Goal: Task Accomplishment & Management: Manage account settings

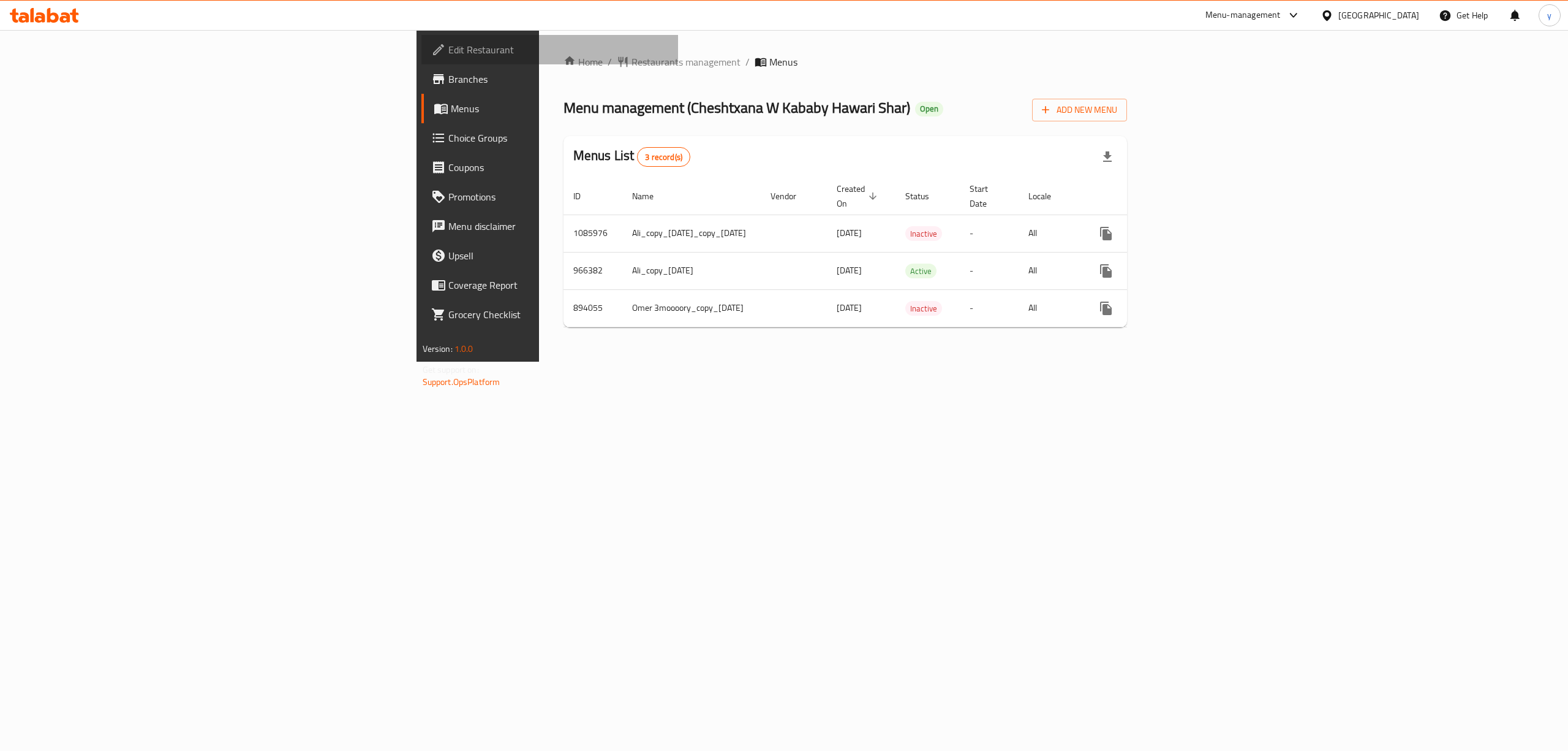
click at [421, 38] on link "Edit Restaurant" at bounding box center [549, 50] width 257 height 30
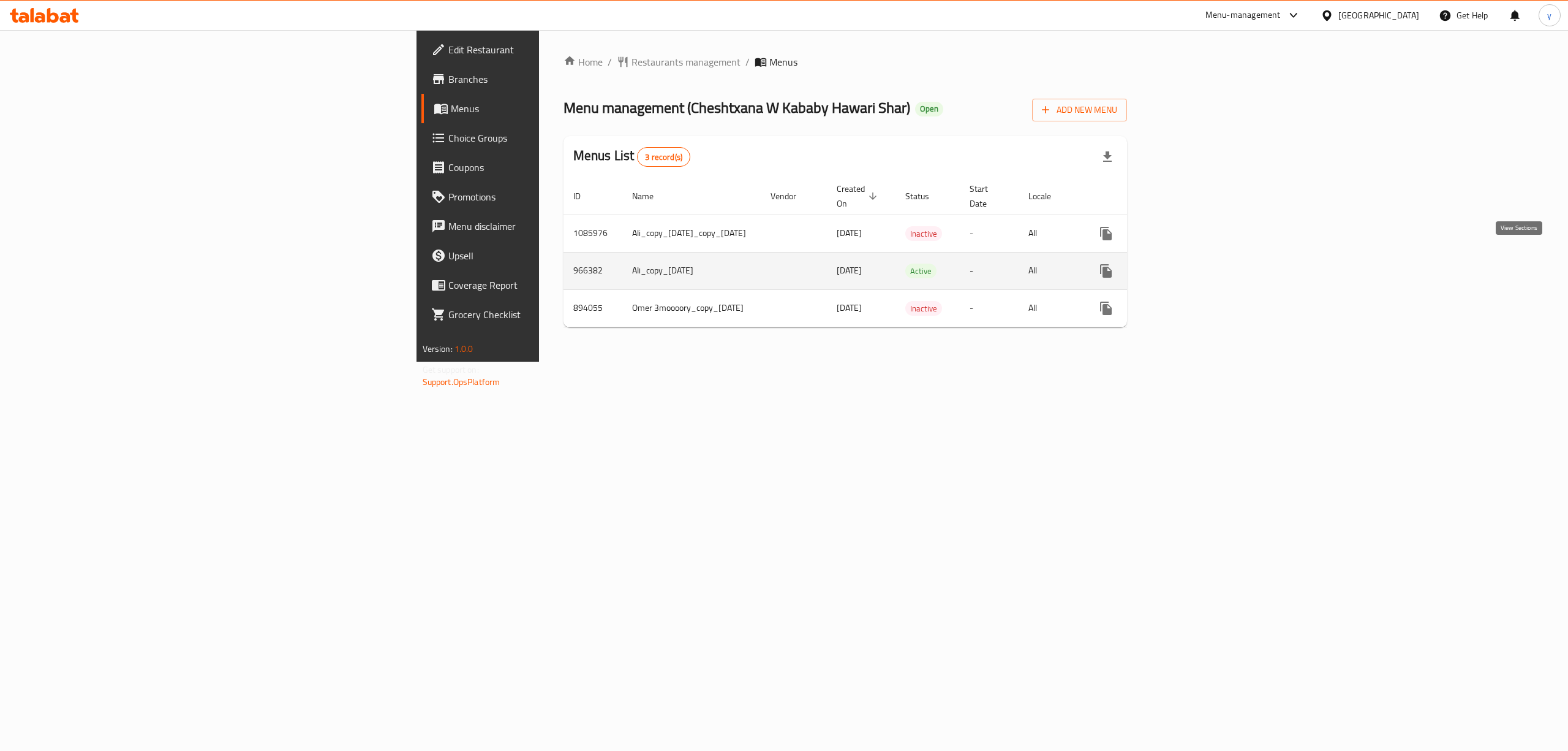
click at [1209, 259] on link "enhanced table" at bounding box center [1194, 271] width 30 height 30
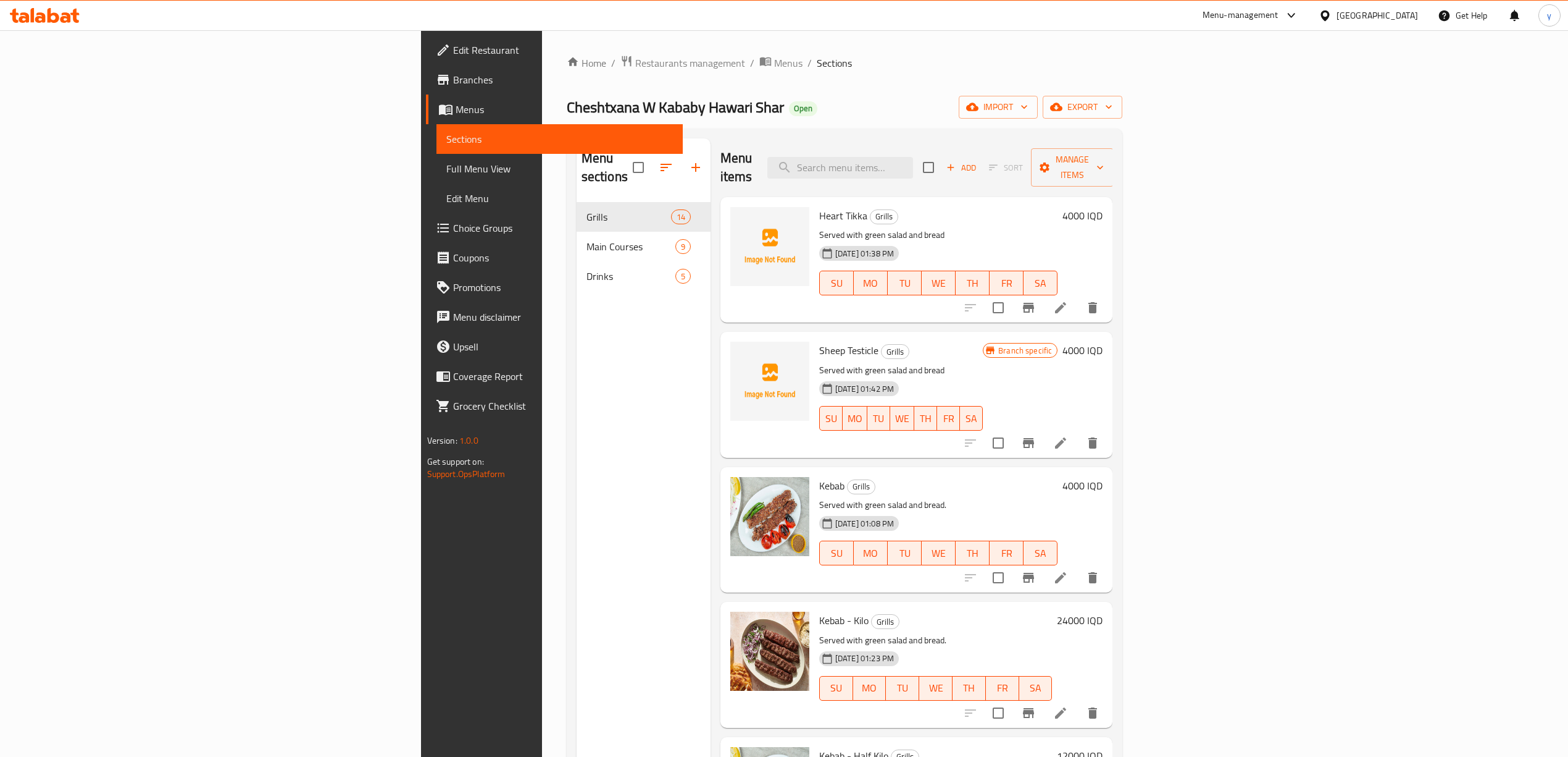
click at [576, 357] on div "Menu sections Grills 14 Main Courses 9 Drinks 5" at bounding box center [643, 517] width 134 height 757
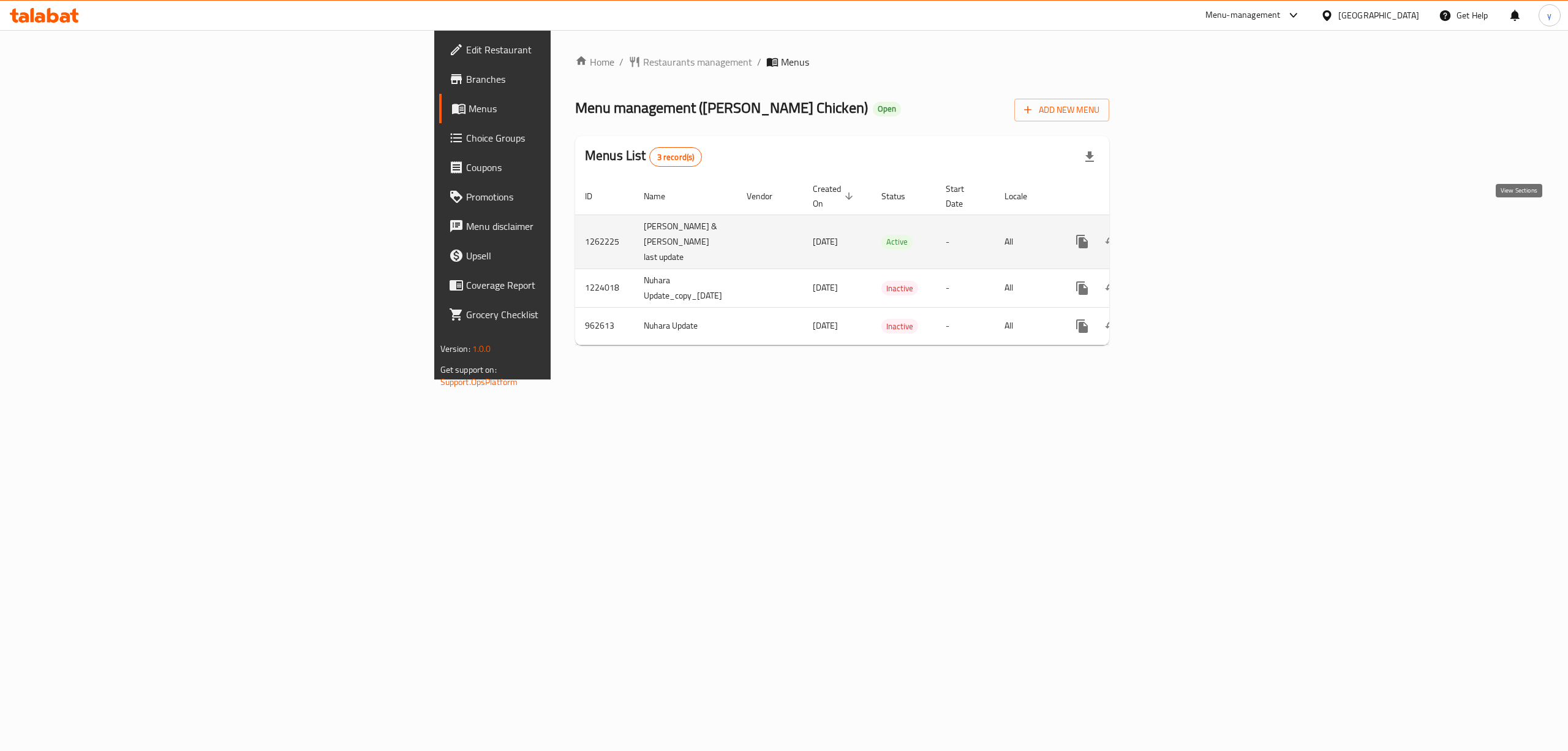
click at [1178, 234] on icon "enhanced table" at bounding box center [1170, 241] width 15 height 15
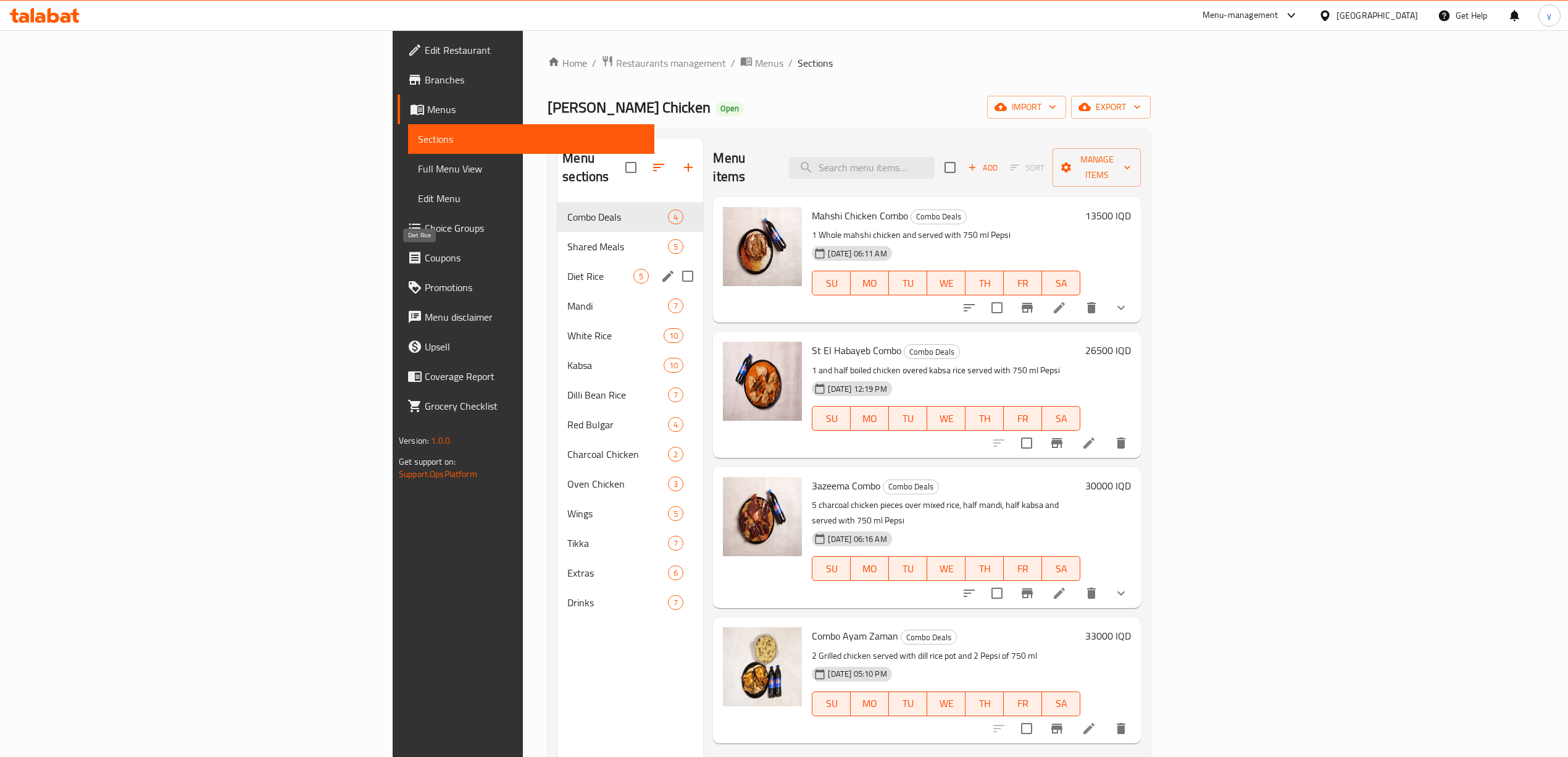
click at [567, 269] on span "Diet Rice" at bounding box center [600, 276] width 66 height 15
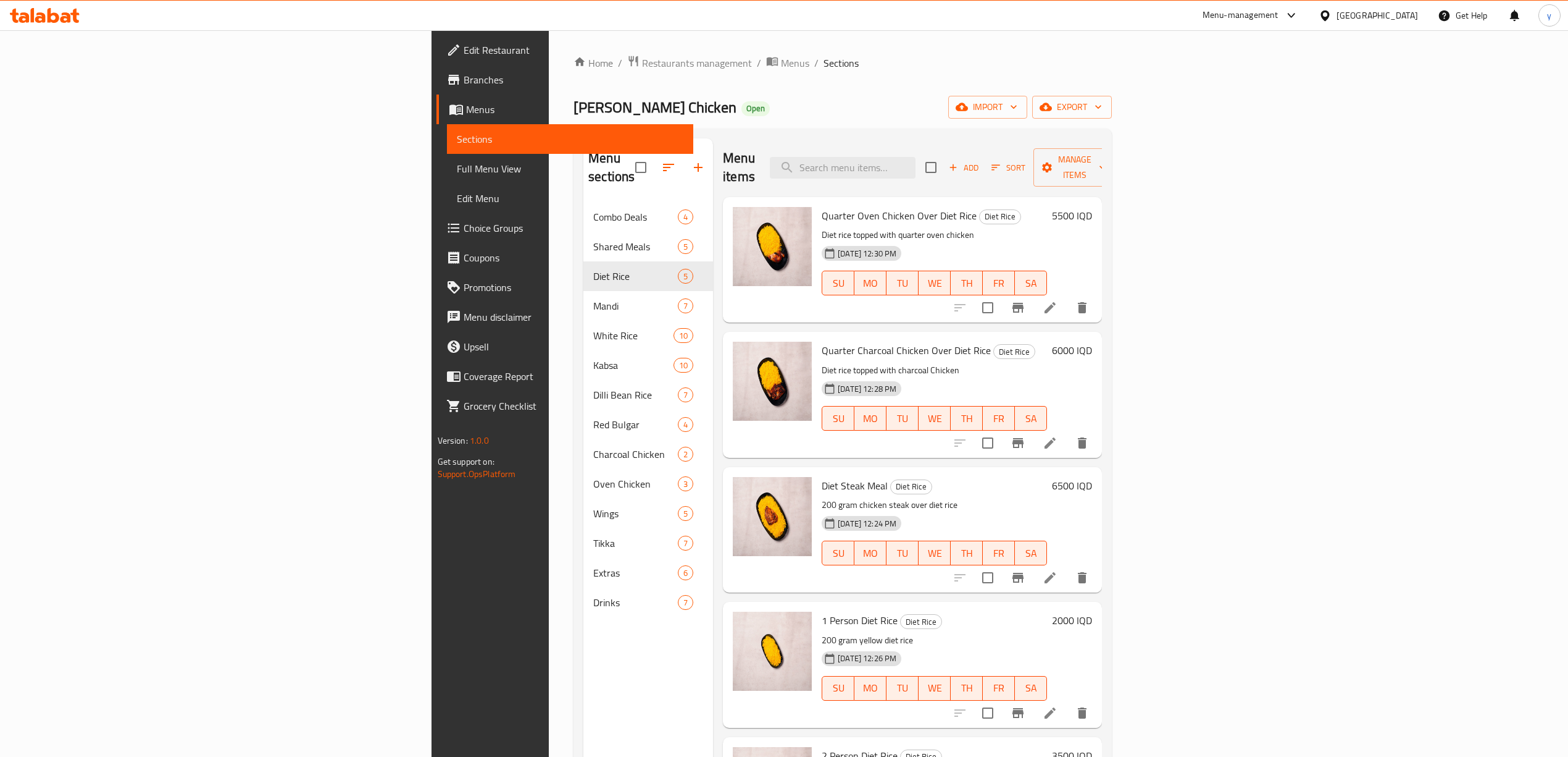
drag, startPoint x: 137, startPoint y: 83, endPoint x: 147, endPoint y: 82, distance: 10.0
click at [464, 82] on span "Branches" at bounding box center [573, 79] width 220 height 15
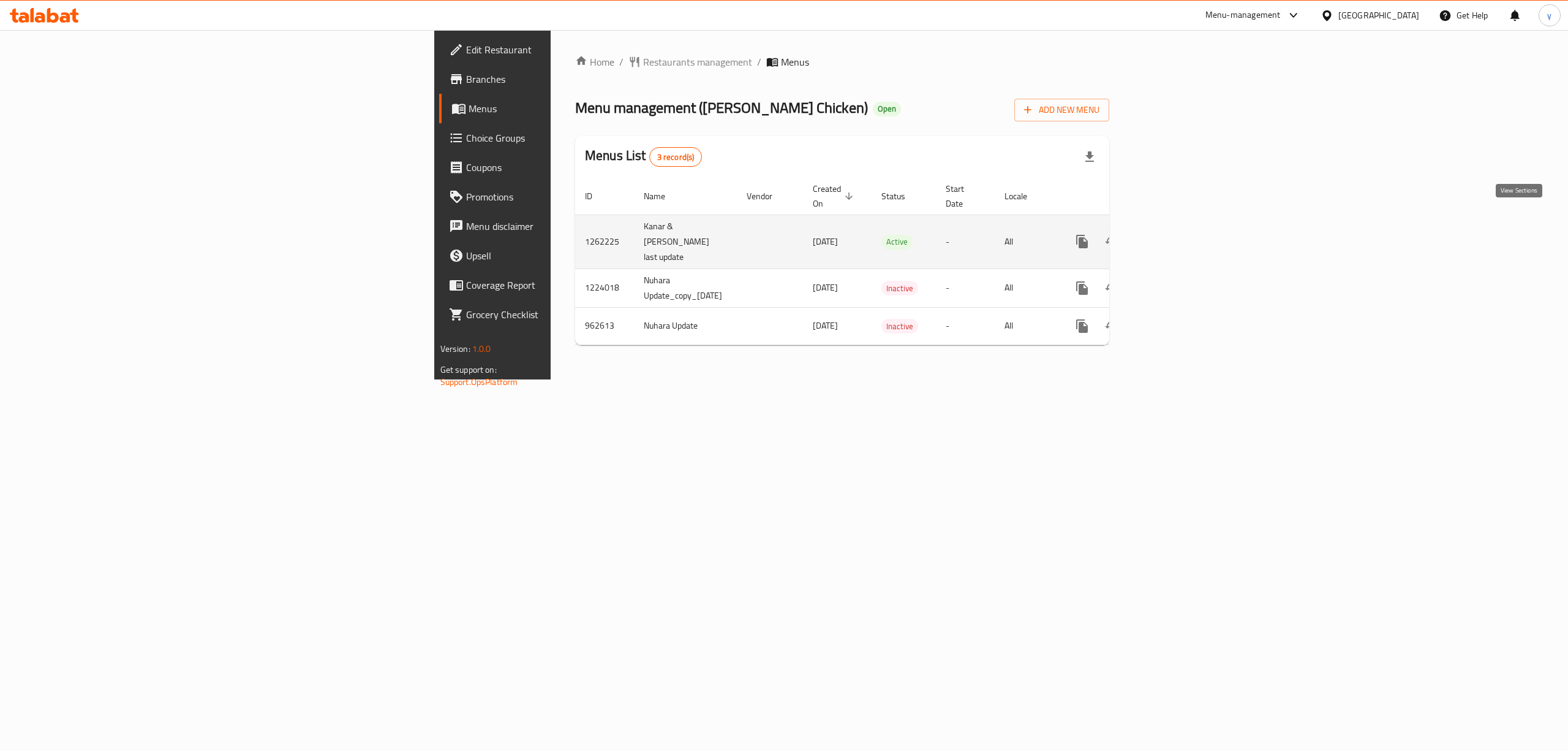
click at [1185, 227] on link "enhanced table" at bounding box center [1170, 242] width 30 height 30
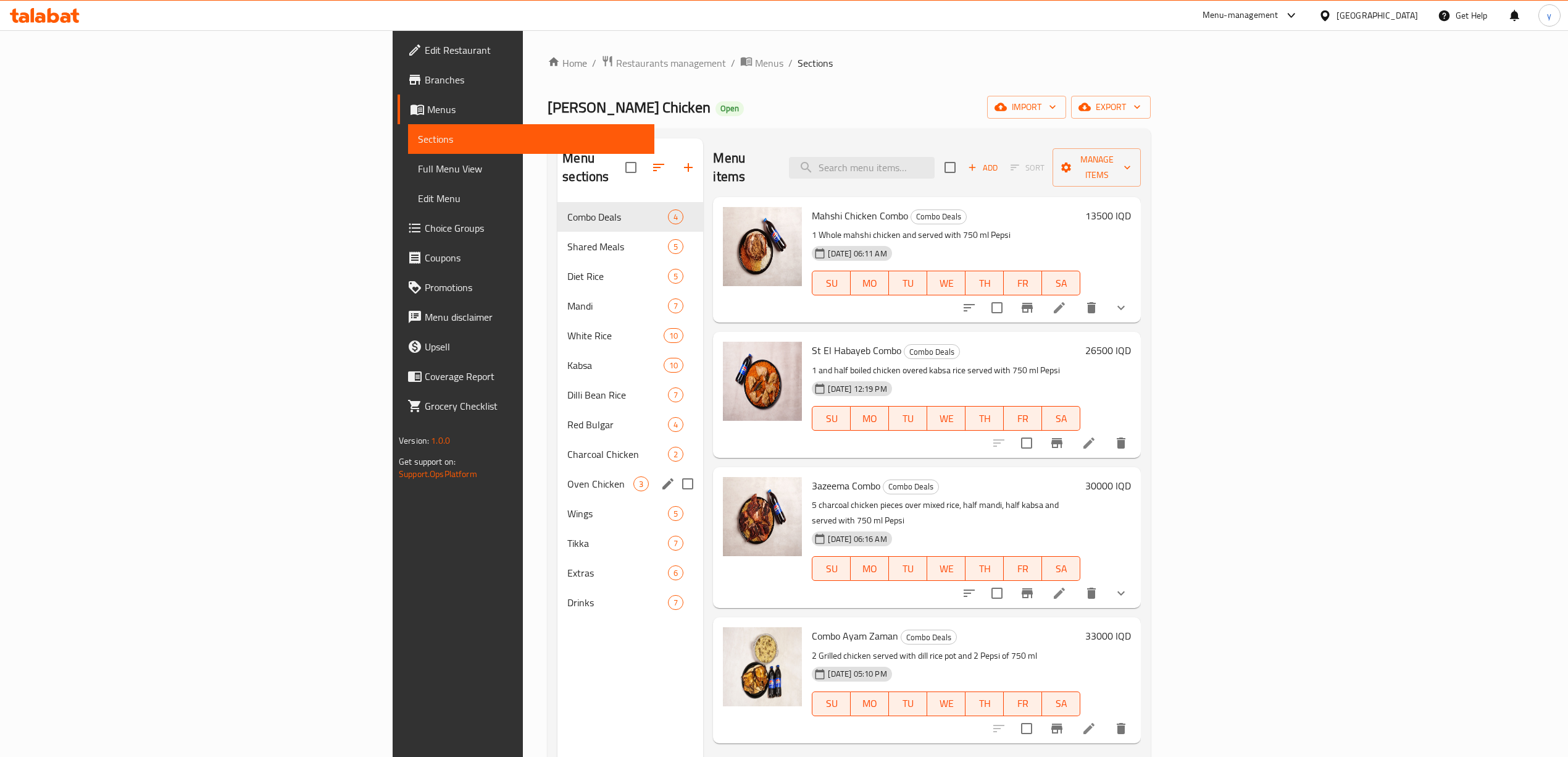
click at [558, 469] on div "Oven Chicken 3" at bounding box center [630, 484] width 146 height 30
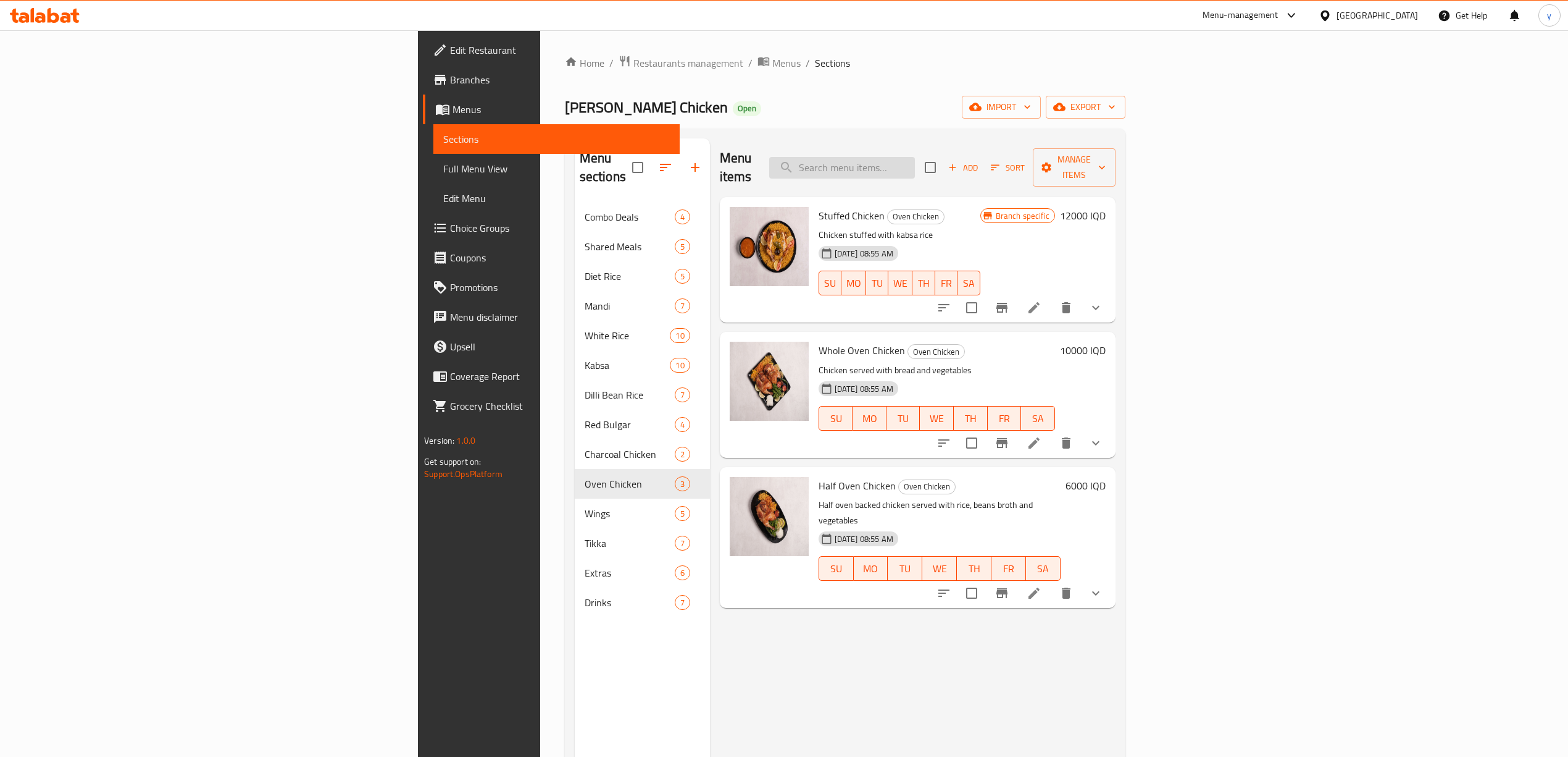
click at [915, 157] on input "search" at bounding box center [842, 168] width 146 height 22
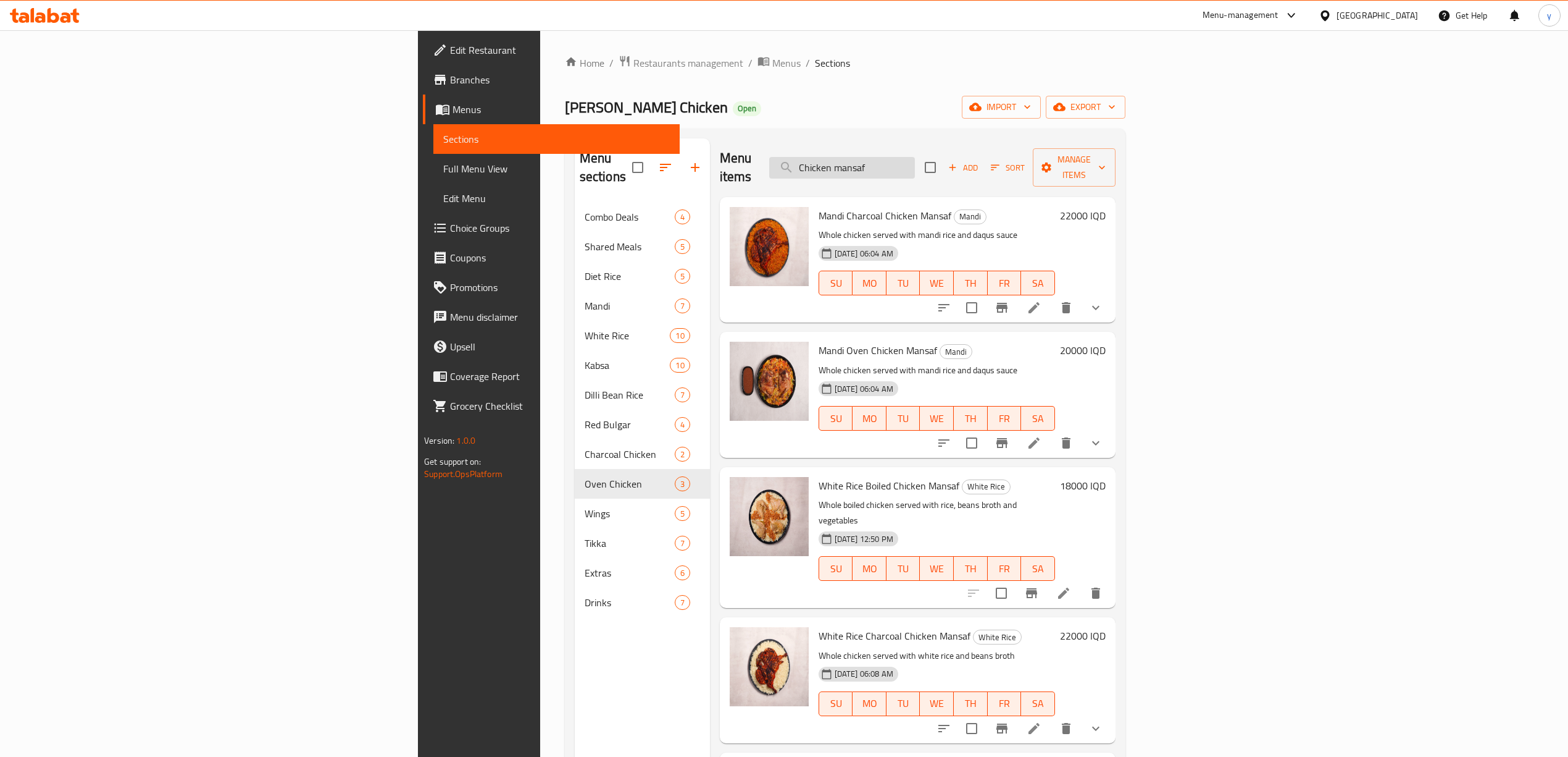
click at [915, 157] on input "Chicken mansaf" at bounding box center [842, 168] width 146 height 22
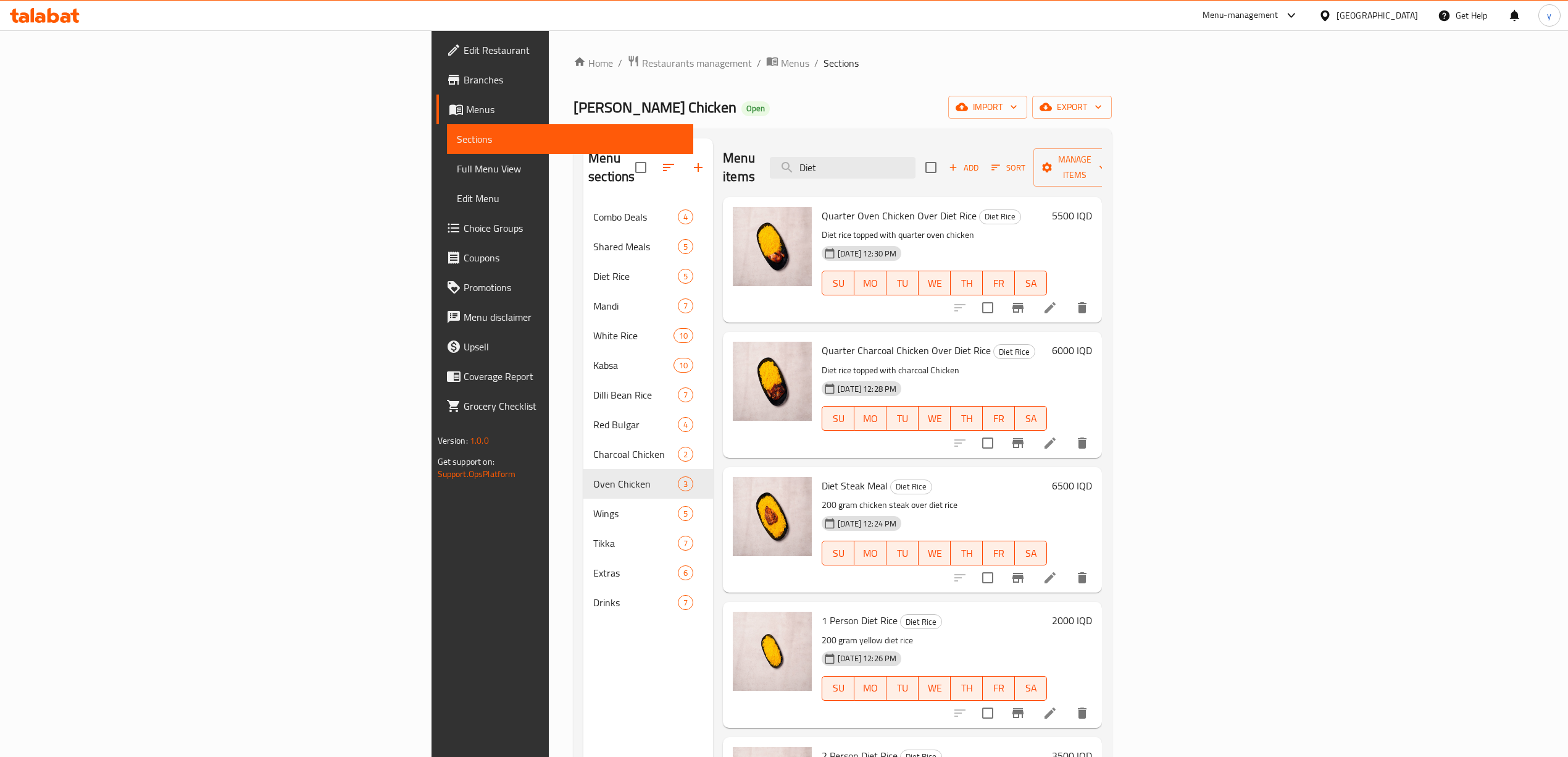
type input "Diet"
click at [691, 165] on icon "button" at bounding box center [698, 167] width 15 height 15
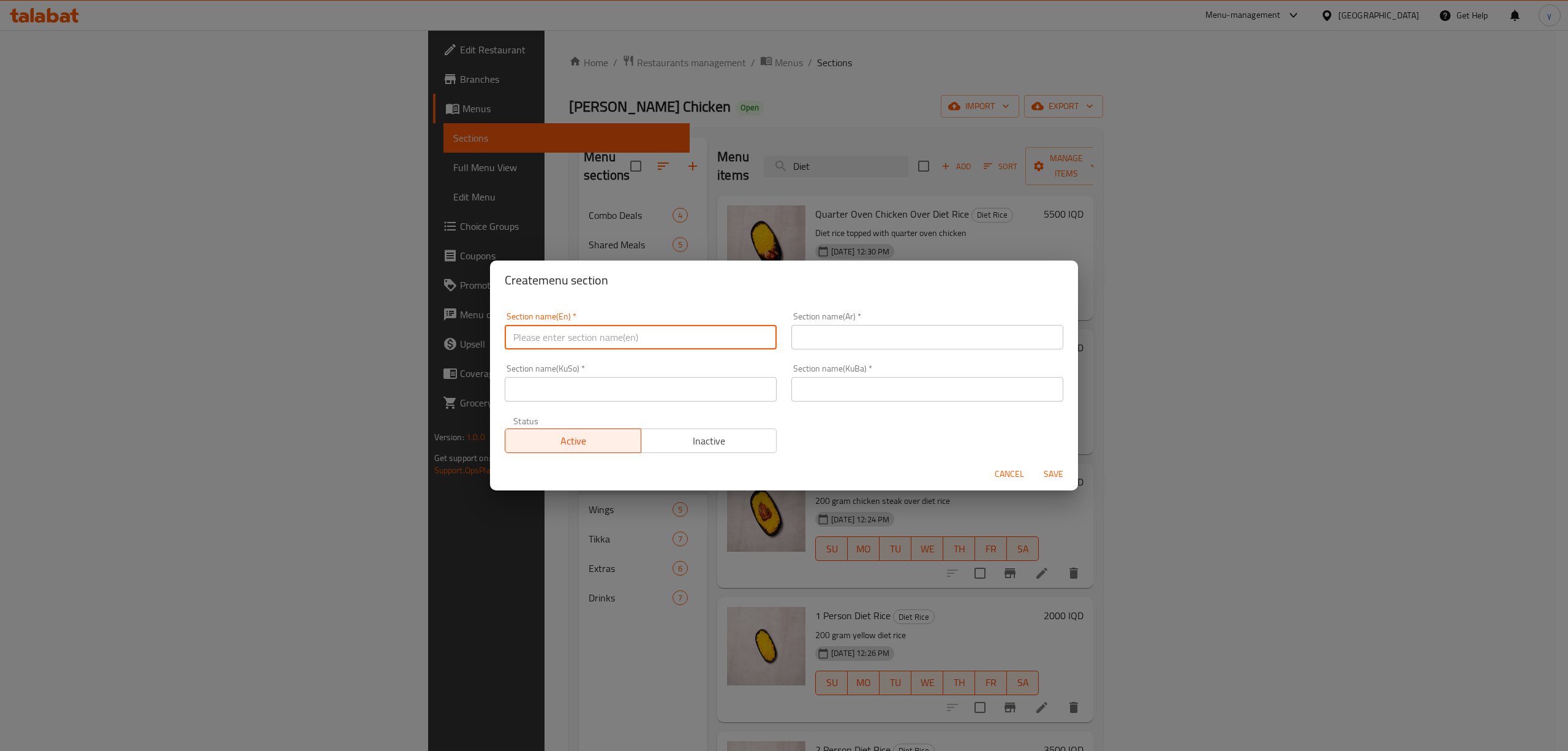
click at [610, 334] on input "text" at bounding box center [640, 337] width 272 height 25
type input "Diet"
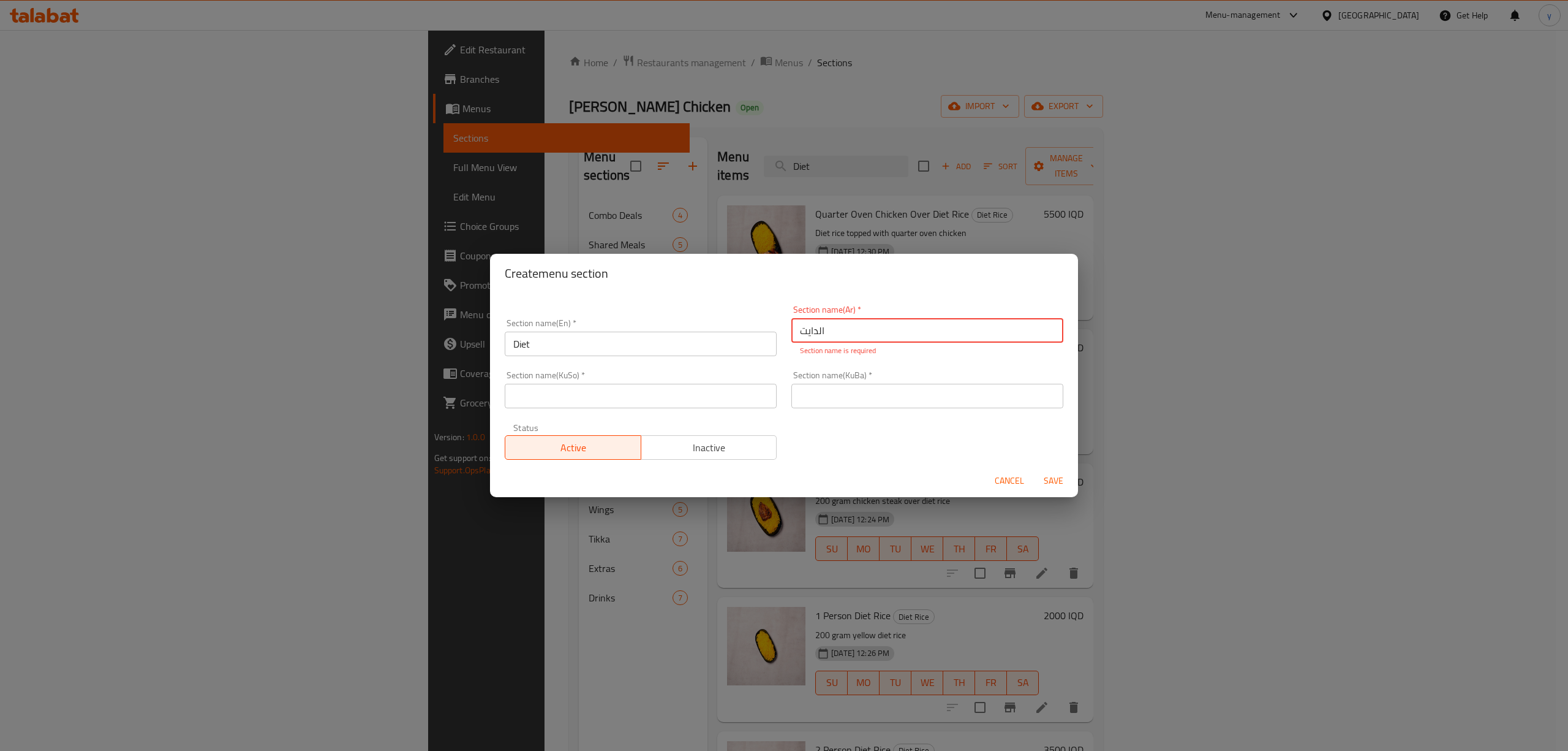
type input "الدايت"
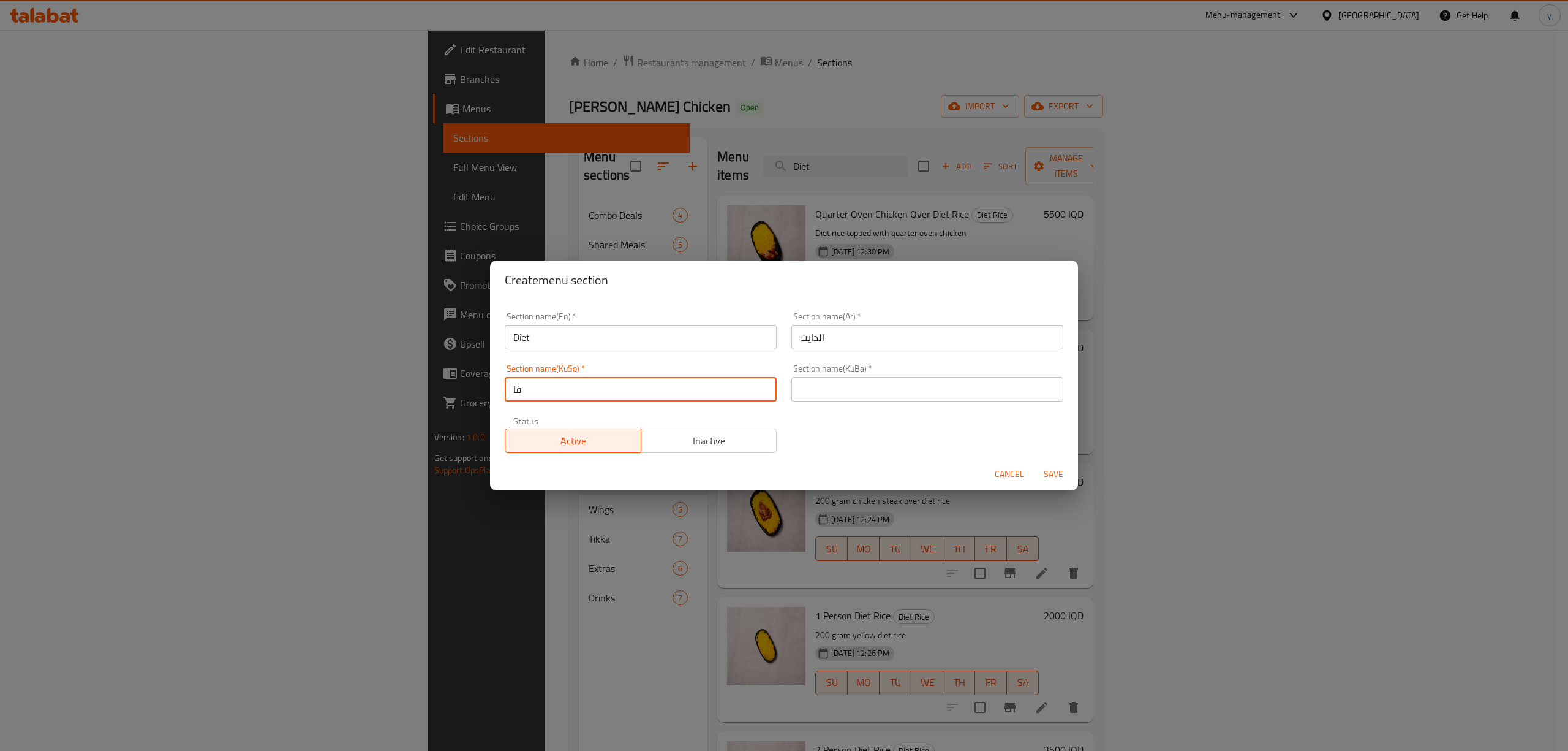
type input "ف"
type input "دایت"
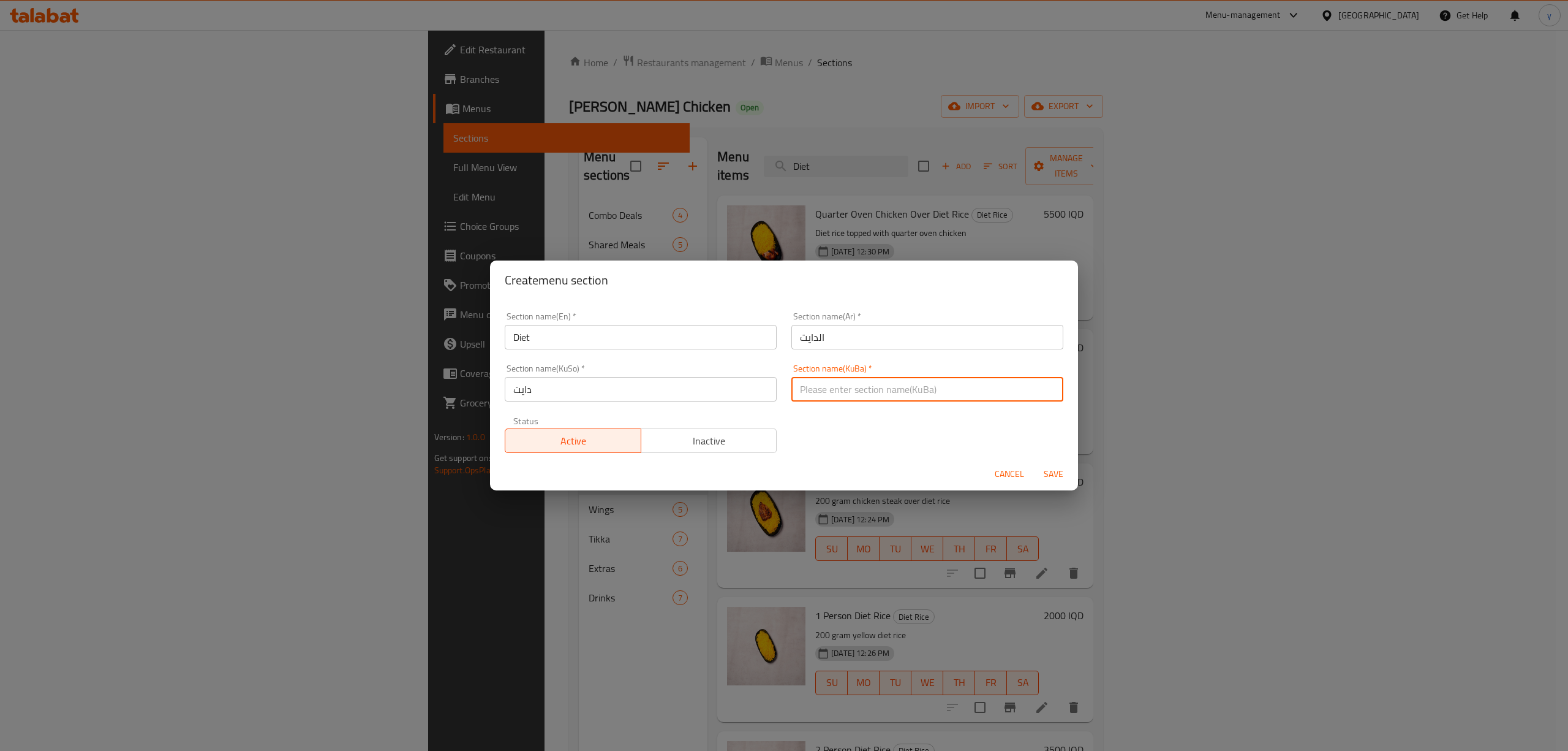
paste input "دایت"
type input "دایت"
click at [1052, 471] on span "Save" at bounding box center [1054, 474] width 30 height 16
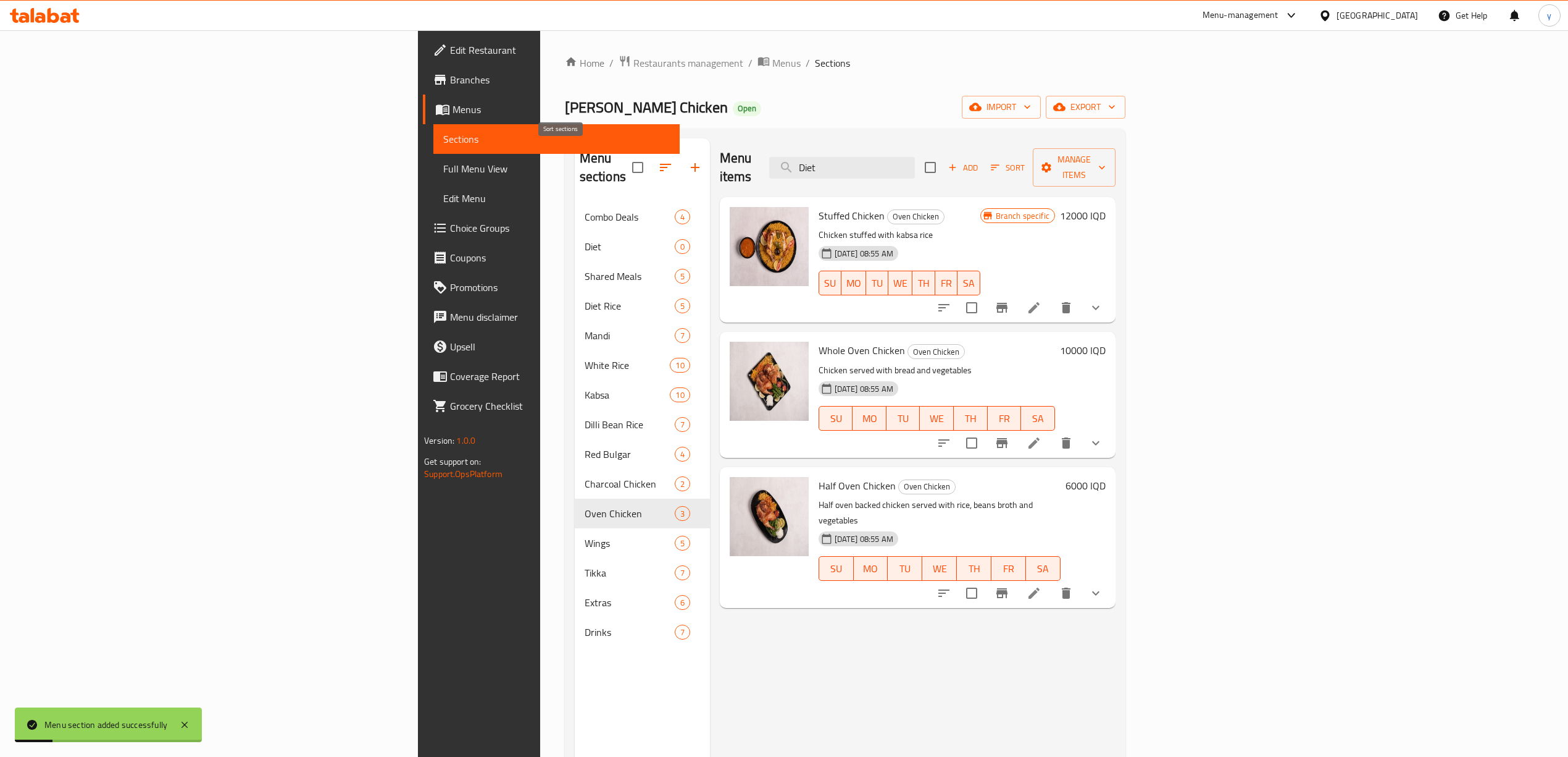
click at [658, 160] on icon "button" at bounding box center [665, 167] width 15 height 15
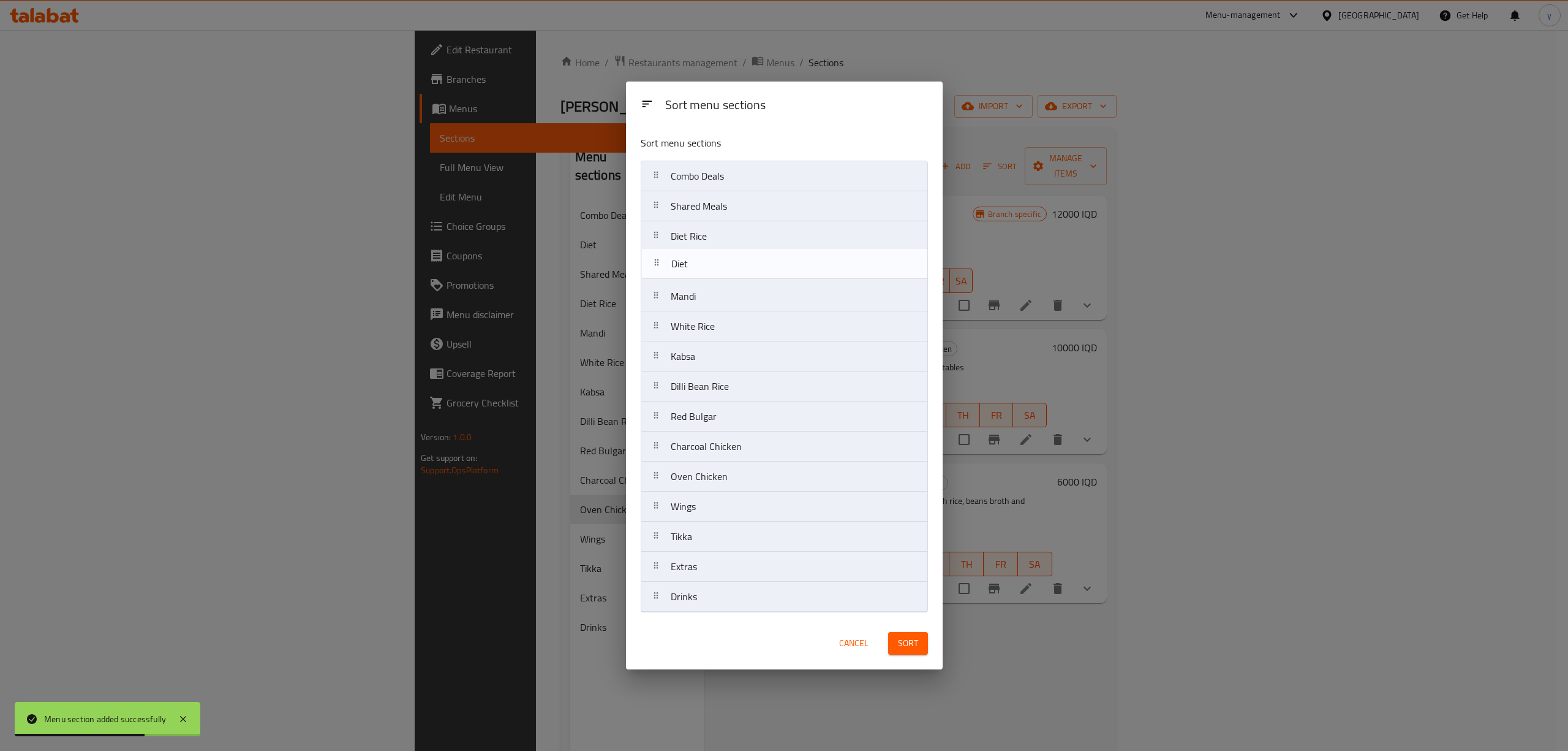
drag, startPoint x: 697, startPoint y: 201, endPoint x: 699, endPoint y: 264, distance: 63.0
click at [699, 264] on nav "Combo Deals Diet Shared Meals Diet Rice Mandi White Rice Kabsa Dilli Bean Rice …" at bounding box center [784, 386] width 287 height 452
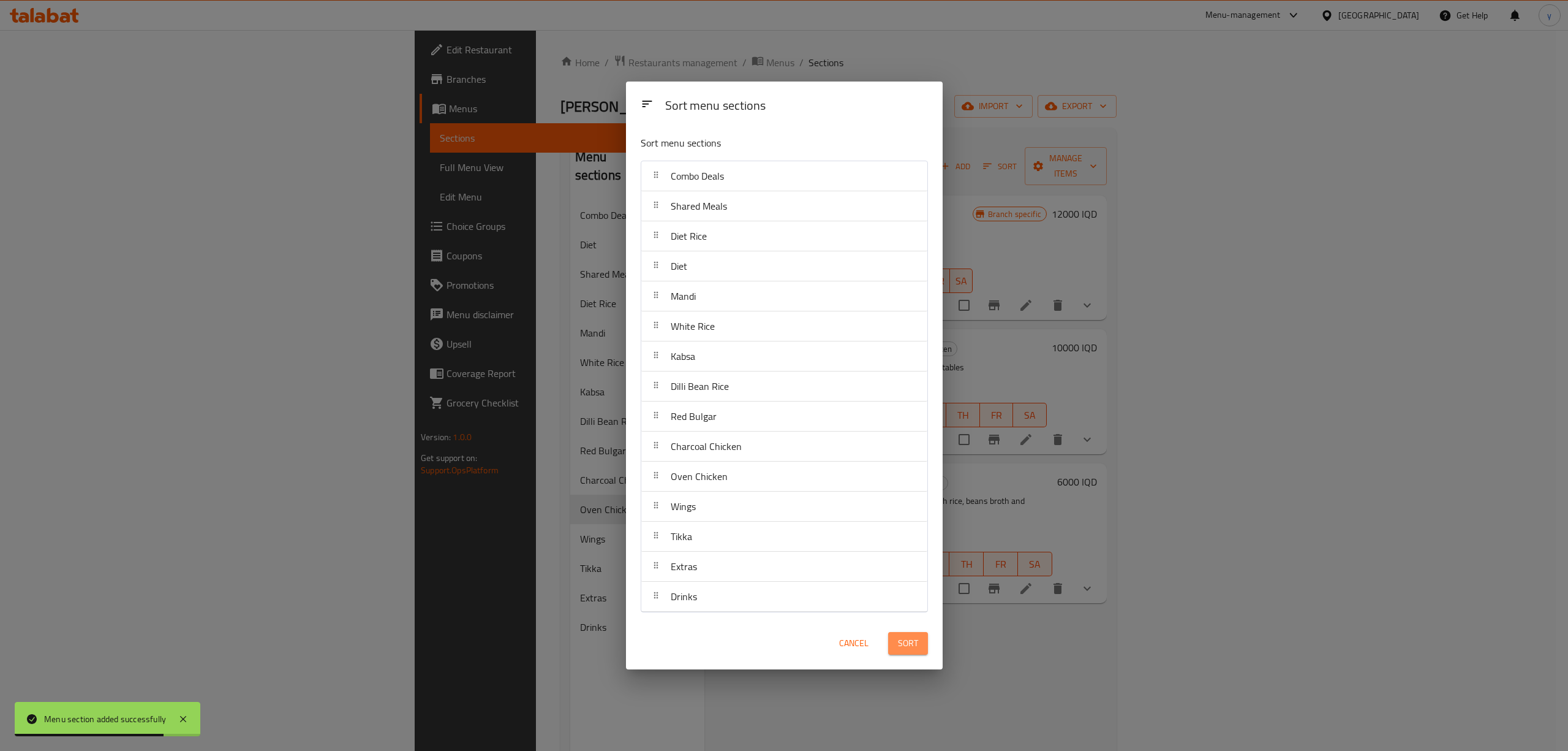
click at [908, 637] on span "Sort" at bounding box center [908, 643] width 20 height 16
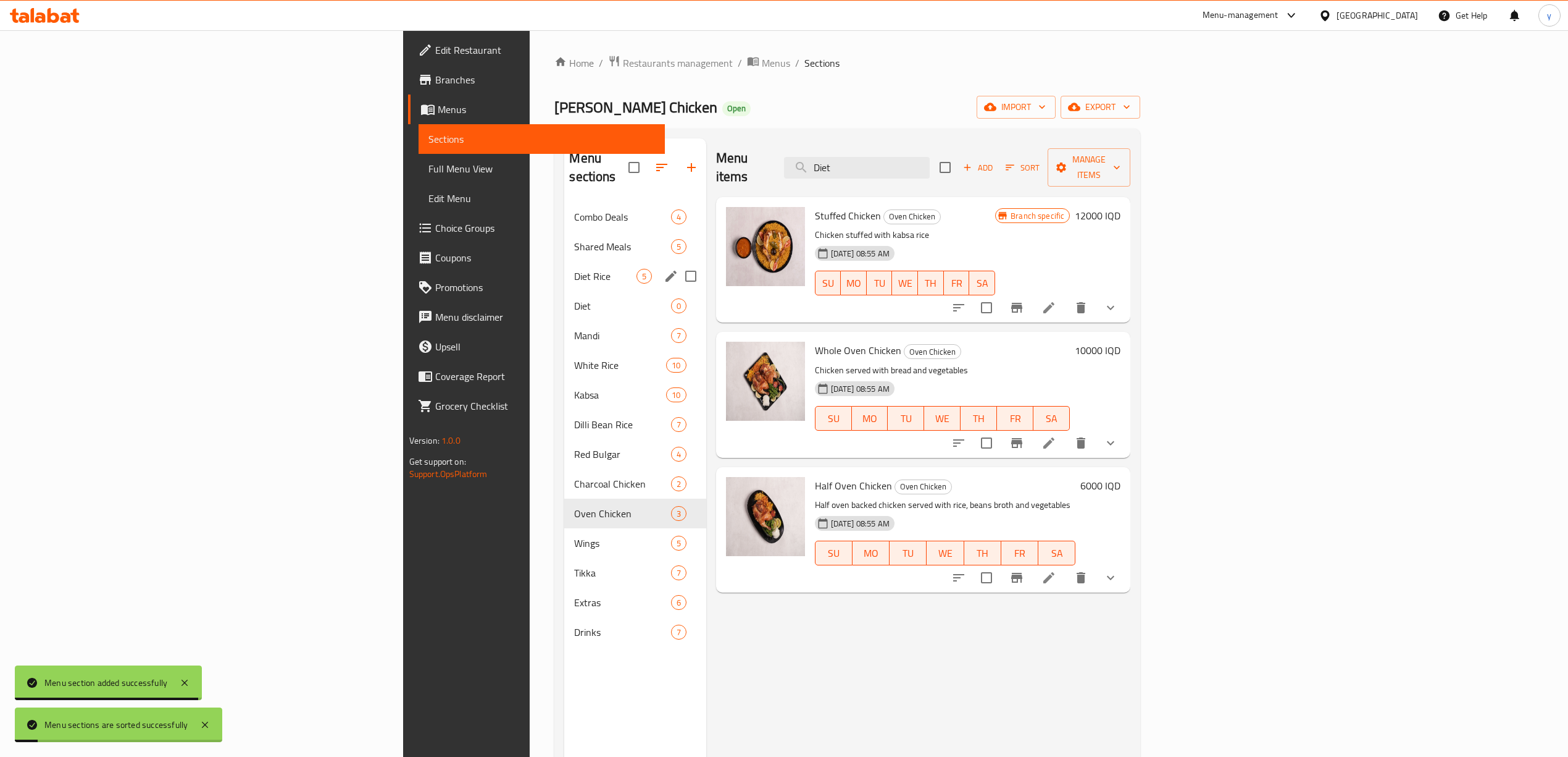
click at [574, 299] on span "Diet" at bounding box center [622, 306] width 96 height 15
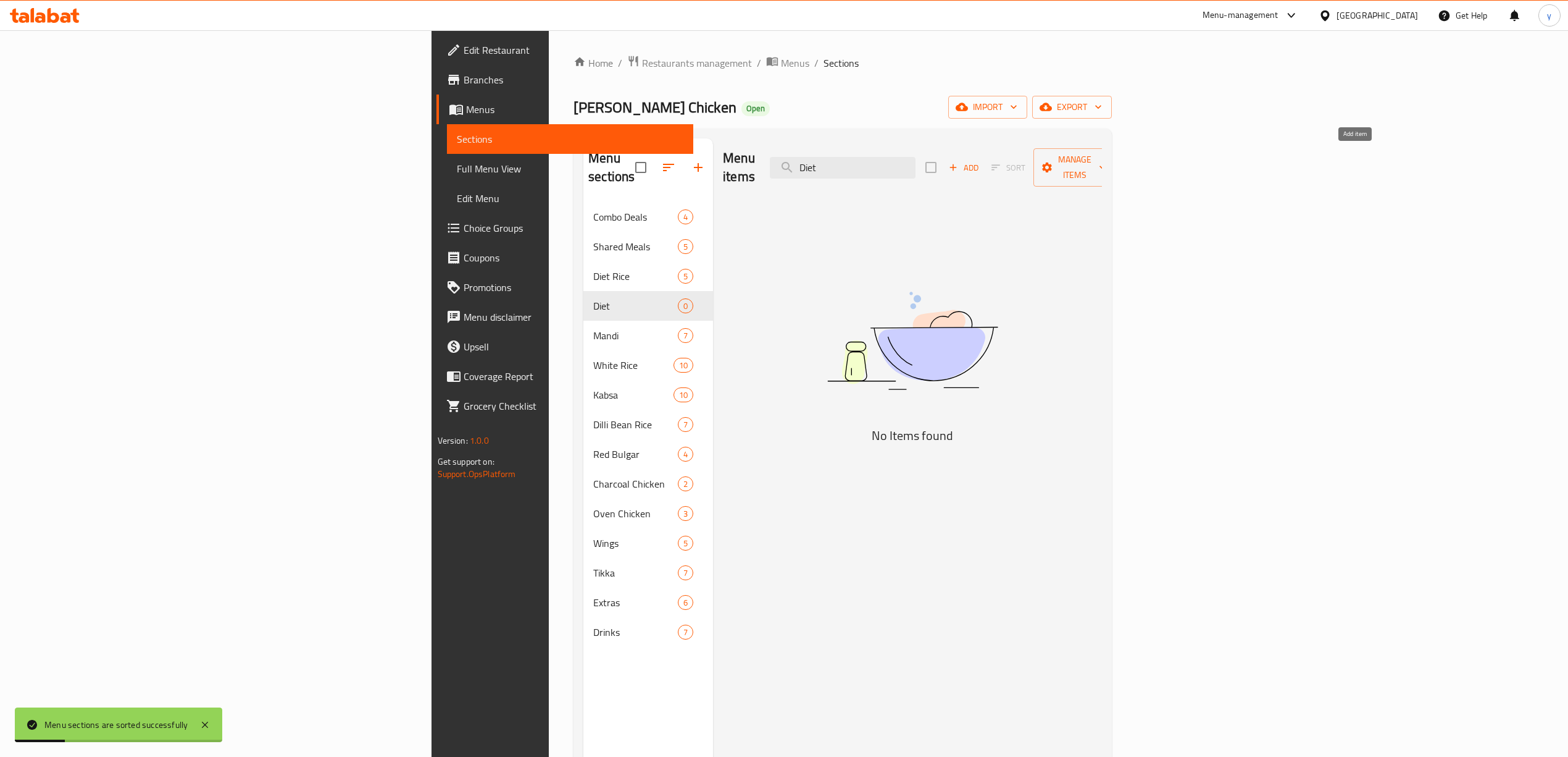
click at [984, 166] on button "Add" at bounding box center [963, 168] width 39 height 19
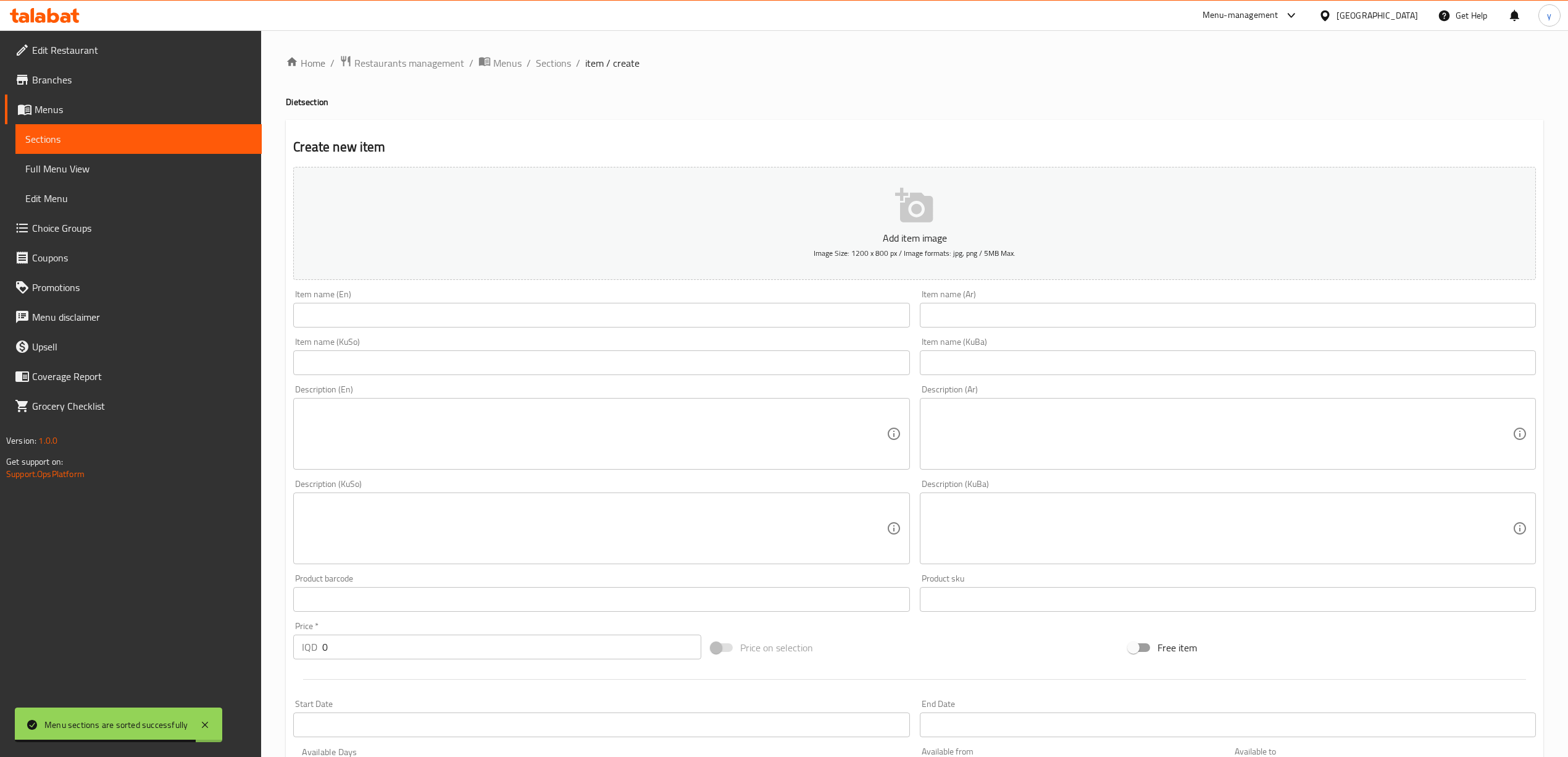
drag, startPoint x: 847, startPoint y: 302, endPoint x: 840, endPoint y: 321, distance: 20.2
click at [847, 302] on div "Item name (En) Item name (En)" at bounding box center [601, 309] width 616 height 38
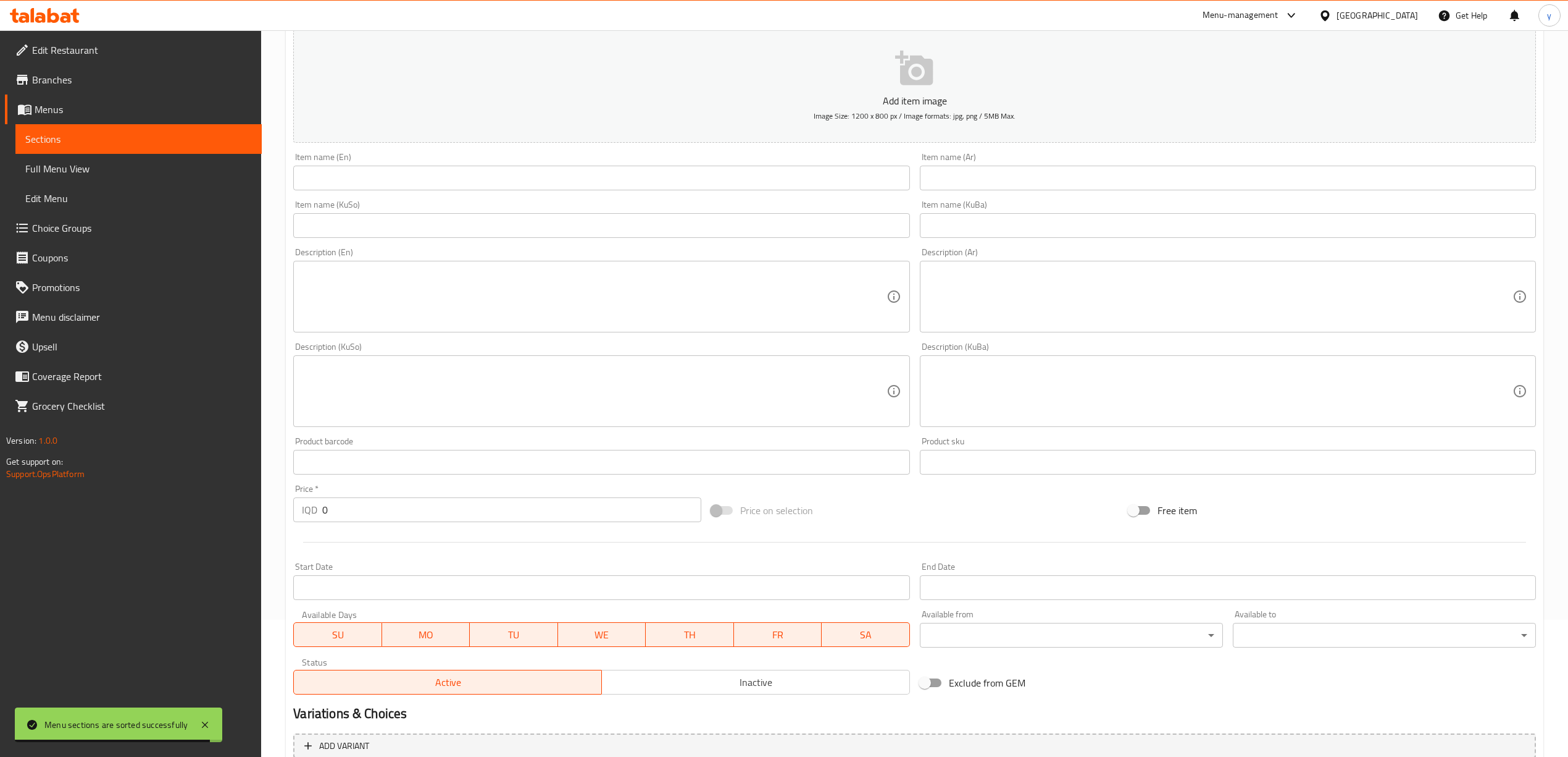
scroll to position [191, 0]
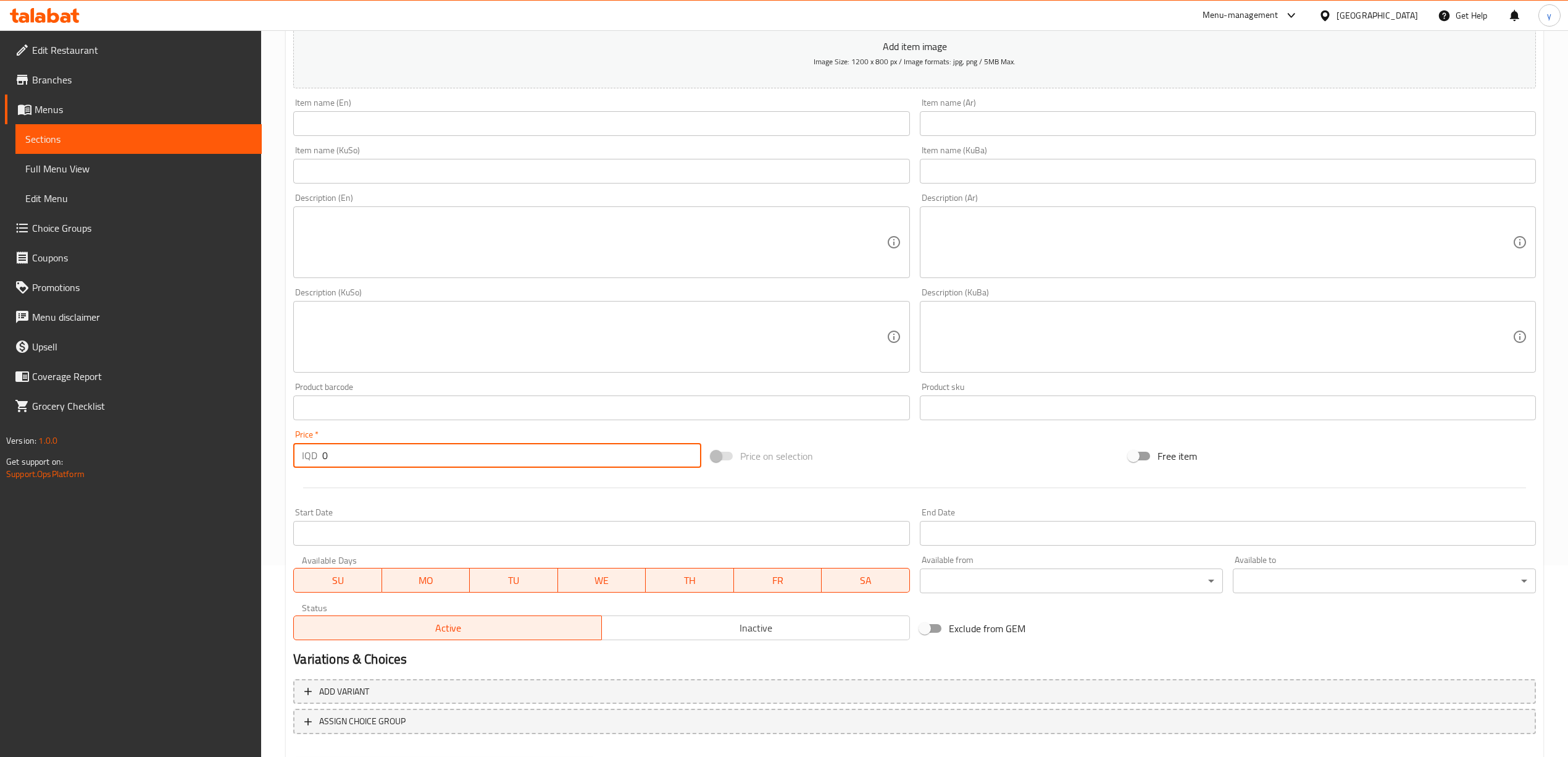
drag, startPoint x: 322, startPoint y: 448, endPoint x: 331, endPoint y: 450, distance: 9.2
click at [331, 450] on input "0" at bounding box center [511, 455] width 378 height 25
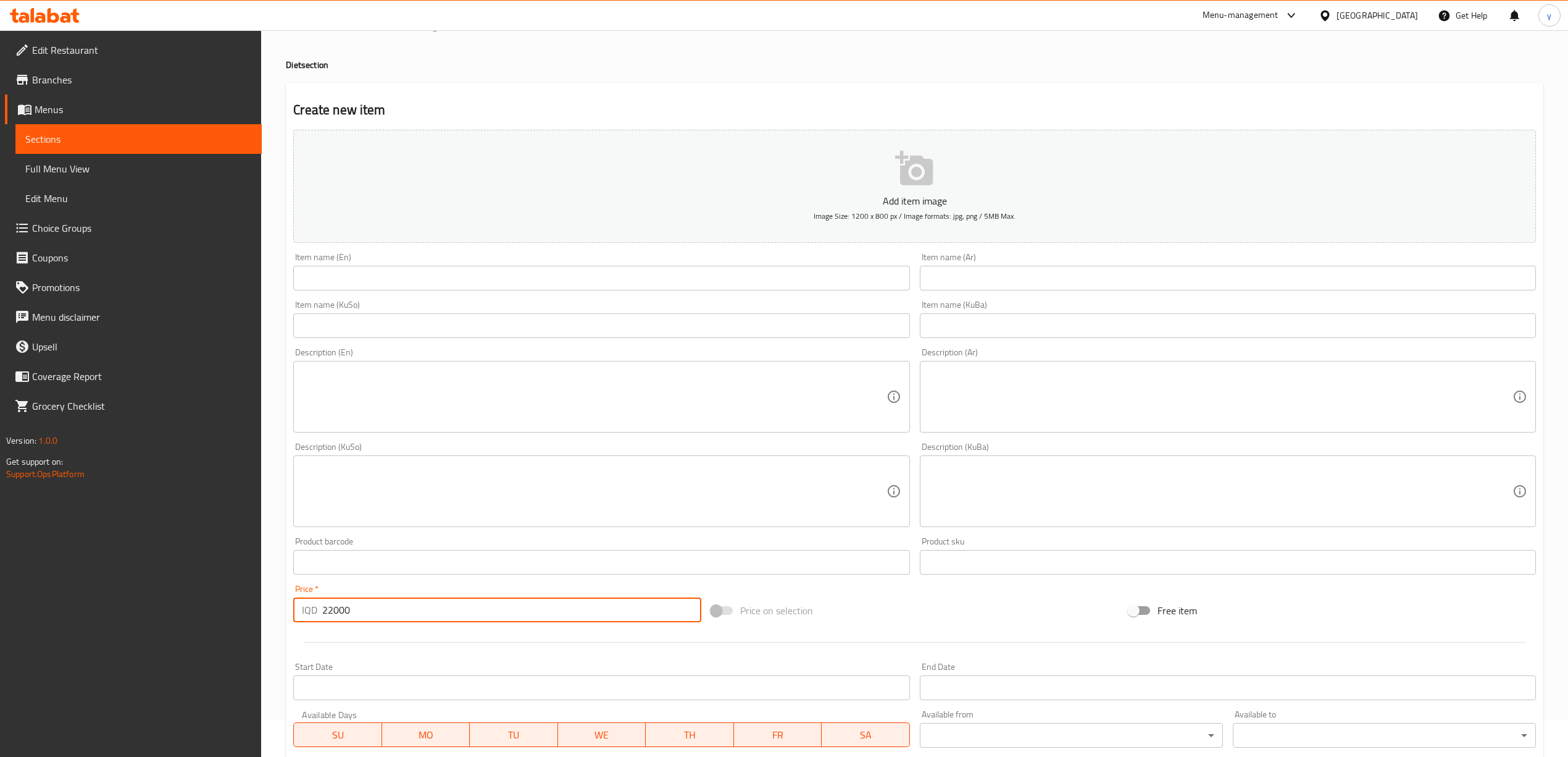
scroll to position [0, 0]
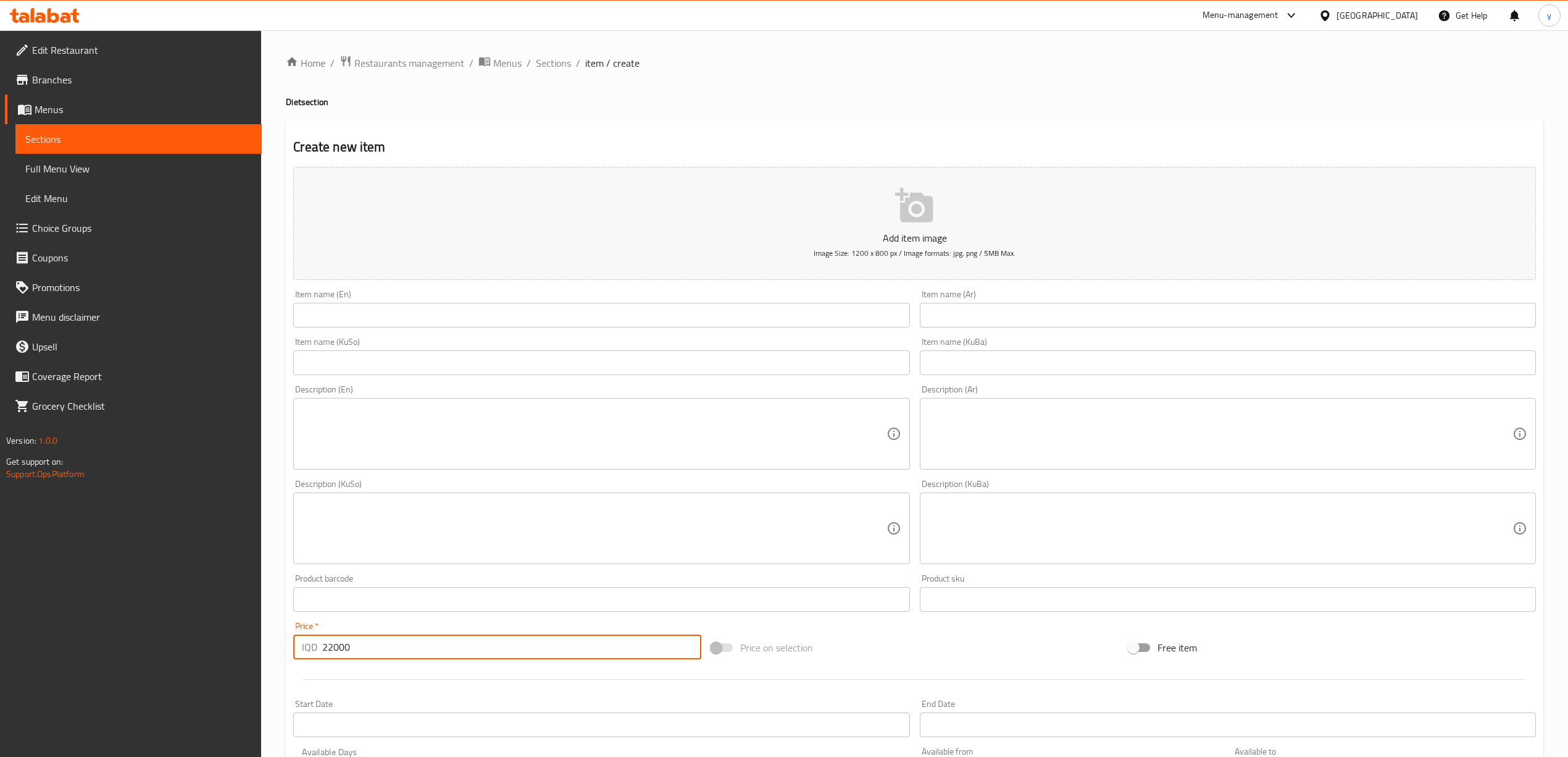
type input "22000"
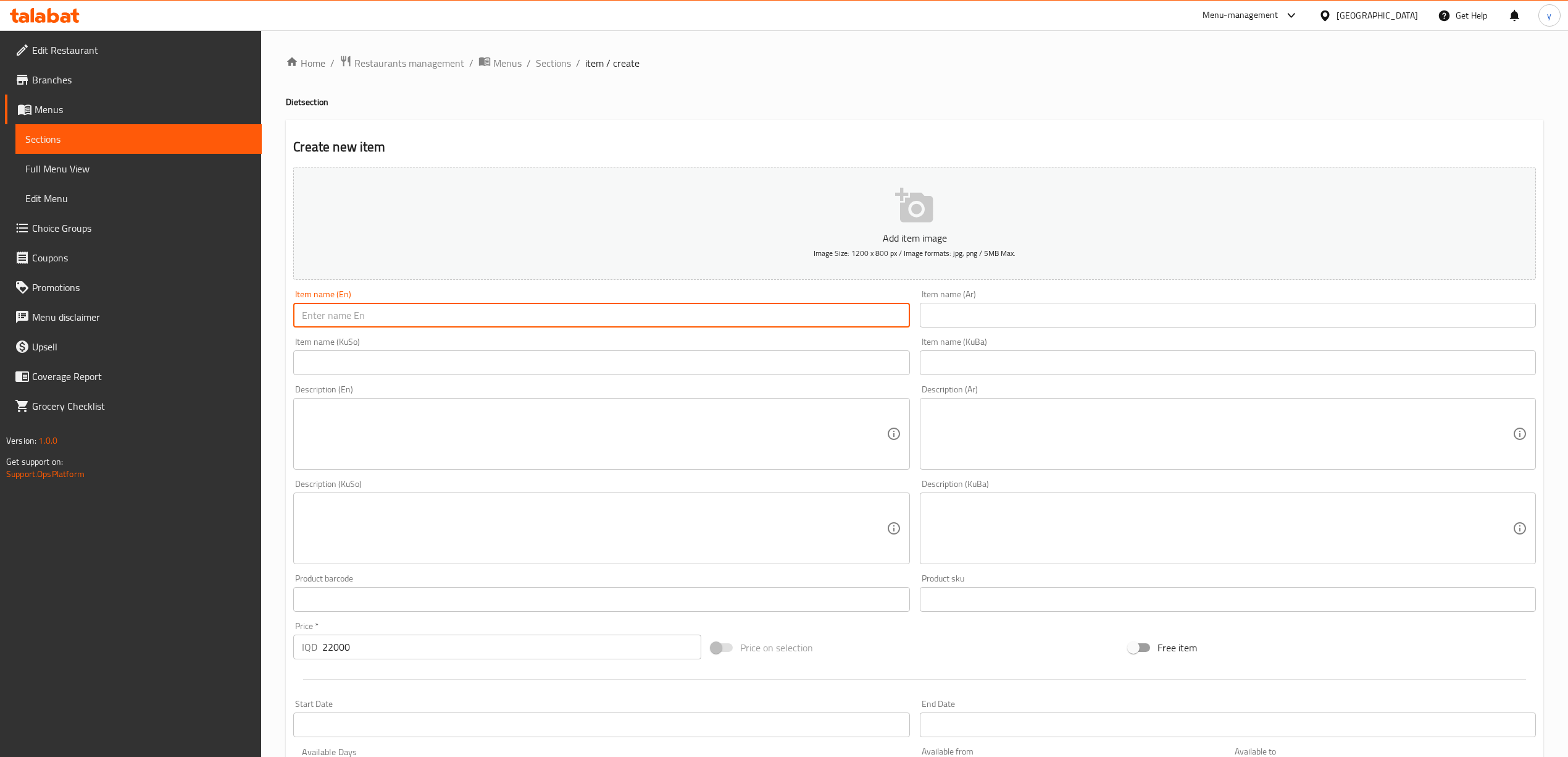
click at [386, 324] on input "text" at bounding box center [601, 315] width 616 height 25
type input "ذ"
type input "d"
type input "Diet Charcoal Chicken mansaf"
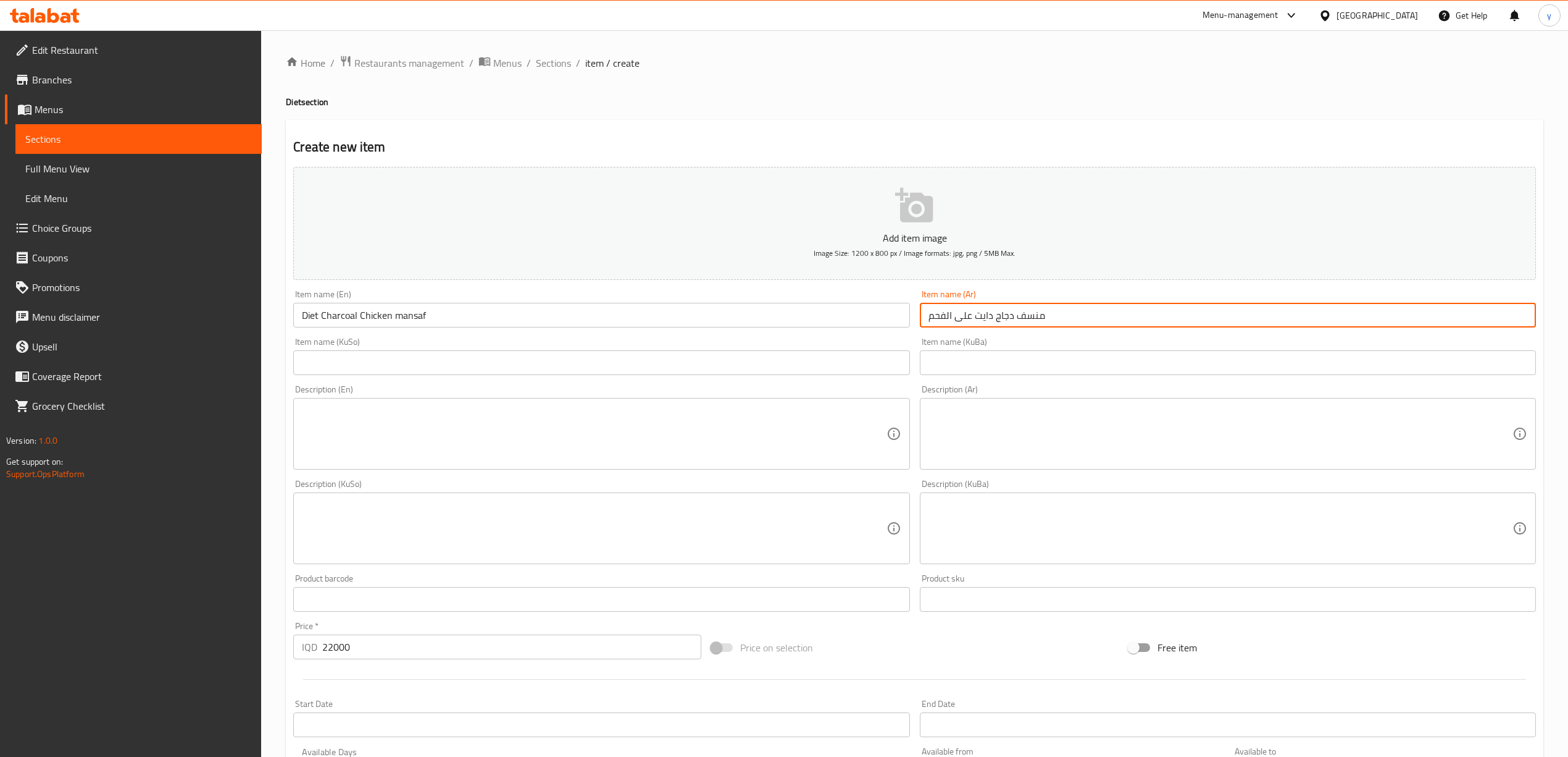
type input "منسف دجاج دايت على الفحم"
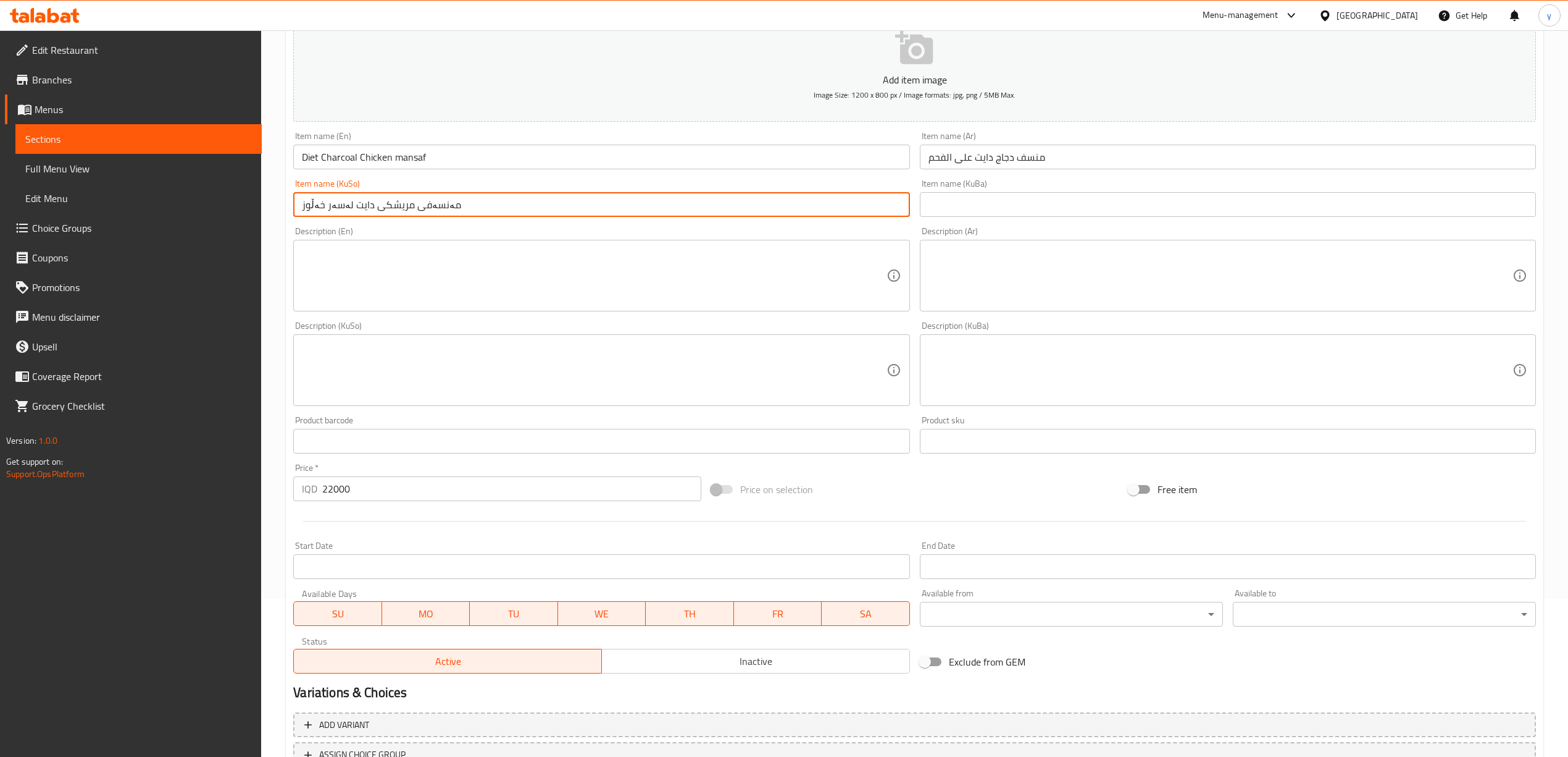
scroll to position [258, 0]
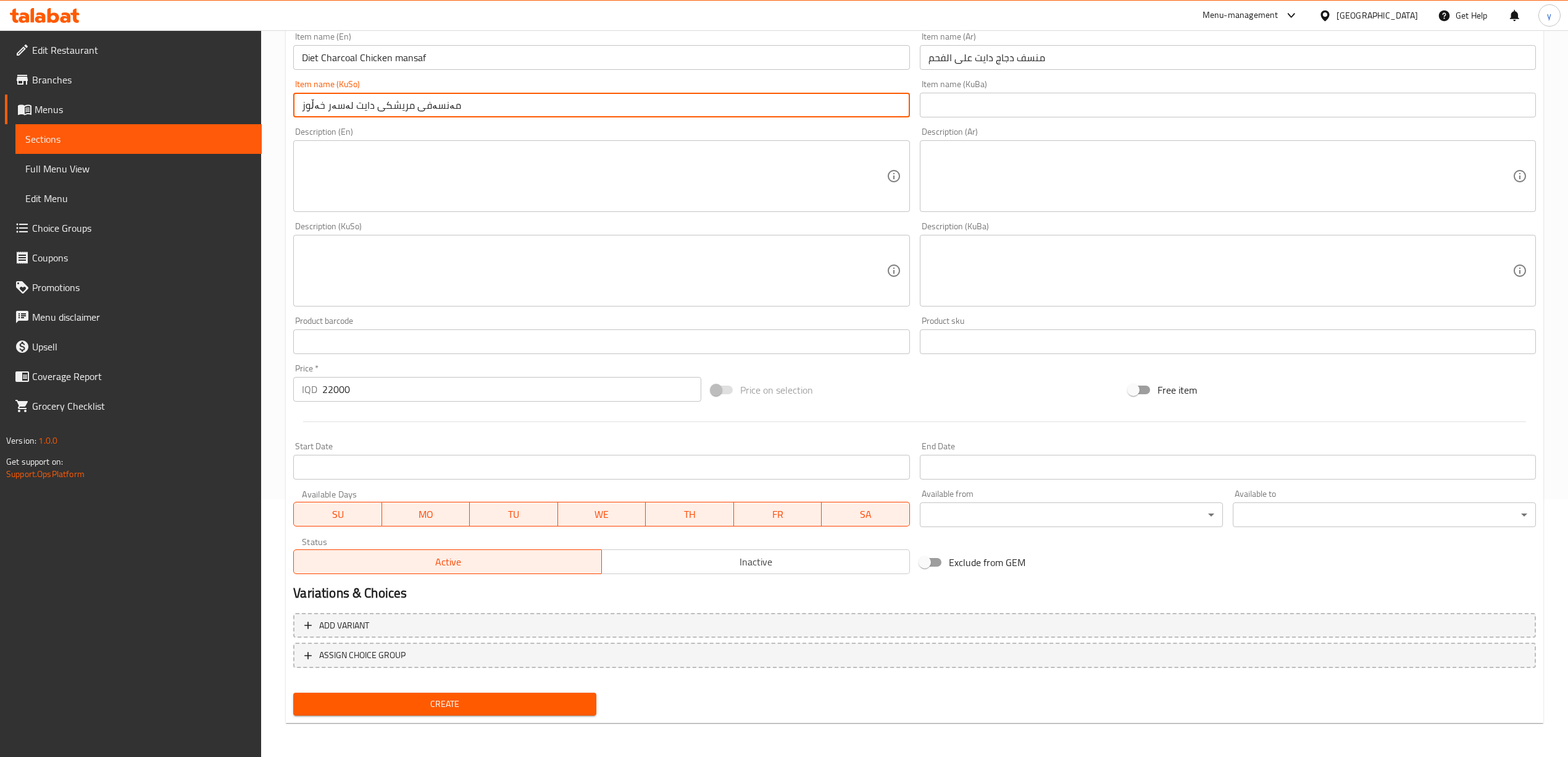
type input "مەنسەفی مریشکی دایت لەسەر خەڵوز"
click at [446, 707] on span "Create" at bounding box center [445, 704] width 284 height 16
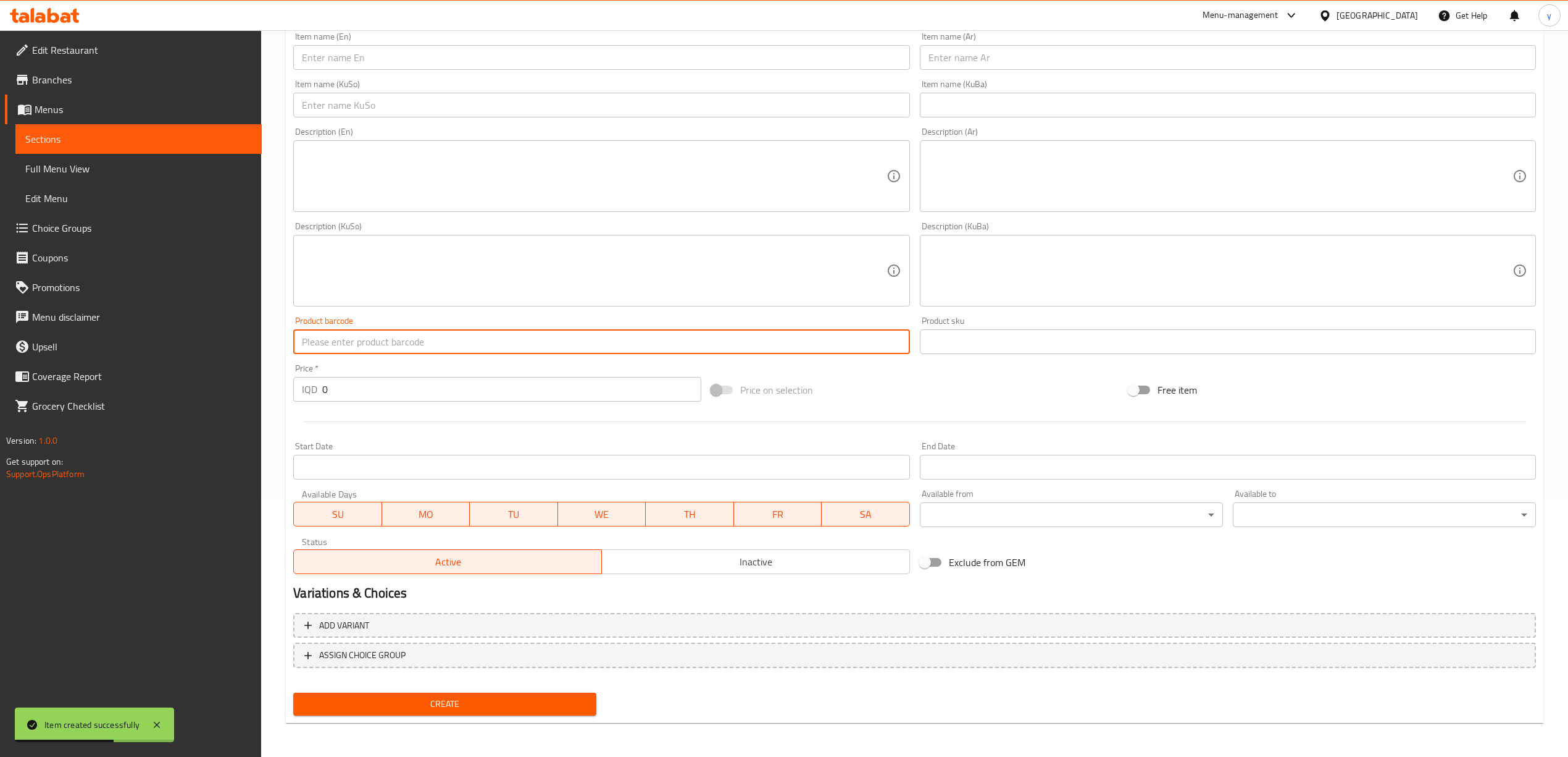
click at [882, 343] on input "text" at bounding box center [601, 342] width 616 height 25
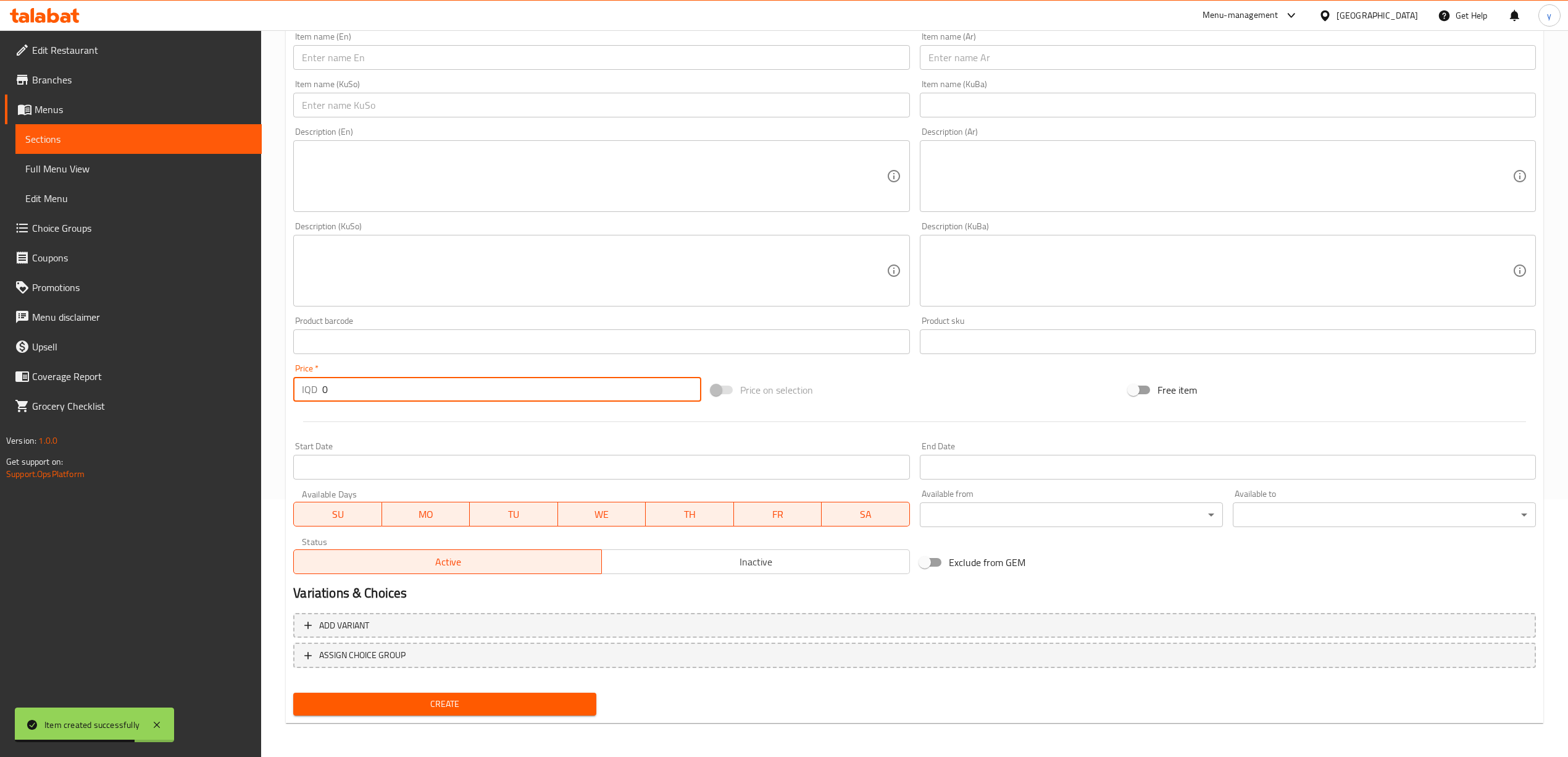
click at [579, 378] on input "0" at bounding box center [511, 389] width 378 height 25
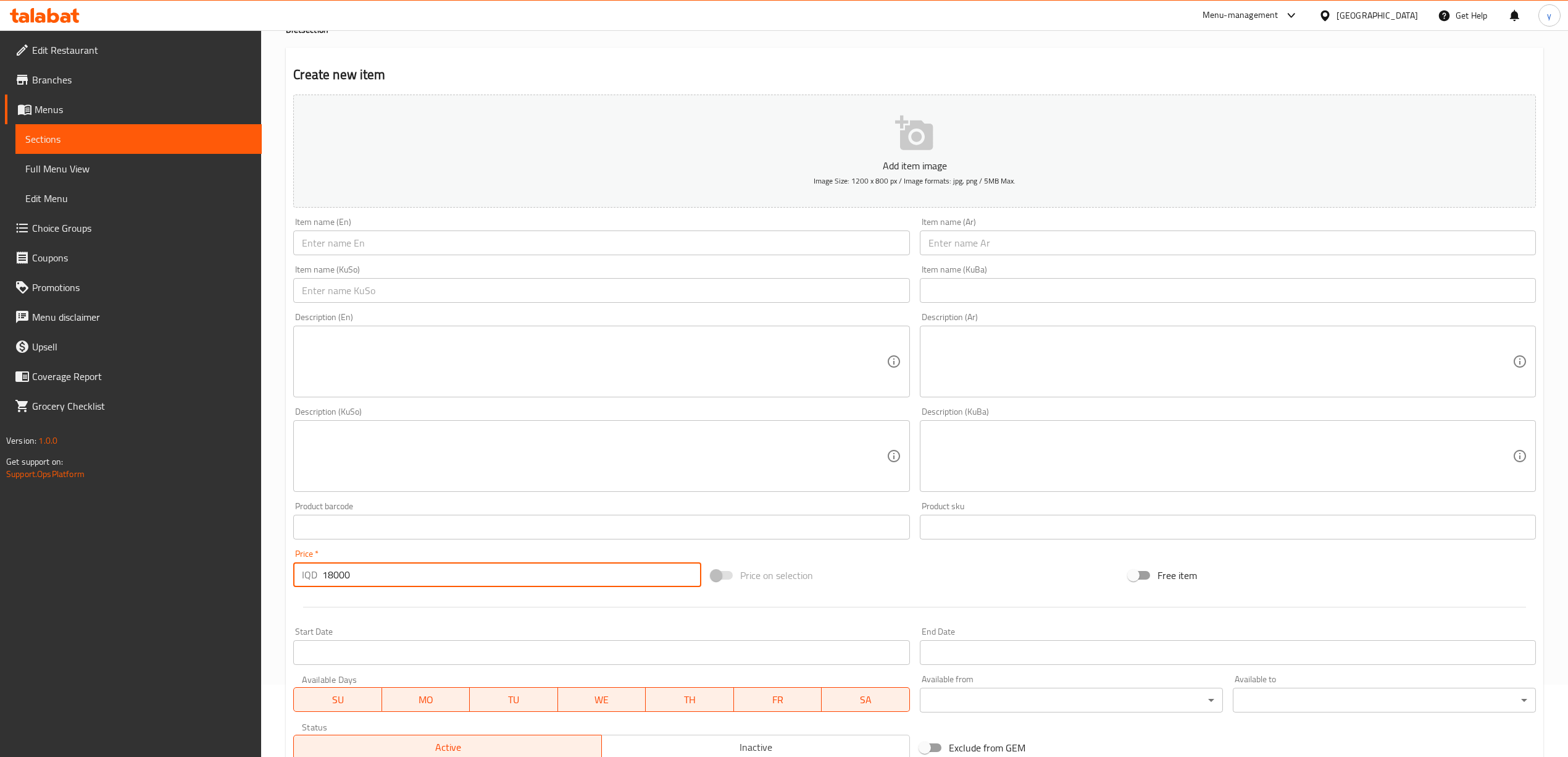
scroll to position [0, 0]
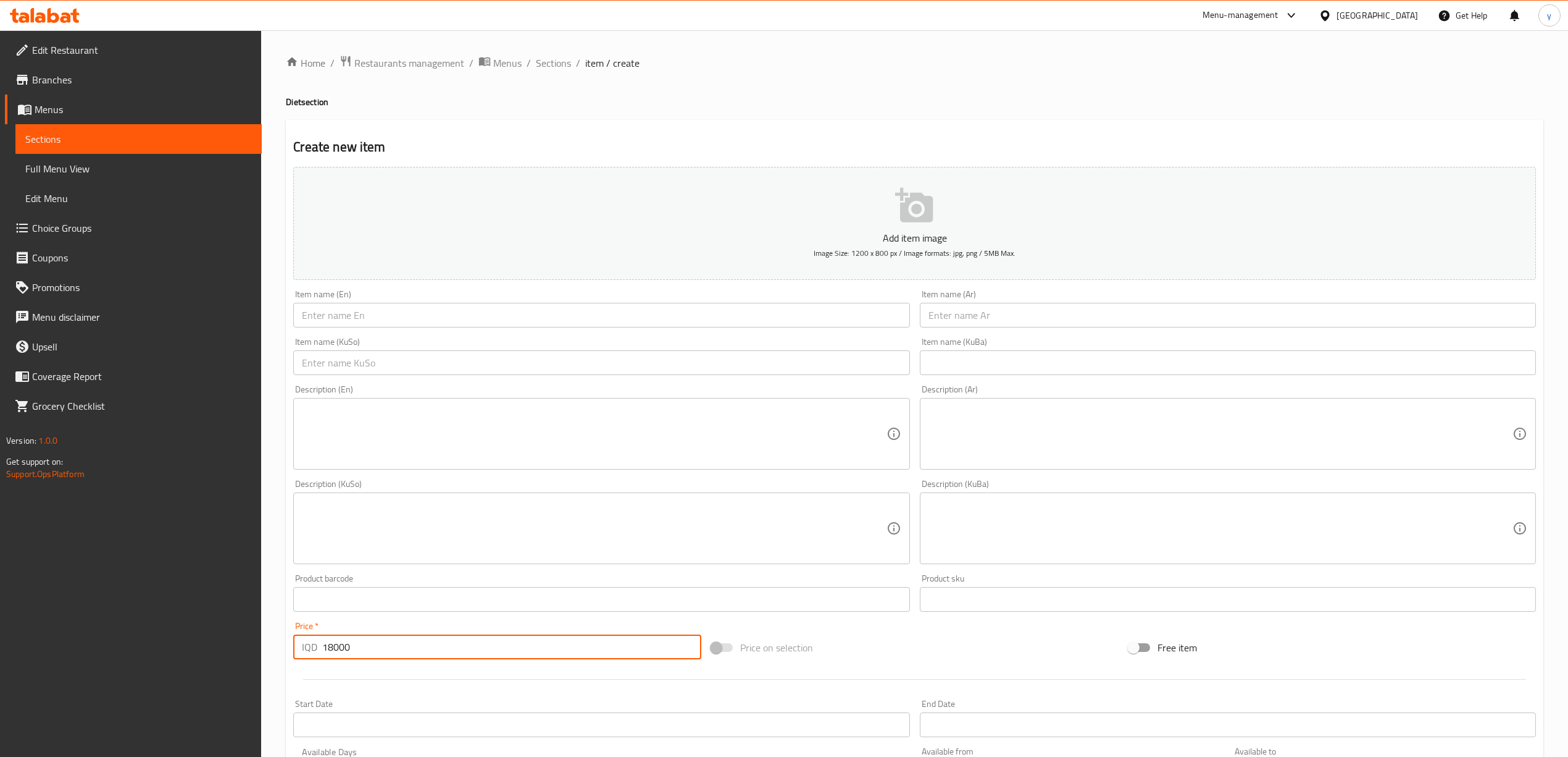
type input "18000"
click at [414, 302] on div "Item name (En) Item name (En)" at bounding box center [601, 309] width 616 height 38
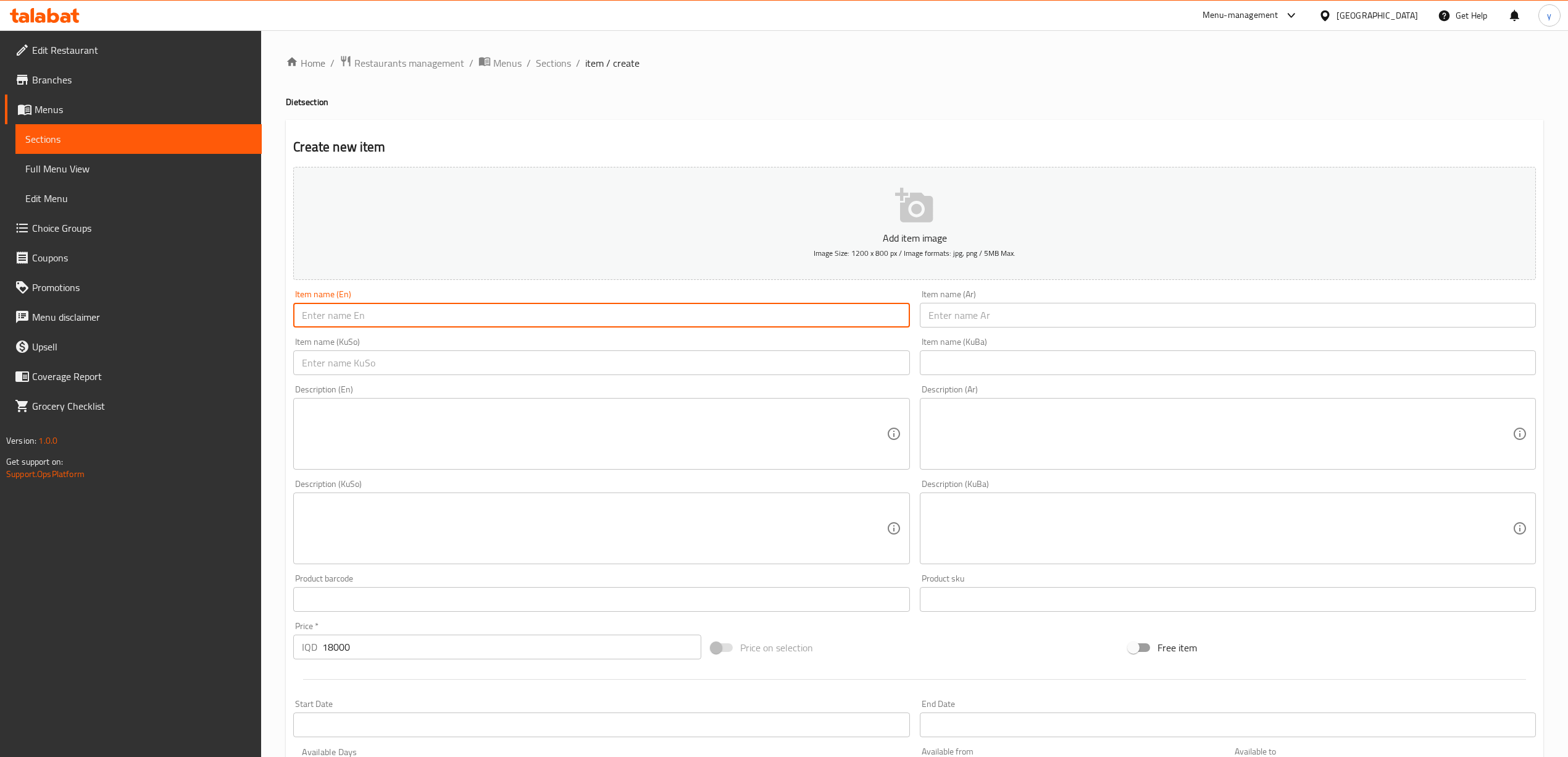
click at [414, 313] on input "text" at bounding box center [601, 315] width 616 height 25
type input "Diet Oven Chicken Mansaf"
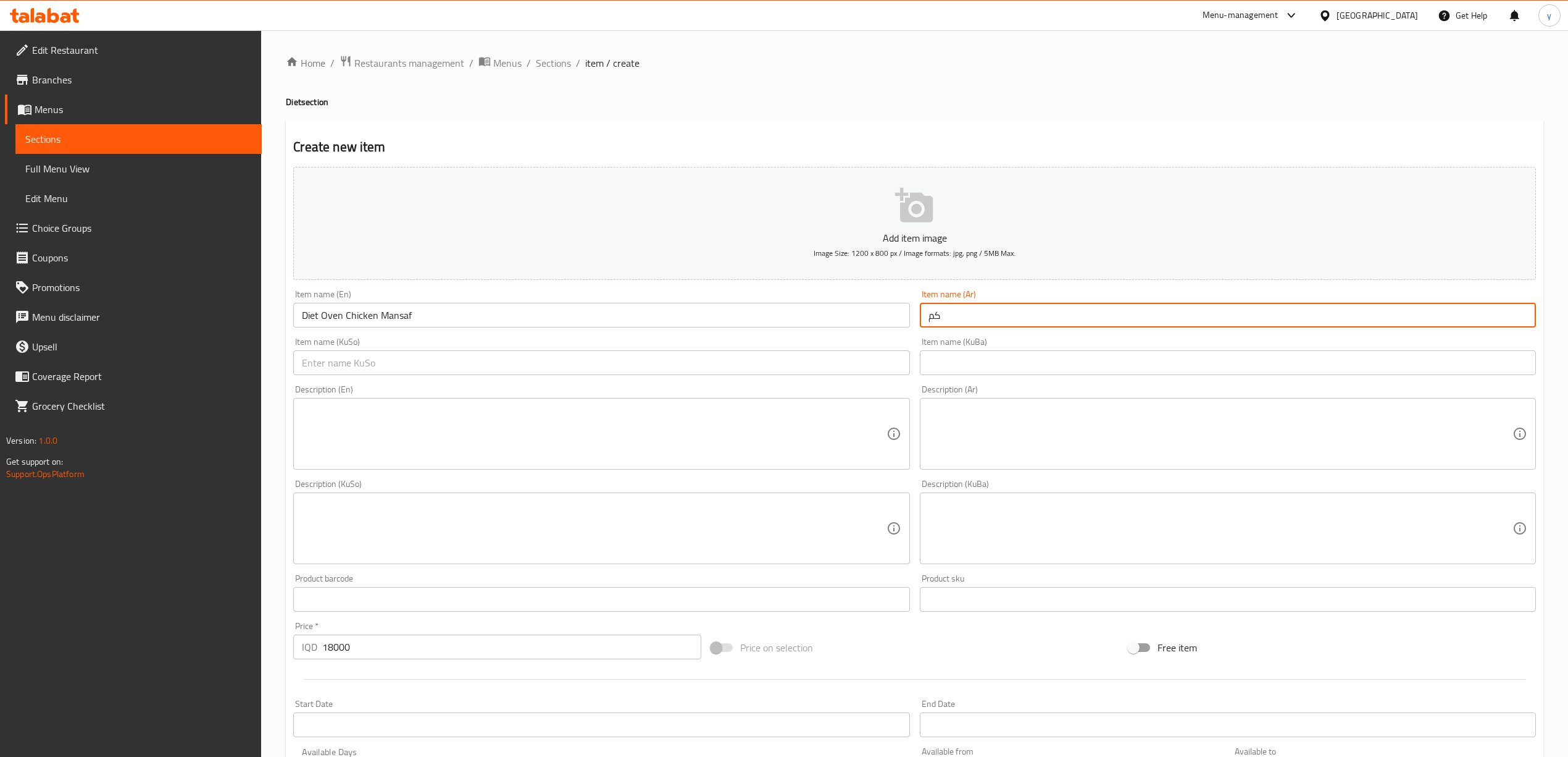
type input "ك"
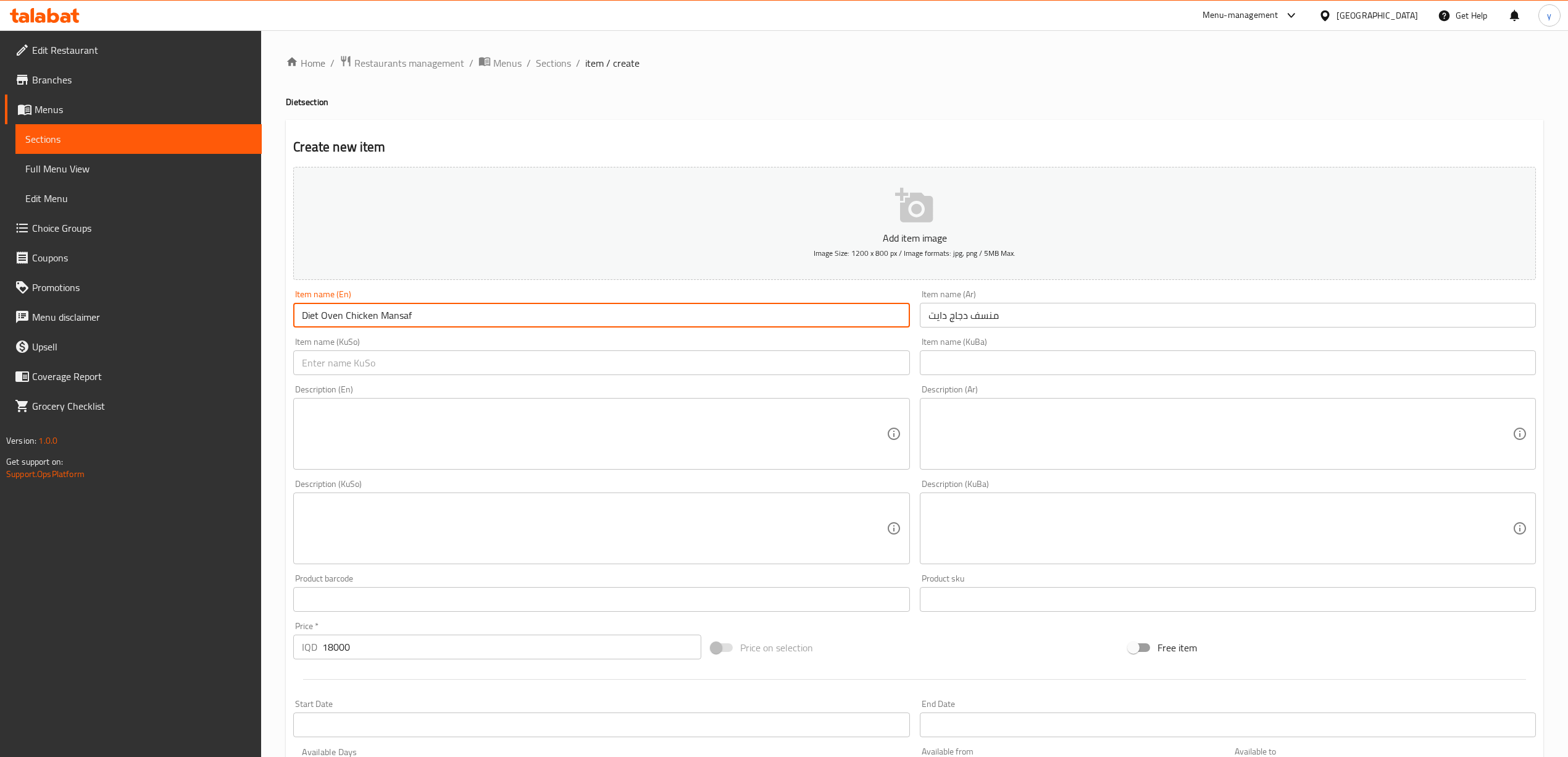
click at [334, 320] on input "Diet Oven Chicken Mansaf" at bounding box center [601, 315] width 616 height 25
click at [1028, 317] on input "منسف دجاج دايت" at bounding box center [1227, 315] width 616 height 25
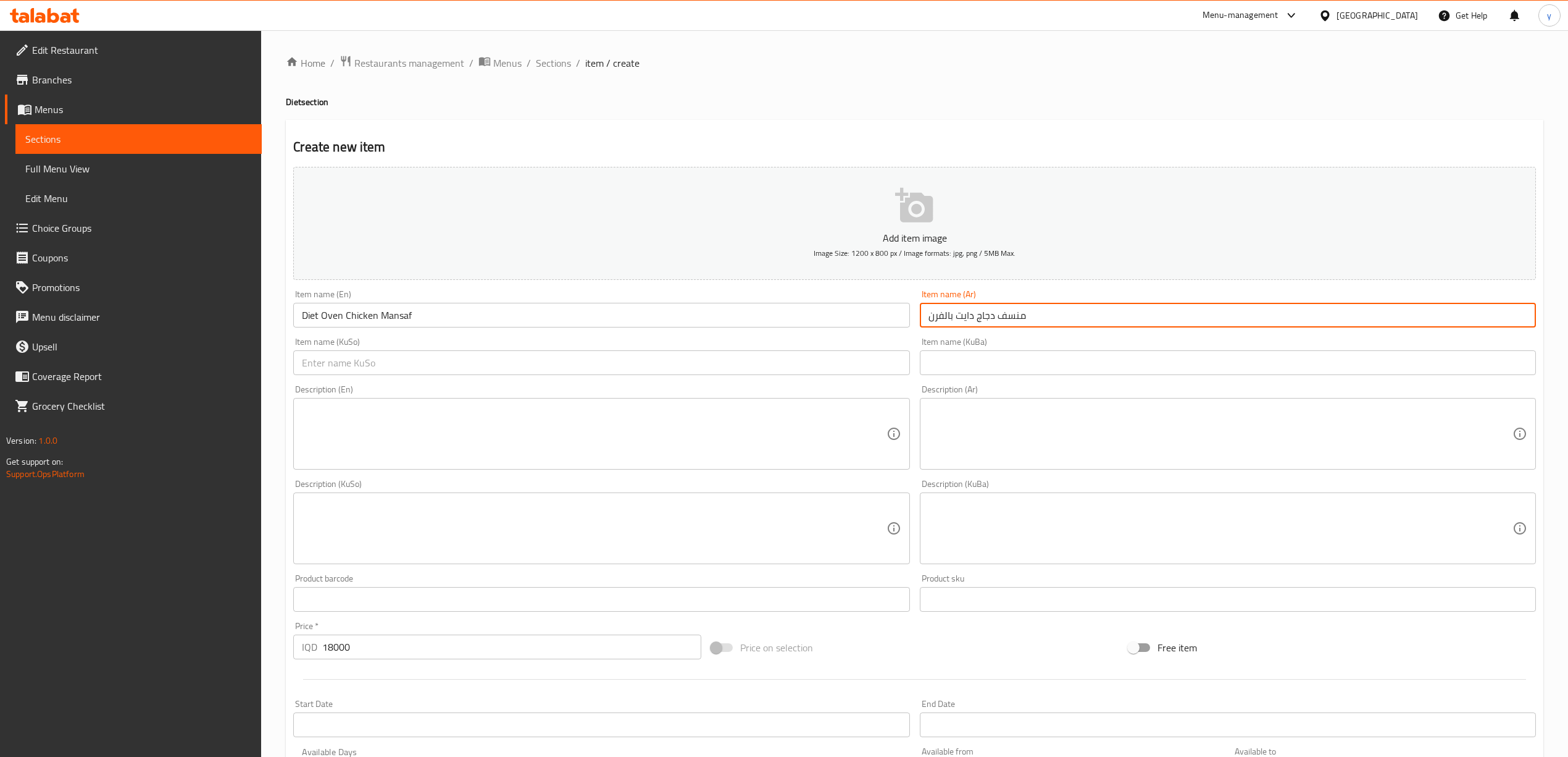
type input "منسف دجاج دايت بالفرن"
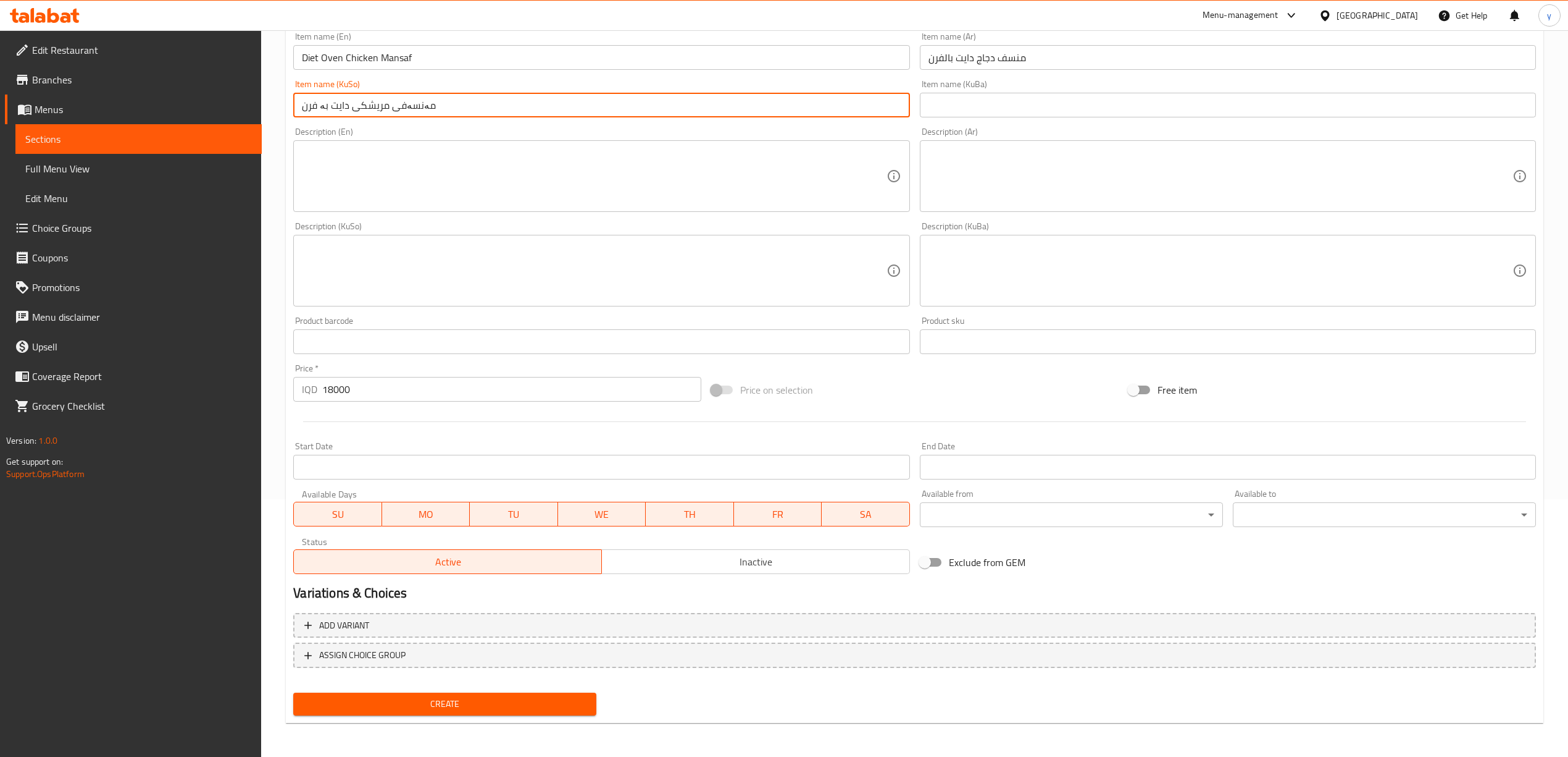
type input "مەنسەفی مریشکی دایت بە فرن"
click at [408, 701] on span "Create" at bounding box center [445, 704] width 284 height 16
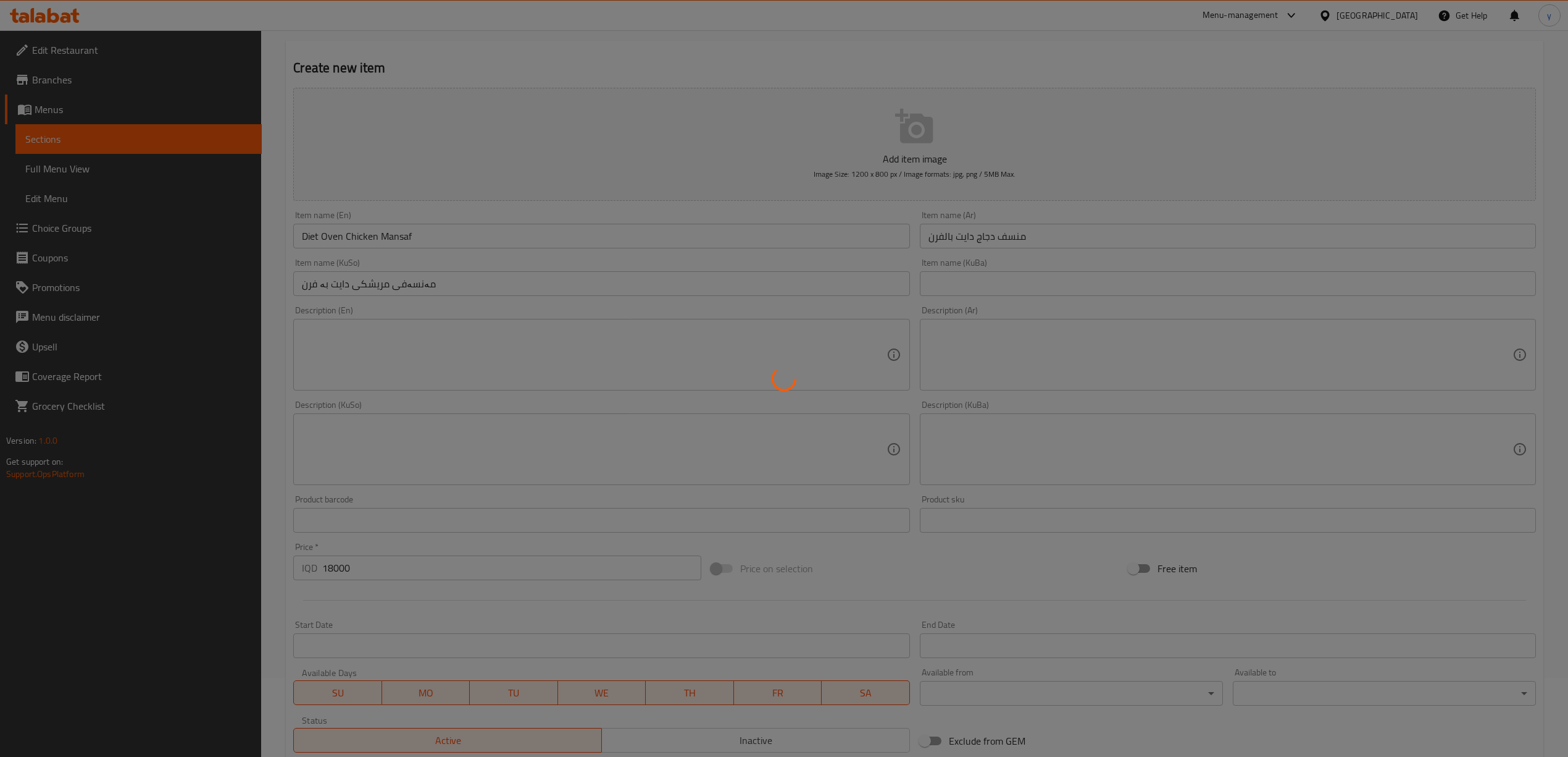
scroll to position [66, 0]
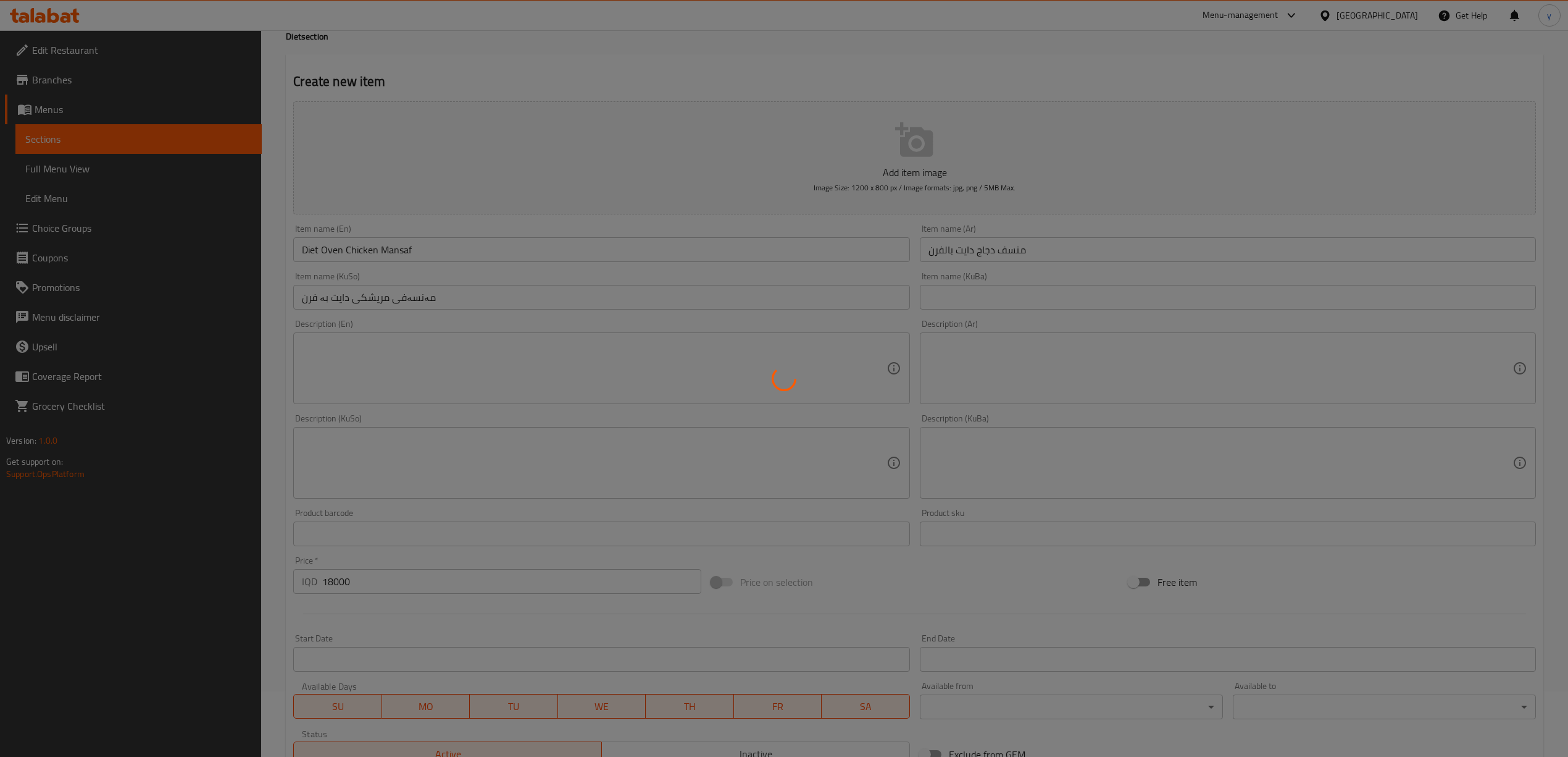
type input "0"
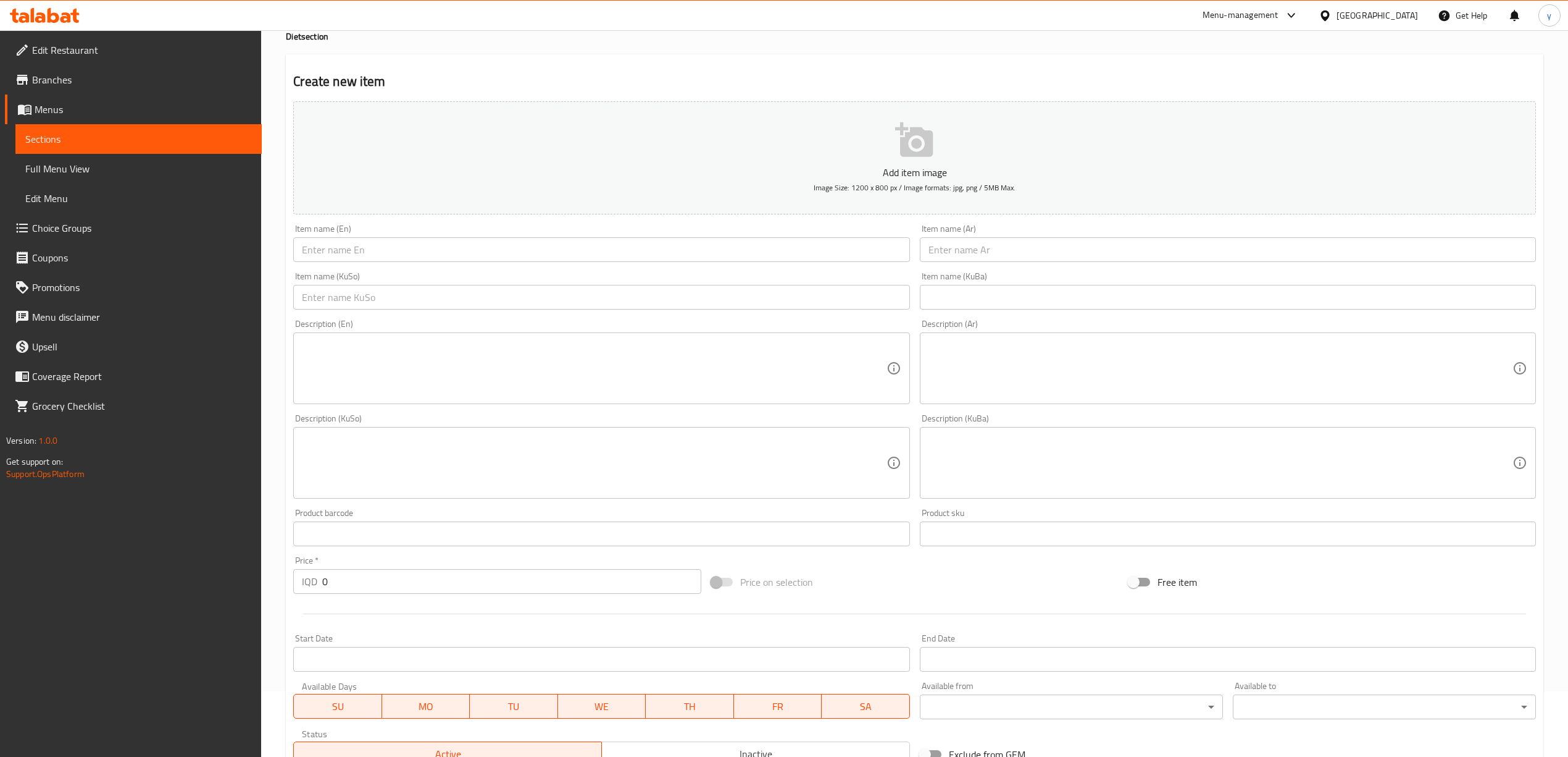
click at [811, 260] on input "text" at bounding box center [601, 250] width 616 height 25
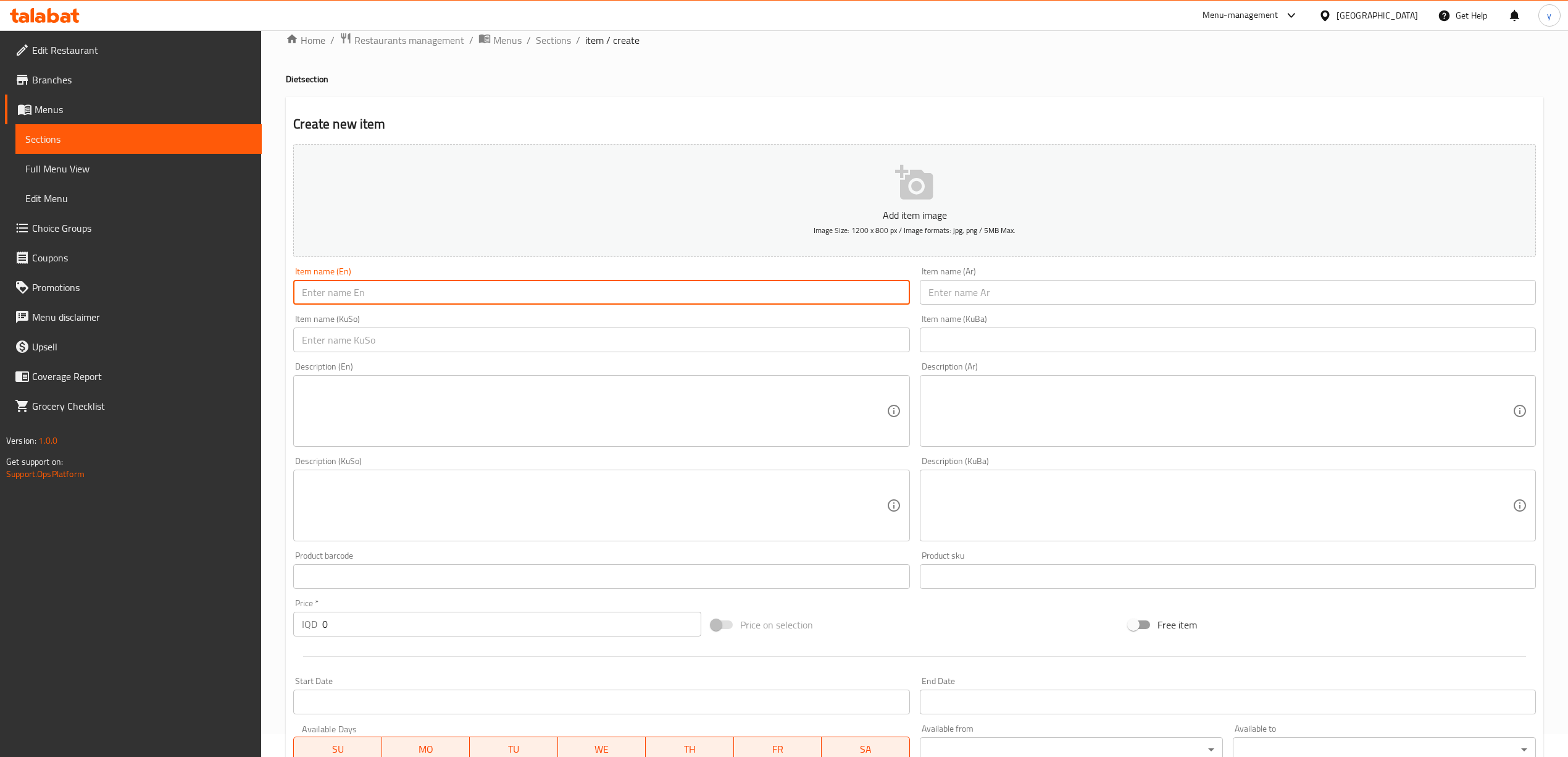
scroll to position [0, 0]
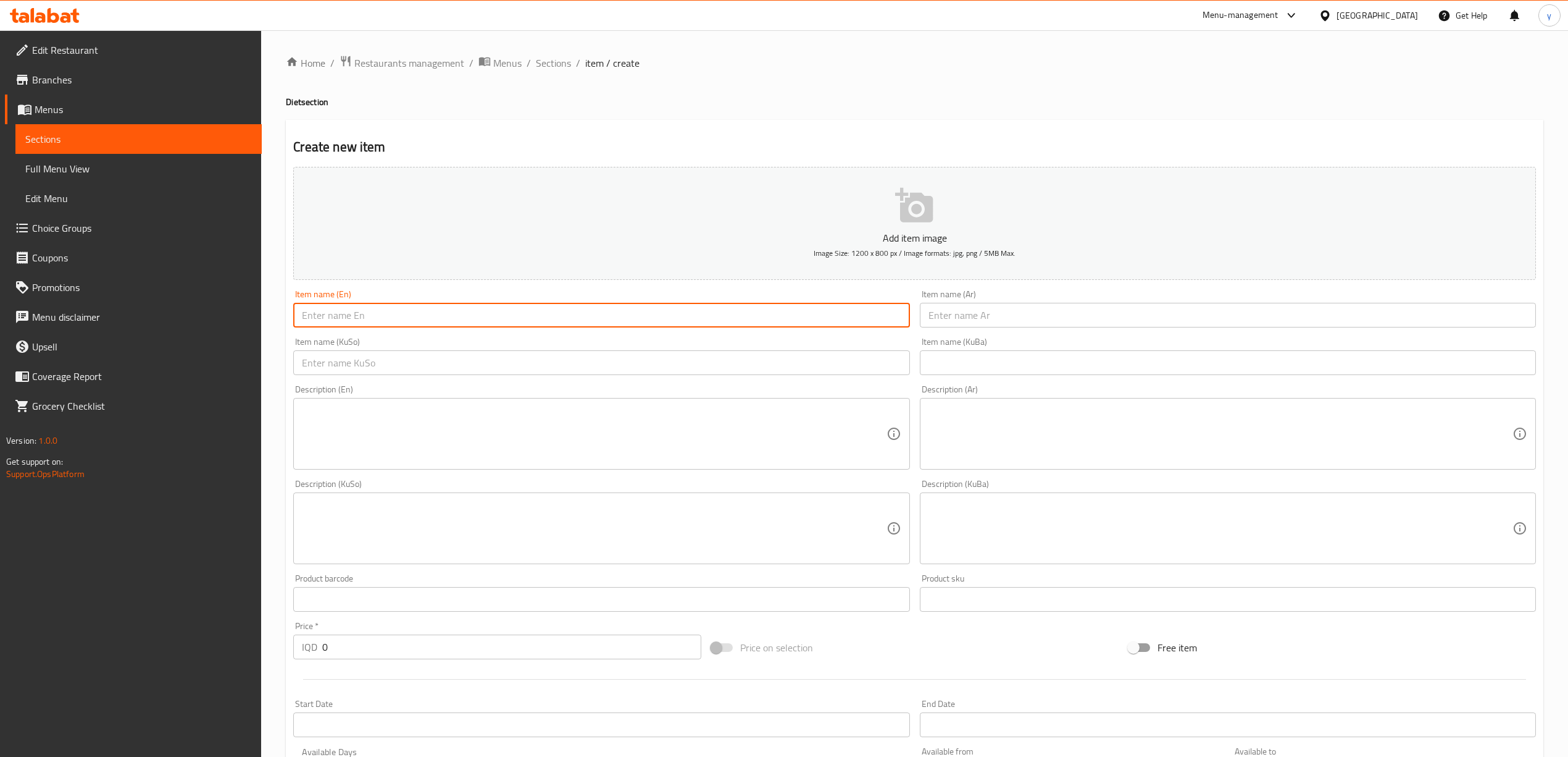
click at [570, 57] on ol "Home / Restaurants management / Menus / Sections / item / create" at bounding box center [915, 63] width 1258 height 16
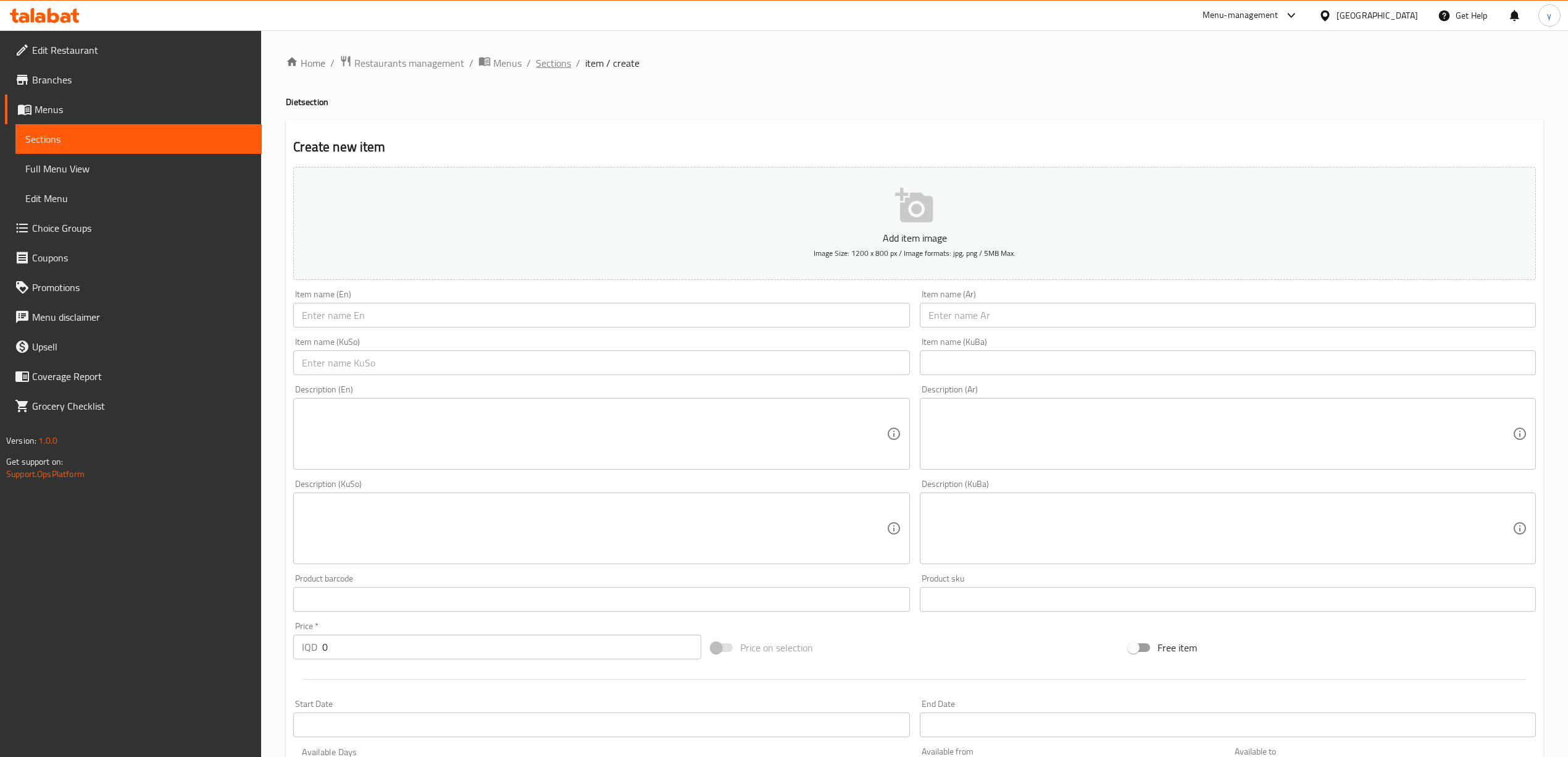
click at [562, 60] on span "Sections" at bounding box center [553, 63] width 35 height 15
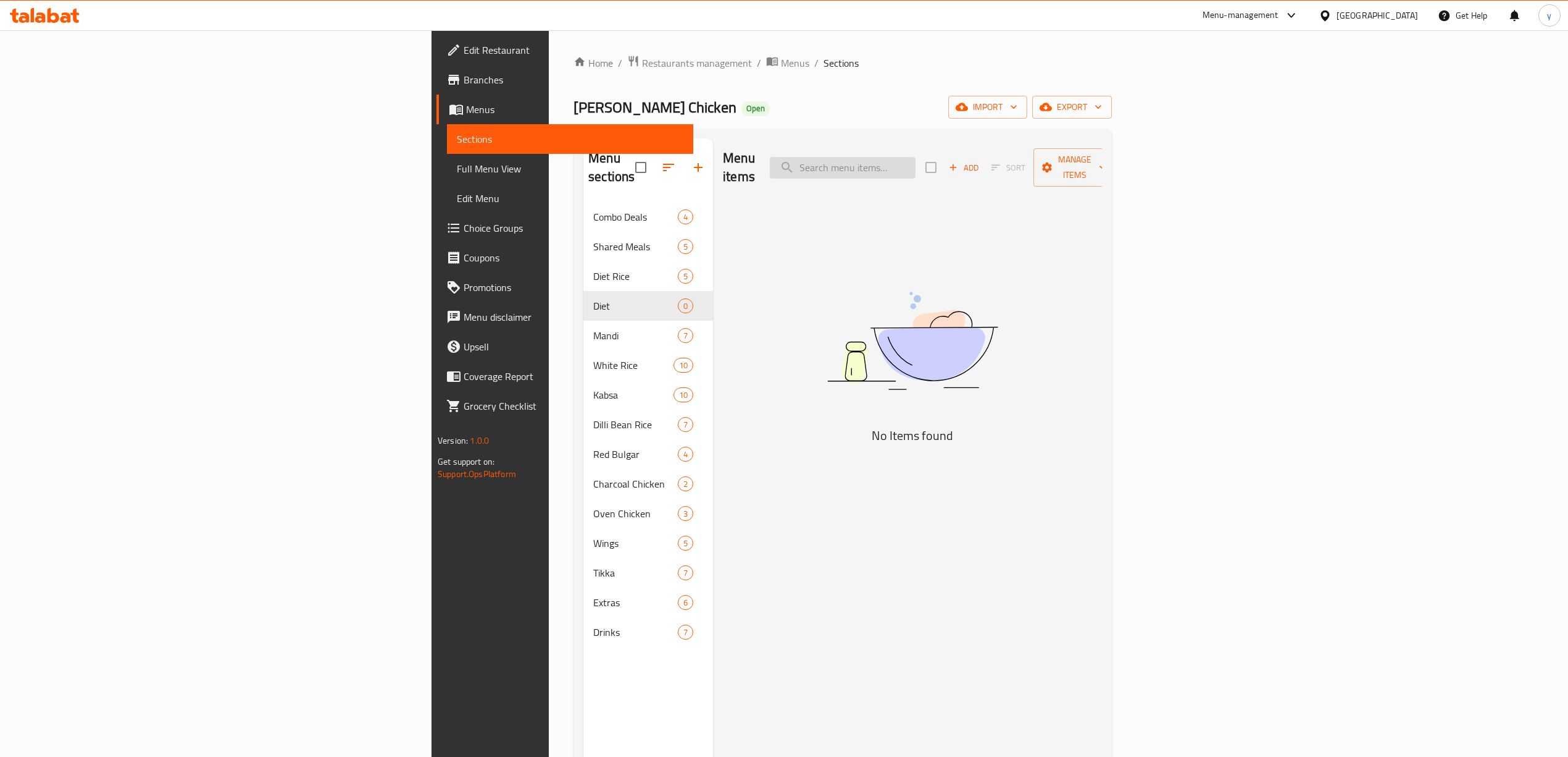
click at [916, 167] on input "search" at bounding box center [843, 168] width 146 height 22
type input "‌"
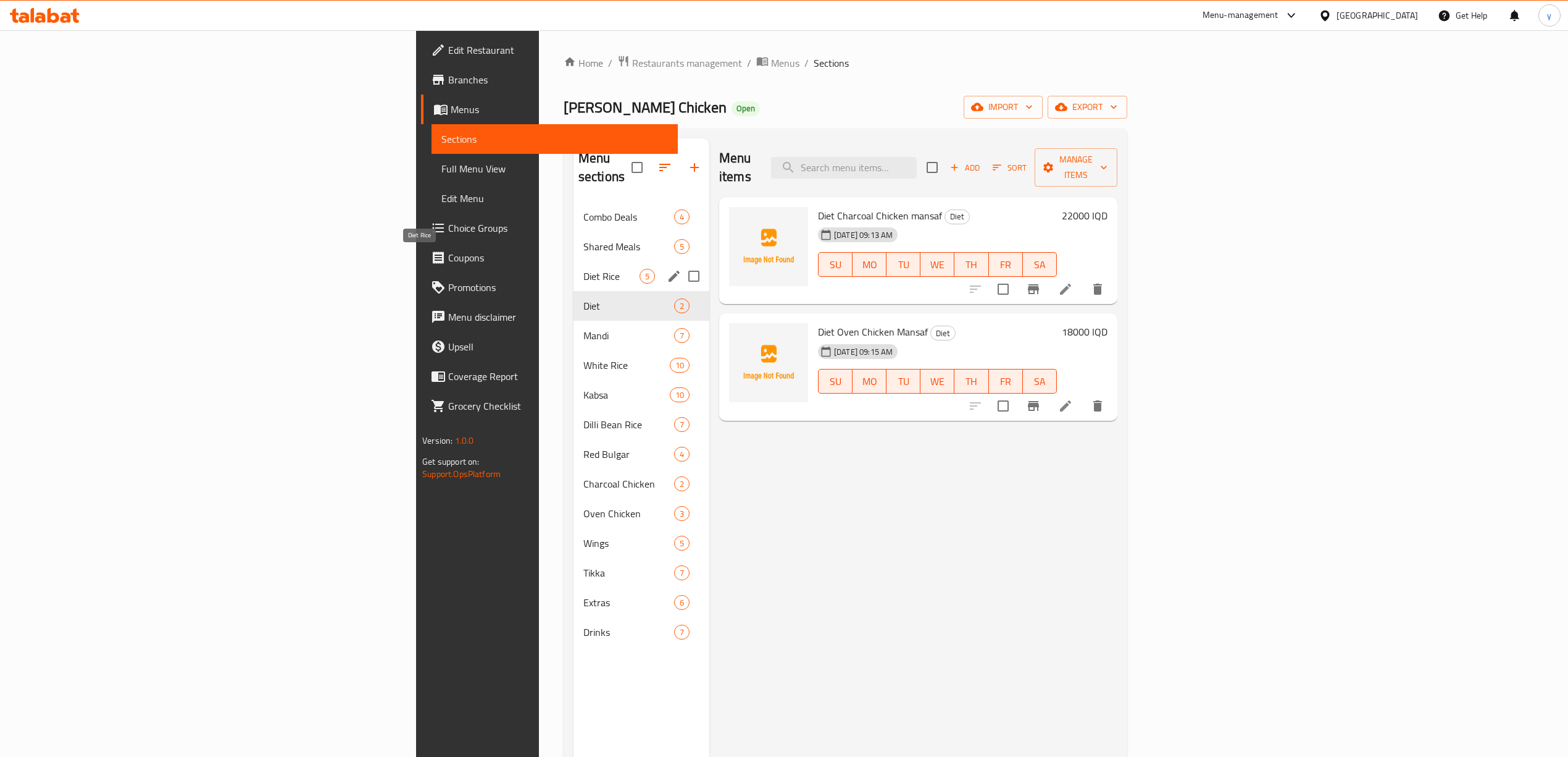
click at [583, 269] on span "Diet Rice" at bounding box center [612, 276] width 56 height 15
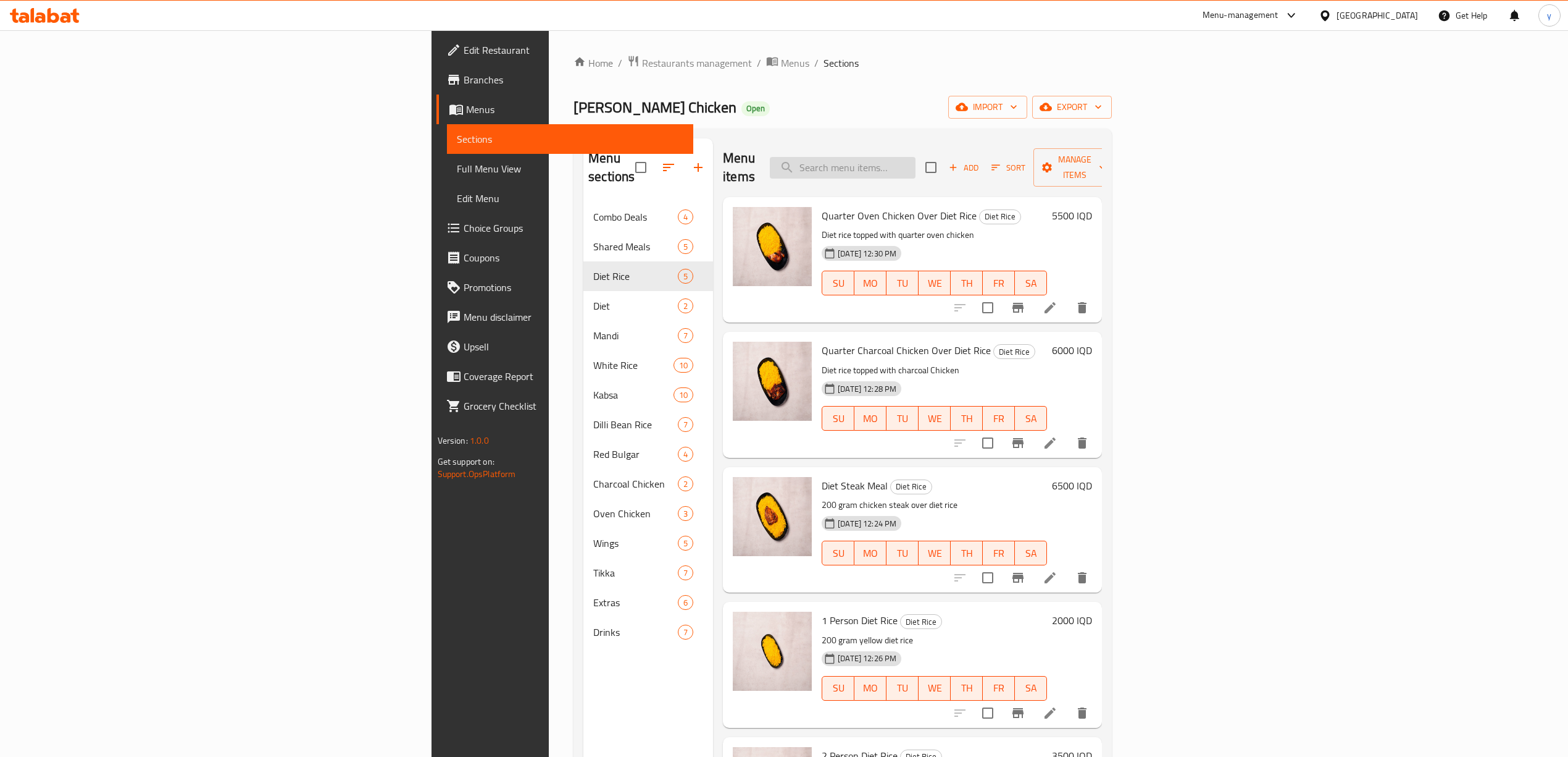
click at [916, 165] on input "search" at bounding box center [843, 168] width 146 height 22
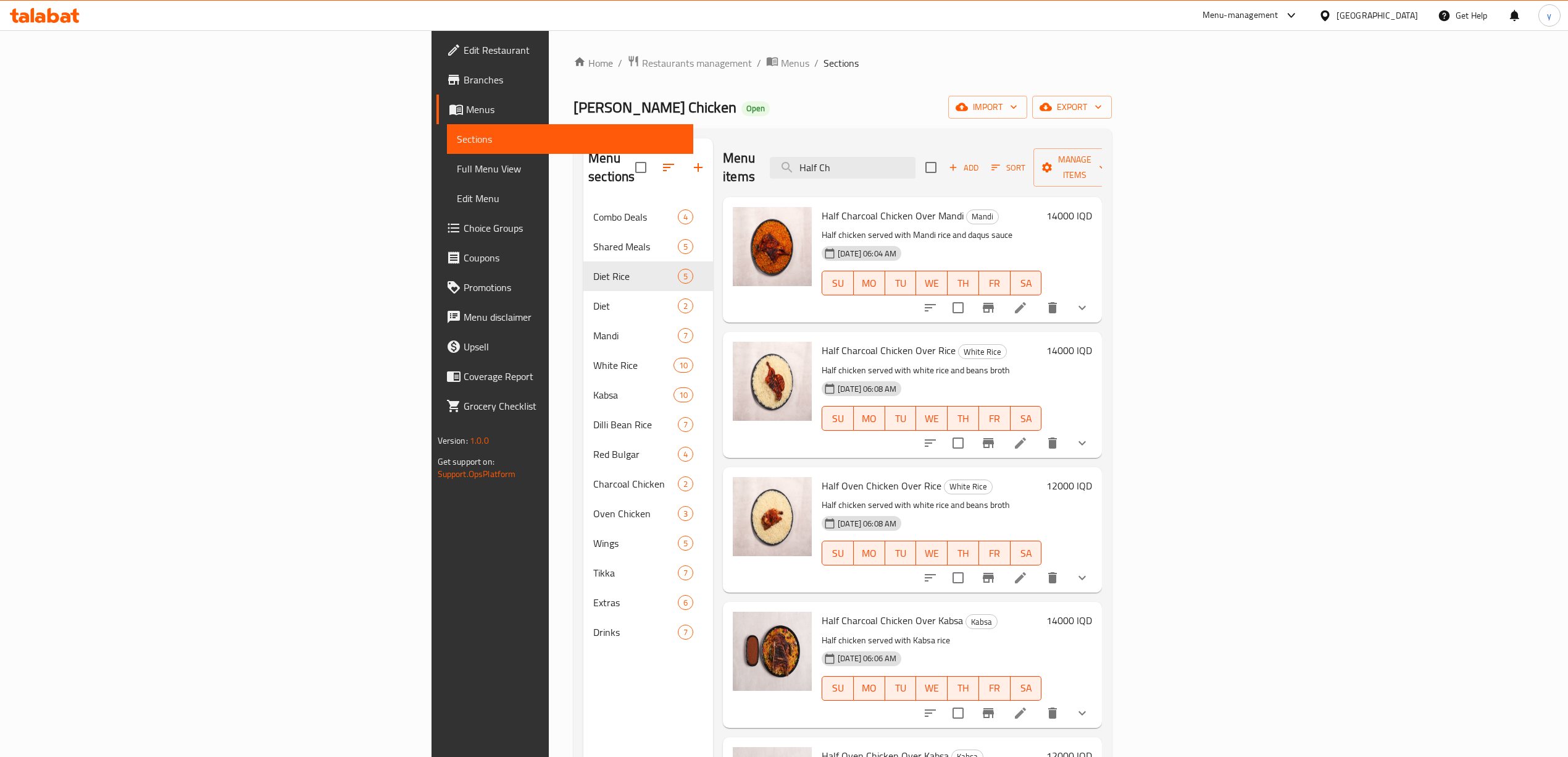
type input "Half Ch"
click at [432, 737] on div "Edit Restaurant Branches Menus Sections Full Menu View Edit Menu Choice Groups …" at bounding box center [562, 409] width 262 height 757
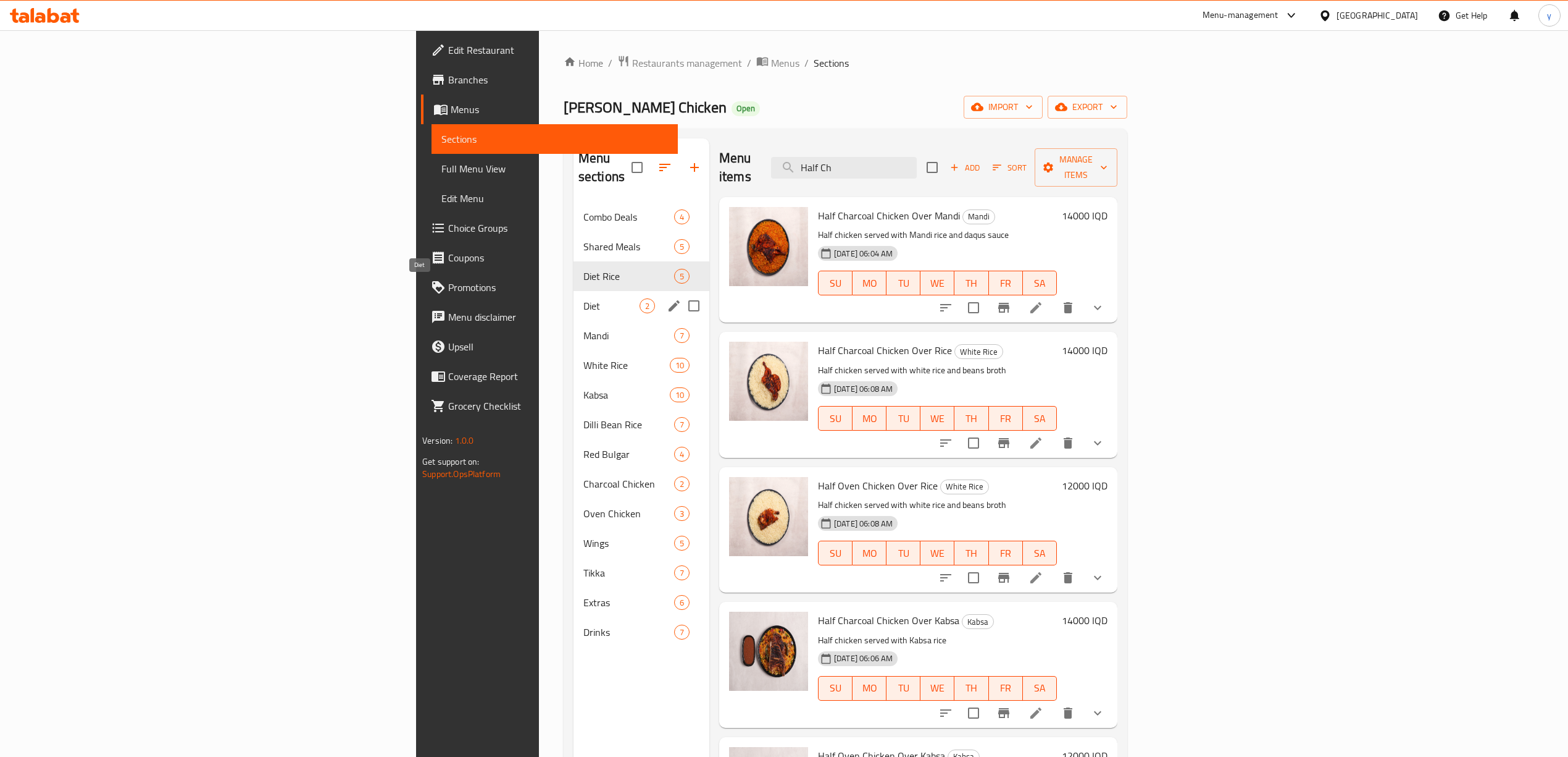
click at [583, 299] on span "Diet" at bounding box center [612, 306] width 56 height 15
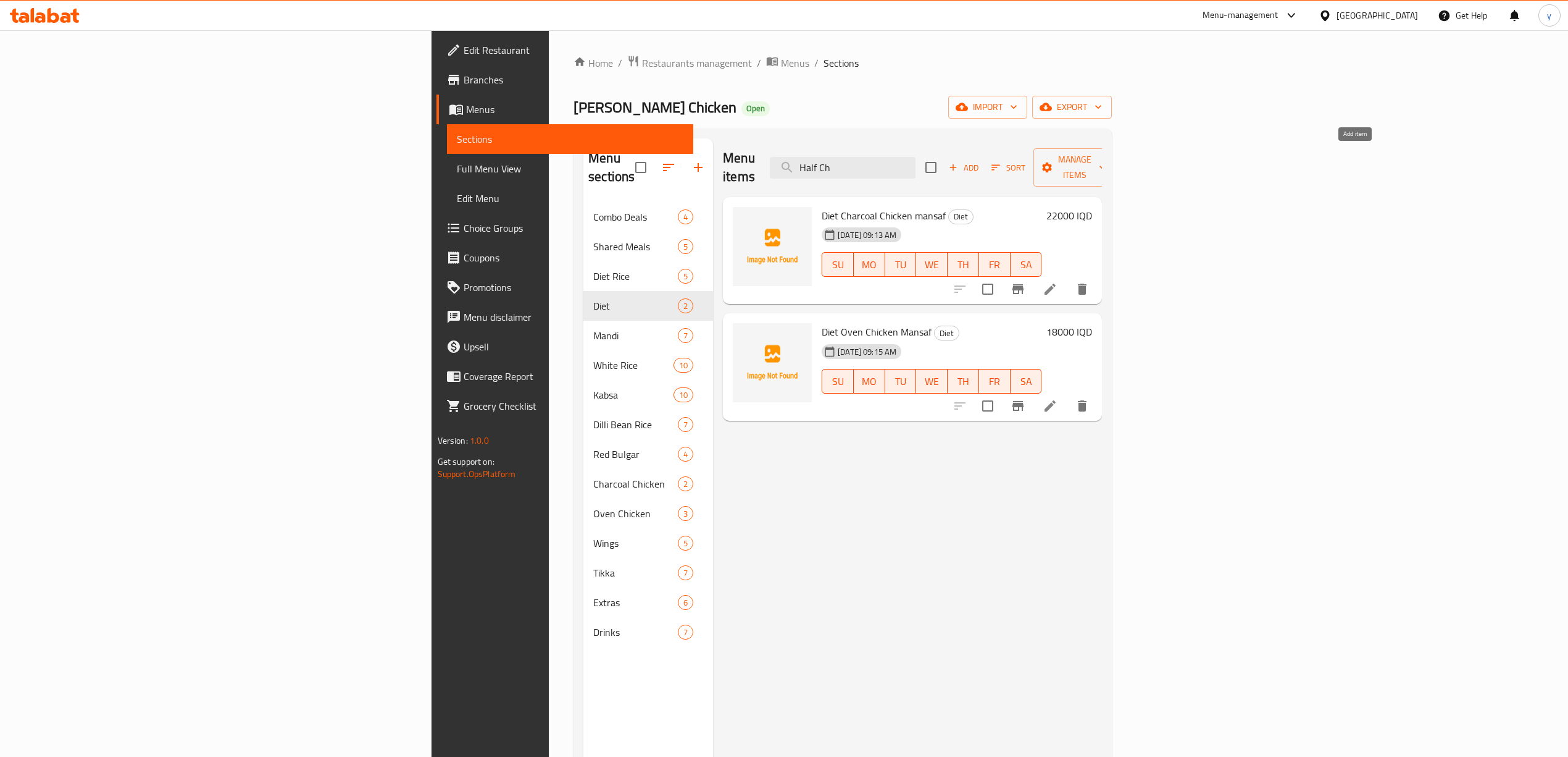
click at [981, 161] on span "Add" at bounding box center [963, 168] width 34 height 14
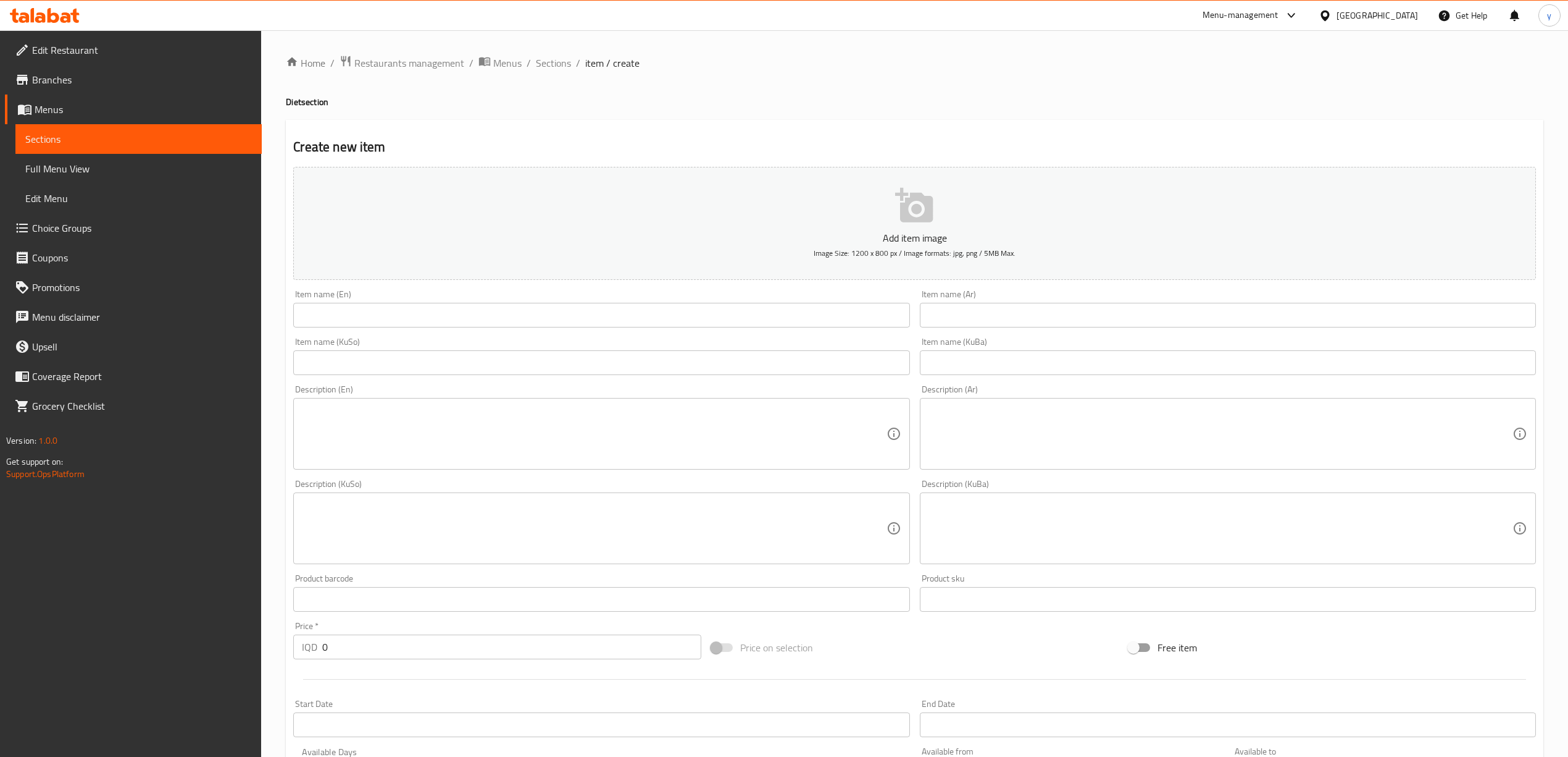
click at [806, 319] on input "text" at bounding box center [601, 315] width 616 height 25
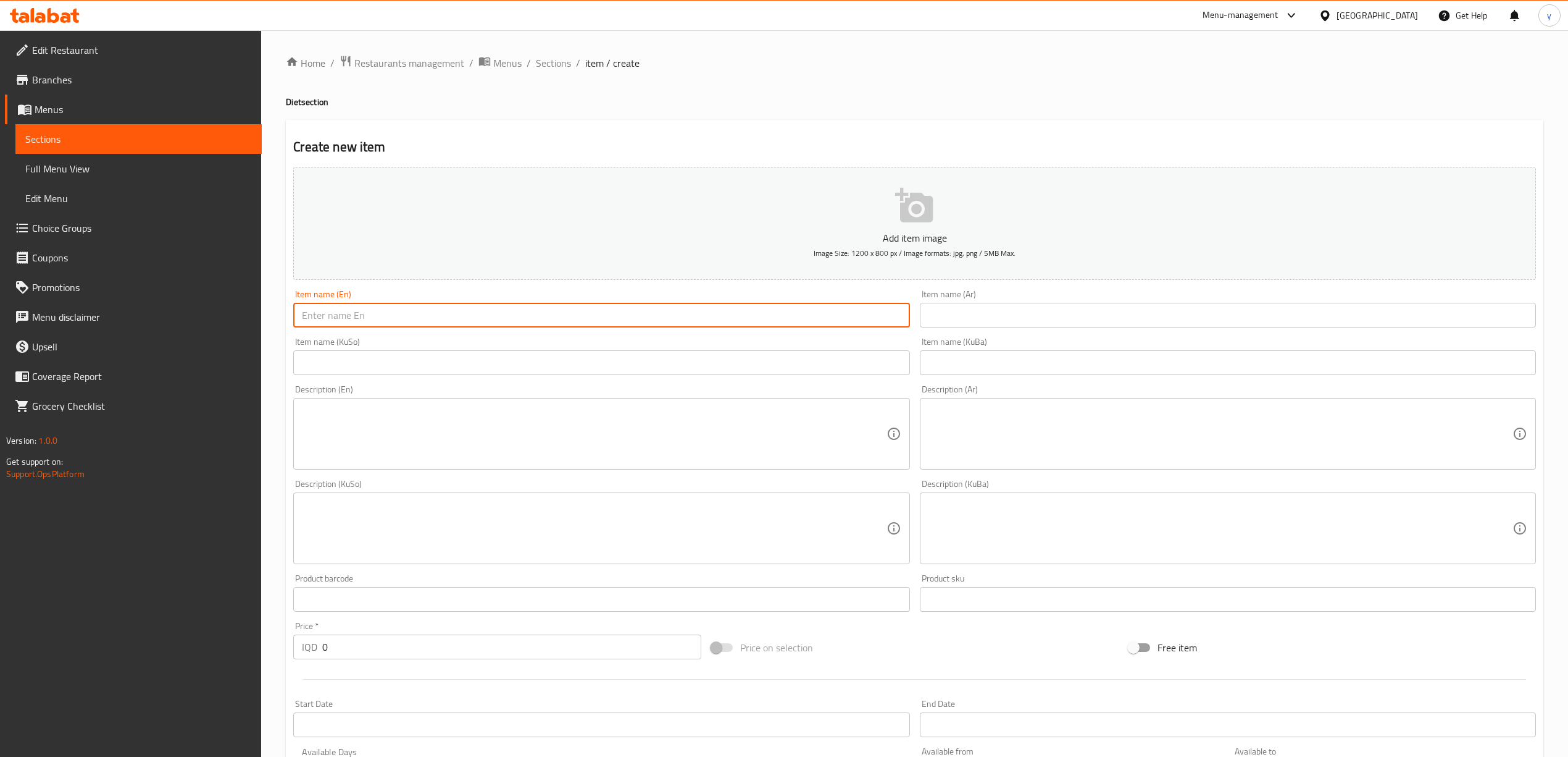
click at [797, 308] on input "text" at bounding box center [601, 315] width 616 height 25
click at [415, 321] on input "Half Charcoal Chicken Mansaf" at bounding box center [601, 315] width 616 height 25
type input "Half Charcoal Chicken Over Diet Rice"
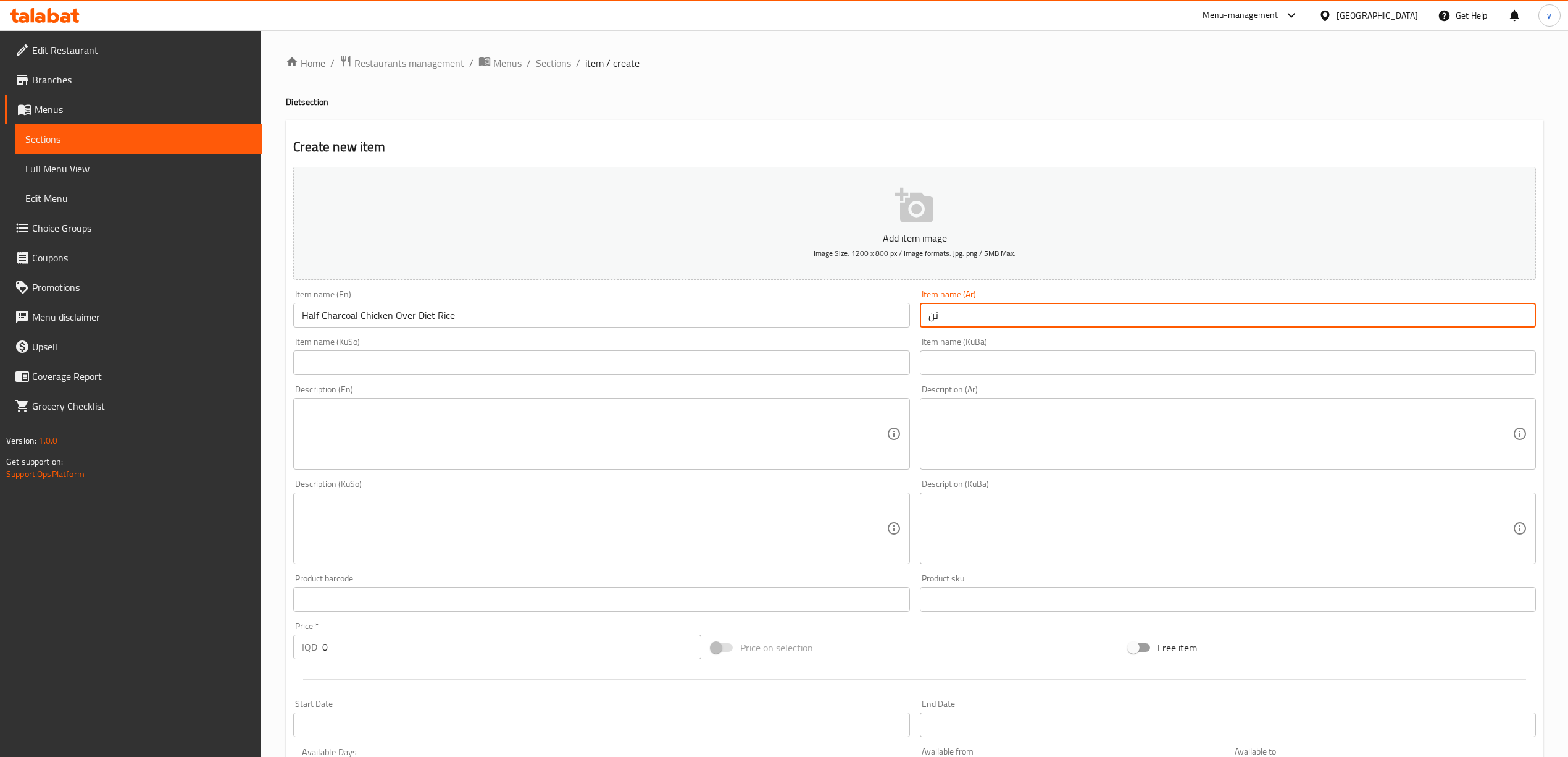
type input "ت"
type input "نصف دجاج على الفحم على أرز دايت"
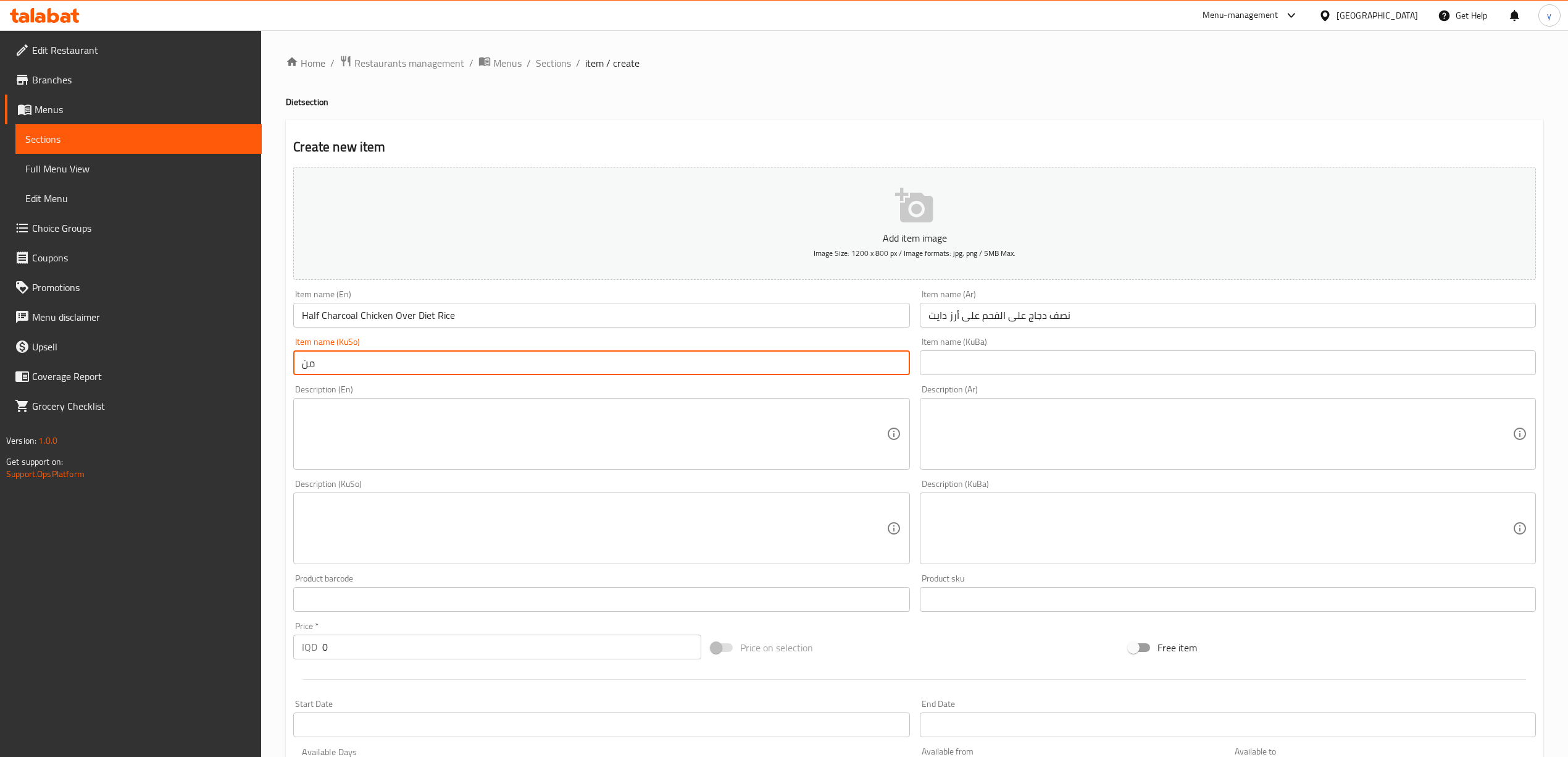
type input "م"
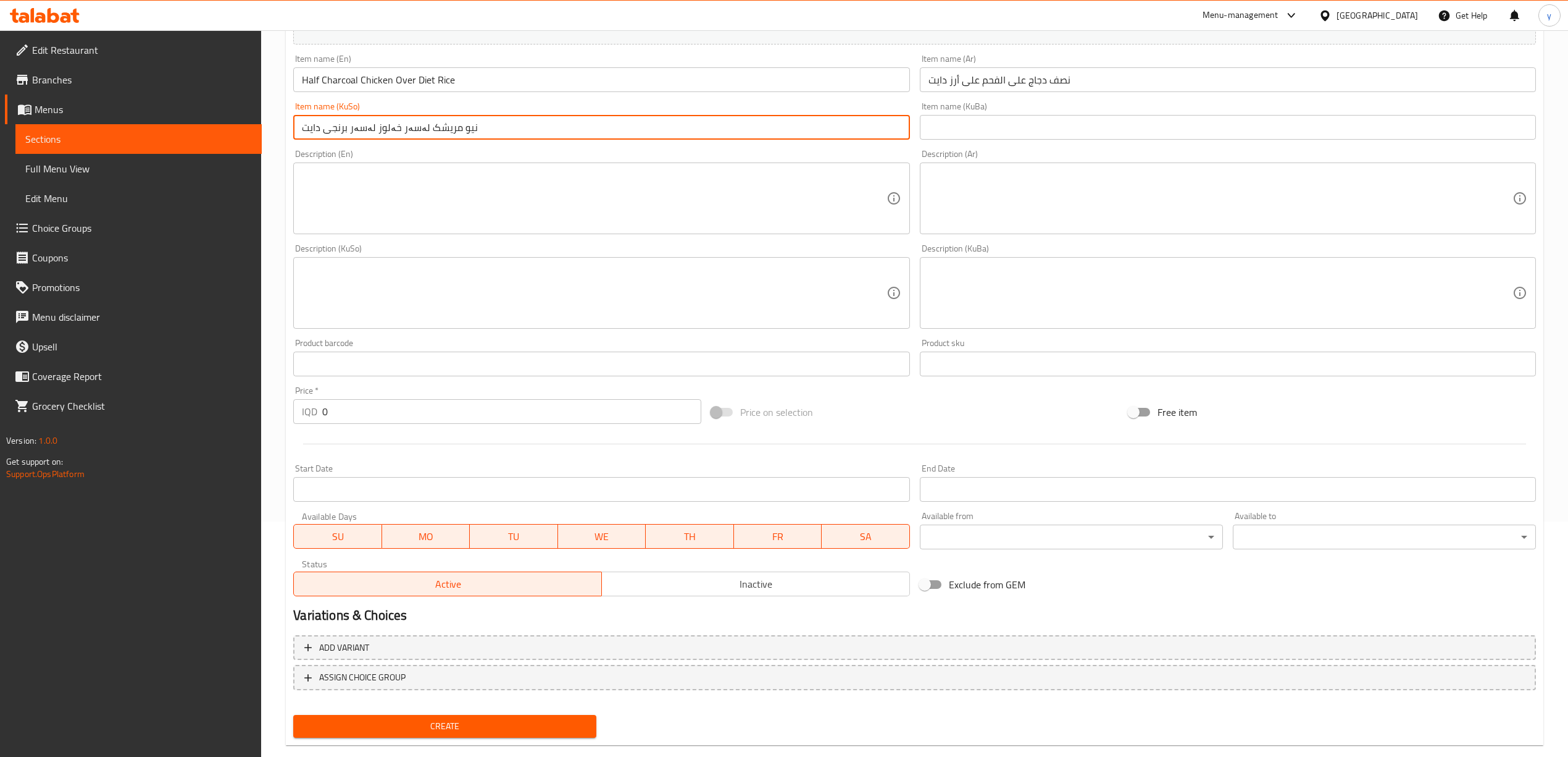
scroll to position [258, 0]
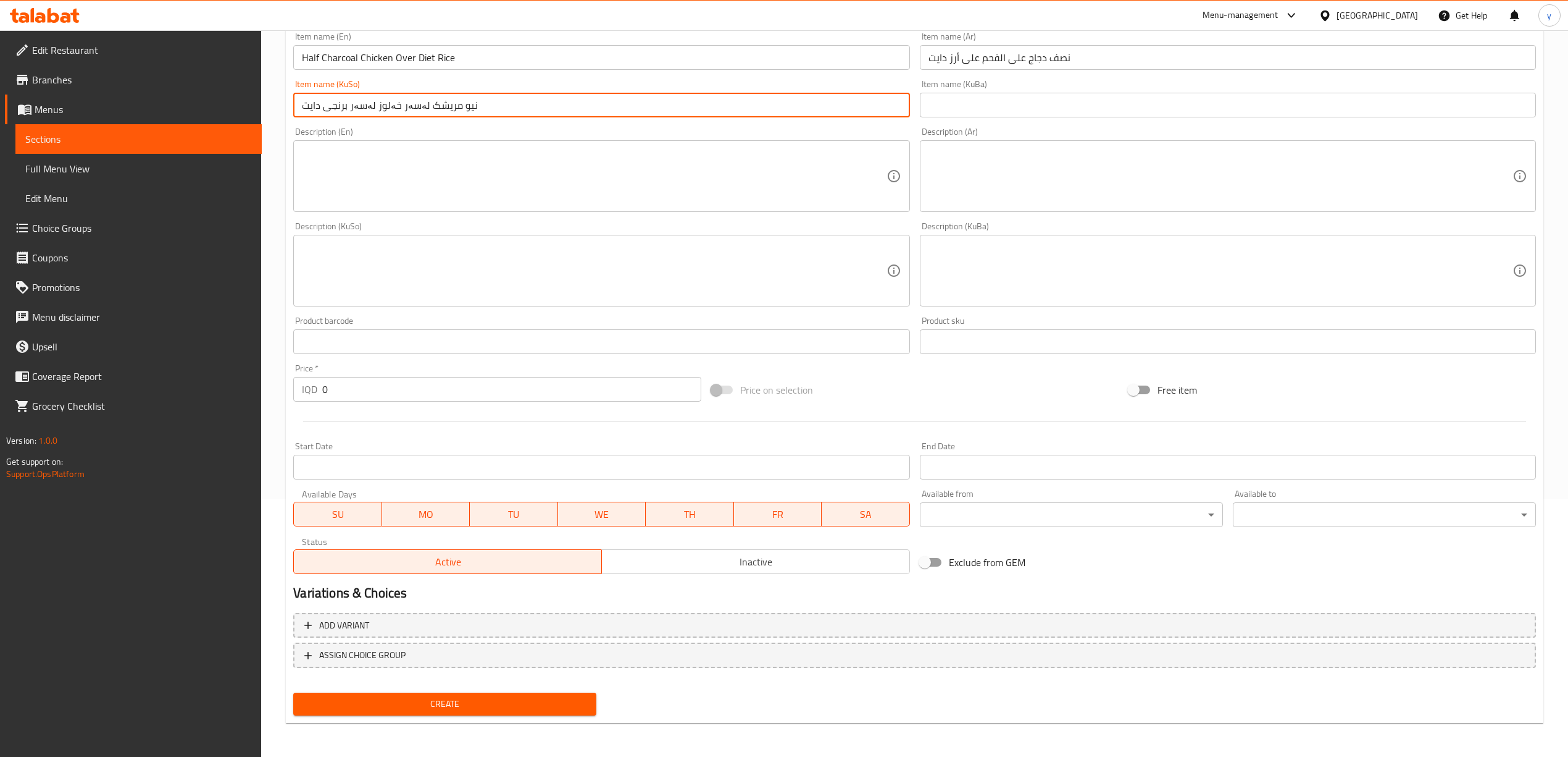
type input "نیو مریشک لەسەر خەلوز لەسەر برنجی دایت"
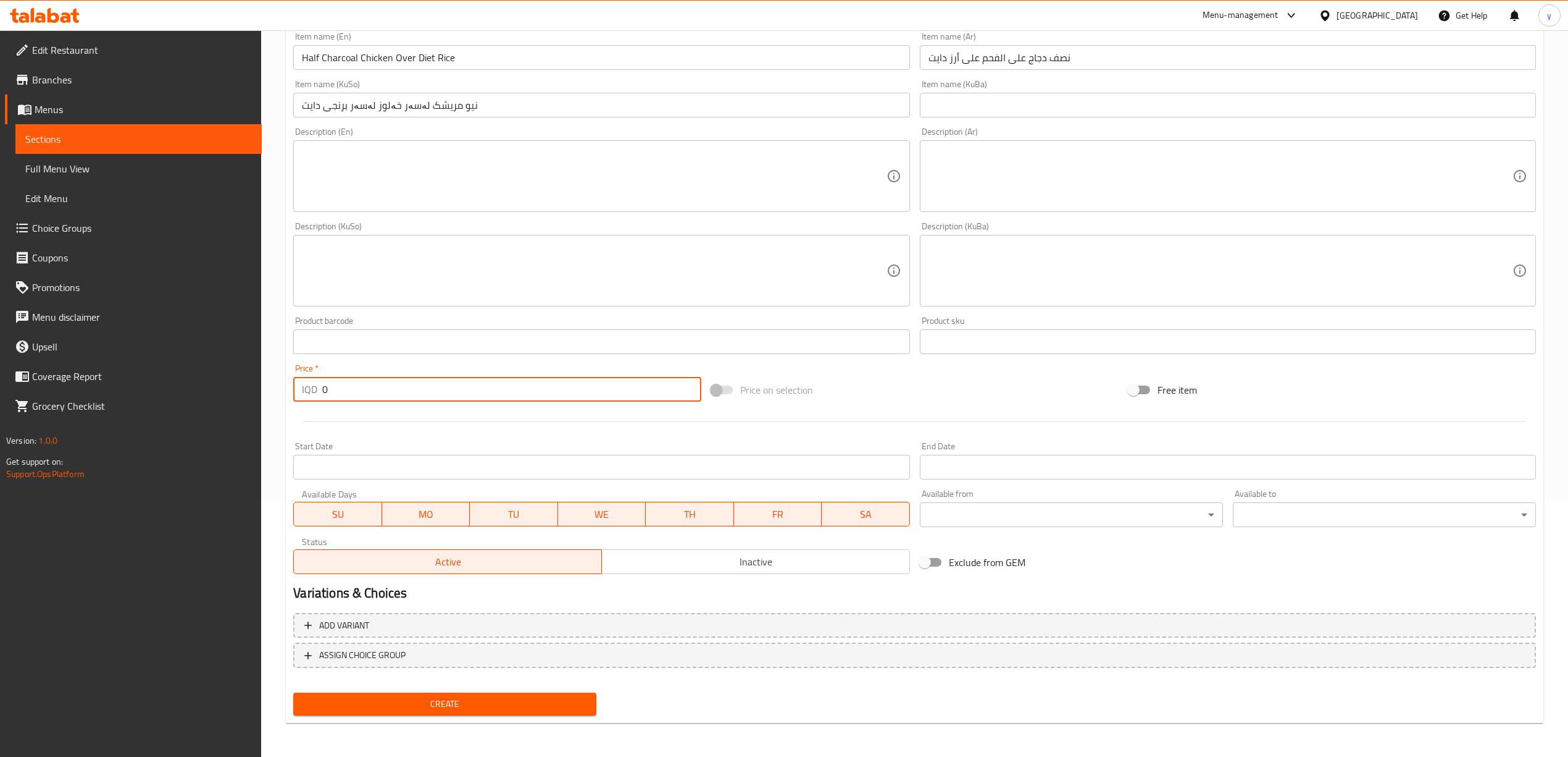
drag, startPoint x: 341, startPoint y: 395, endPoint x: 316, endPoint y: 401, distance: 25.7
click at [316, 401] on div "IQD 0 Price *" at bounding box center [497, 389] width 407 height 25
type input "14000"
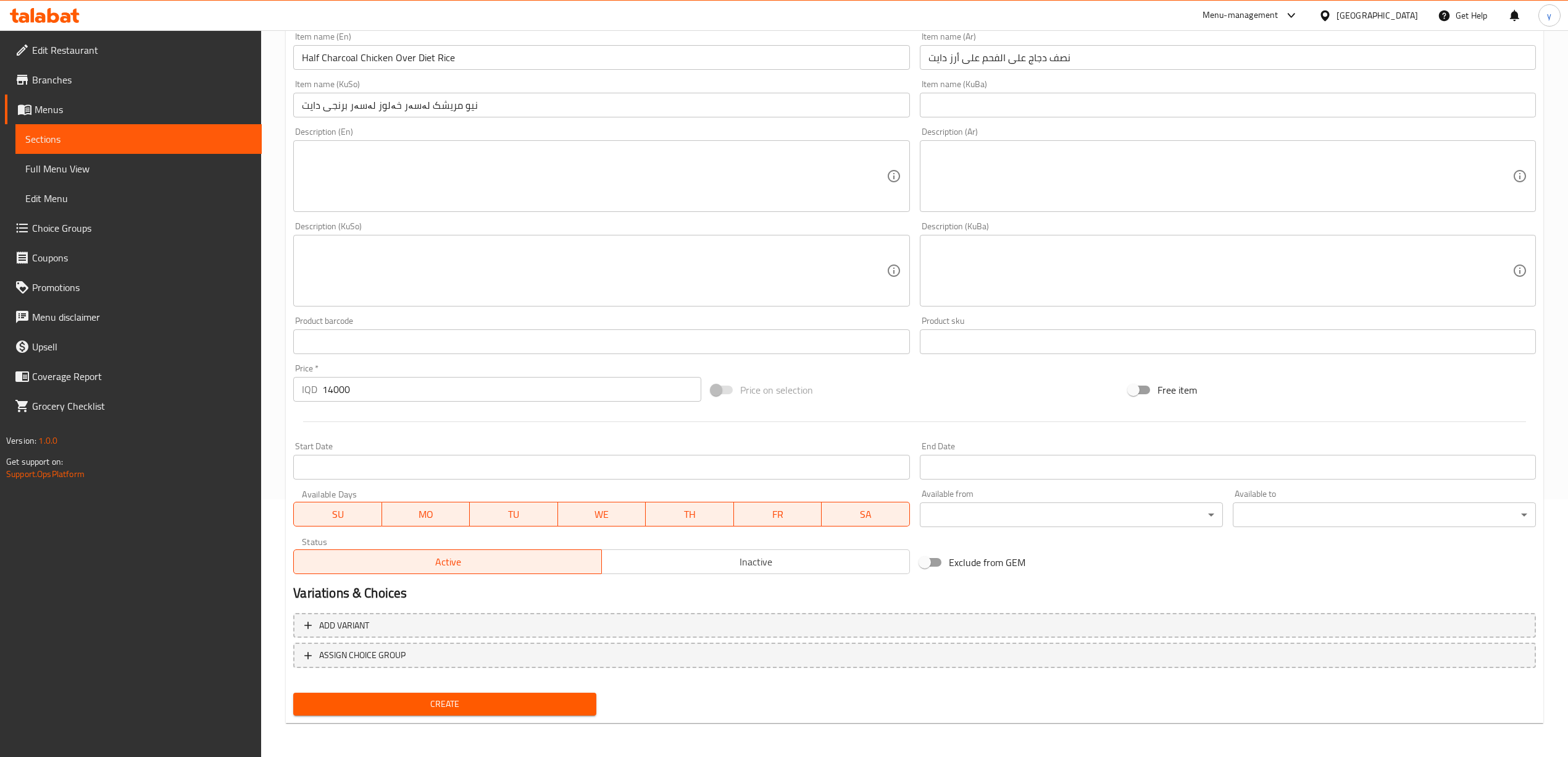
click at [844, 426] on div at bounding box center [914, 422] width 1252 height 31
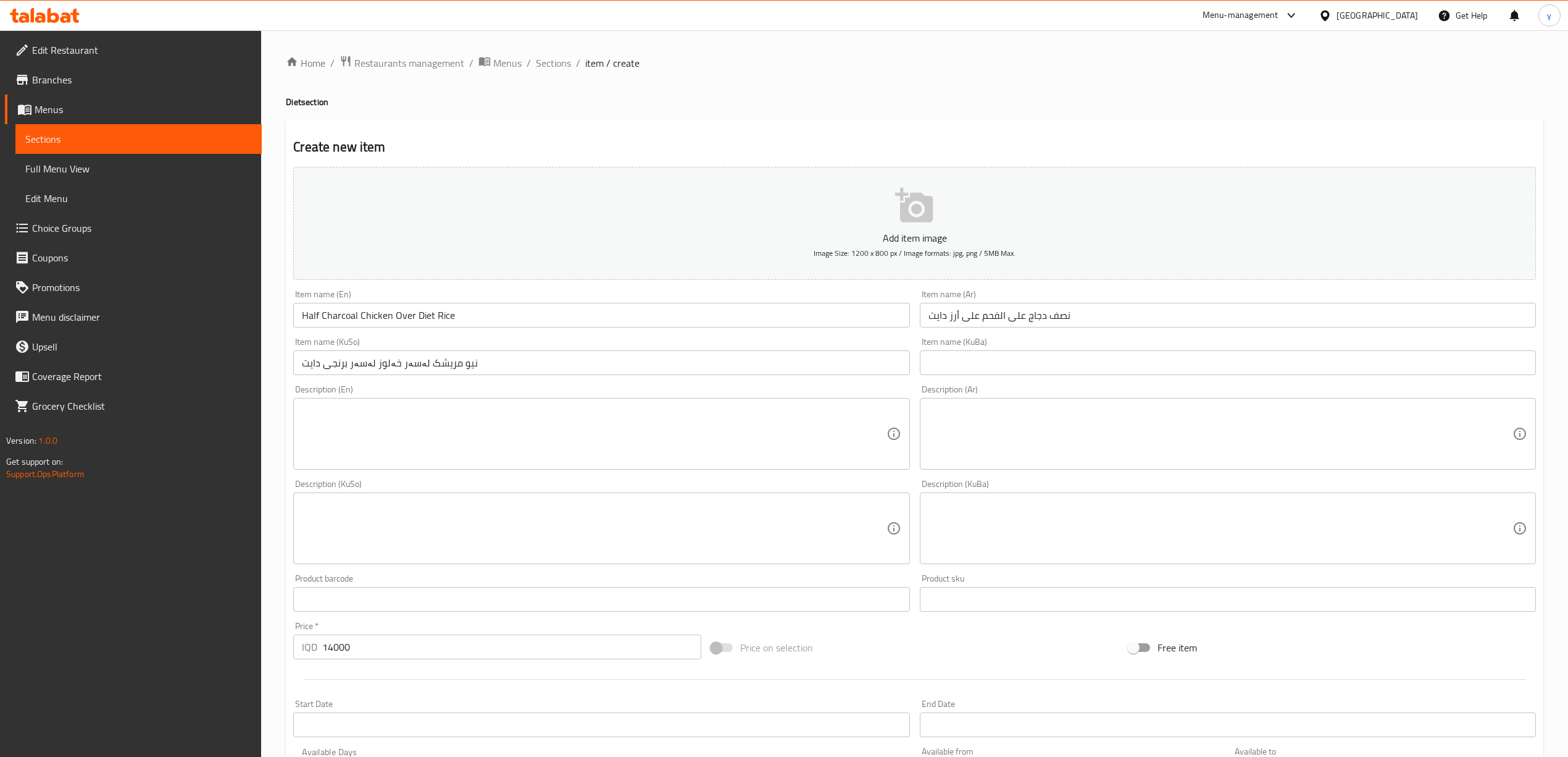
click at [464, 292] on div "Item name (En) Half Charcoal Chicken Over Diet Rice Item name (En)" at bounding box center [601, 309] width 616 height 38
click at [478, 302] on div "Item name (En) Half Charcoal Chicken Over Diet Rice Item name (En)" at bounding box center [601, 309] width 616 height 38
click at [485, 306] on input "Half Charcoal Chicken Over Diet Rice" at bounding box center [601, 315] width 616 height 25
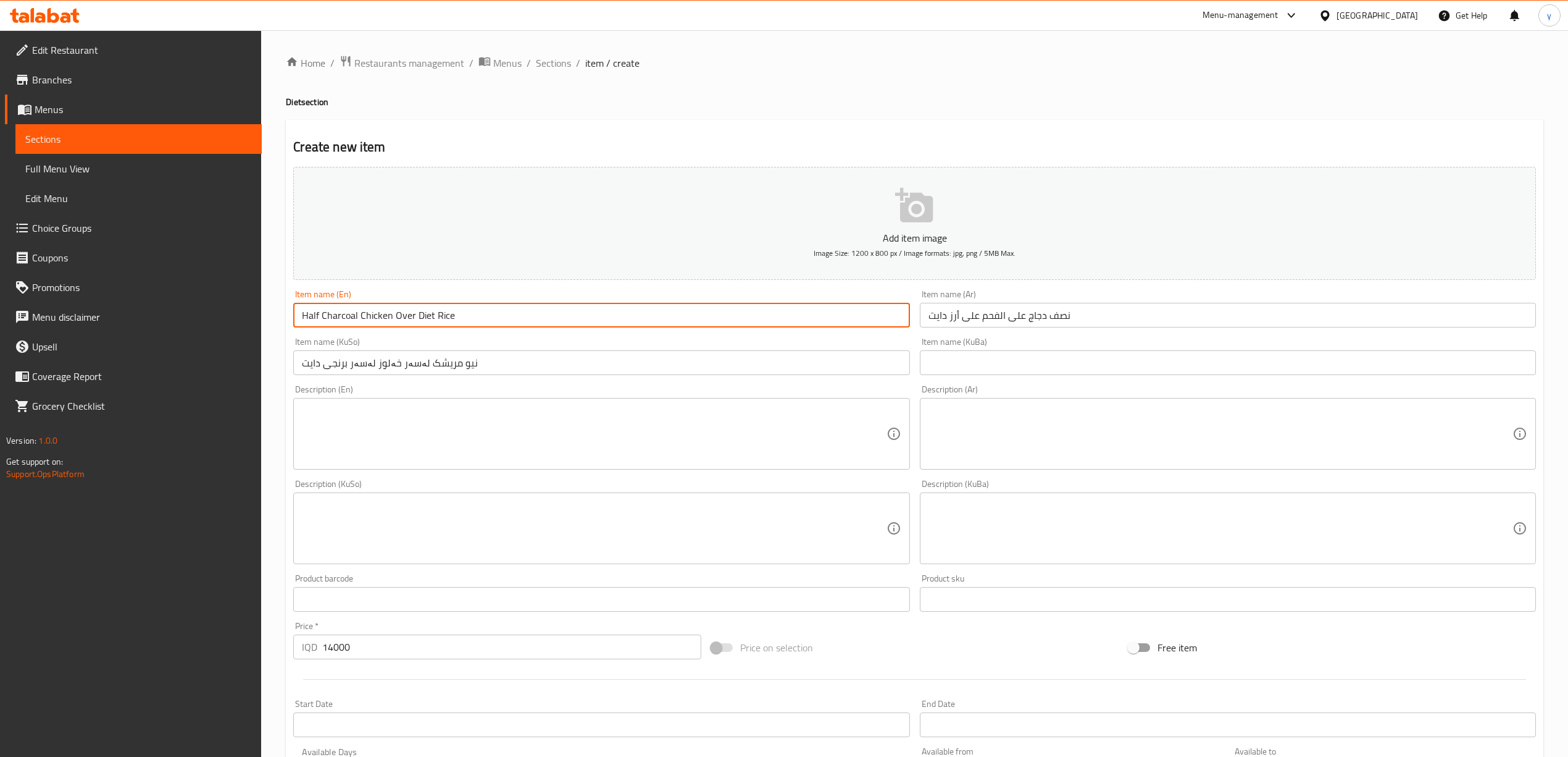
click at [485, 306] on input "Half Charcoal Chicken Over Diet Rice" at bounding box center [601, 315] width 616 height 25
click at [493, 361] on input "نیو مریشک لەسەر خەلوز لەسەر برنجی دایت" at bounding box center [601, 363] width 616 height 25
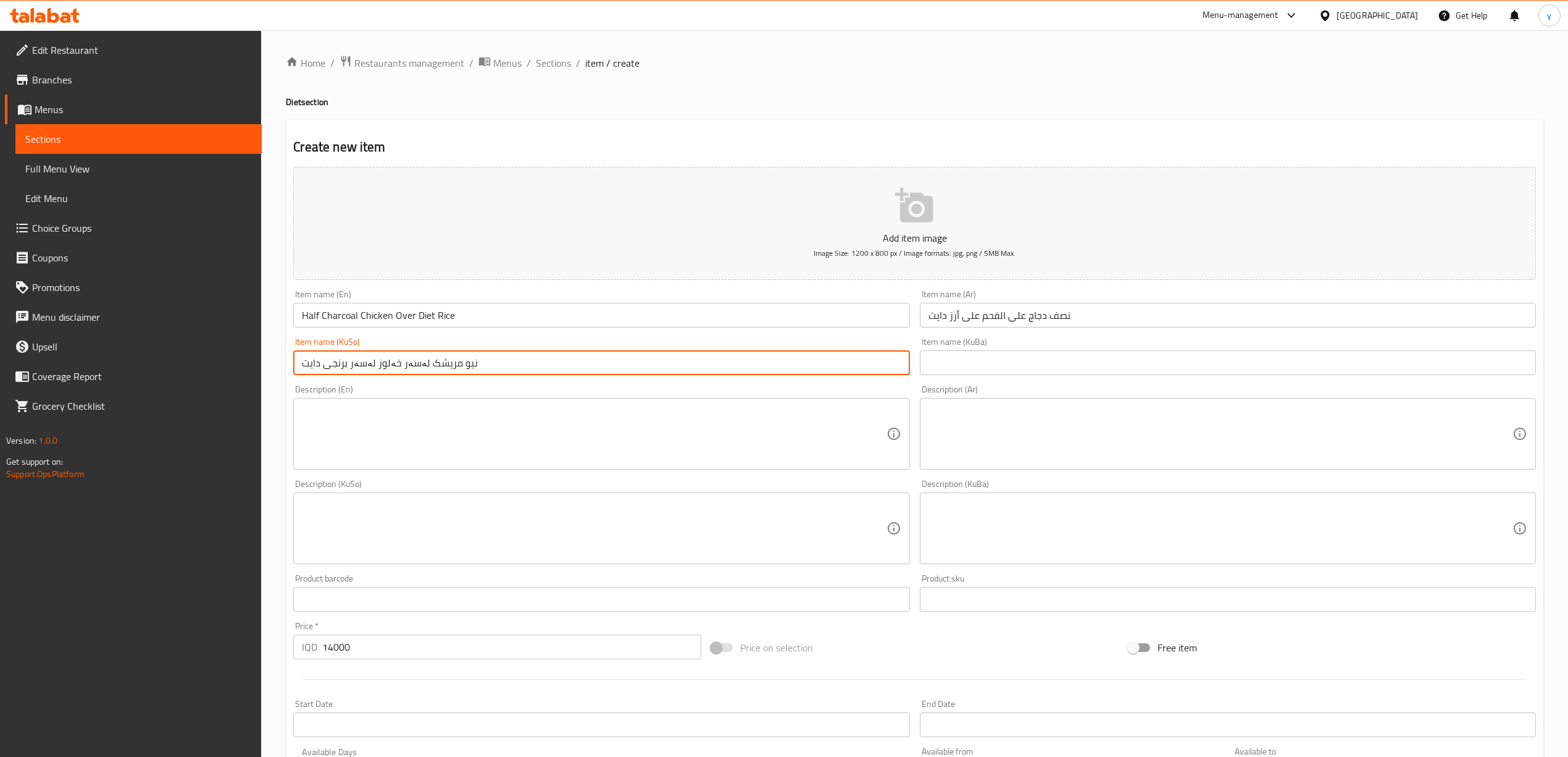
click at [493, 361] on input "نیو مریشک لەسەر خەلوز لەسەر برنجی دایت" at bounding box center [601, 363] width 616 height 25
paste input "Half Charcoal Chicken Over Diet Rice"
click at [995, 309] on input "نصف دجاج على الفحم على أرز دايت" at bounding box center [1227, 315] width 616 height 25
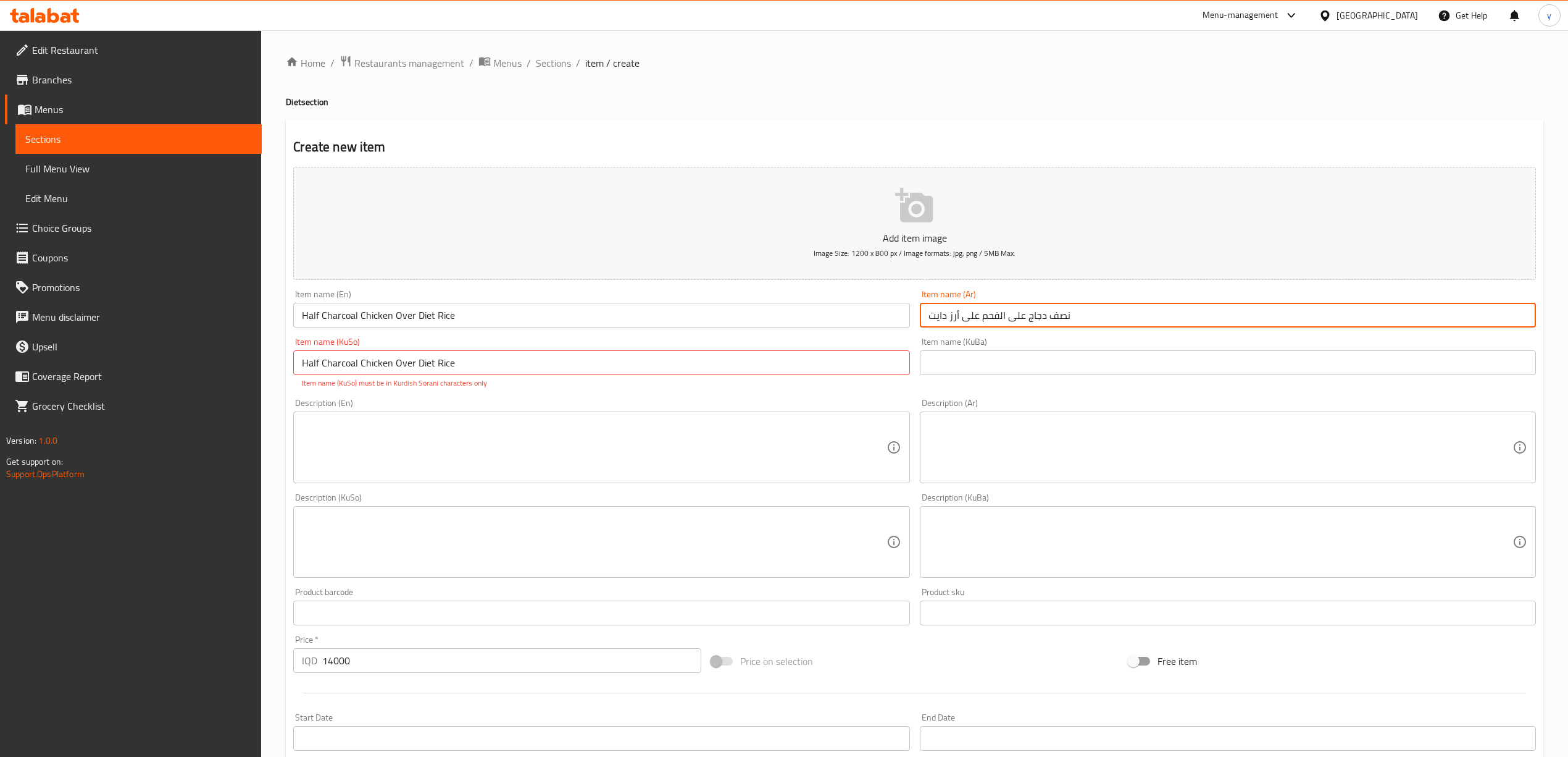
click at [995, 309] on input "نصف دجاج على الفحم على أرز دايت" at bounding box center [1227, 315] width 616 height 25
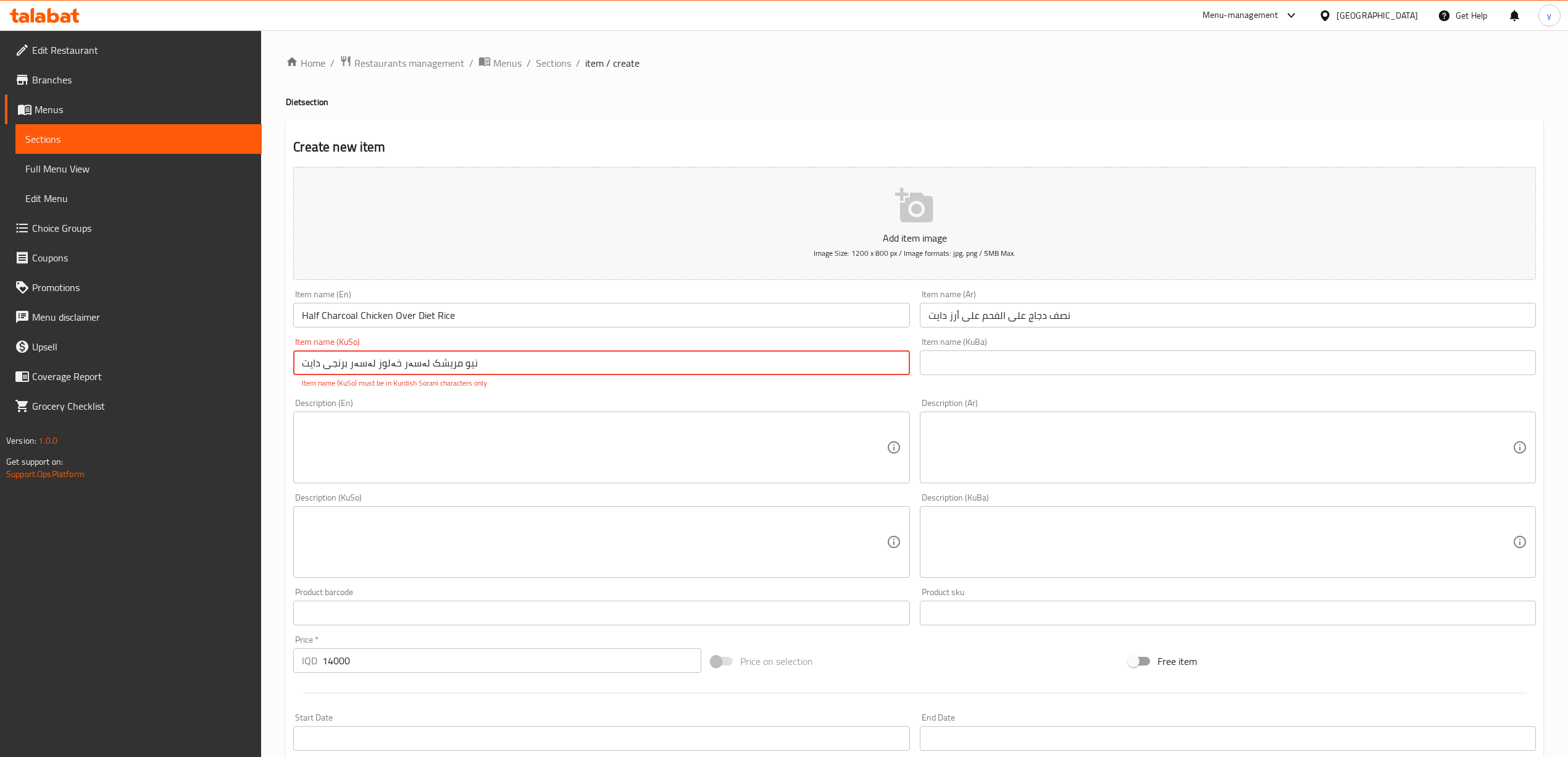
type input "نیو مریشک لەسەر خەلوز لەسەر برنجی دایت"
click at [976, 322] on input "نصف دجاج على الفحم على أرز دايت" at bounding box center [1227, 315] width 616 height 25
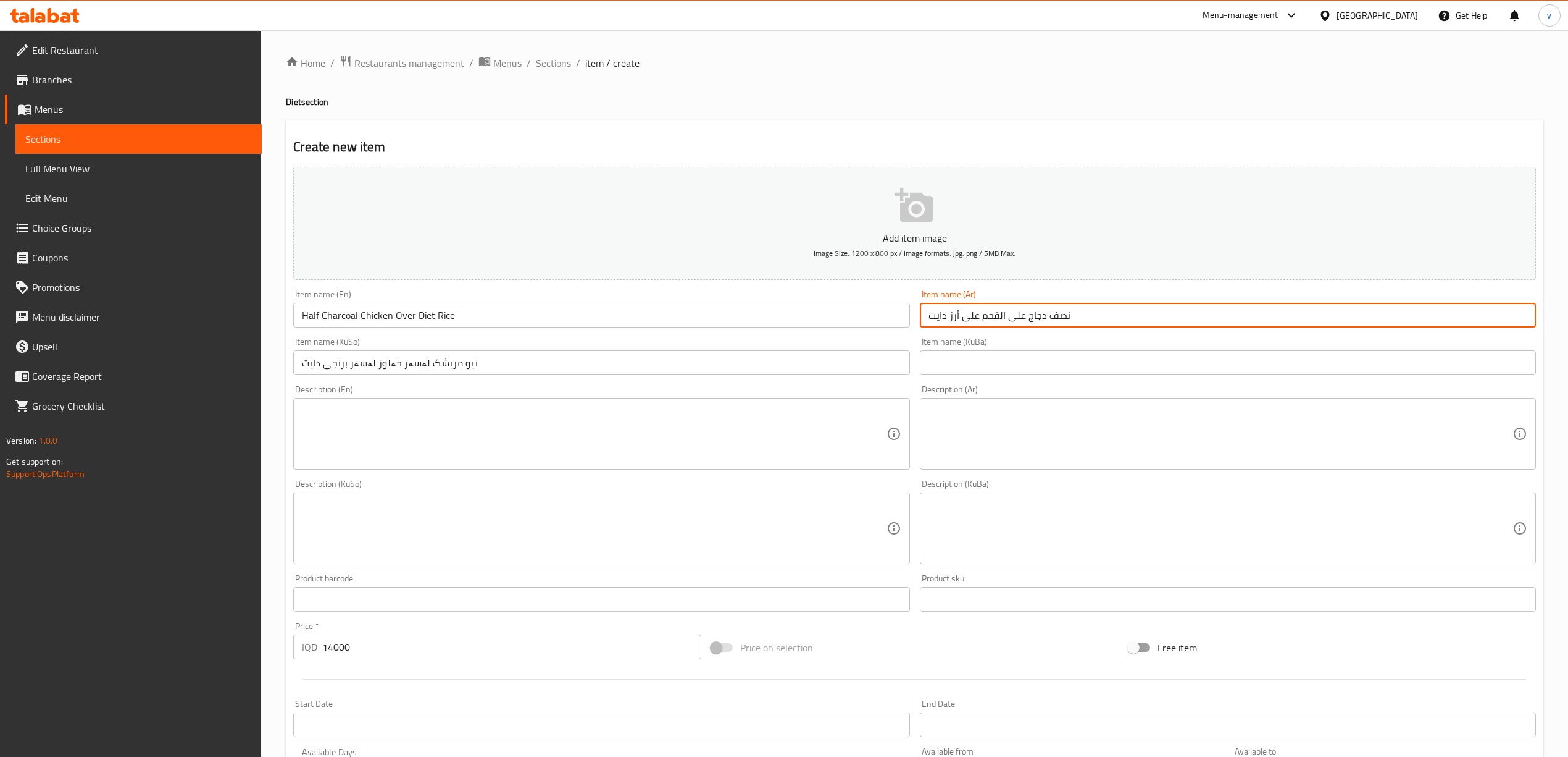
click at [976, 322] on input "نصف دجاج على الفحم على أرز دايت" at bounding box center [1227, 315] width 616 height 25
click at [793, 409] on textarea at bounding box center [594, 433] width 584 height 59
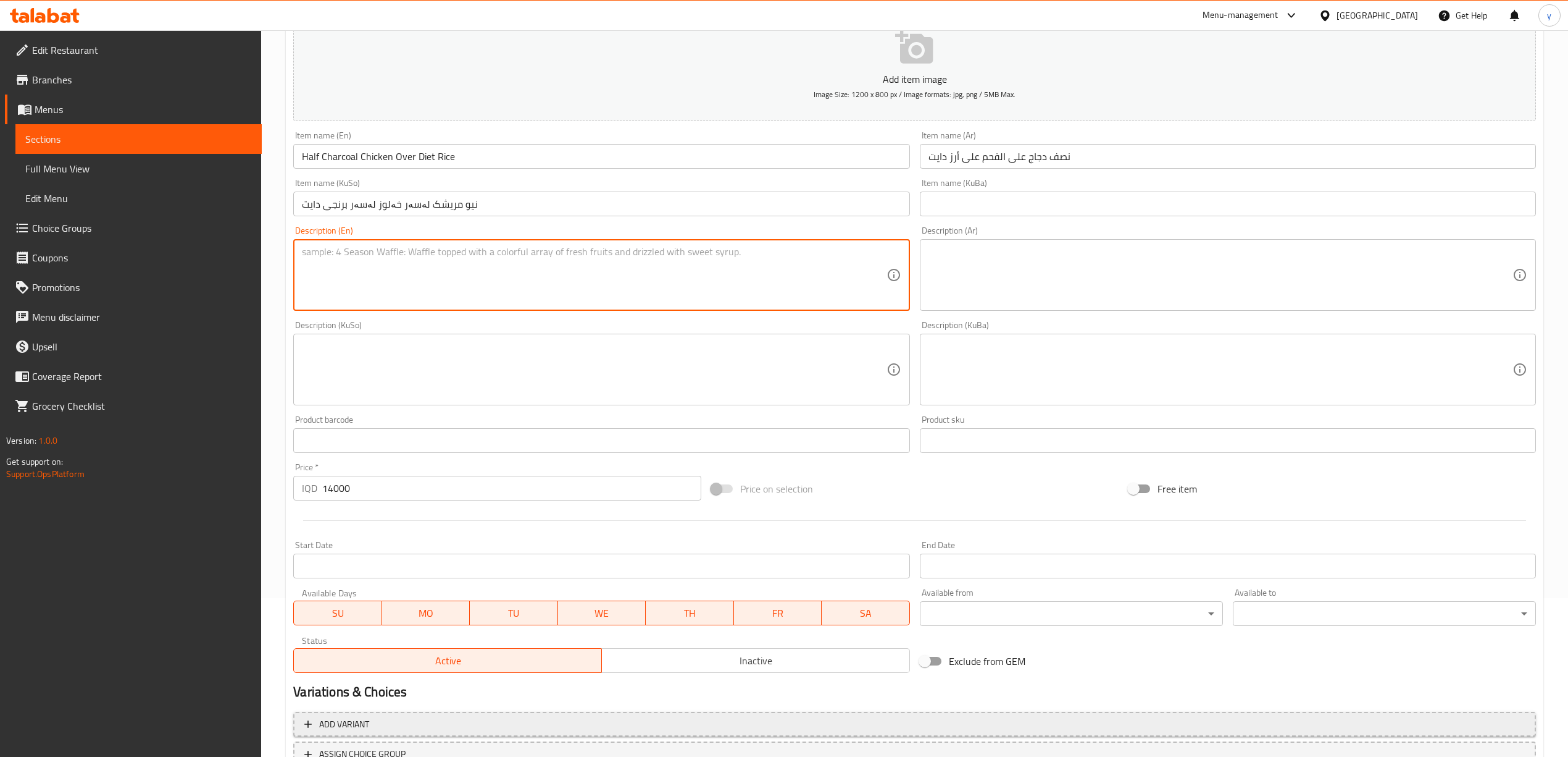
scroll to position [258, 0]
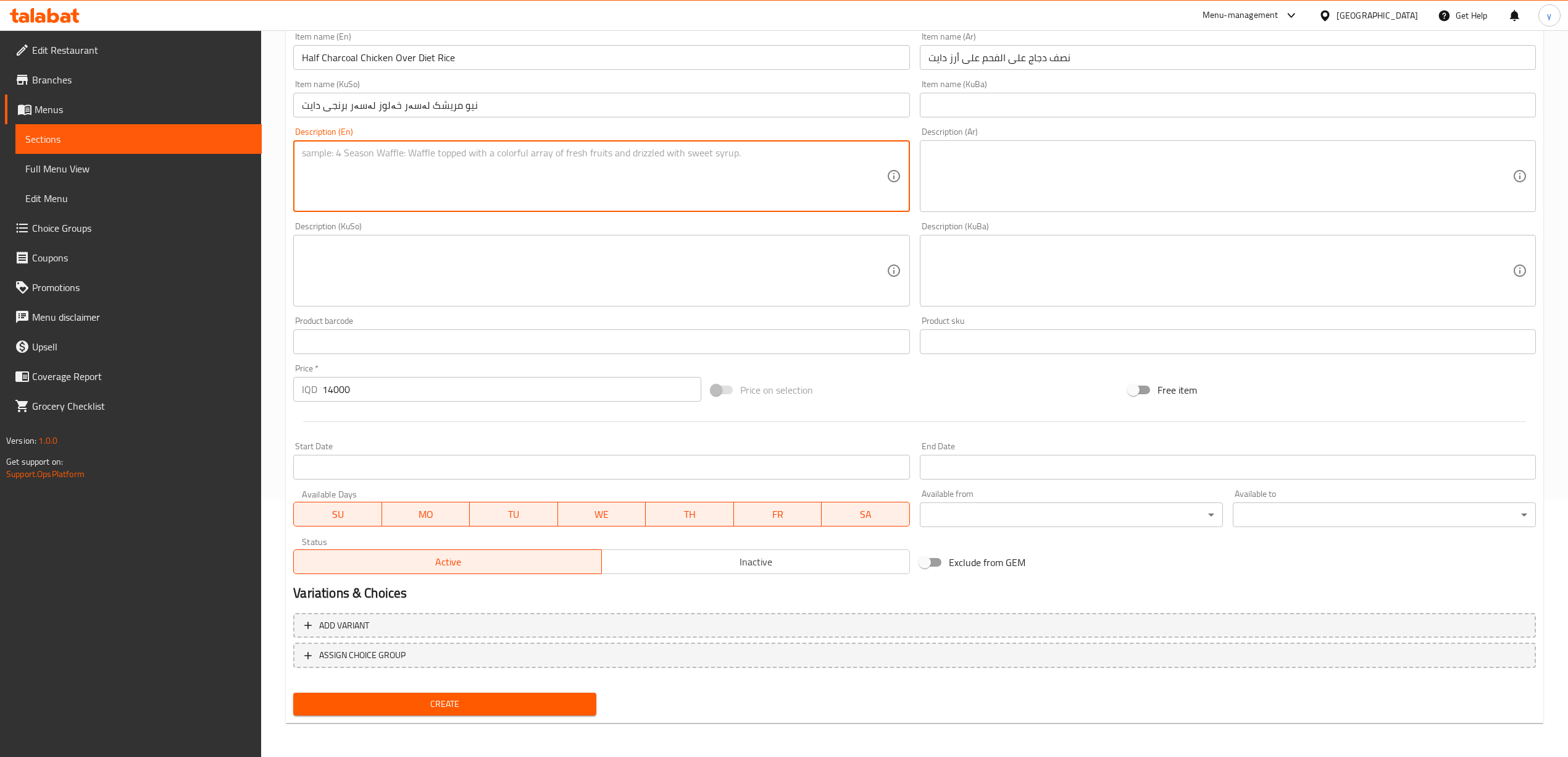
click at [435, 701] on span "Create" at bounding box center [445, 704] width 284 height 16
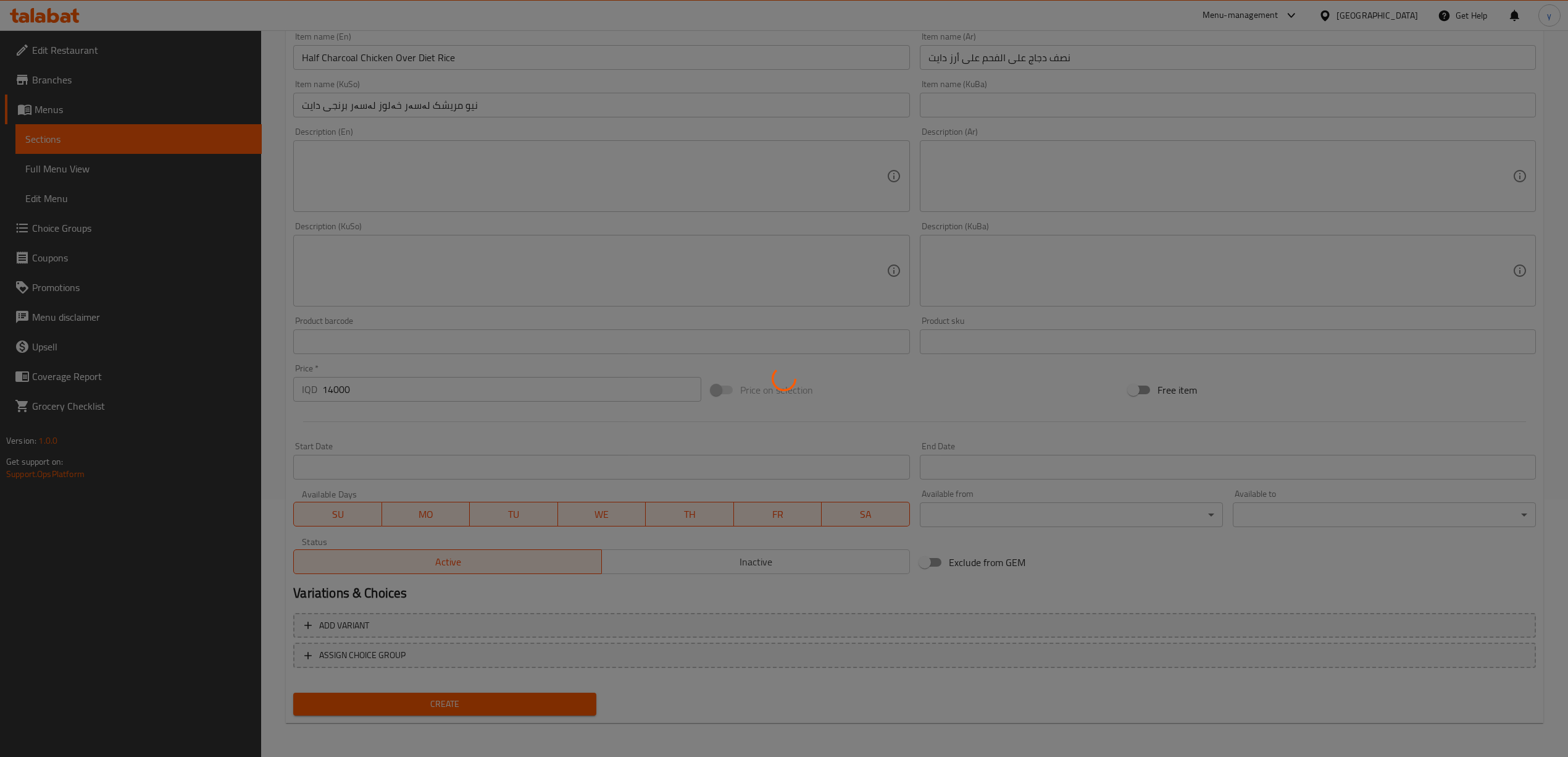
scroll to position [0, 0]
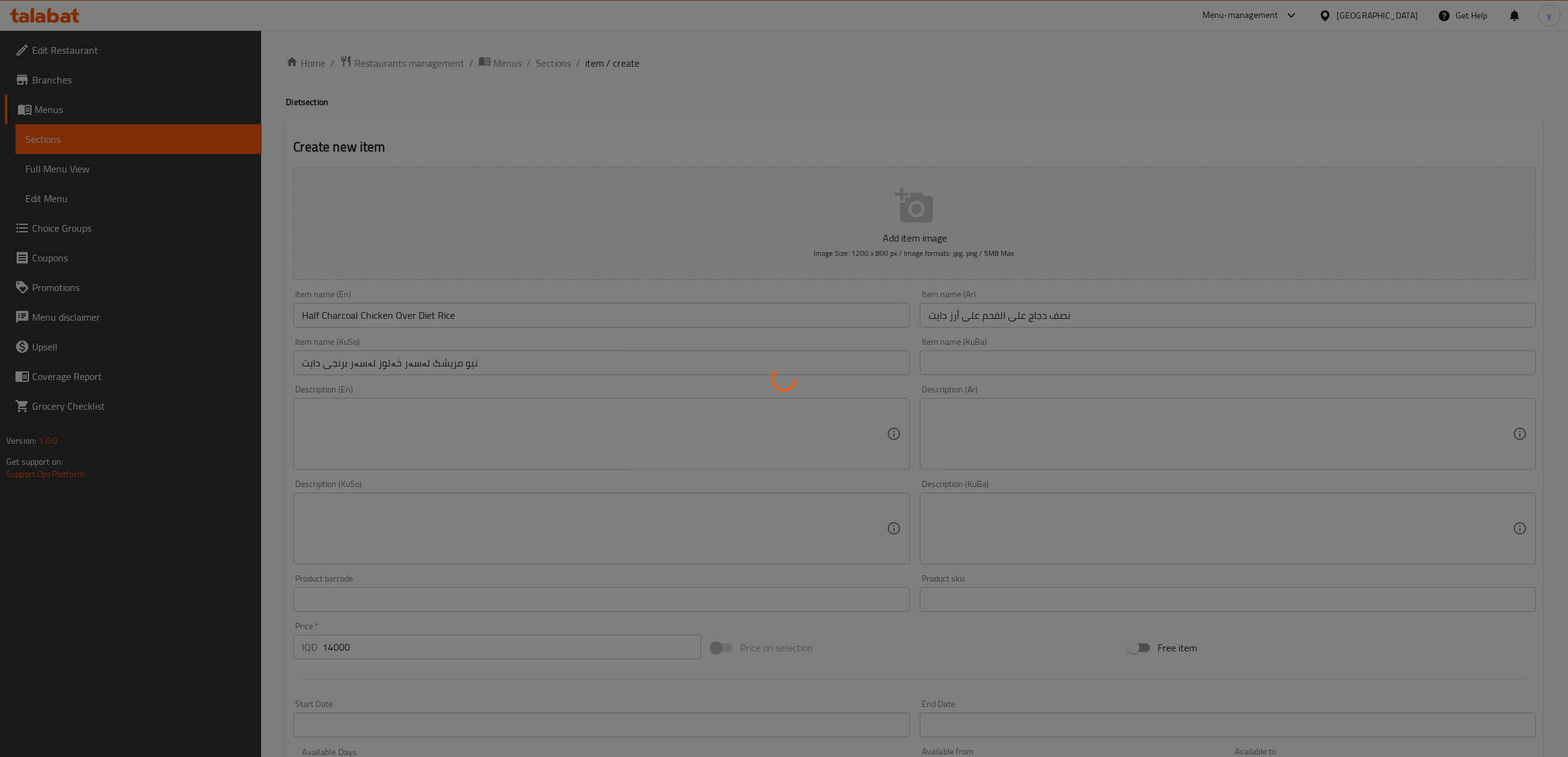
type input "0"
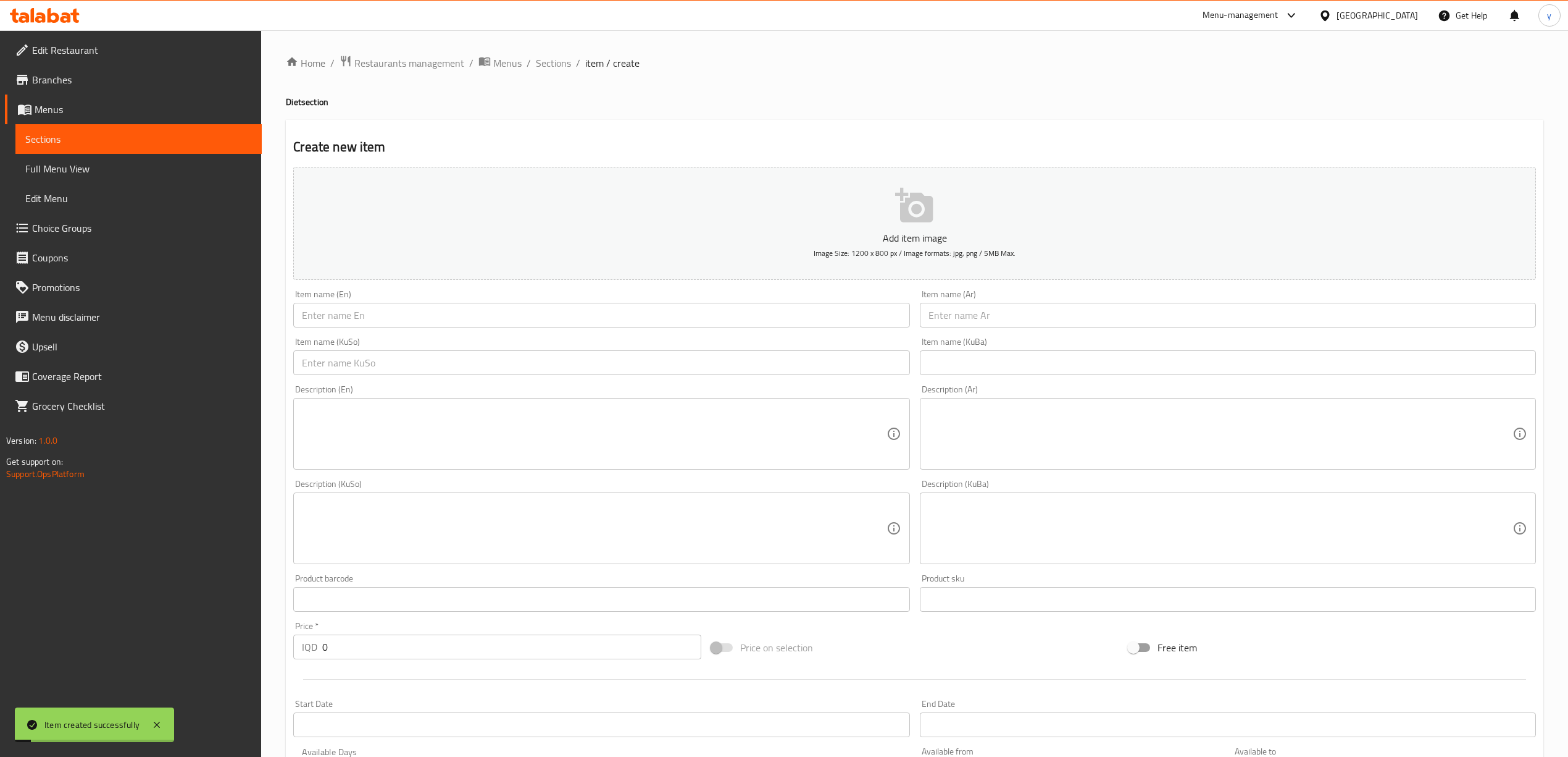
click at [966, 312] on input "text" at bounding box center [1227, 315] width 616 height 25
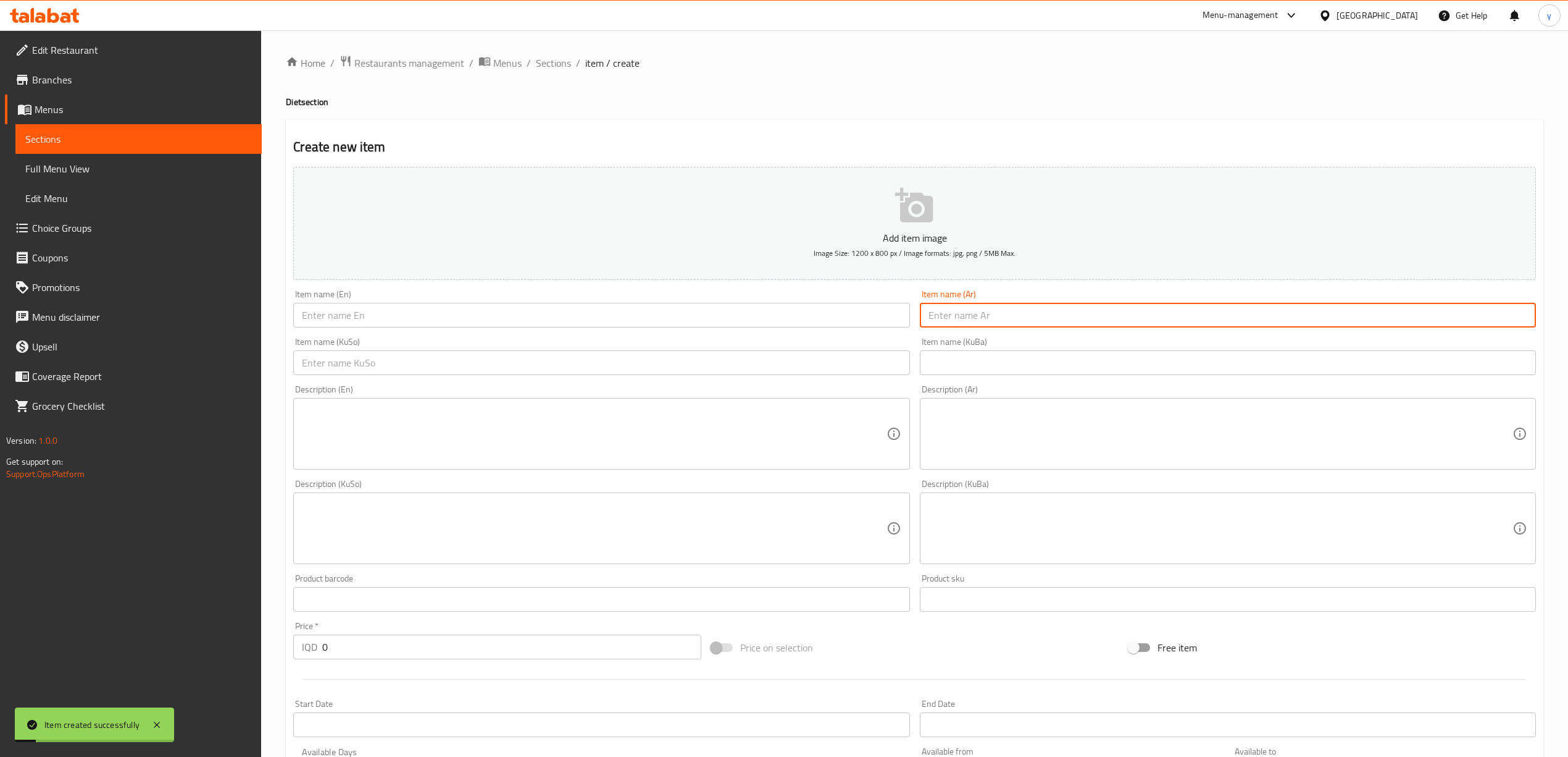
paste input "نصف دجاج على الفحم على أرز دايت"
type input "نصف دجاج على الفحم على أرز دايت"
click at [810, 366] on input "text" at bounding box center [601, 363] width 616 height 25
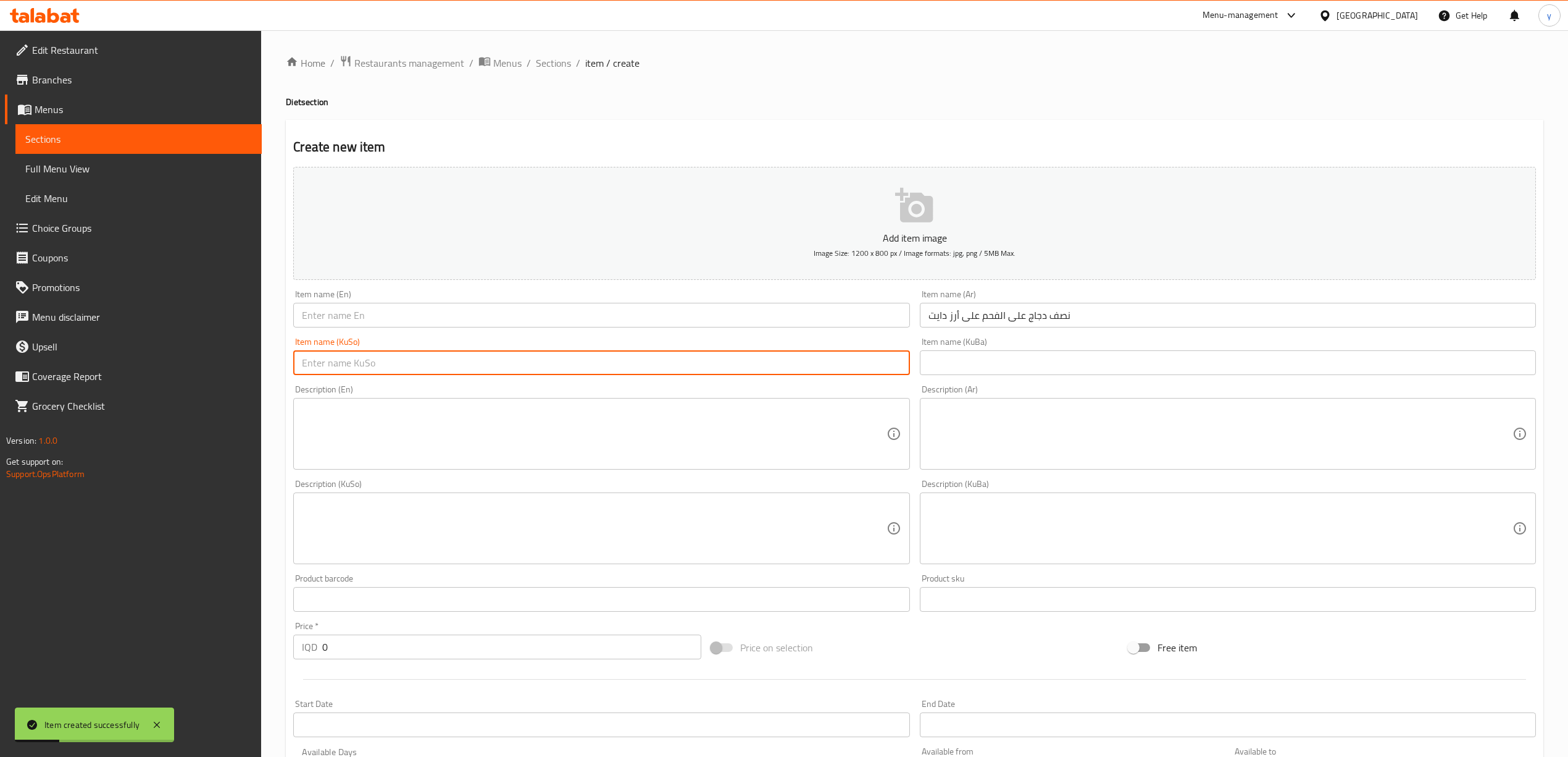
paste input "نیو مریشک لەسەر خەلوز لەسەر برنجی دایت"
type input "نیو مریشک لەسەر خەلوز لەسەر برنجی دایت"
click at [437, 319] on input "text" at bounding box center [601, 315] width 616 height 25
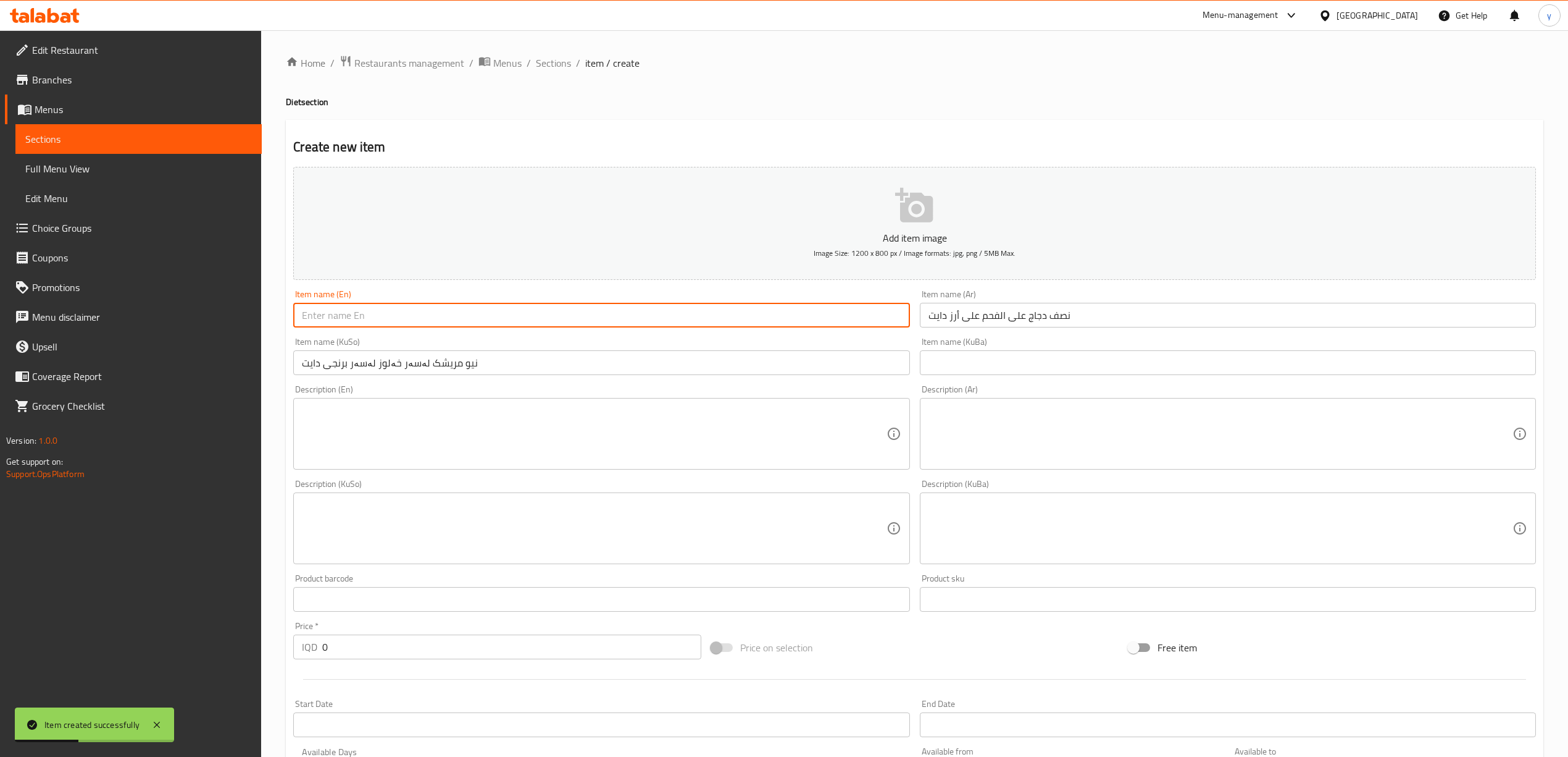
paste input "Half Charcoal Chicken Over Diet Rice"
type input "Half Charcoal Chicken Over Diet Rice"
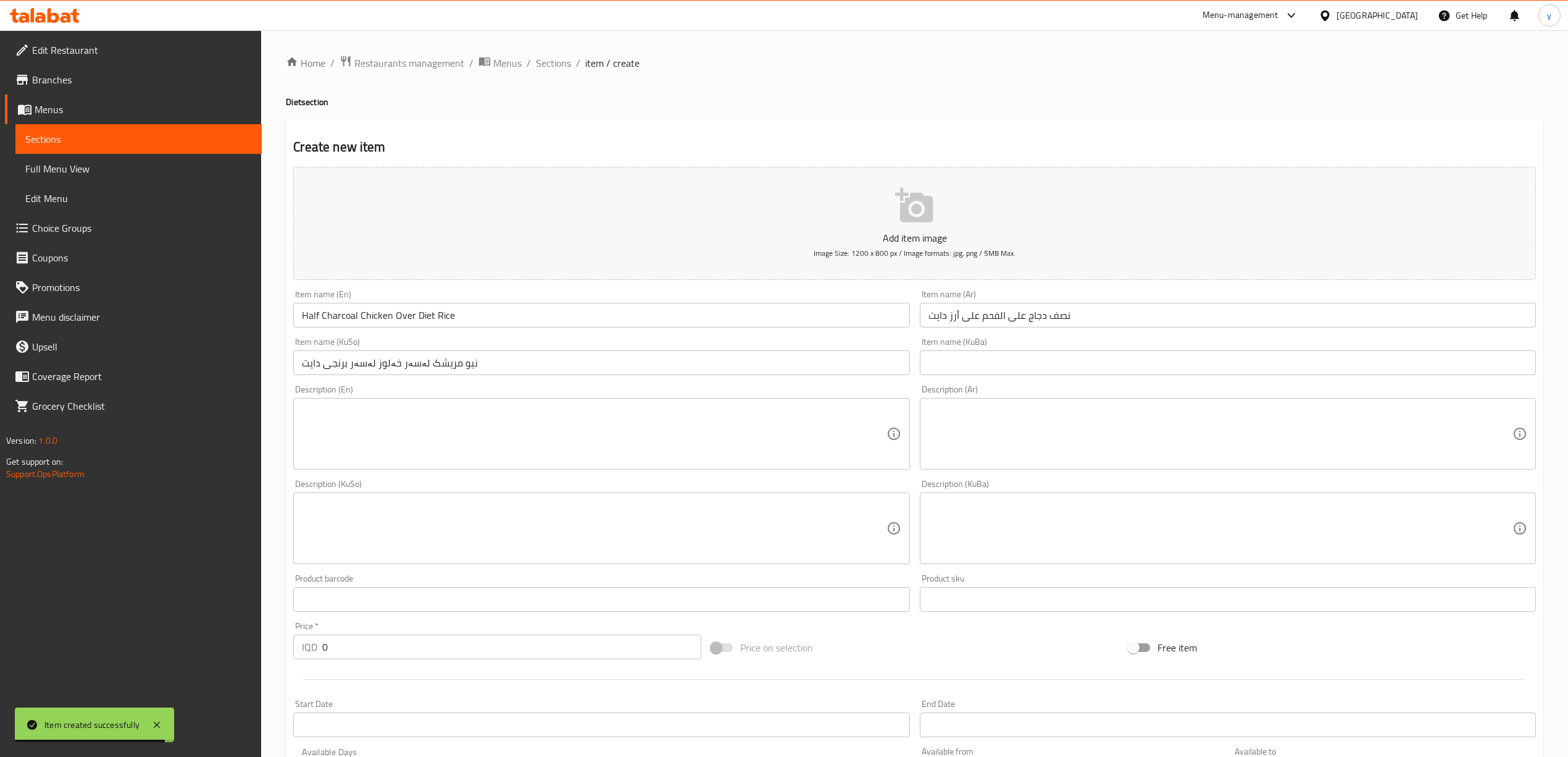
click at [907, 502] on div "Description (KuSo)" at bounding box center [601, 527] width 616 height 71
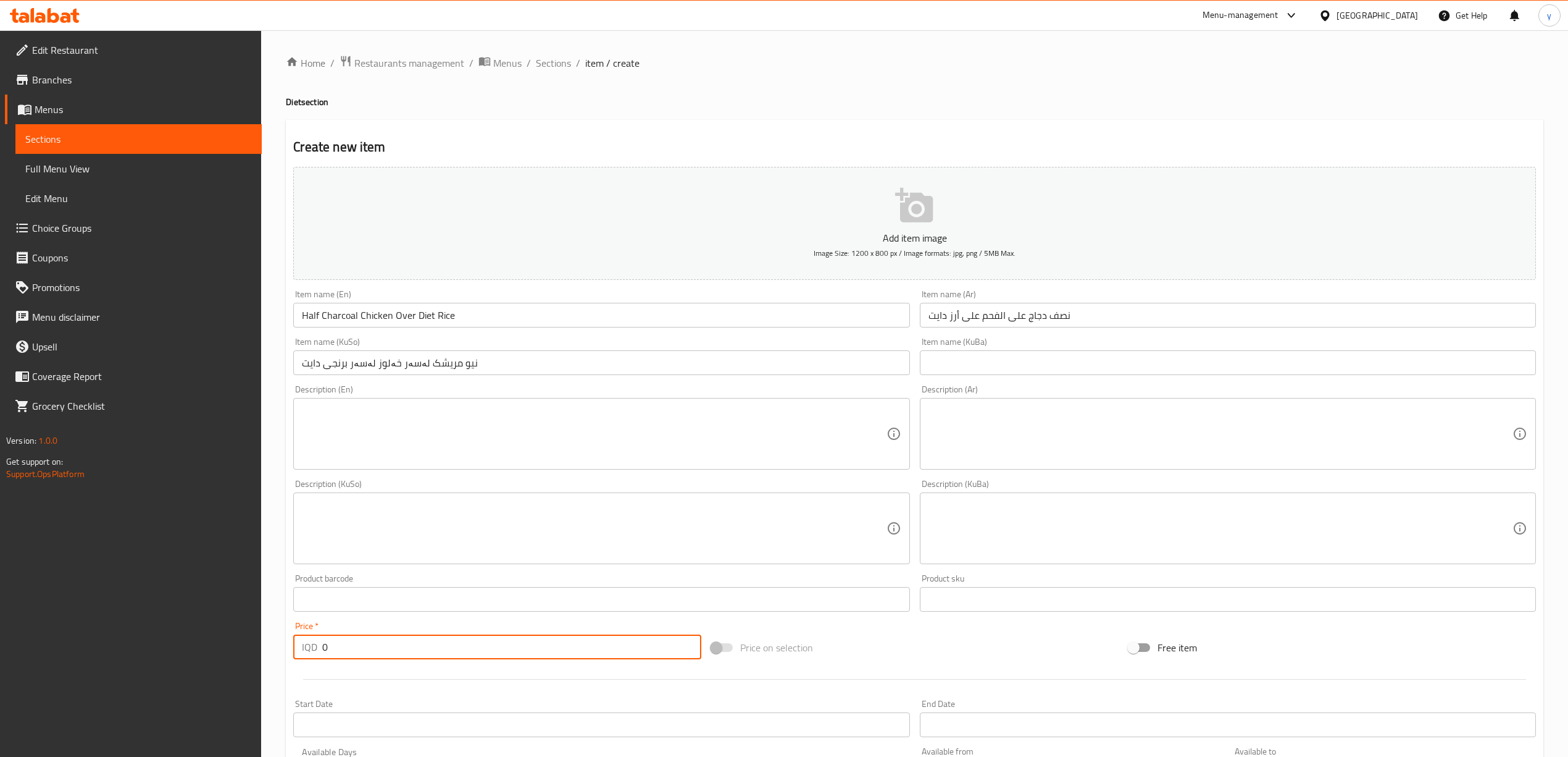
drag, startPoint x: 345, startPoint y: 646, endPoint x: 317, endPoint y: 650, distance: 28.3
click at [317, 650] on div "IQD 0 Price *" at bounding box center [497, 647] width 407 height 25
type input "12000"
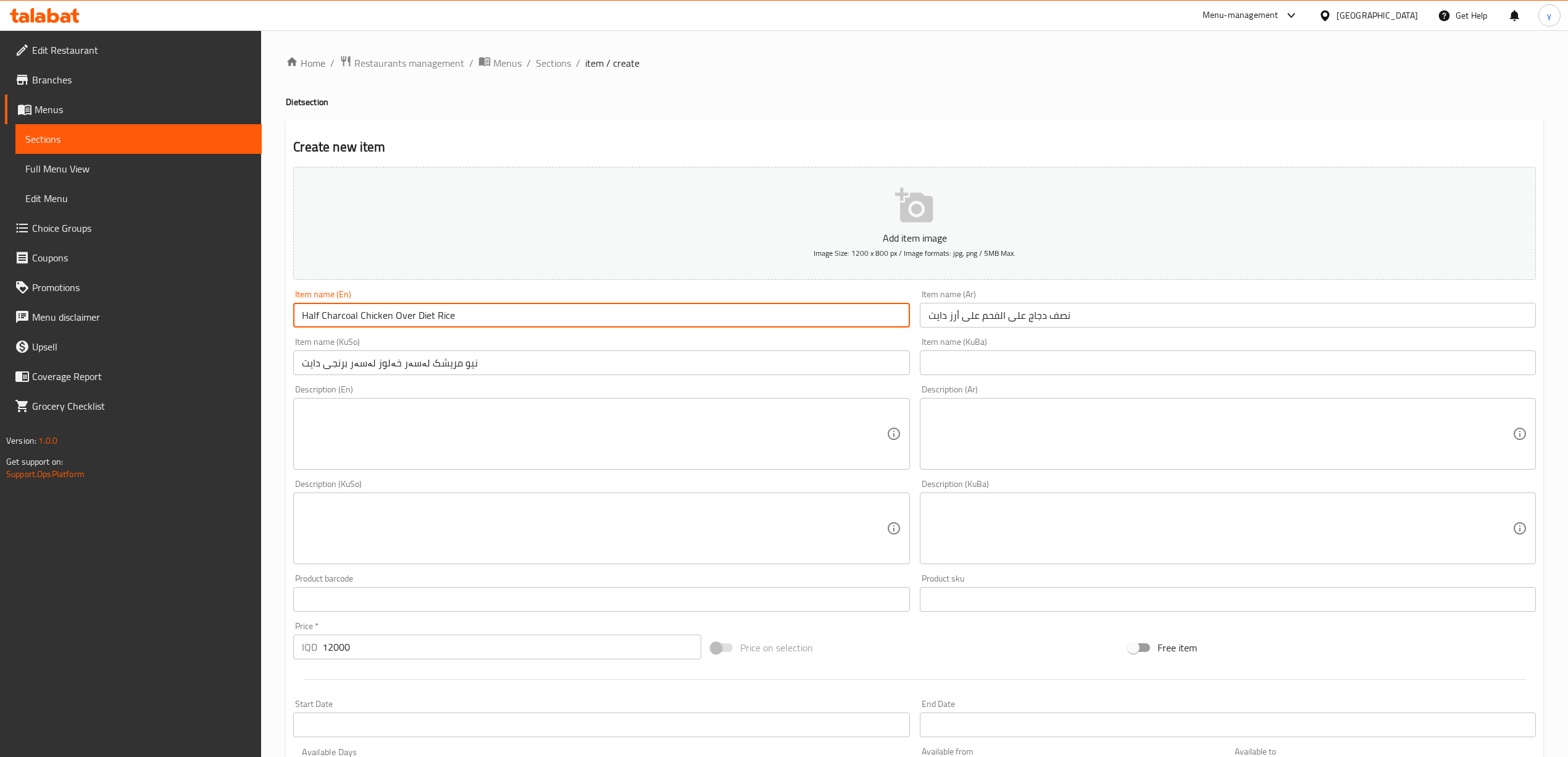
drag, startPoint x: 391, startPoint y: 319, endPoint x: 322, endPoint y: 324, distance: 69.2
click at [322, 324] on input "Half Charcoal Chicken Over Diet Rice" at bounding box center [601, 315] width 616 height 25
type input "Half Oven Chicken Over Diet Rice"
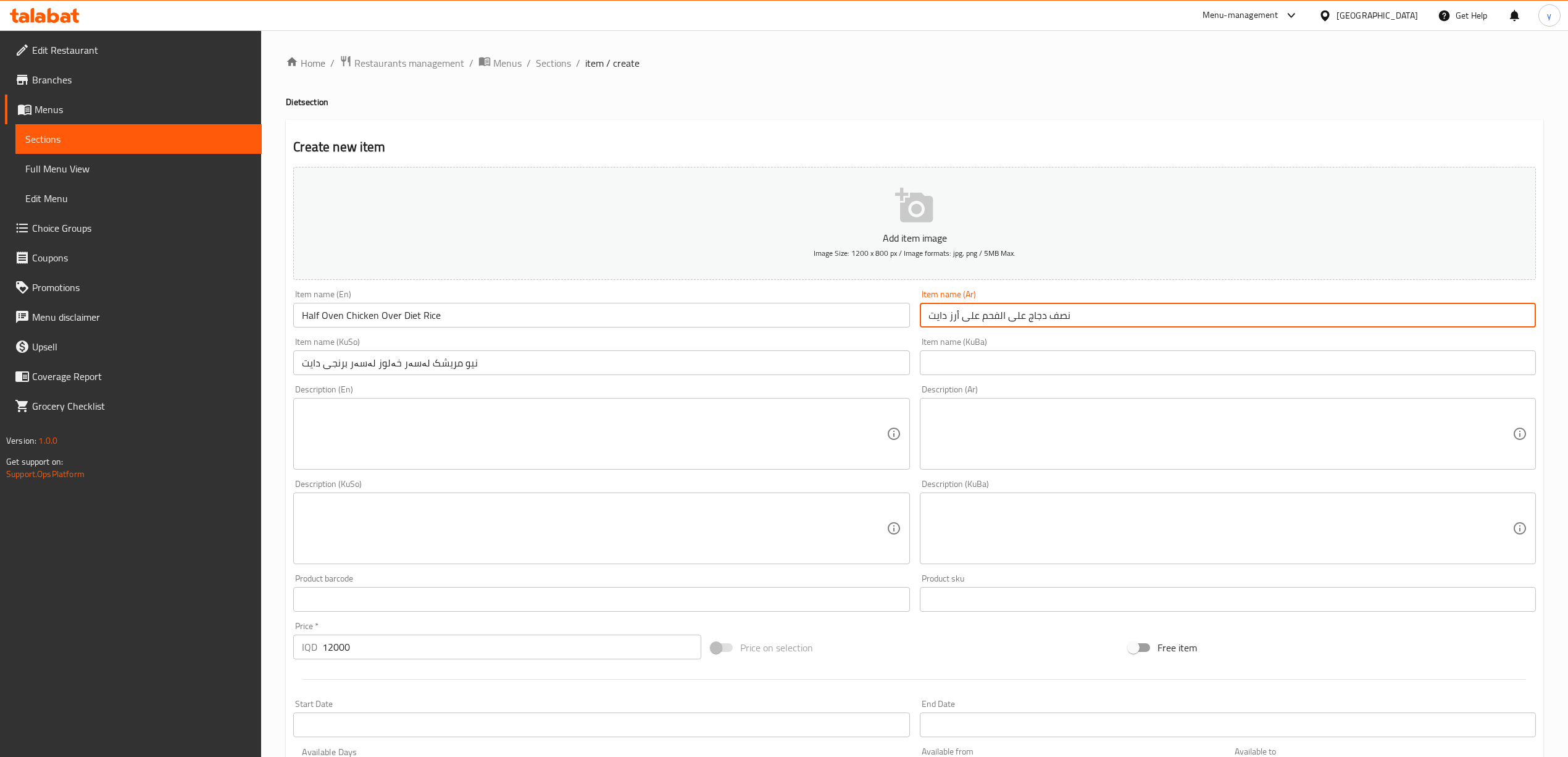
click at [1138, 321] on input "نصف دجاج على الفحم على أرز دايت" at bounding box center [1227, 315] width 616 height 25
click at [1146, 317] on input "نصف دجاج على الفحم على أرز دايت" at bounding box center [1227, 315] width 616 height 25
click at [1149, 315] on input "نصف دجاج على الفحم على أرز دايت" at bounding box center [1227, 315] width 616 height 25
drag, startPoint x: 1021, startPoint y: 321, endPoint x: 977, endPoint y: 324, distance: 44.1
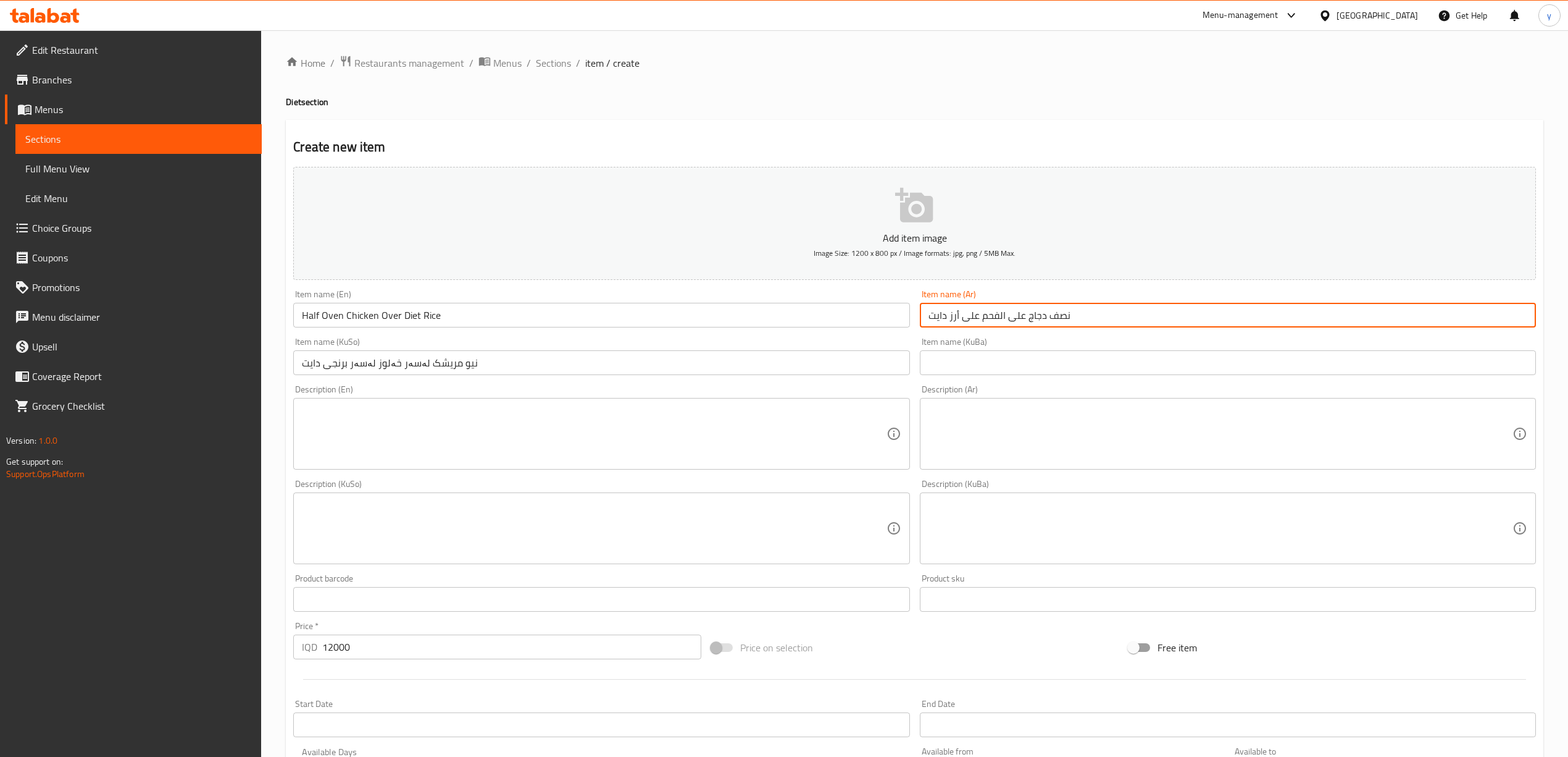
click at [977, 324] on input "نصف دجاج على الفحم على أرز دايت" at bounding box center [1227, 315] width 616 height 25
click at [1010, 317] on input "نصف دجاج على الفحم على أرز دايت" at bounding box center [1227, 315] width 616 height 25
click at [1023, 315] on input "نصف دجاج على الفحم على أرز دايت" at bounding box center [1227, 315] width 616 height 25
drag, startPoint x: 1023, startPoint y: 315, endPoint x: 981, endPoint y: 314, distance: 42.0
click at [981, 314] on input "نصف دجاج على الفحم على أرز دايت" at bounding box center [1227, 315] width 616 height 25
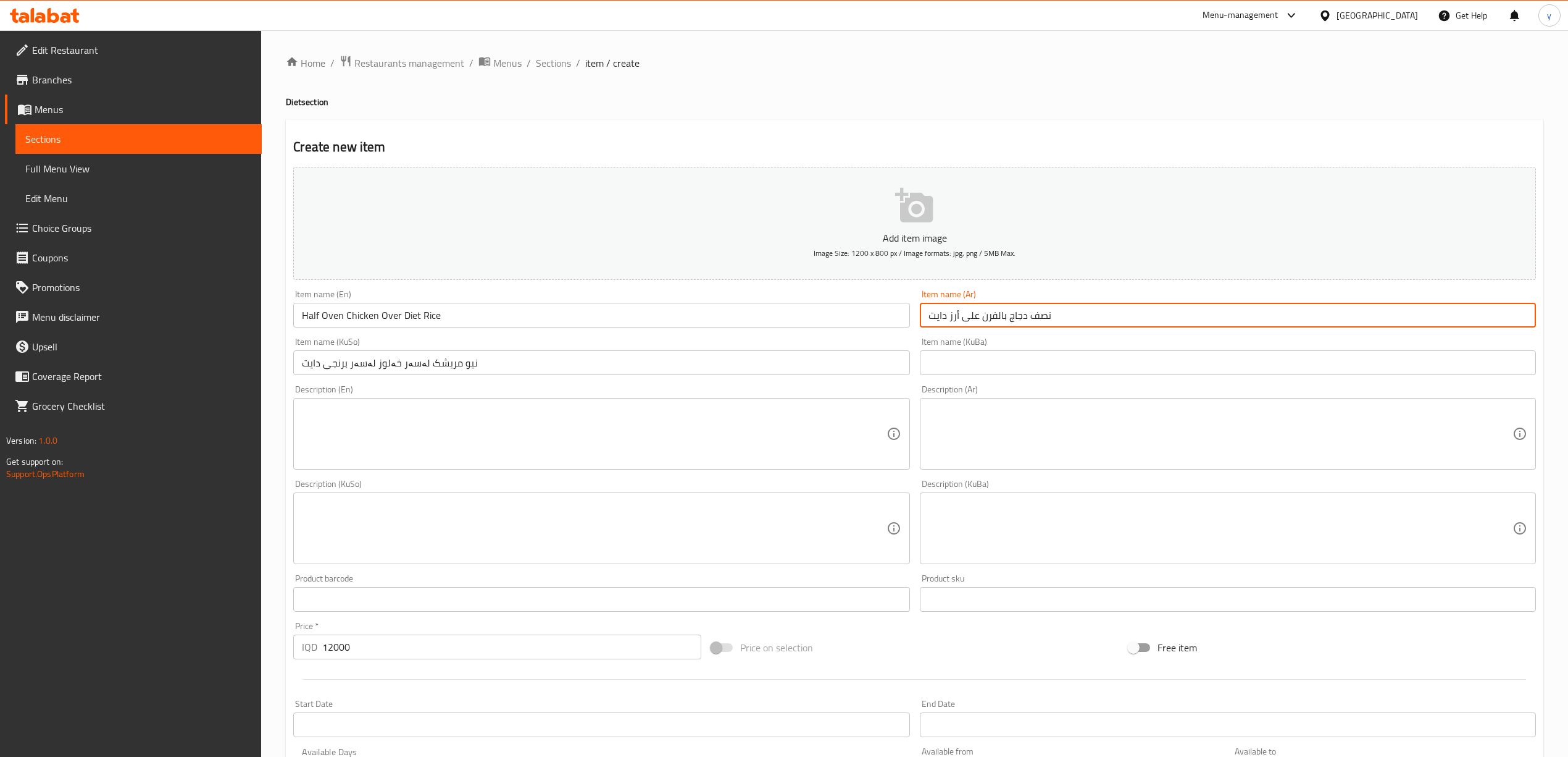
type input "نصف دجاج بالفرن على أرز دايت"
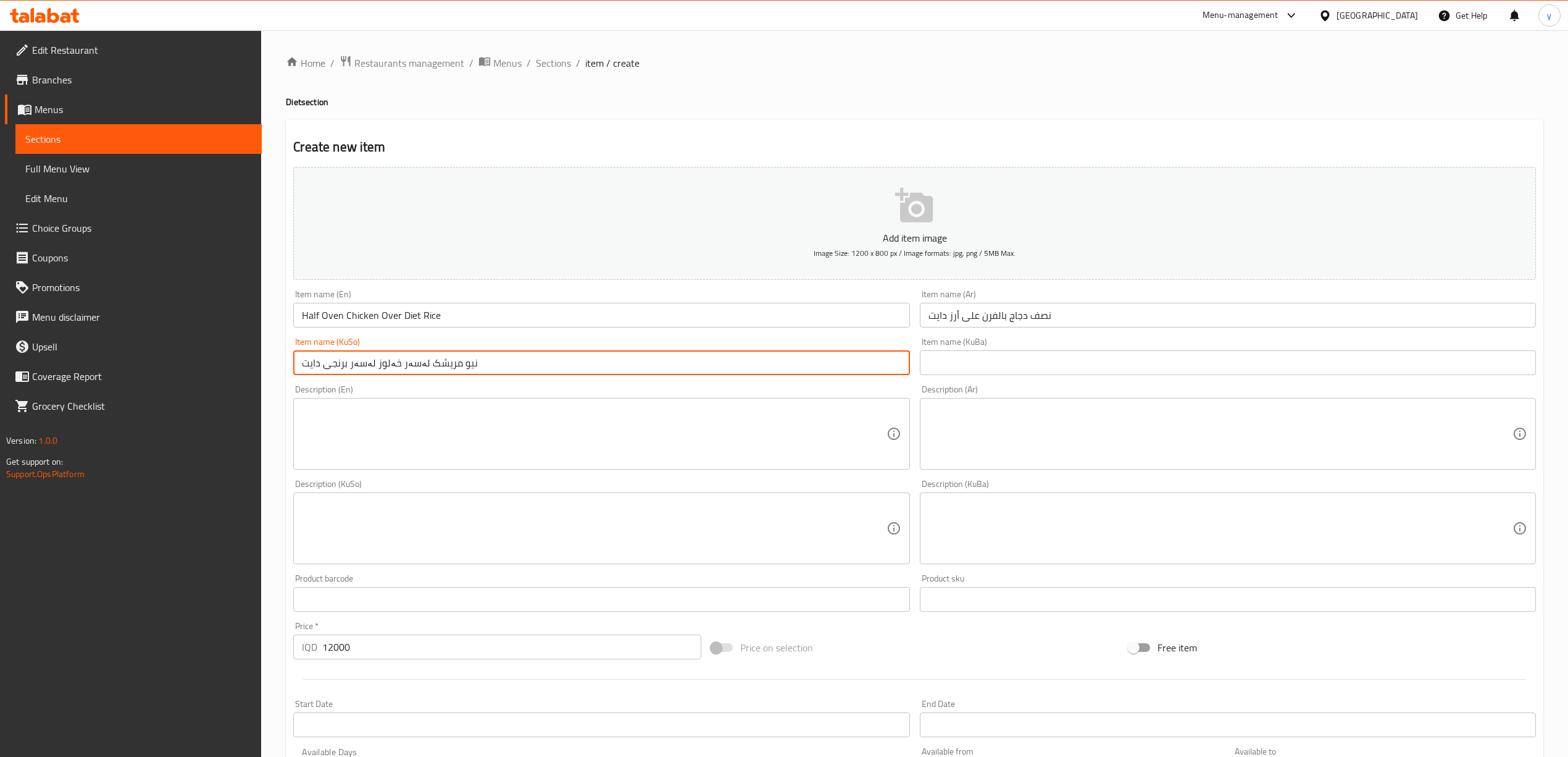
click at [408, 347] on div "Item name (KuSo) نیو مریشک لەسەر خەلوز لەسەر برنجی دایت Item name (KuSo)" at bounding box center [601, 356] width 616 height 38
drag, startPoint x: 420, startPoint y: 360, endPoint x: 370, endPoint y: 371, distance: 51.2
click at [370, 371] on input "نیو مریشک لەسەر خەلوز لەسەر برنجی دایت" at bounding box center [601, 363] width 616 height 25
click at [398, 360] on input "نیو مریشک لەسەر خەلوز لەسەر برنجی دایت" at bounding box center [601, 363] width 616 height 25
drag, startPoint x: 422, startPoint y: 364, endPoint x: 378, endPoint y: 367, distance: 44.1
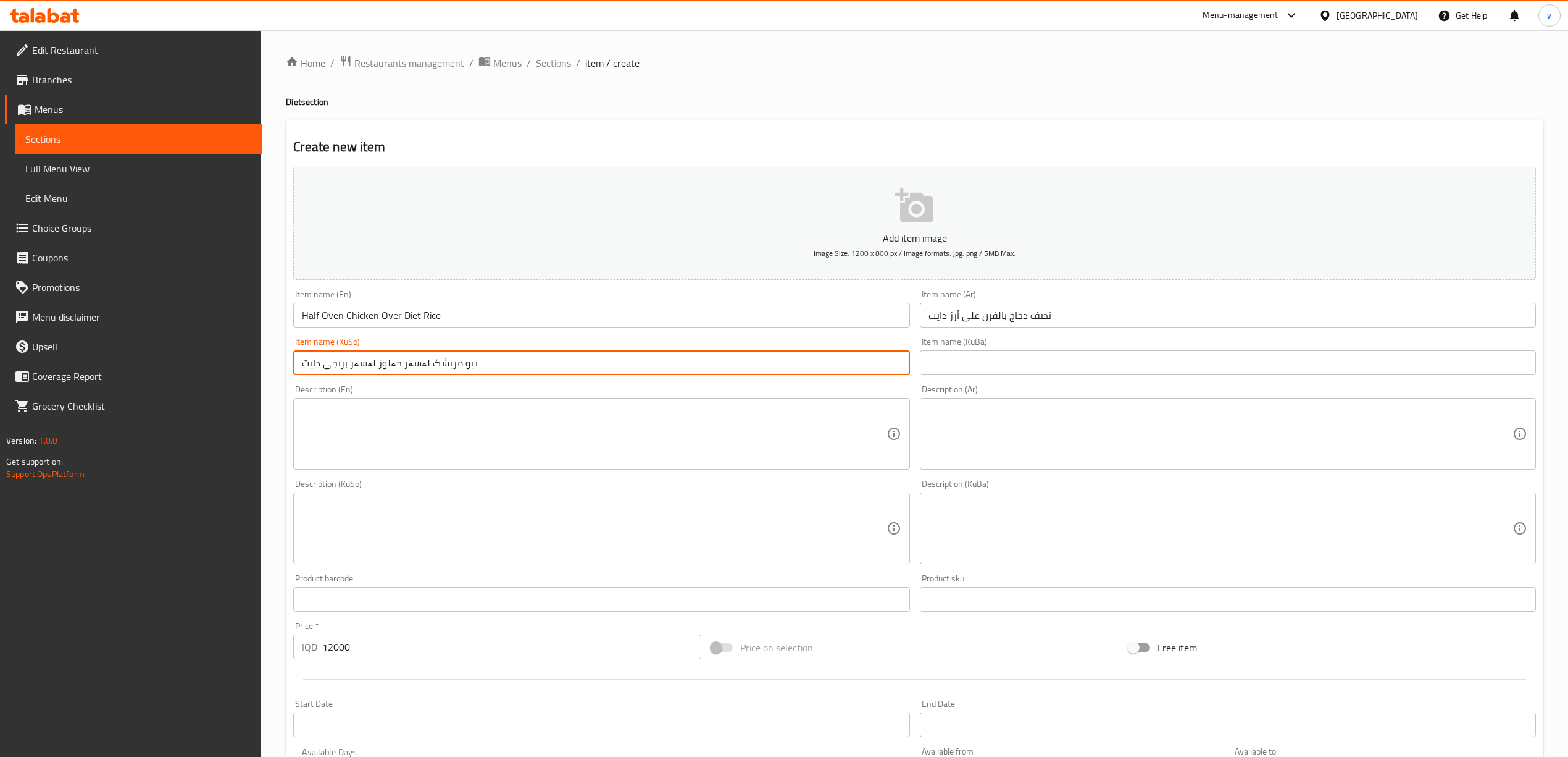
click at [378, 367] on input "نیو مریشک لەسەر خەلوز لەسەر برنجی دایت" at bounding box center [601, 363] width 616 height 25
click at [374, 367] on input "نیو مریشک ز لەسەر برنجی دایت" at bounding box center [601, 363] width 616 height 25
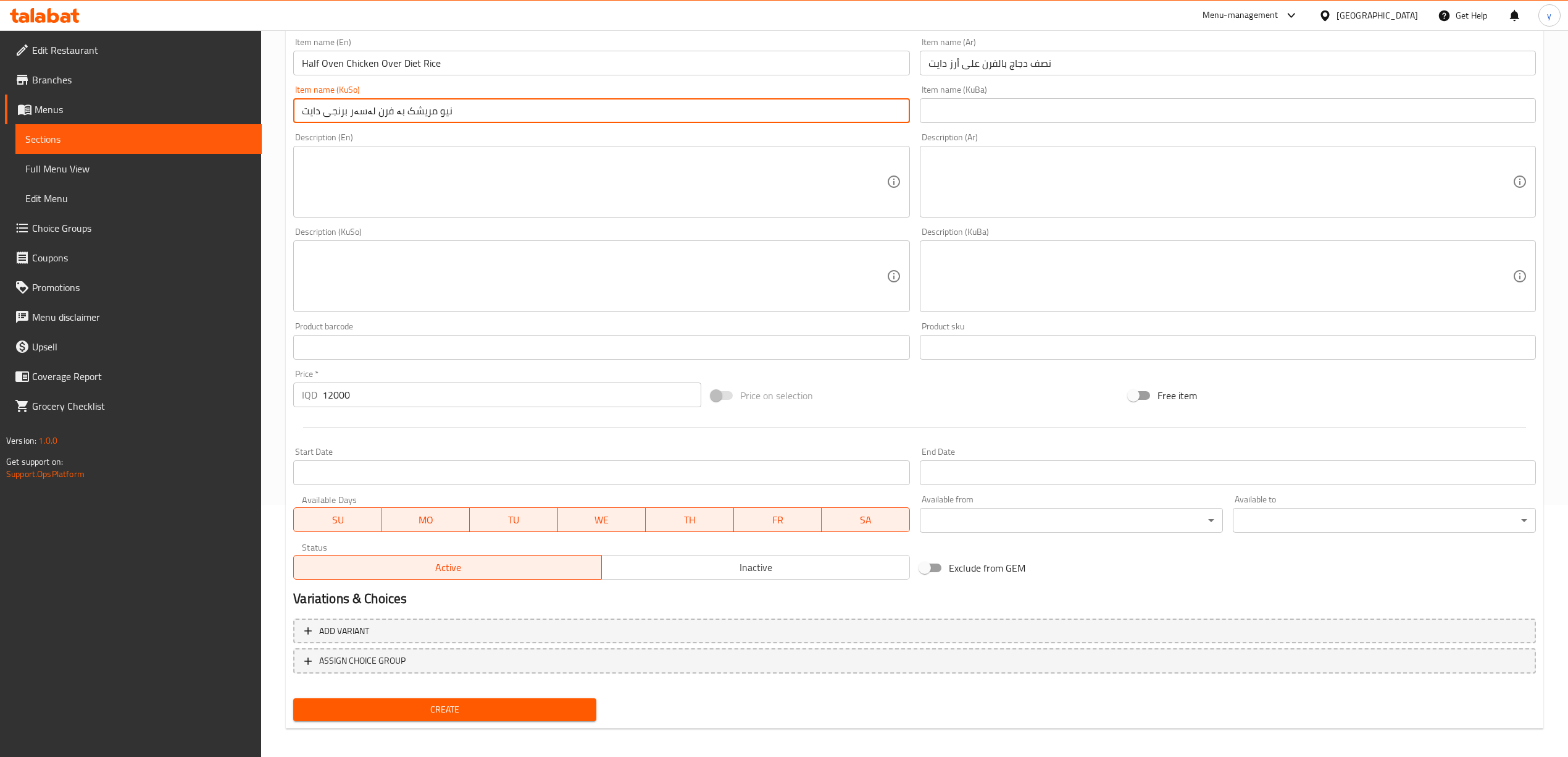
scroll to position [258, 0]
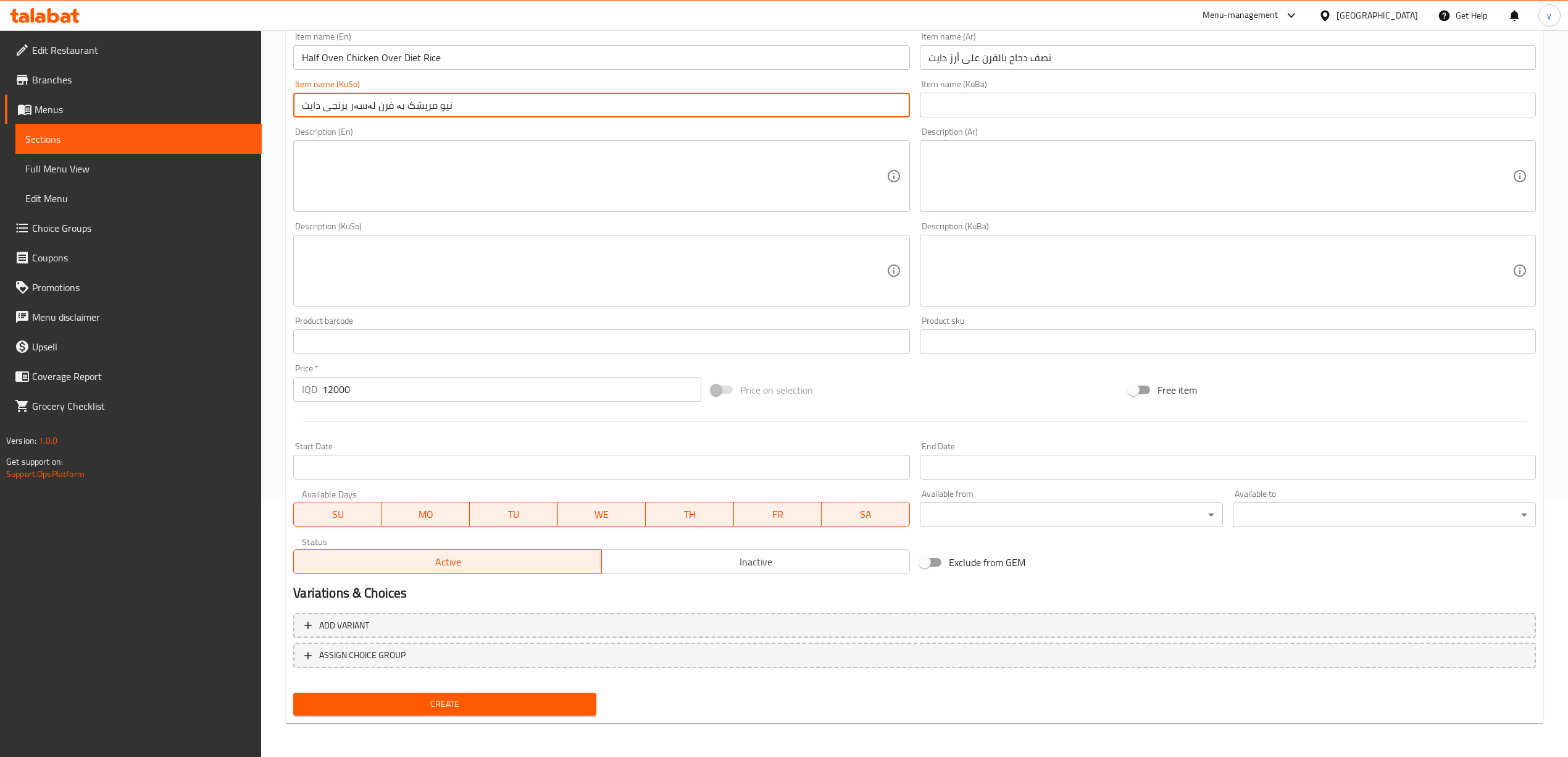
type input "نیو مریشک بە فرن لەسەر برنجی دایت"
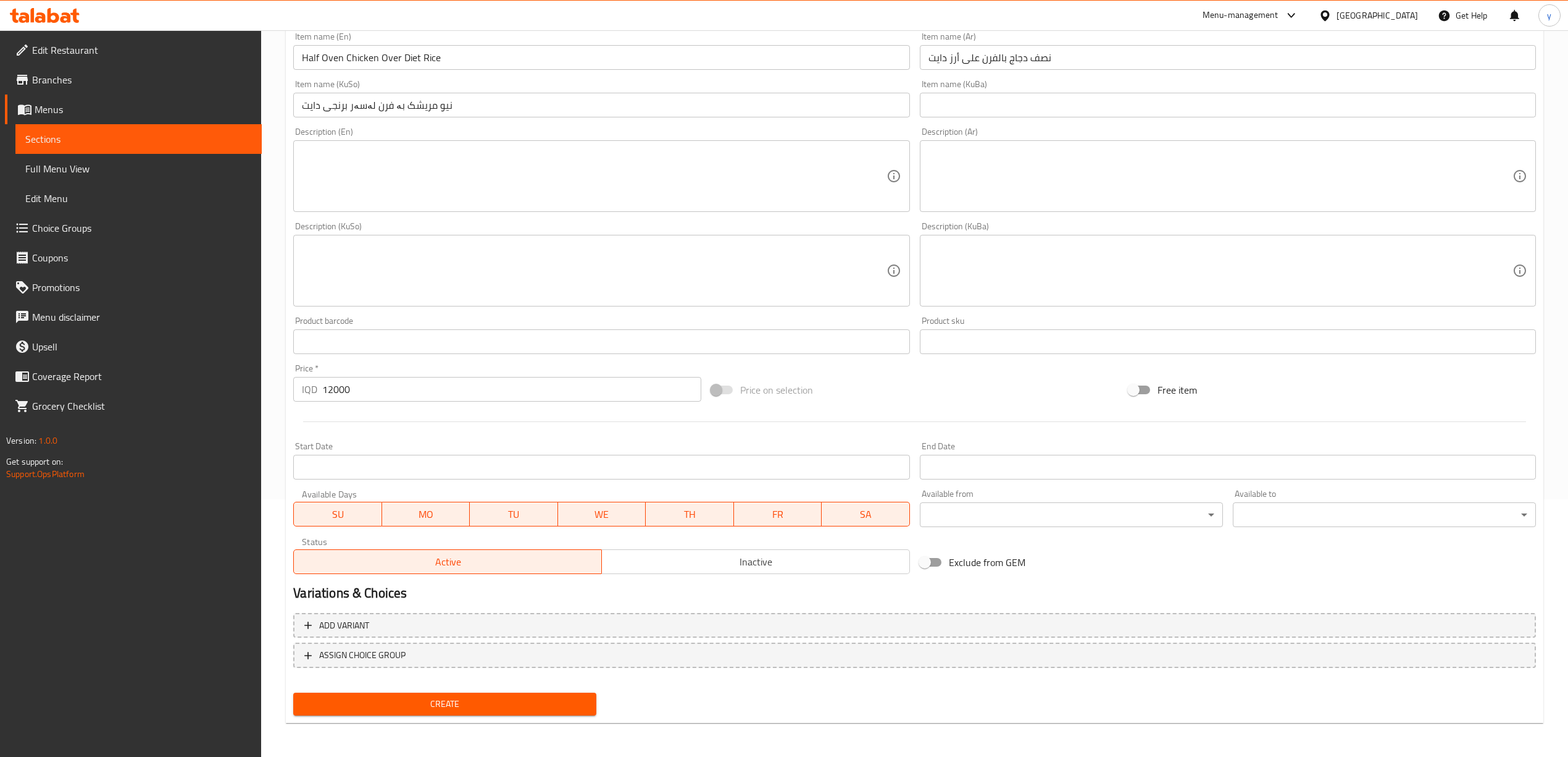
click at [398, 685] on div "Add variant ASSIGN CHOICE GROUP" at bounding box center [914, 648] width 1252 height 80
click at [428, 704] on span "Create" at bounding box center [445, 704] width 284 height 16
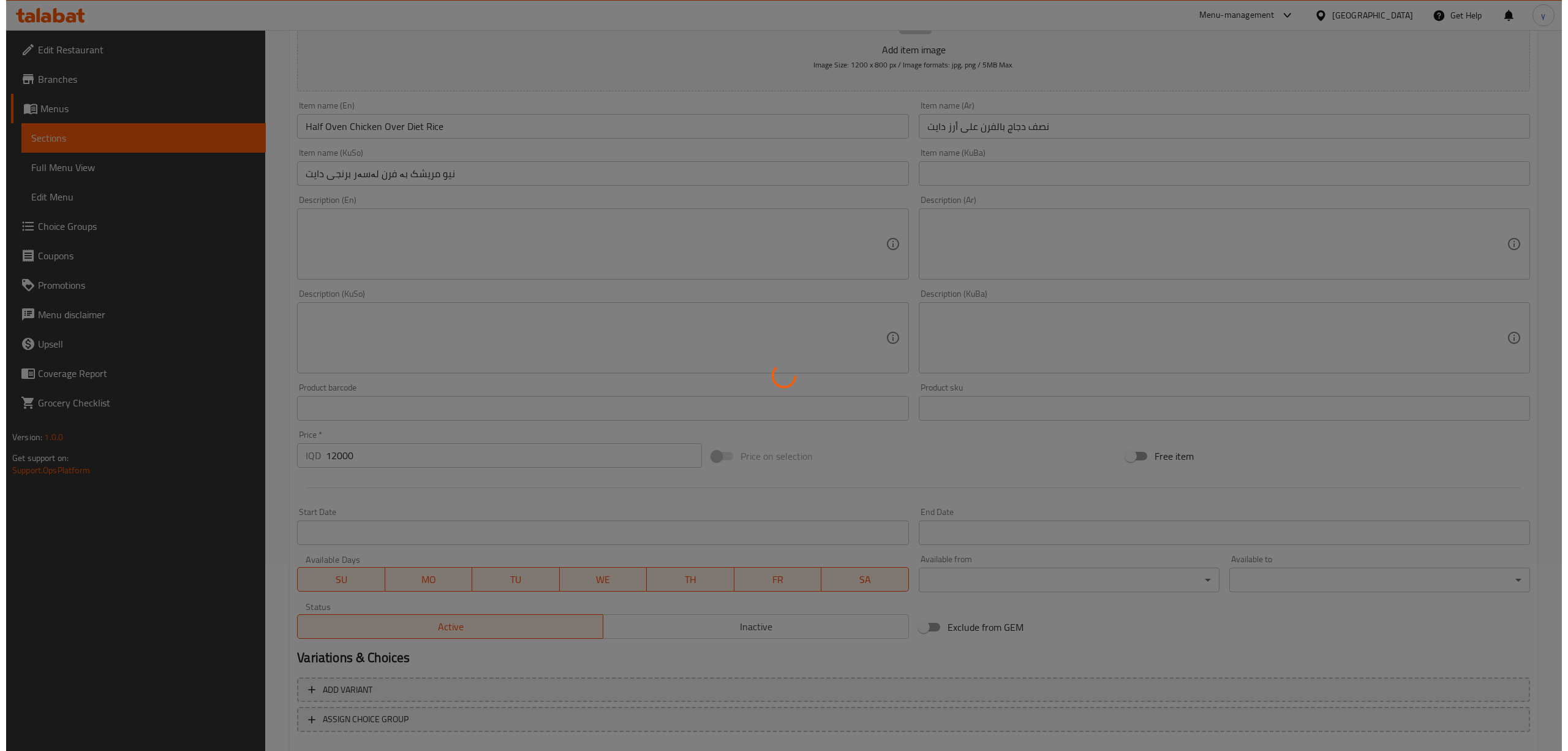
scroll to position [0, 0]
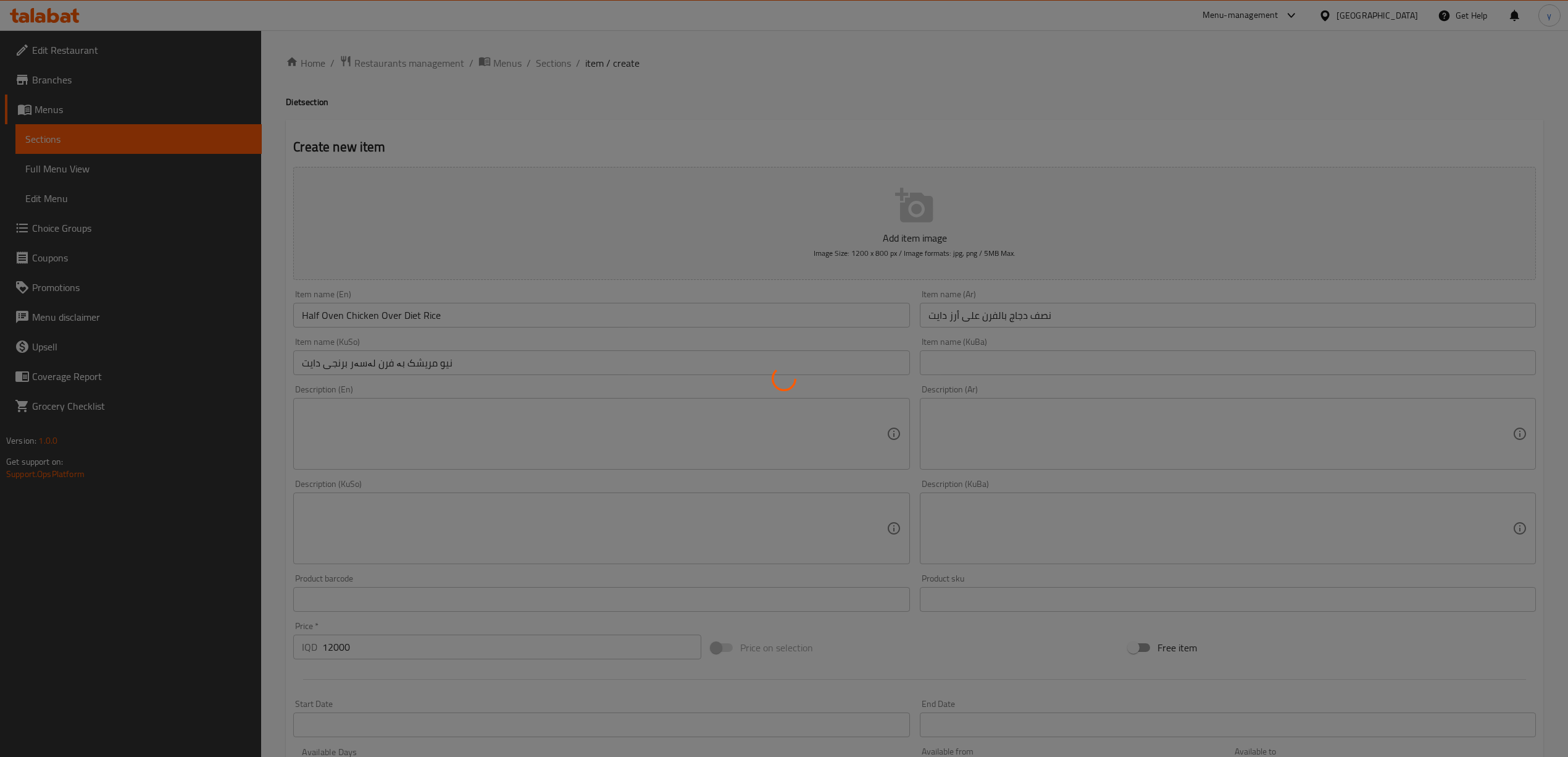
type input "0"
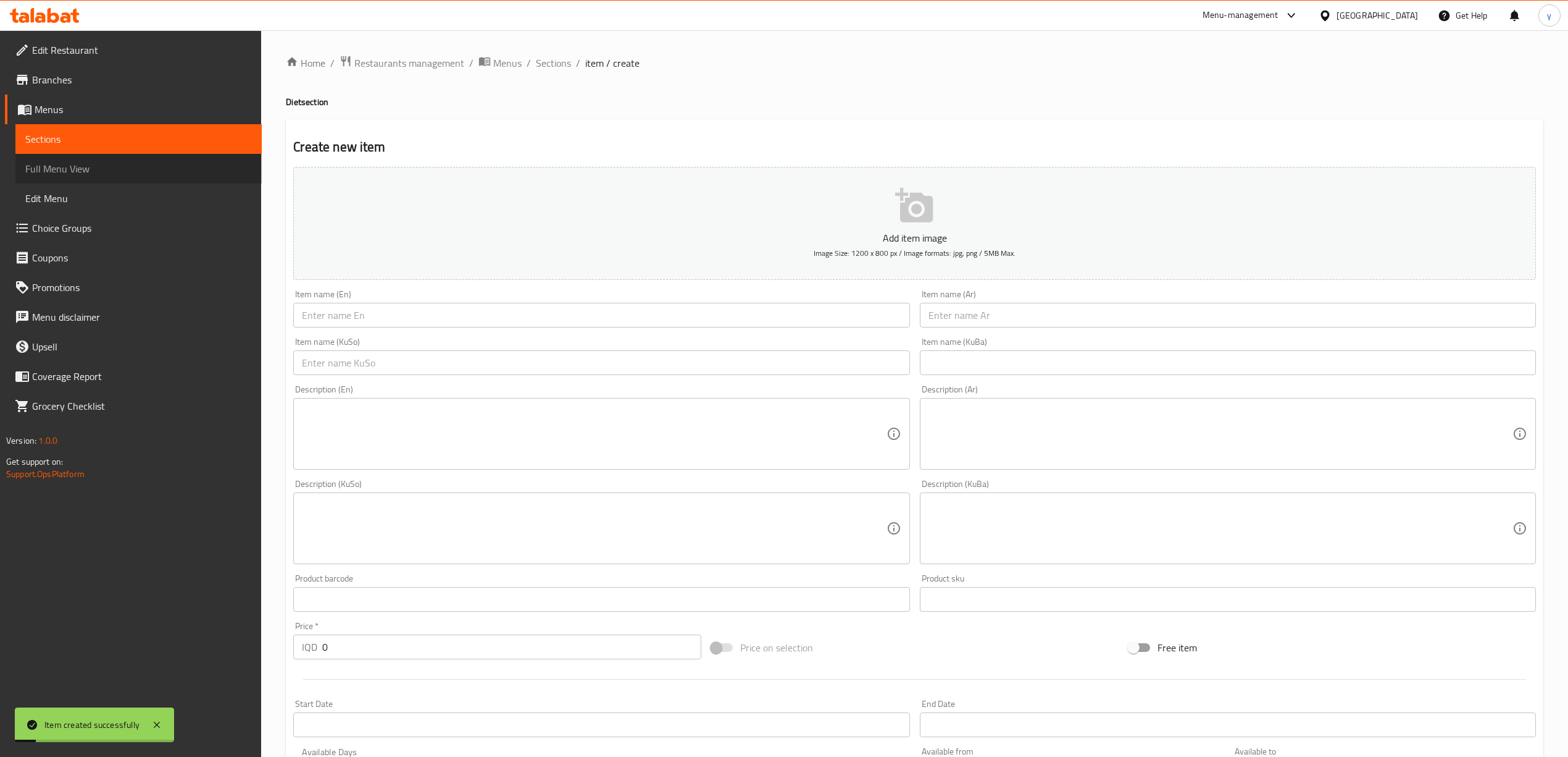
click at [200, 176] on span "Full Menu View" at bounding box center [138, 168] width 226 height 15
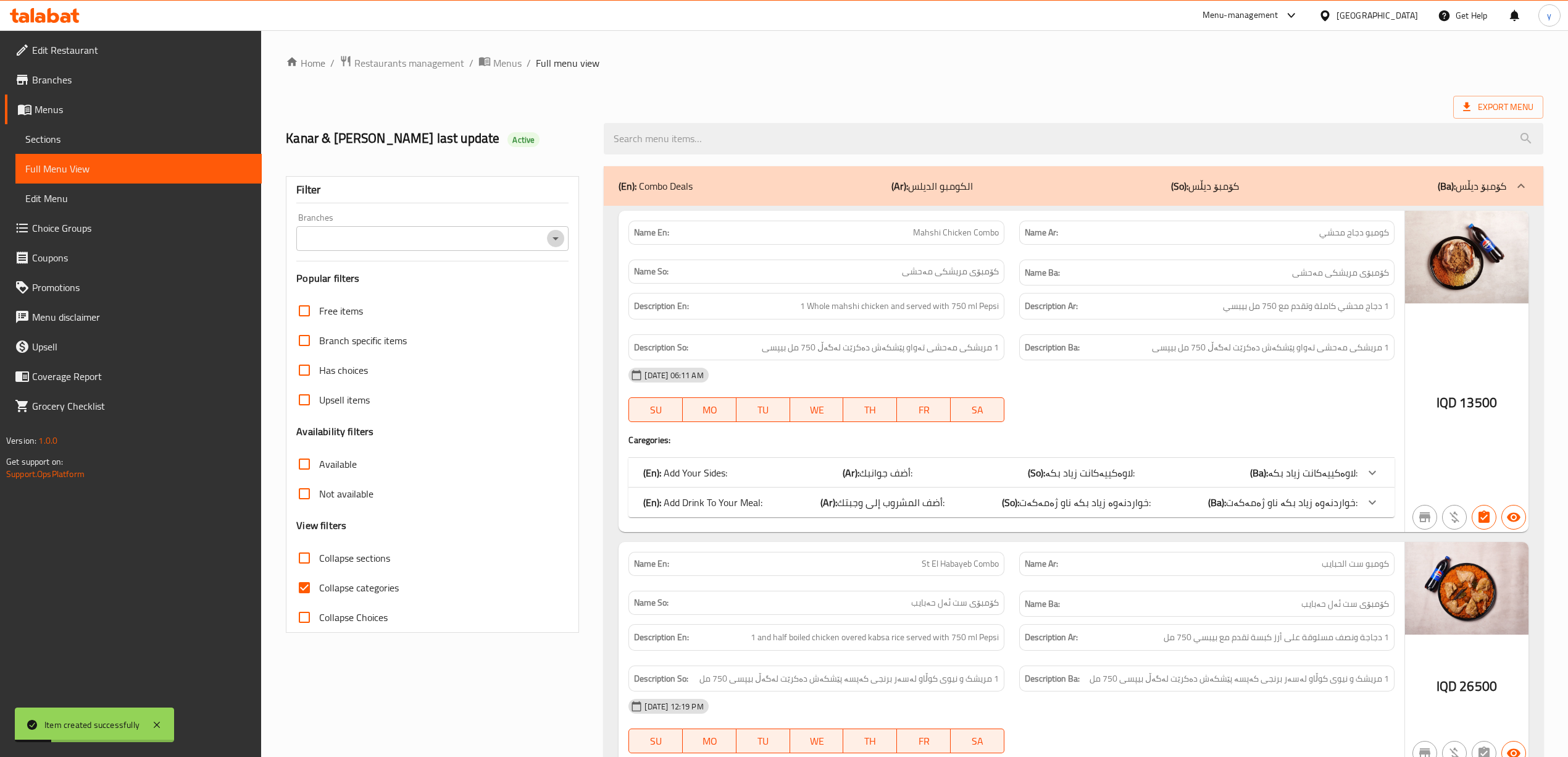
click at [555, 233] on icon "Open" at bounding box center [555, 238] width 15 height 15
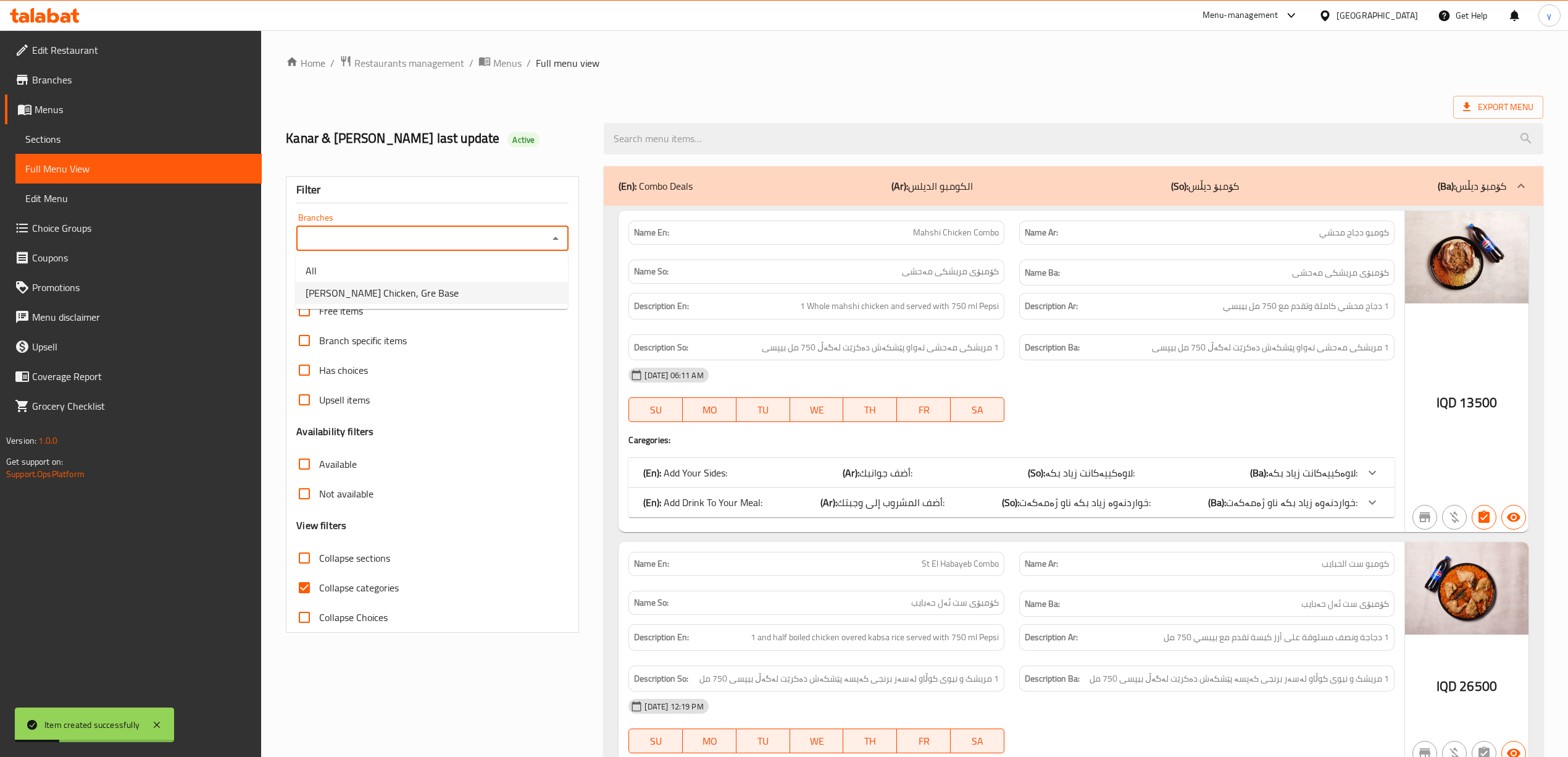
click at [479, 293] on li "Ahmed Amedi Chicken, Gre Base" at bounding box center [432, 292] width 273 height 22
type input "Ahmed Amedi Chicken, Gre Base"
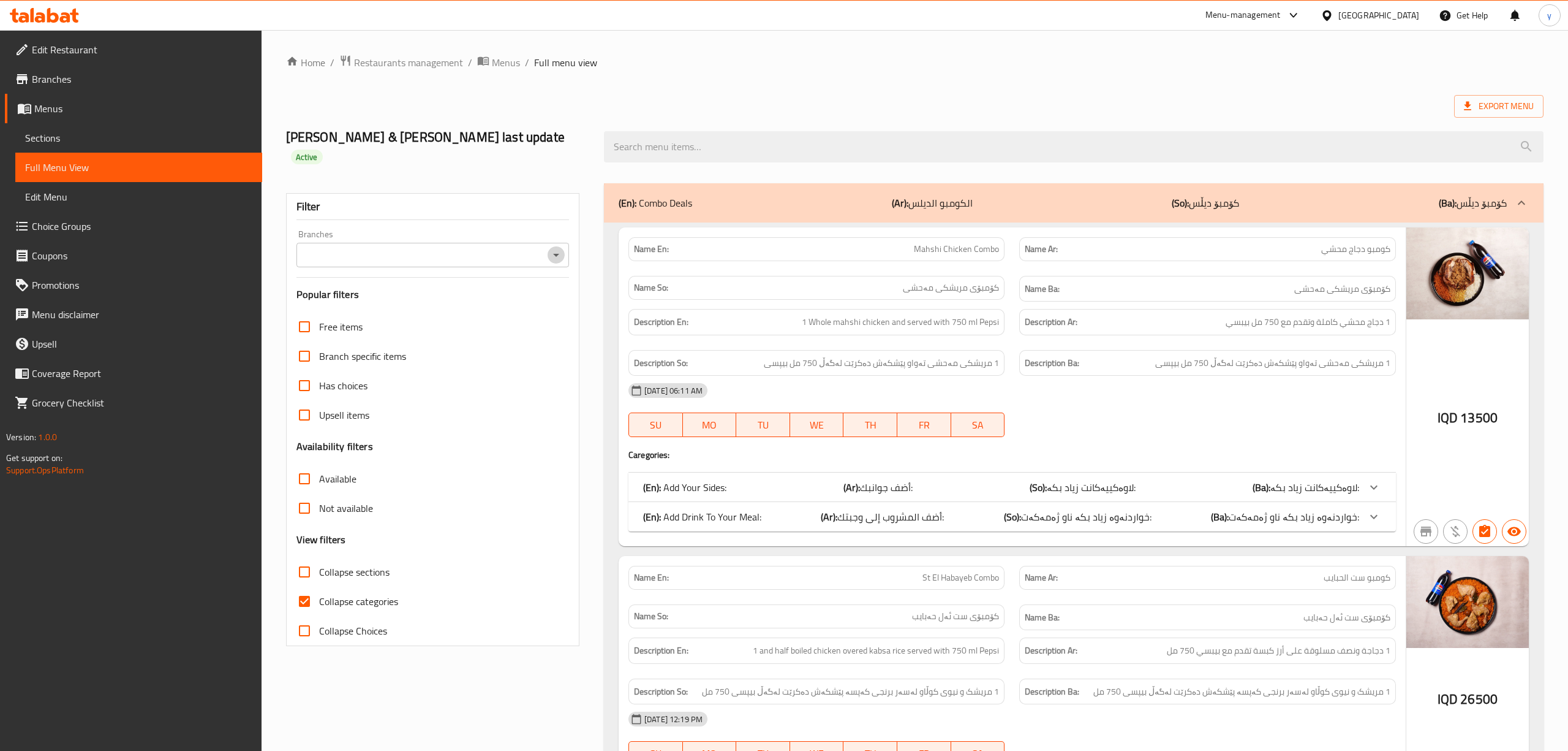
click at [549, 247] on icon "Open" at bounding box center [556, 254] width 15 height 15
click at [497, 291] on li "Ahmed Amedi Chicken, Gre Base" at bounding box center [429, 290] width 270 height 22
type input "Ahmed Amedi Chicken, Gre Base"
click at [298, 592] on input "Collapse categories" at bounding box center [302, 601] width 30 height 30
checkbox input "false"
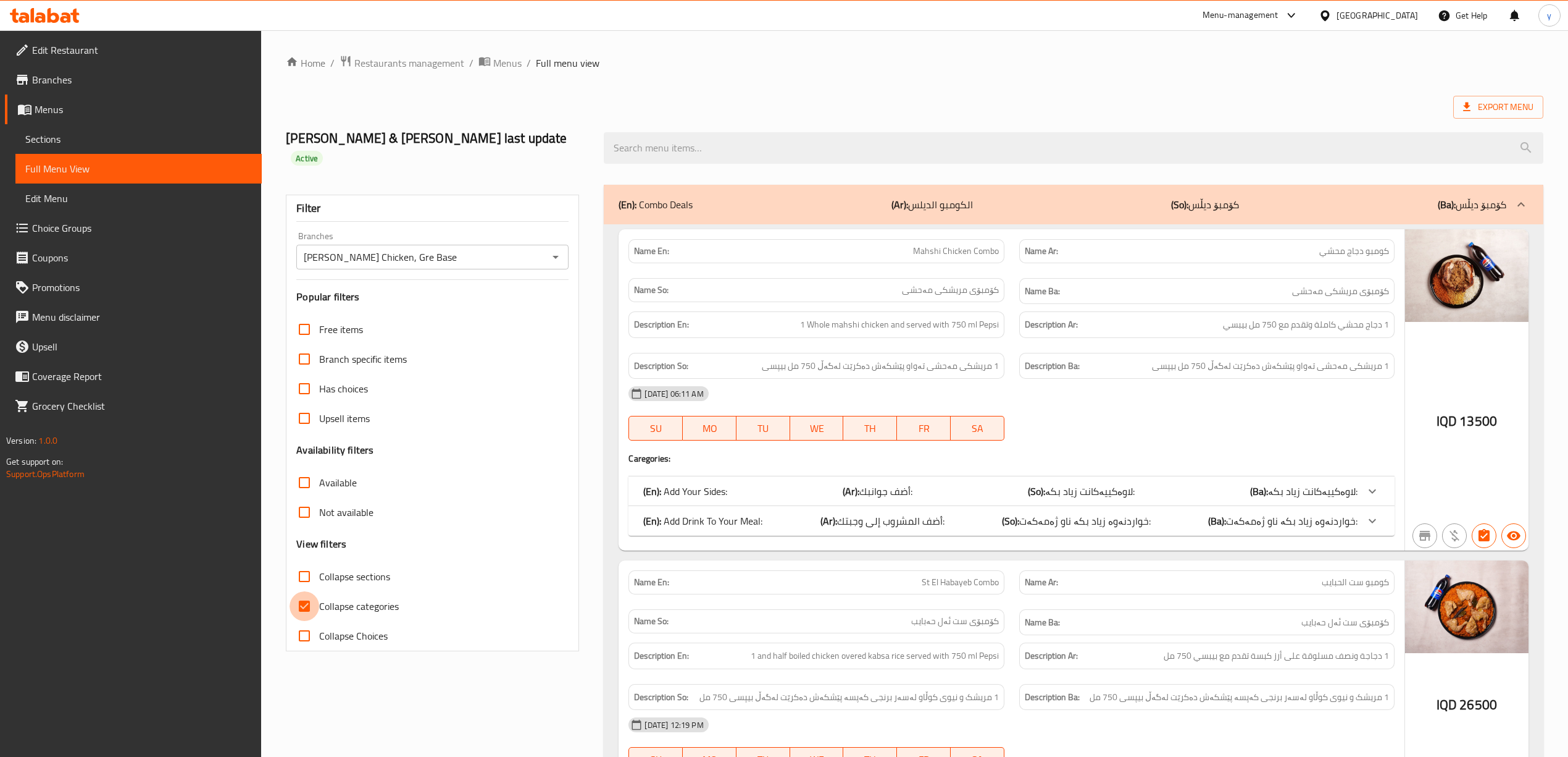
click at [305, 561] on input "Collapse sections" at bounding box center [305, 576] width 30 height 30
checkbox input "true"
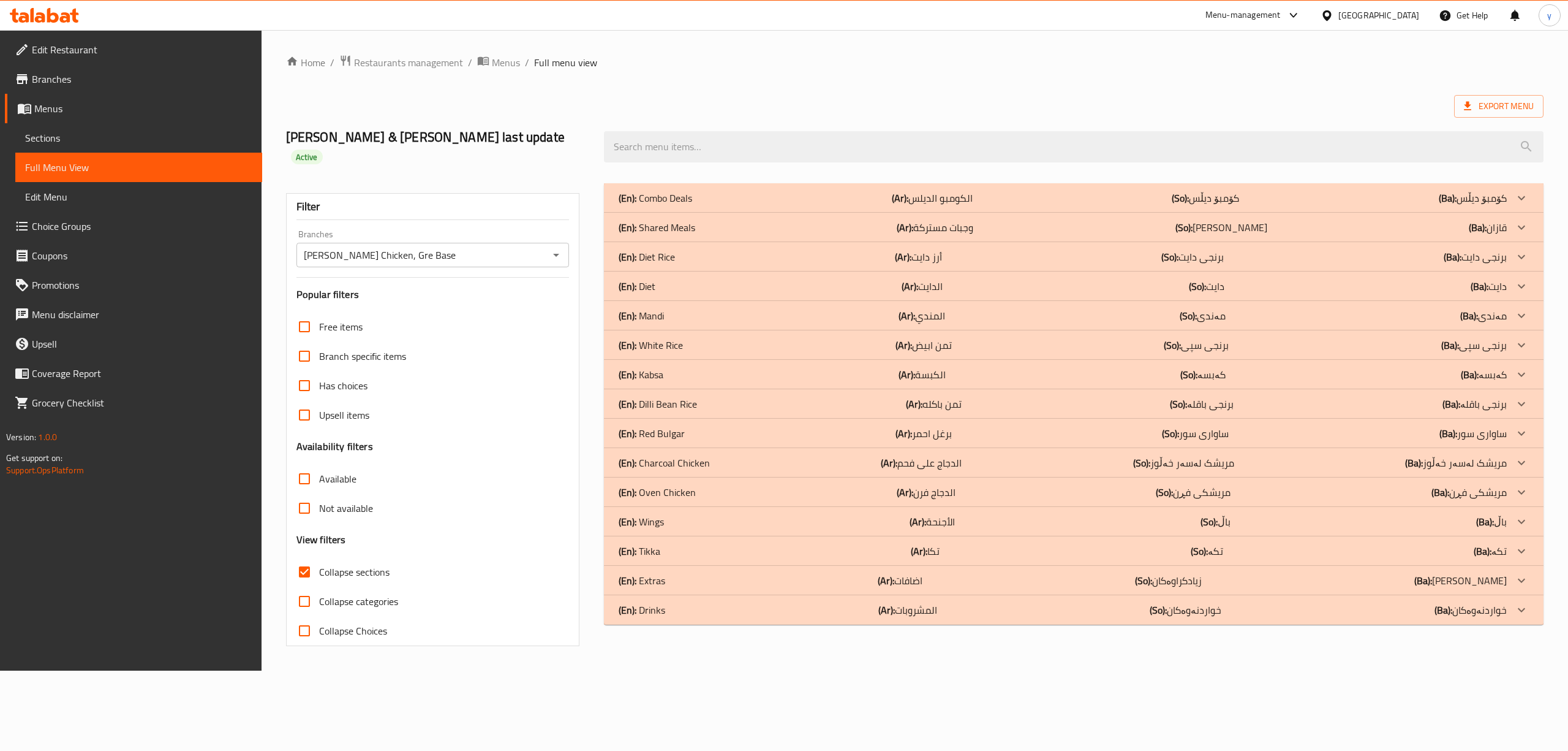
click at [786, 205] on div "(En): Diet (Ar): الدايت (So): دایت (Ba): دایت" at bounding box center [1062, 197] width 888 height 15
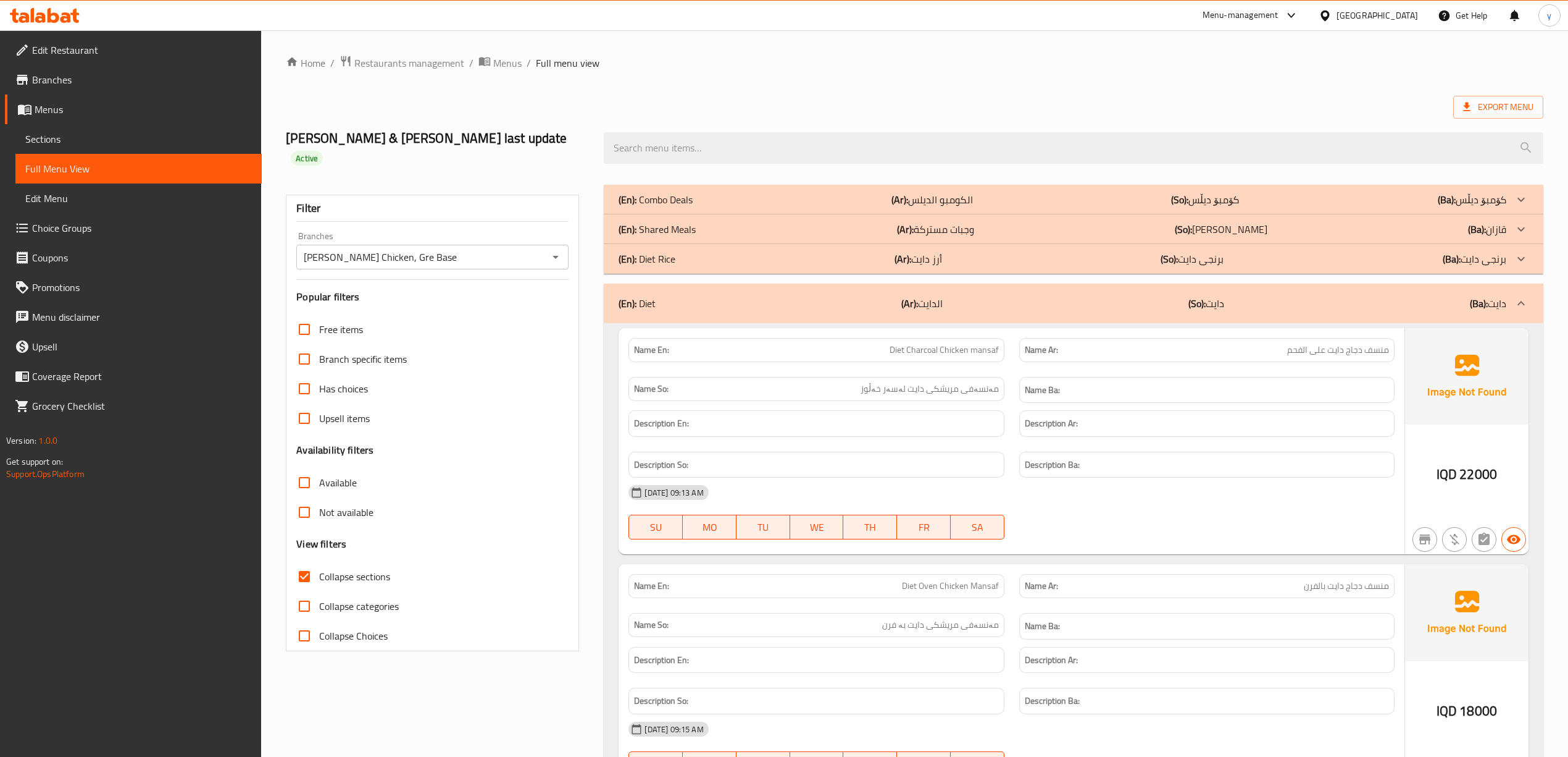
click at [211, 142] on span "Sections" at bounding box center [138, 139] width 226 height 15
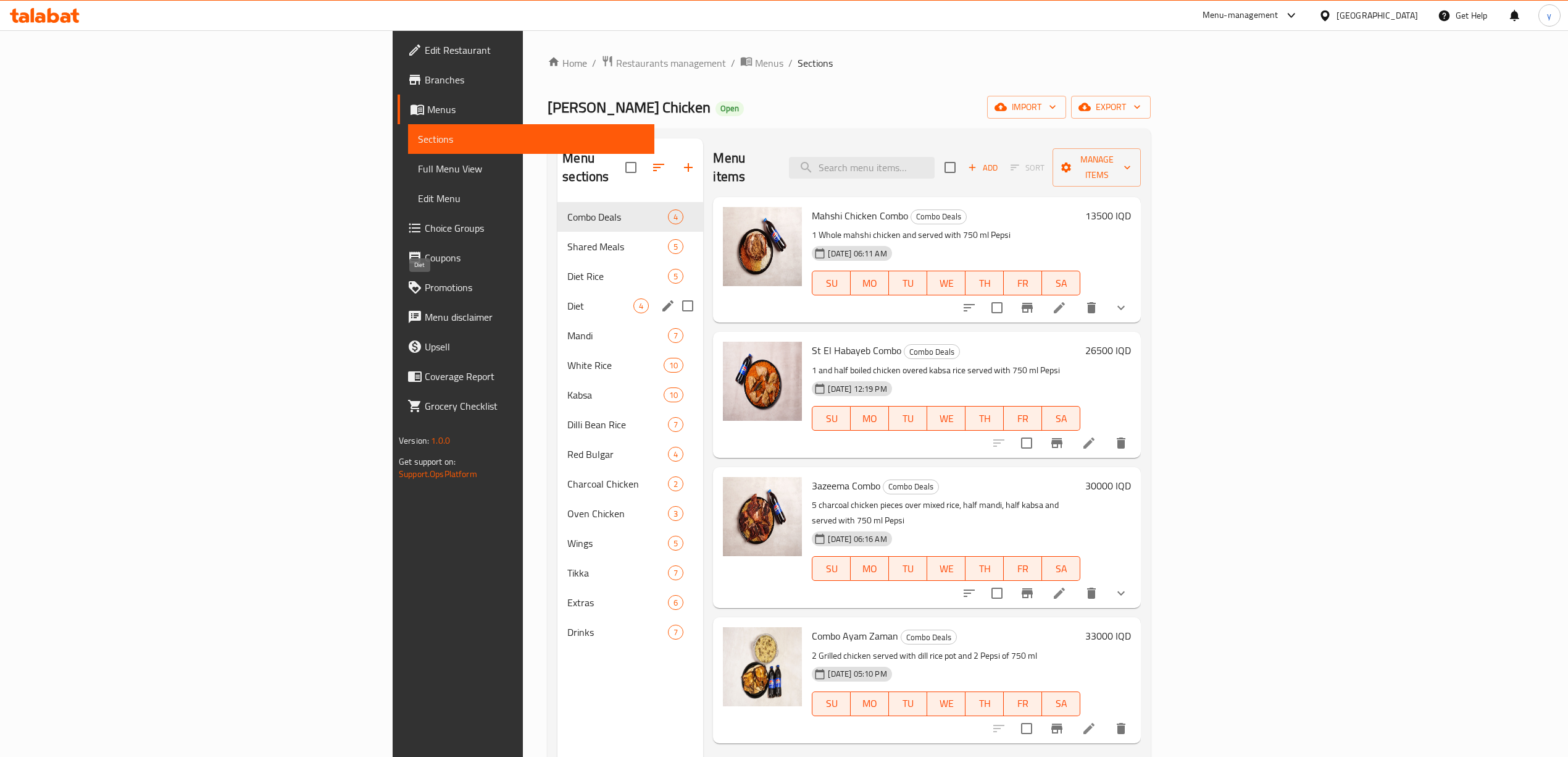
click at [567, 299] on span "Diet" at bounding box center [600, 306] width 66 height 15
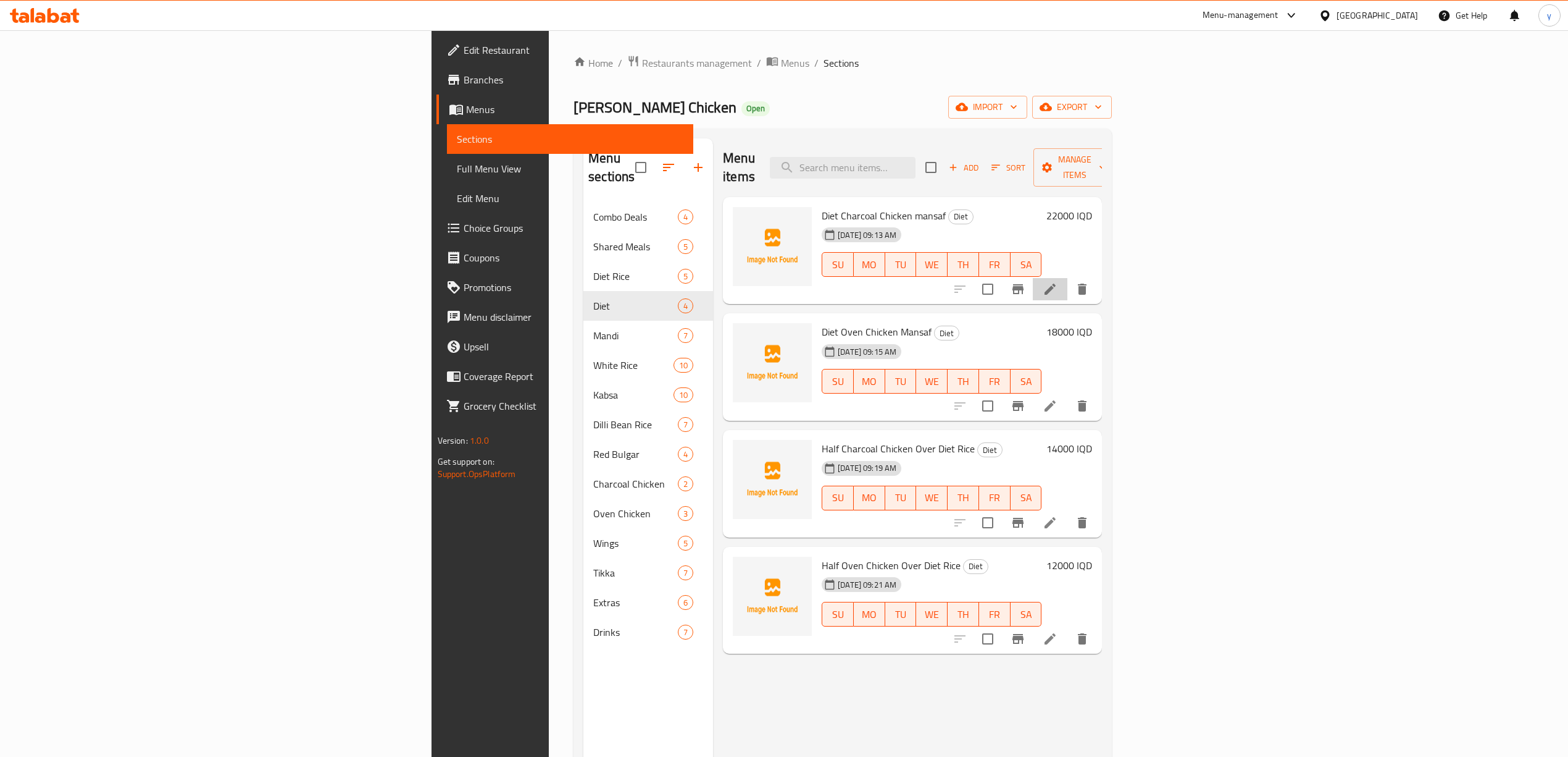
click at [1068, 281] on li at bounding box center [1050, 289] width 34 height 22
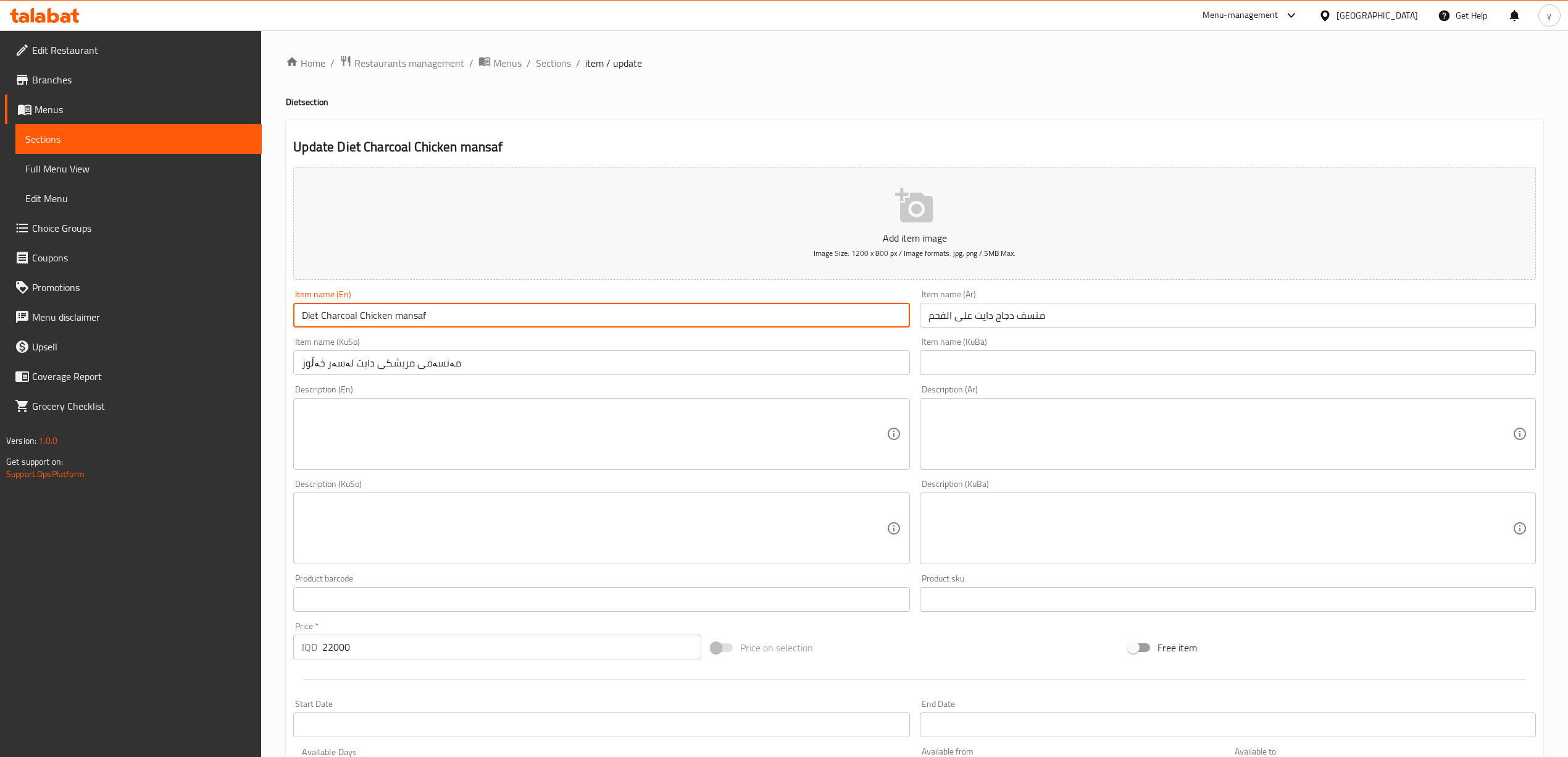
drag, startPoint x: 395, startPoint y: 304, endPoint x: 401, endPoint y: 315, distance: 12.5
click at [401, 315] on input "Diet Charcoal Chicken mansaf" at bounding box center [601, 315] width 616 height 25
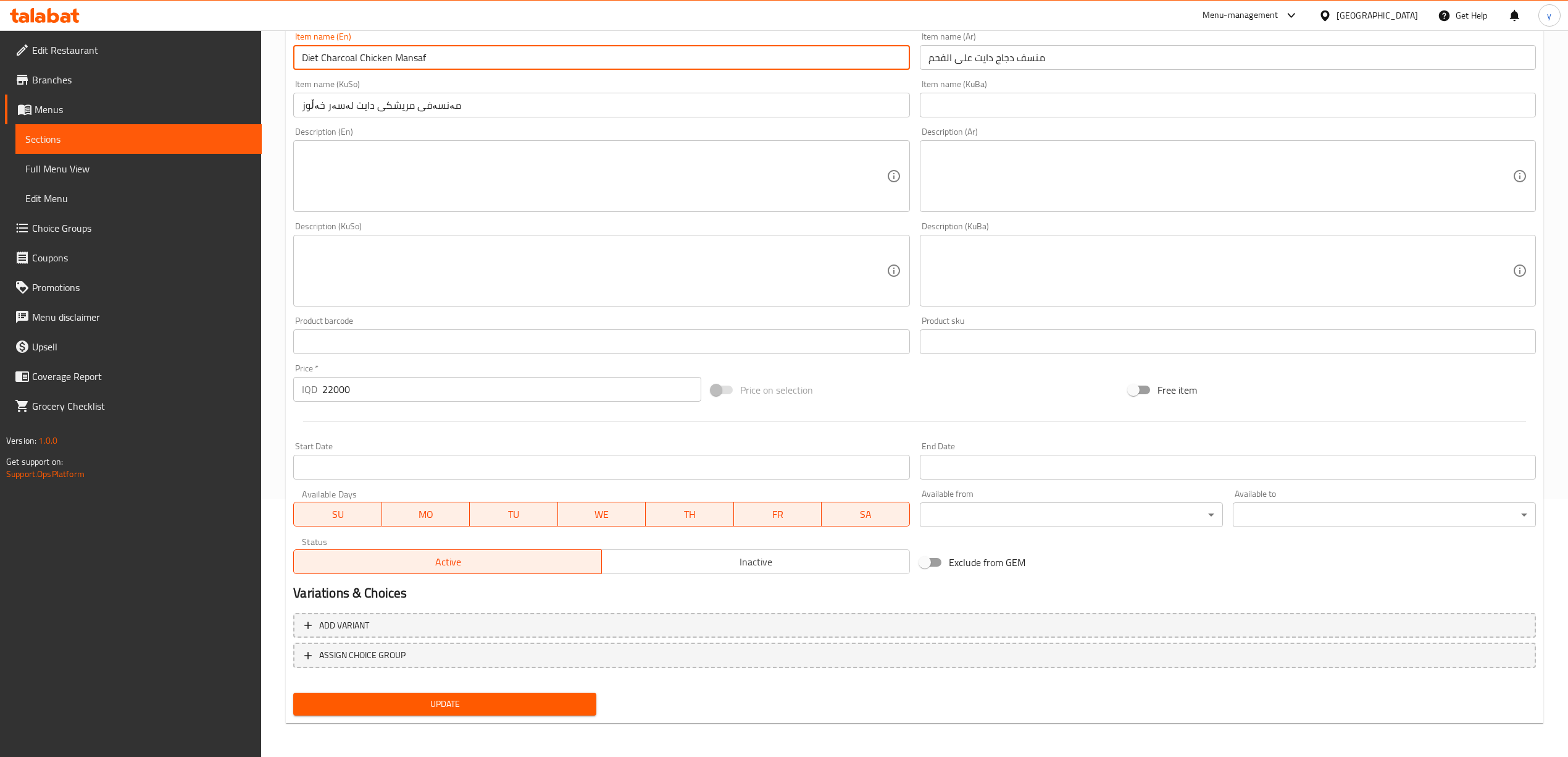
type input "Diet Charcoal Chicken Mansaf"
click at [385, 709] on span "Update" at bounding box center [445, 704] width 284 height 16
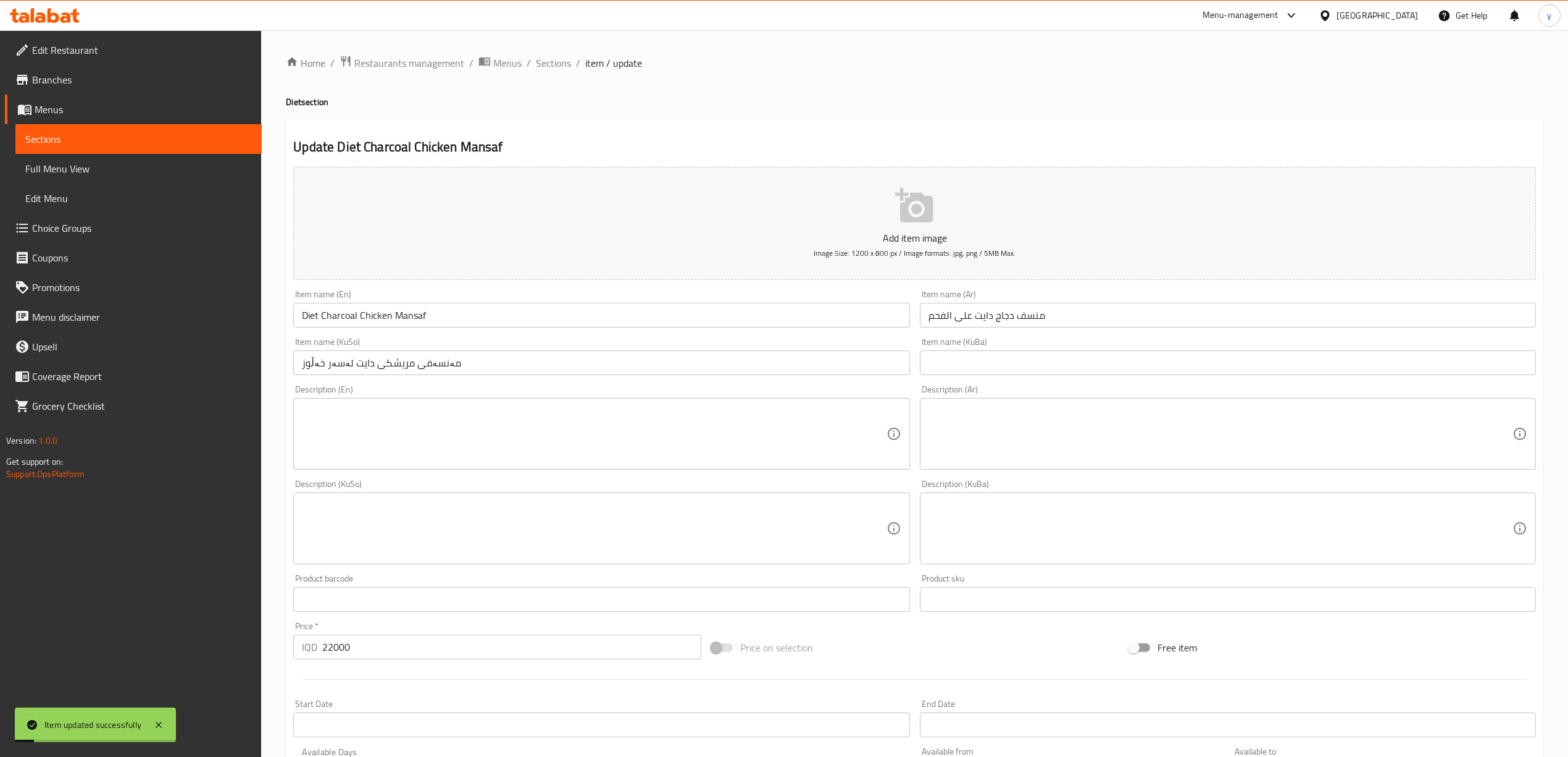
click at [166, 176] on span "Full Menu View" at bounding box center [138, 168] width 226 height 15
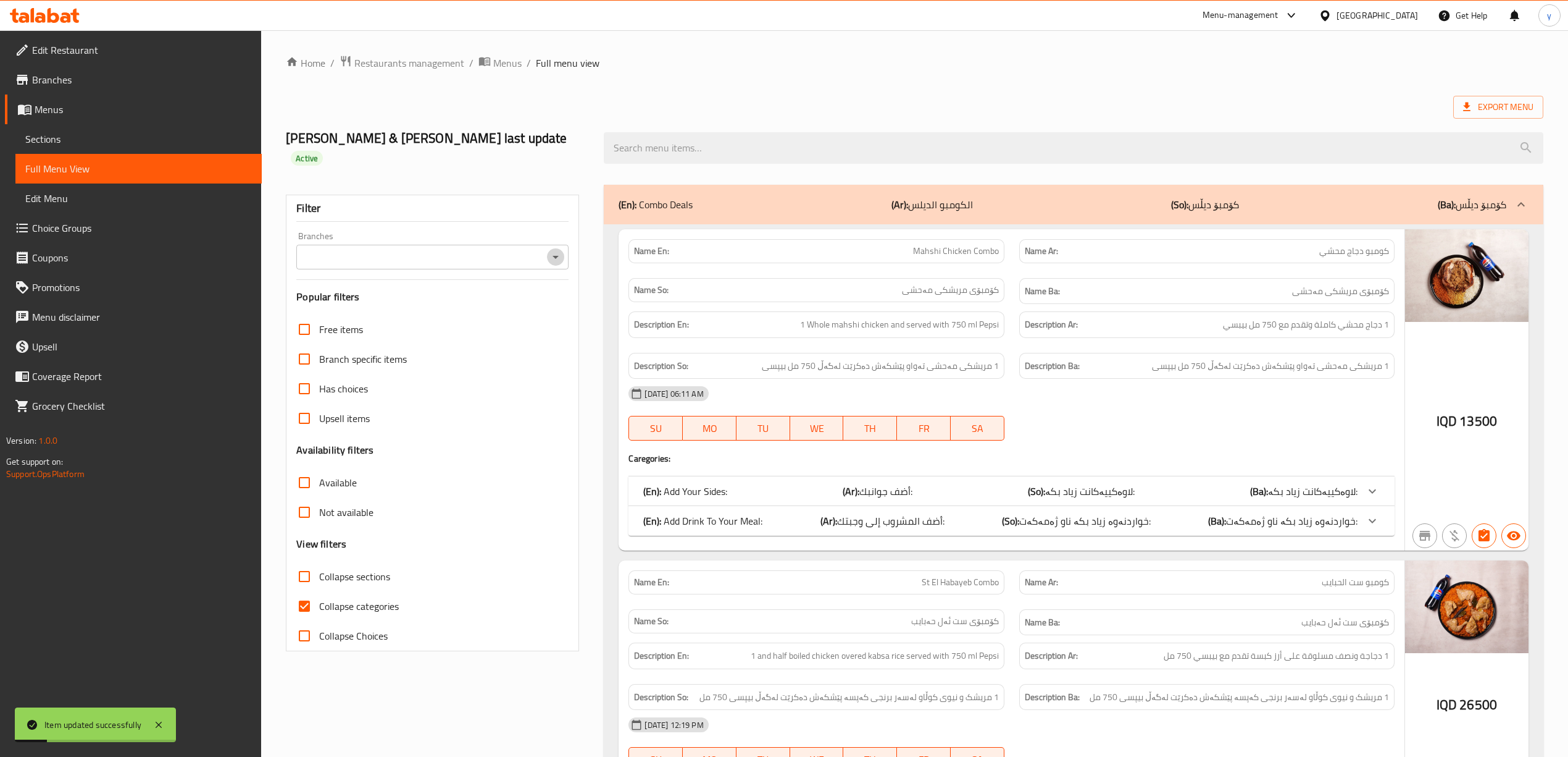
click at [551, 249] on icon "Open" at bounding box center [555, 256] width 15 height 15
click at [494, 284] on li "Ahmed Amedi Chicken, Gre Base" at bounding box center [432, 292] width 273 height 22
type input "Ahmed Amedi Chicken, Gre Base"
click at [312, 591] on input "Collapse categories" at bounding box center [305, 606] width 30 height 30
checkbox input "false"
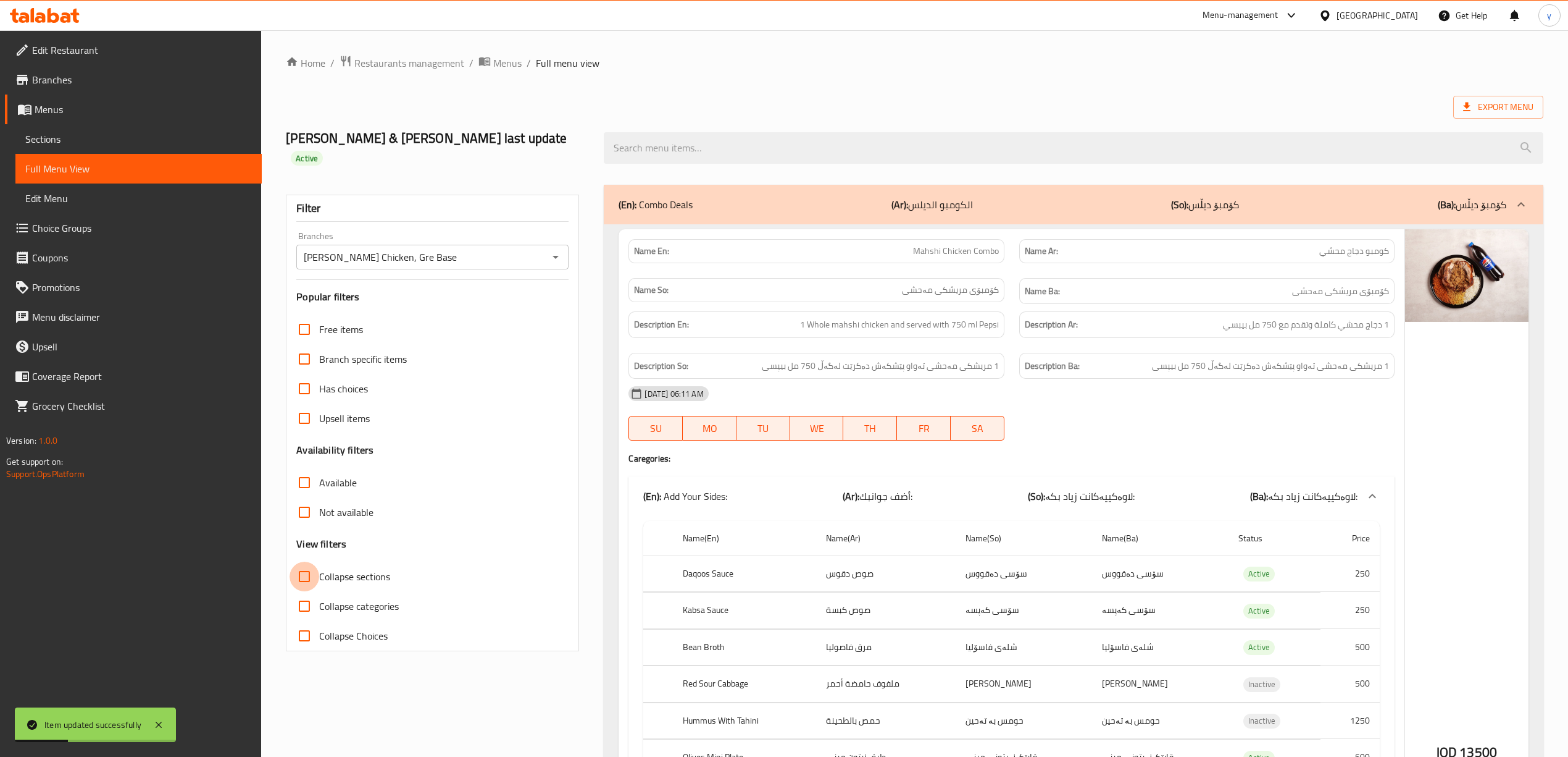
click at [302, 564] on input "Collapse sections" at bounding box center [305, 576] width 30 height 30
checkbox input "true"
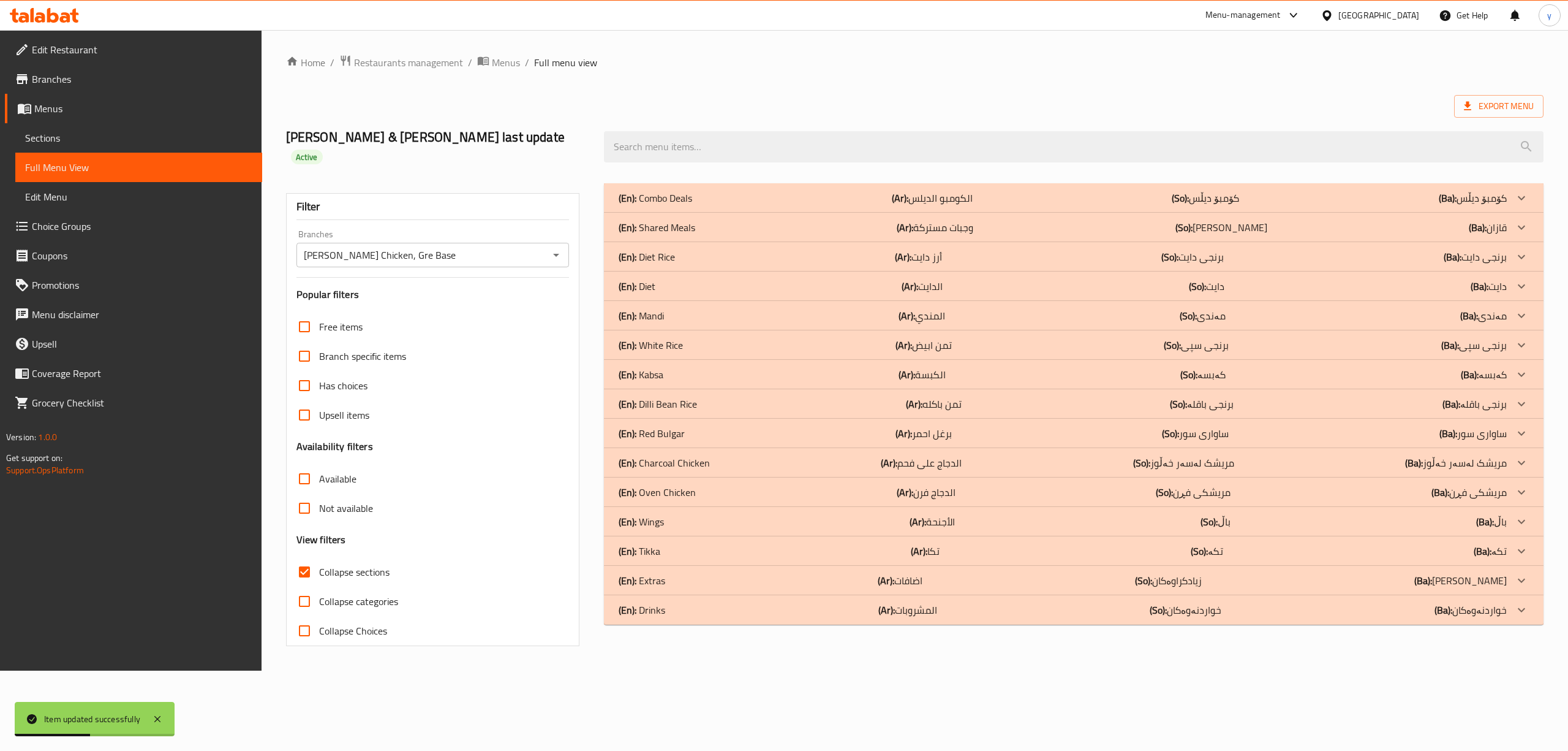
click at [692, 212] on div "(En): Diet (Ar): الدايت (So): دایت (Ba): دایت" at bounding box center [1073, 198] width 939 height 30
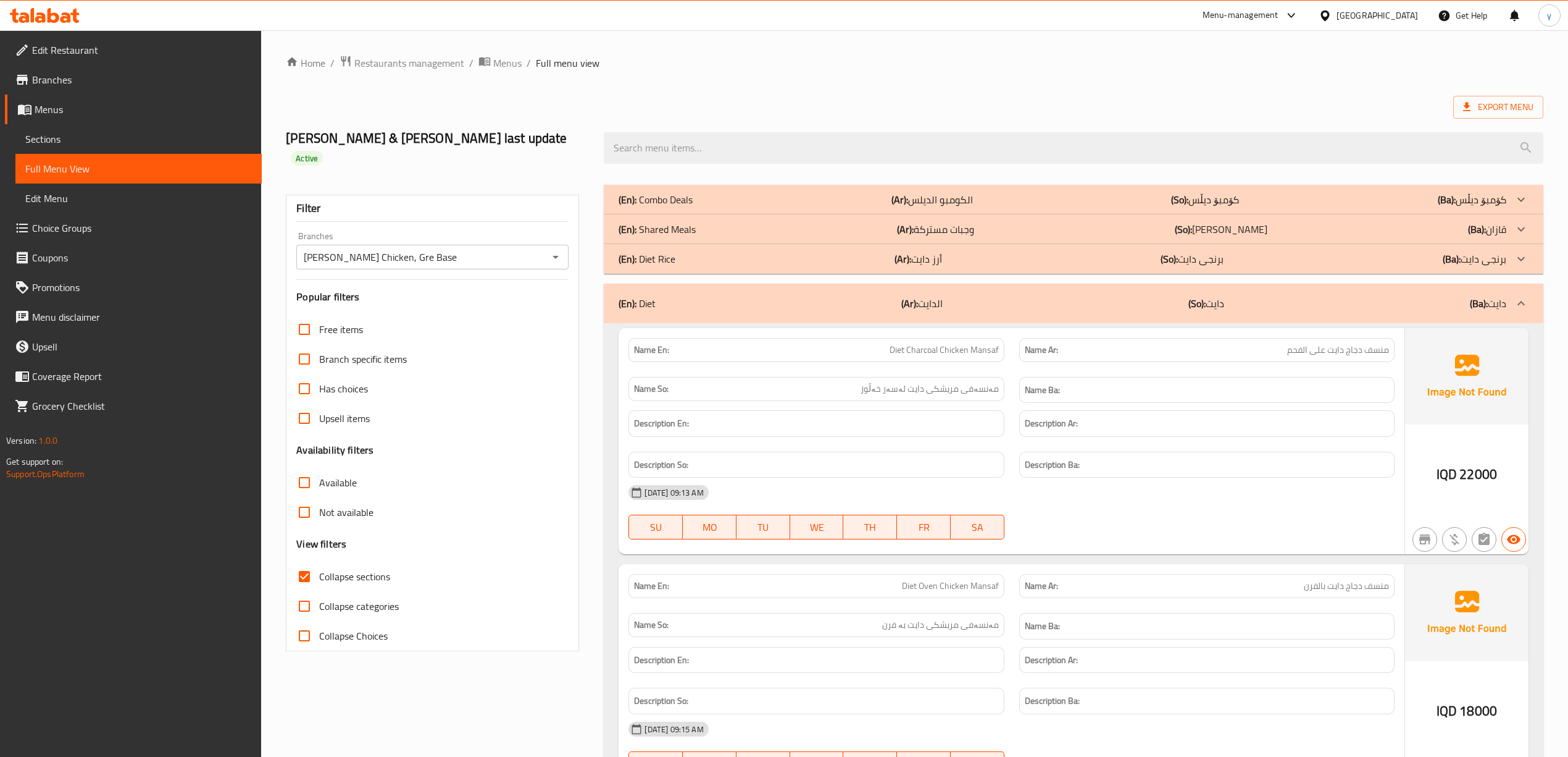
click at [887, 382] on span "مەنسەفی مریشکی دایت لەسەر خەڵوز" at bounding box center [930, 389] width 139 height 13
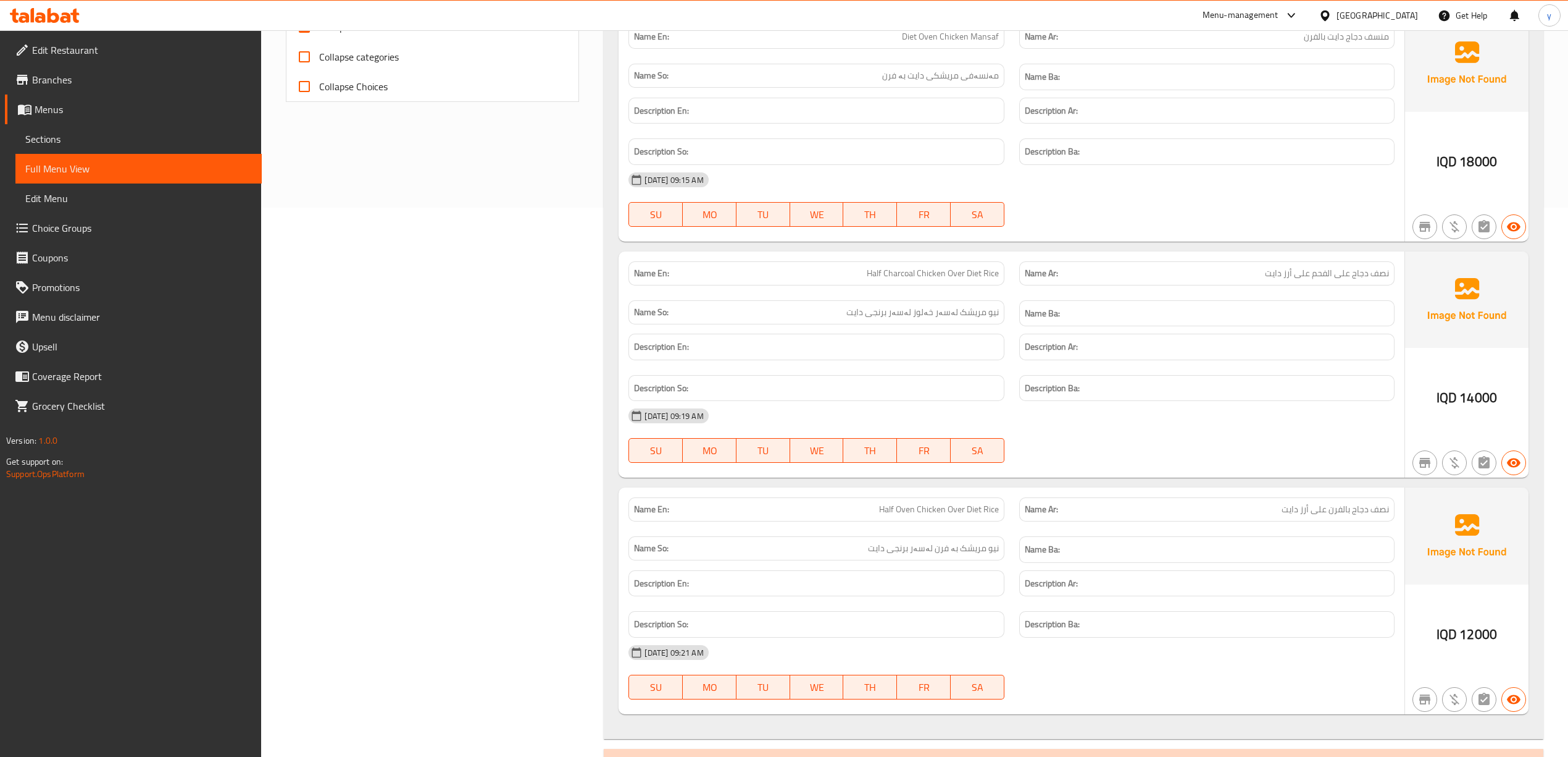
scroll to position [576, 0]
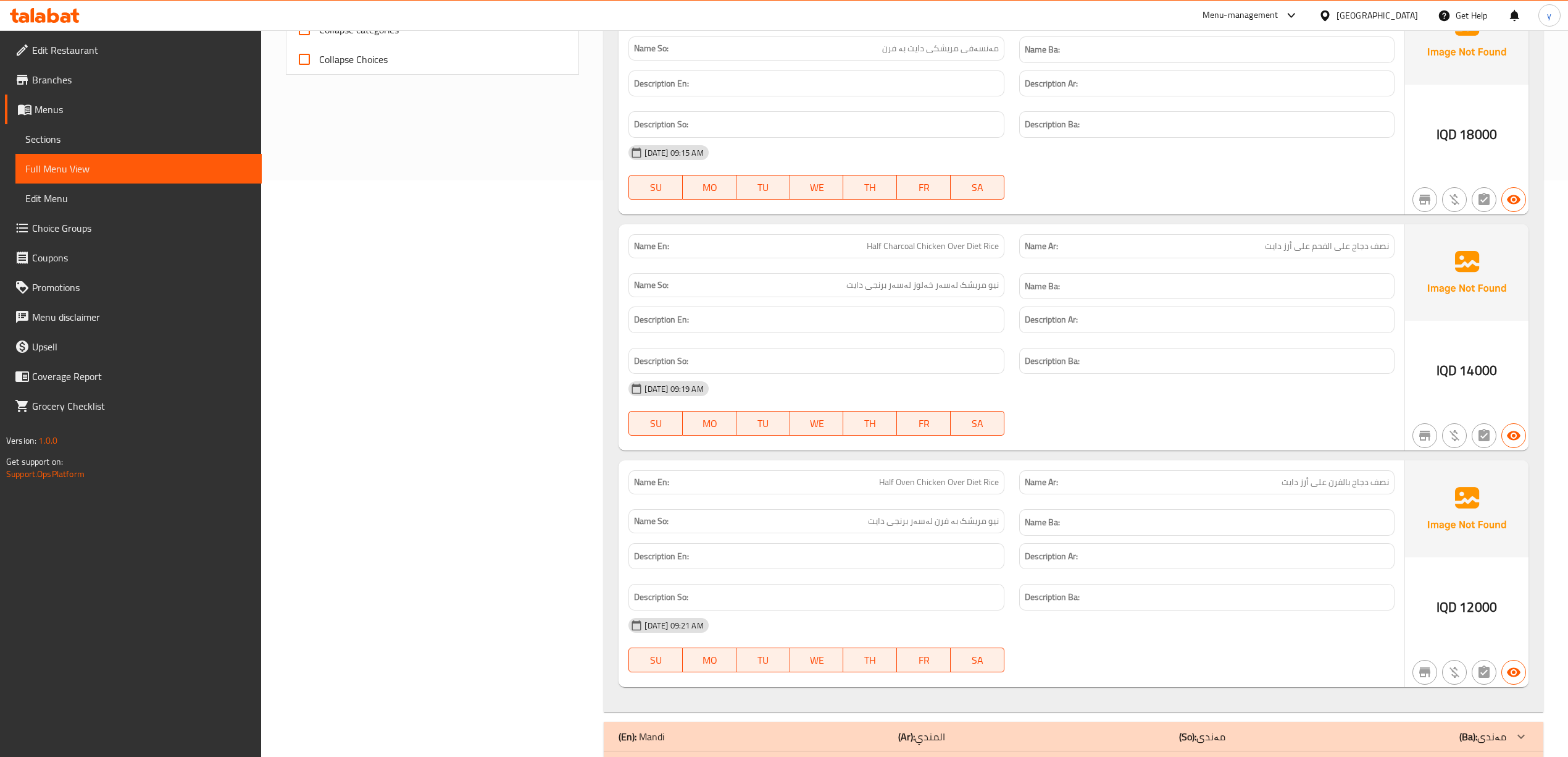
click at [1375, 353] on h6 "Description Ba:" at bounding box center [1206, 361] width 364 height 16
click at [1050, 470] on div "Name Ar: نصف دجاج بالفرن على أرز دايت" at bounding box center [1206, 482] width 375 height 24
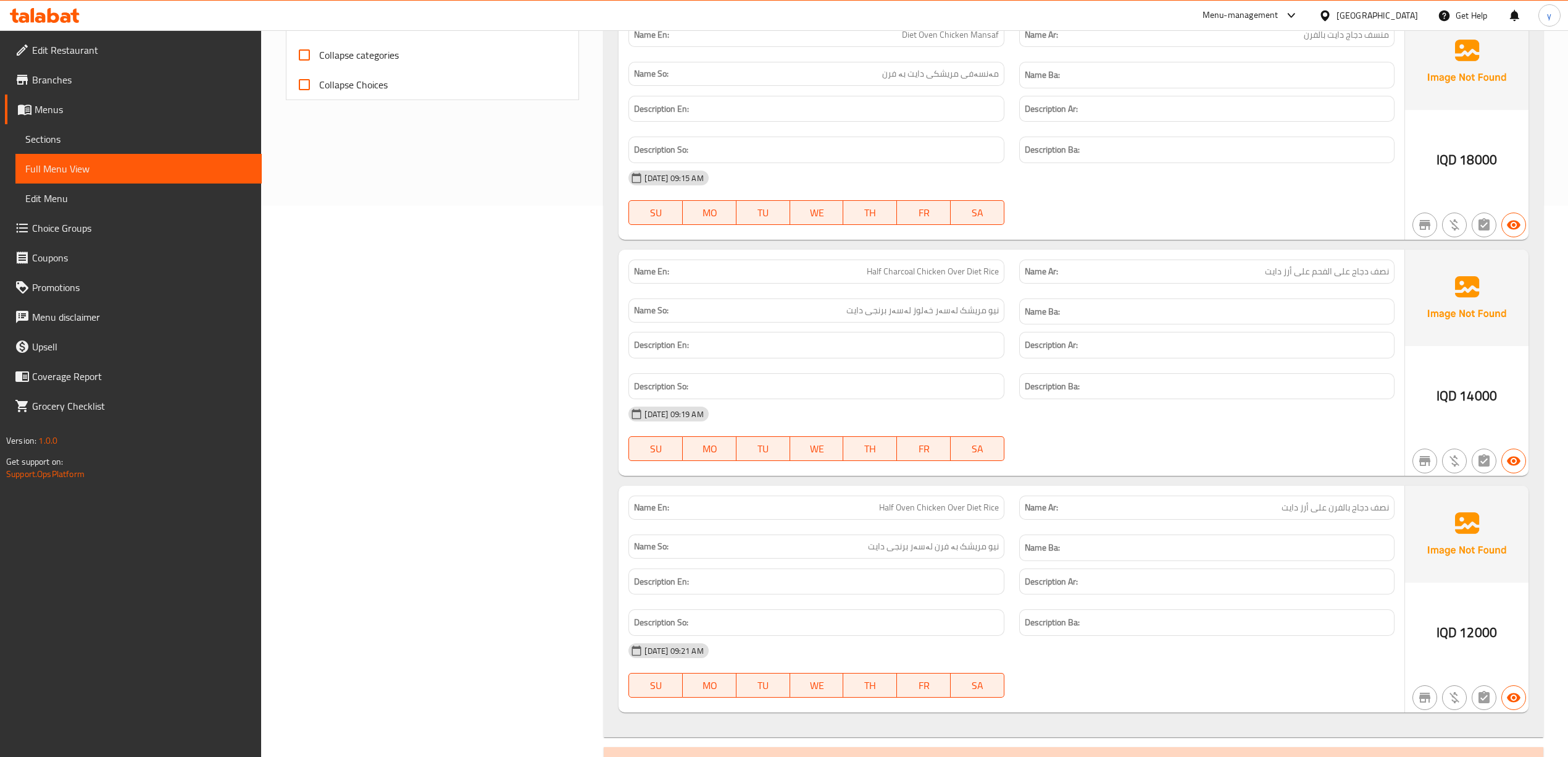
scroll to position [0, 0]
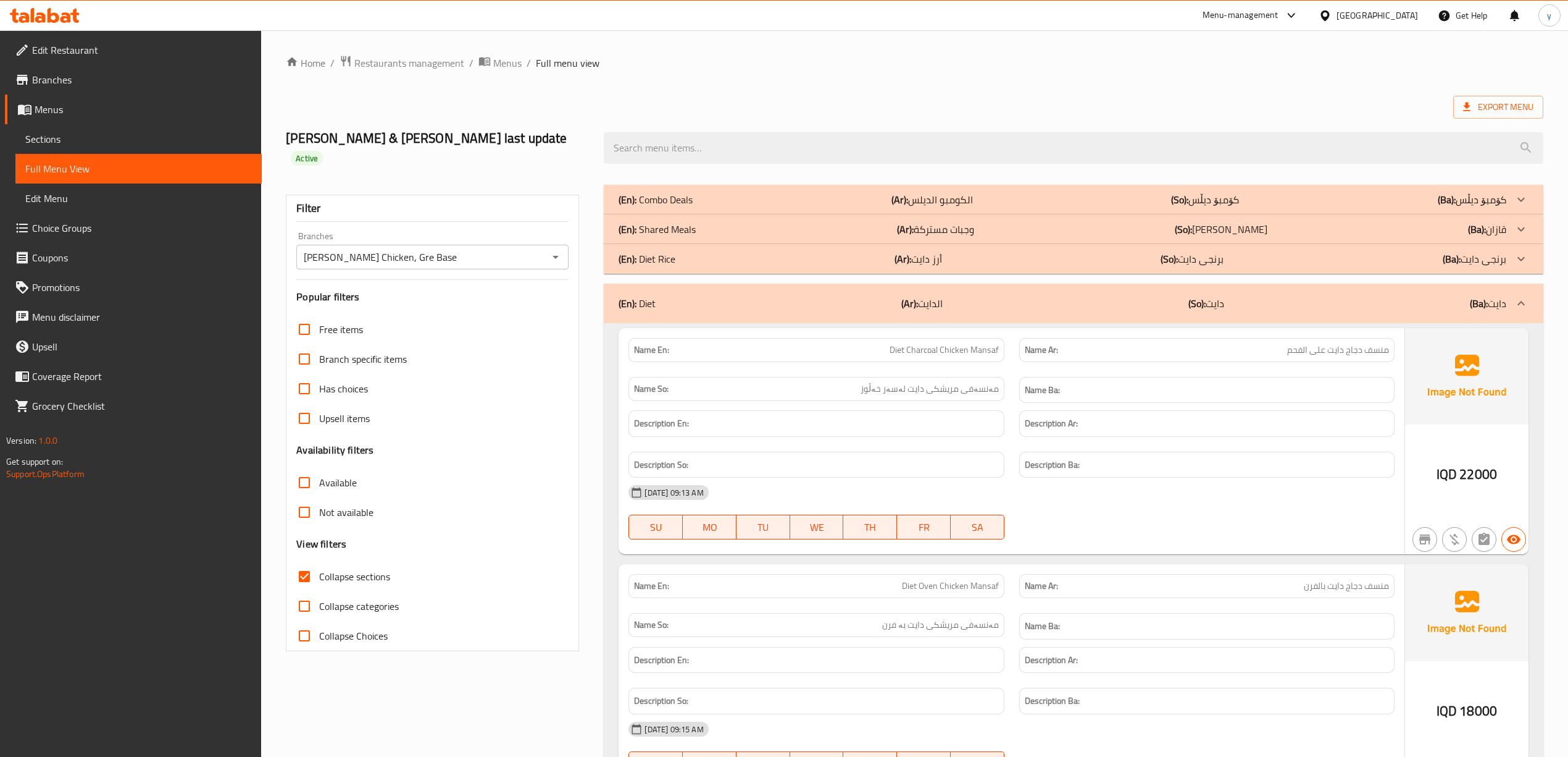
click at [16, 25] on div at bounding box center [45, 16] width 89 height 25
click at [27, 18] on icon at bounding box center [23, 17] width 10 height 10
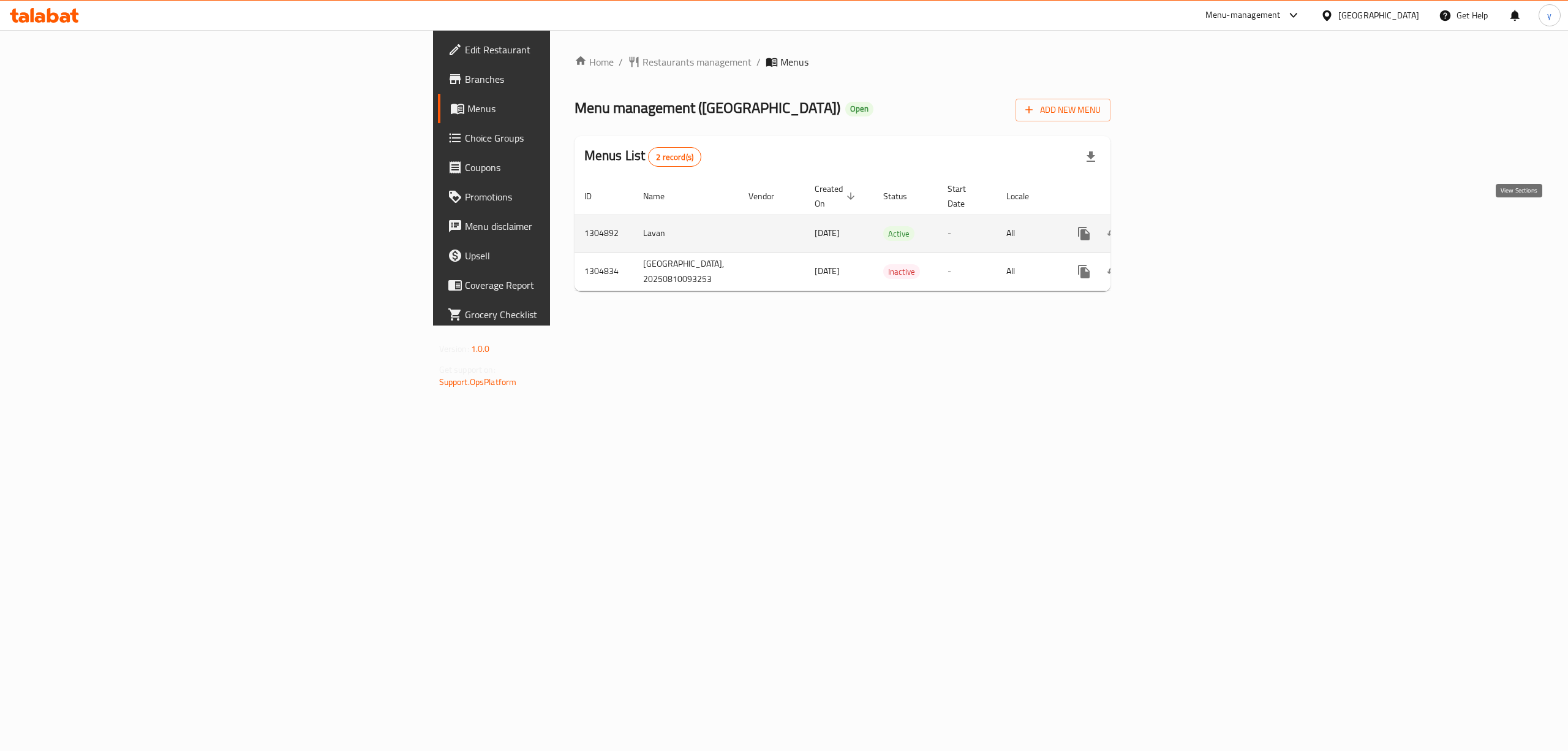
click at [1179, 226] on icon "enhanced table" at bounding box center [1172, 233] width 15 height 15
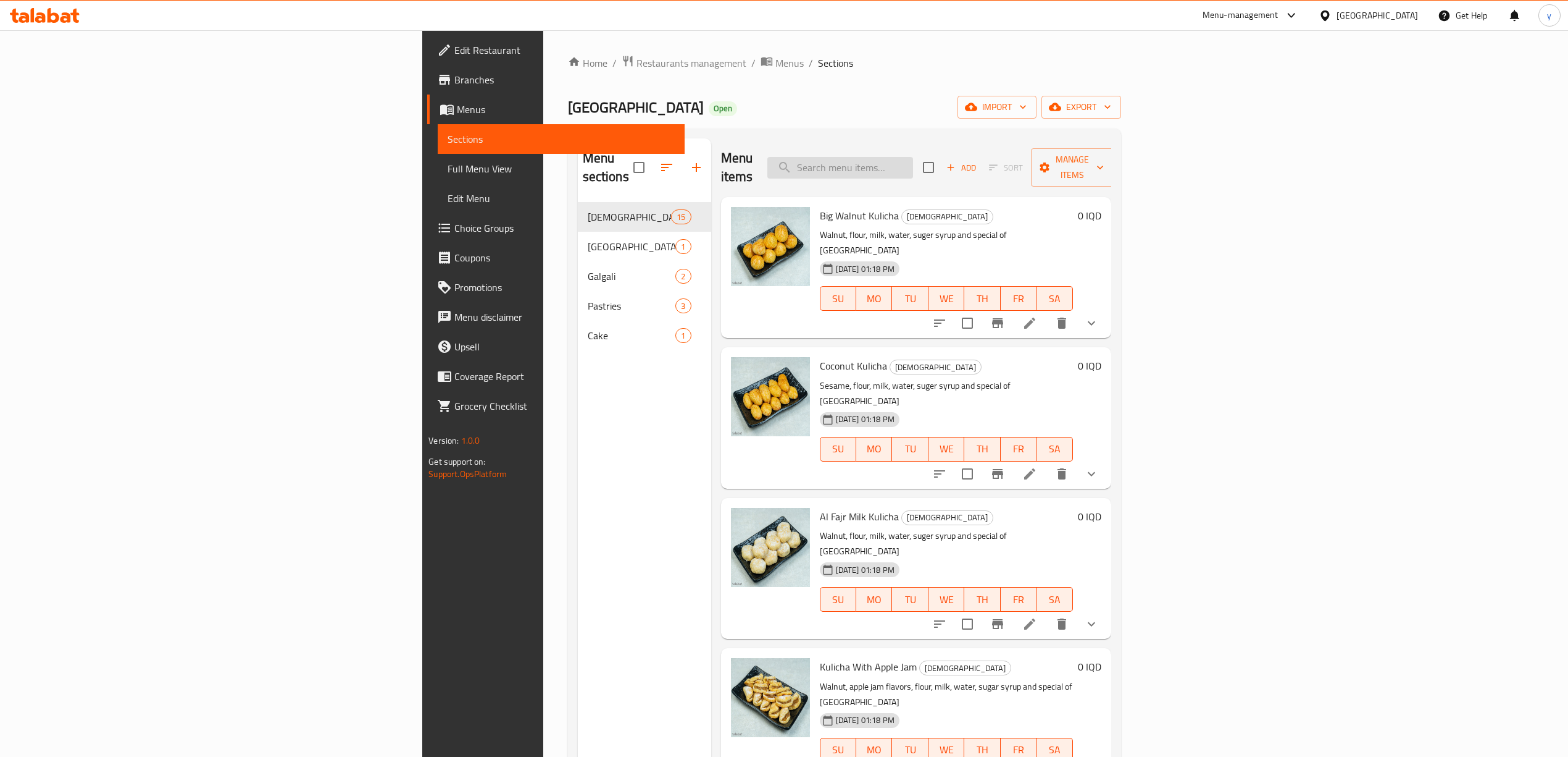
click at [913, 157] on input "search" at bounding box center [840, 168] width 146 height 22
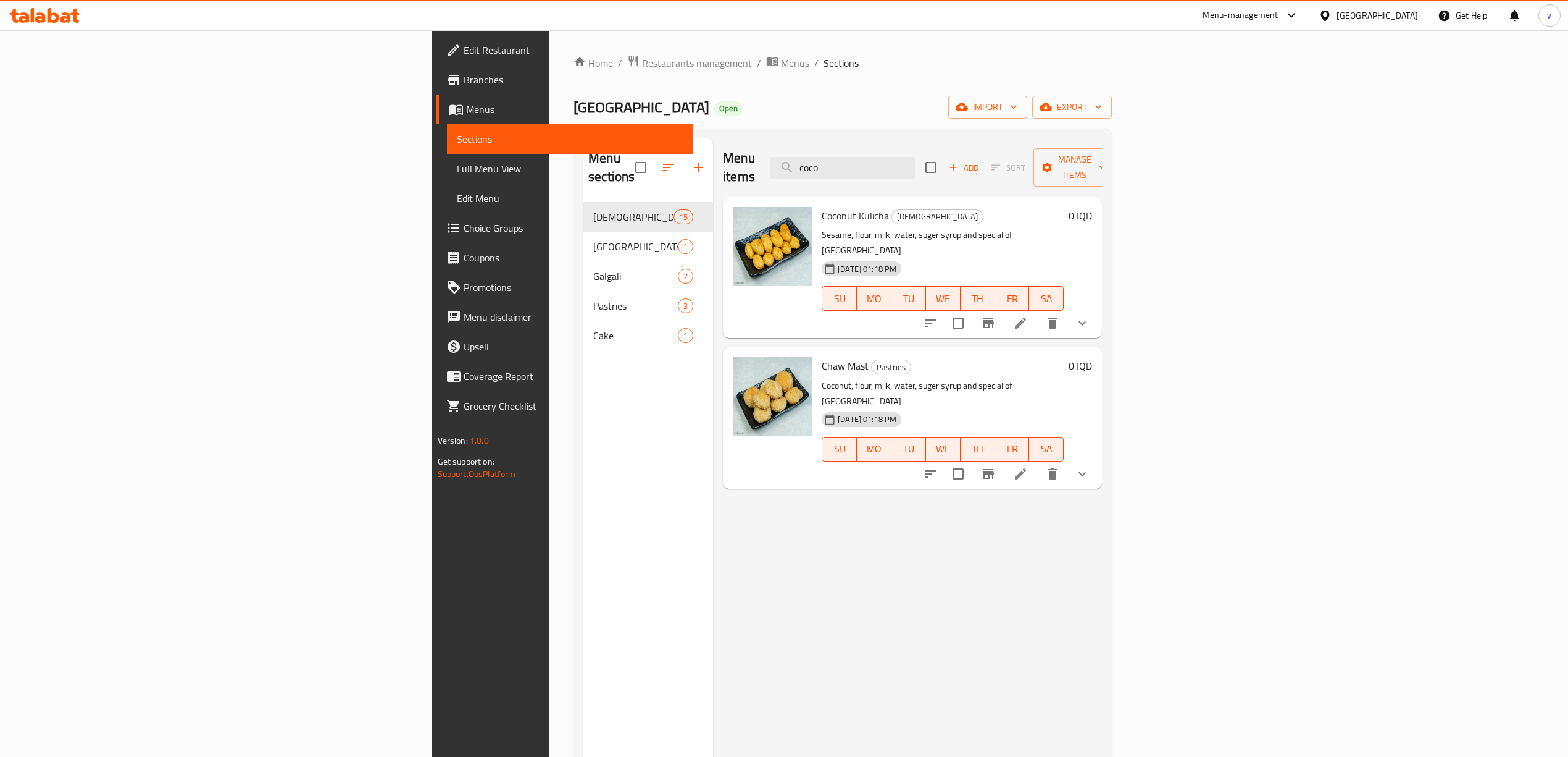
type input "coco"
click at [1089, 316] on icon "show more" at bounding box center [1082, 323] width 15 height 15
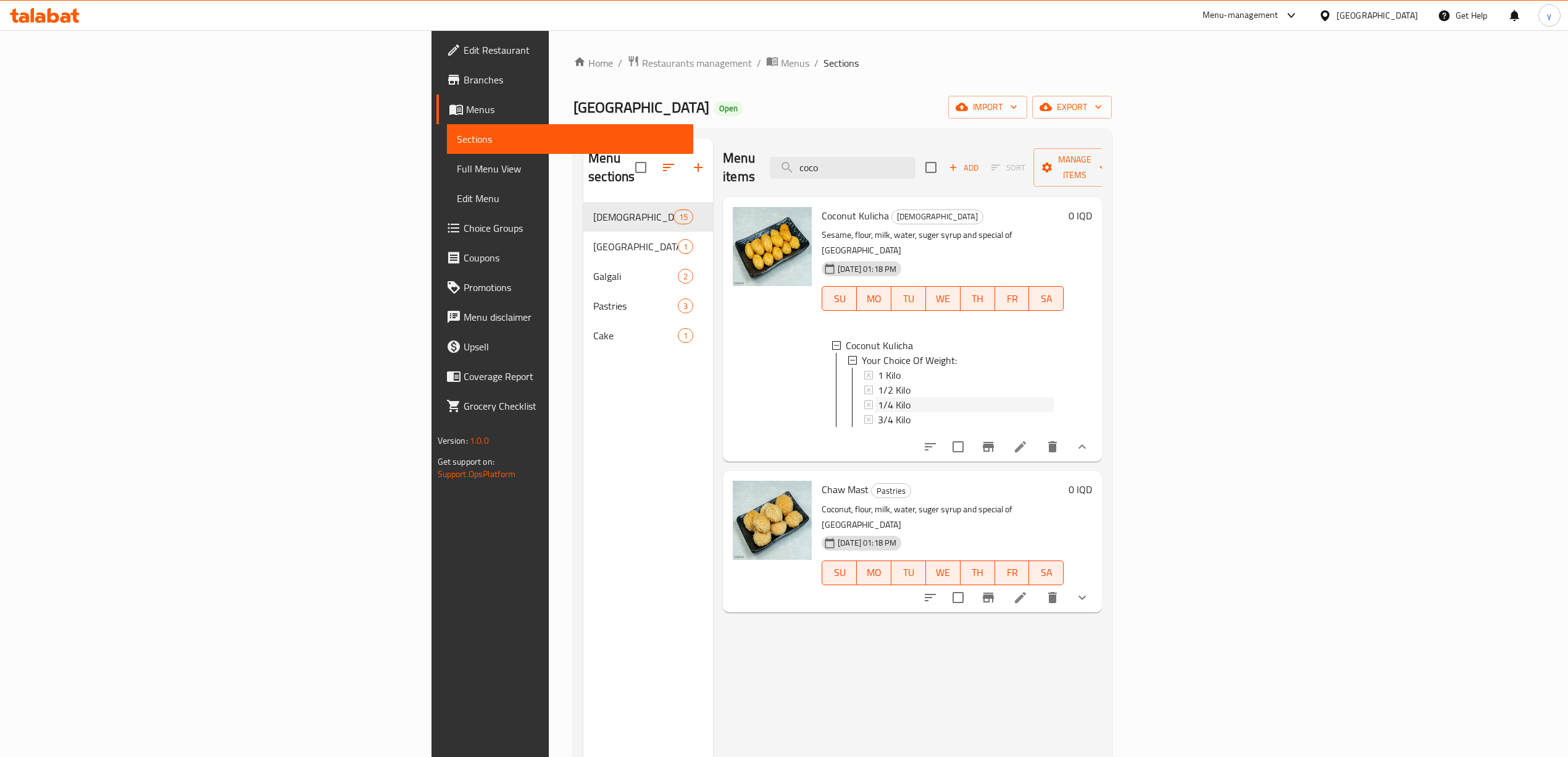
click at [878, 397] on div "1/4 Kilo" at bounding box center [966, 404] width 176 height 15
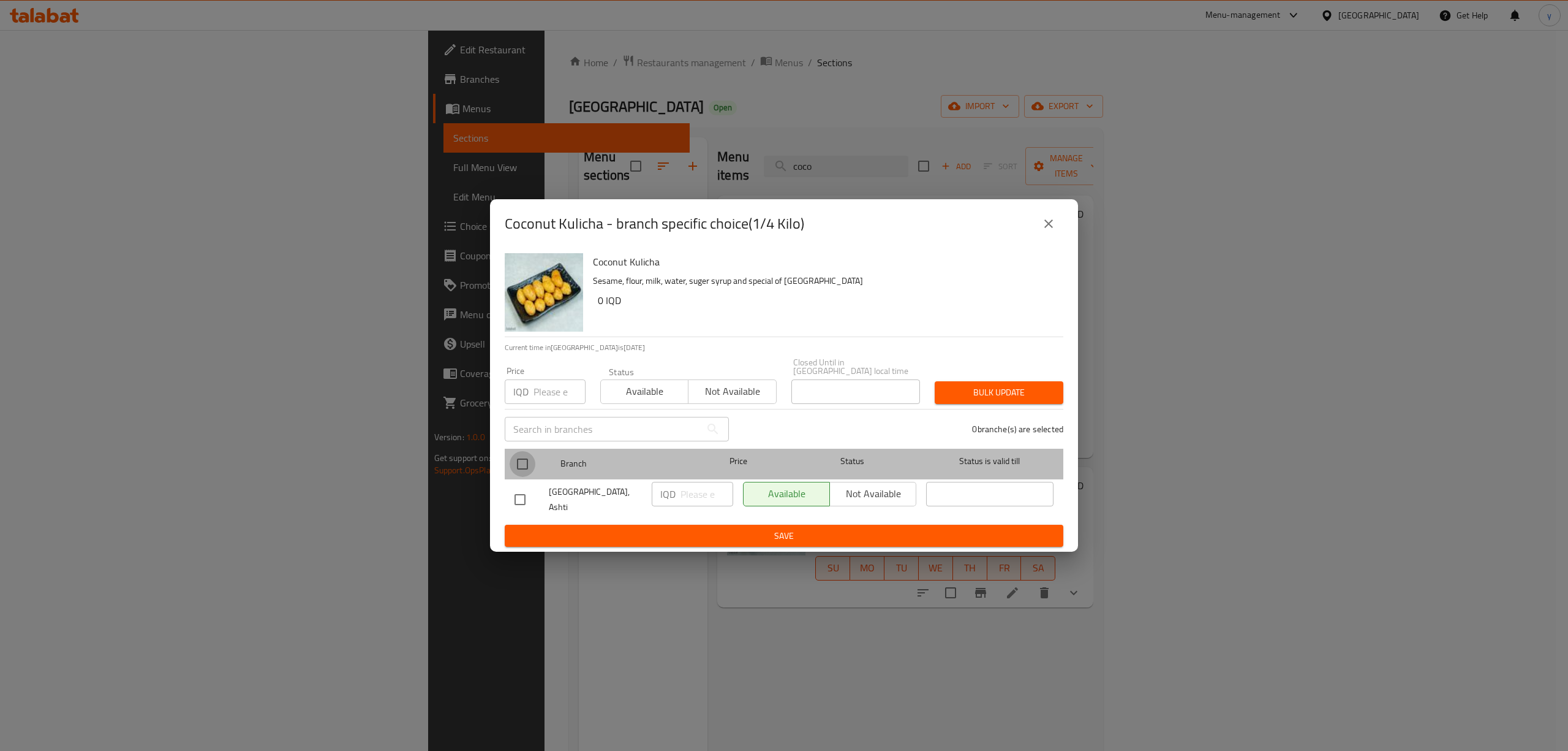
click at [528, 476] on input "checkbox" at bounding box center [522, 463] width 26 height 26
checkbox input "true"
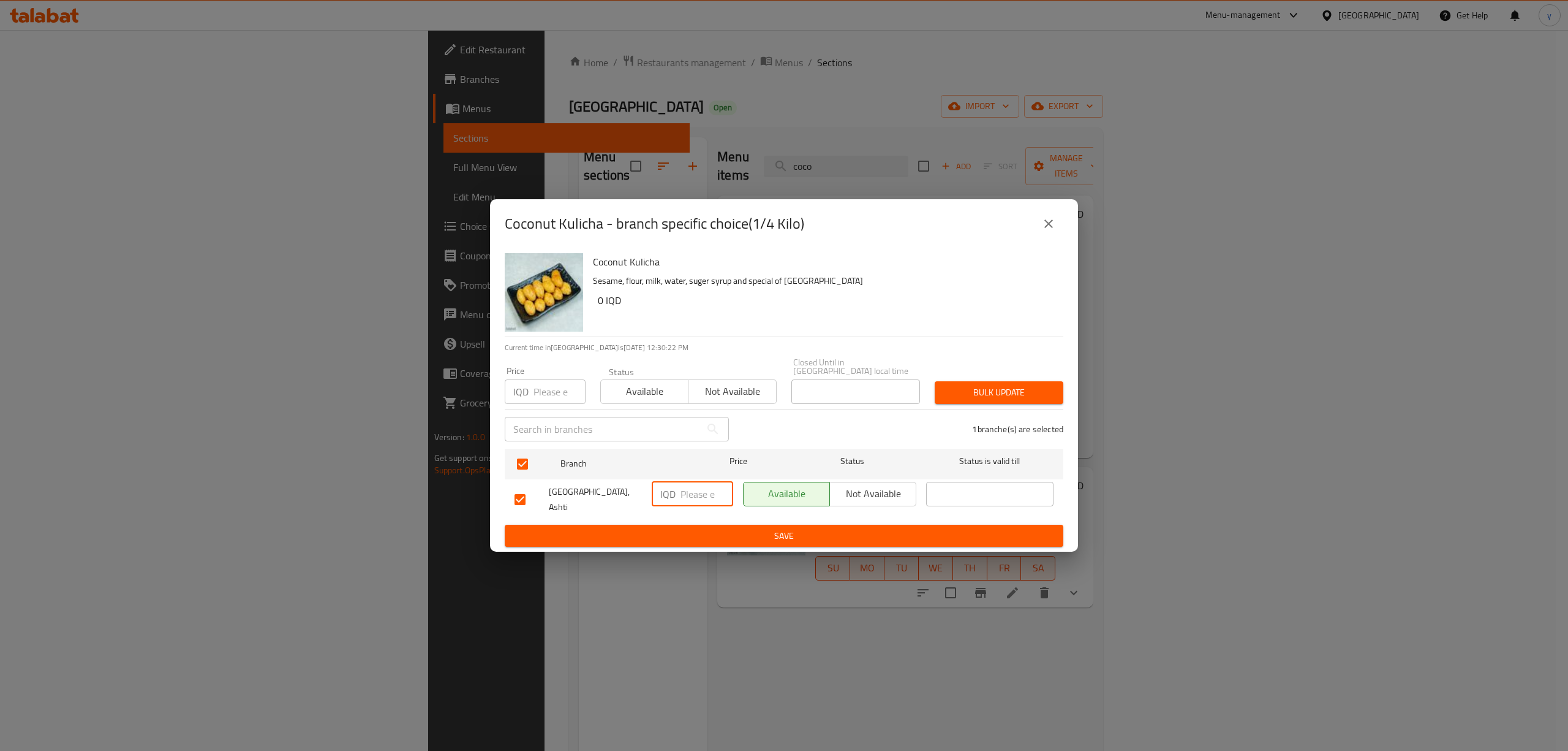
click at [699, 493] on input "number" at bounding box center [707, 494] width 53 height 25
paste input "2250"
type input "2250"
click at [669, 536] on button "Save" at bounding box center [783, 536] width 559 height 23
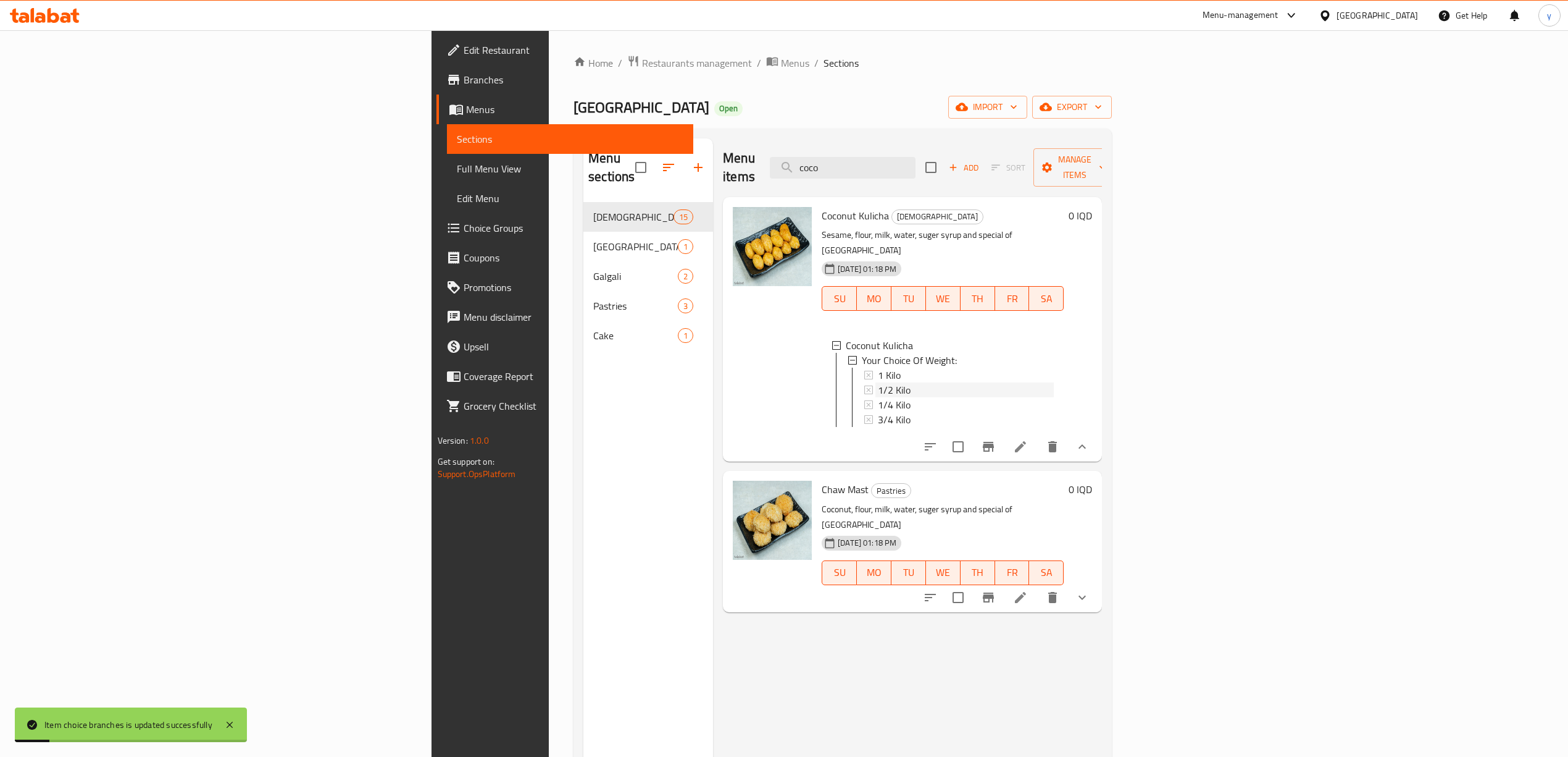
click at [878, 382] on span "1/2 Kilo" at bounding box center [894, 389] width 33 height 15
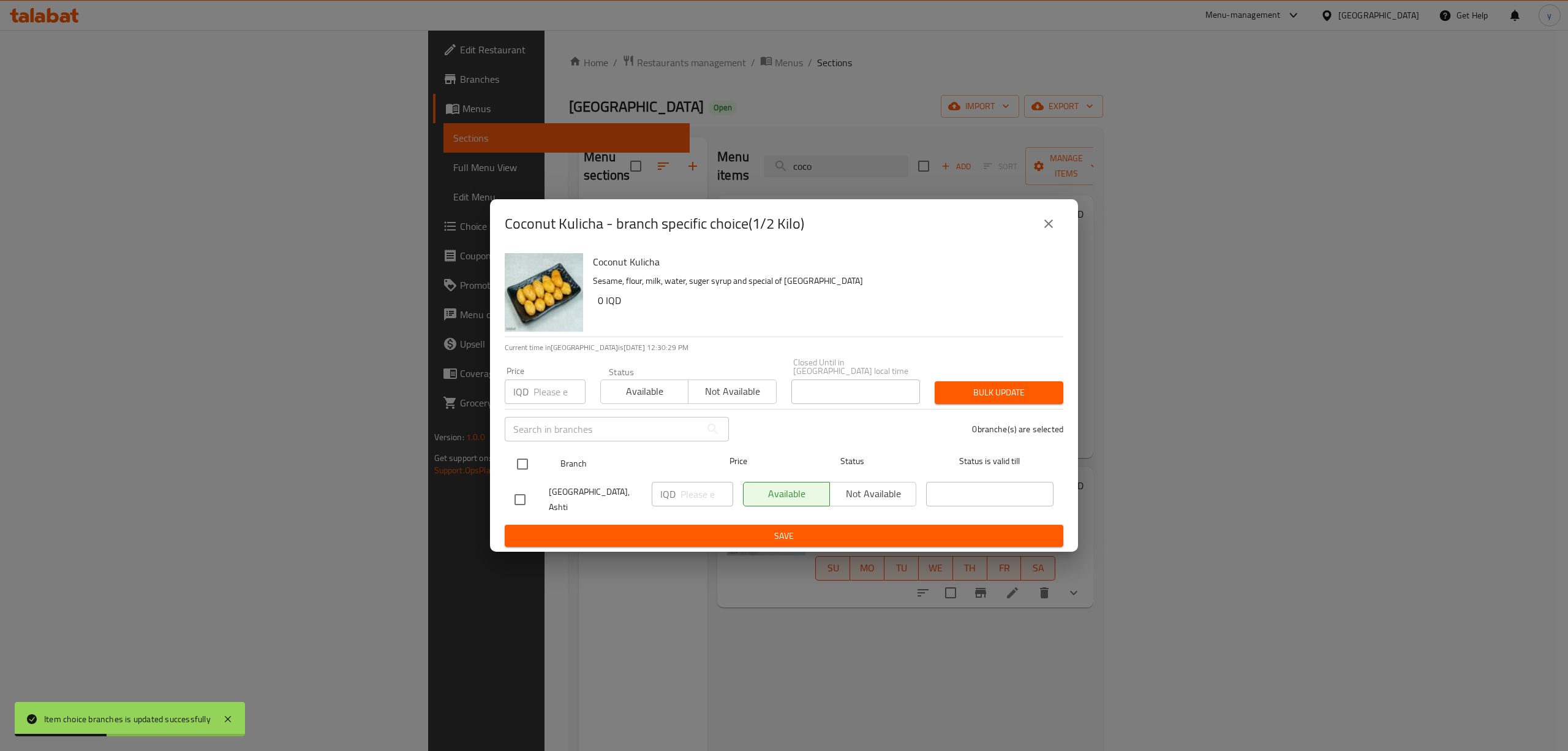
click at [510, 466] on input "checkbox" at bounding box center [522, 463] width 26 height 26
checkbox input "true"
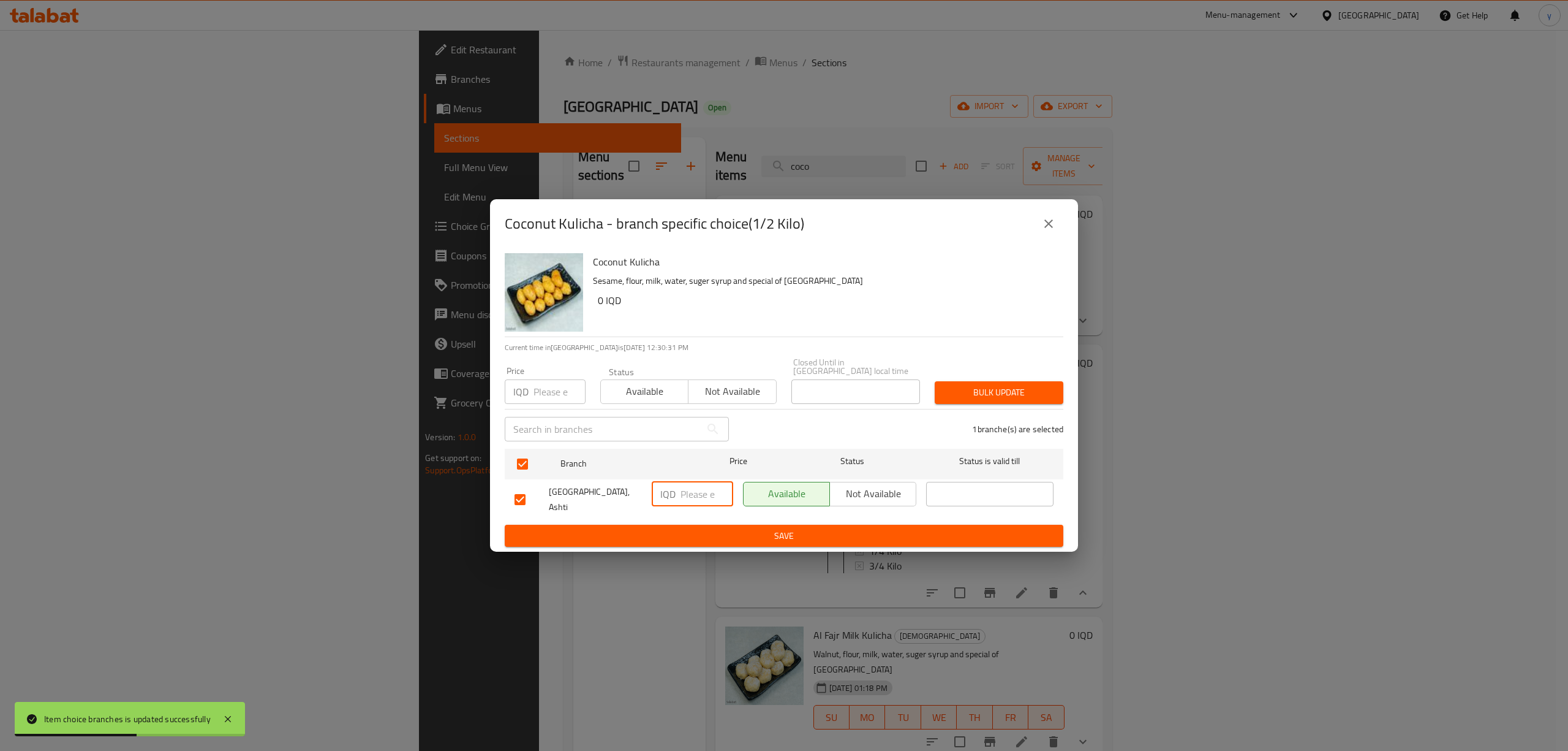
click at [696, 488] on input "number" at bounding box center [707, 494] width 53 height 25
paste input "4500"
type input "4500"
click at [687, 537] on button "Save" at bounding box center [783, 536] width 559 height 23
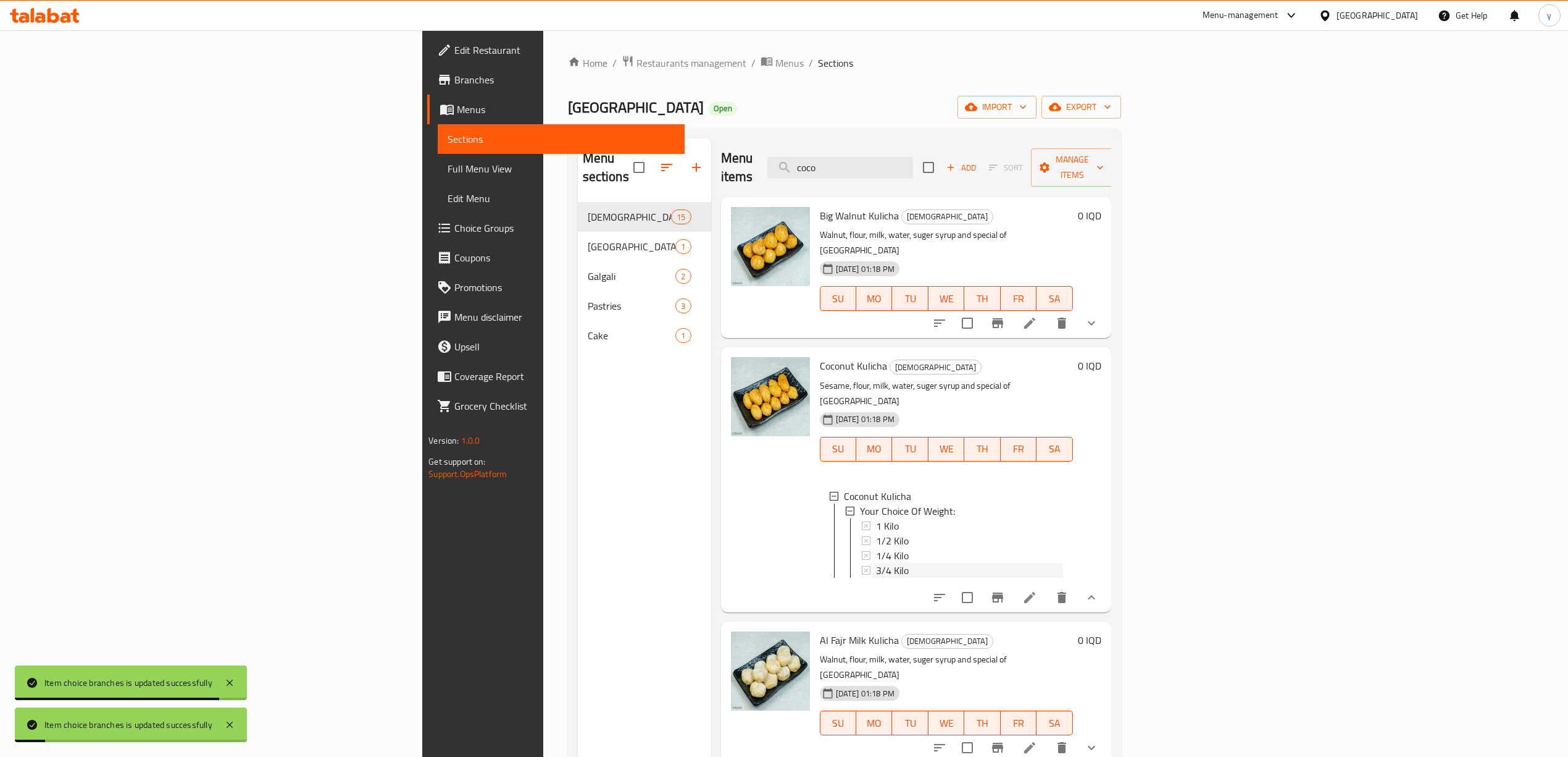
click at [876, 563] on span "3/4 Kilo" at bounding box center [892, 570] width 33 height 15
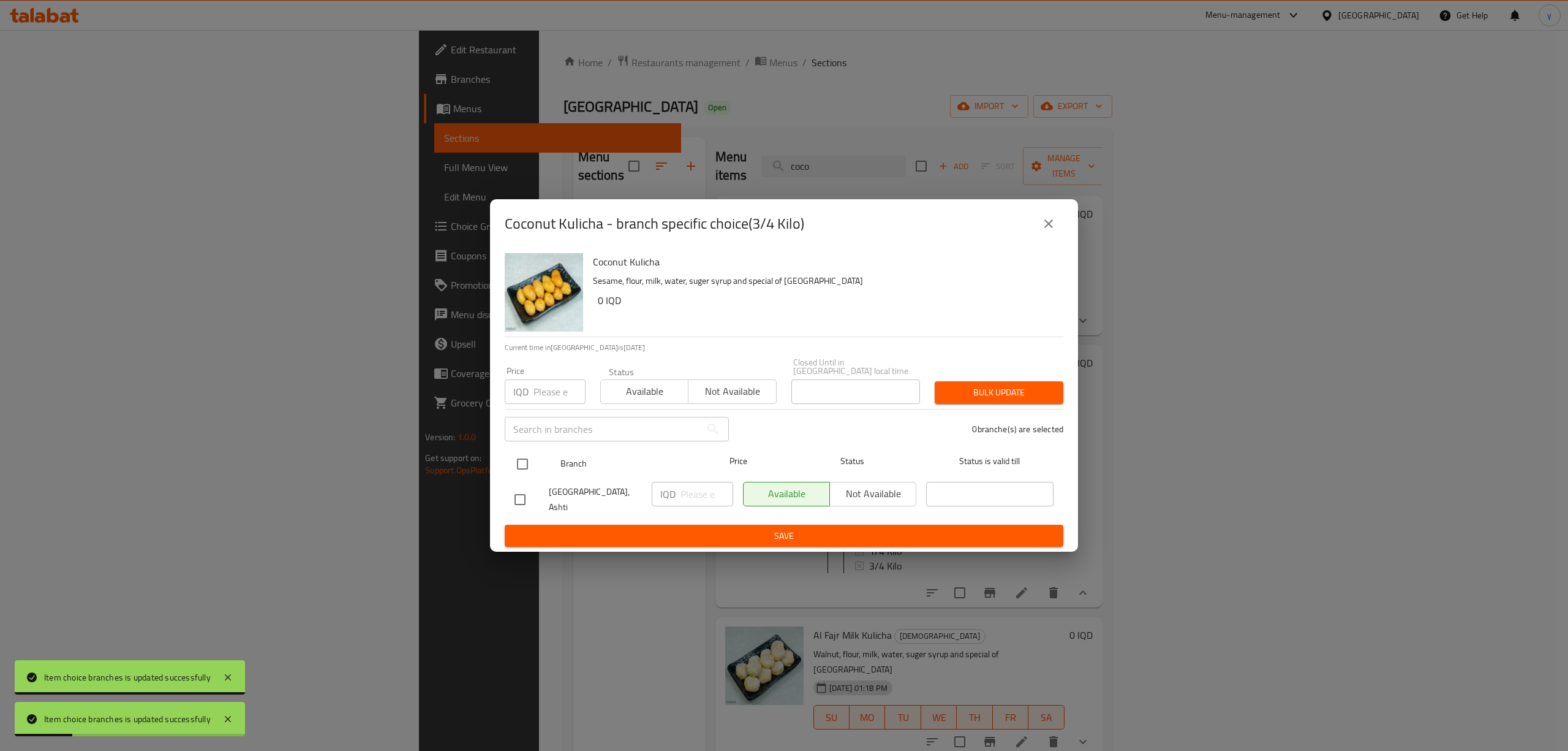
click at [507, 466] on div "Branch Price Status Status is valid till" at bounding box center [783, 463] width 559 height 30
click at [516, 462] on input "checkbox" at bounding box center [522, 463] width 26 height 26
checkbox input "true"
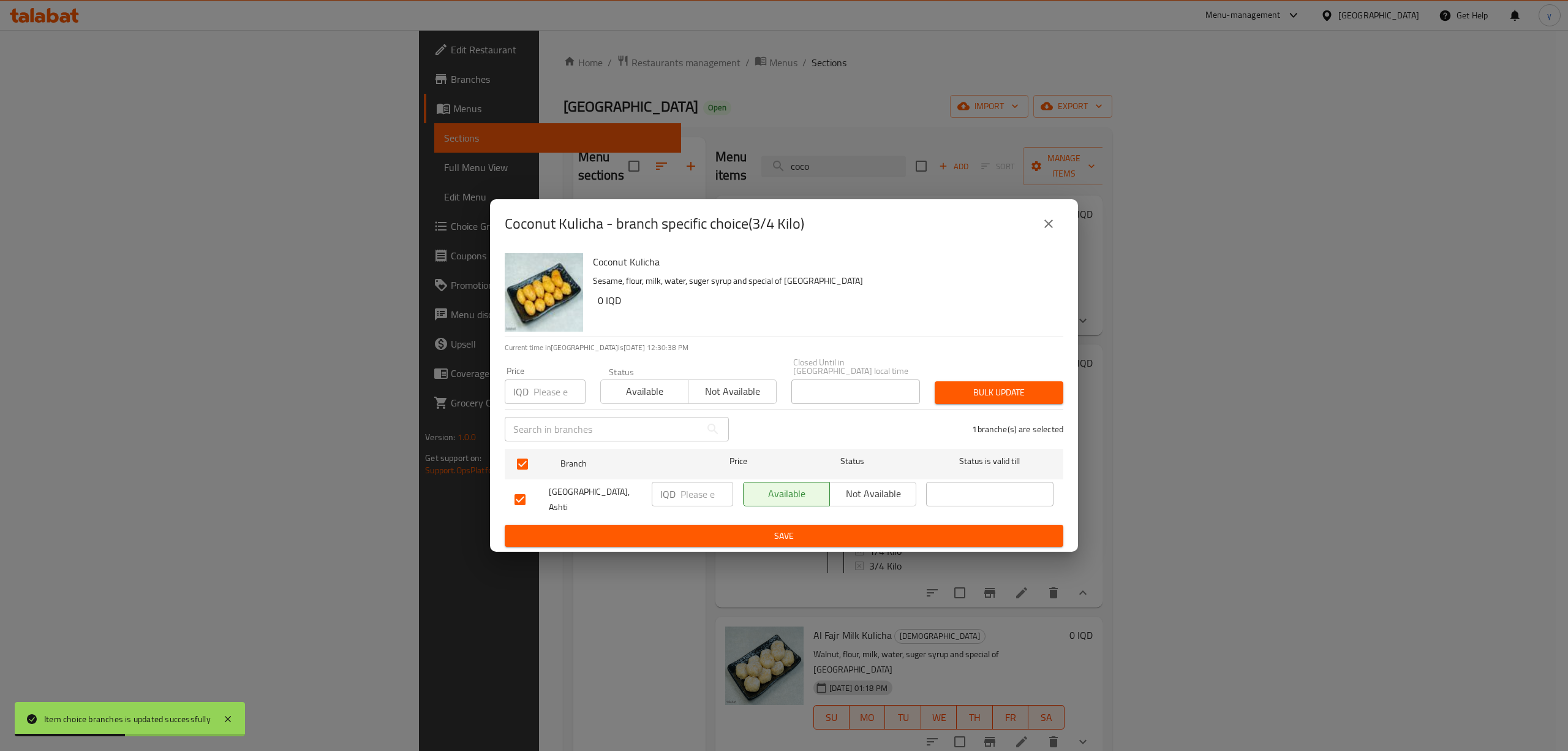
click at [689, 493] on input "number" at bounding box center [707, 494] width 53 height 25
paste input "6750"
type input "6750"
click at [699, 536] on button "Save" at bounding box center [783, 536] width 559 height 23
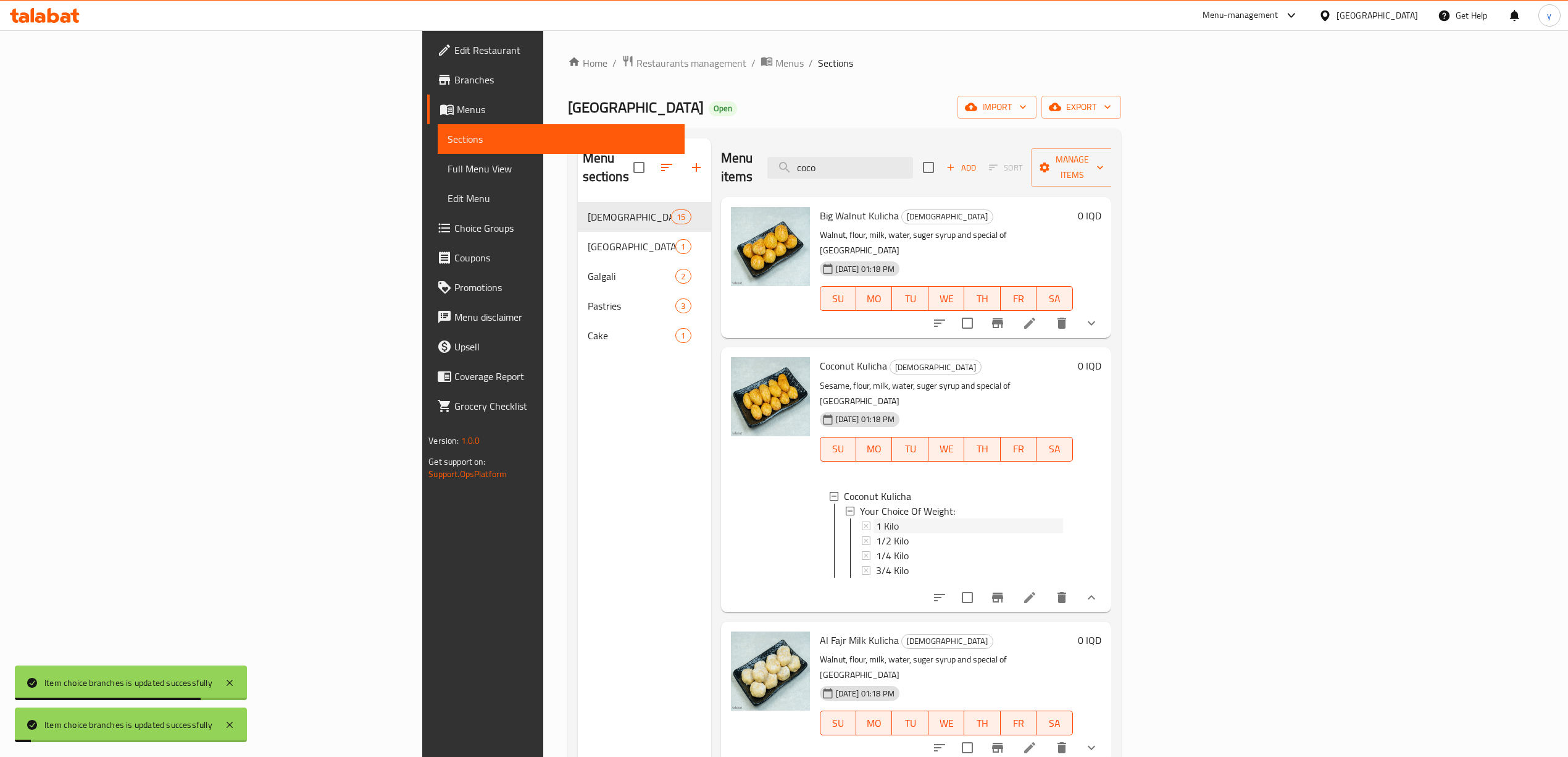
click at [876, 518] on span "1 Kilo" at bounding box center [887, 525] width 23 height 15
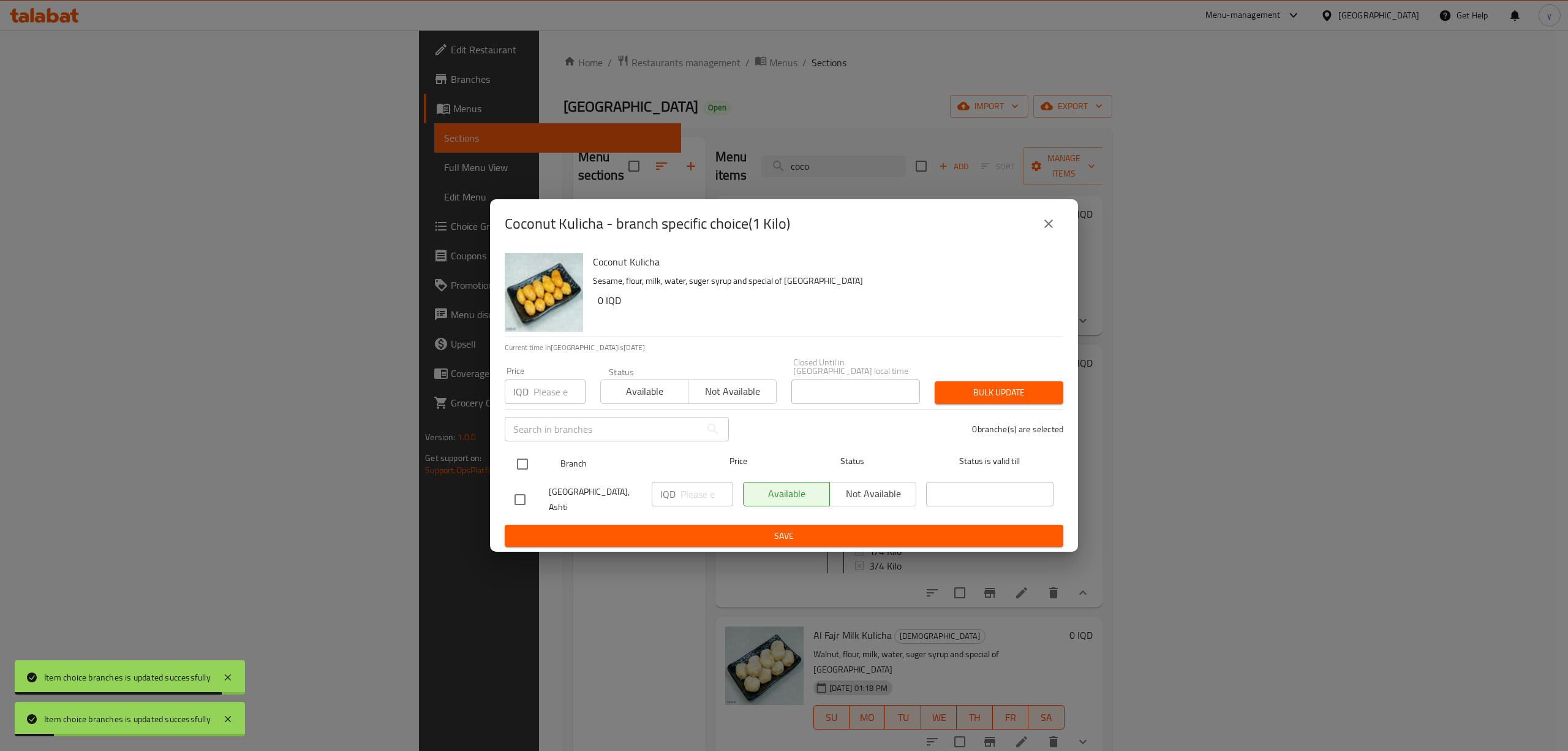
click at [510, 462] on input "checkbox" at bounding box center [522, 463] width 26 height 26
checkbox input "true"
click at [689, 489] on input "number" at bounding box center [707, 494] width 53 height 25
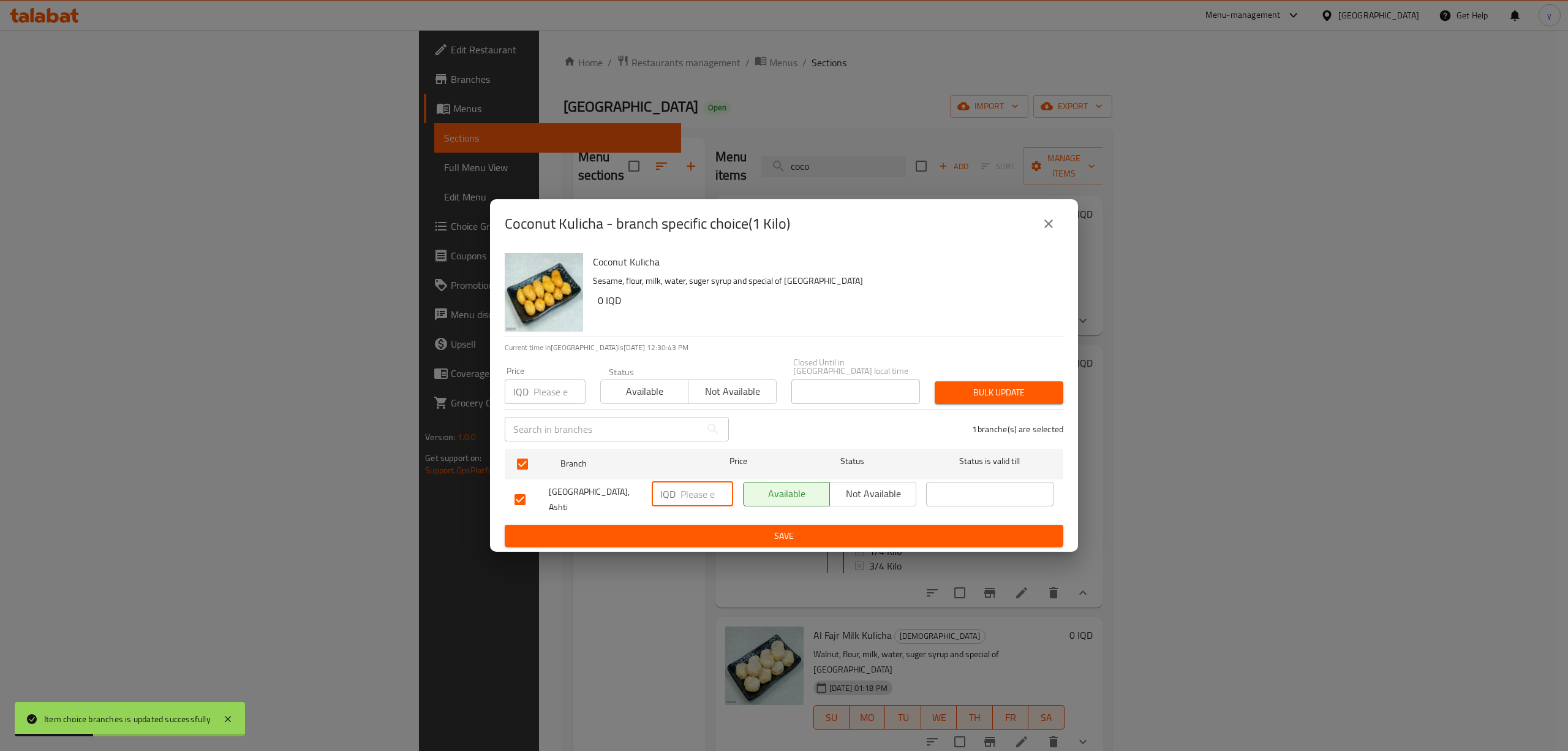
paste input "9000"
type input "9000"
click at [747, 528] on span "Save" at bounding box center [784, 536] width 539 height 16
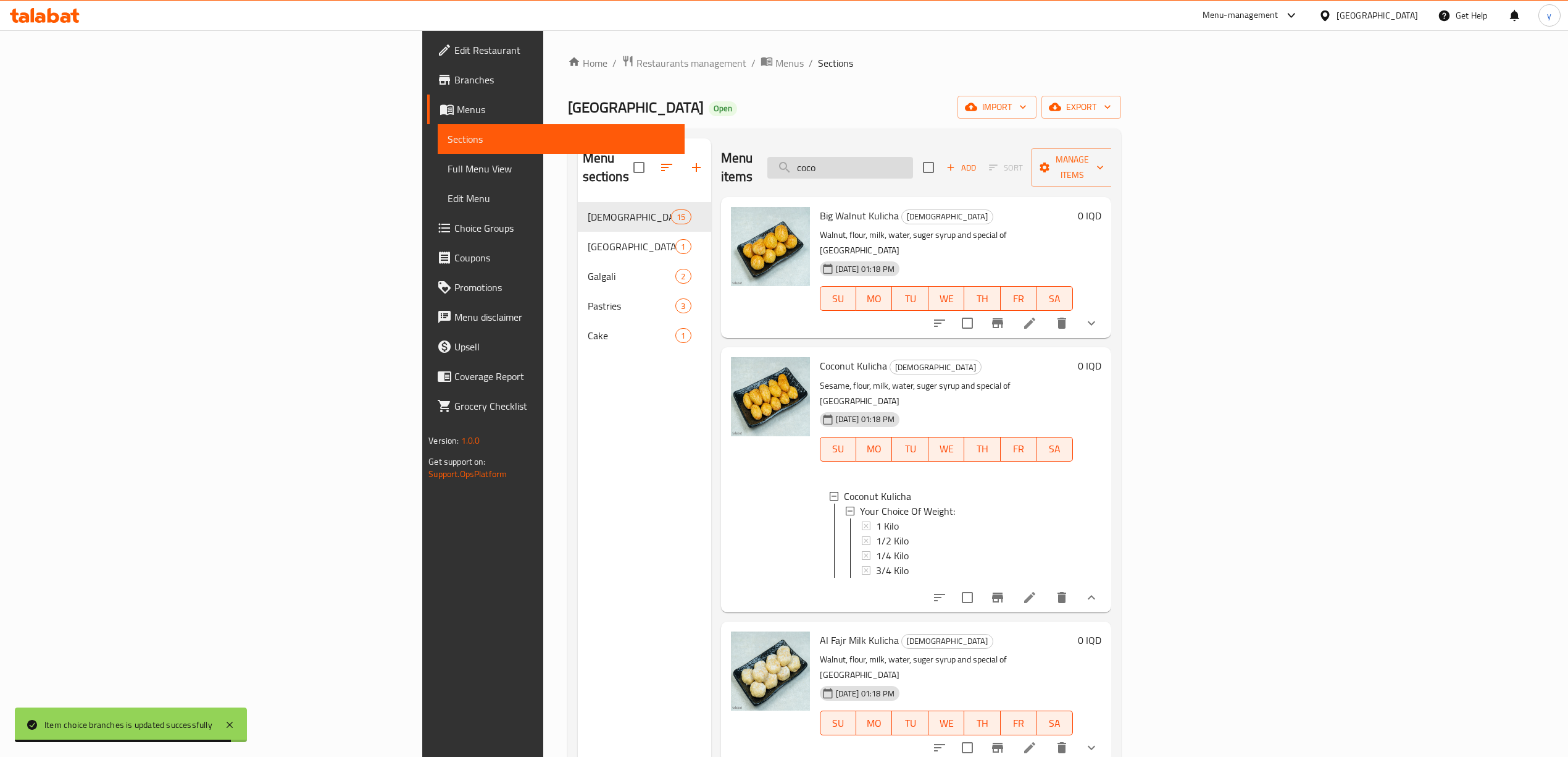
click at [913, 162] on input "coco" at bounding box center [840, 168] width 146 height 22
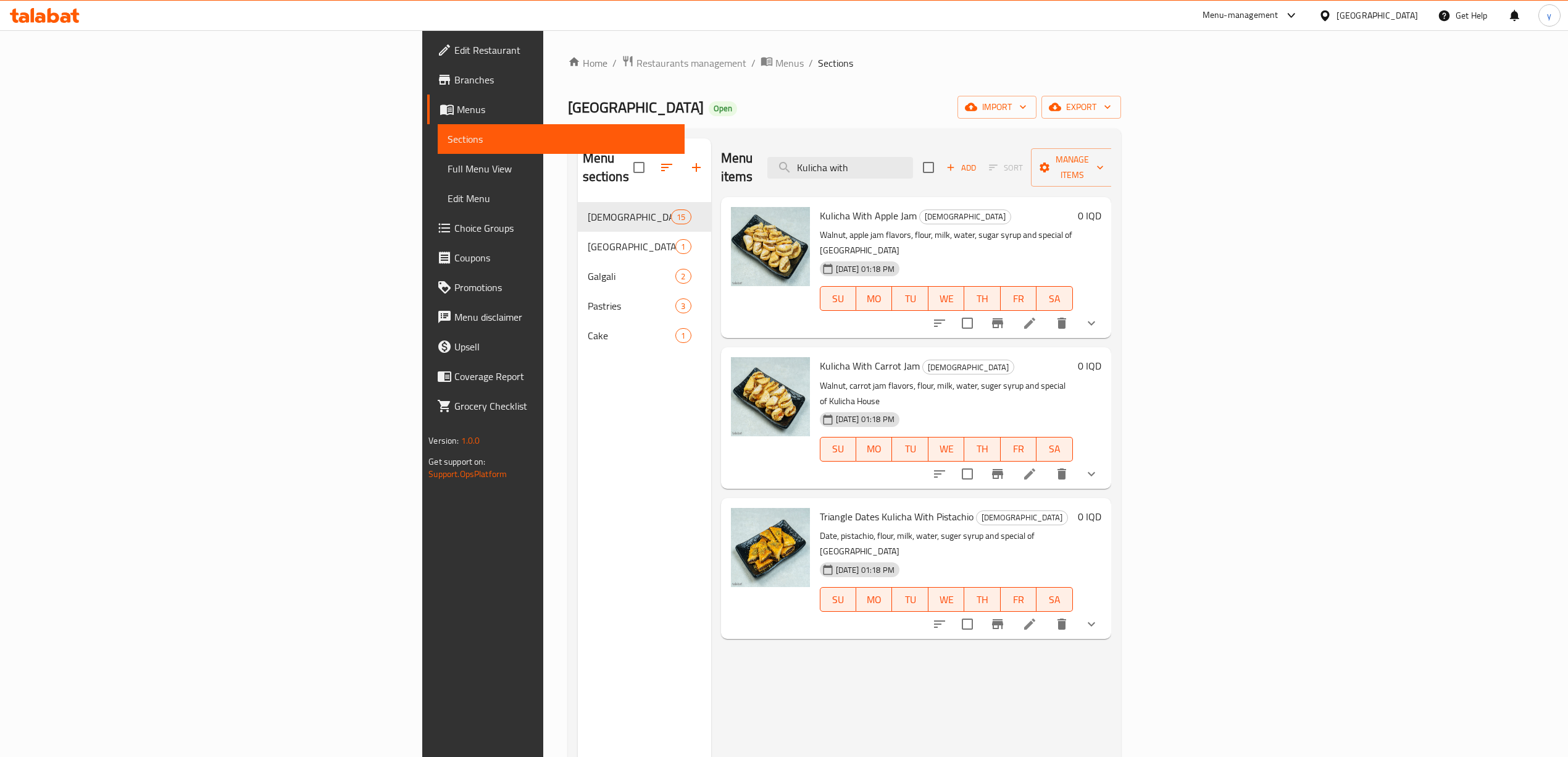
type input "Kulicha with"
click at [1106, 308] on button "show more" at bounding box center [1092, 323] width 30 height 30
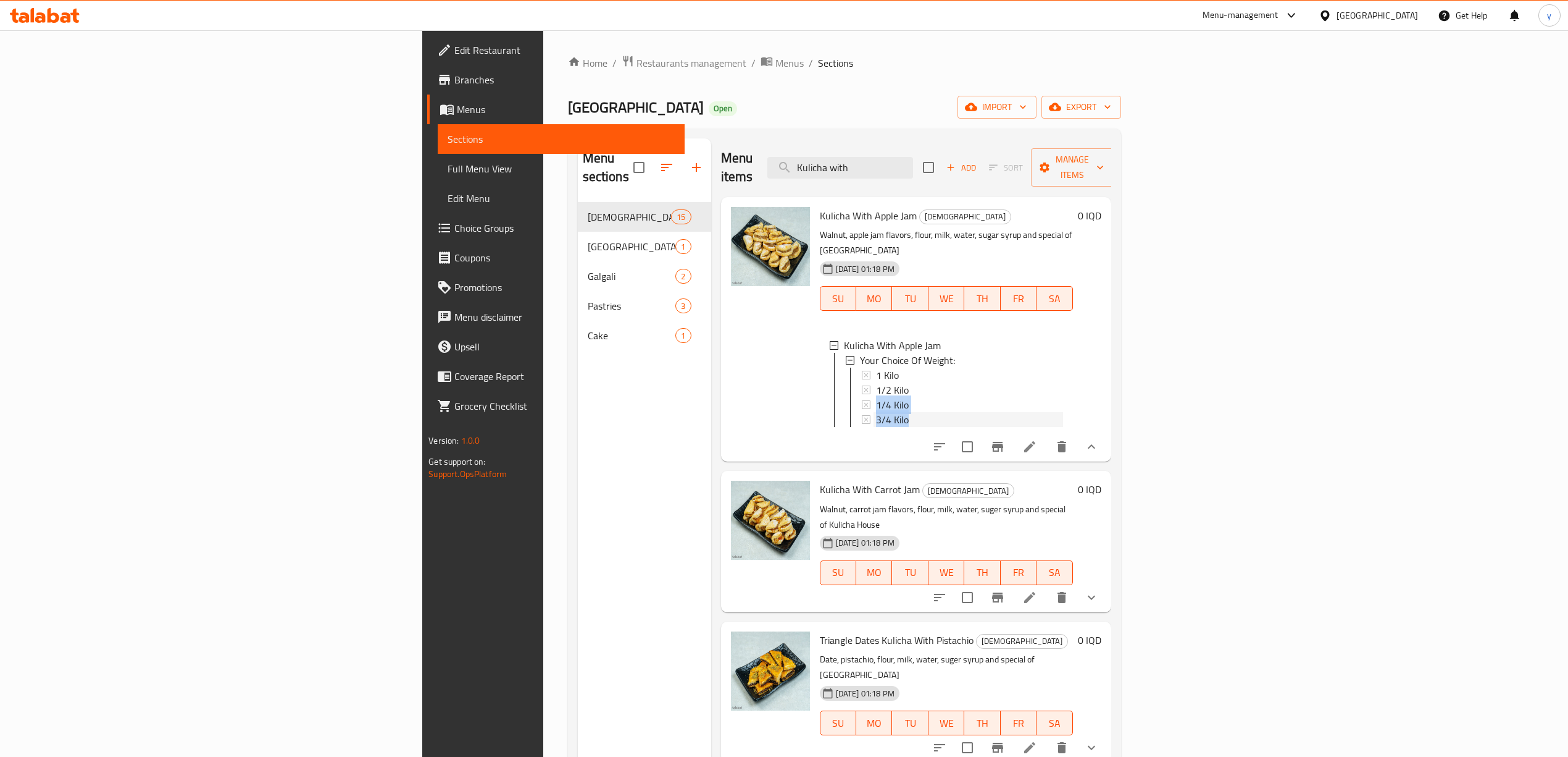
drag, startPoint x: 821, startPoint y: 383, endPoint x: 828, endPoint y: 351, distance: 32.8
click at [862, 368] on div "1 Kilo 1/2 Kilo 1/4 Kilo 3/4 Kilo" at bounding box center [962, 397] width 201 height 60
click at [876, 397] on div "1/4 Kilo" at bounding box center [969, 404] width 187 height 15
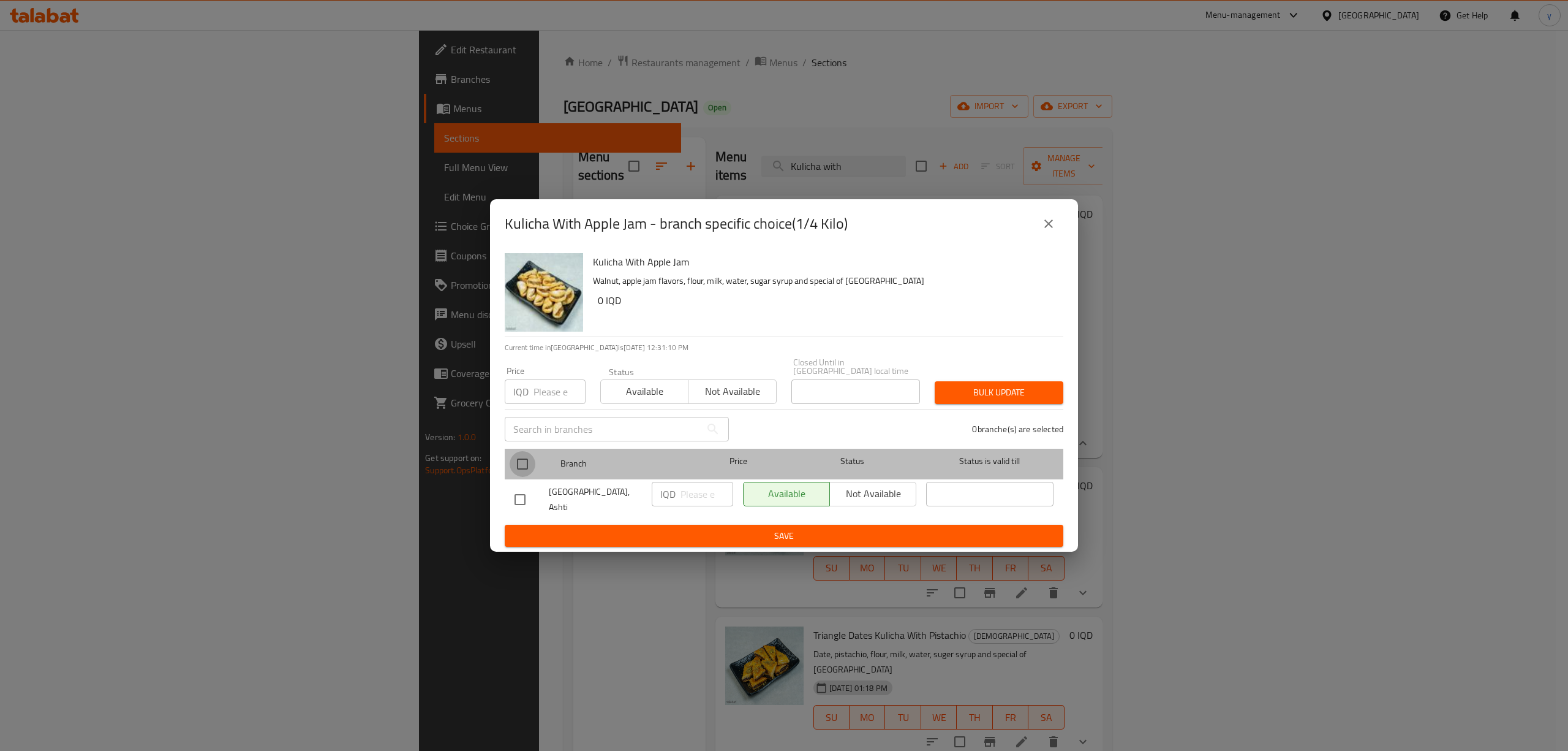
click at [525, 461] on input "checkbox" at bounding box center [522, 463] width 26 height 26
checkbox input "true"
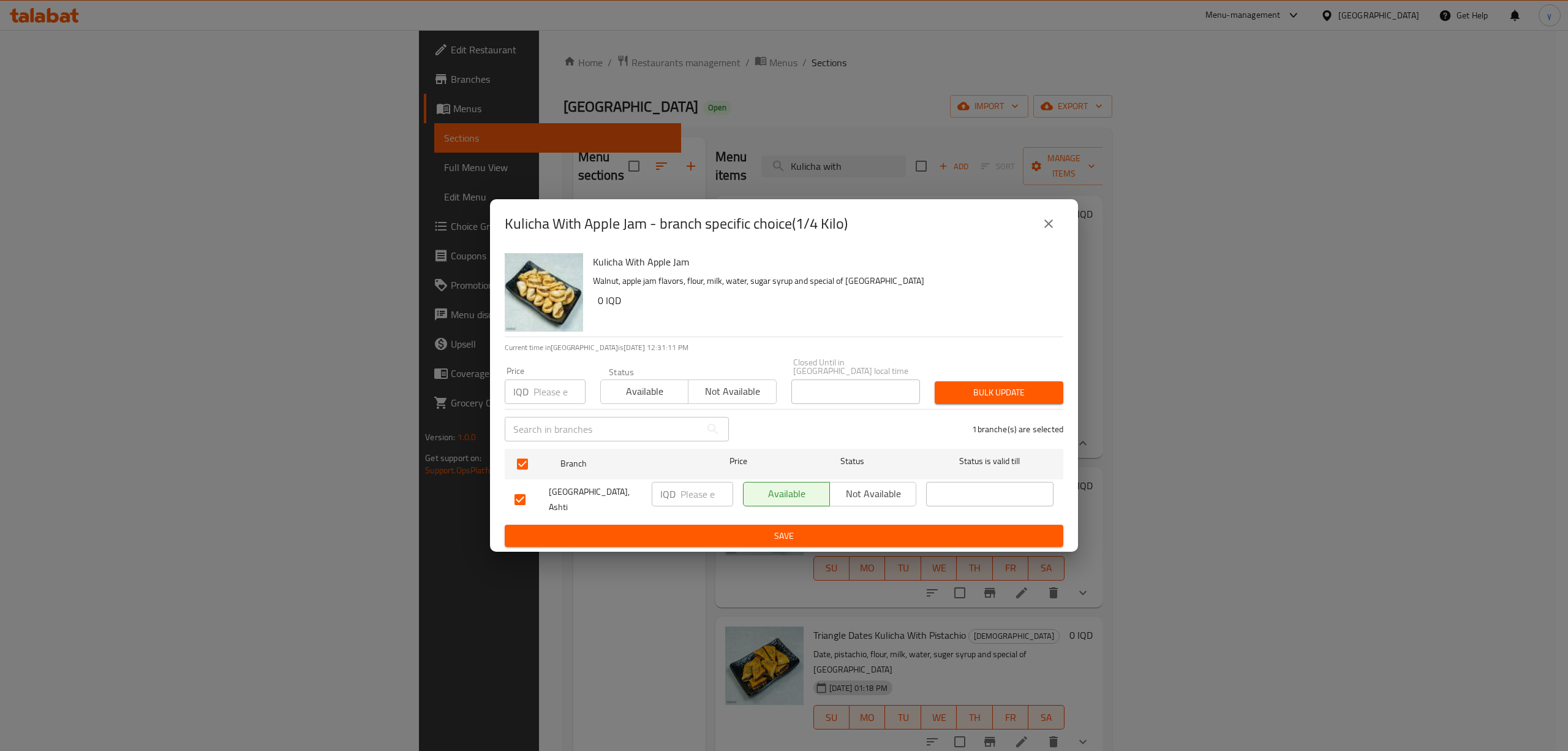
click at [681, 489] on input "number" at bounding box center [707, 494] width 53 height 25
paste input "3000"
type input "3000"
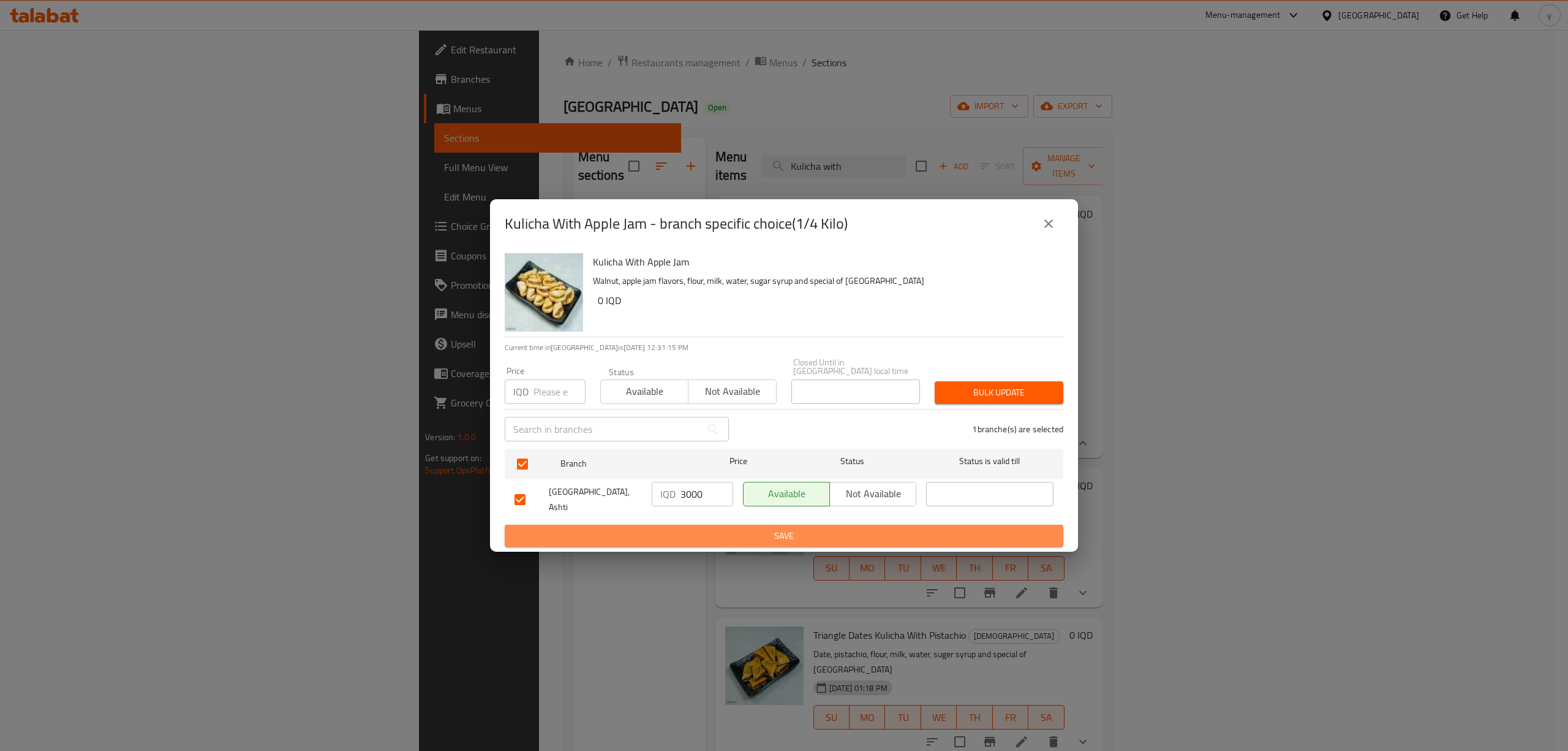
click at [699, 528] on span "Save" at bounding box center [784, 536] width 539 height 16
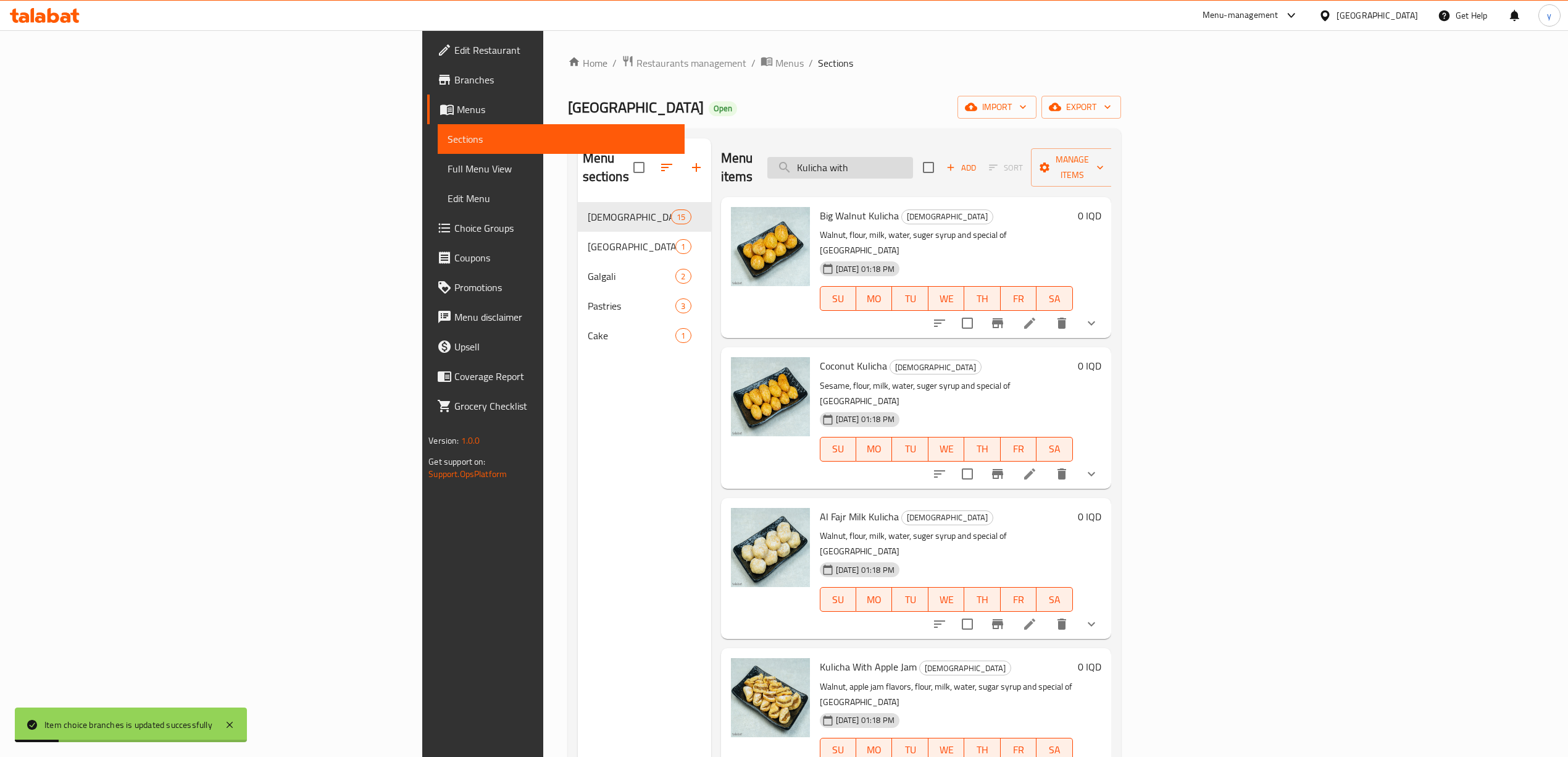
click at [913, 157] on input "Kulicha with" at bounding box center [840, 168] width 146 height 22
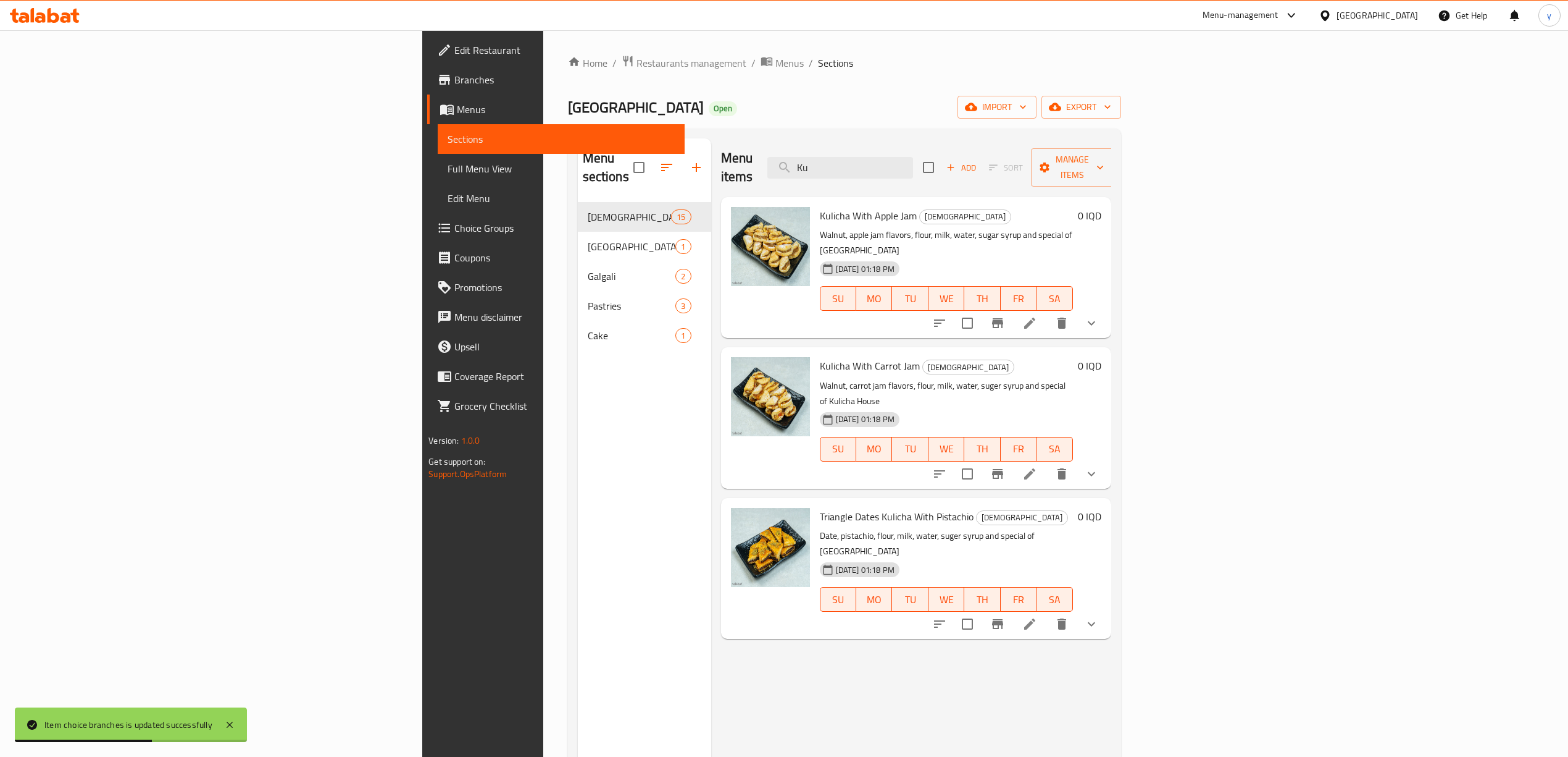
type input "K"
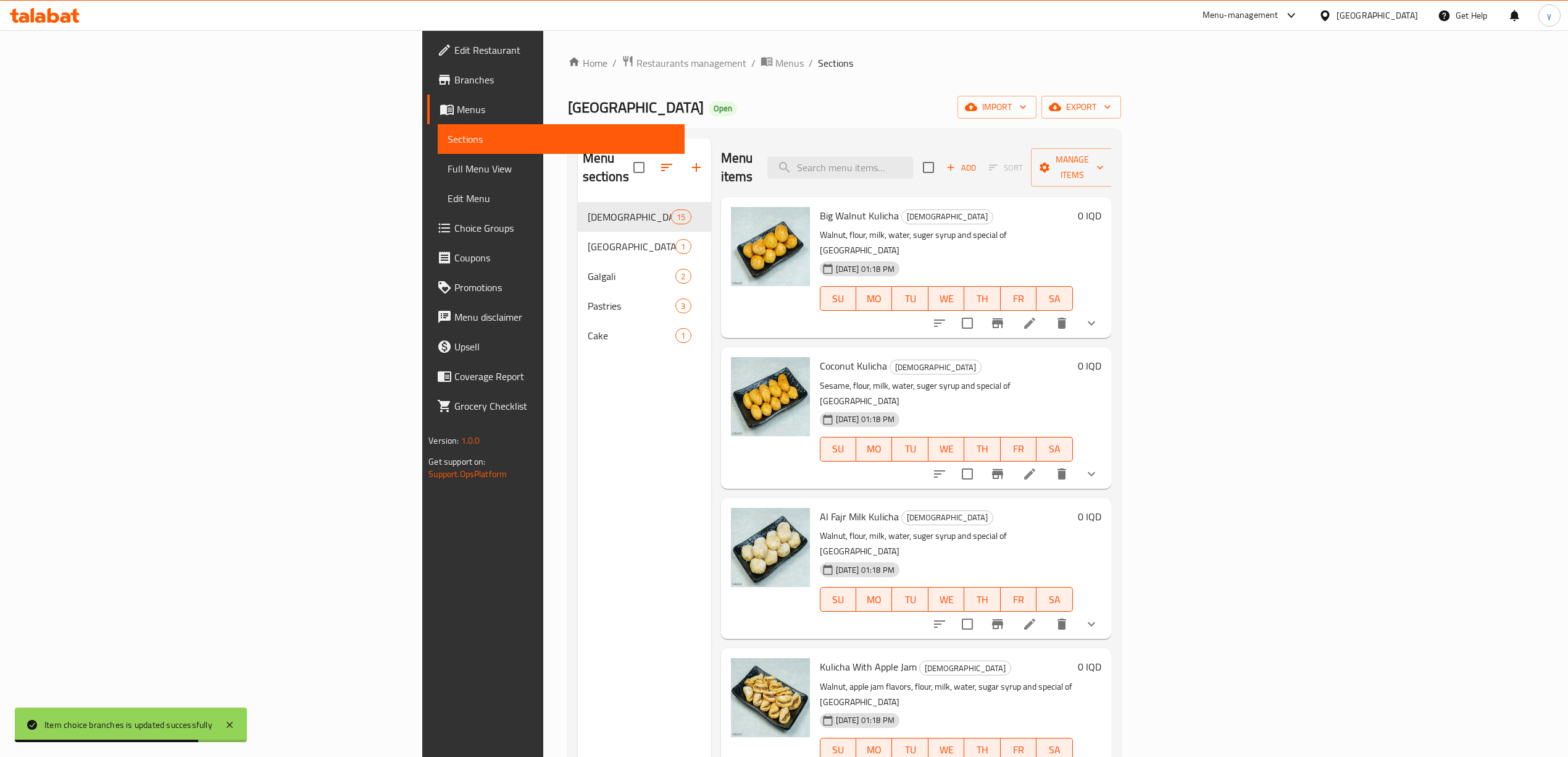
scroll to position [191, 0]
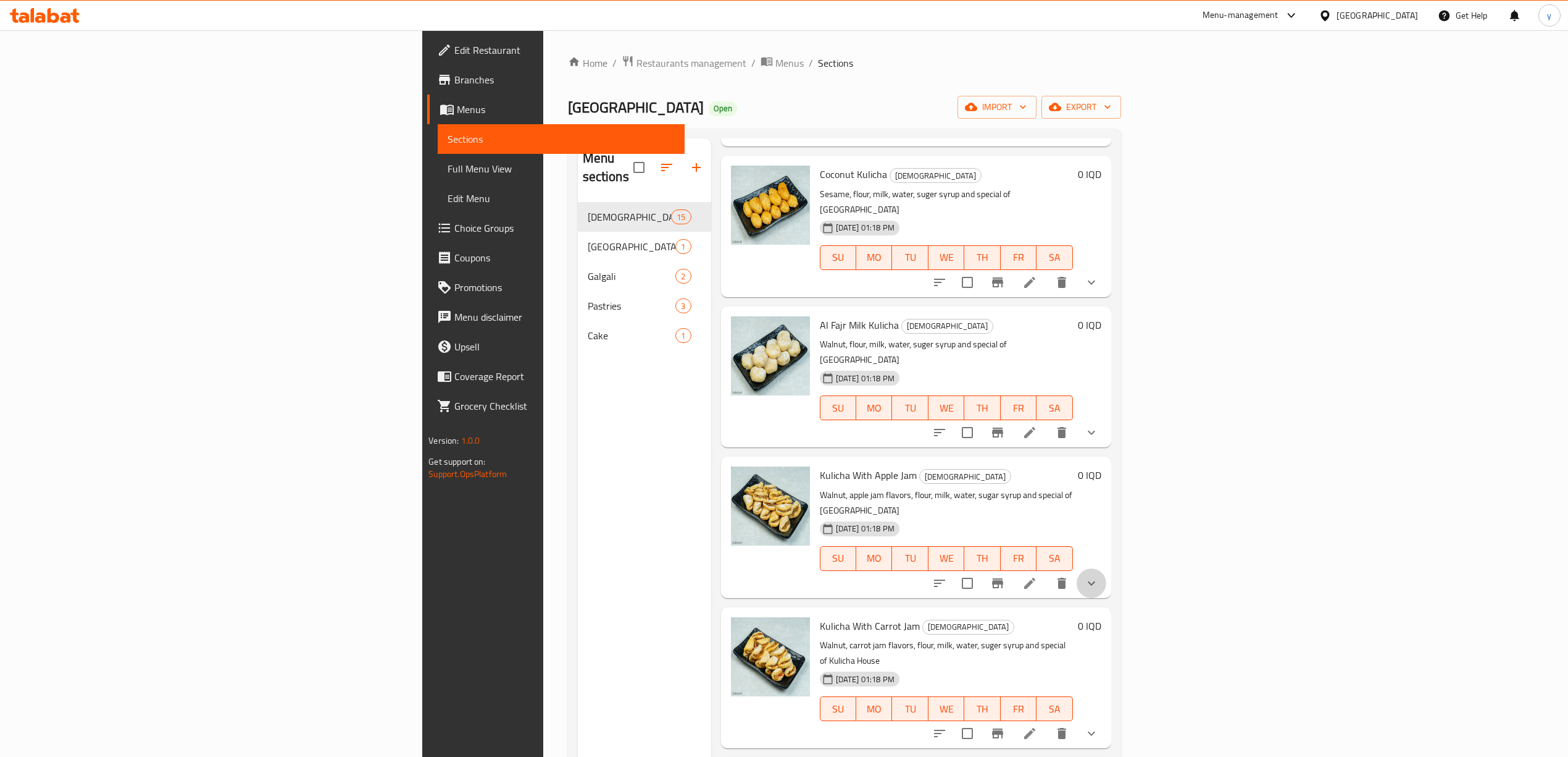
click at [1106, 568] on button "show more" at bounding box center [1092, 583] width 30 height 30
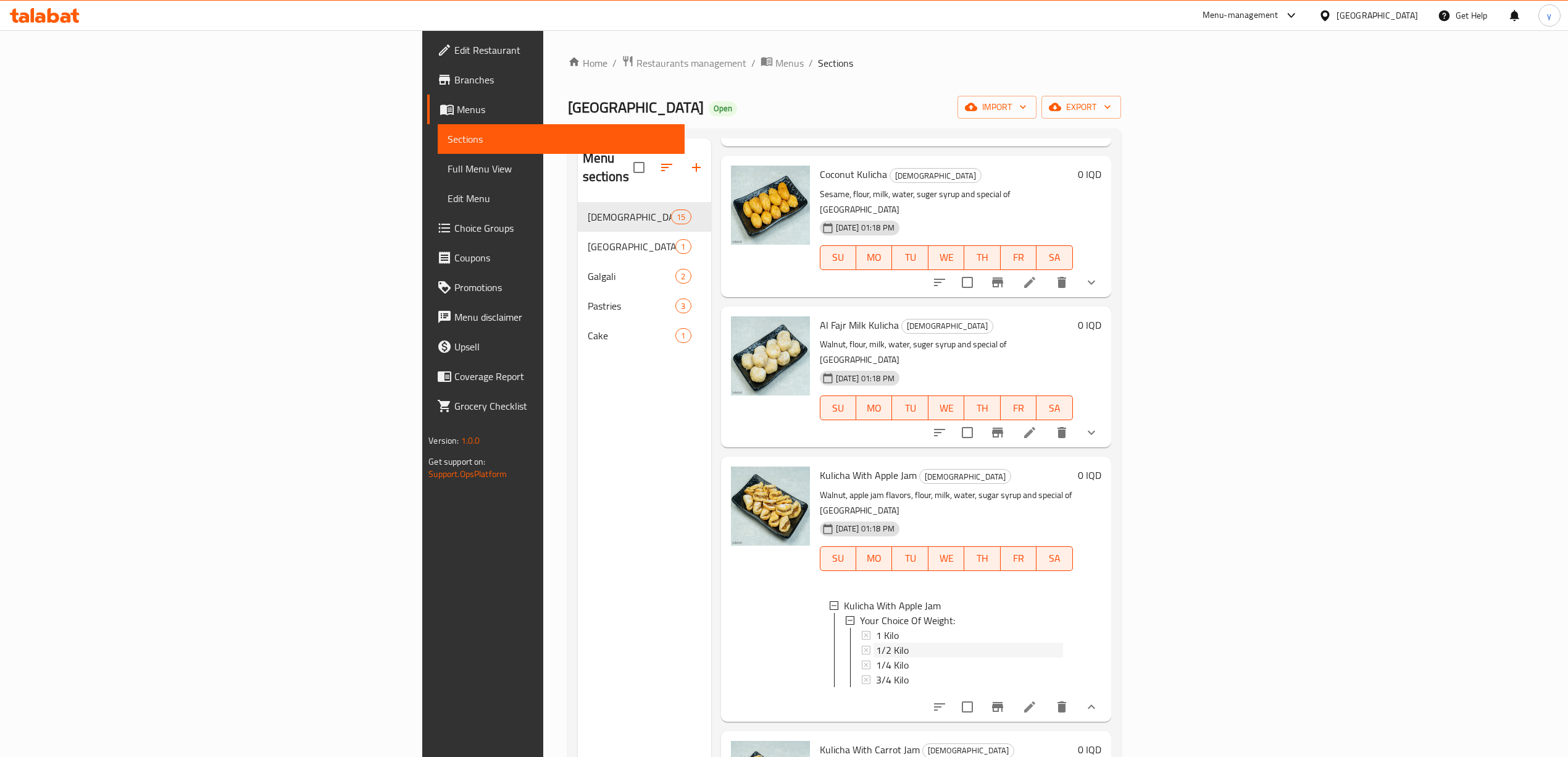
click at [876, 643] on div "1/2 Kilo" at bounding box center [969, 650] width 187 height 15
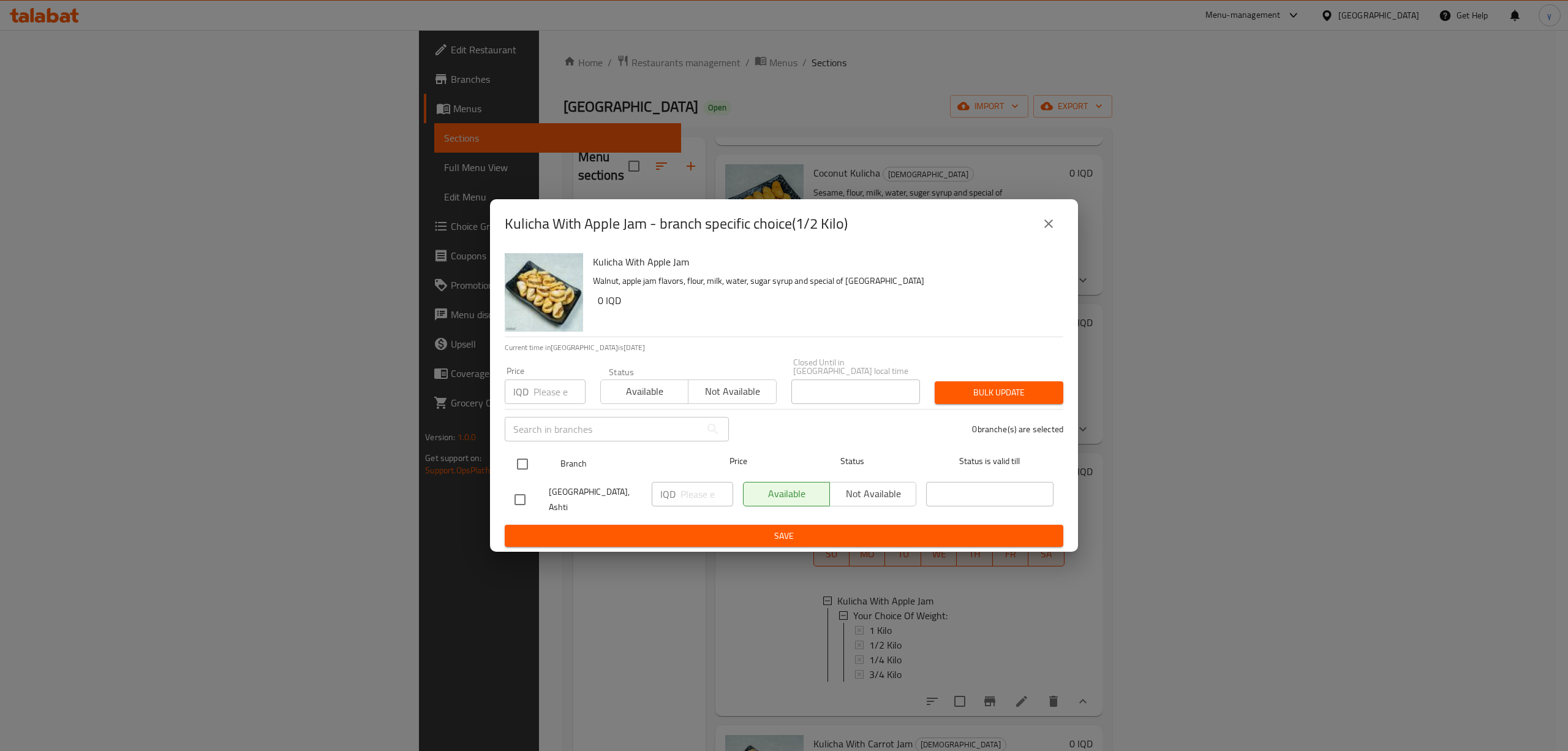
click at [531, 467] on input "checkbox" at bounding box center [522, 463] width 26 height 26
checkbox input "true"
click at [675, 493] on p "IQD" at bounding box center [668, 494] width 16 height 15
click at [688, 504] on input "number" at bounding box center [707, 494] width 53 height 25
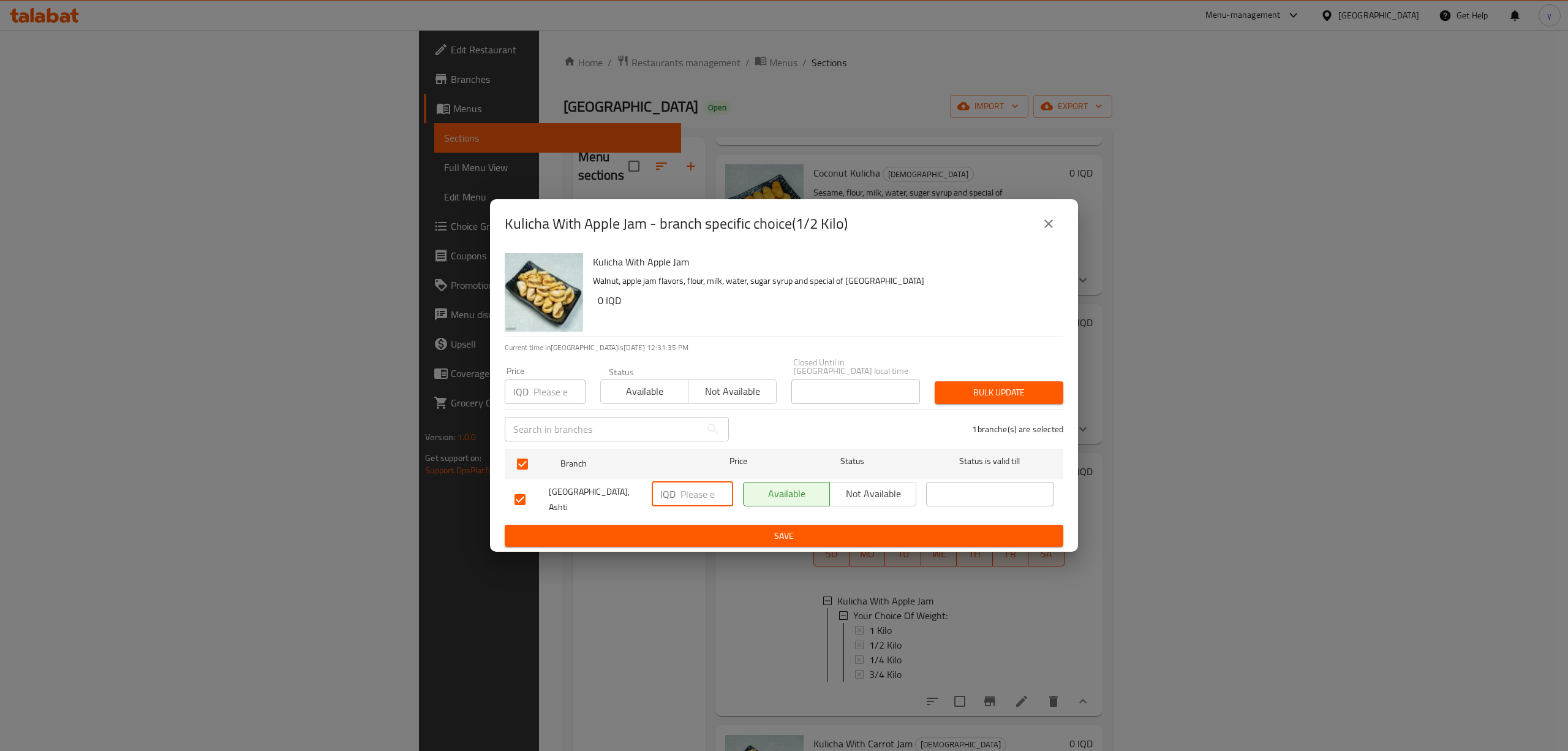
paste input "6000"
type input "6000"
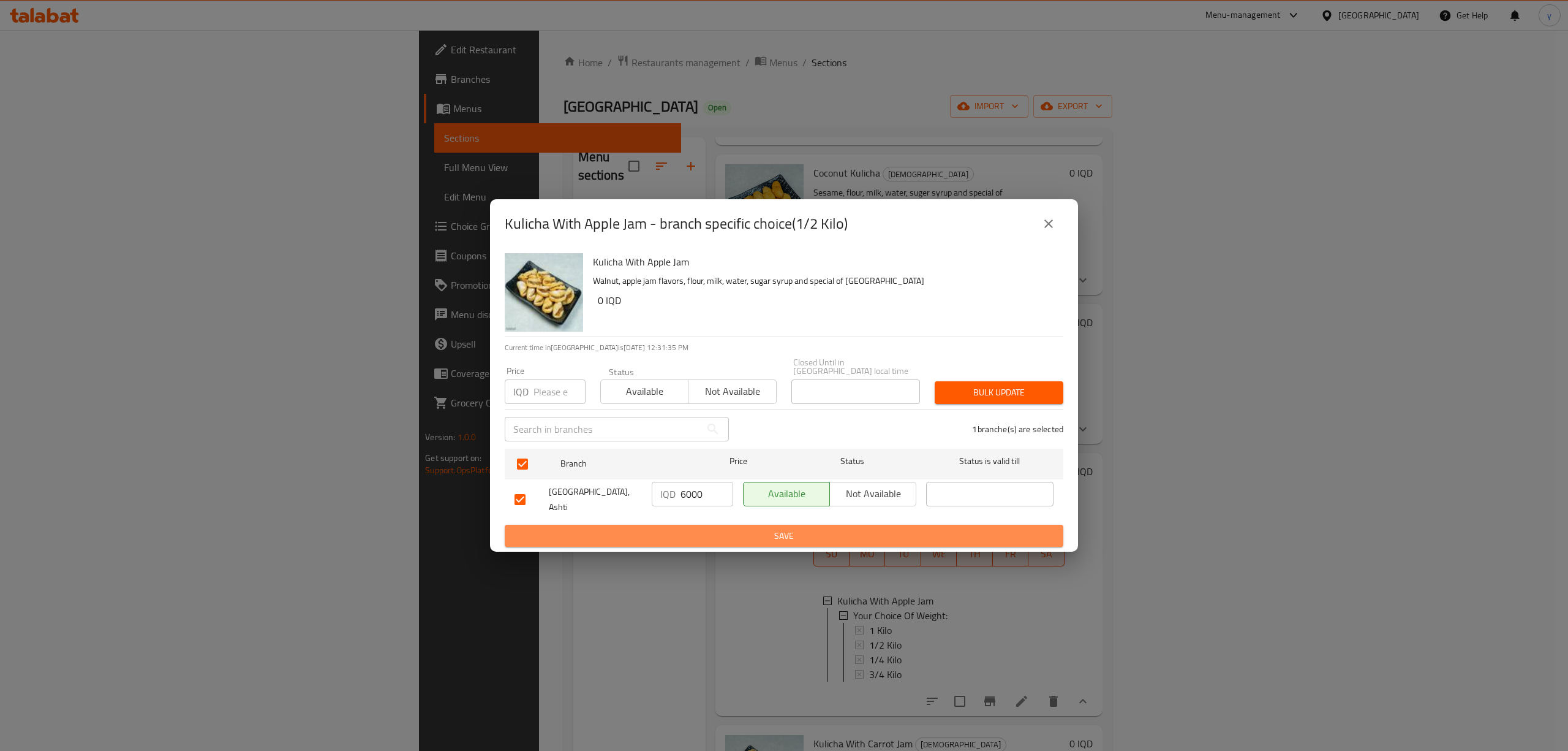
click at [703, 528] on span "Save" at bounding box center [784, 536] width 539 height 16
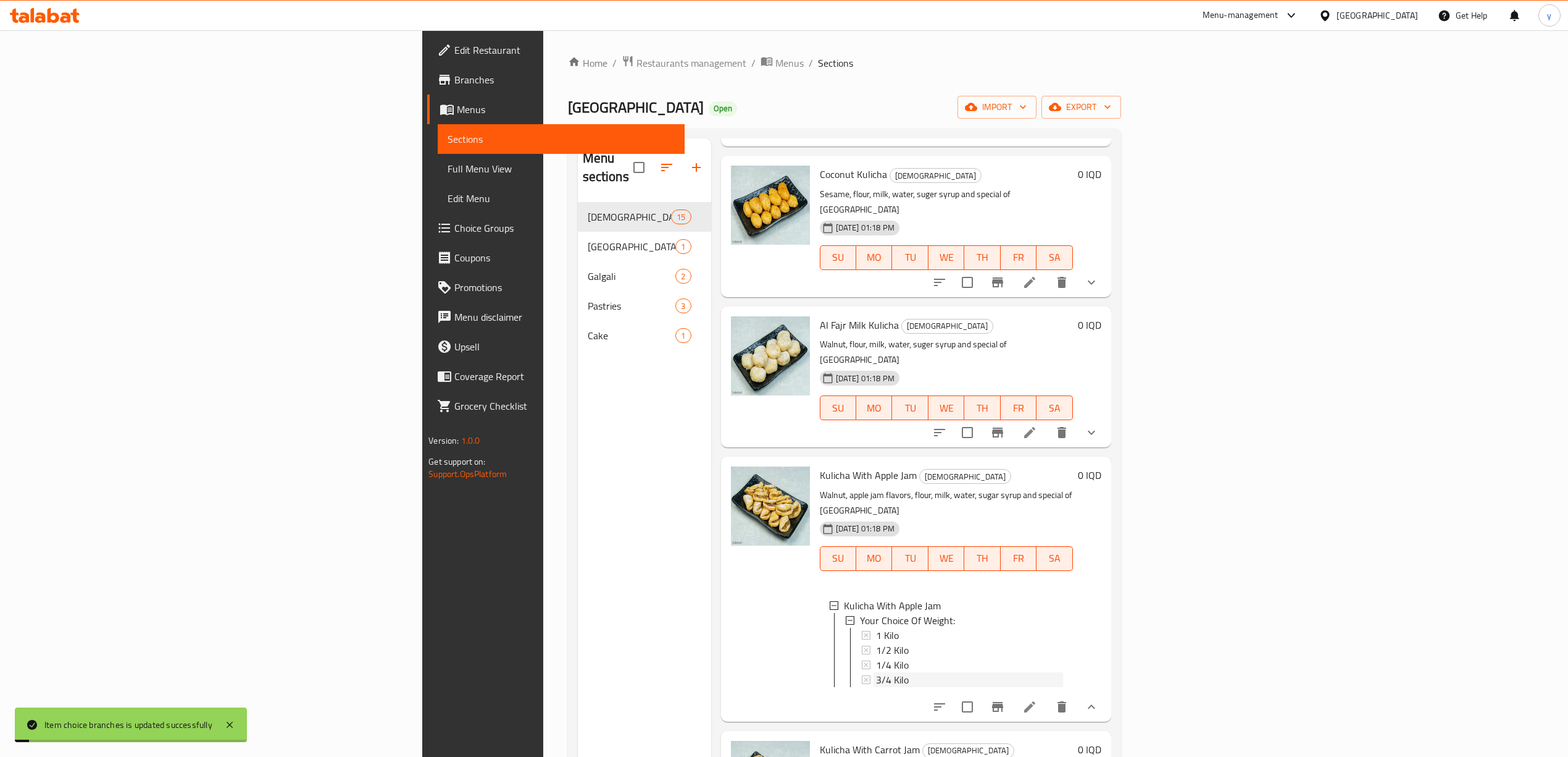
click at [876, 672] on span "3/4 Kilo" at bounding box center [892, 679] width 33 height 15
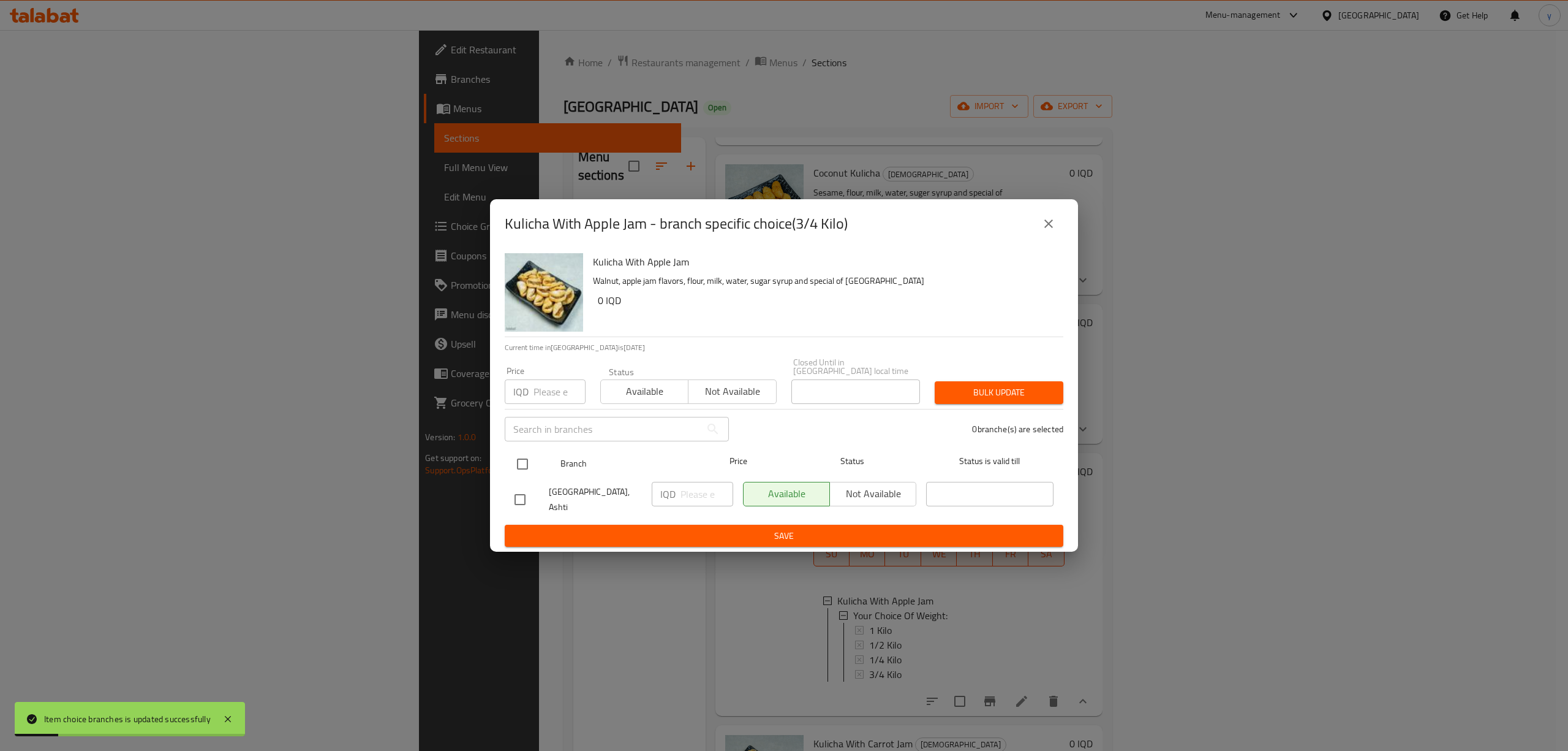
click at [522, 459] on input "checkbox" at bounding box center [522, 463] width 26 height 26
checkbox input "true"
click at [706, 506] on div "IQD ​" at bounding box center [692, 499] width 91 height 45
click at [695, 491] on input "number" at bounding box center [707, 494] width 53 height 25
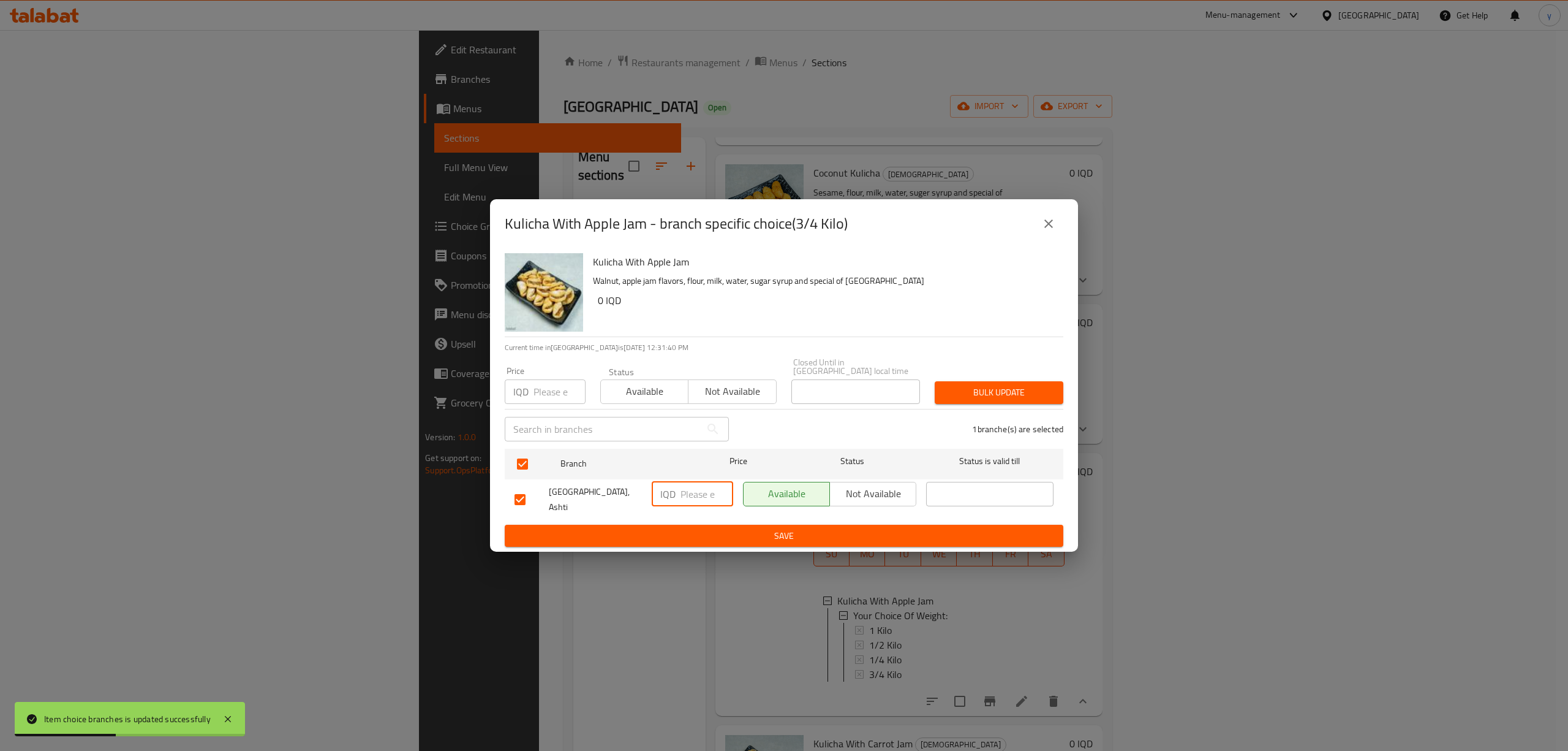
paste input "9000"
type input "9000"
click at [724, 528] on span "Save" at bounding box center [784, 536] width 539 height 16
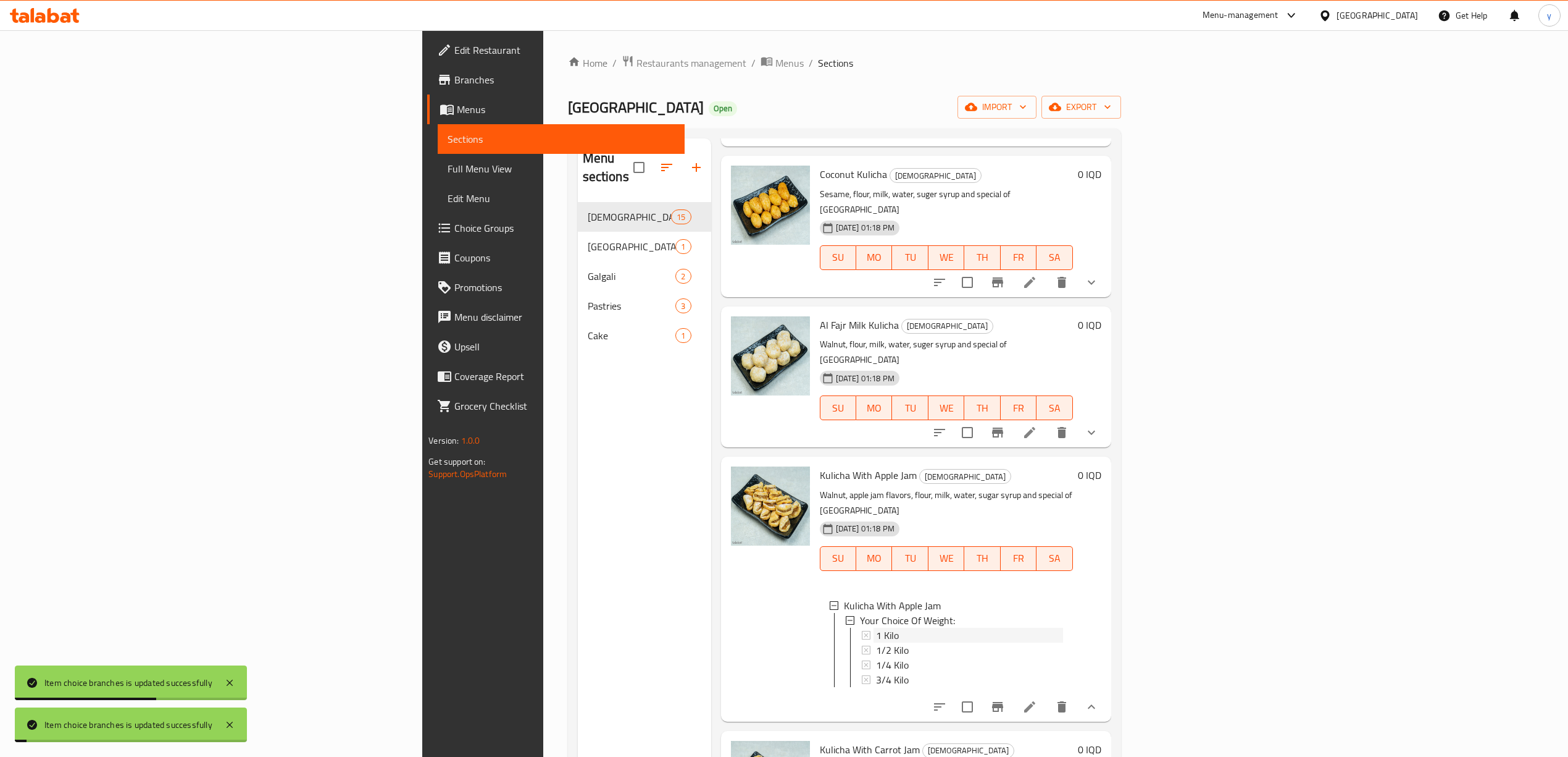
click at [876, 628] on span "1 Kilo" at bounding box center [887, 635] width 23 height 15
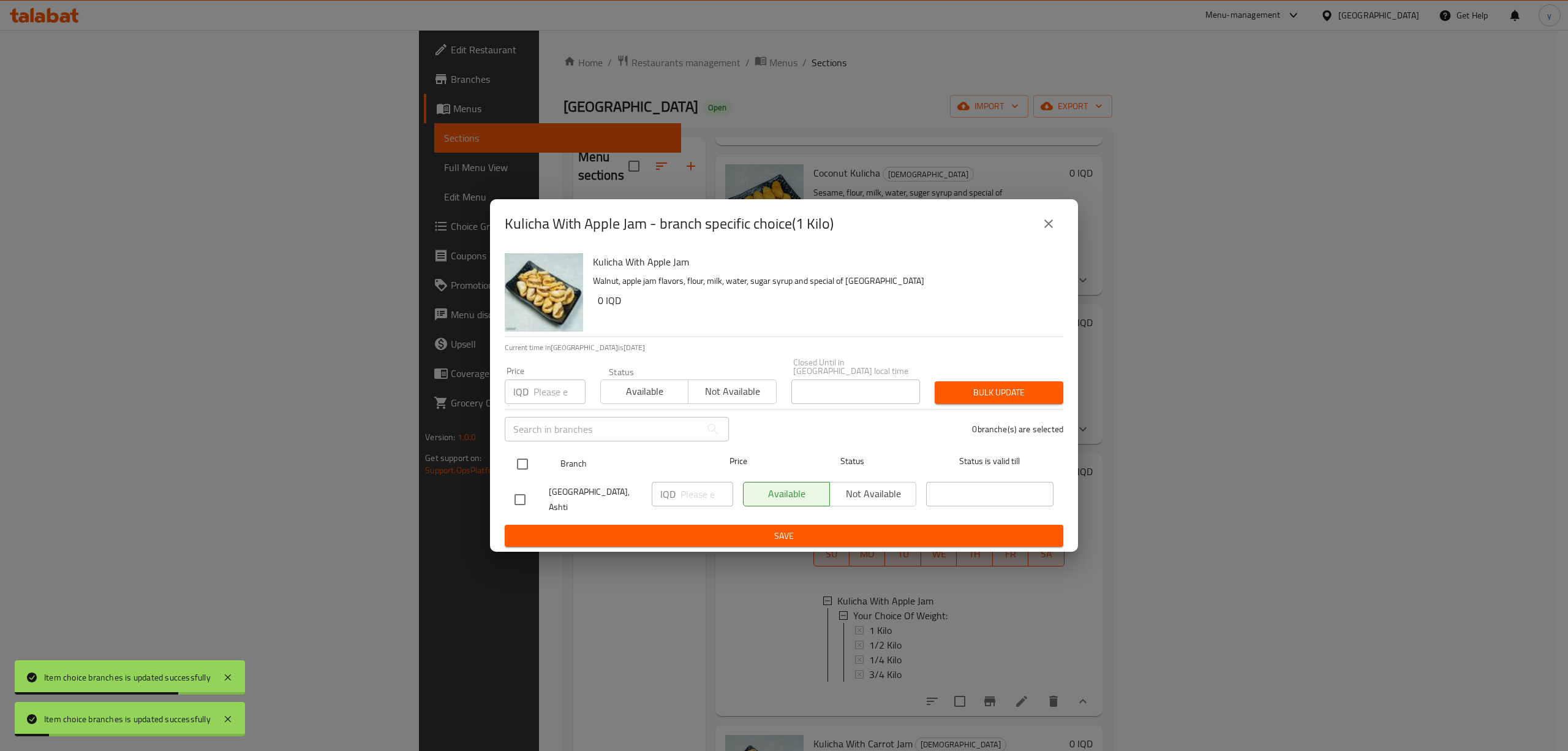
click at [522, 451] on input "checkbox" at bounding box center [522, 463] width 26 height 26
checkbox input "true"
click at [681, 495] on input "number" at bounding box center [707, 494] width 53 height 25
paste input "12000"
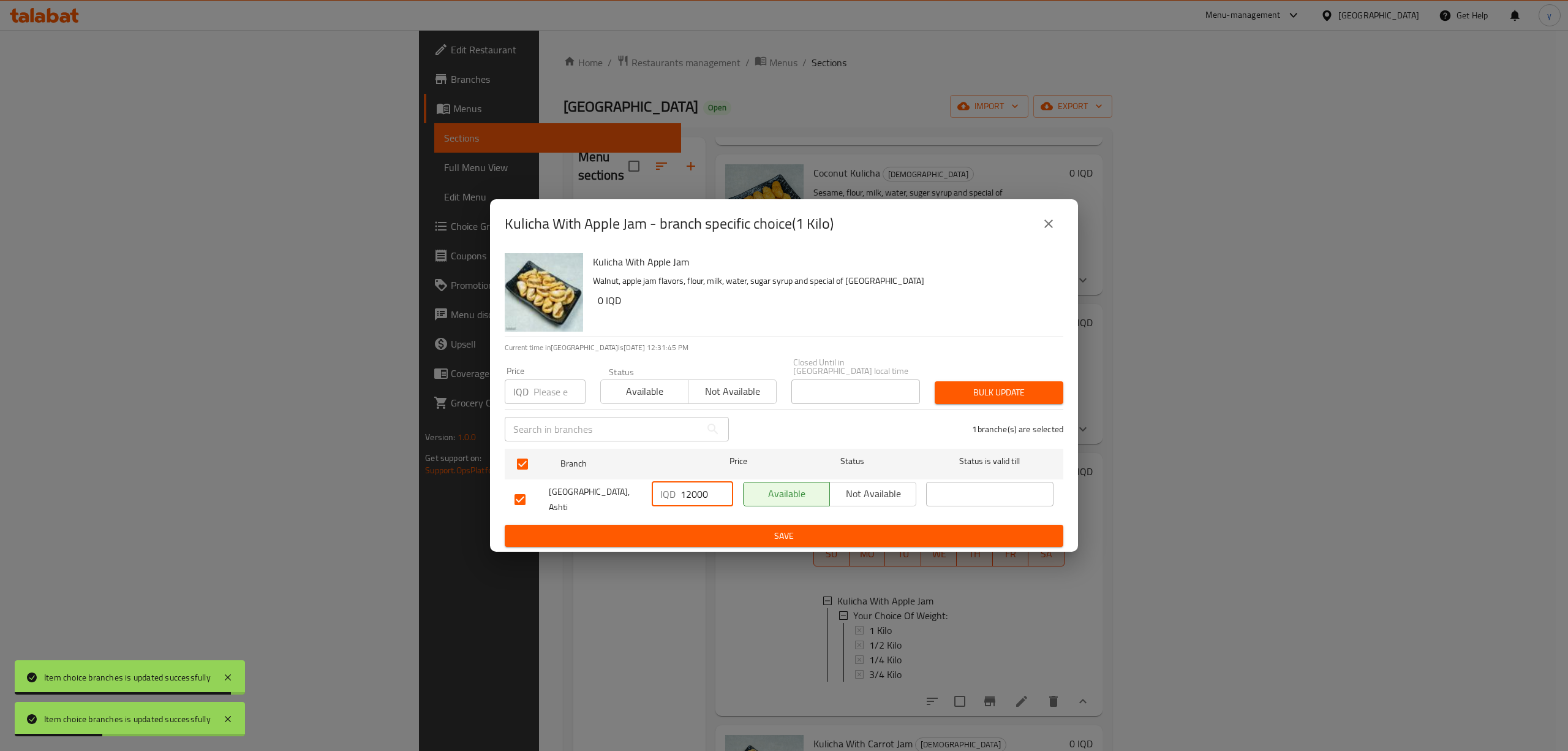
type input "12000"
click at [709, 540] on div "Kulicha With Apple Jam Walnut, apple jam flavors, flour, milk, water, sugar syr…" at bounding box center [784, 400] width 588 height 304
click at [713, 528] on span "Save" at bounding box center [784, 536] width 539 height 16
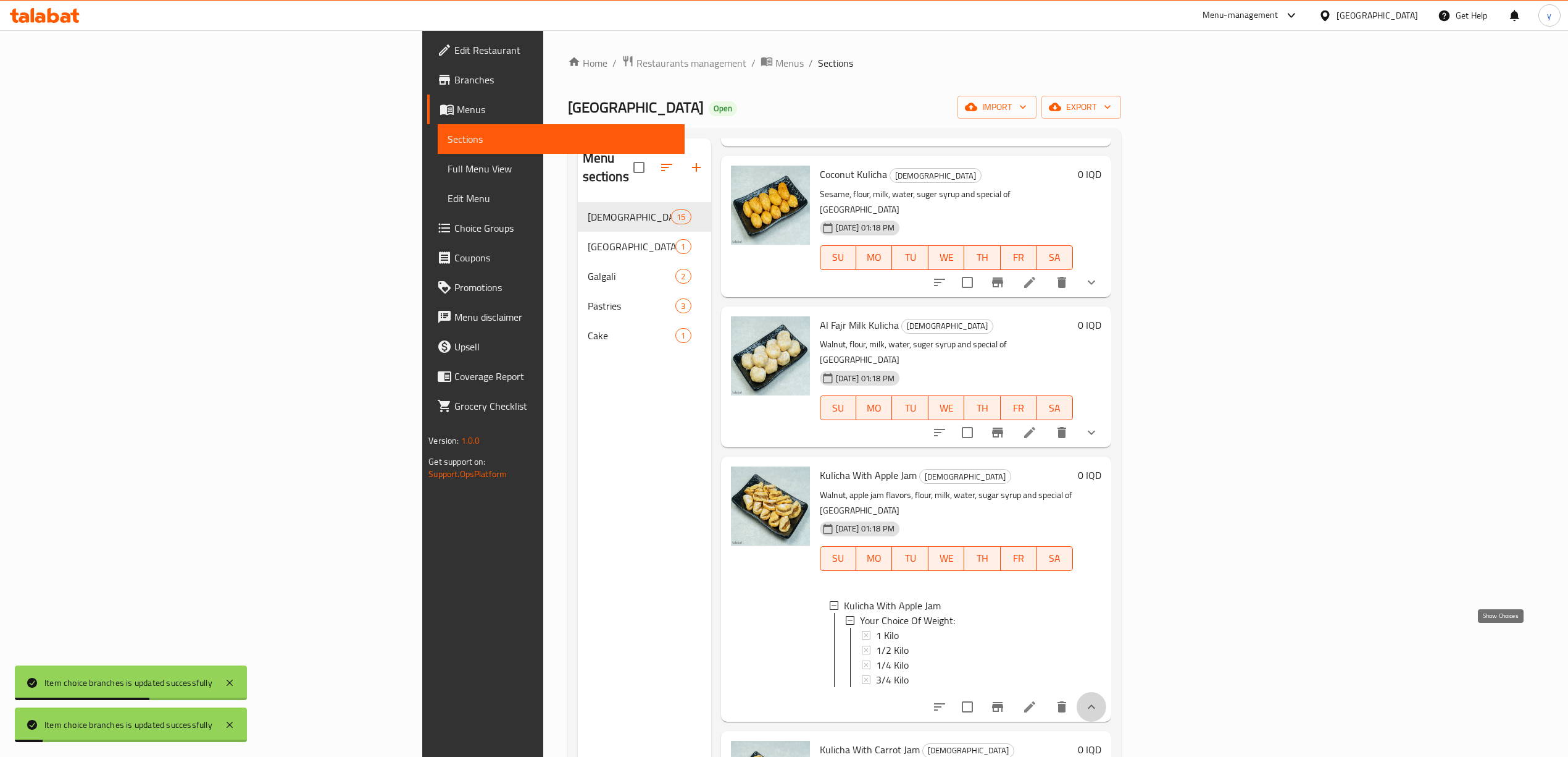
click at [1099, 699] on icon "show more" at bounding box center [1091, 706] width 15 height 15
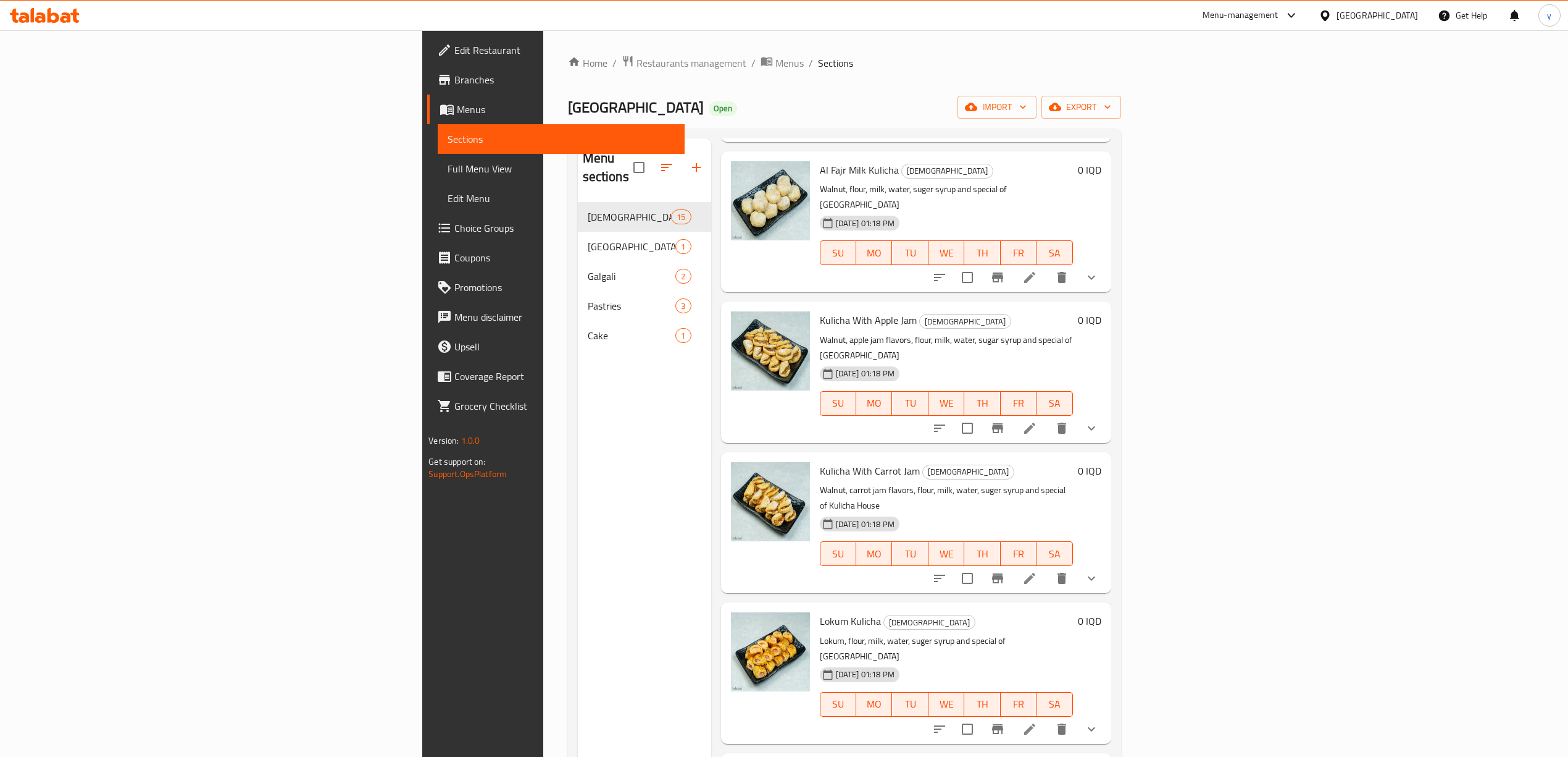
scroll to position [384, 0]
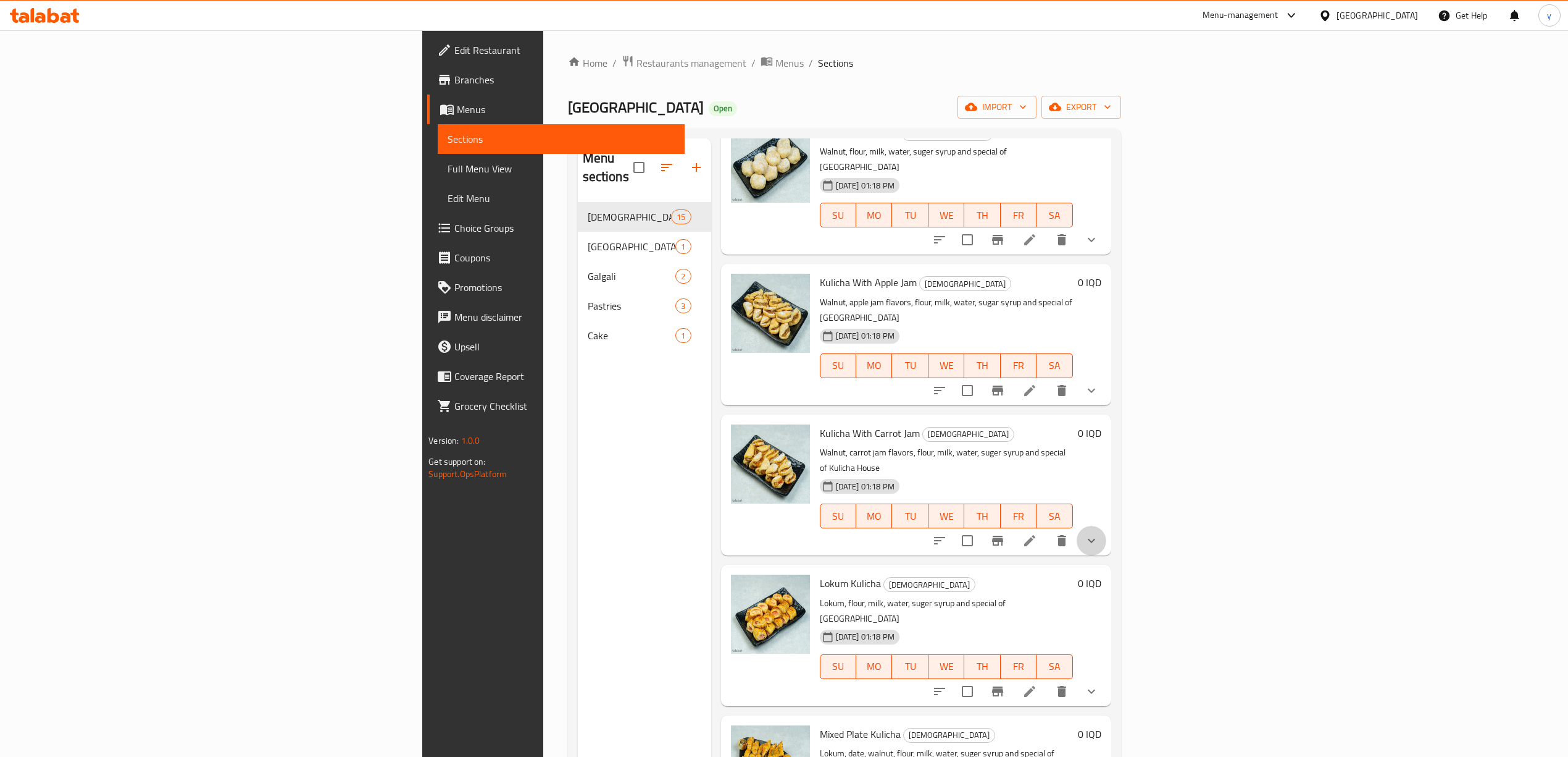
click at [1106, 526] on button "show more" at bounding box center [1092, 541] width 30 height 30
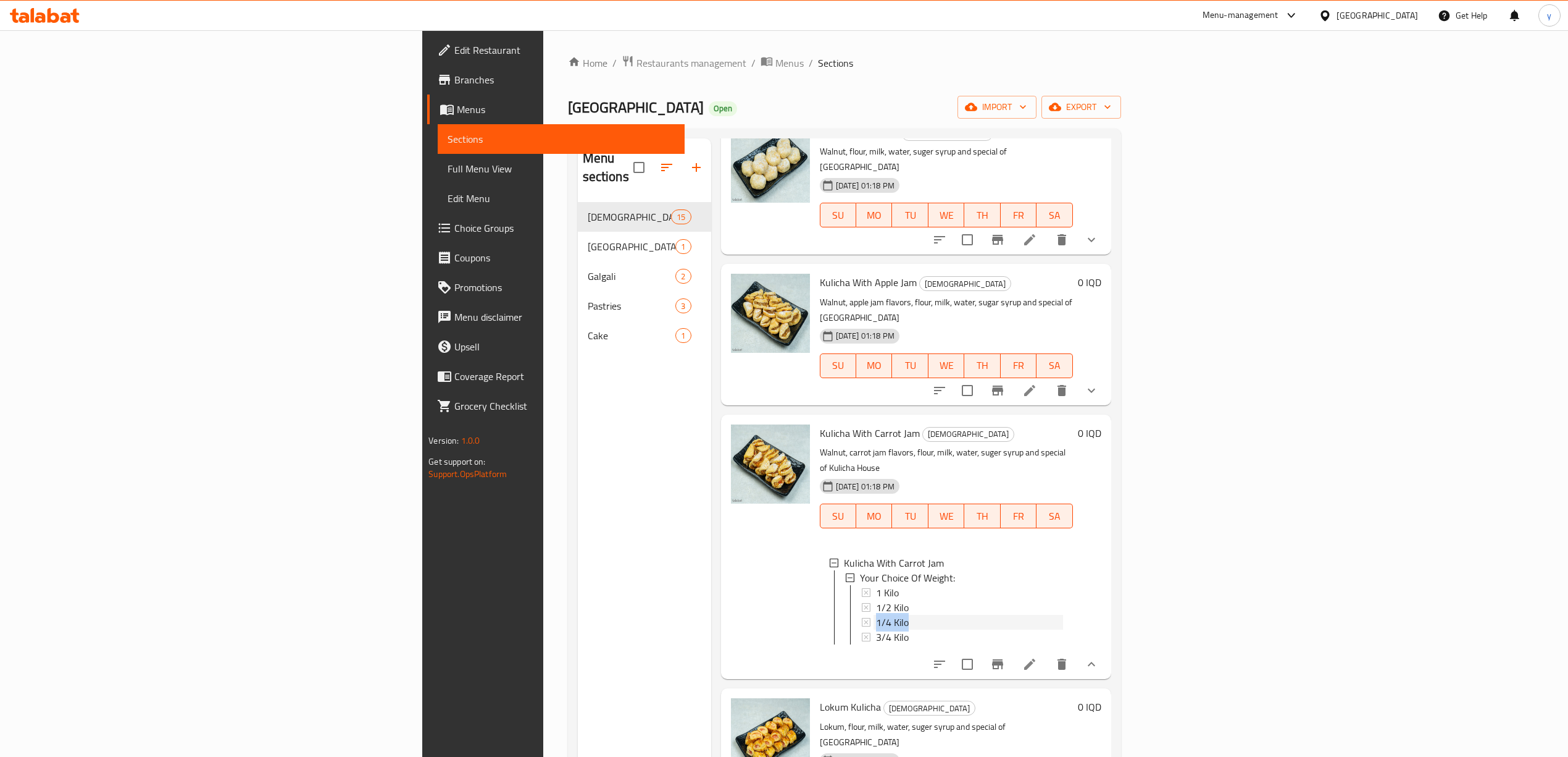
drag, startPoint x: 815, startPoint y: 527, endPoint x: 822, endPoint y: 509, distance: 19.3
click at [862, 585] on div "1 Kilo 1/2 Kilo 1/4 Kilo 3/4 Kilo" at bounding box center [962, 614] width 201 height 60
click at [876, 599] on div "1/2 Kilo" at bounding box center [969, 607] width 187 height 15
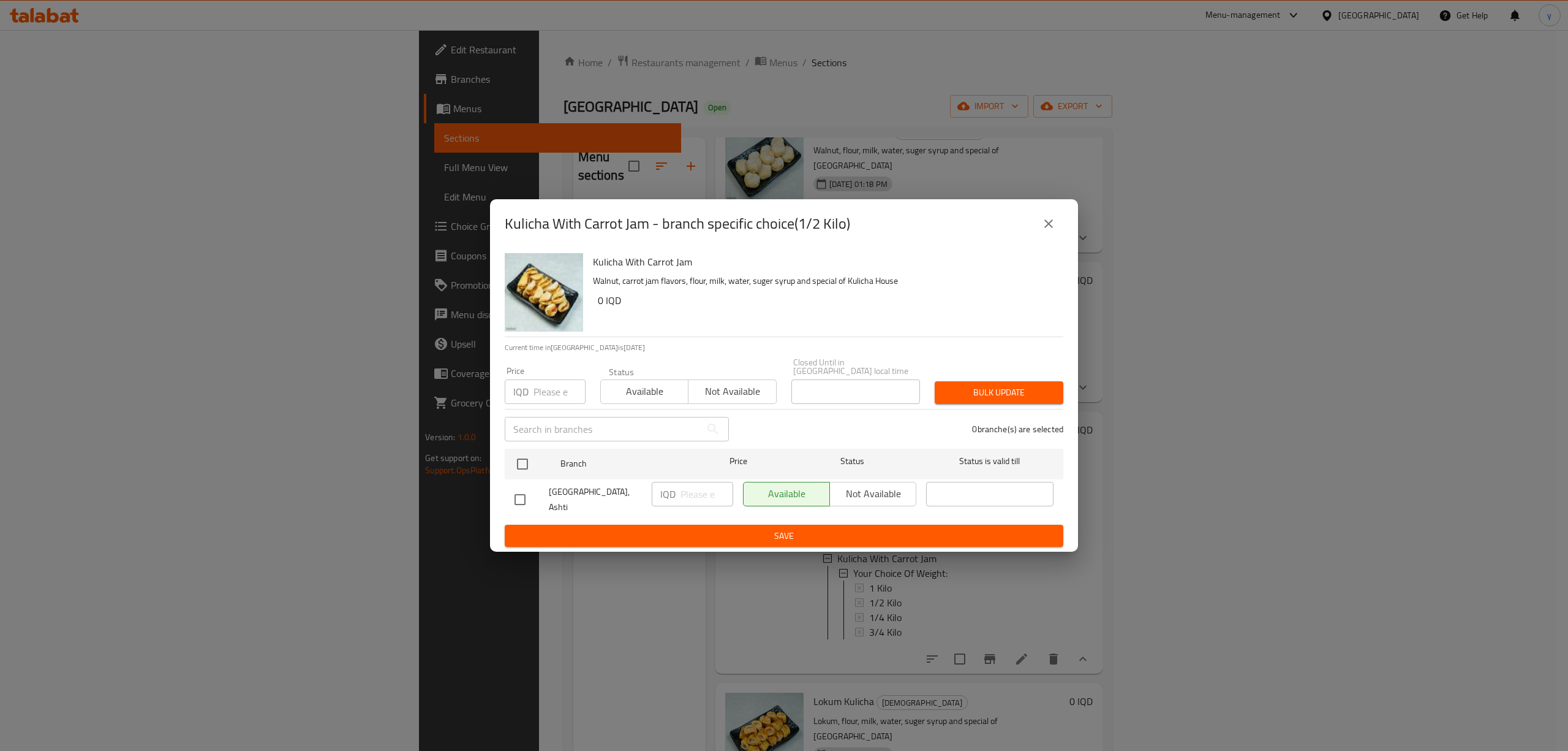
click at [1045, 231] on icon "close" at bounding box center [1048, 223] width 15 height 15
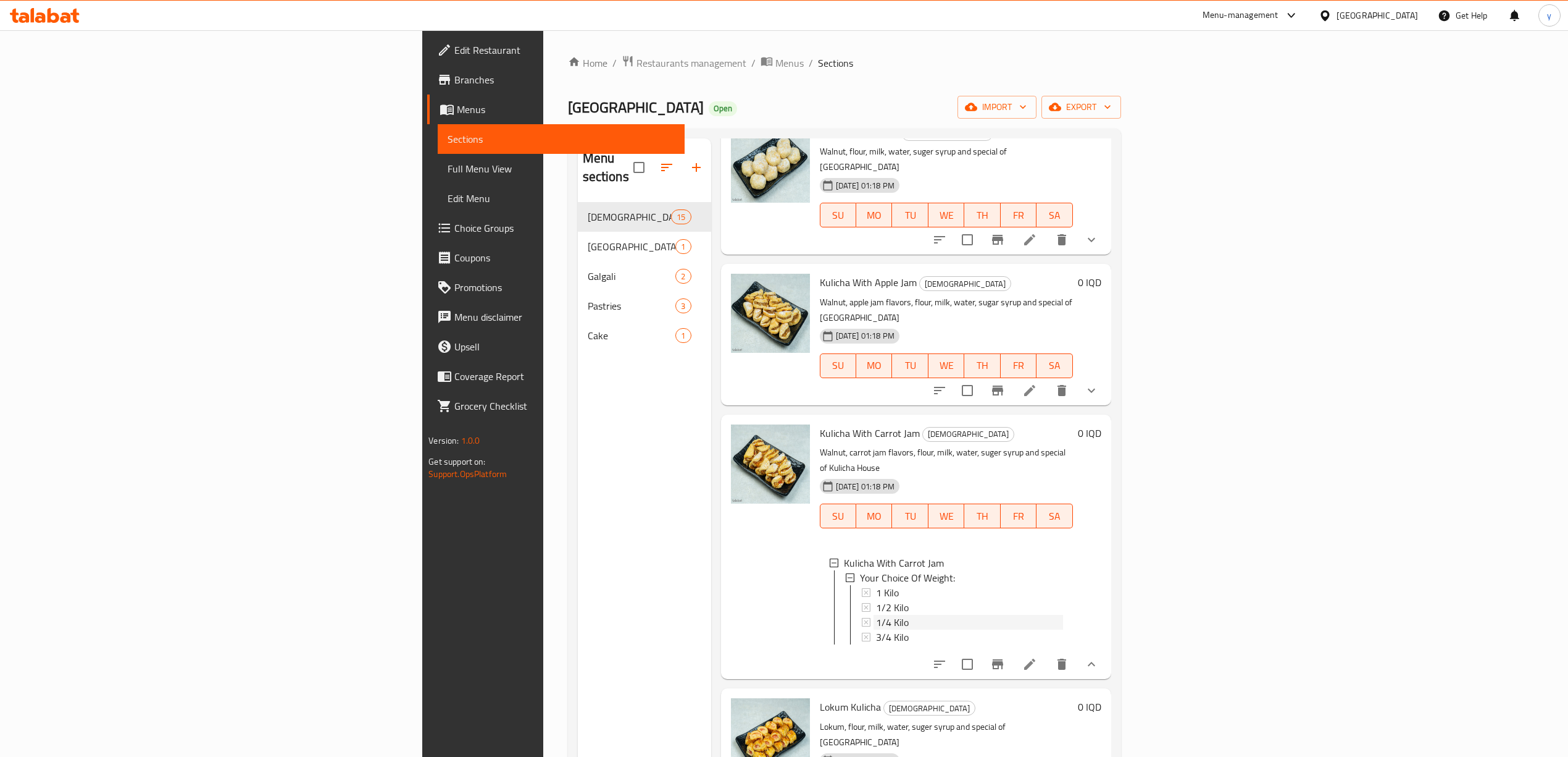
click at [876, 614] on div "1/4 Kilo" at bounding box center [969, 621] width 187 height 15
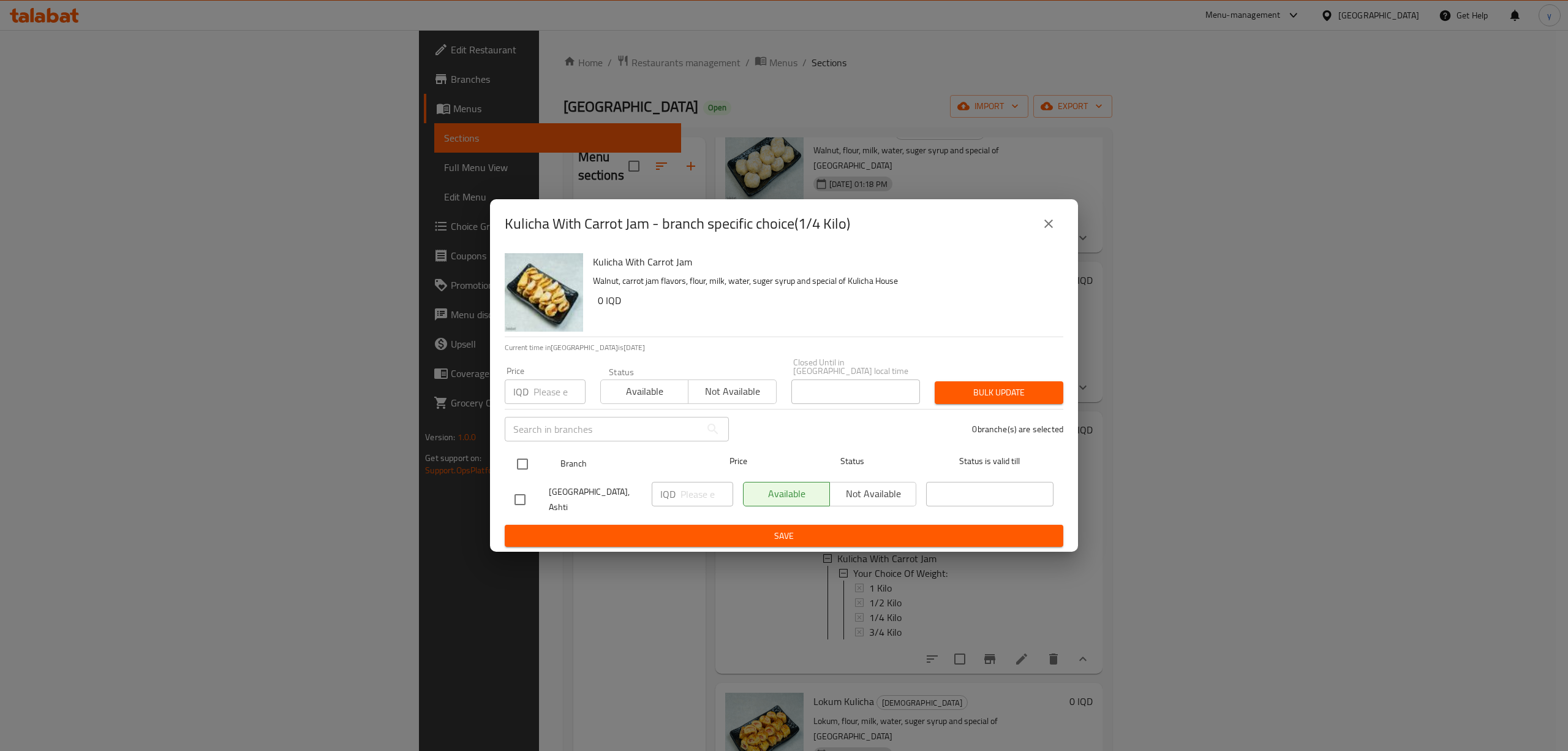
click at [523, 461] on input "checkbox" at bounding box center [522, 463] width 26 height 26
checkbox input "true"
click at [695, 489] on input "number" at bounding box center [707, 494] width 53 height 25
paste input "3000"
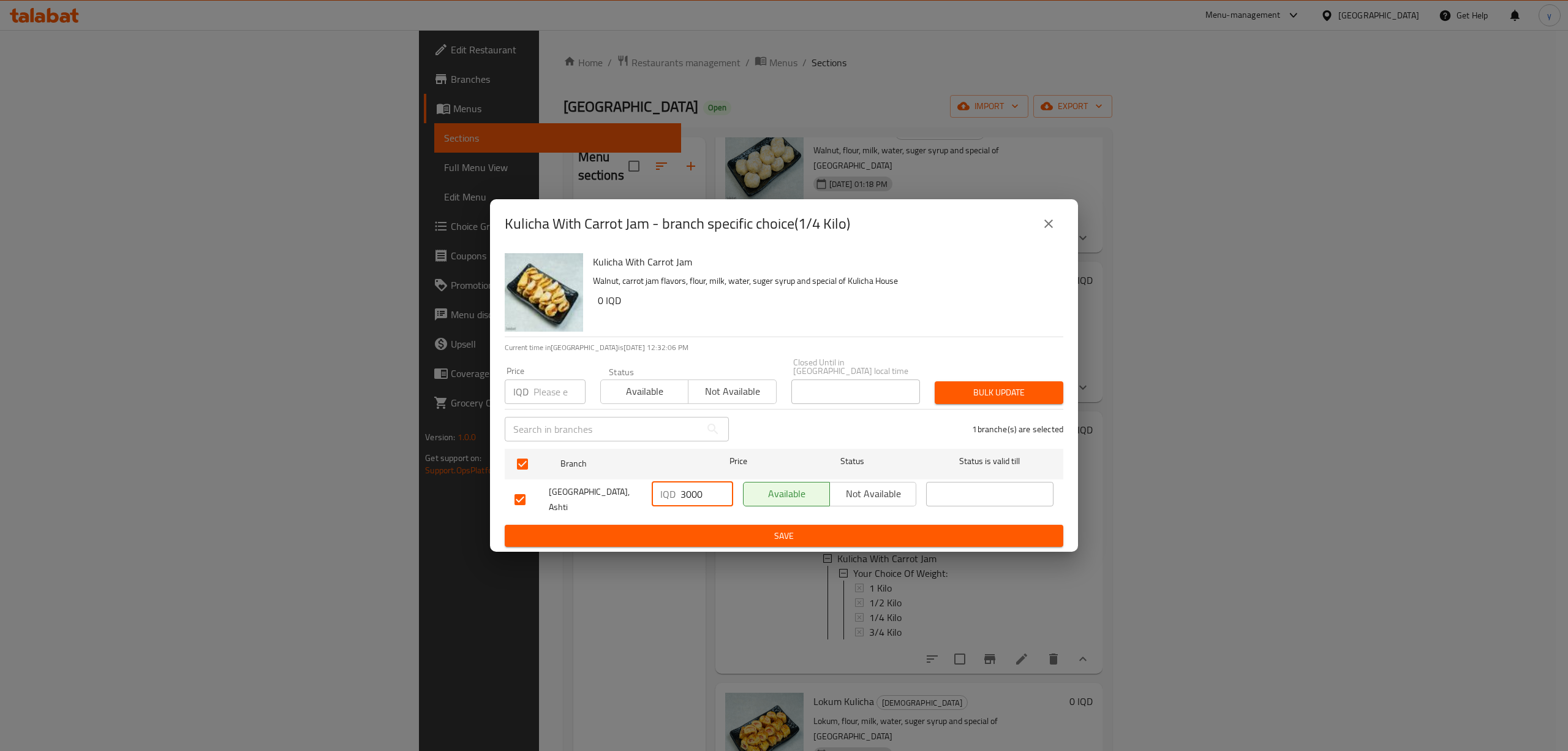
type input "3000"
click at [679, 532] on span "Save" at bounding box center [784, 536] width 539 height 16
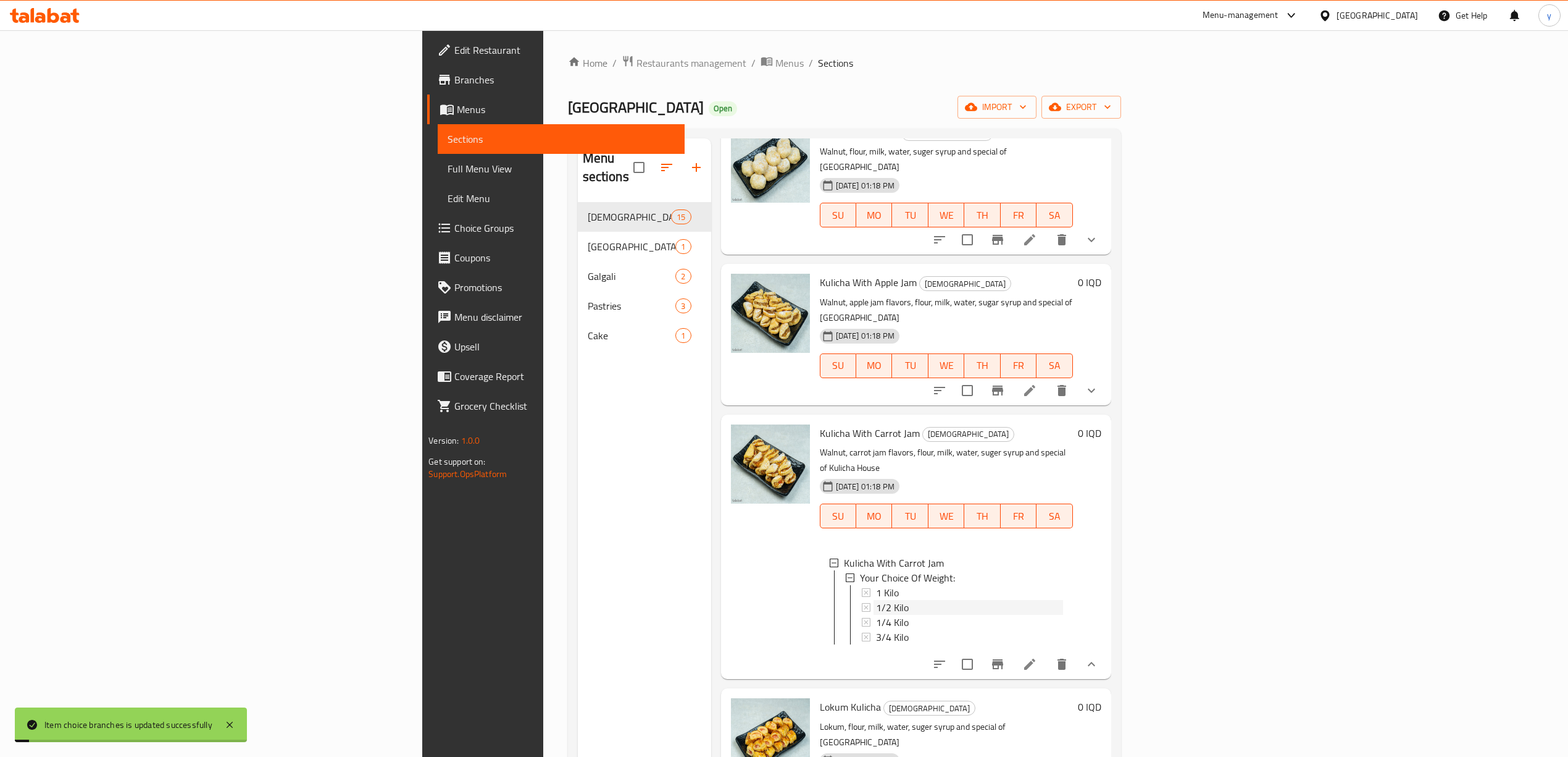
click at [876, 599] on span "1/2 Kilo" at bounding box center [892, 607] width 33 height 15
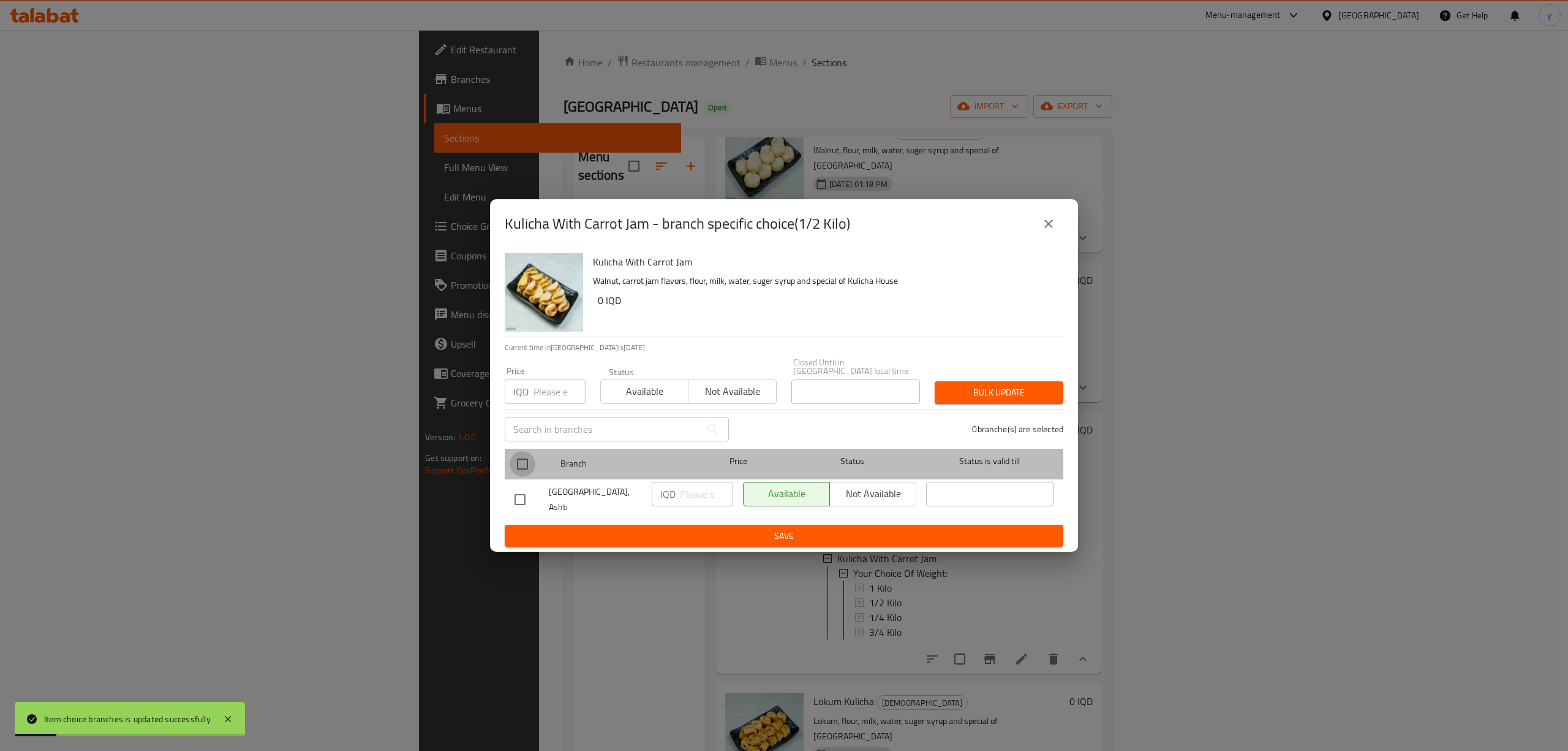
click at [530, 464] on input "checkbox" at bounding box center [522, 463] width 26 height 26
checkbox input "true"
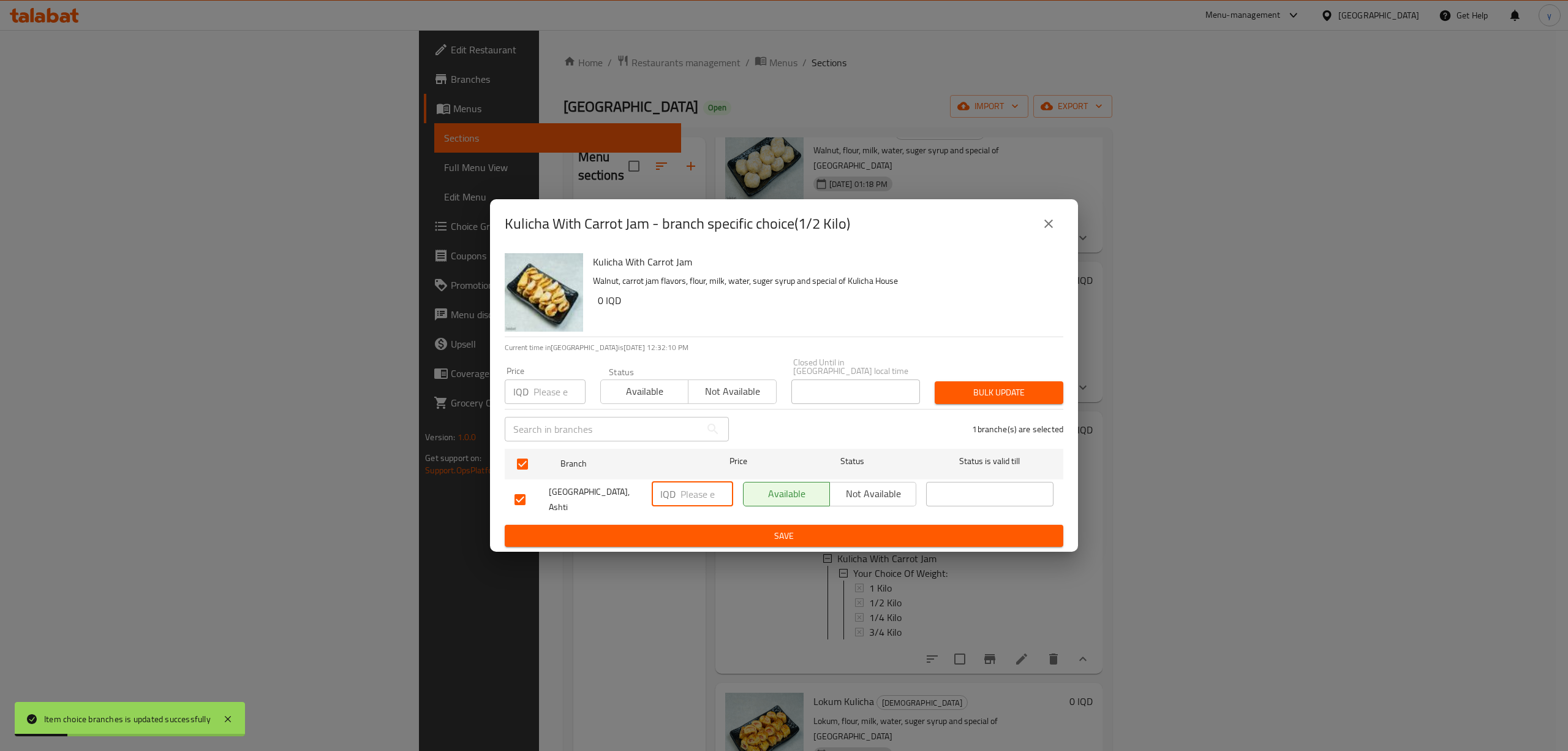
click at [703, 491] on input "number" at bounding box center [707, 494] width 53 height 25
paste input "6000"
type input "6000"
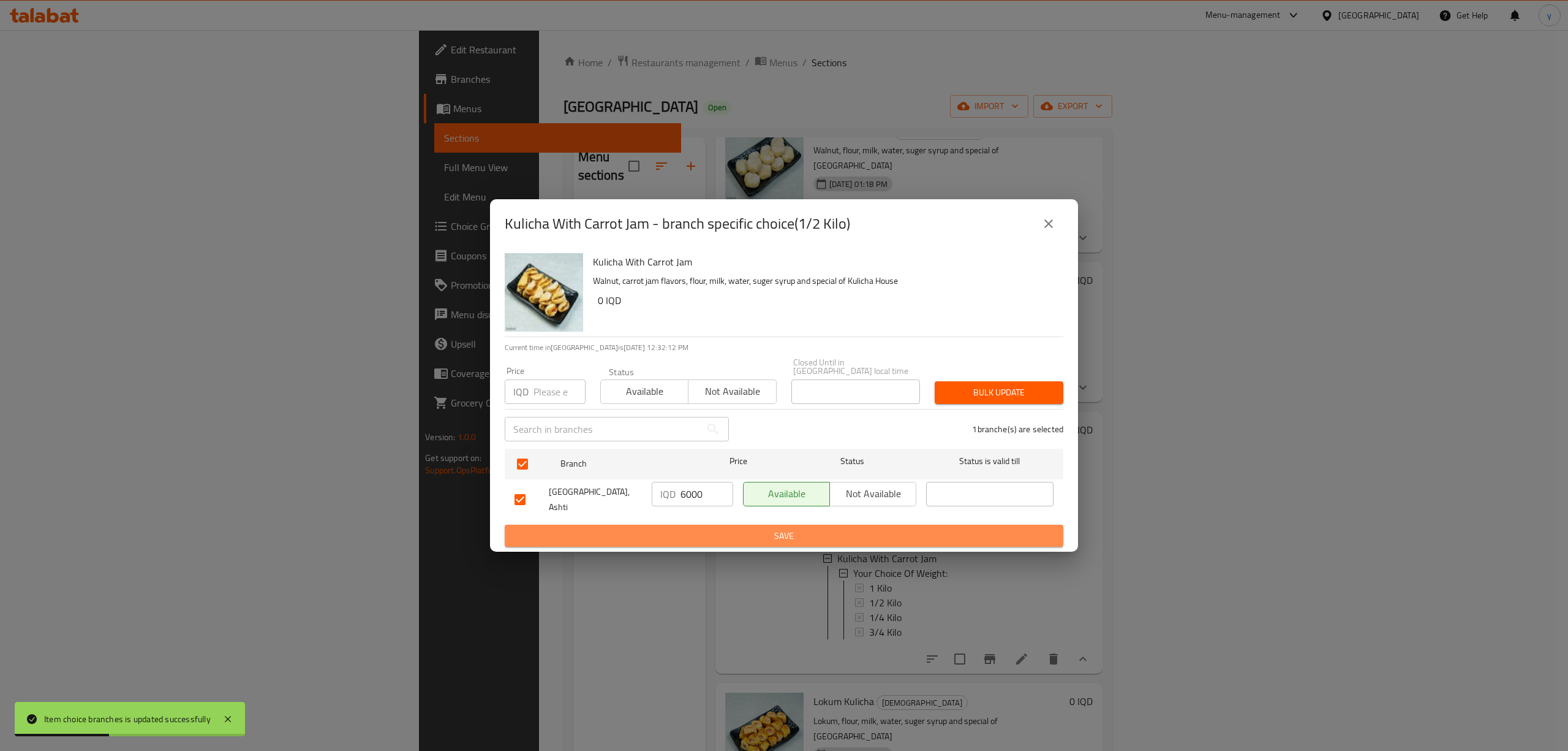
click at [711, 525] on button "Save" at bounding box center [783, 536] width 559 height 23
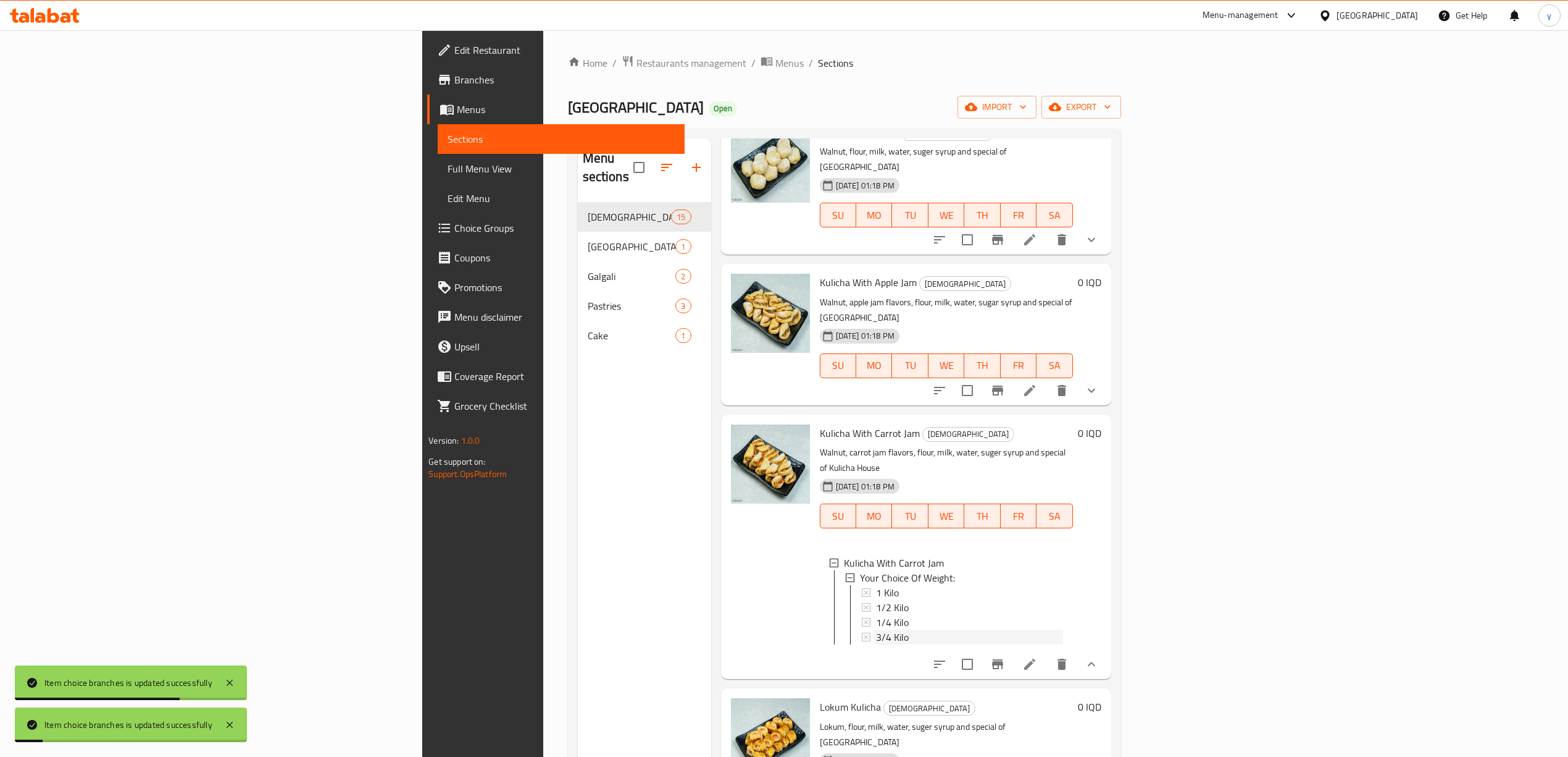
click at [876, 629] on span "3/4 Kilo" at bounding box center [892, 636] width 33 height 15
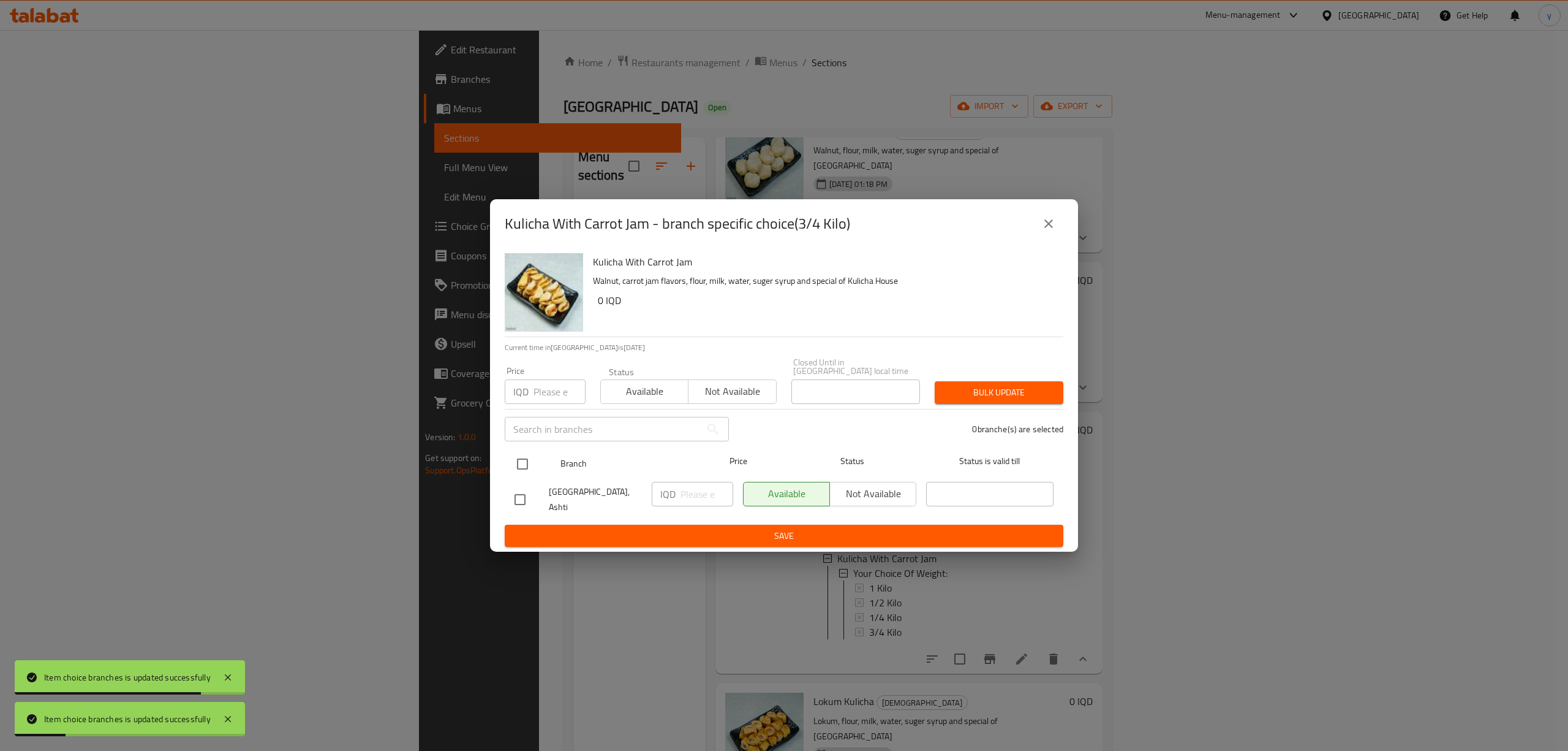
click at [529, 466] on input "checkbox" at bounding box center [522, 463] width 26 height 26
checkbox input "true"
click at [686, 498] on input "number" at bounding box center [707, 494] width 53 height 25
paste input "9000"
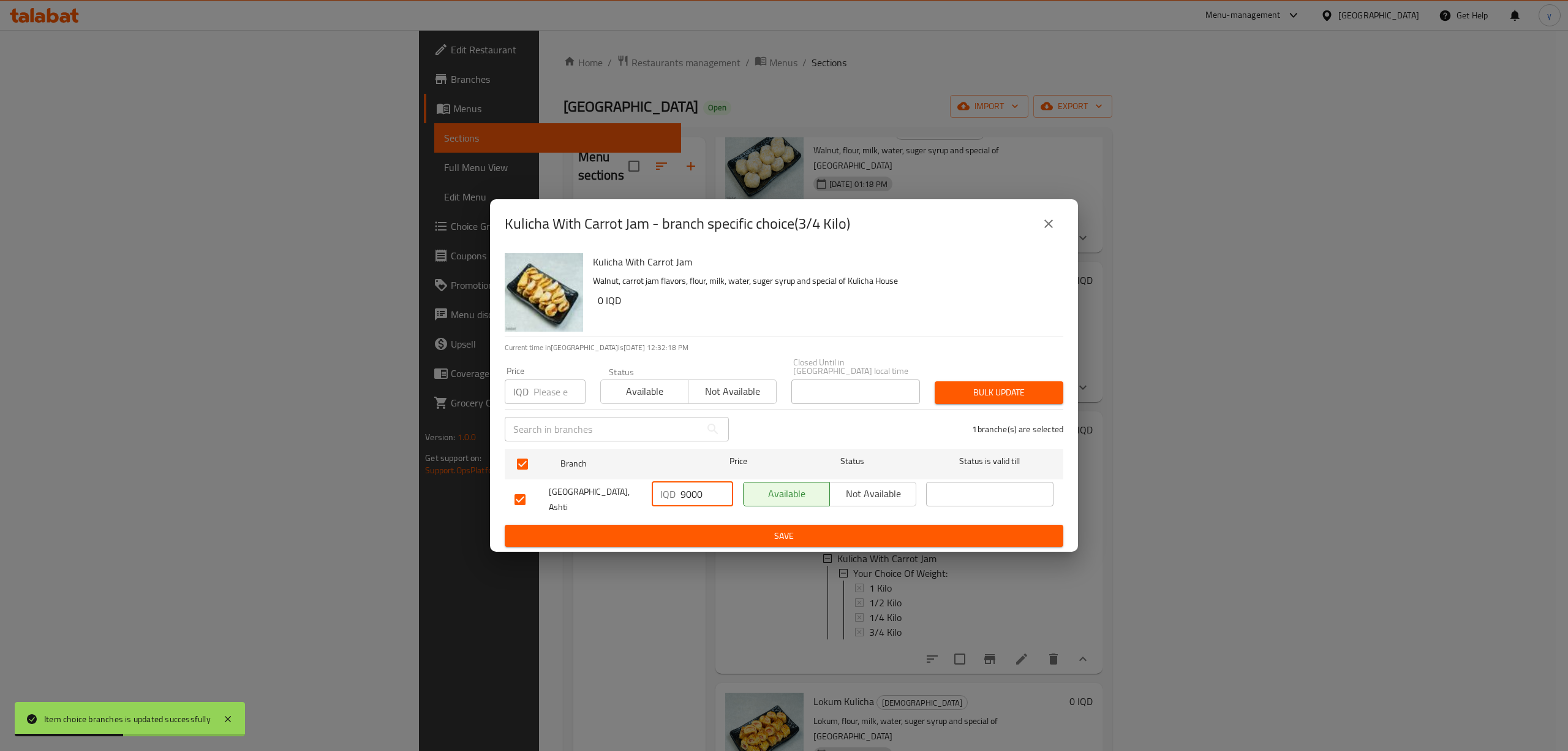
type input "9000"
click at [727, 528] on span "Save" at bounding box center [784, 536] width 539 height 16
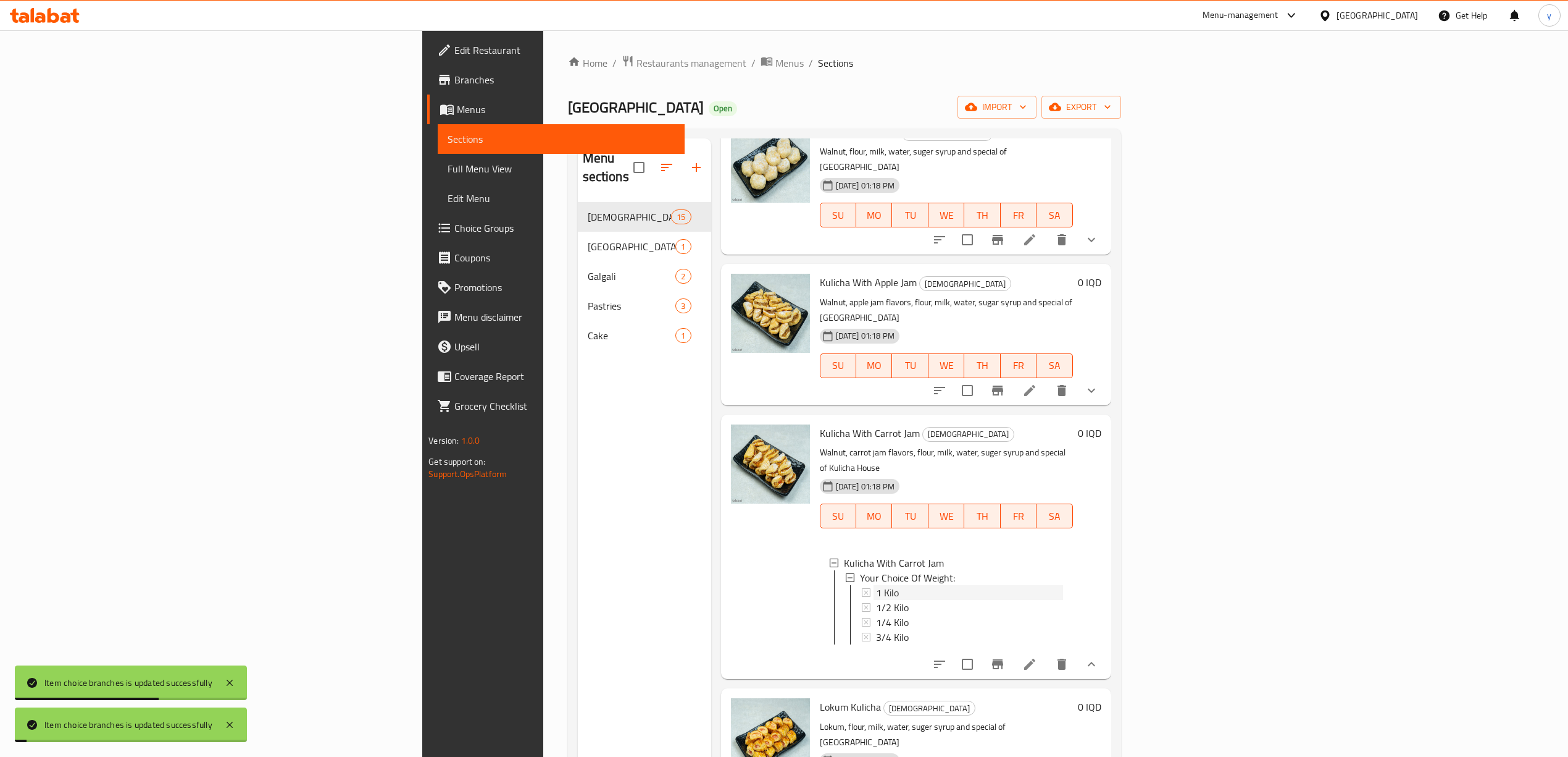
click at [876, 585] on span "1 Kilo" at bounding box center [887, 592] width 23 height 15
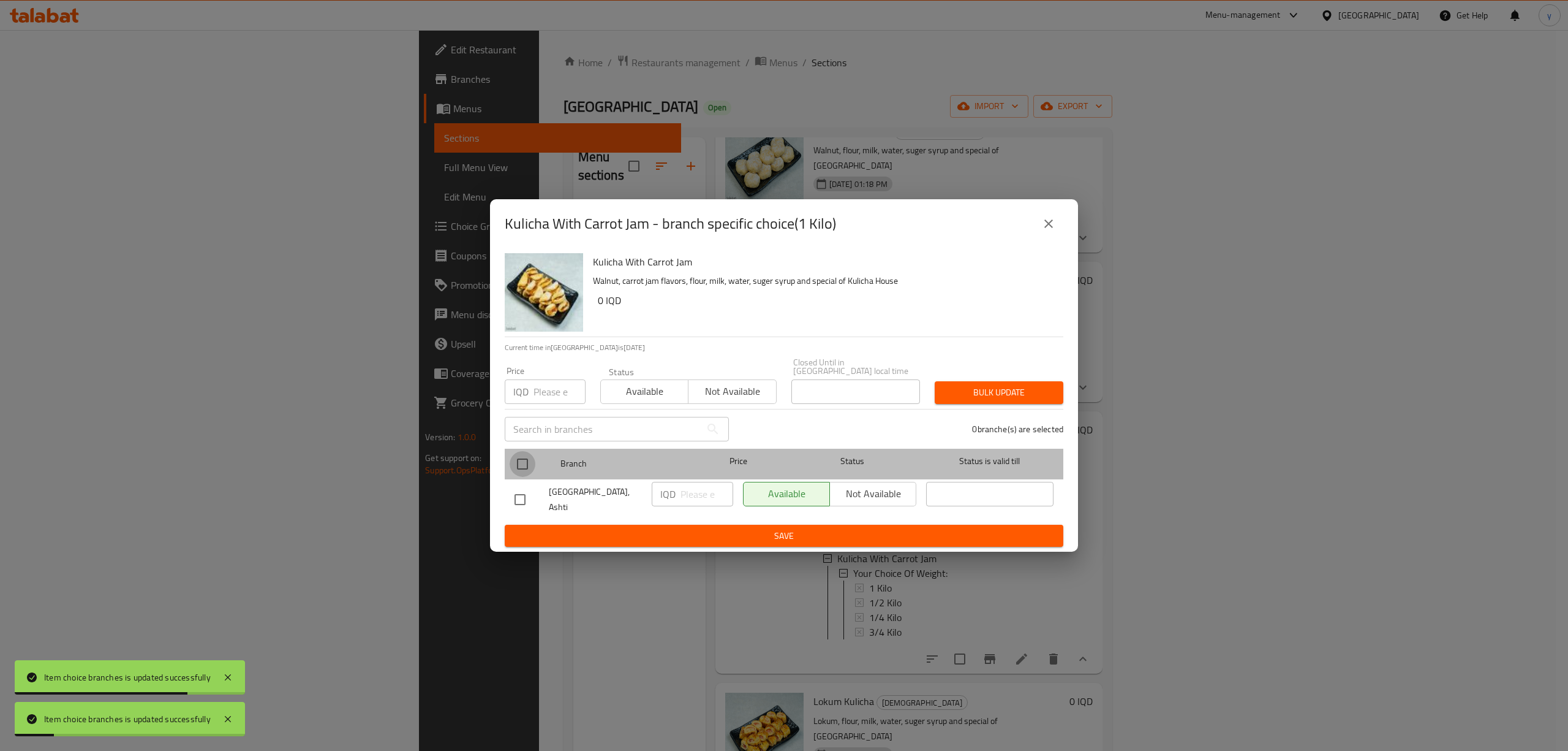
click at [527, 455] on input "checkbox" at bounding box center [522, 463] width 26 height 26
checkbox input "true"
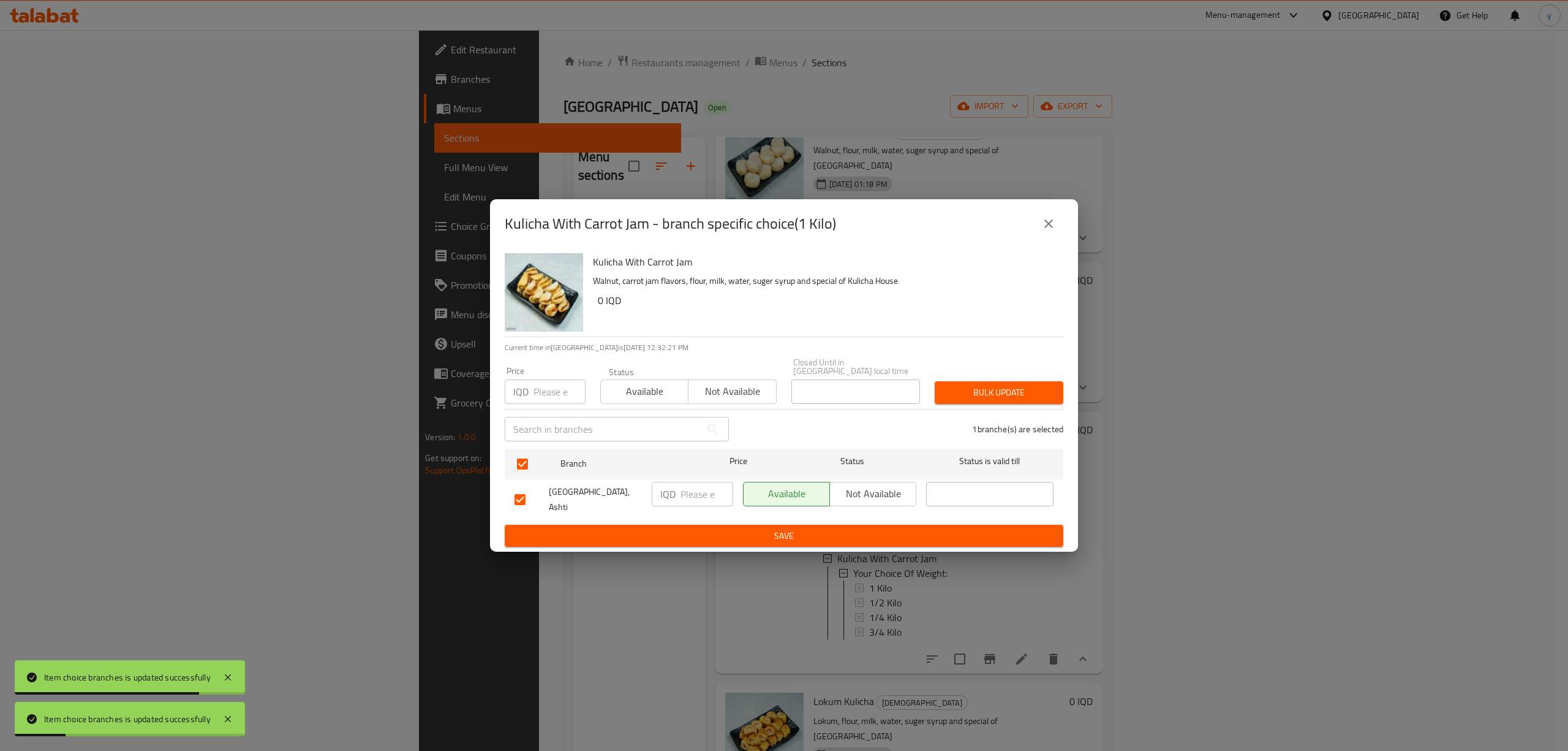
click at [697, 493] on input "number" at bounding box center [707, 494] width 53 height 25
paste input "12000"
type input "12000"
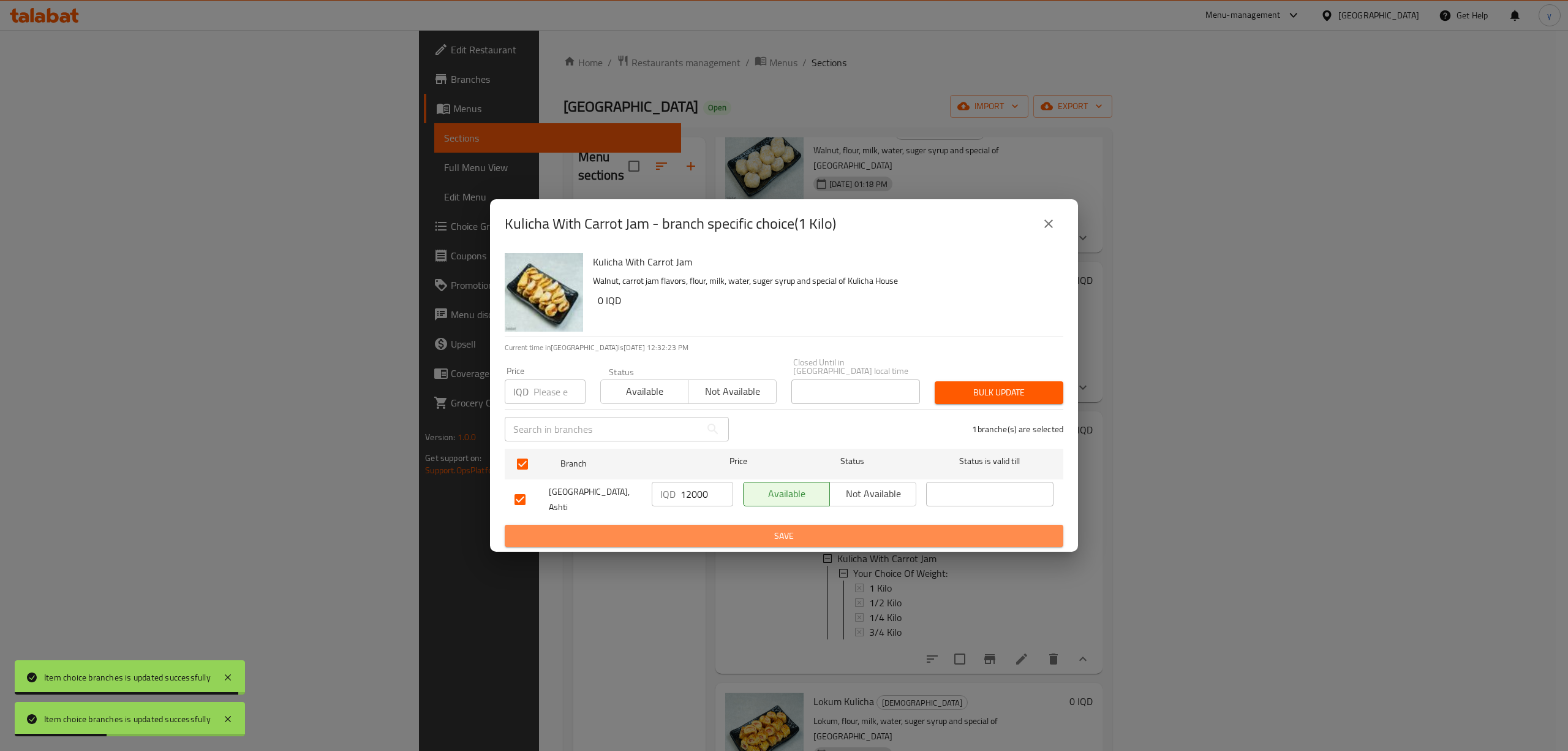
click at [733, 525] on button "Save" at bounding box center [783, 536] width 559 height 23
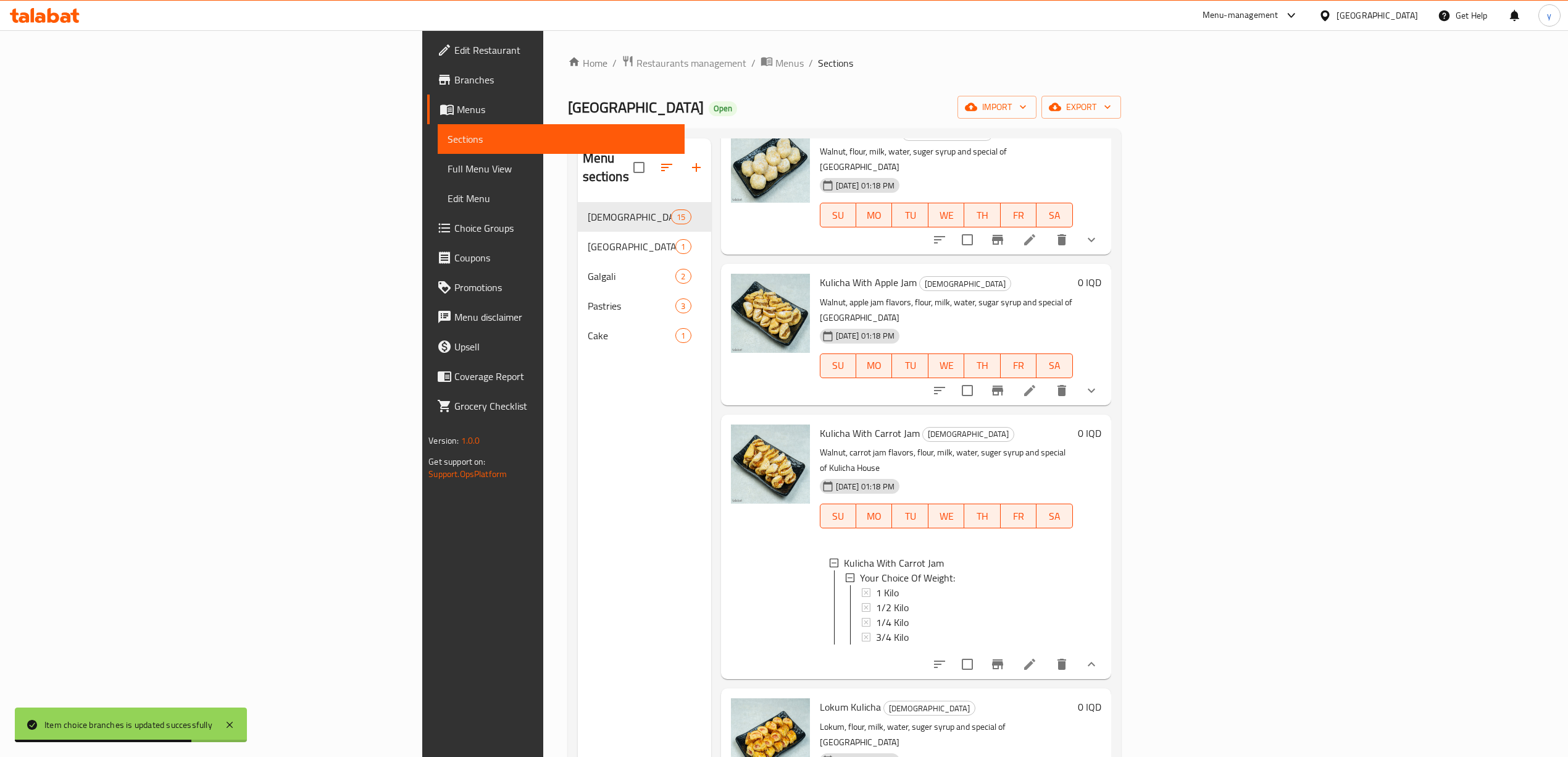
click at [1099, 657] on icon "show more" at bounding box center [1091, 664] width 15 height 15
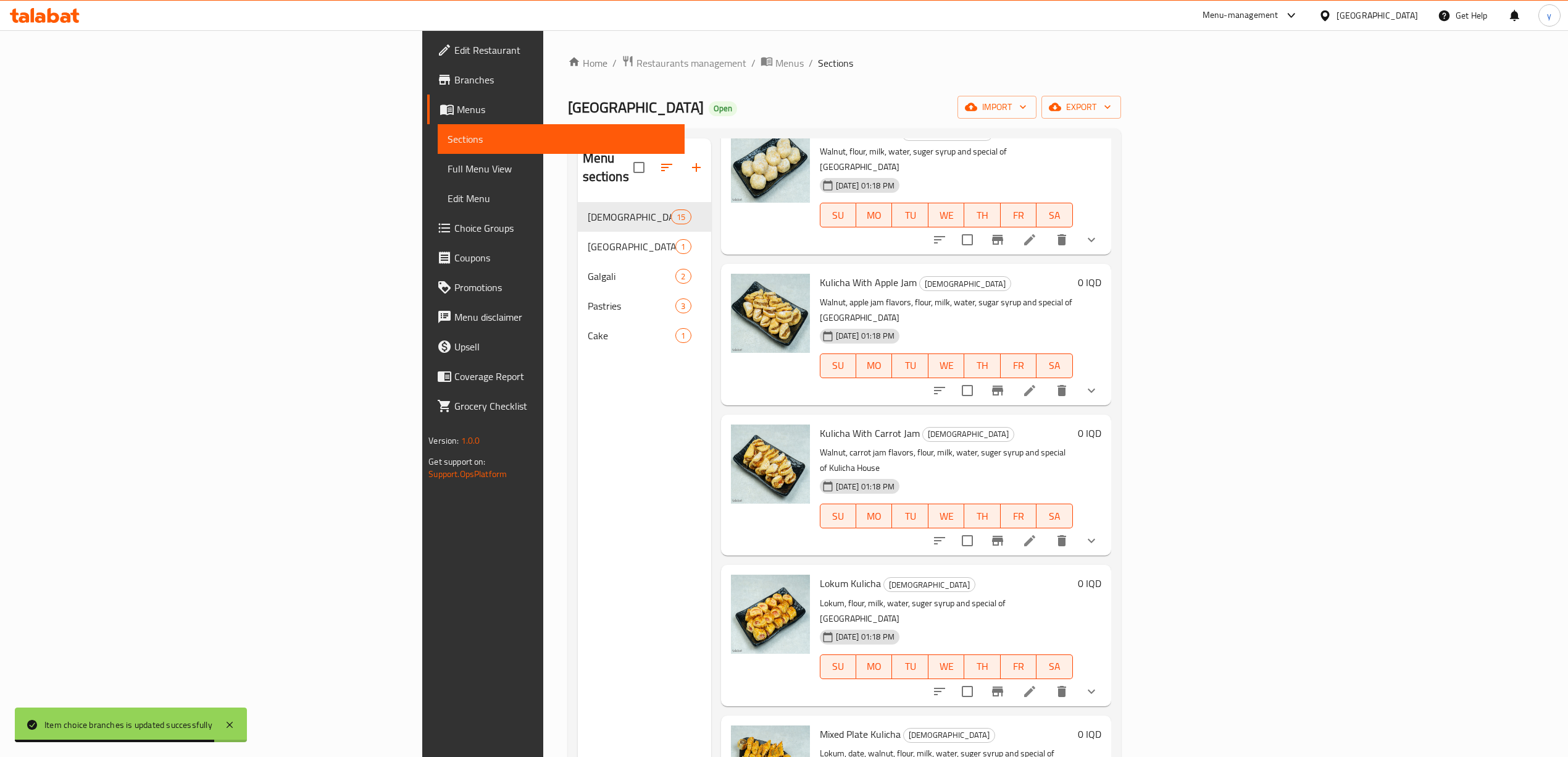
drag, startPoint x: 298, startPoint y: 746, endPoint x: 302, endPoint y: 756, distance: 10.8
click at [578, 748] on div "Menu sections Kulicha 15 [GEOGRAPHIC_DATA] 1 [PERSON_NAME] 2 Pastries 3 Cake 1" at bounding box center [645, 517] width 133 height 757
click at [578, 756] on div "Menu sections Kulicha 15 [GEOGRAPHIC_DATA] 1 [PERSON_NAME] 2 Pastries 3 Cake 1" at bounding box center [645, 517] width 133 height 757
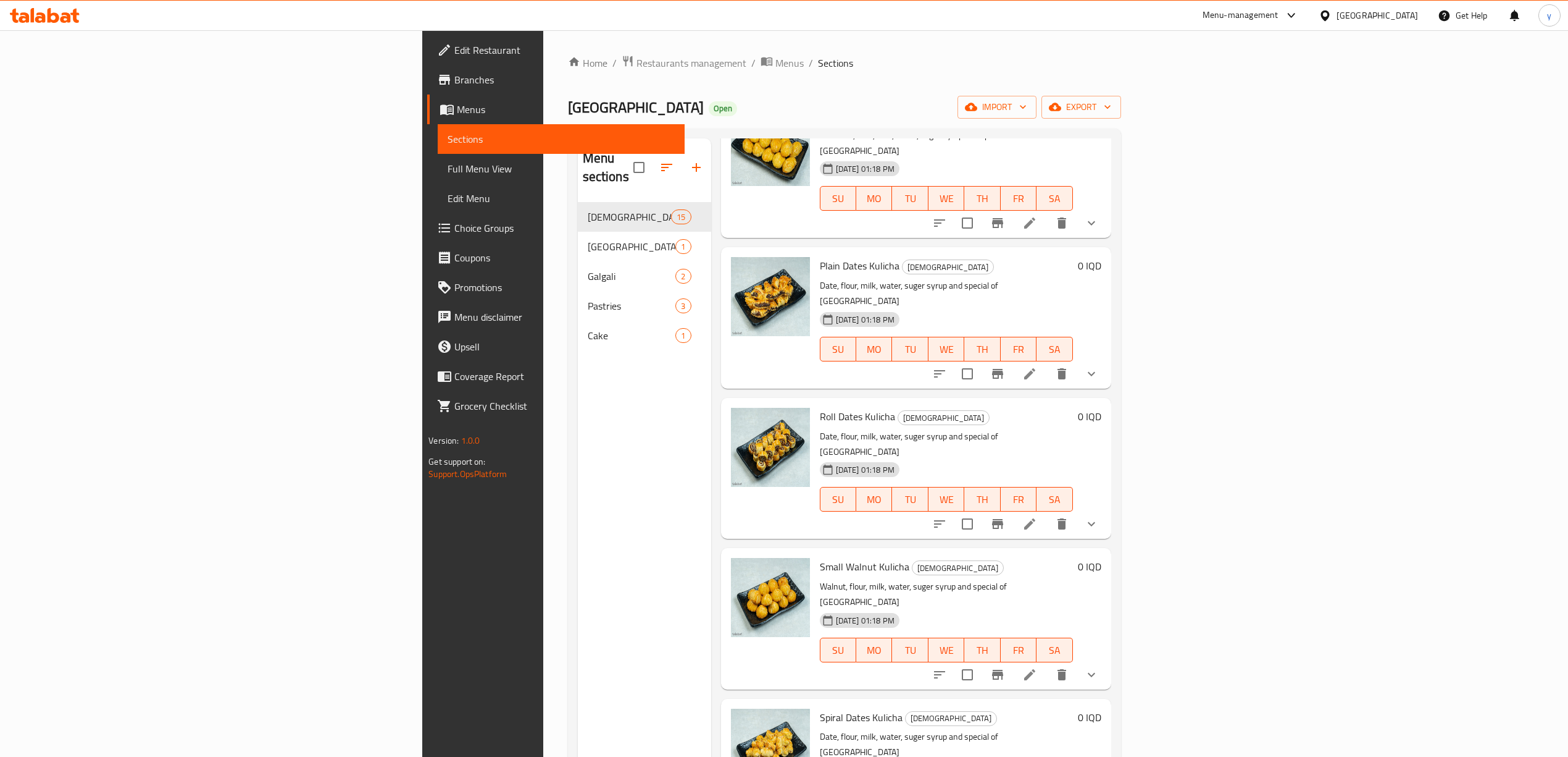
scroll to position [1298, 0]
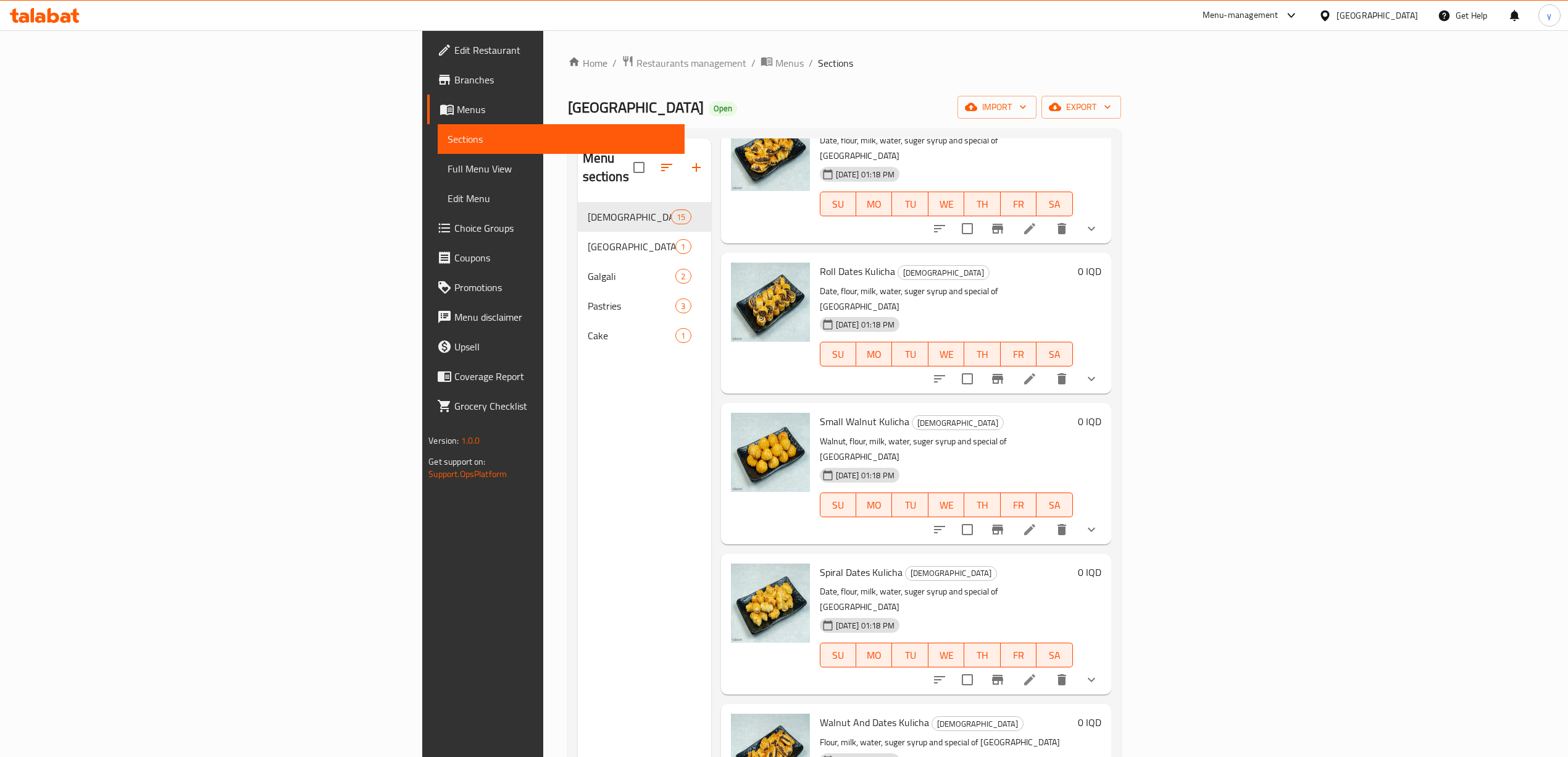
click at [1106, 665] on button "show more" at bounding box center [1092, 679] width 30 height 30
click at [876, 739] on span "1/2 Kilo" at bounding box center [892, 746] width 33 height 15
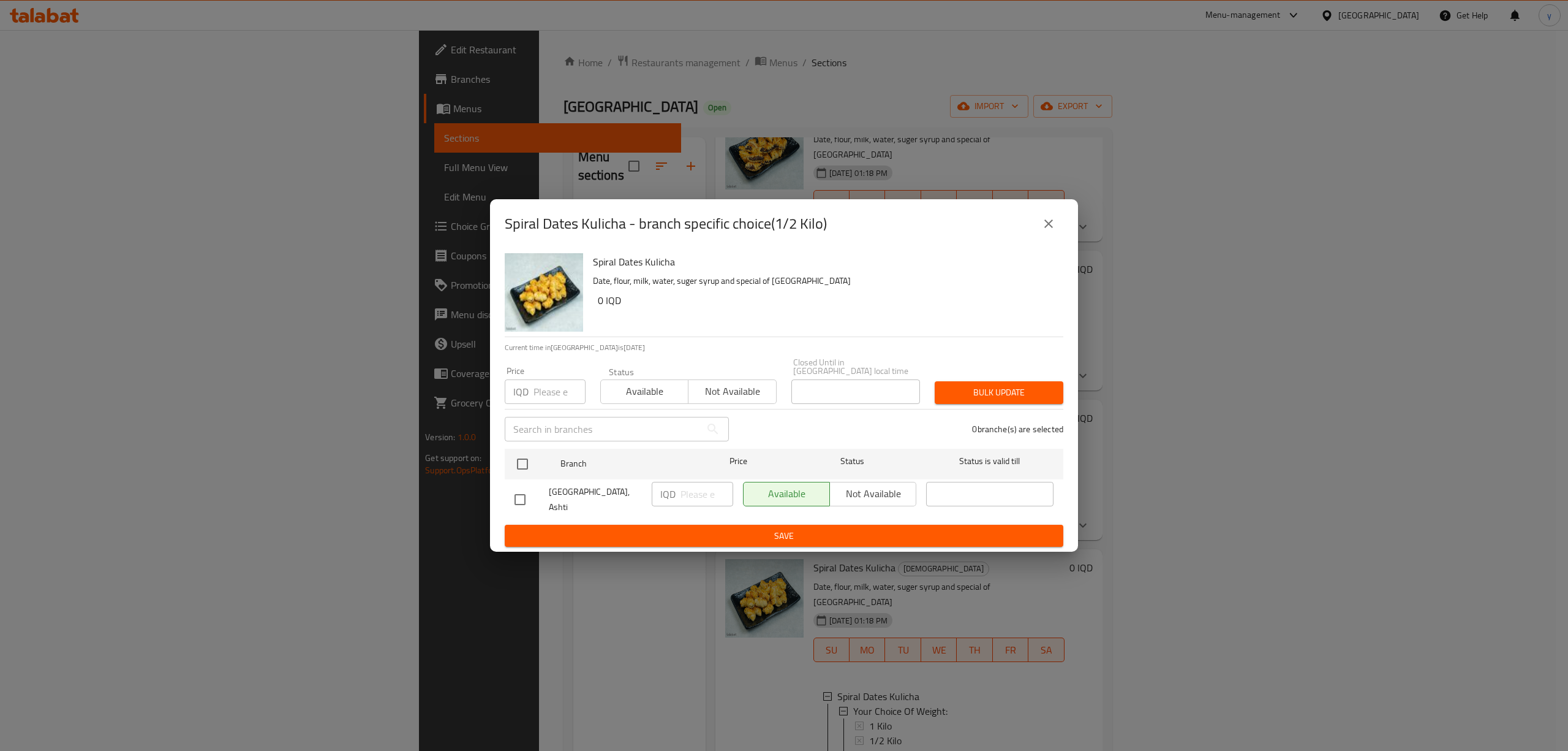
click at [1054, 224] on button "close" at bounding box center [1048, 224] width 30 height 30
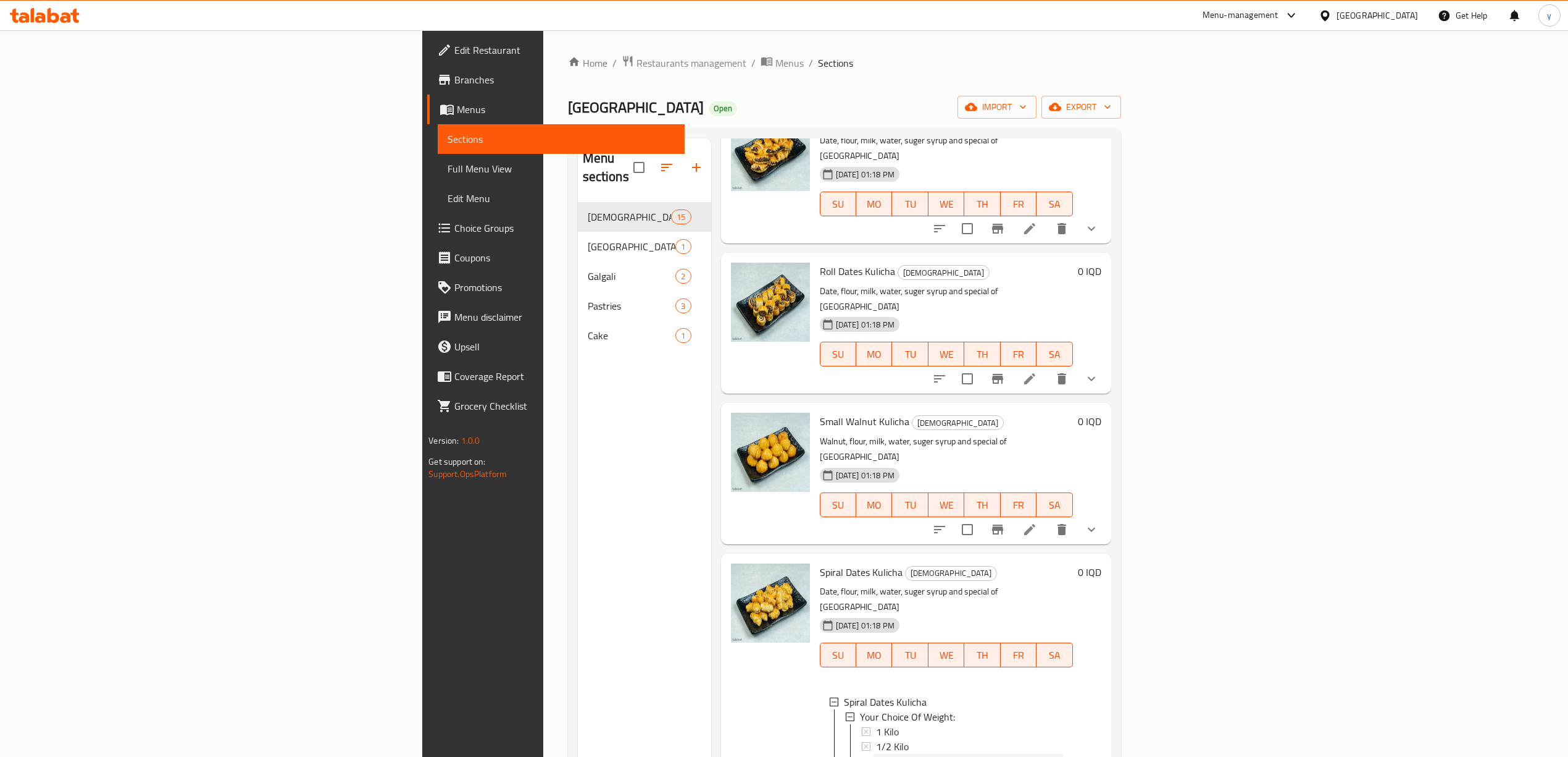
click at [876, 754] on div "1/4 Kilo" at bounding box center [969, 761] width 187 height 15
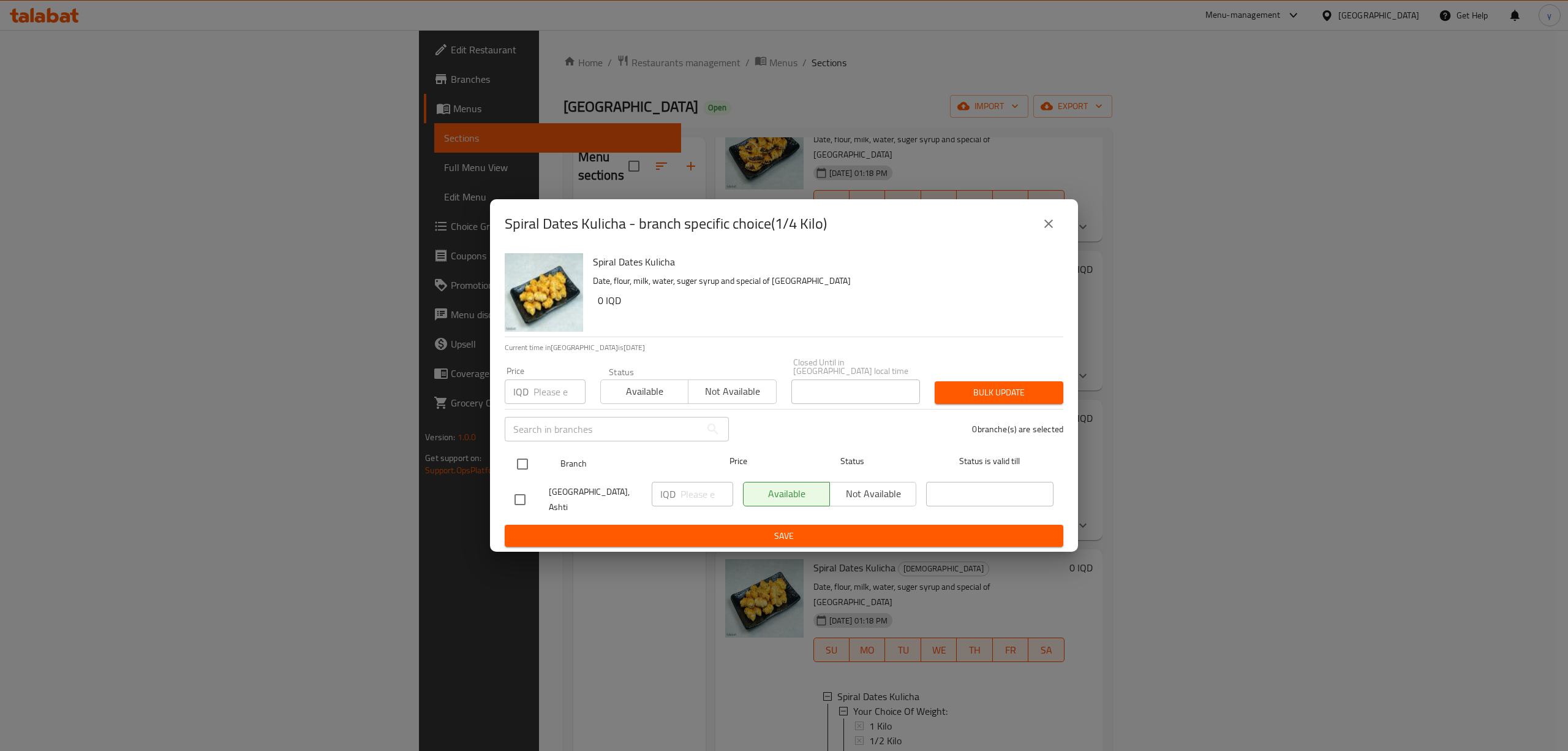
click at [519, 464] on input "checkbox" at bounding box center [522, 463] width 26 height 26
checkbox input "true"
click at [695, 491] on input "number" at bounding box center [707, 494] width 53 height 25
paste input "2000"
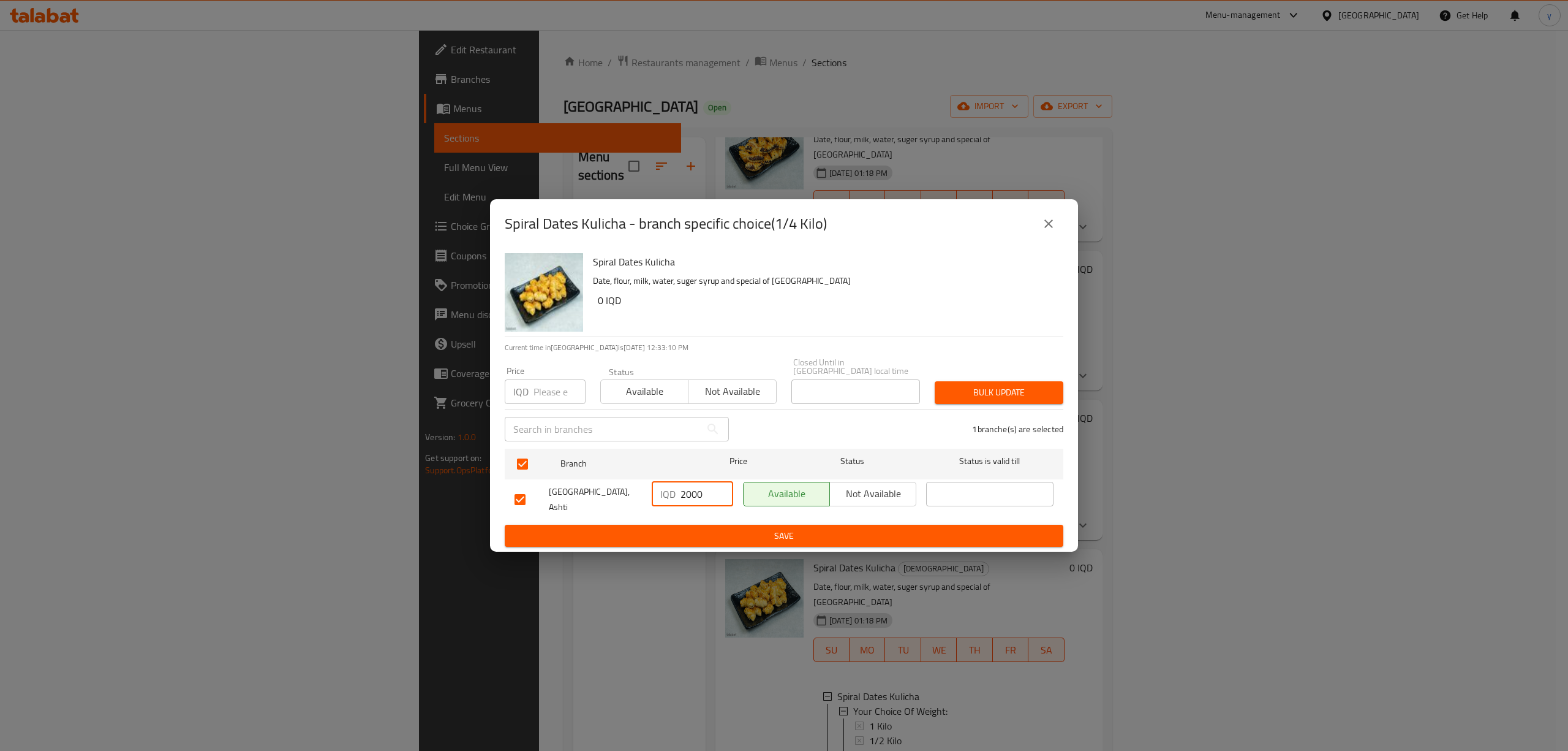
type input "2000"
click at [680, 536] on button "Save" at bounding box center [783, 536] width 559 height 23
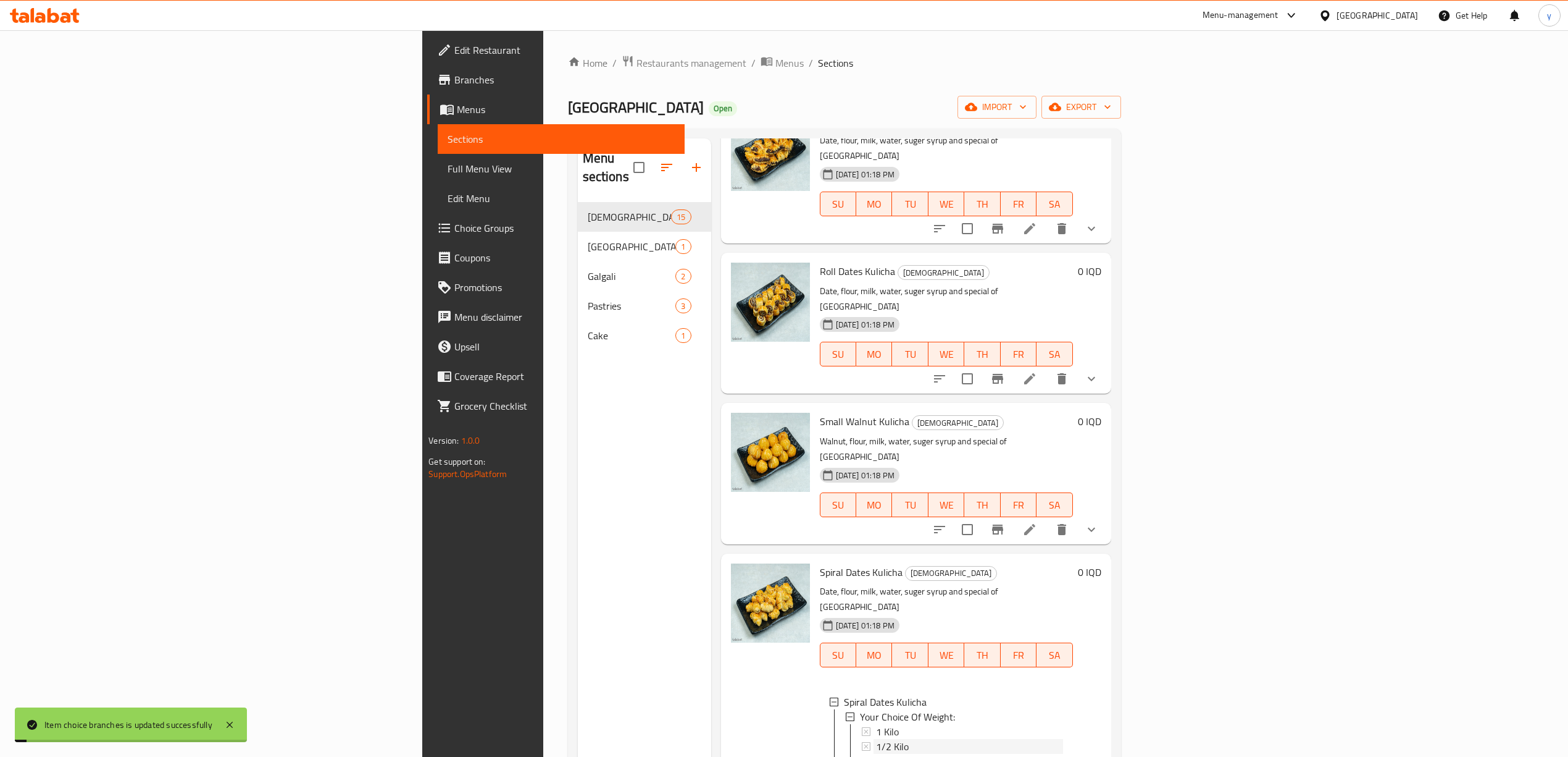
click at [876, 739] on span "1/2 Kilo" at bounding box center [892, 746] width 33 height 15
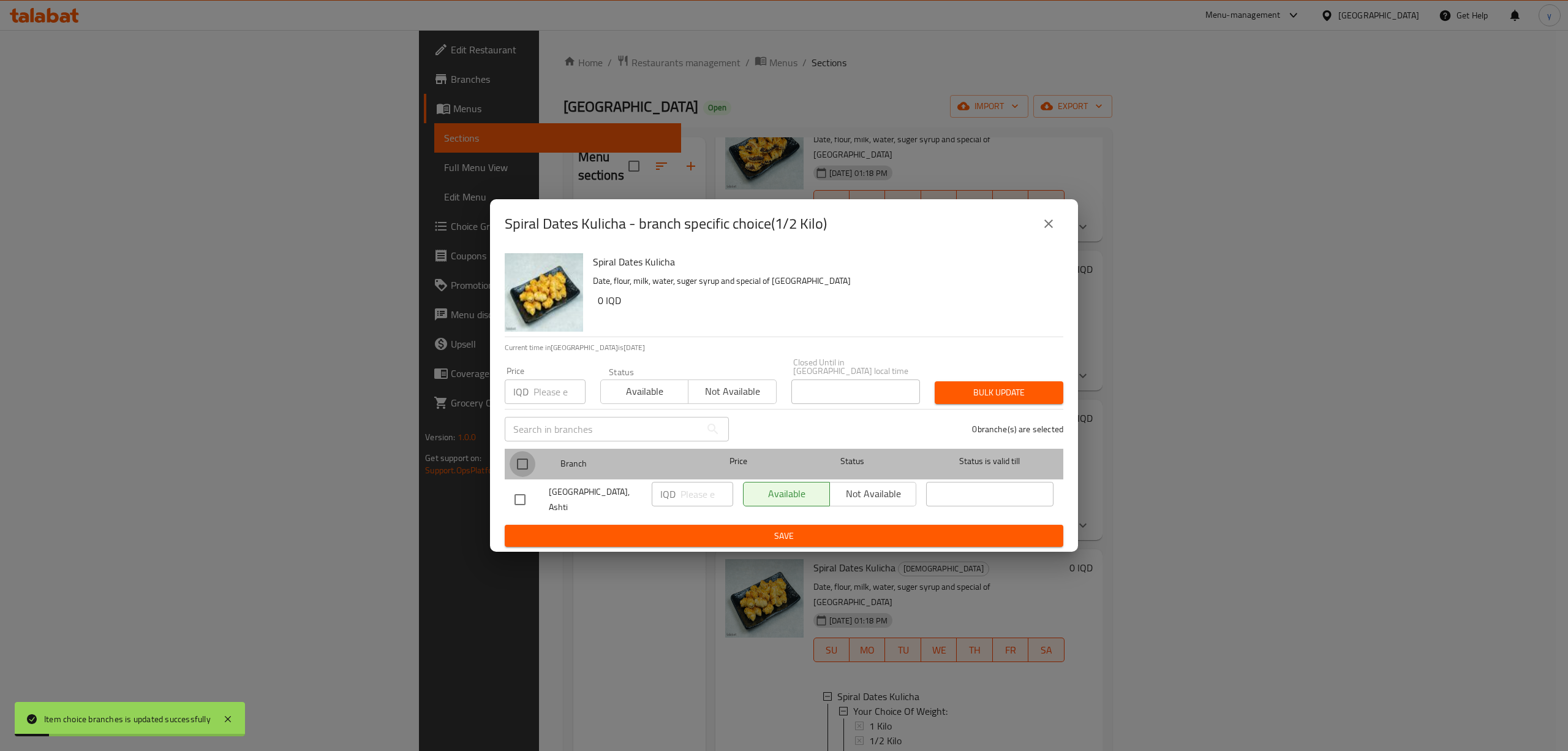
click at [520, 466] on input "checkbox" at bounding box center [522, 463] width 26 height 26
checkbox input "true"
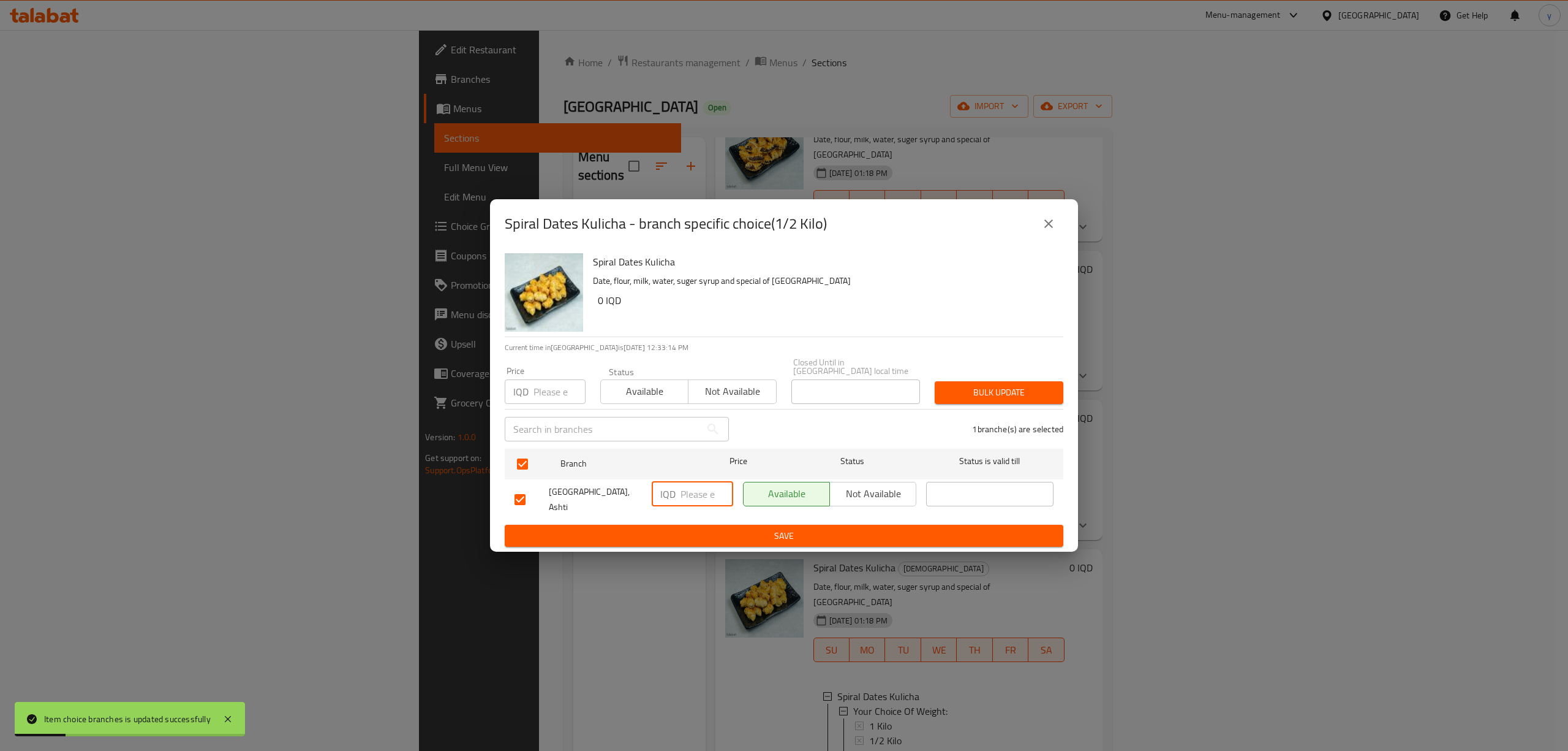
click at [692, 496] on input "number" at bounding box center [707, 494] width 53 height 25
paste input "4000"
type input "4000"
click at [699, 531] on span "Save" at bounding box center [784, 536] width 539 height 16
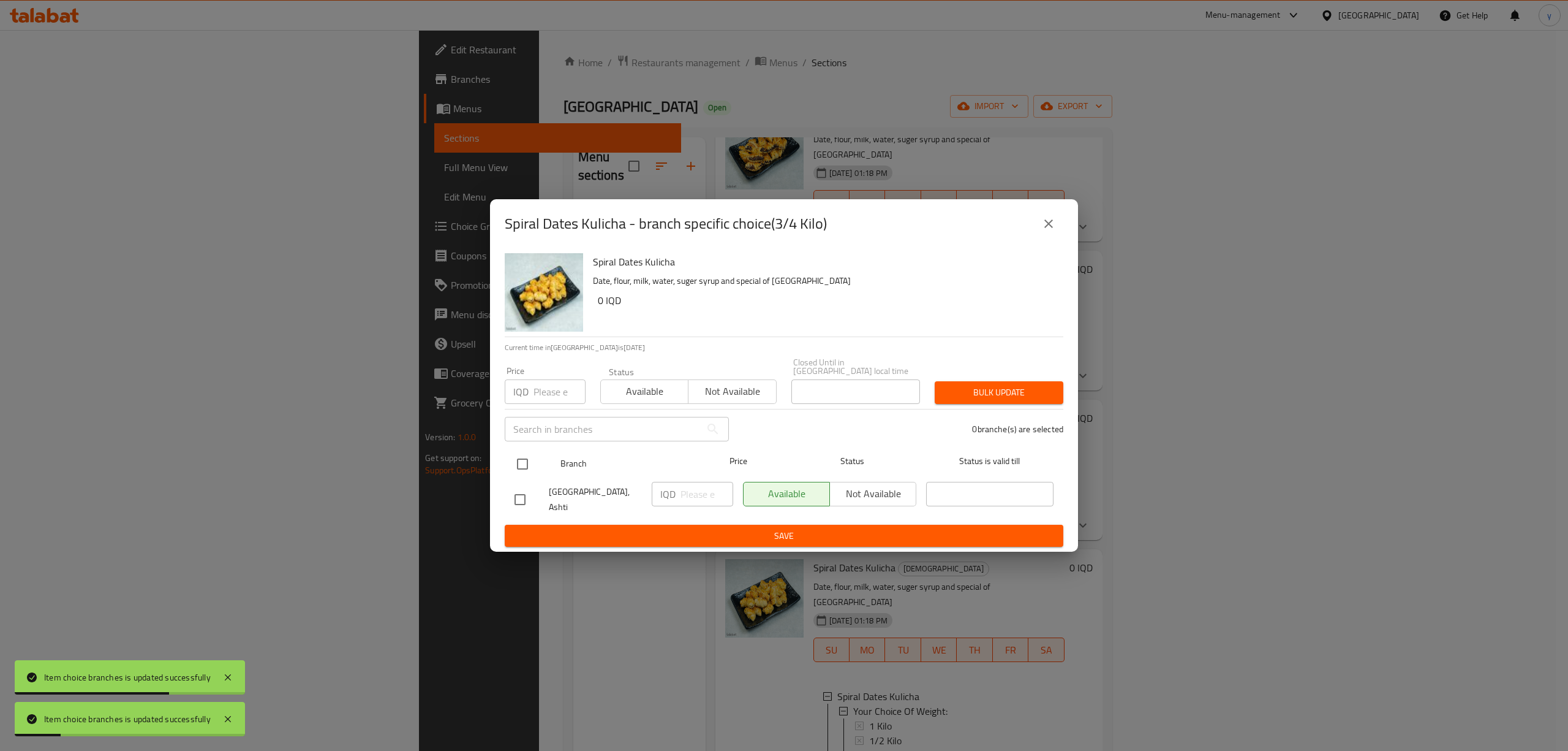
click at [524, 467] on input "checkbox" at bounding box center [522, 463] width 26 height 26
checkbox input "true"
click at [709, 493] on input "number" at bounding box center [707, 494] width 53 height 25
paste input "6000"
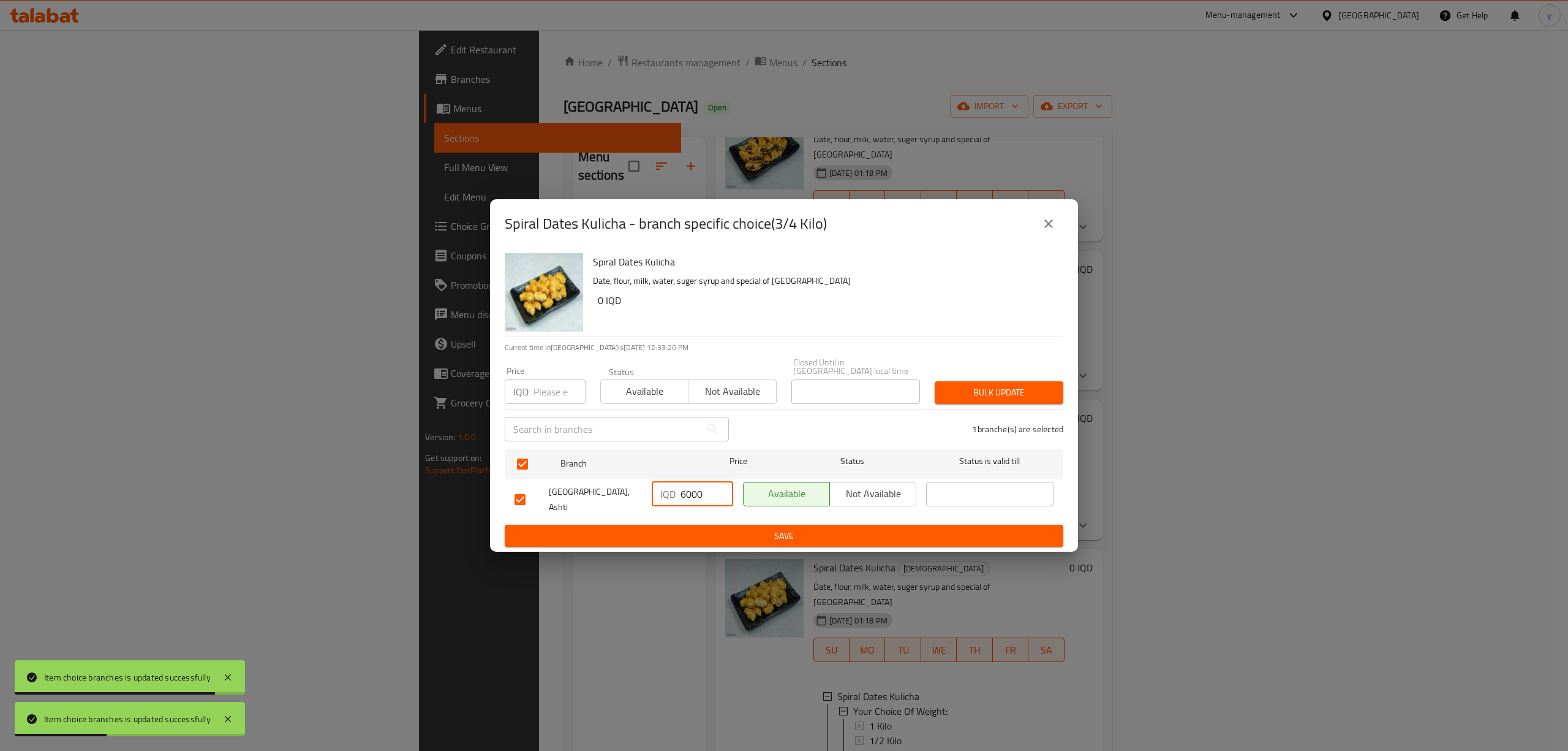
type input "6000"
click at [714, 534] on button "Save" at bounding box center [783, 536] width 559 height 23
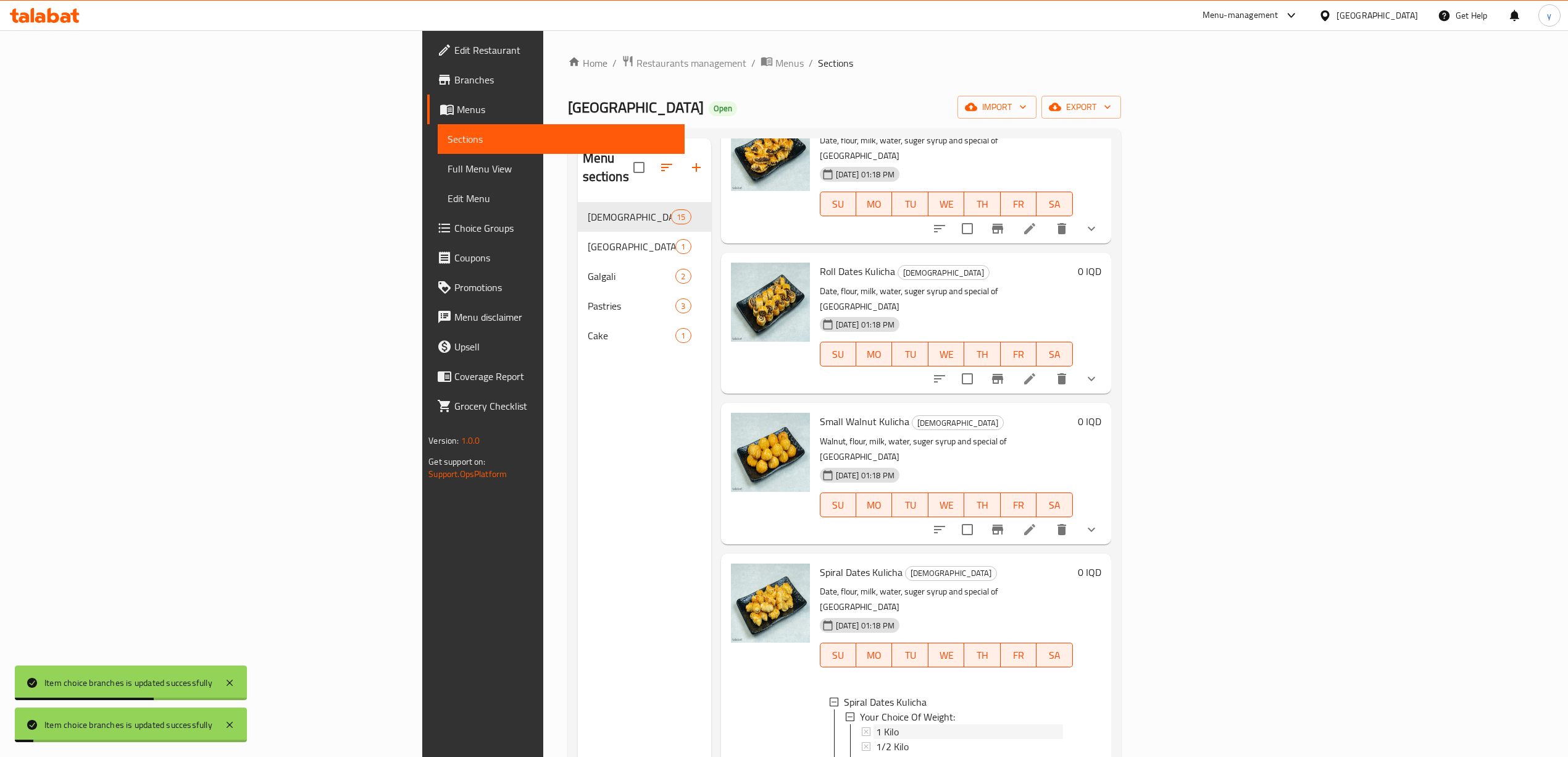
click at [876, 724] on span "1 Kilo" at bounding box center [887, 731] width 23 height 15
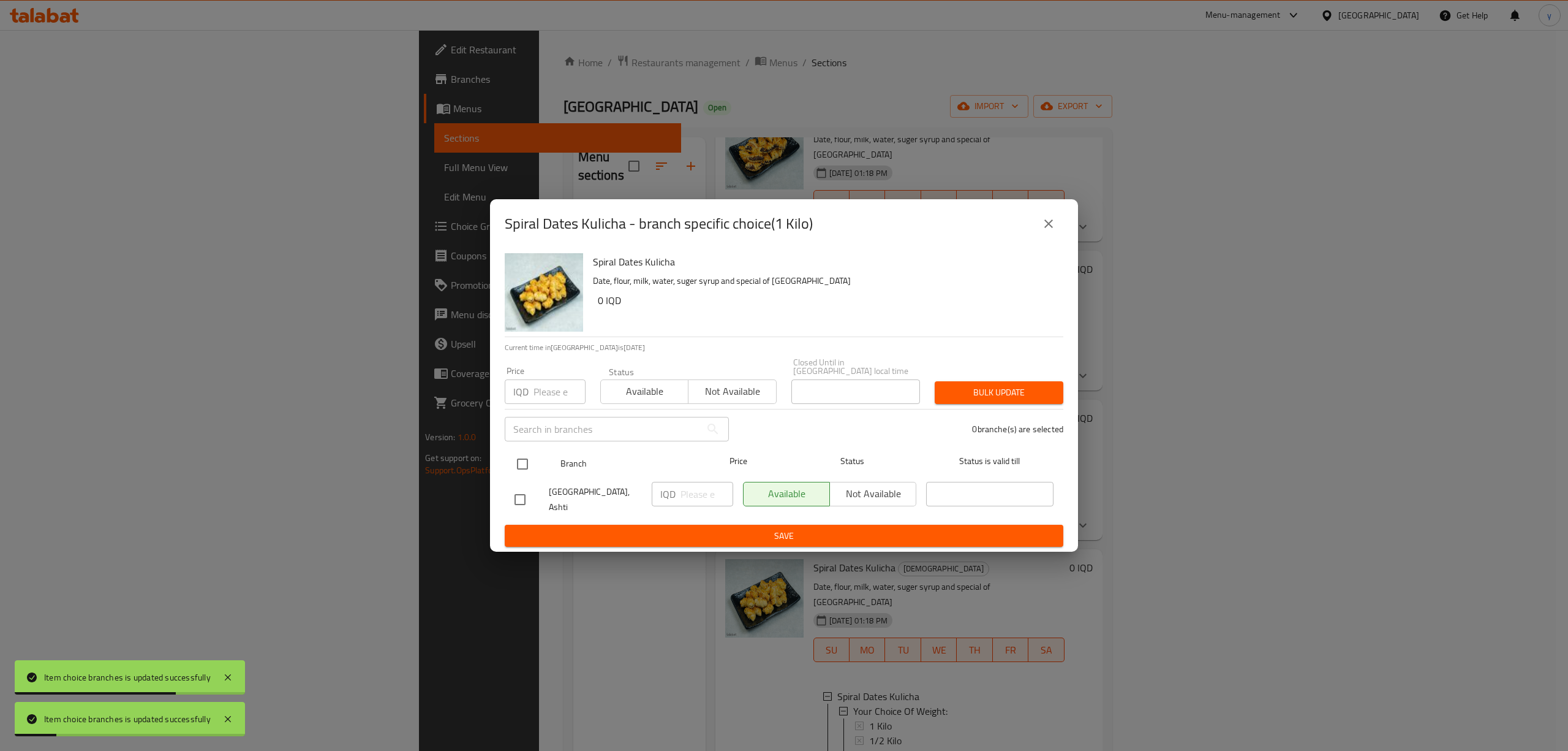
click at [535, 470] on div at bounding box center [532, 464] width 46 height 36
click at [530, 456] on input "checkbox" at bounding box center [522, 463] width 26 height 26
checkbox input "true"
click at [697, 485] on input "number" at bounding box center [707, 494] width 53 height 25
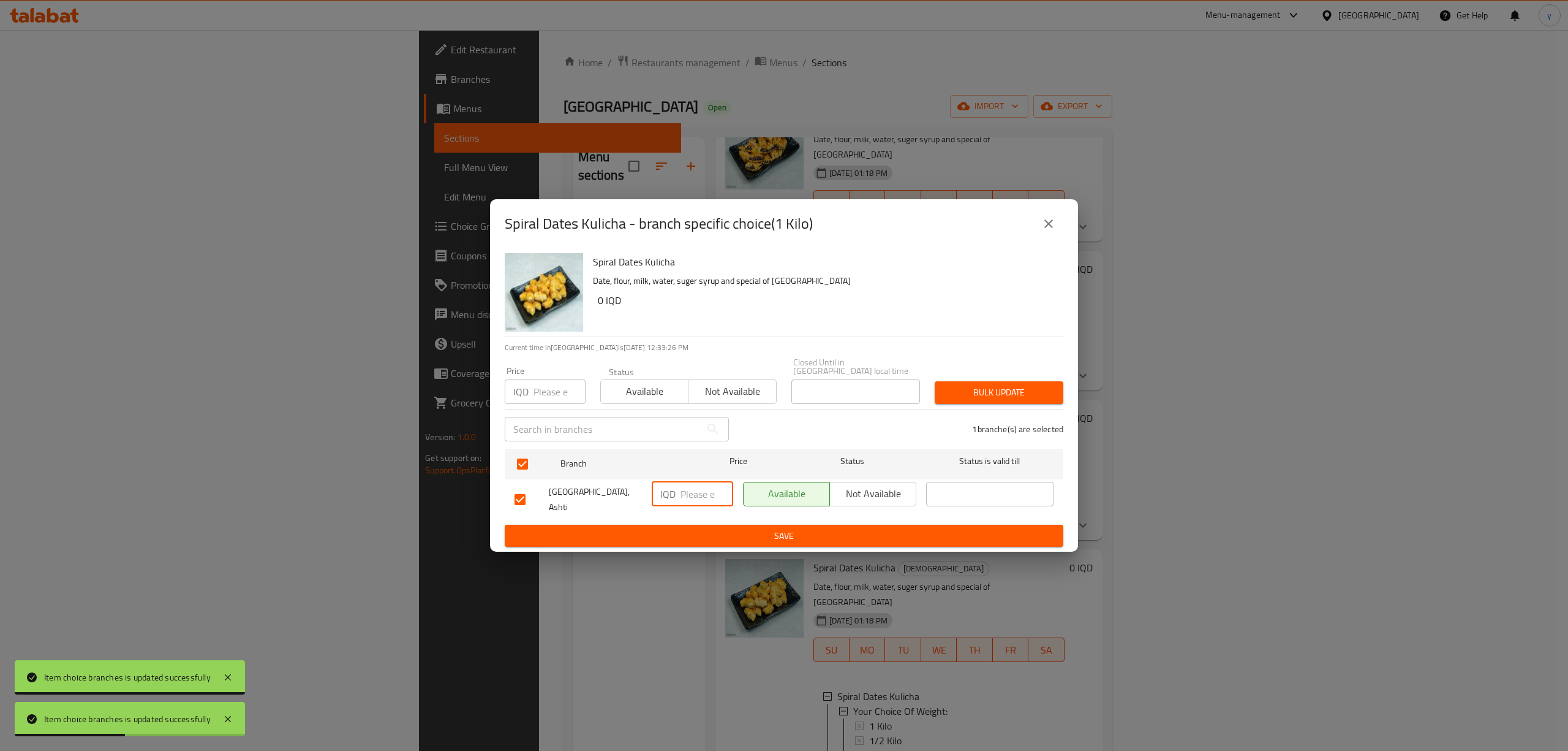
paste input "8000"
type input "8000"
click at [751, 207] on div "Spiral Dates Kulicha - branch specific choice(1 Kilo) Spiral Dates Kulicha Date…" at bounding box center [784, 376] width 1568 height 751
click at [709, 529] on span "Save" at bounding box center [784, 536] width 539 height 16
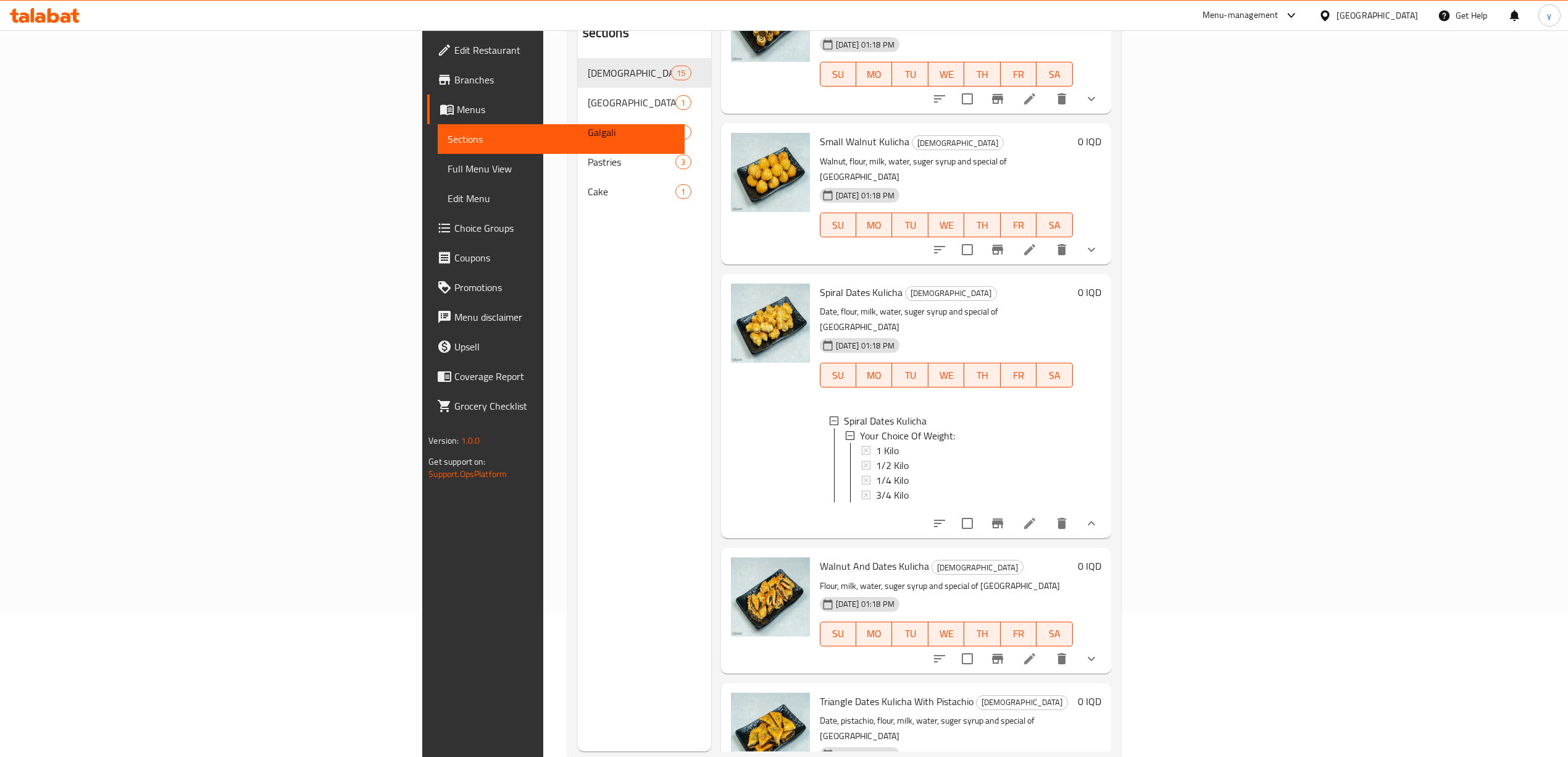
scroll to position [173, 0]
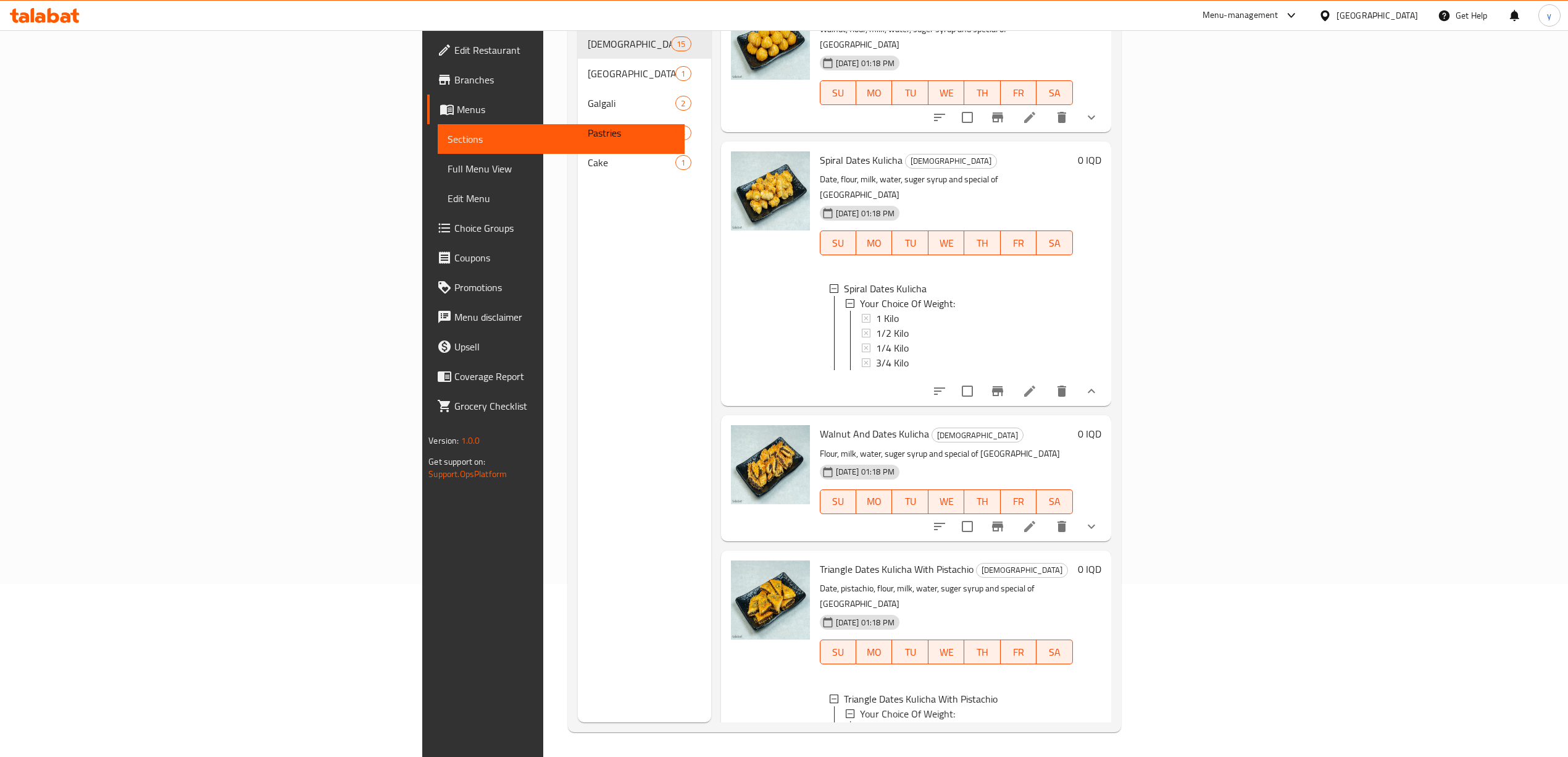
scroll to position [1570, 0]
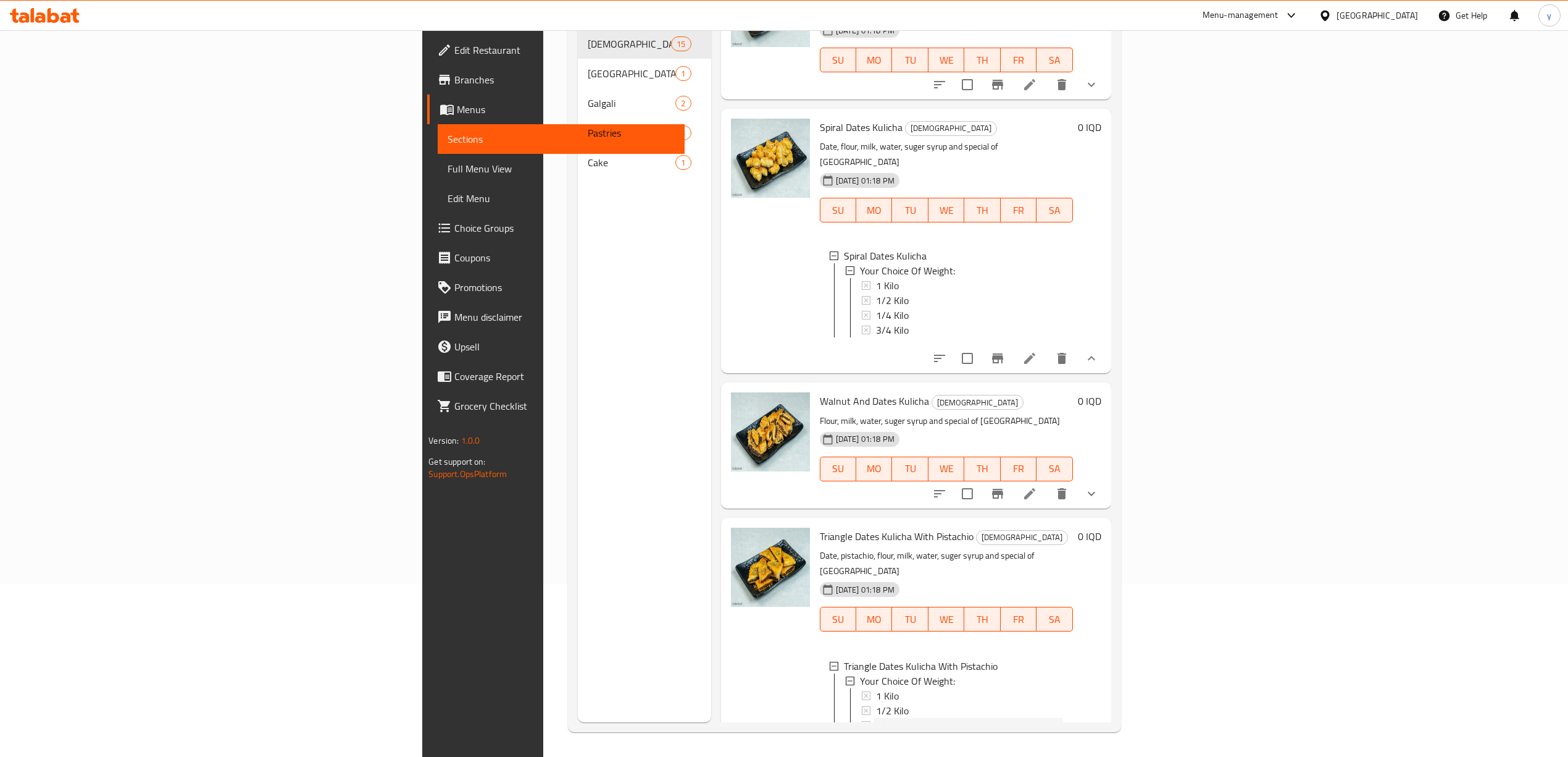
click at [876, 718] on span "1/4 Kilo" at bounding box center [892, 725] width 33 height 15
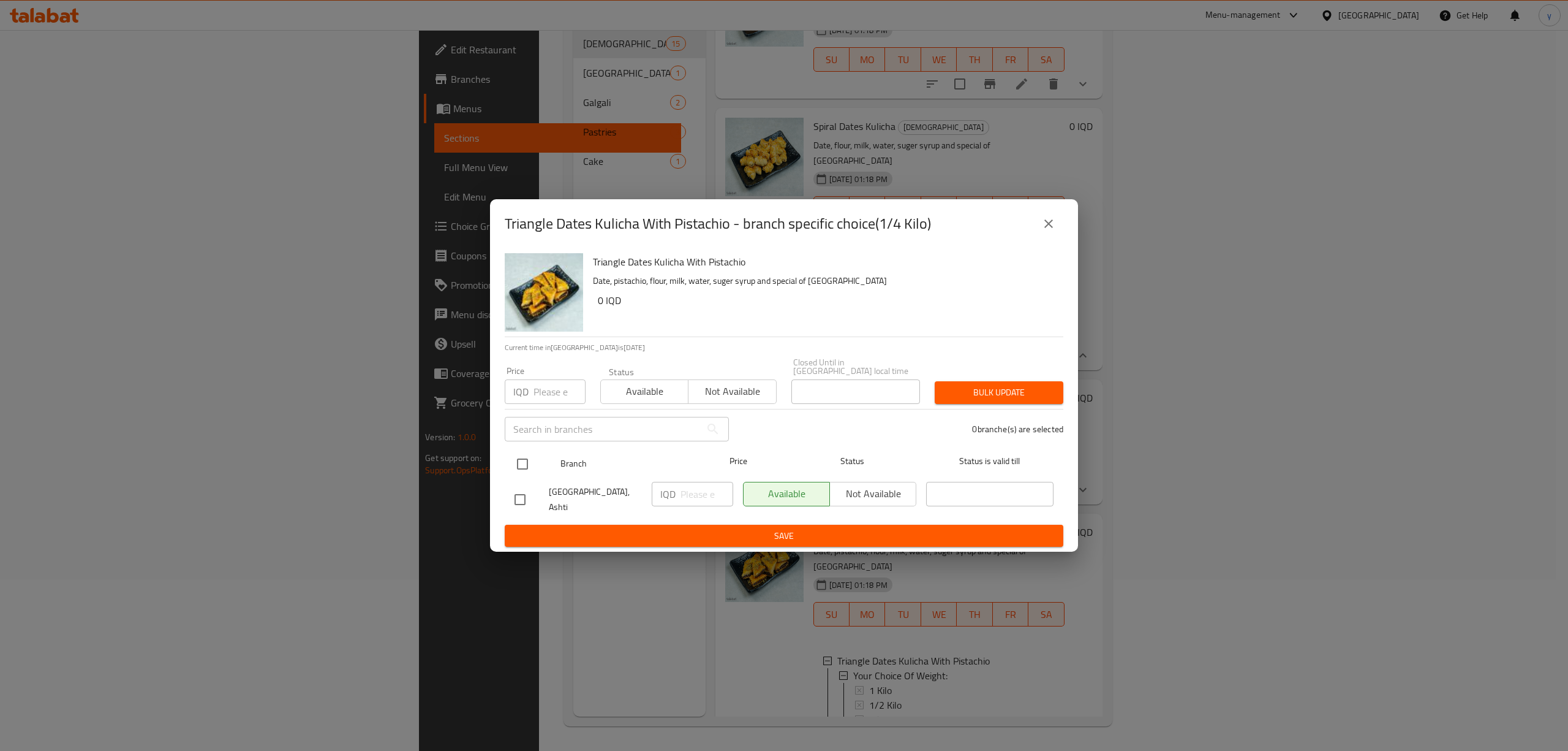
click at [515, 459] on input "checkbox" at bounding box center [522, 463] width 26 height 26
checkbox input "true"
click at [685, 484] on input "number" at bounding box center [707, 494] width 53 height 25
paste input "2000"
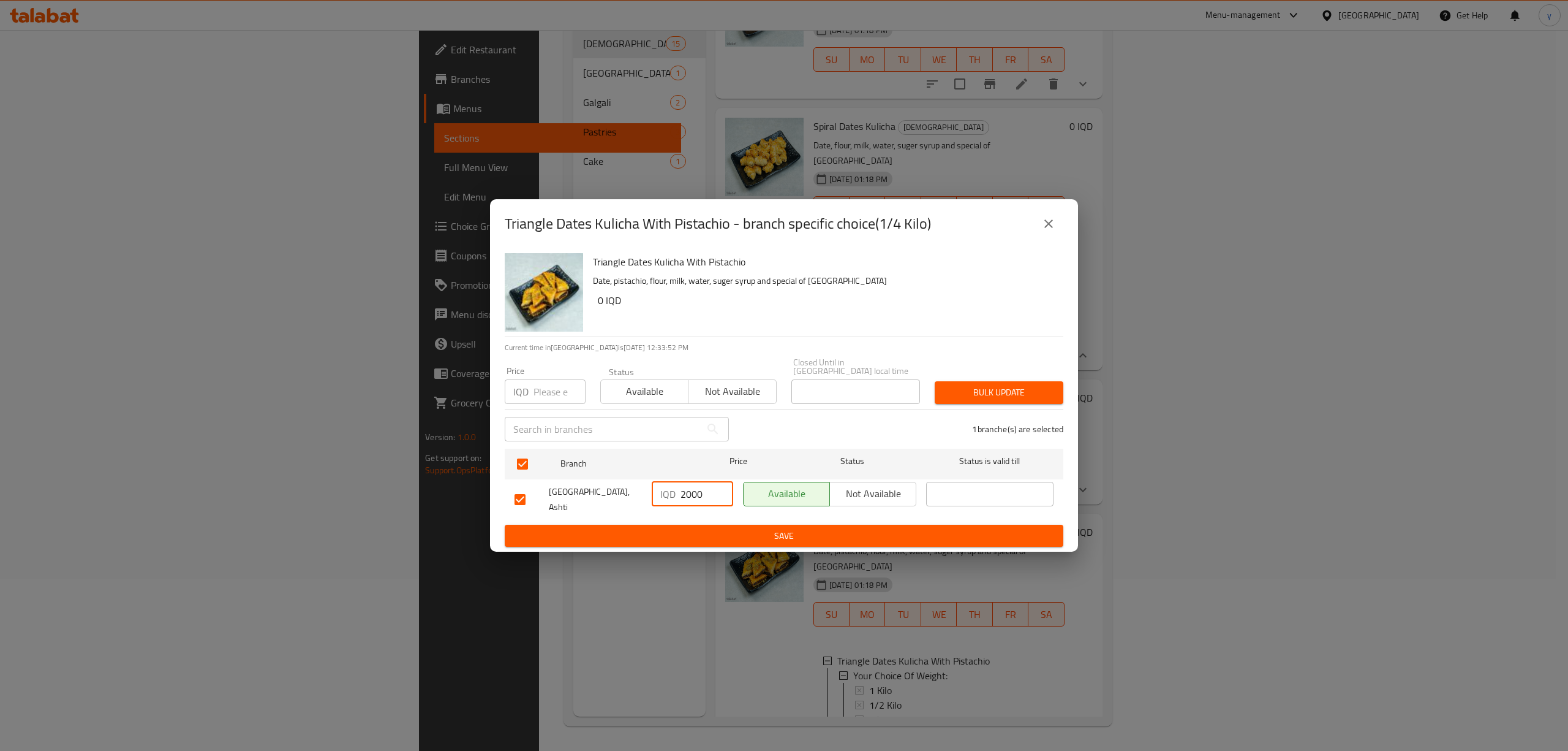
type input "2000"
click at [667, 525] on button "Save" at bounding box center [783, 536] width 559 height 23
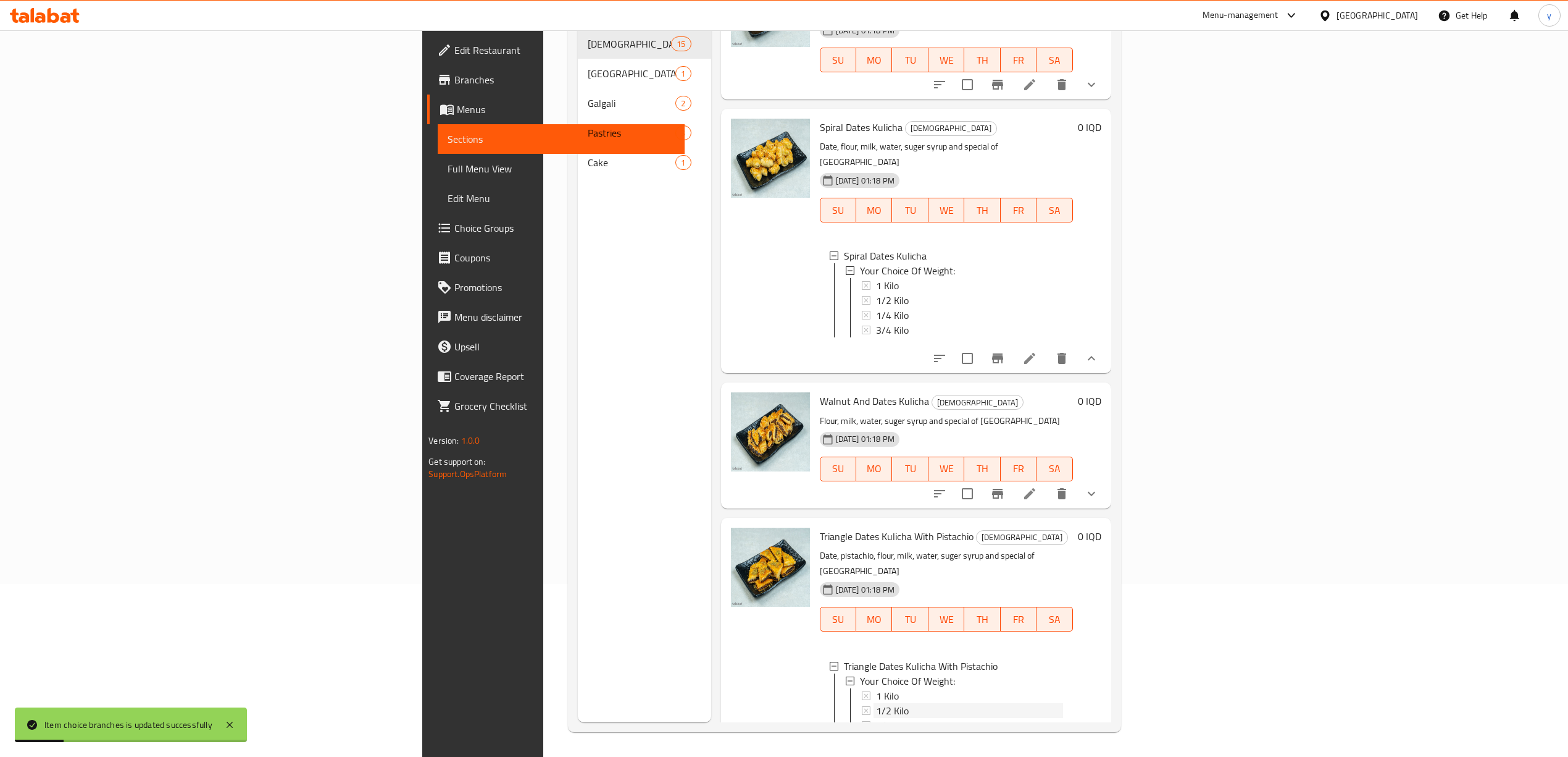
click at [876, 703] on span "1/2 Kilo" at bounding box center [892, 710] width 33 height 15
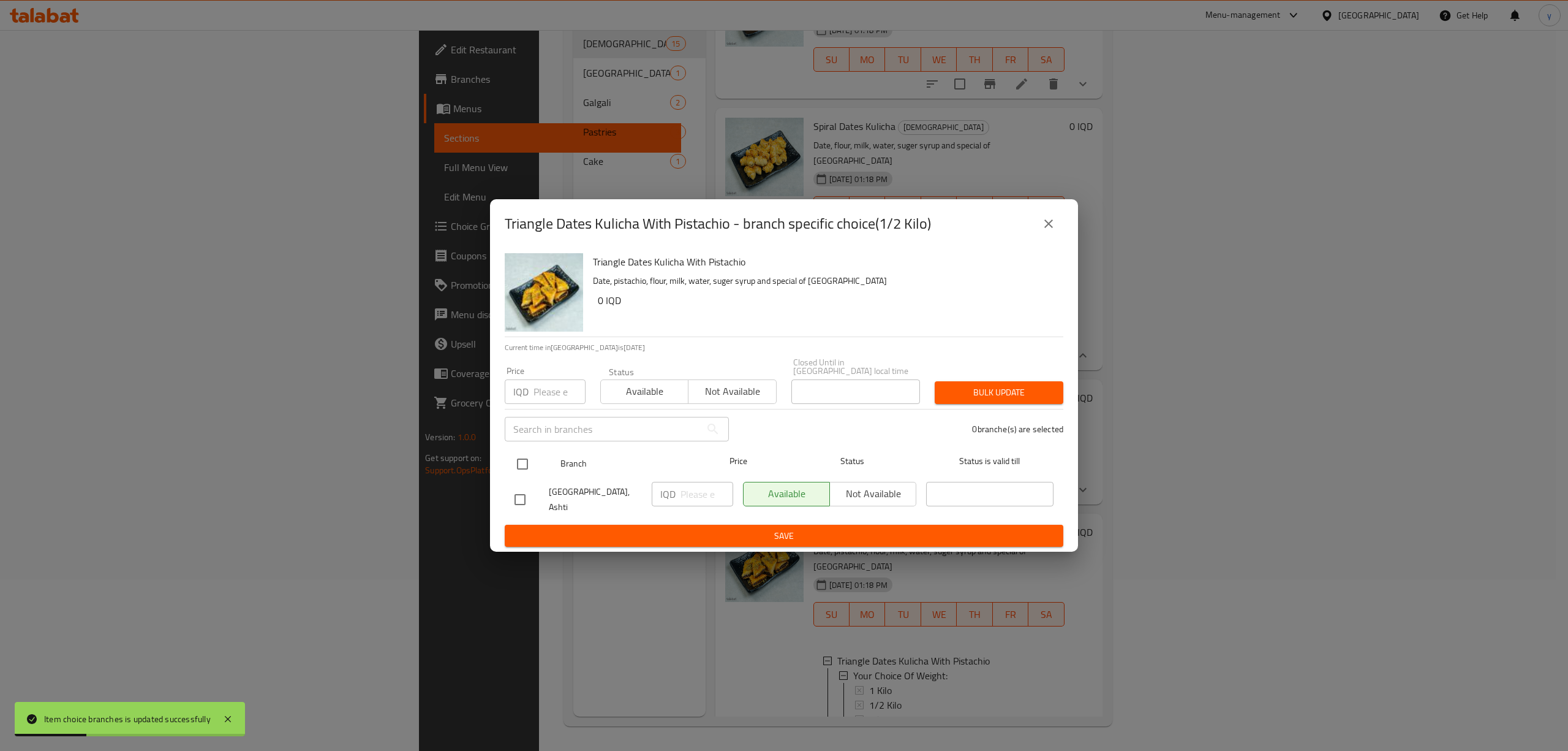
click at [523, 457] on input "checkbox" at bounding box center [522, 463] width 26 height 26
checkbox input "true"
click at [675, 486] on div "IQD ​" at bounding box center [692, 494] width 82 height 25
click at [684, 493] on input "number" at bounding box center [707, 494] width 53 height 25
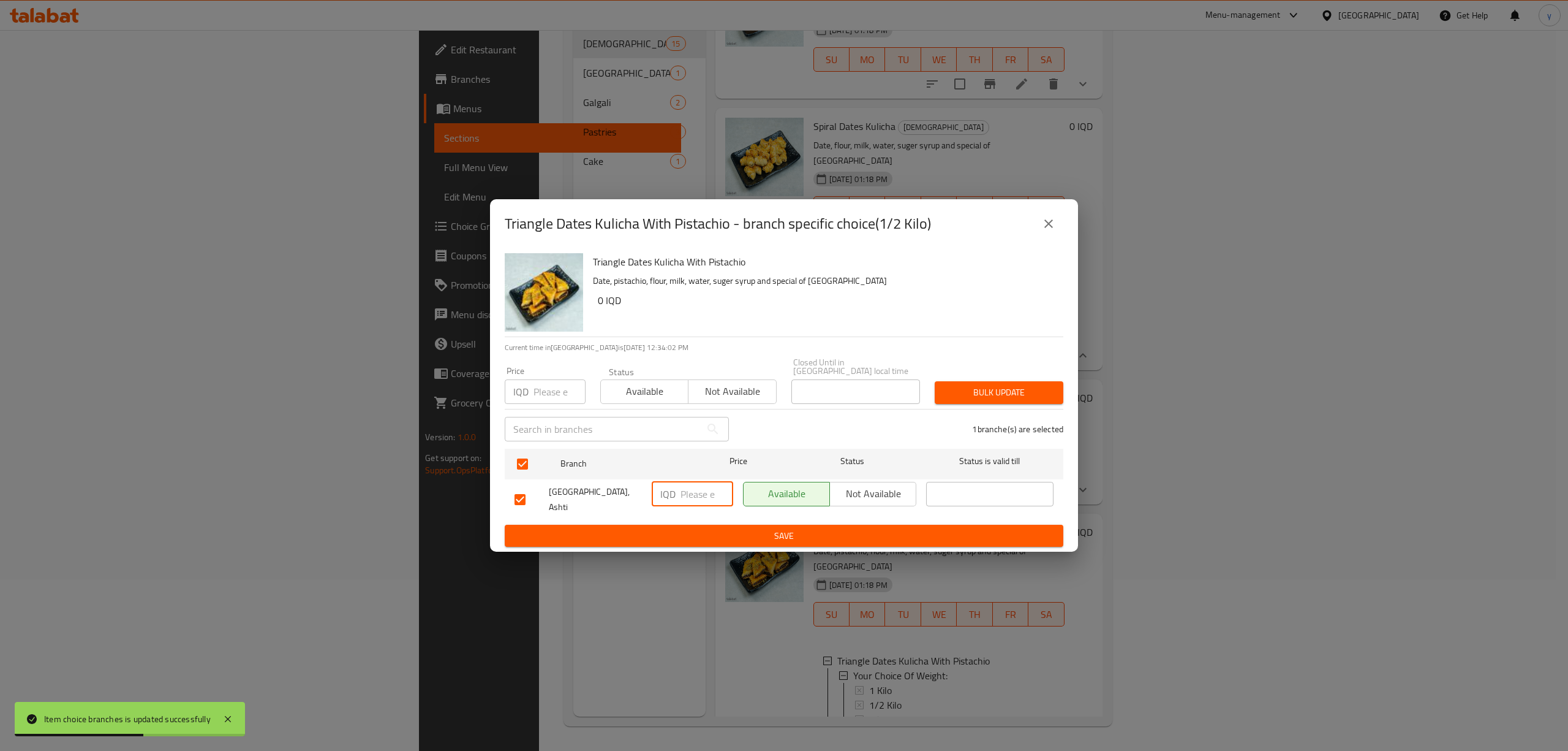
paste input "4000"
type input "4000"
click at [721, 536] on button "Save" at bounding box center [783, 536] width 559 height 23
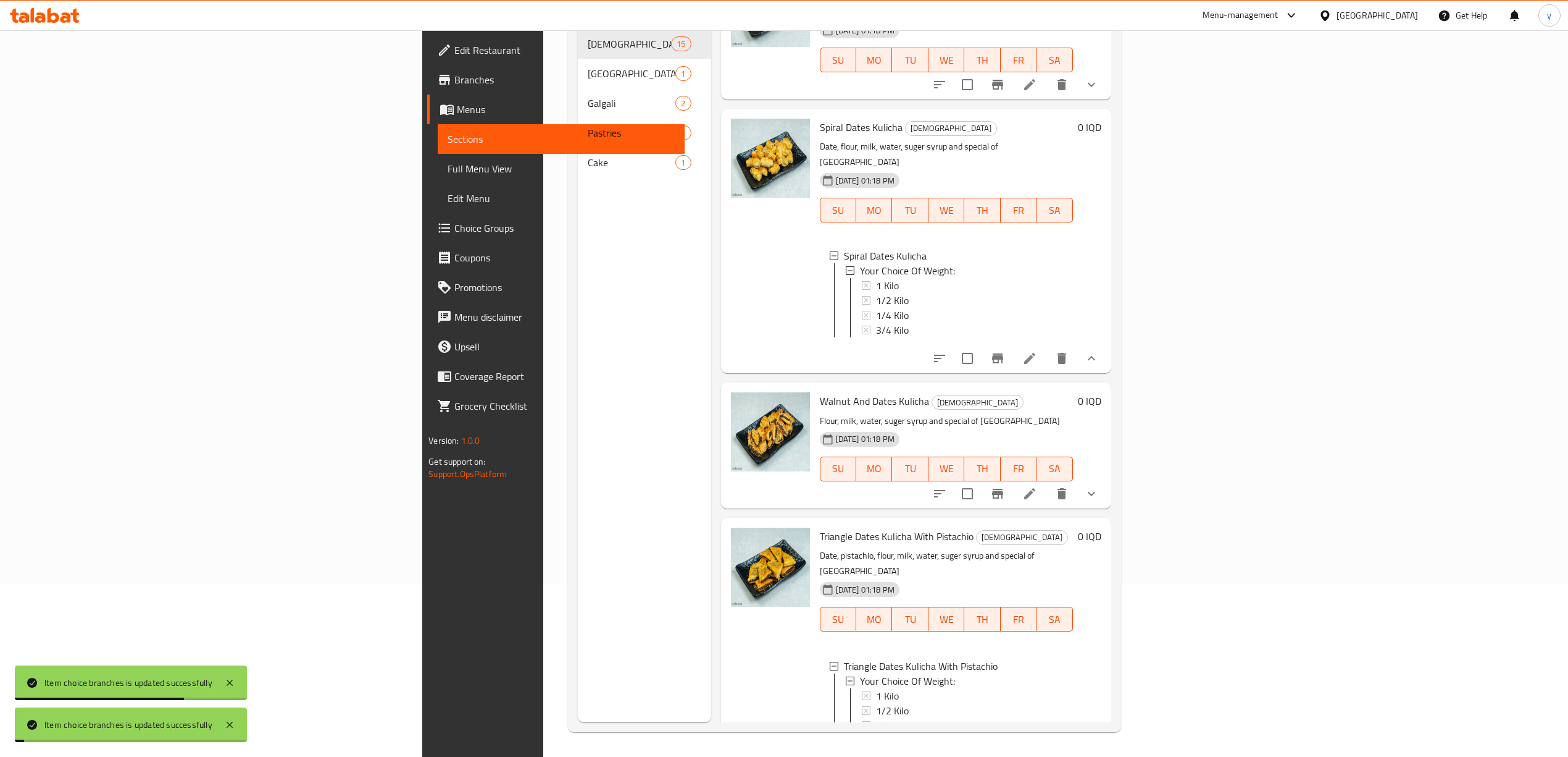
click at [876, 733] on span "3/4 Kilo" at bounding box center [892, 740] width 33 height 15
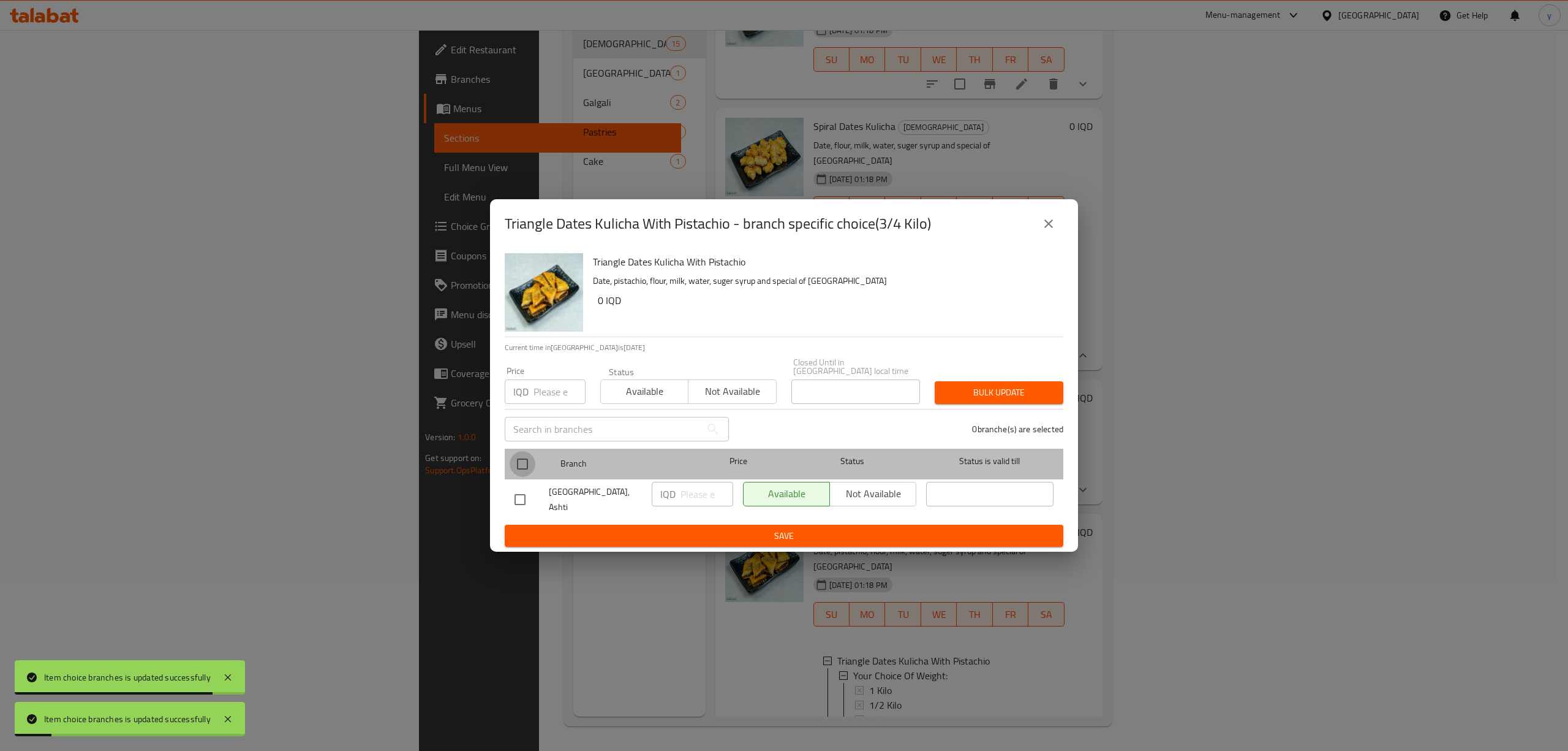
click at [524, 457] on input "checkbox" at bounding box center [522, 463] width 26 height 26
checkbox input "true"
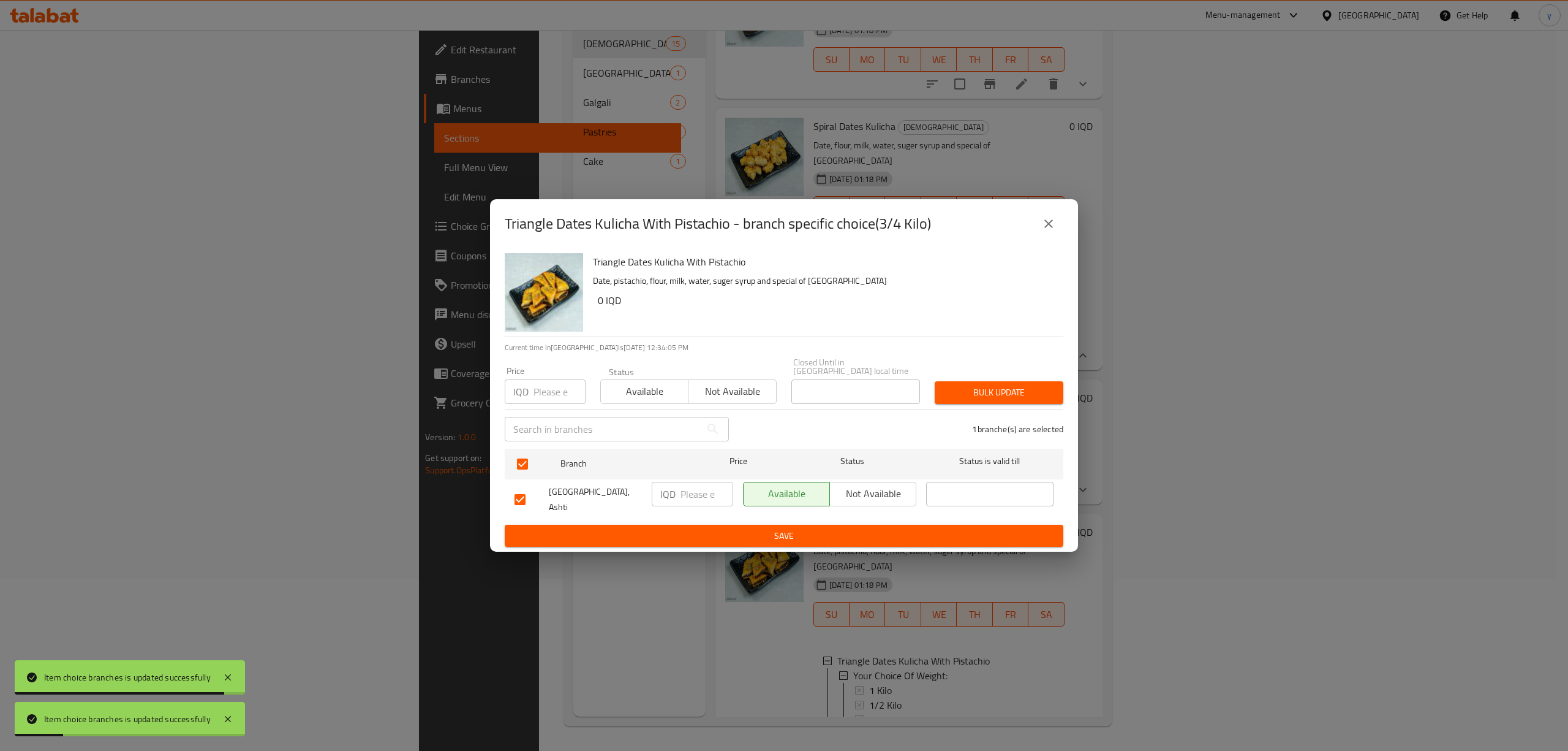
click at [708, 491] on input "number" at bounding box center [707, 494] width 53 height 25
paste input "6000"
type input "6000"
click at [716, 528] on span "Save" at bounding box center [784, 536] width 539 height 16
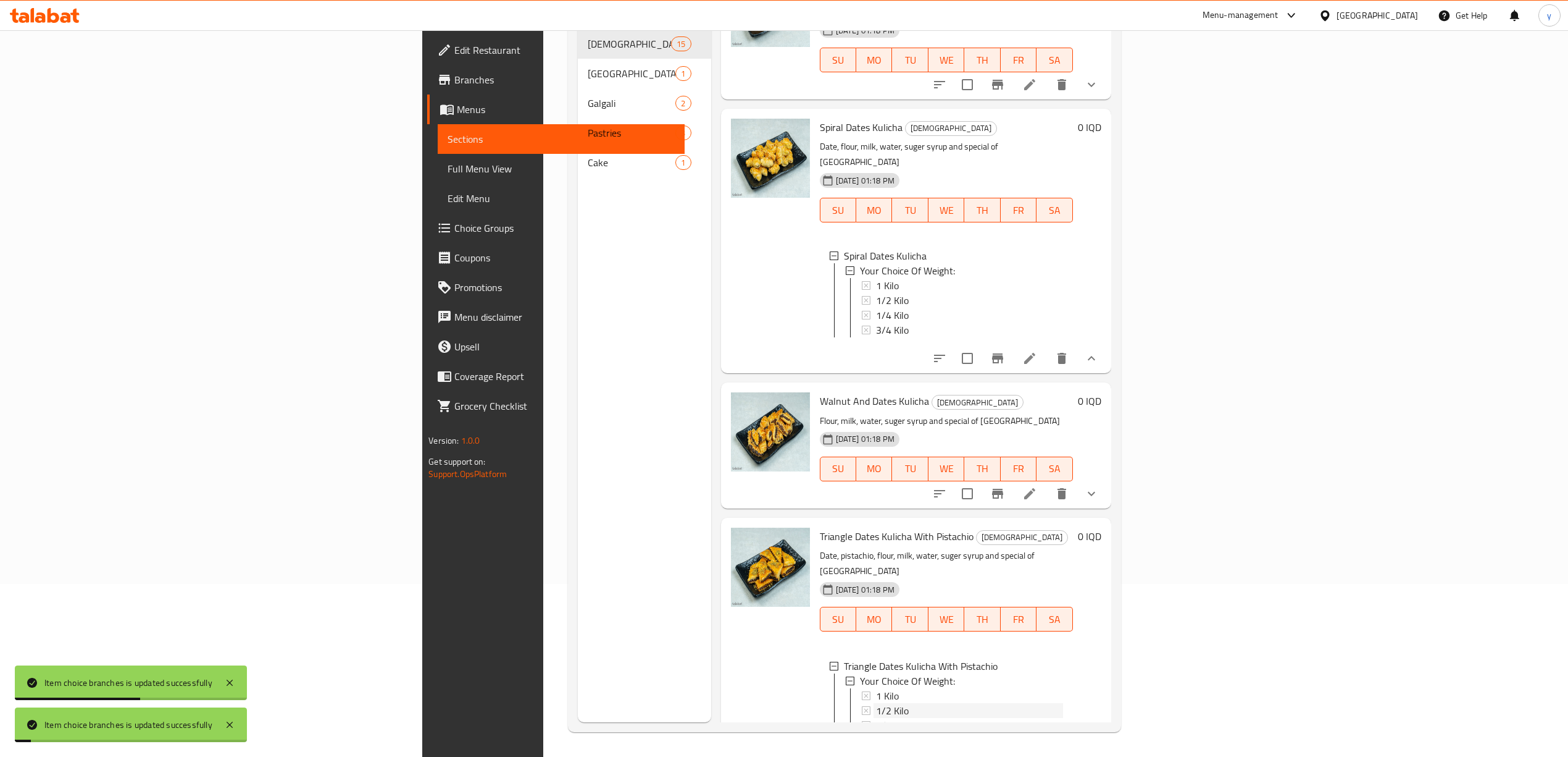
click at [876, 703] on div "1/2 Kilo" at bounding box center [969, 710] width 187 height 15
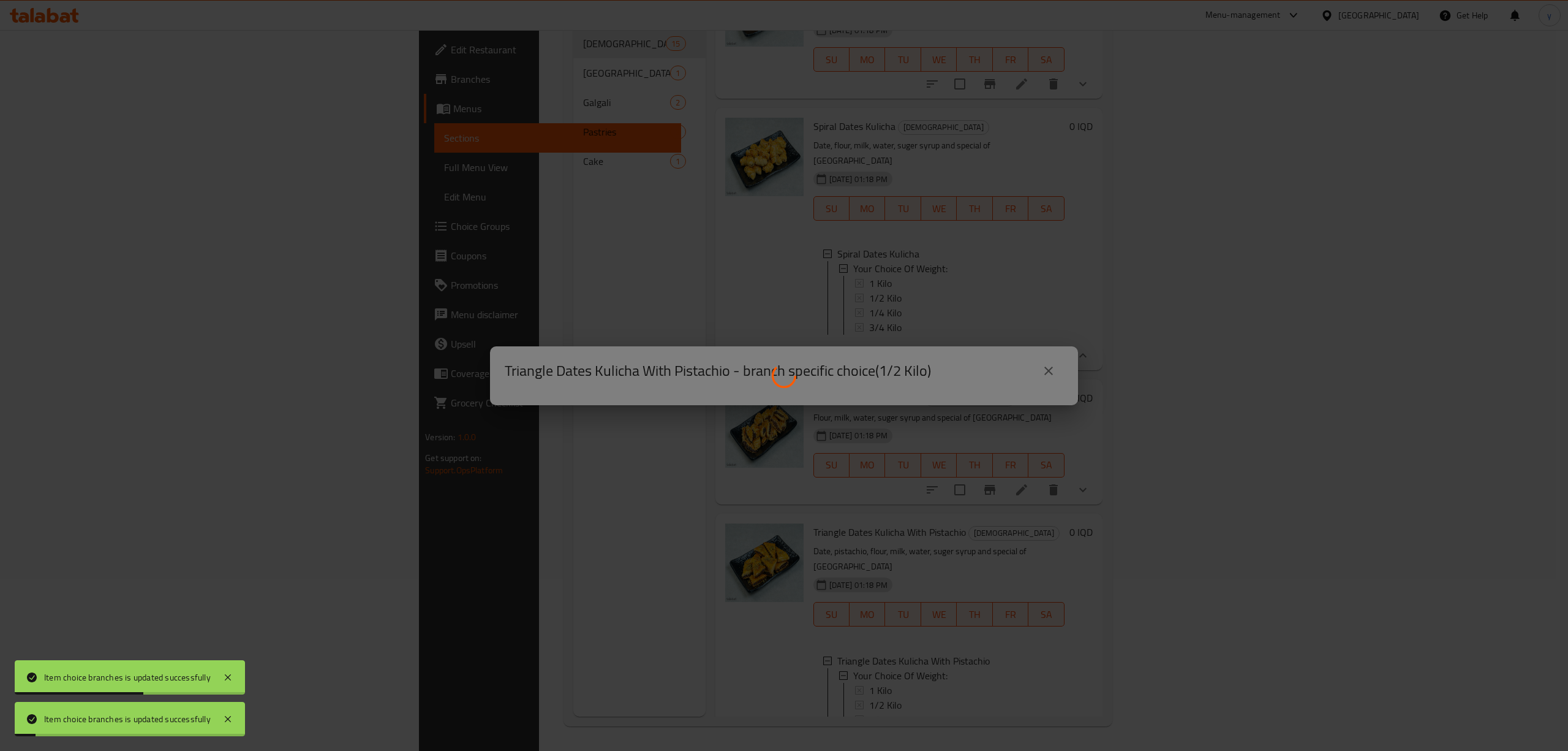
click at [796, 493] on div at bounding box center [784, 376] width 1568 height 751
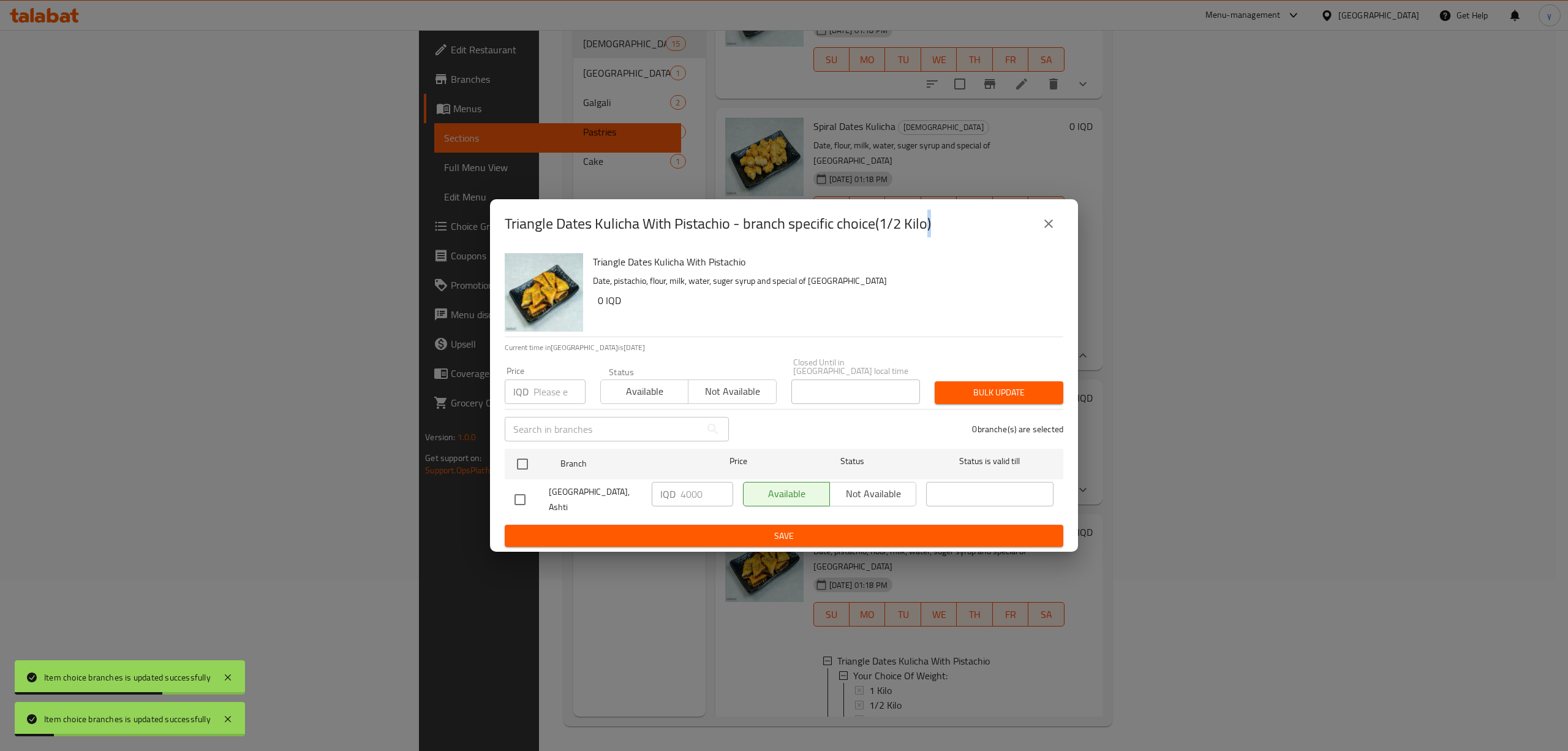
click at [1054, 229] on icon "close" at bounding box center [1048, 223] width 15 height 15
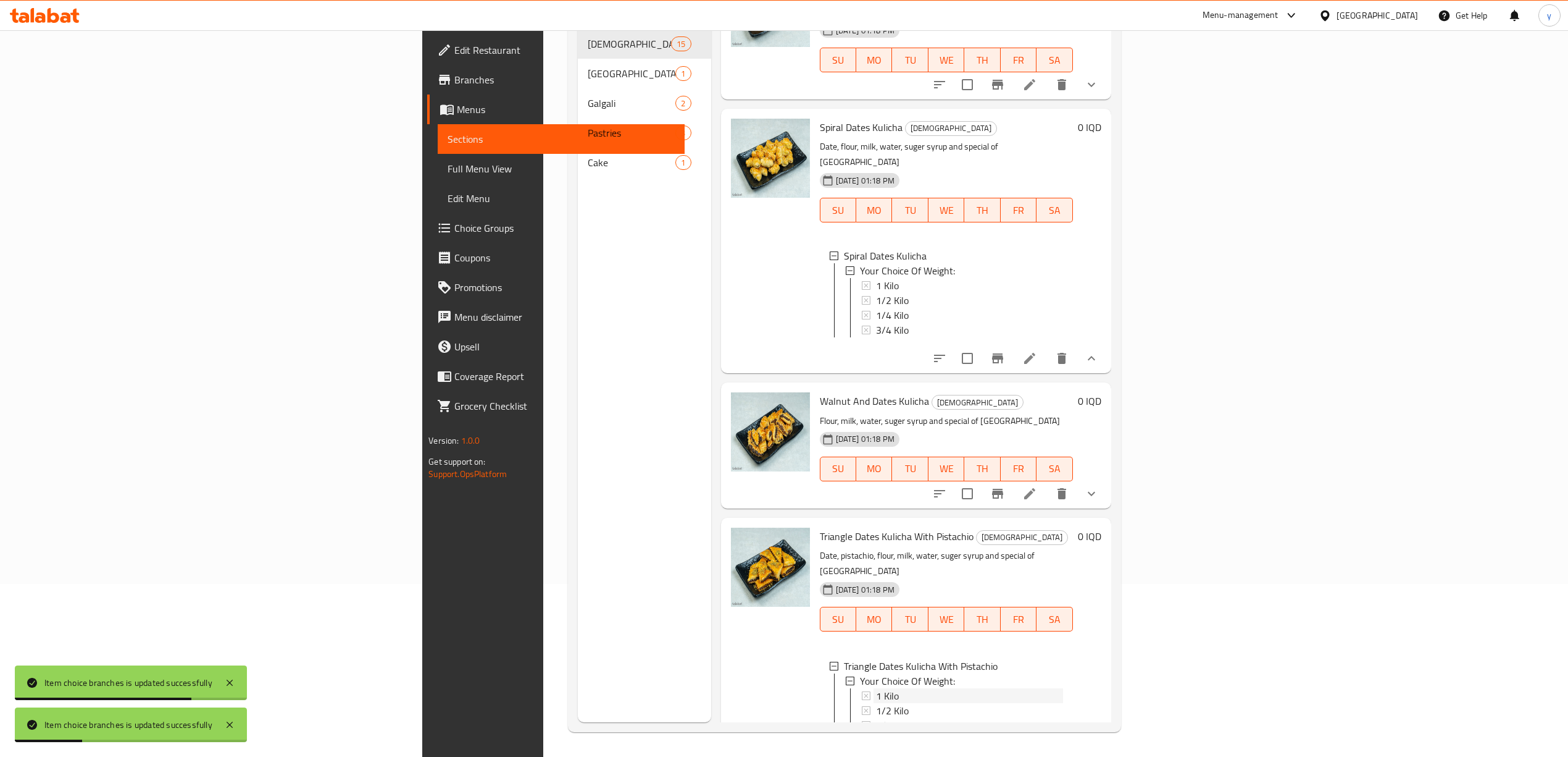
click at [876, 688] on div "1 Kilo" at bounding box center [969, 695] width 187 height 15
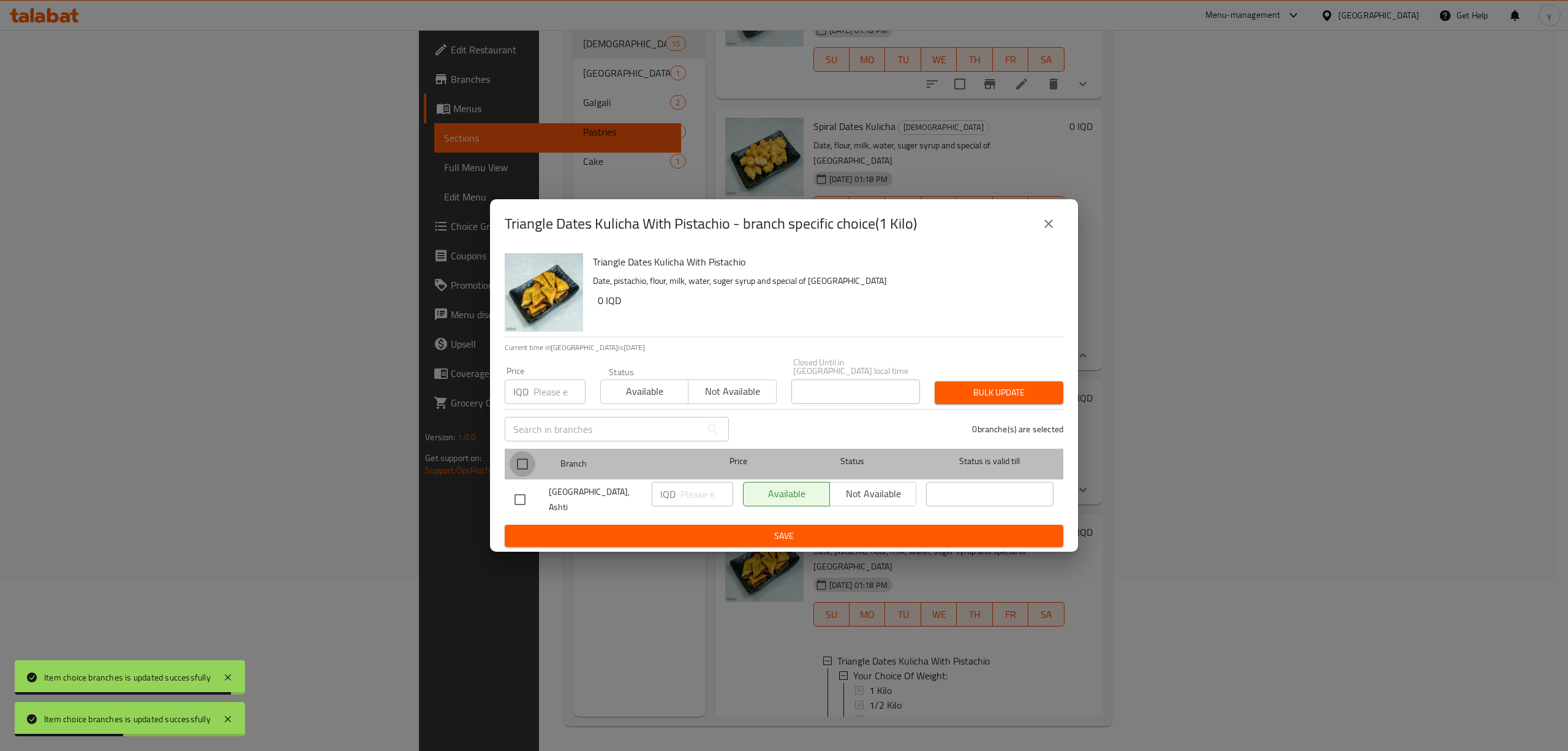
click at [527, 467] on input "checkbox" at bounding box center [522, 463] width 26 height 26
checkbox input "true"
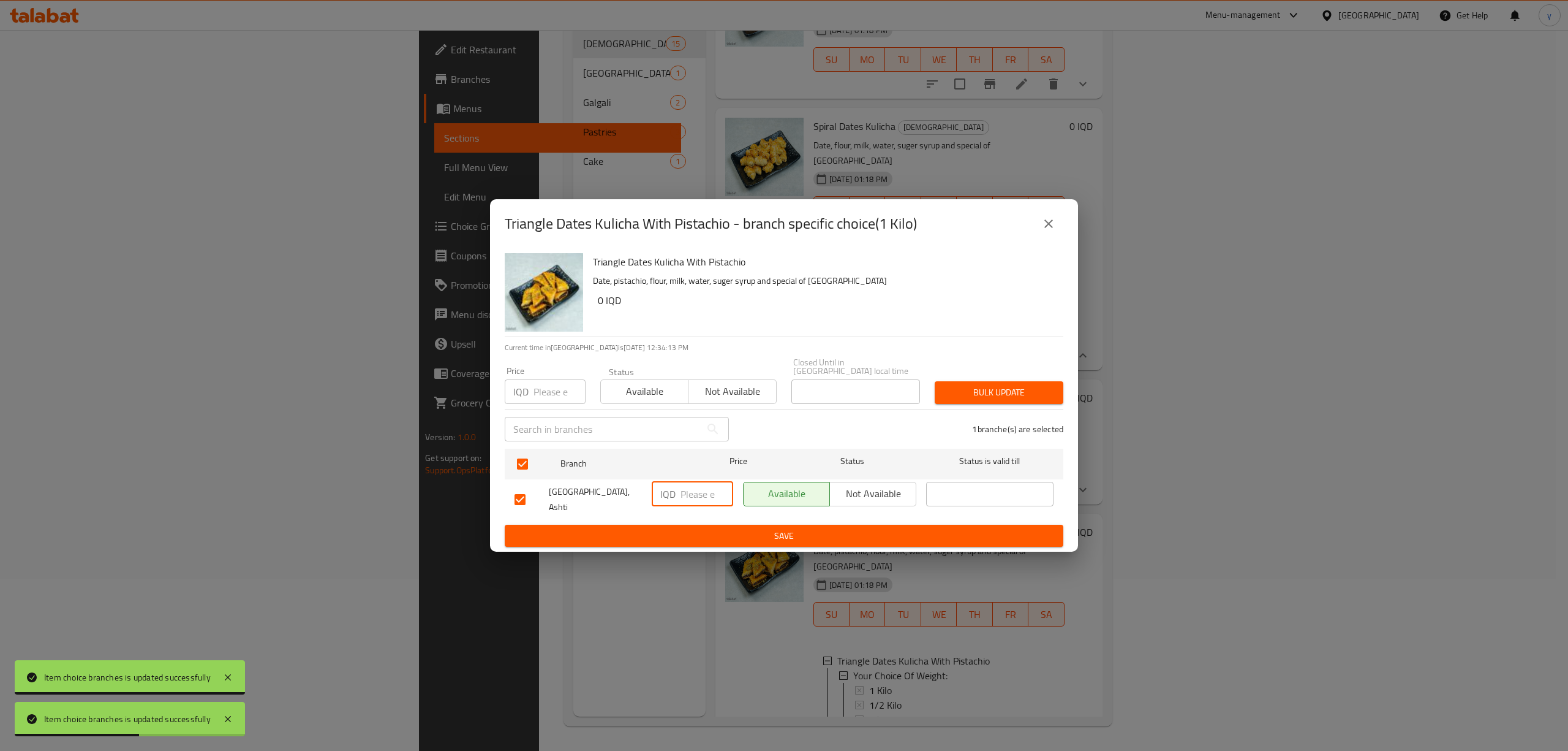
click at [685, 495] on input "number" at bounding box center [707, 494] width 53 height 25
paste input "8000"
type input "8000"
click at [741, 531] on span "Save" at bounding box center [784, 536] width 539 height 16
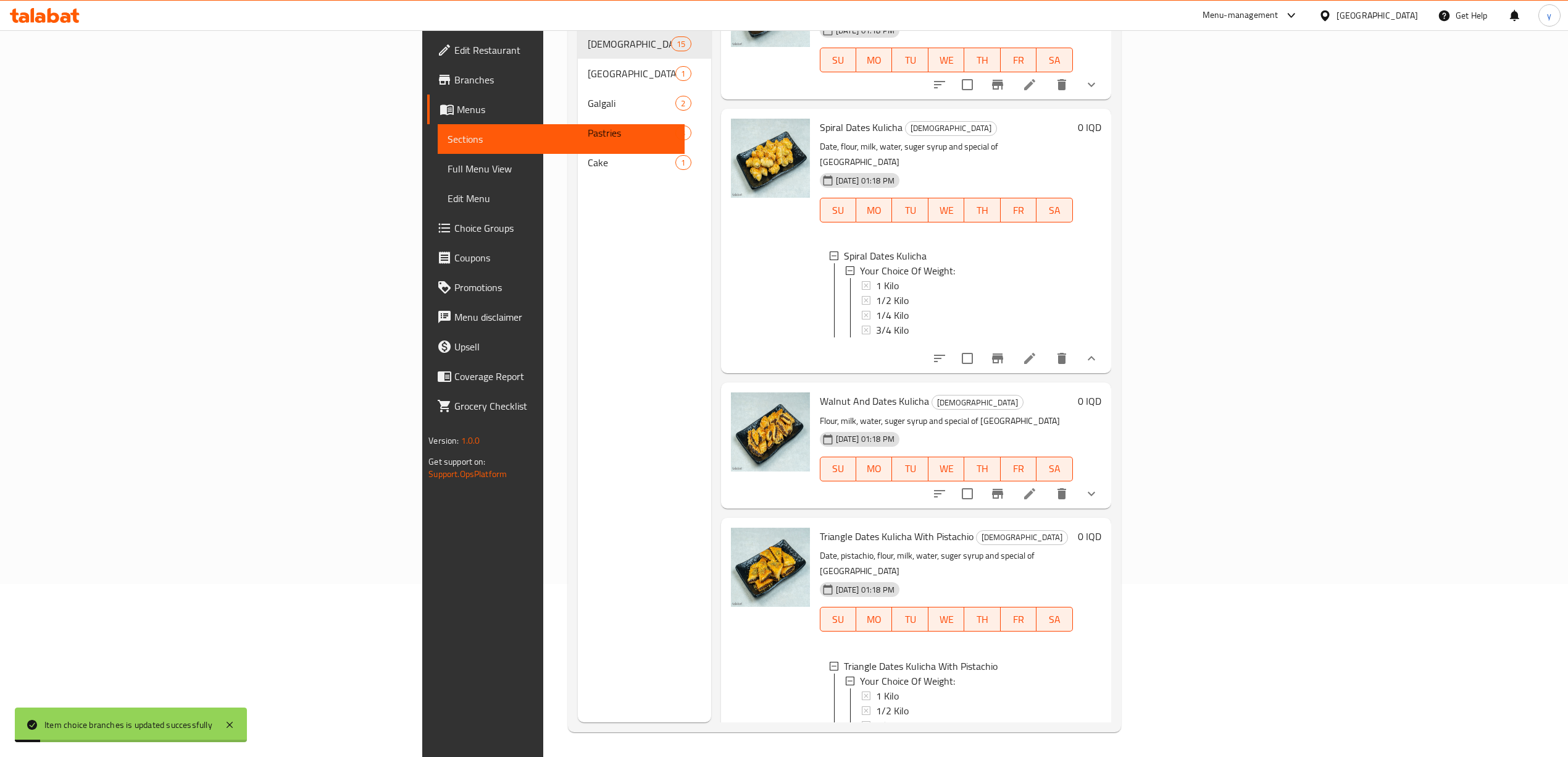
click at [821, 649] on div "Triangle Dates Kulicha With Pistachio Your Choice Of Weight: 1 Kilo 1/2 Kilo 1/…" at bounding box center [946, 705] width 253 height 114
drag, startPoint x: 821, startPoint y: 686, endPoint x: 826, endPoint y: 682, distance: 6.4
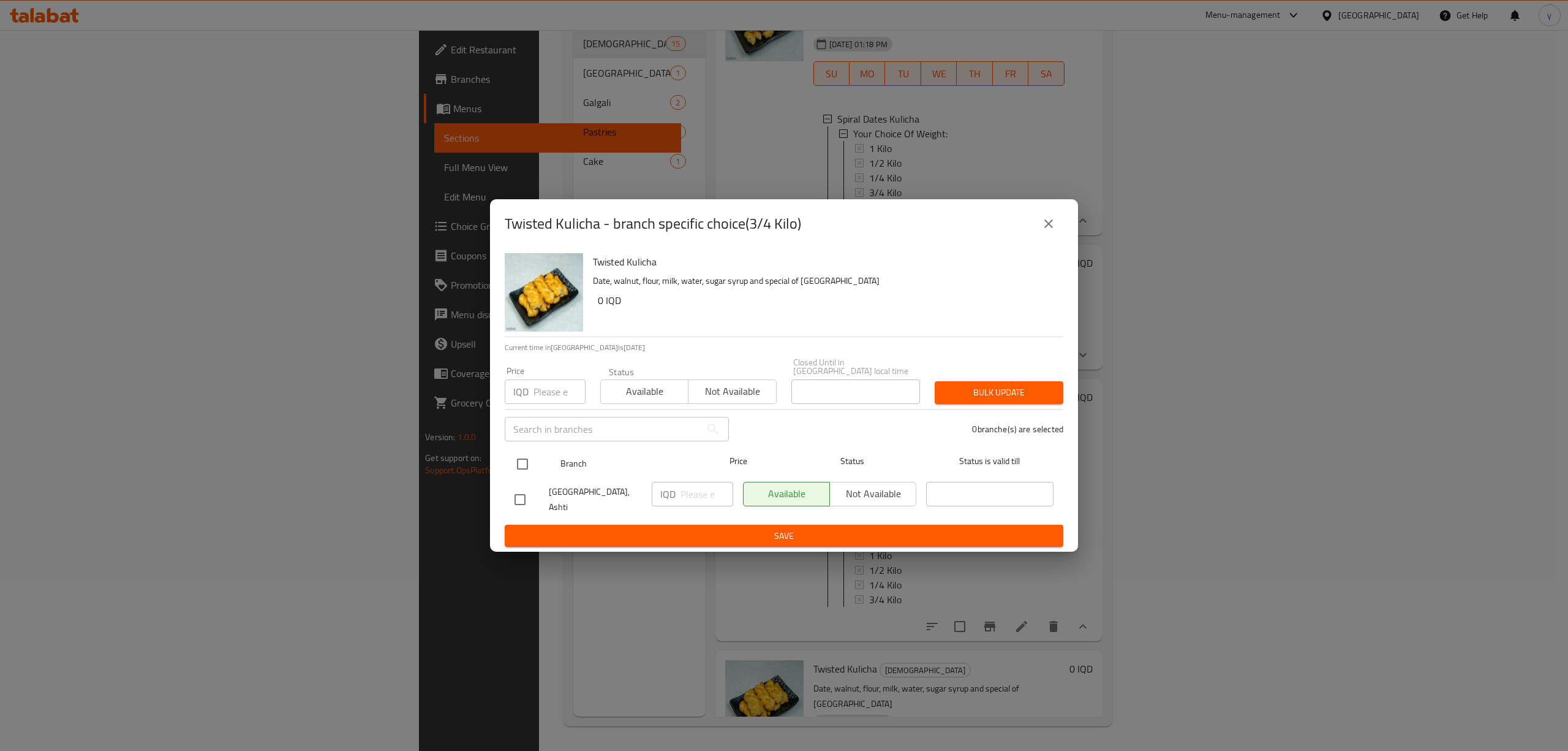
click at [514, 452] on input "checkbox" at bounding box center [522, 463] width 26 height 26
checkbox input "true"
click at [1042, 227] on icon "close" at bounding box center [1048, 223] width 15 height 15
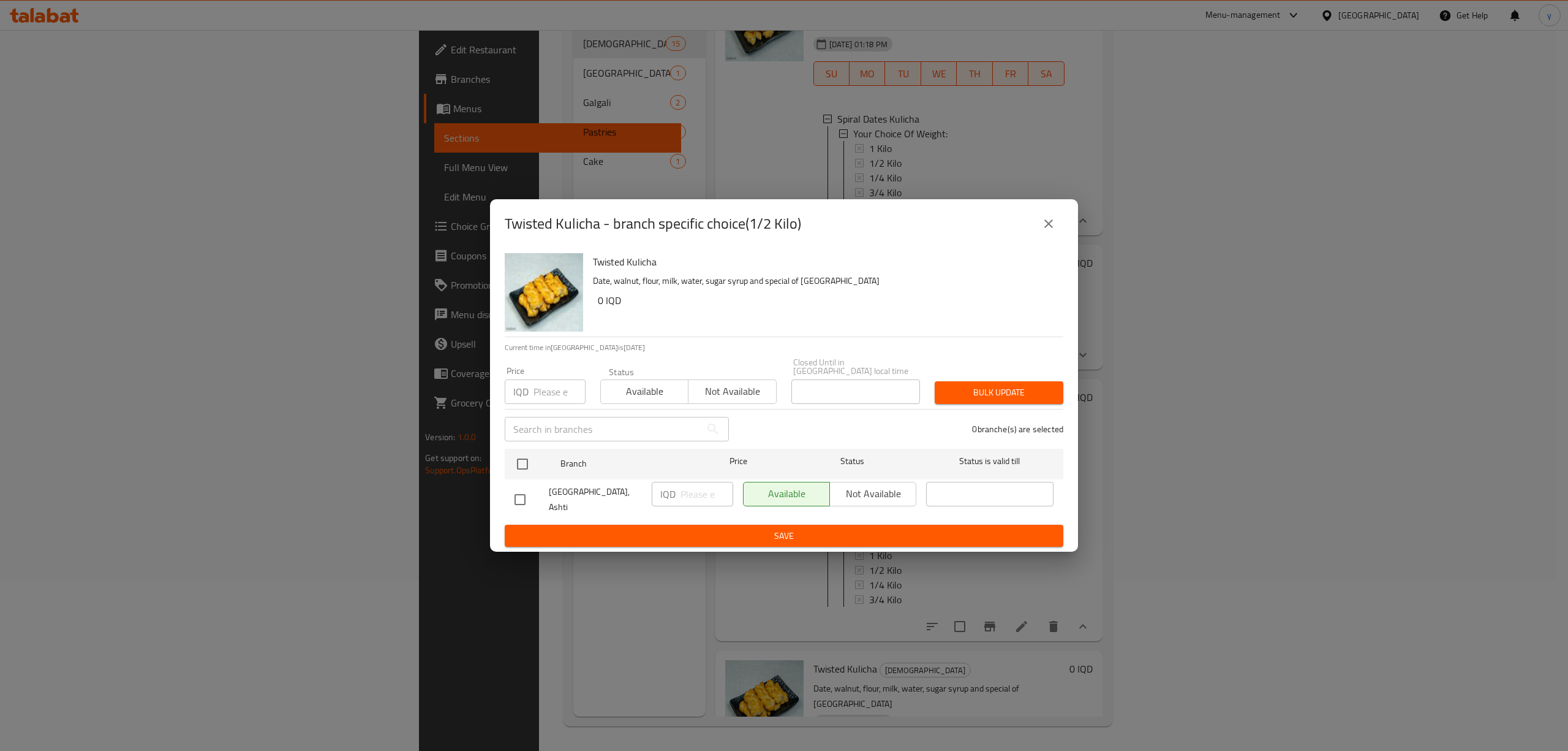
click at [1065, 233] on div "Twisted Kulicha - branch specific choice(1/2 Kilo)" at bounding box center [784, 223] width 588 height 49
click at [1060, 236] on button "close" at bounding box center [1048, 224] width 30 height 30
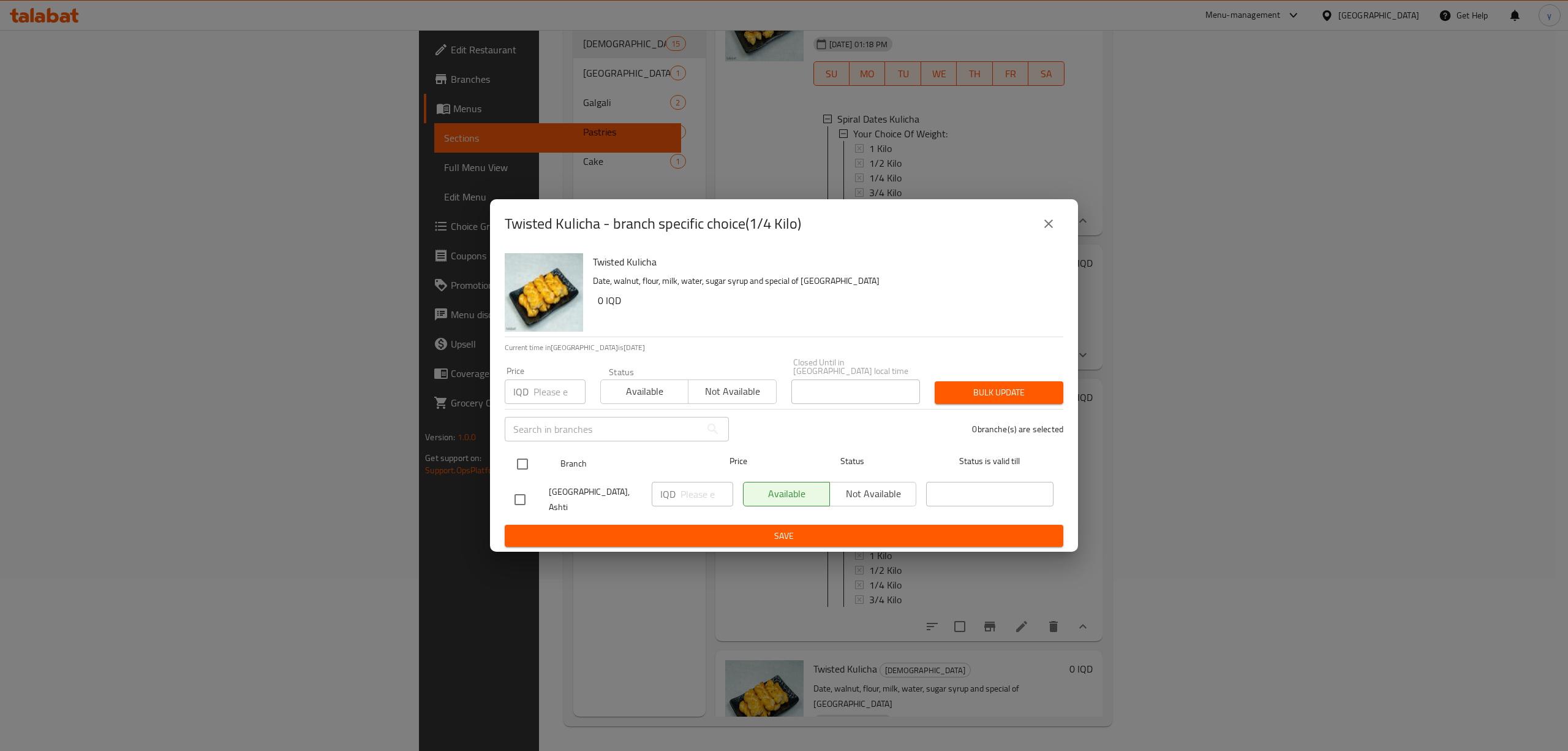
click at [517, 462] on input "checkbox" at bounding box center [522, 463] width 26 height 26
checkbox input "true"
click at [708, 505] on input "number" at bounding box center [707, 494] width 53 height 25
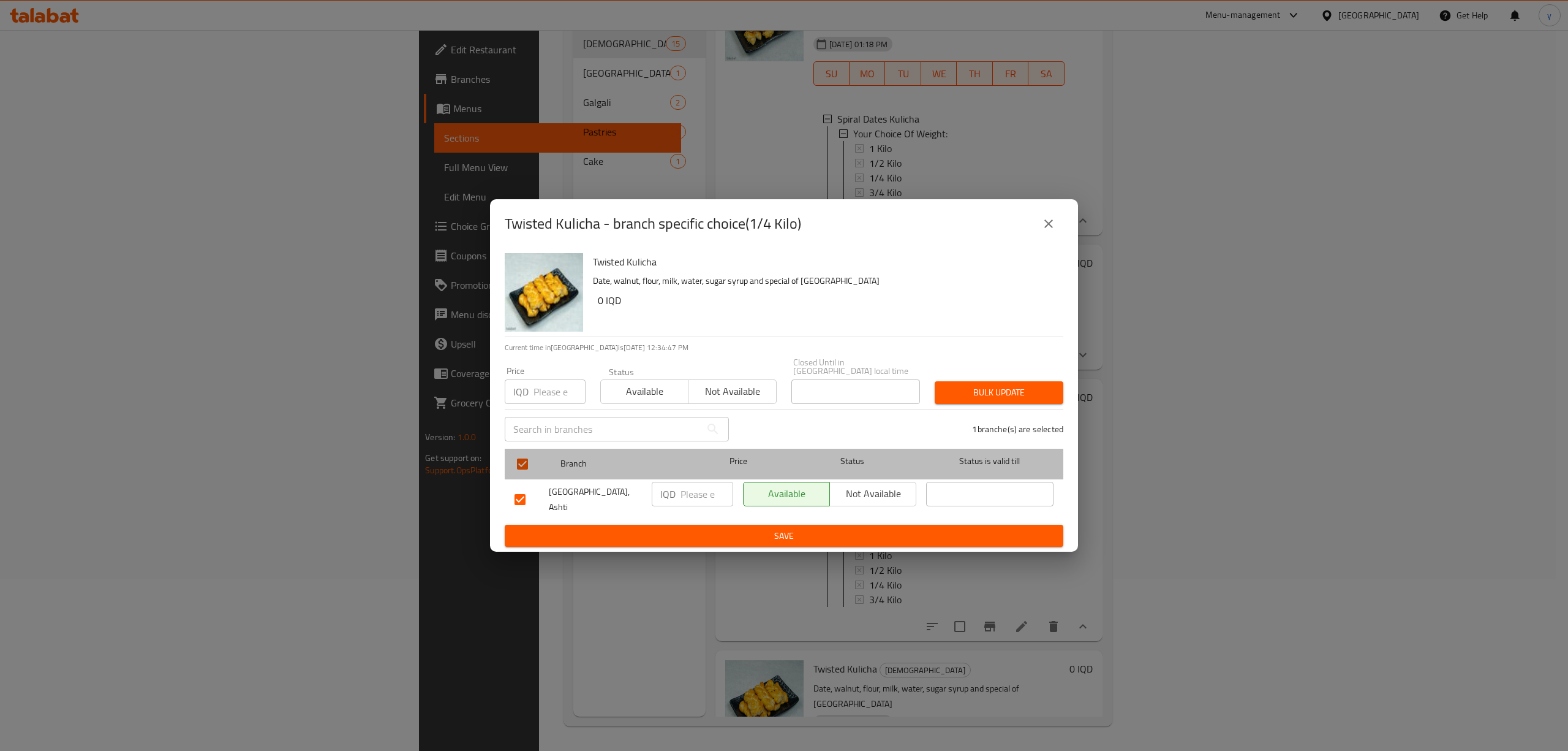
click at [718, 463] on span "Price" at bounding box center [738, 461] width 82 height 16
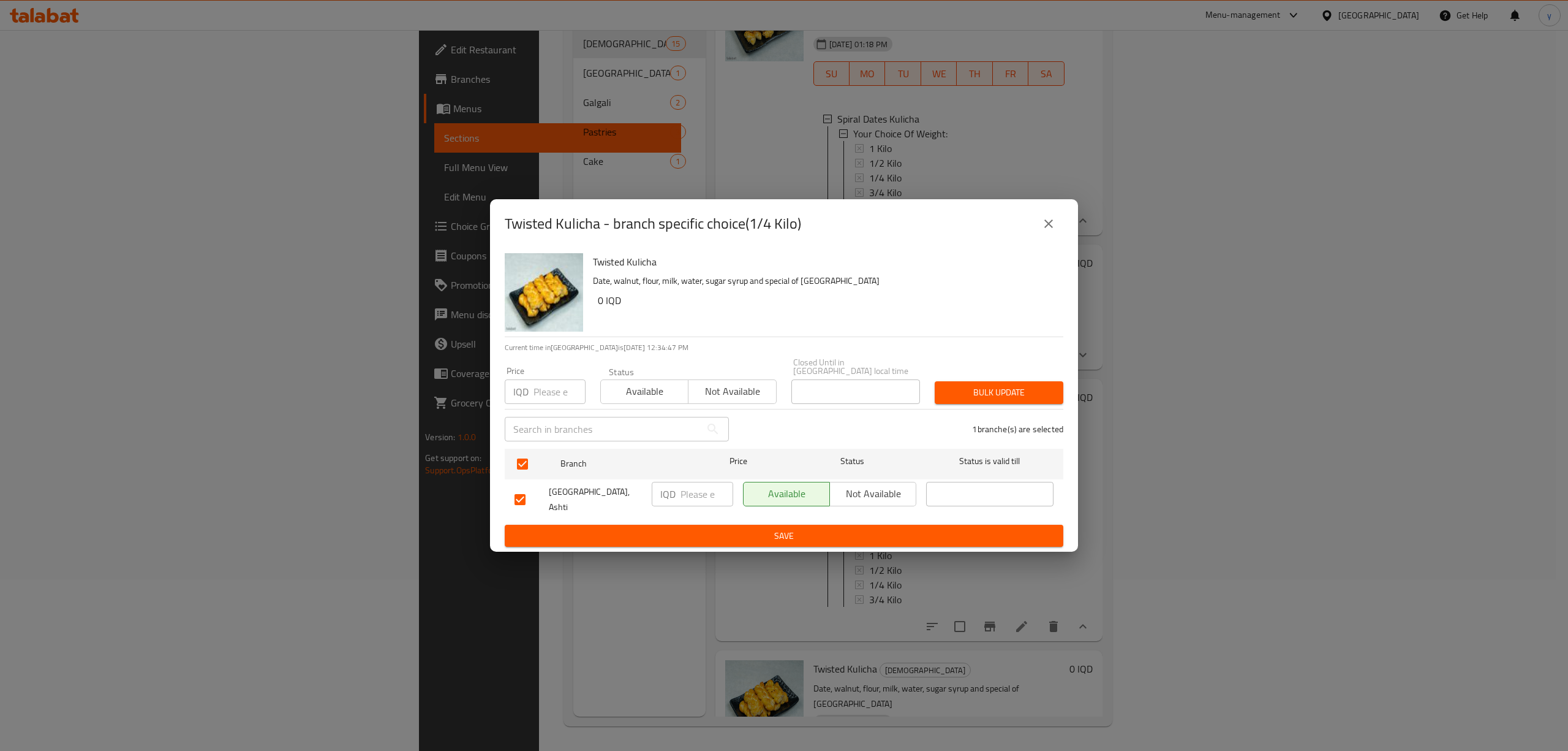
click at [685, 494] on input "number" at bounding box center [707, 494] width 53 height 25
paste input "2000"
type input "2000"
click at [694, 528] on span "Save" at bounding box center [784, 536] width 539 height 16
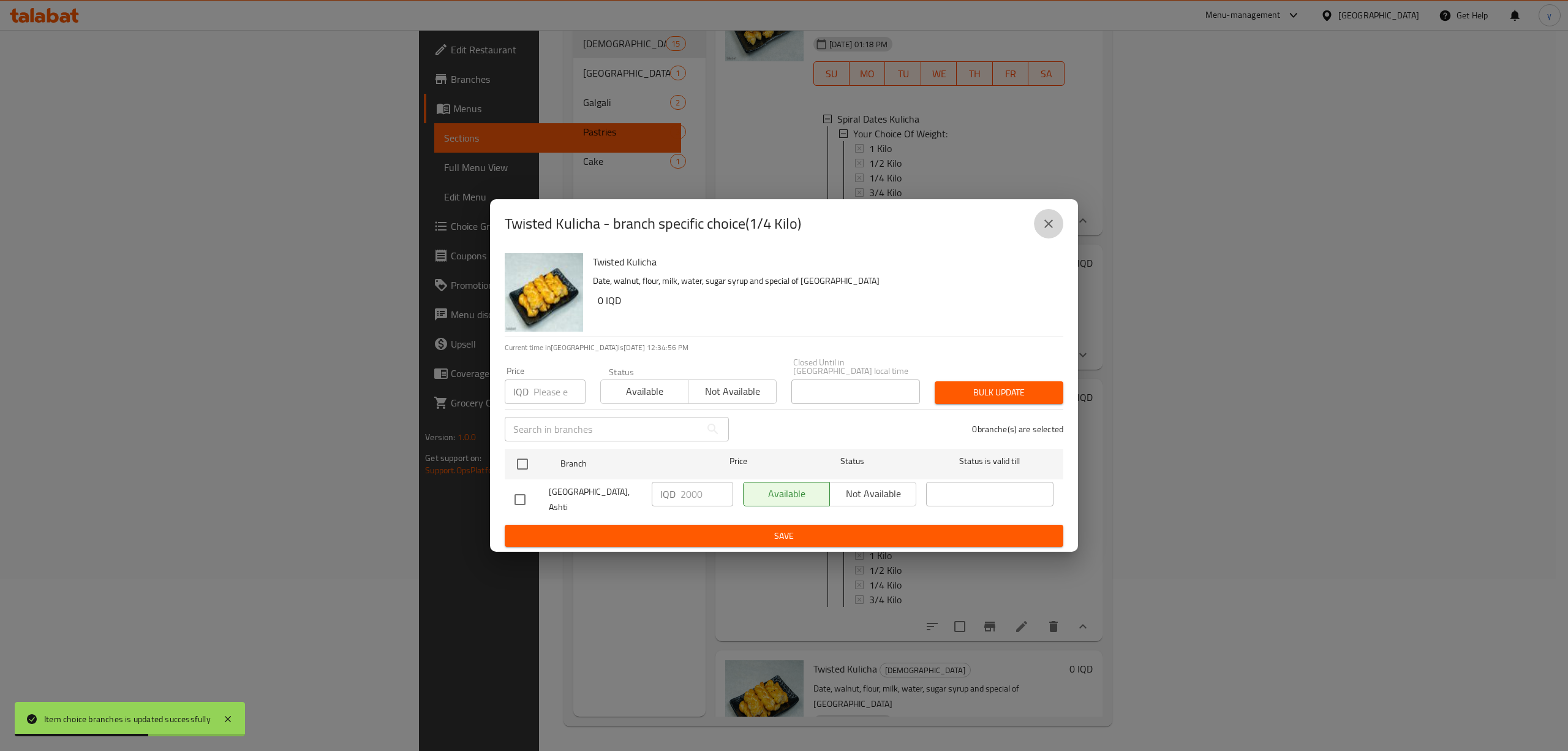
click at [1040, 239] on button "close" at bounding box center [1048, 224] width 30 height 30
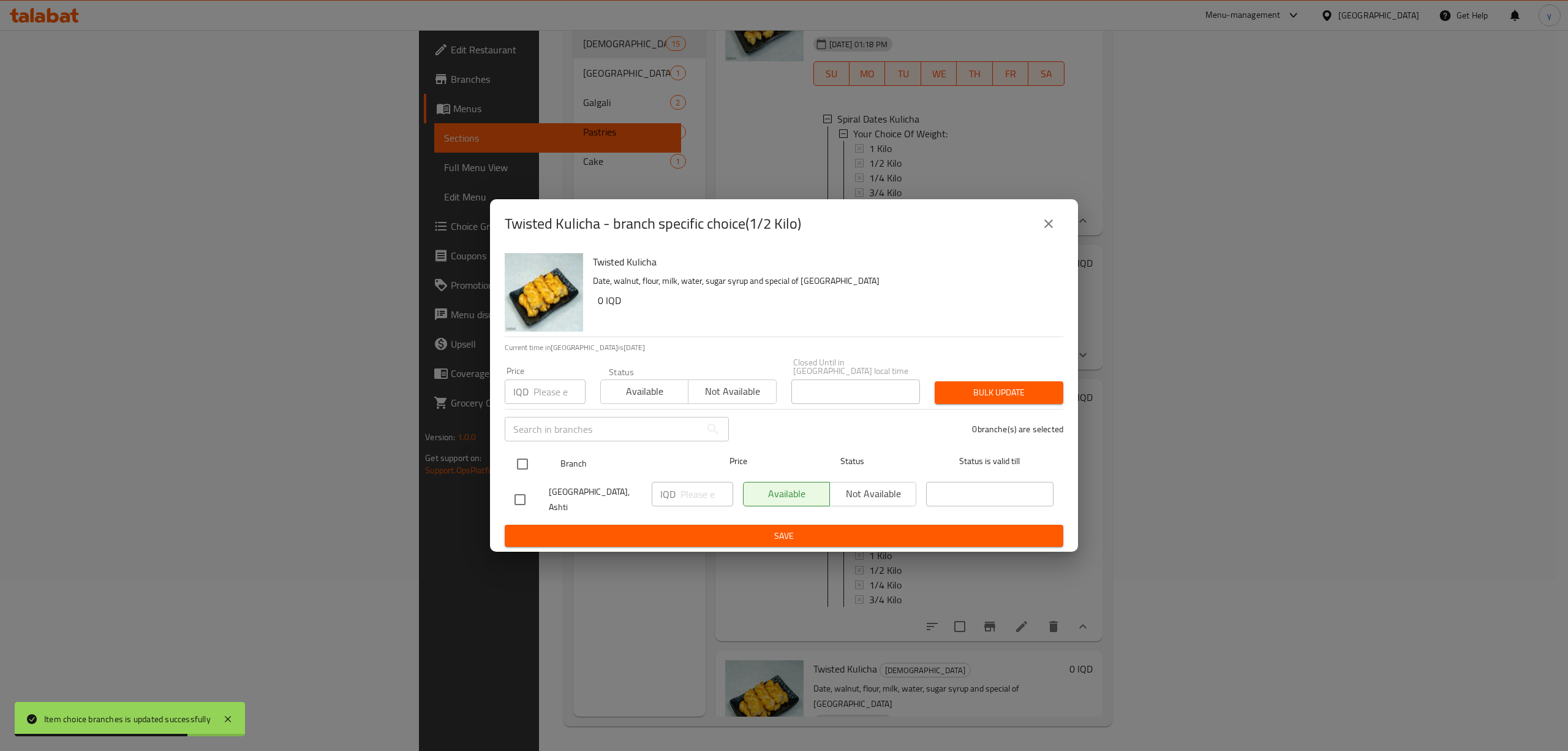
click at [531, 462] on input "checkbox" at bounding box center [522, 463] width 26 height 26
checkbox input "true"
click at [711, 500] on input "number" at bounding box center [707, 494] width 53 height 25
paste input "4000"
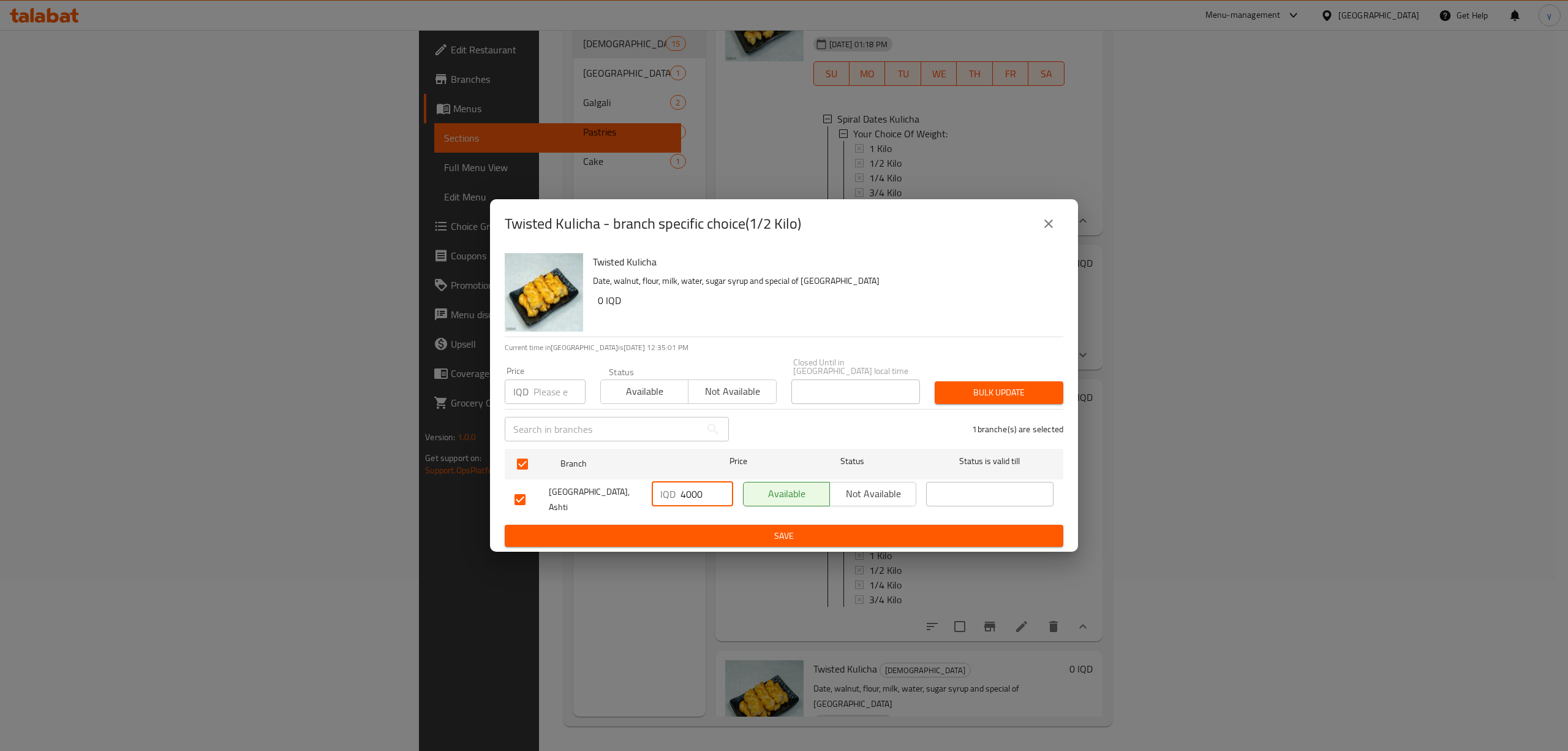
type input "4000"
click at [713, 525] on button "Save" at bounding box center [783, 536] width 559 height 23
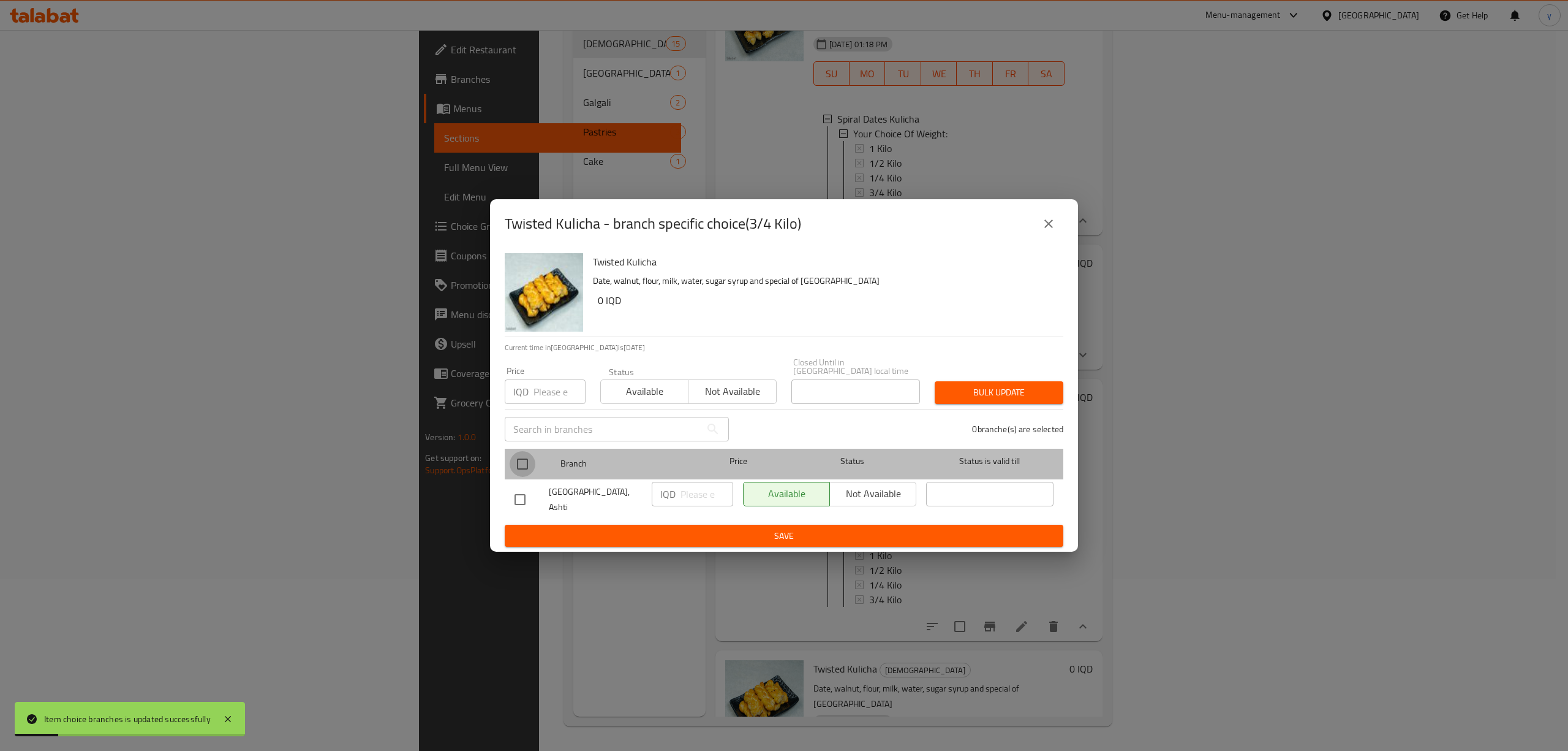
click at [517, 455] on input "checkbox" at bounding box center [522, 463] width 26 height 26
checkbox input "true"
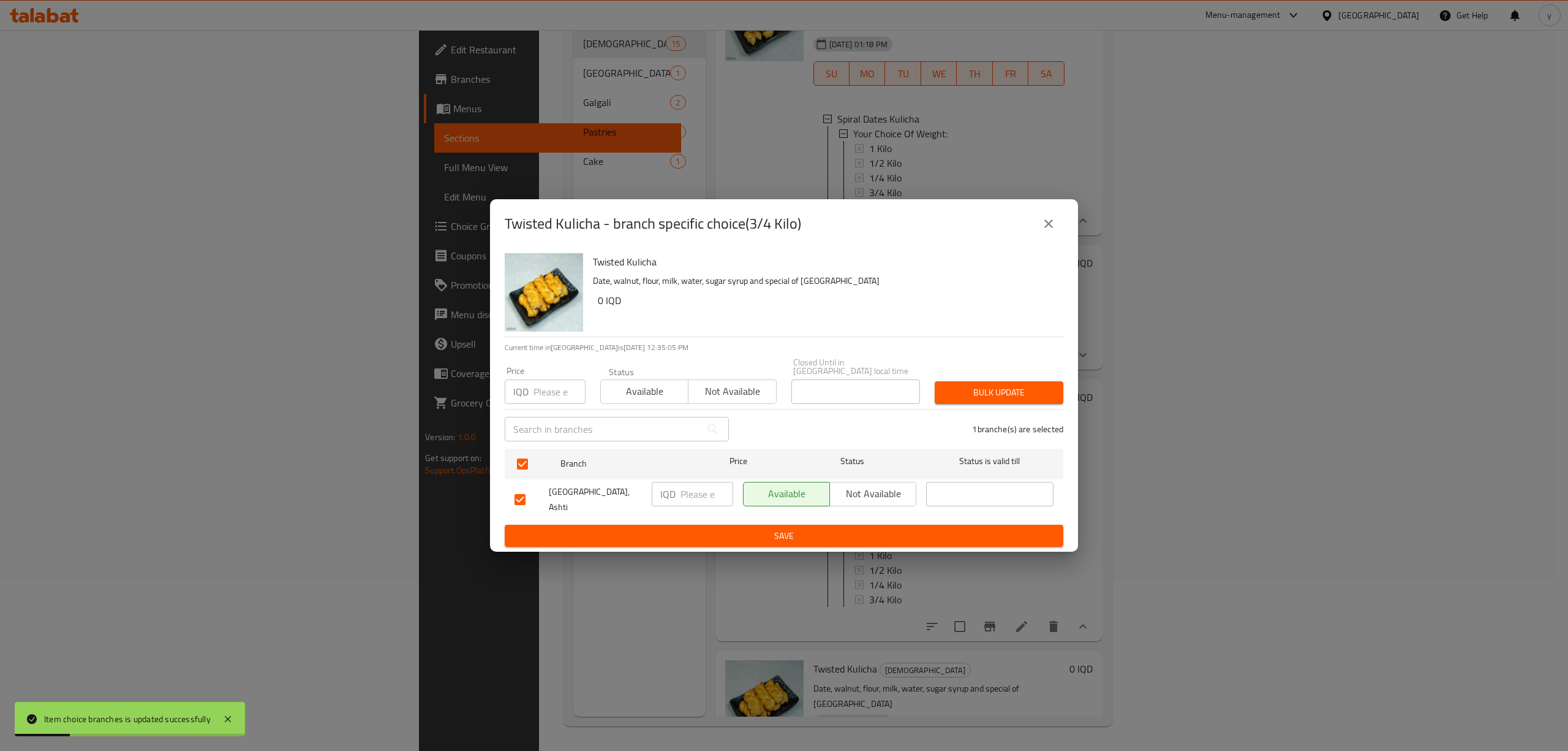
click at [684, 498] on input "number" at bounding box center [707, 494] width 53 height 25
paste input "6000"
type input "6000"
click at [721, 528] on span "Save" at bounding box center [784, 536] width 539 height 16
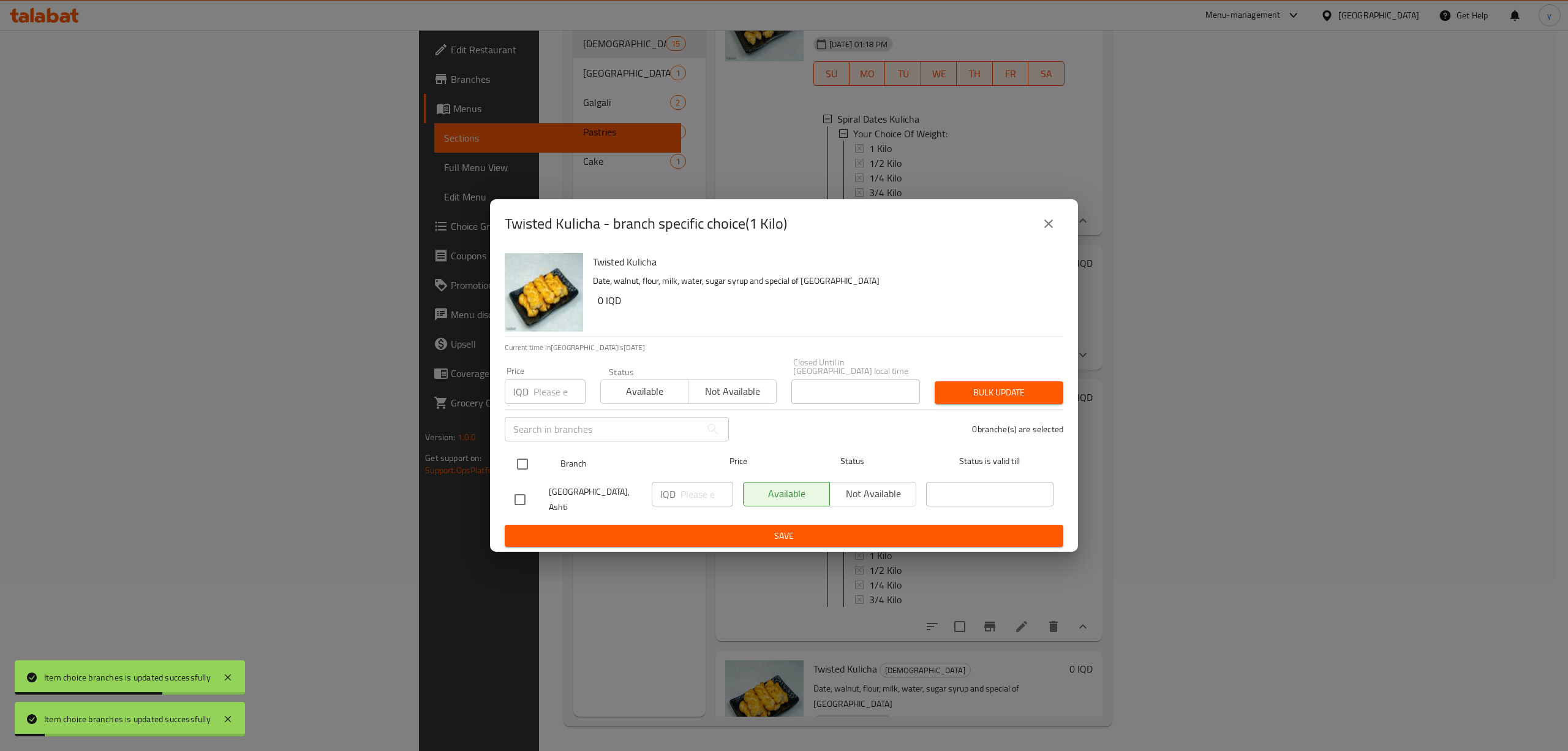
click at [525, 459] on input "checkbox" at bounding box center [522, 463] width 26 height 26
checkbox input "true"
click at [693, 498] on input "number" at bounding box center [707, 494] width 53 height 25
paste input "8000"
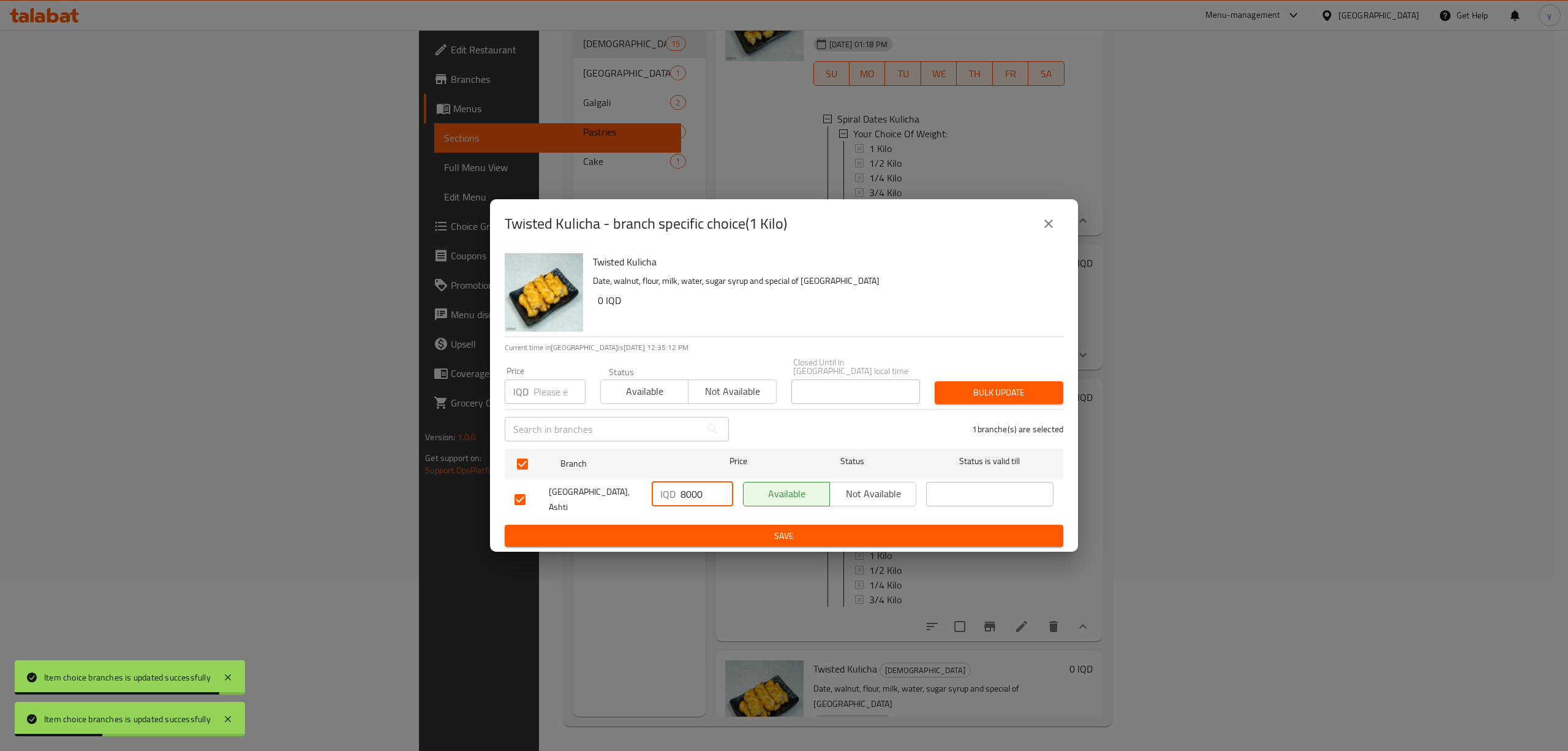
type input "8000"
click at [696, 547] on div "Twisted Kulicha - branch specific choice(1 Kilo) Twisted Kulicha Date, walnut, …" at bounding box center [784, 376] width 1568 height 751
click at [702, 540] on div "Twisted Kulicha Date, walnut, flour, milk, water, sugar syrup and special of Ku…" at bounding box center [784, 400] width 588 height 304
click at [711, 533] on span "Save" at bounding box center [784, 536] width 539 height 16
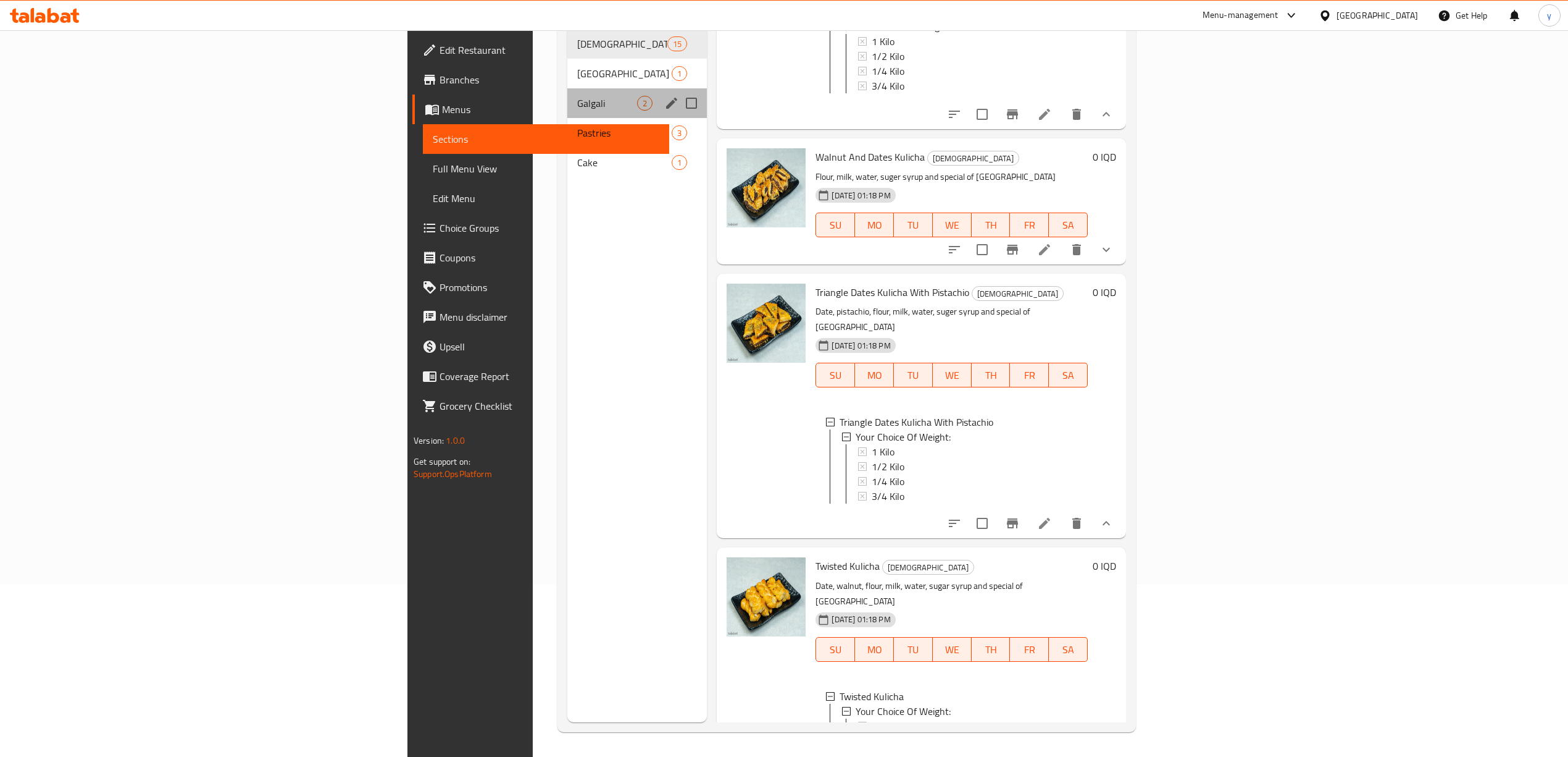
click at [567, 94] on div "Galgali 2" at bounding box center [637, 103] width 139 height 30
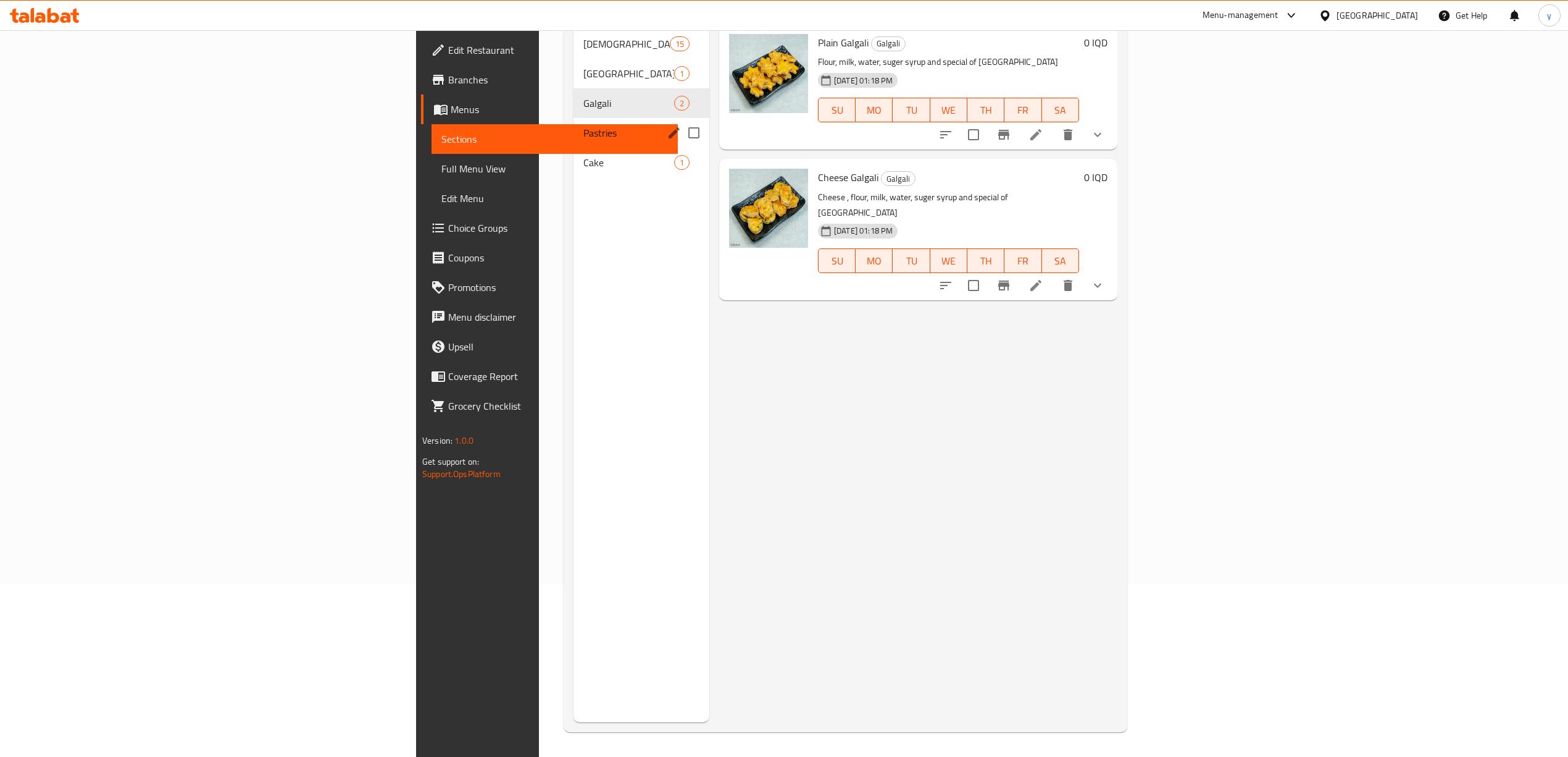
click at [573, 118] on div "Pastries 3" at bounding box center [641, 133] width 135 height 30
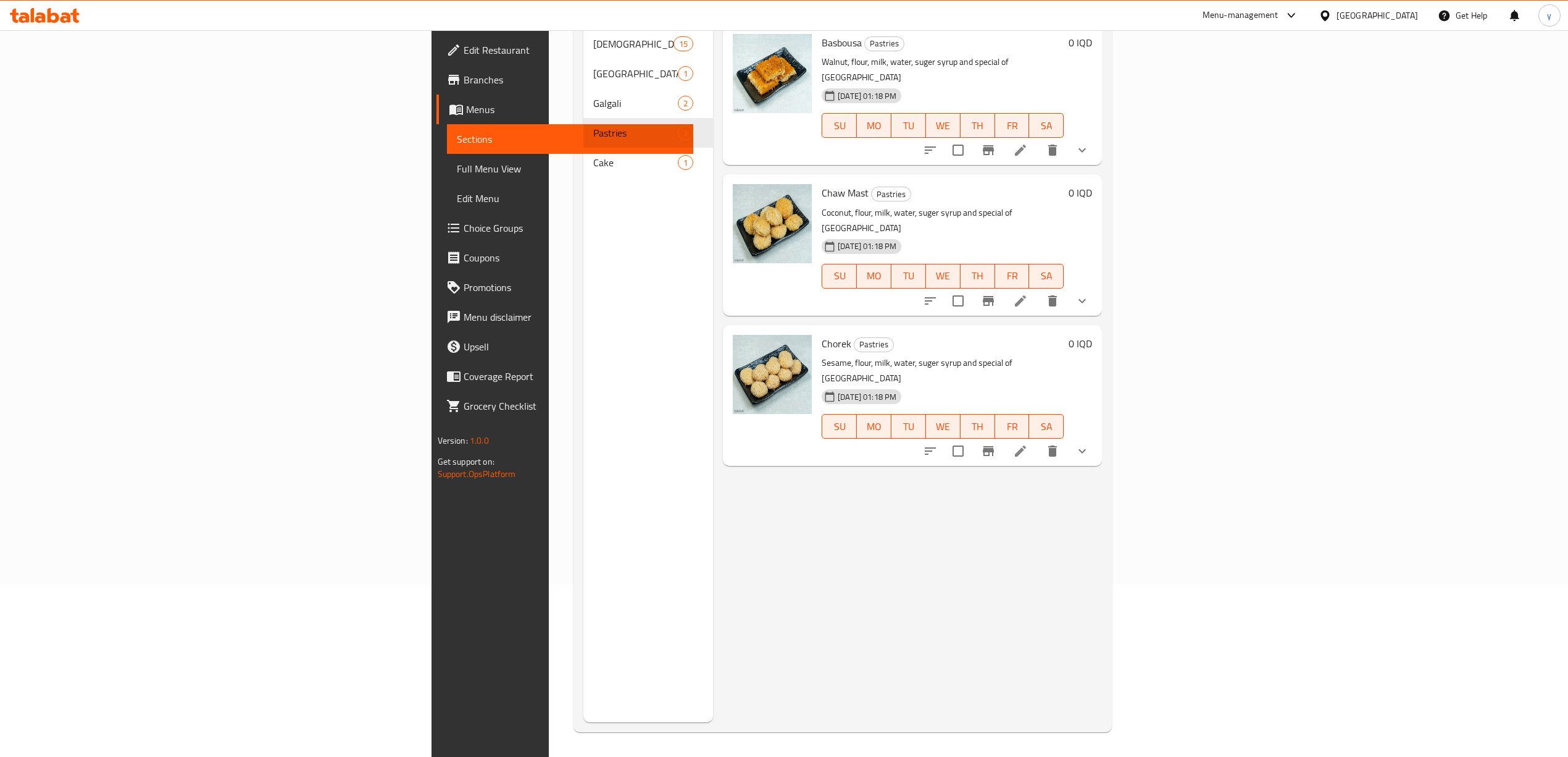
click at [1086, 299] on icon "show more" at bounding box center [1082, 301] width 7 height 5
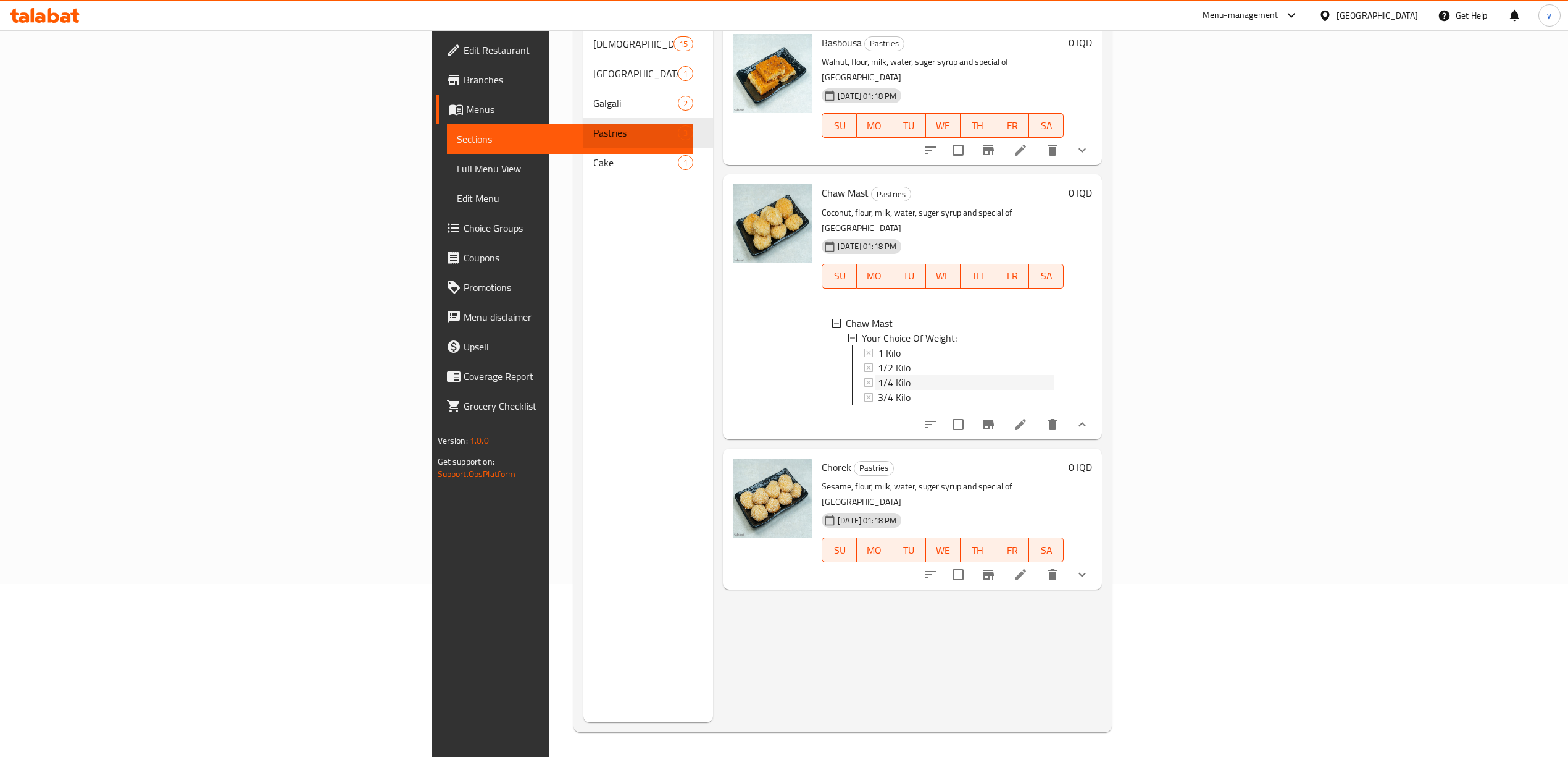
click at [878, 375] on span "1/4 Kilo" at bounding box center [894, 382] width 33 height 15
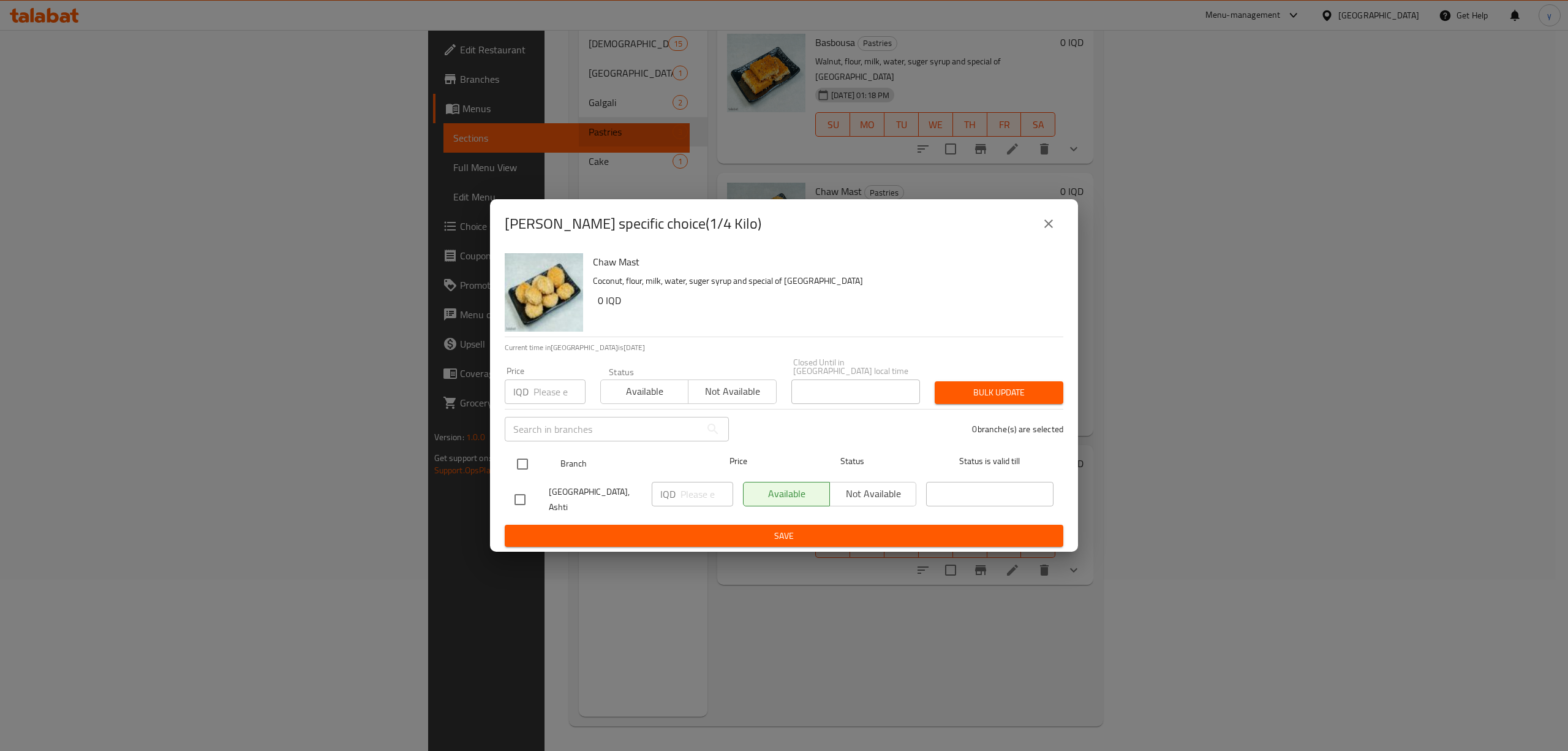
click at [528, 463] on input "checkbox" at bounding box center [522, 463] width 26 height 26
checkbox input "true"
click at [706, 493] on input "number" at bounding box center [707, 494] width 53 height 25
paste input "2000"
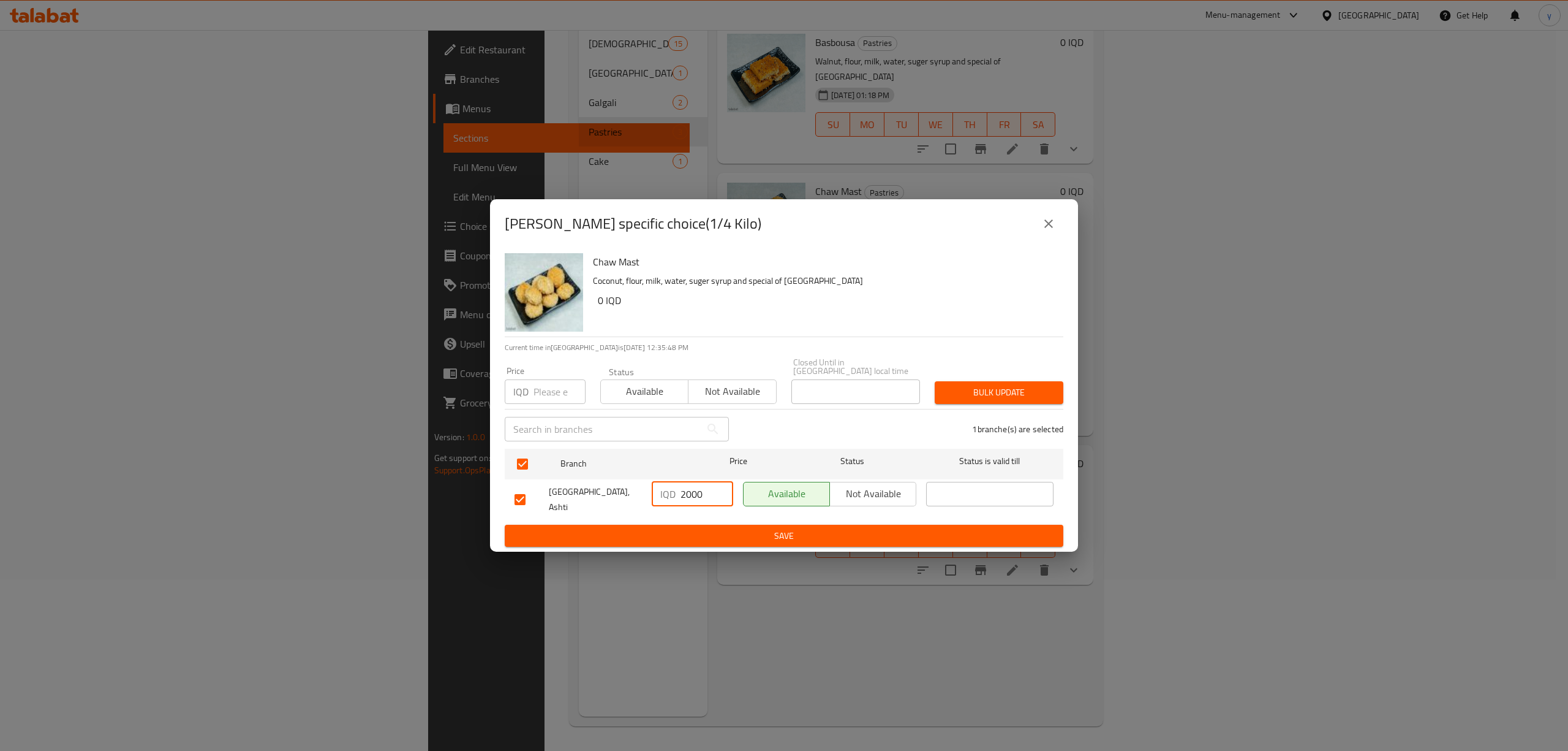
type input "2000"
click at [706, 534] on button "Save" at bounding box center [783, 536] width 559 height 23
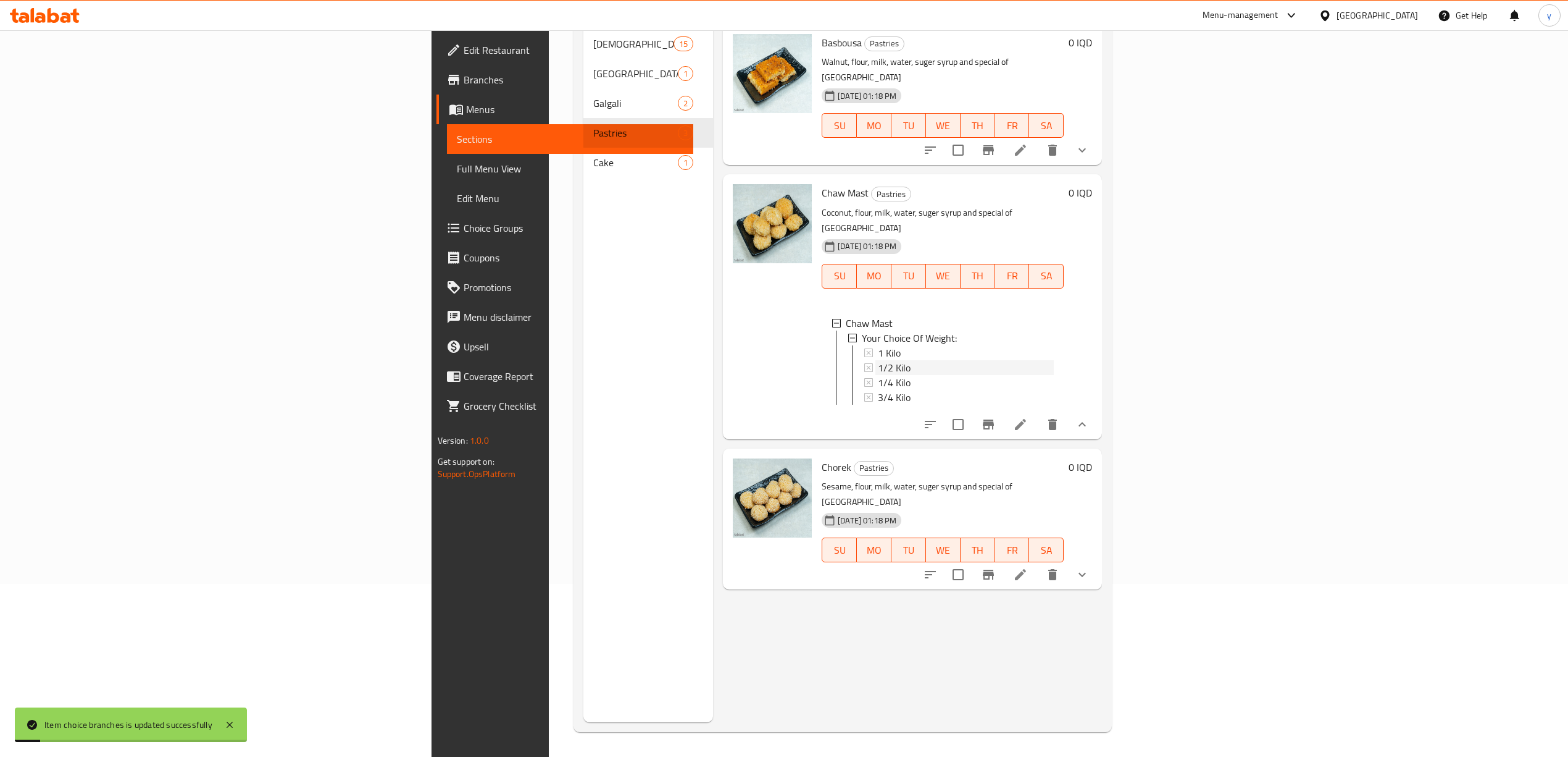
click at [878, 360] on span "1/2 Kilo" at bounding box center [894, 368] width 33 height 15
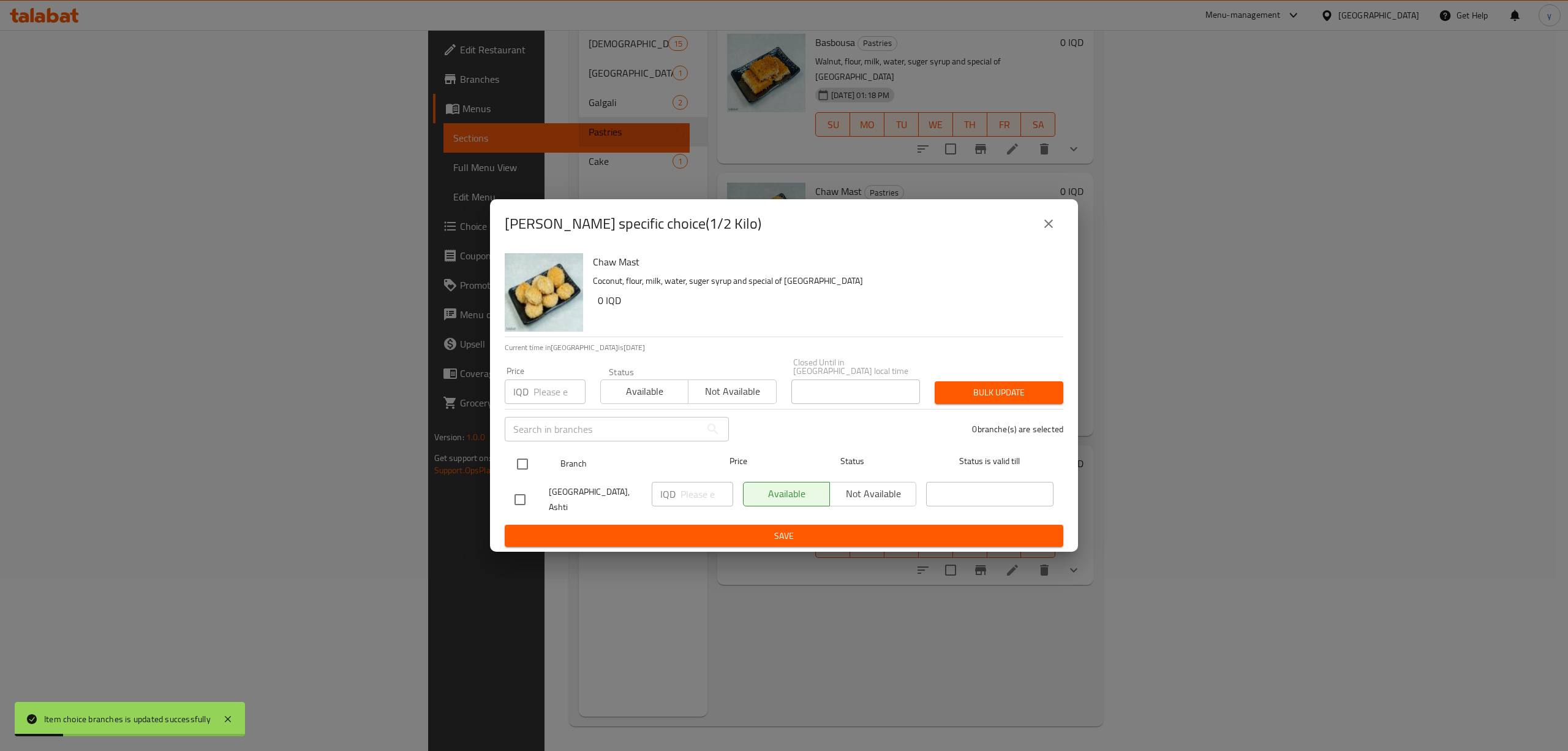
click at [516, 466] on input "checkbox" at bounding box center [522, 463] width 26 height 26
checkbox input "true"
click at [678, 493] on div "IQD ​" at bounding box center [692, 494] width 82 height 25
paste input "4000"
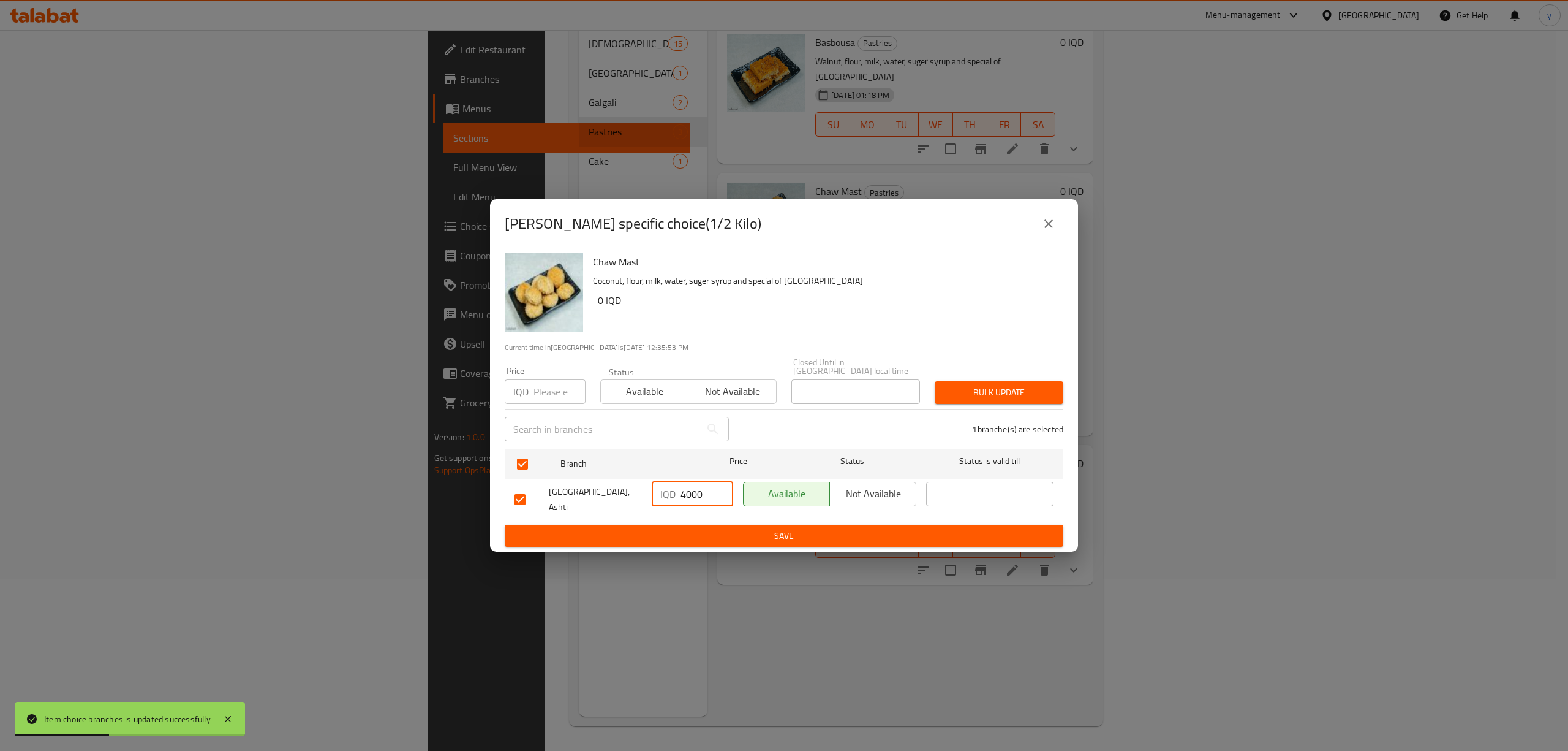
type input "4000"
click at [695, 528] on span "Save" at bounding box center [784, 536] width 539 height 16
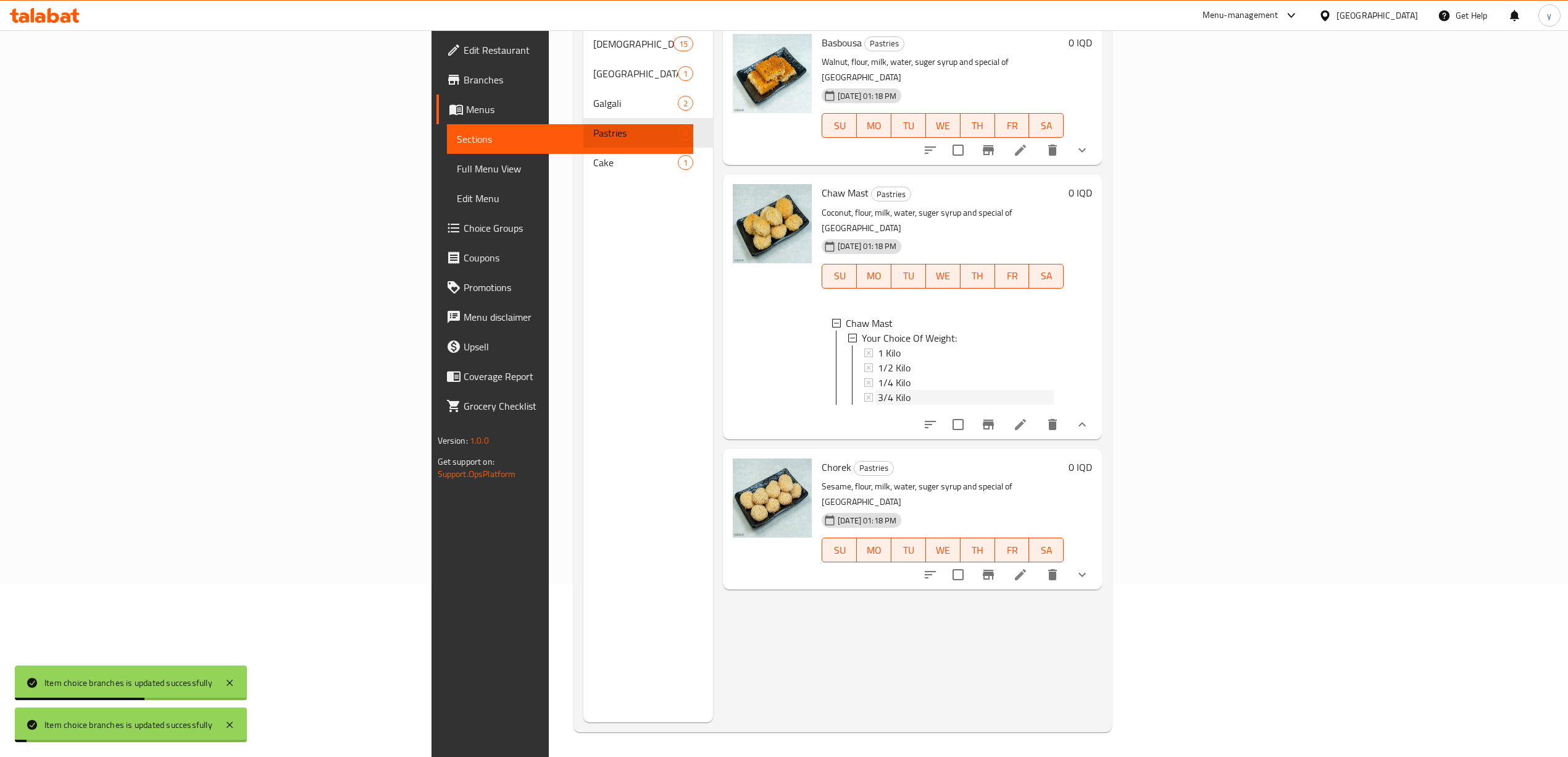
click at [878, 389] on span "3/4 Kilo" at bounding box center [894, 397] width 33 height 15
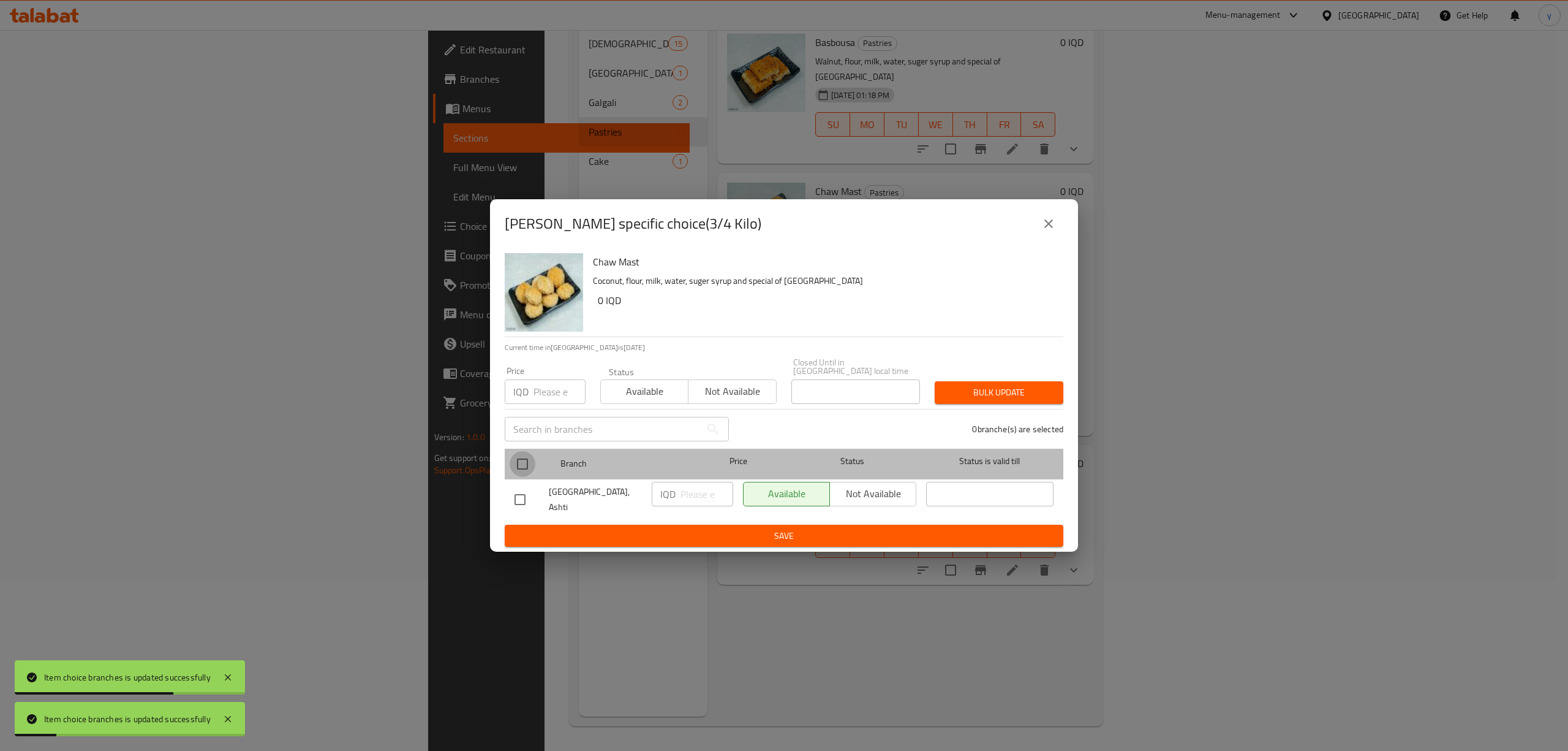
click at [531, 467] on input "checkbox" at bounding box center [522, 463] width 26 height 26
checkbox input "true"
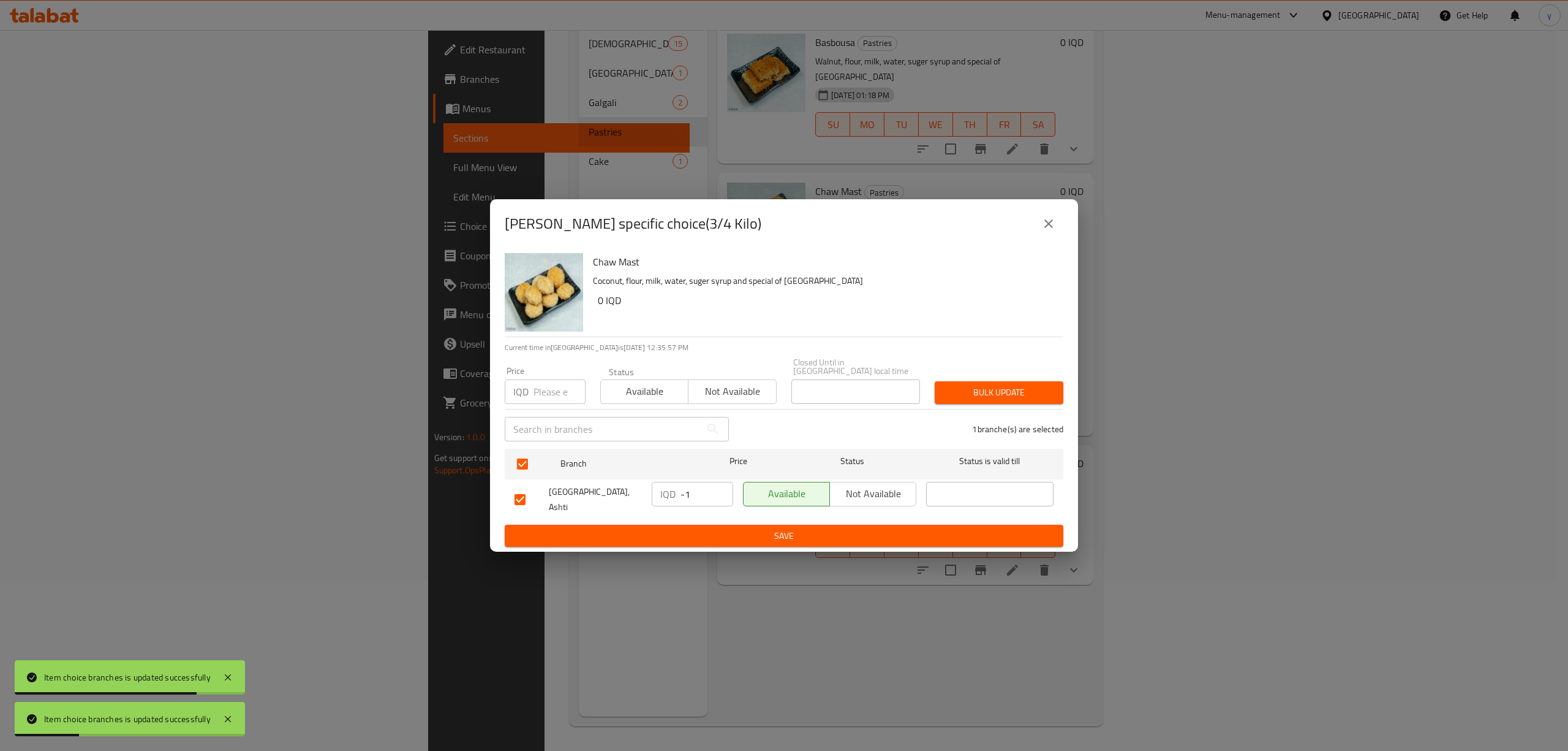
click at [721, 494] on input "-1" at bounding box center [707, 494] width 53 height 25
click at [689, 488] on input "-1" at bounding box center [707, 494] width 53 height 25
paste input "6000"
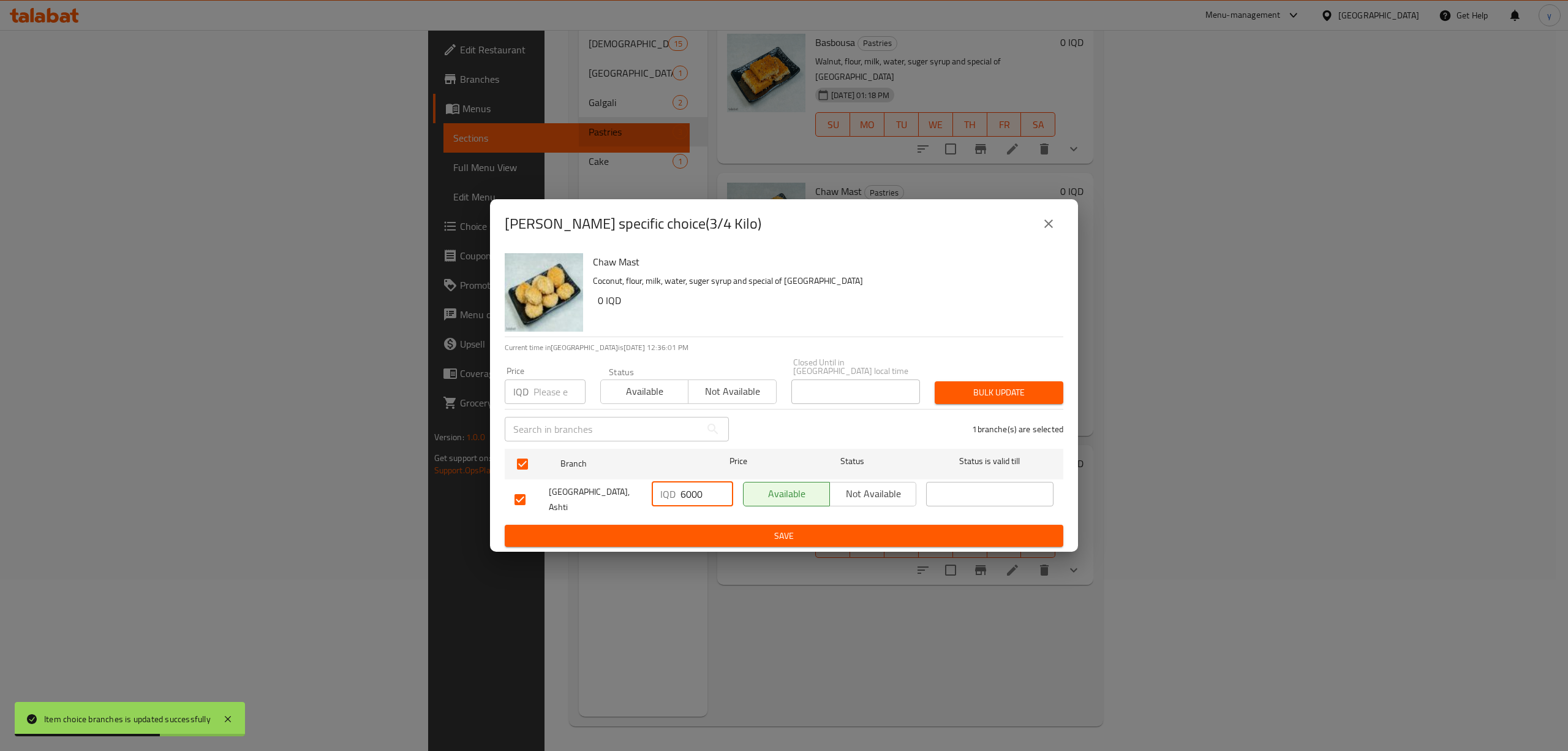
type input "6000"
click at [707, 528] on span "Save" at bounding box center [784, 536] width 539 height 16
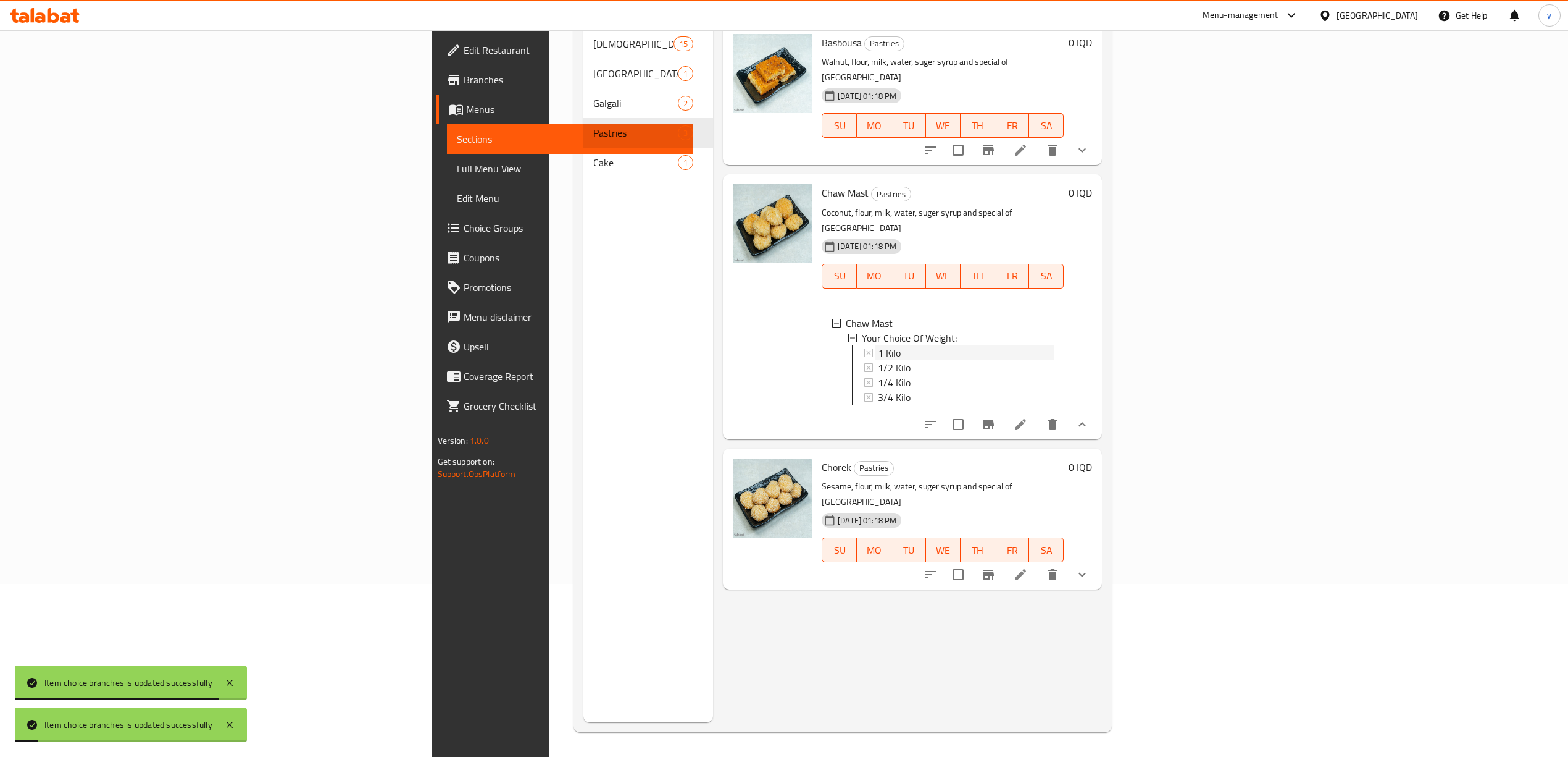
click at [878, 346] on span "1 Kilo" at bounding box center [889, 353] width 23 height 15
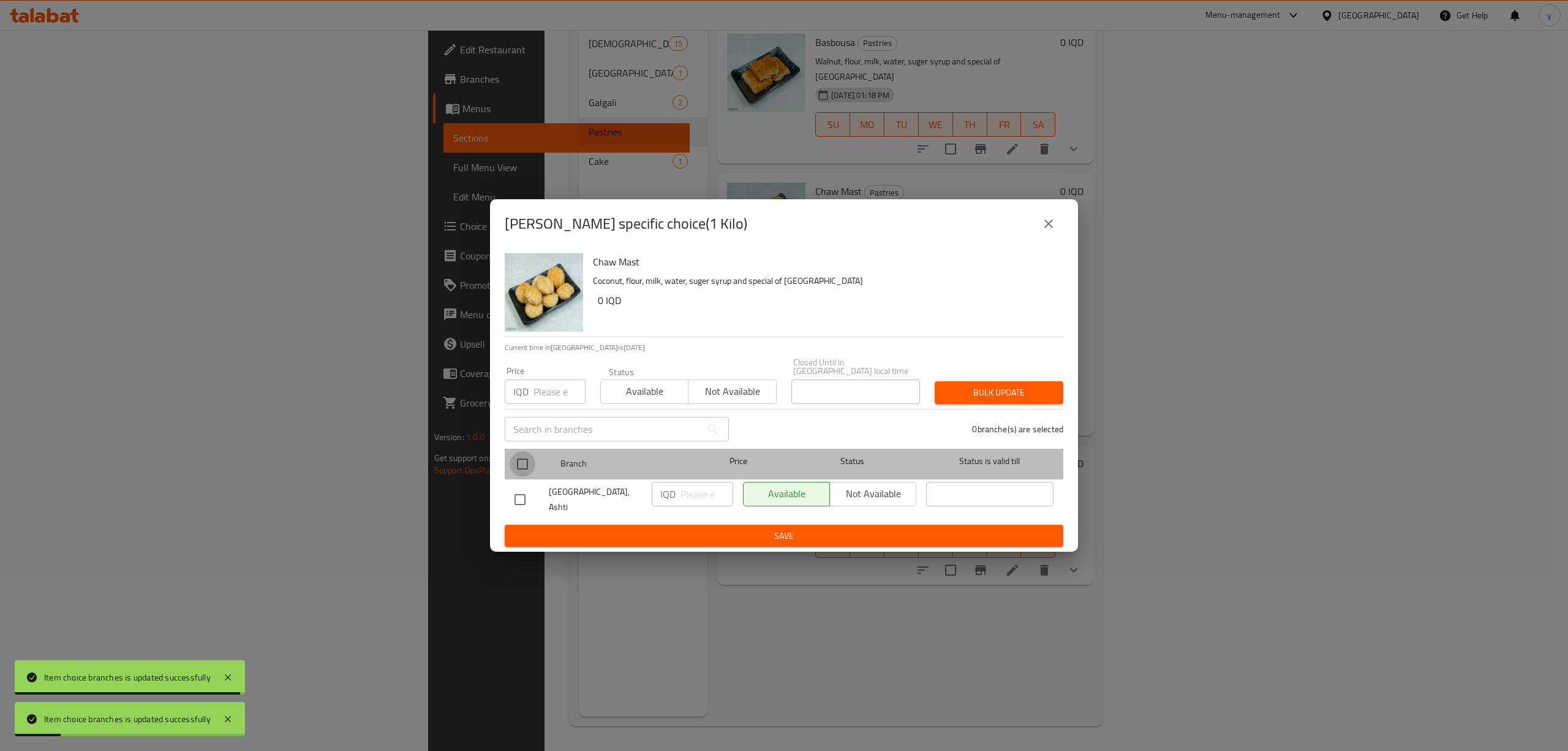
click at [528, 470] on input "checkbox" at bounding box center [522, 463] width 26 height 26
checkbox input "true"
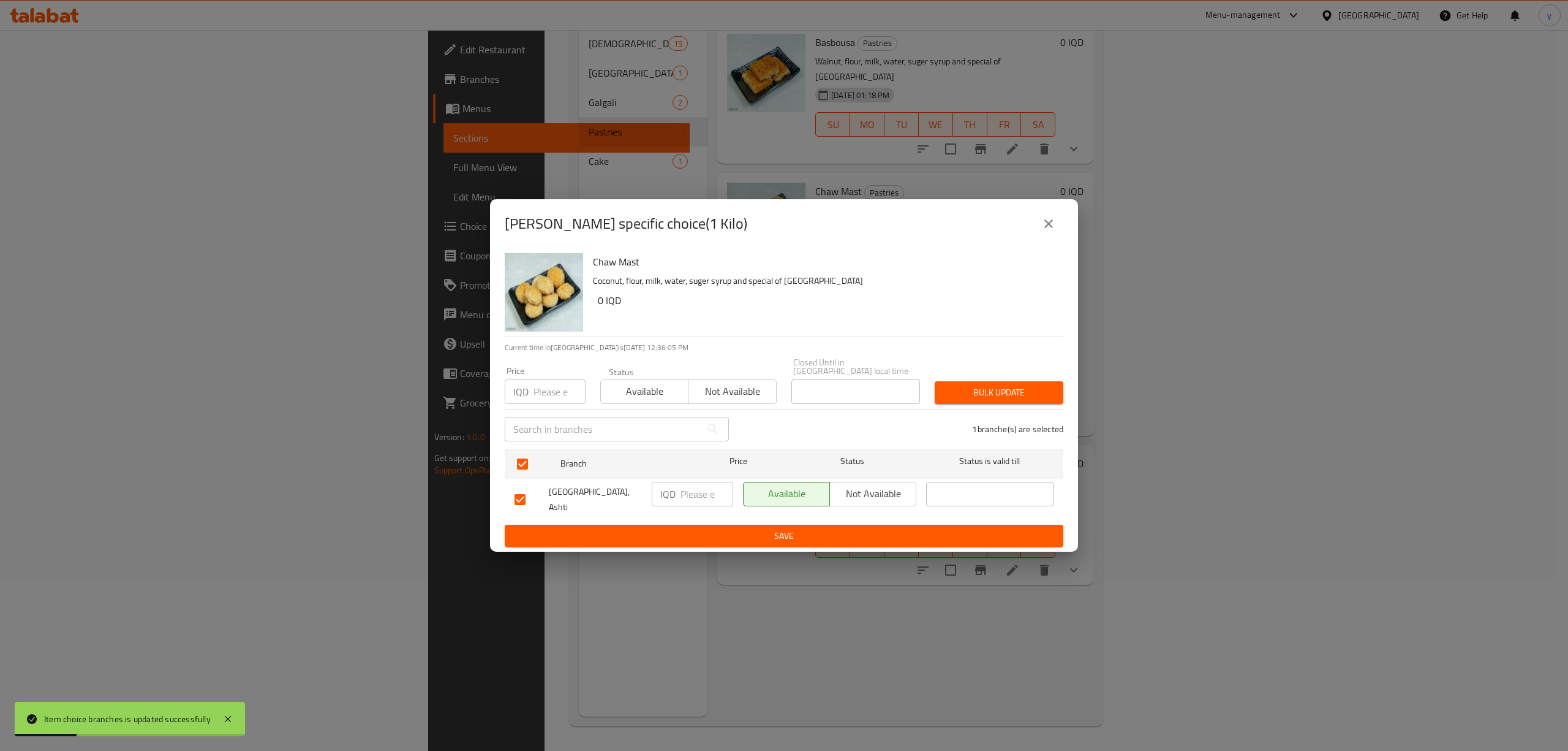
click at [688, 491] on input "number" at bounding box center [707, 494] width 53 height 25
paste input "8000"
type input "8000"
click at [727, 525] on button "Save" at bounding box center [783, 536] width 559 height 23
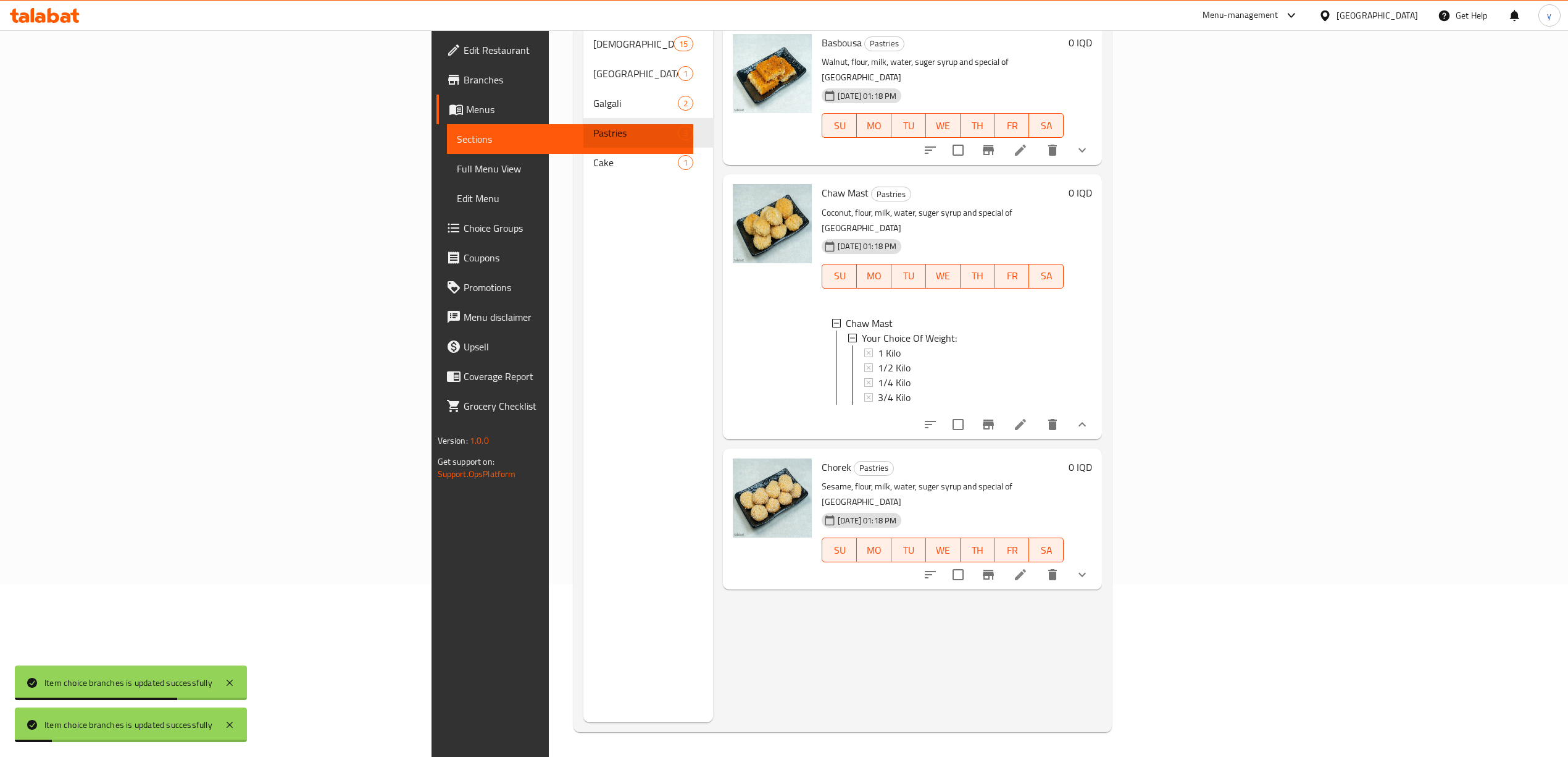
click at [1097, 410] on button "show more" at bounding box center [1082, 425] width 30 height 30
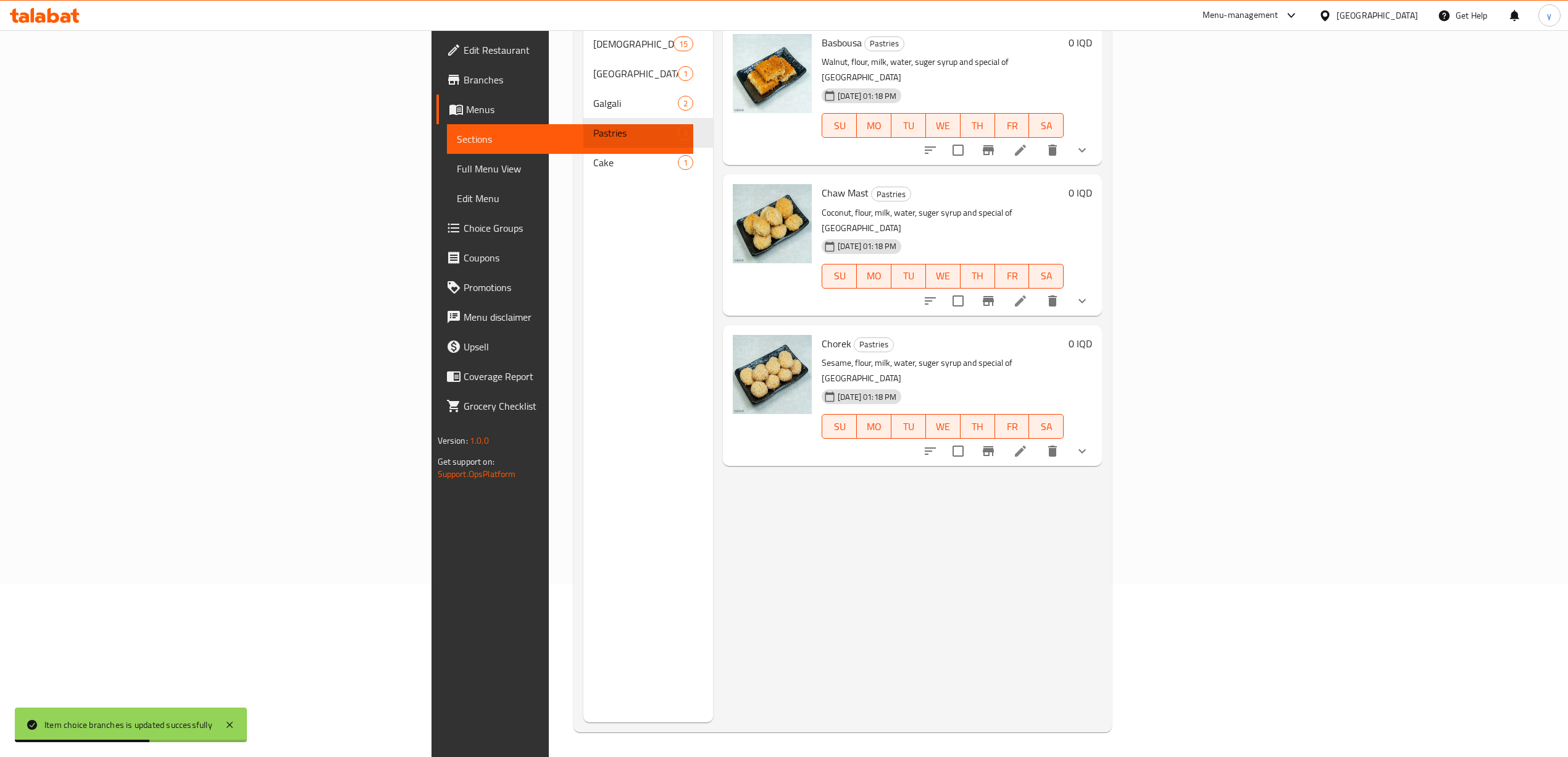
click at [583, 683] on div "Menu sections Kulicha 15 [GEOGRAPHIC_DATA] 1 [PERSON_NAME] 2 Pastries 3 Cake 1" at bounding box center [649, 344] width 130 height 757
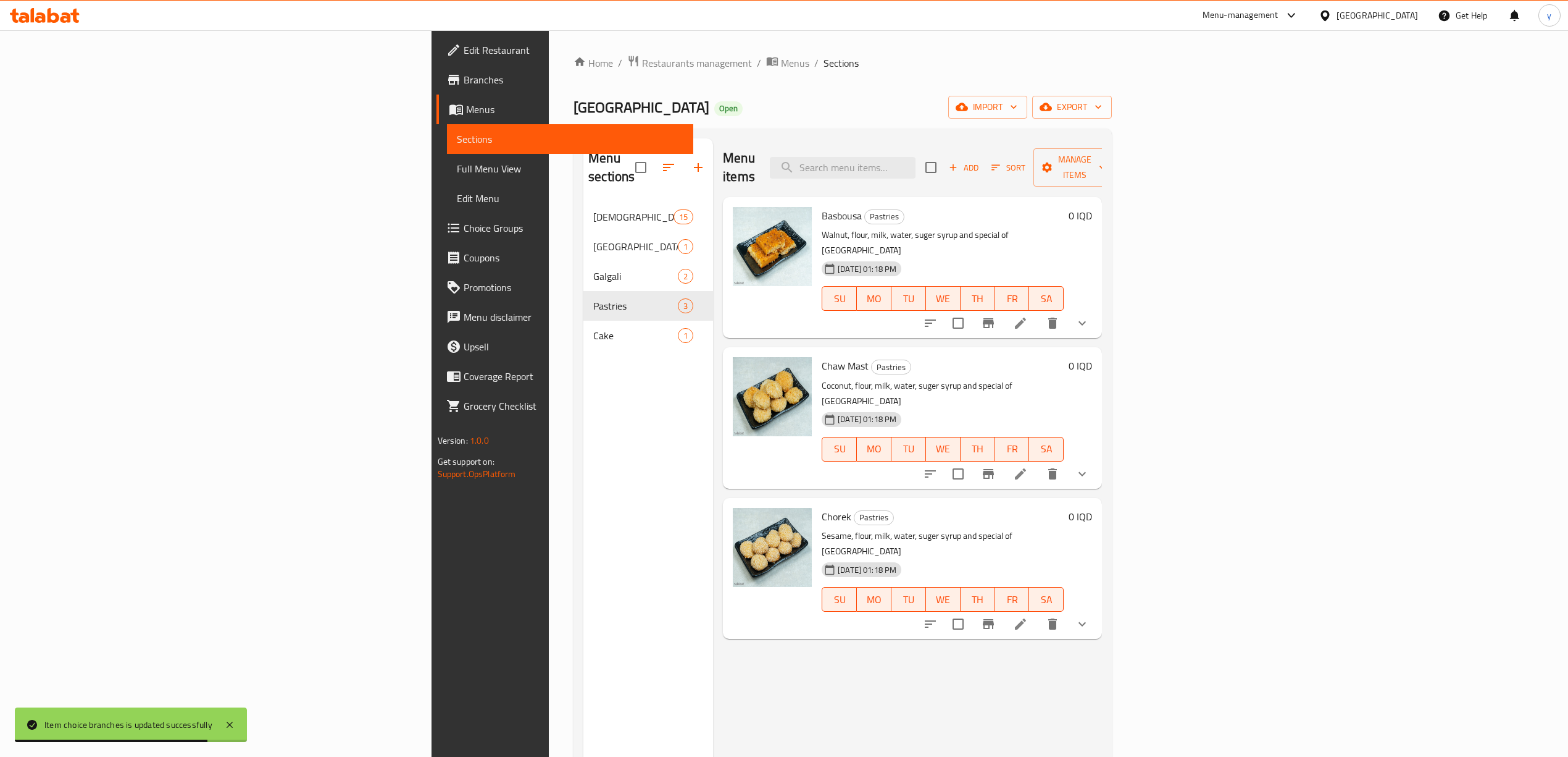
click at [447, 156] on link "Full Menu View" at bounding box center [570, 168] width 246 height 30
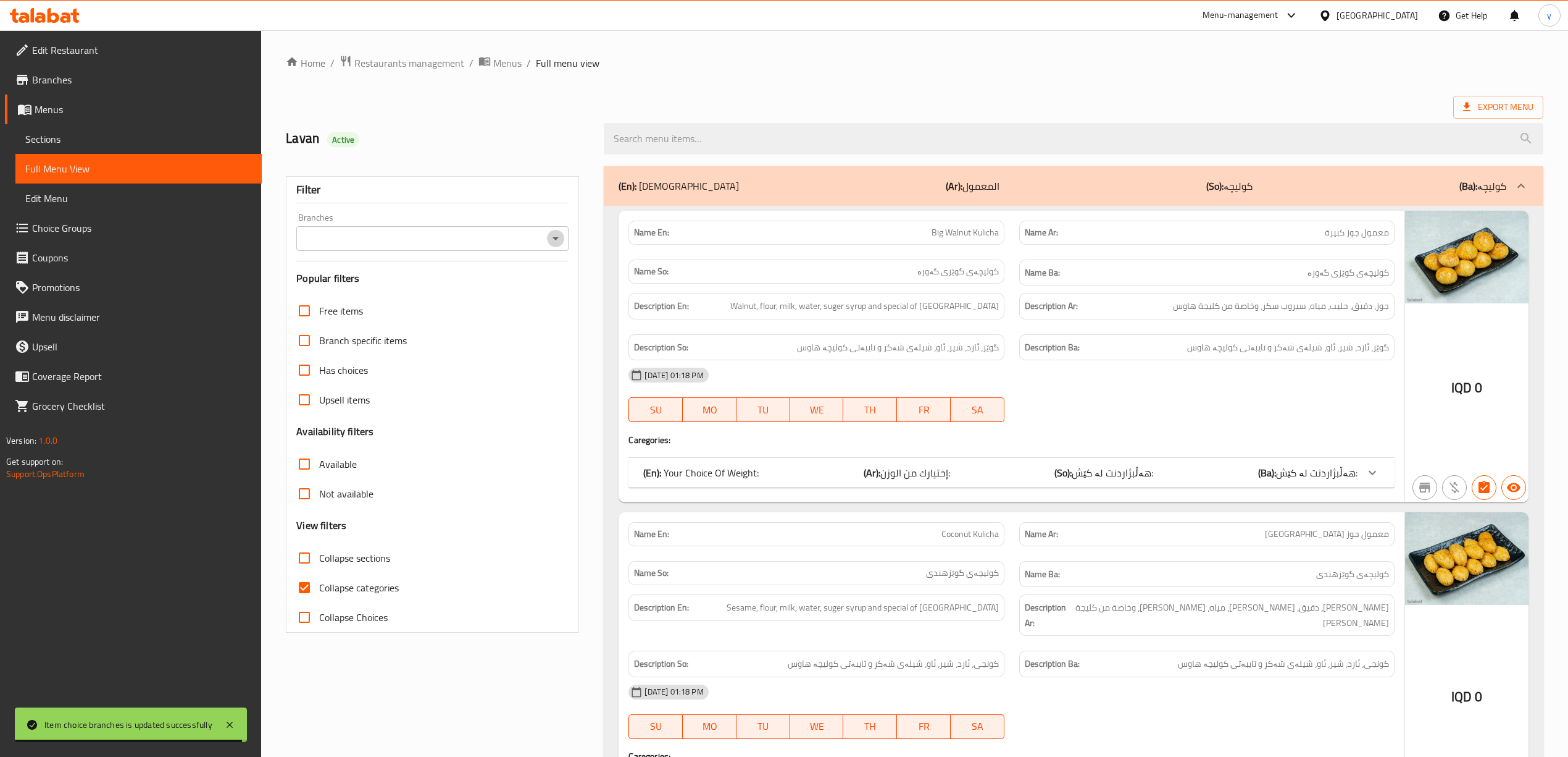
click at [556, 241] on icon "Open" at bounding box center [555, 239] width 6 height 3
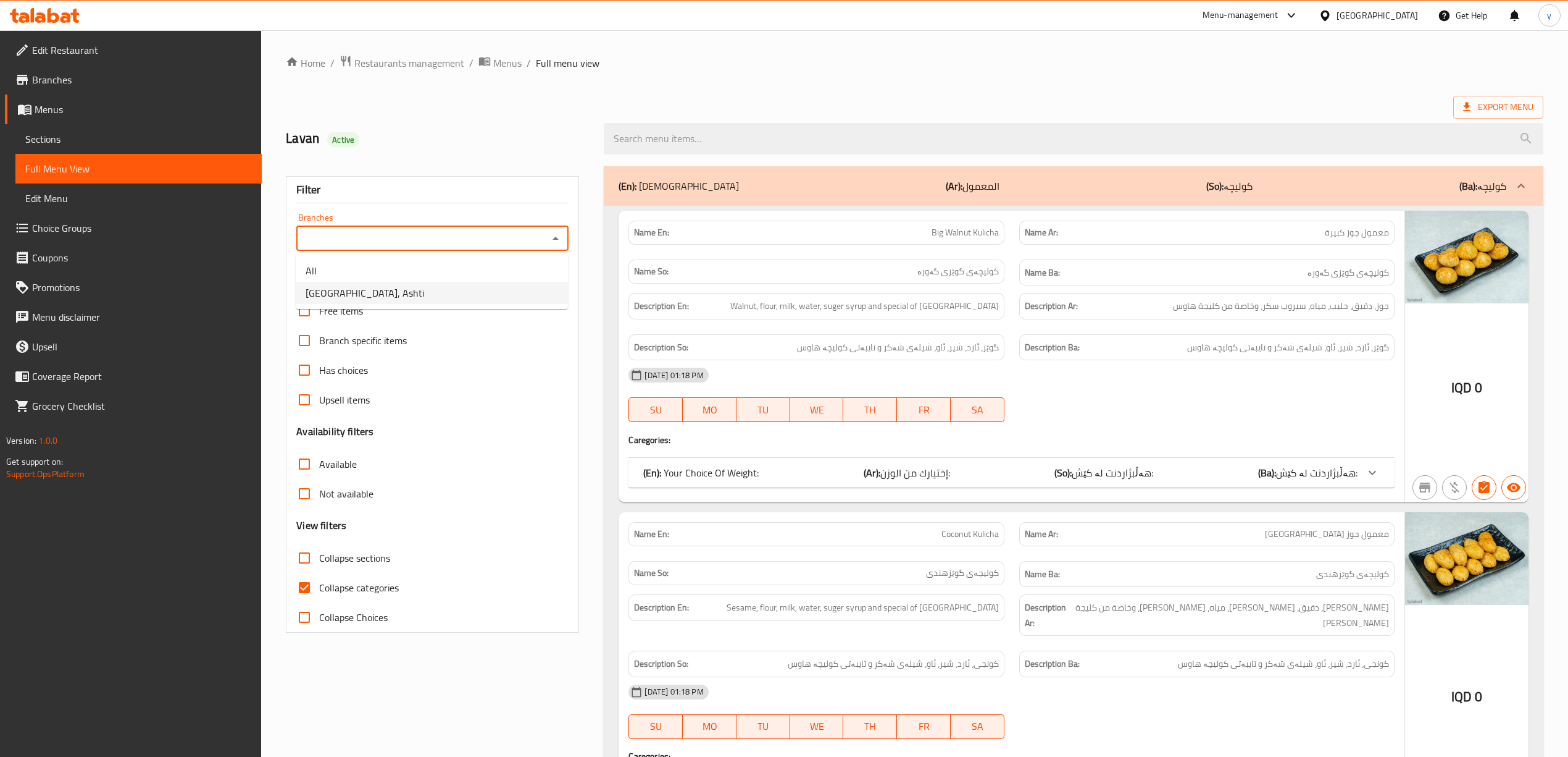
click at [482, 288] on li "[GEOGRAPHIC_DATA], Ashti" at bounding box center [432, 292] width 273 height 22
type input "[GEOGRAPHIC_DATA], Ashti"
click at [305, 599] on input "Collapse categories" at bounding box center [305, 588] width 30 height 30
checkbox input "false"
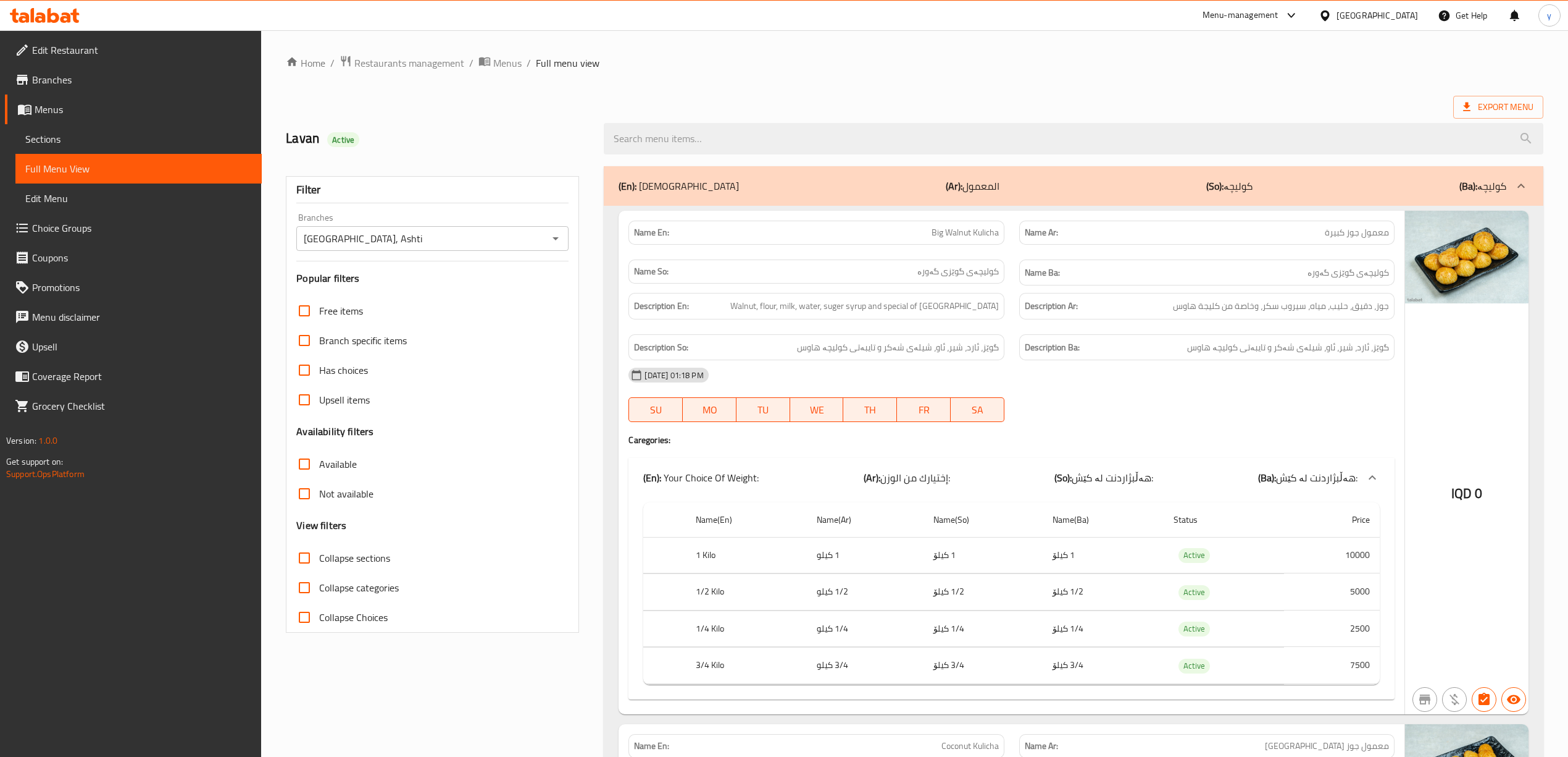
drag, startPoint x: 730, startPoint y: 719, endPoint x: 868, endPoint y: 588, distance: 190.3
paste input "Coconut Kulicha"
drag, startPoint x: 822, startPoint y: 135, endPoint x: 645, endPoint y: 201, distance: 188.9
click at [815, 137] on input "search" at bounding box center [1073, 139] width 939 height 31
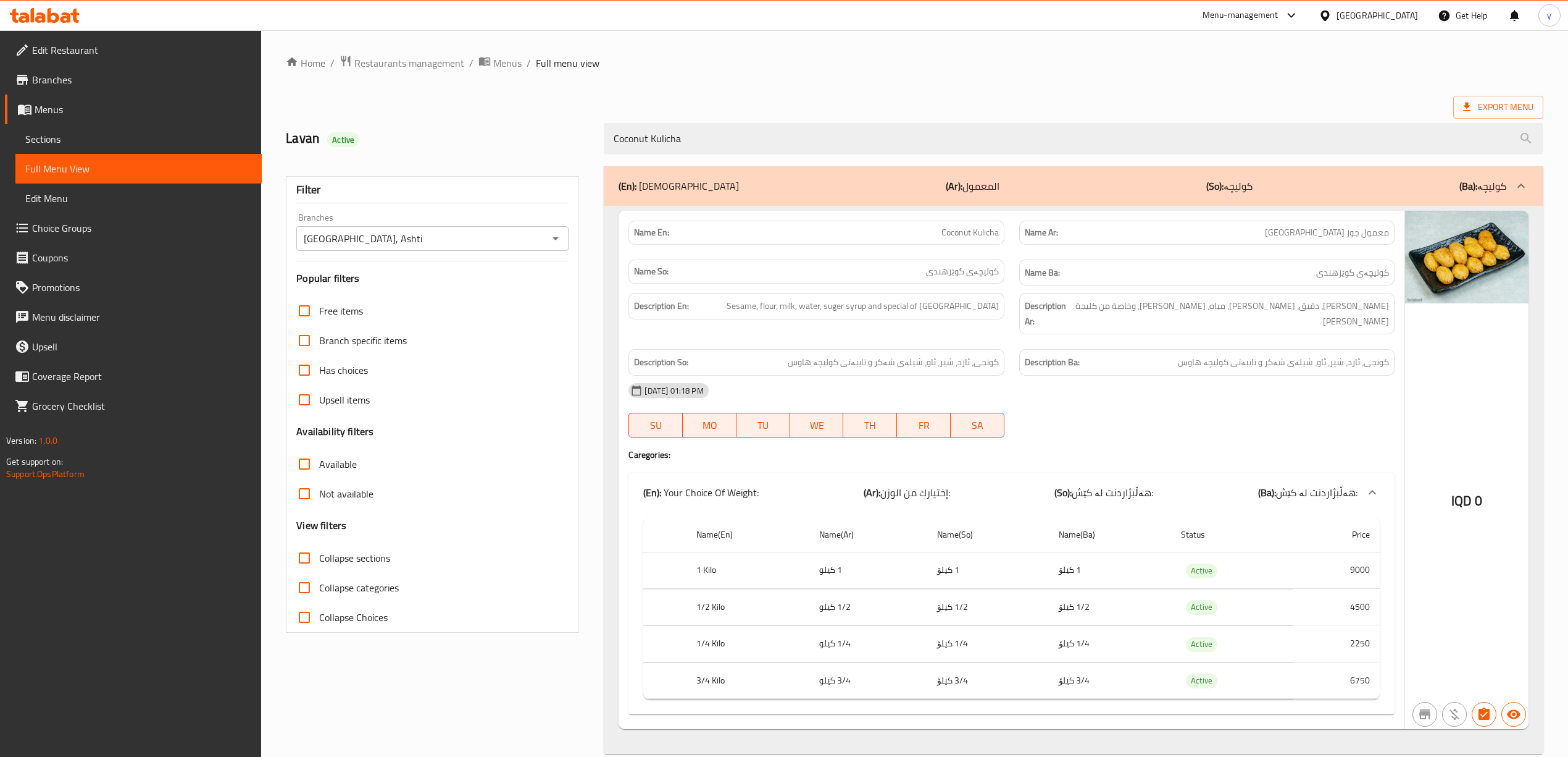
drag, startPoint x: 1339, startPoint y: 447, endPoint x: 1341, endPoint y: 483, distance: 36.1
click at [1339, 461] on div "Name En: Coconut Kulicha Name Ar: معمول جوز هند Name So: کولیچەی گوێزهندی Name …" at bounding box center [1011, 469] width 786 height 518
click at [674, 143] on input "Coconut Kulicha" at bounding box center [1073, 139] width 939 height 31
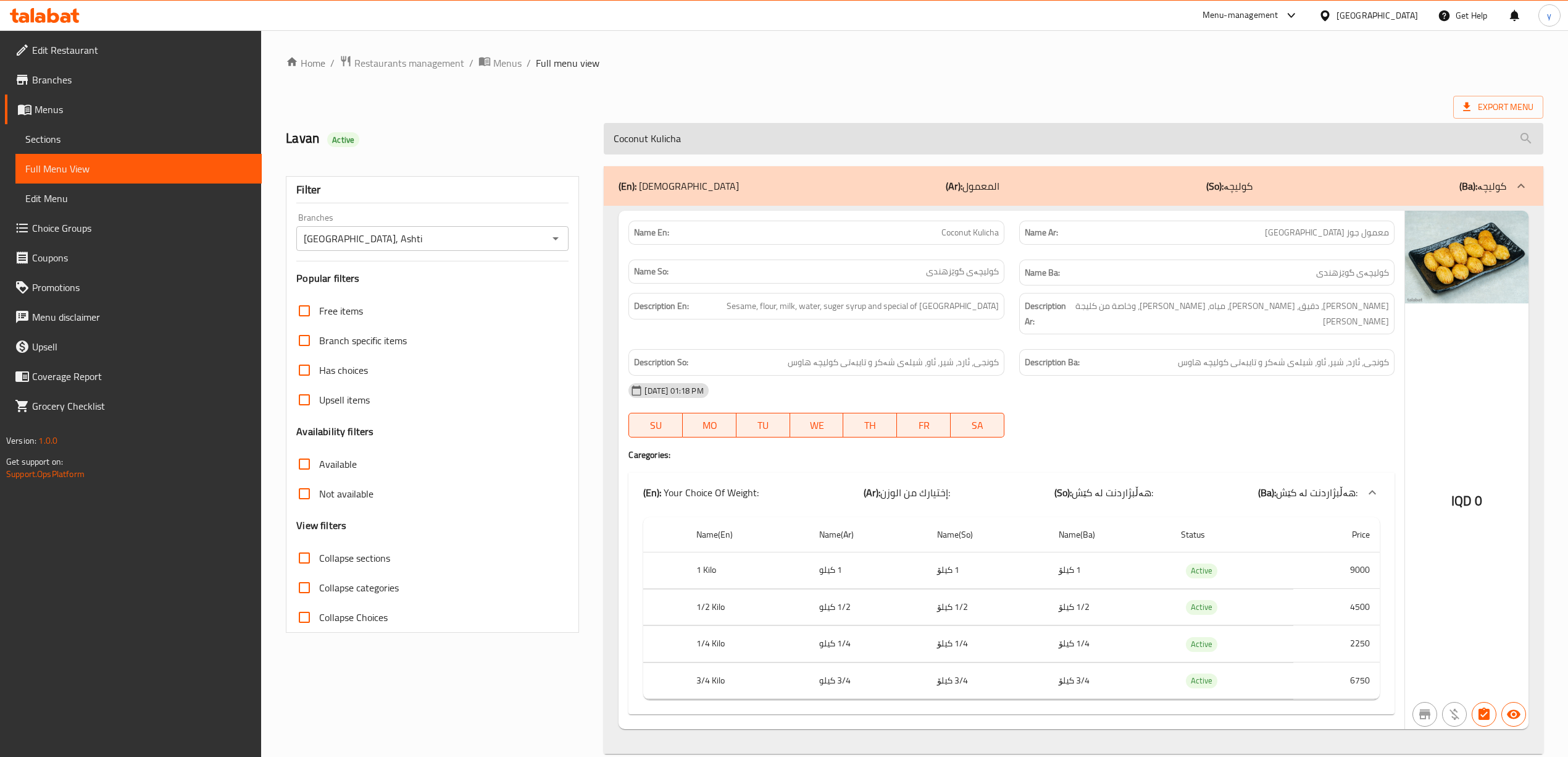
paste input "Kulicha with Apple Jam"
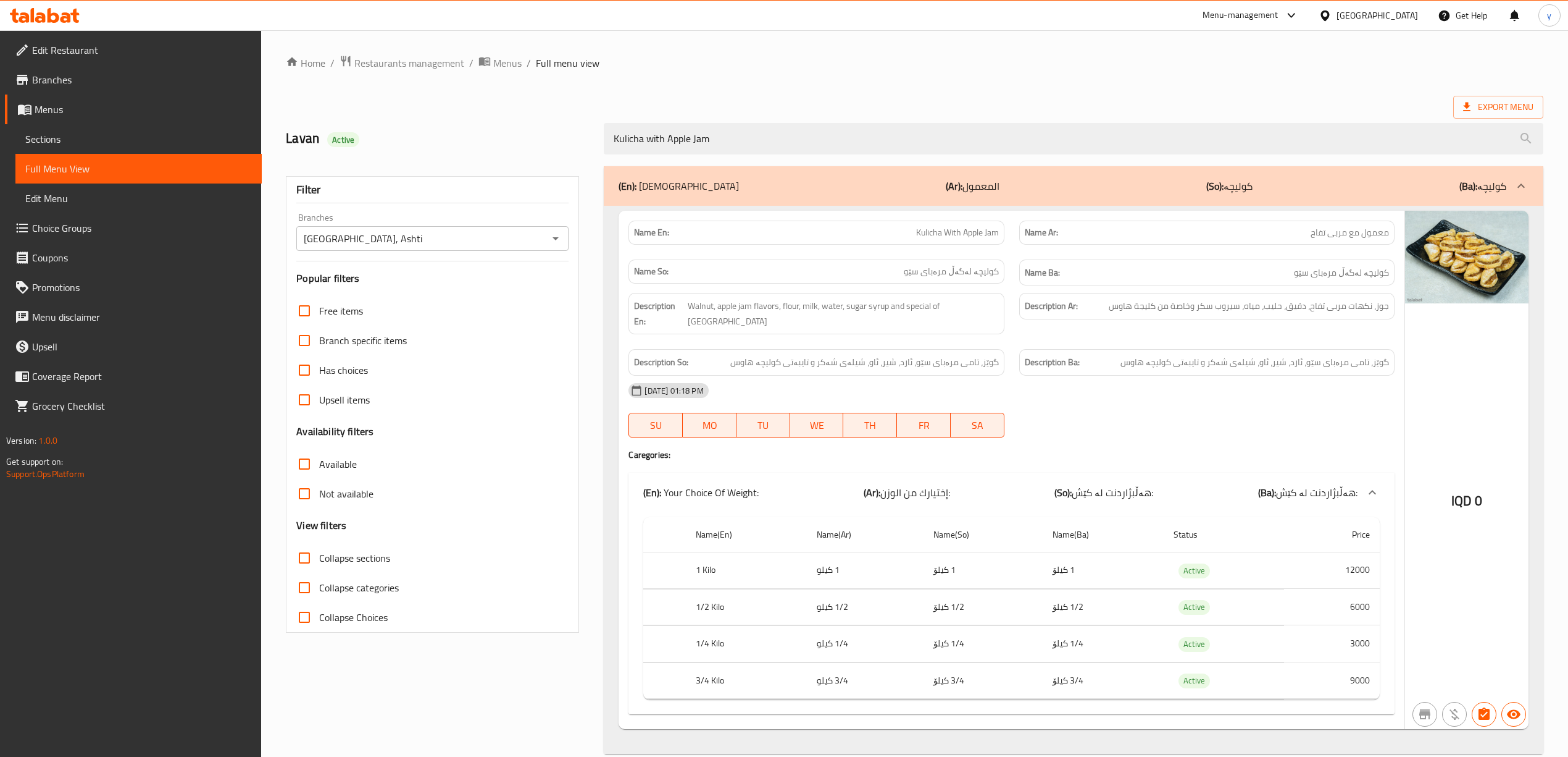
click at [788, 704] on div "Name En: Kulicha With Apple Jam Name Ar: معمول مع مربى تفاح Name So: کولیچە لەگ…" at bounding box center [1011, 469] width 786 height 518
click at [1388, 581] on div "Name(En) Name(Ar) Name(So) Name(Ba) Status Price 1 Kilo 1 كيلو 1 کیلۆ 1 کیلۆ Ac…" at bounding box center [1010, 613] width 765 height 202
click at [489, 667] on div "Filter Branches [GEOGRAPHIC_DATA], Ashti Branches Popular filters Free items Br…" at bounding box center [437, 460] width 318 height 602
click at [681, 131] on input "Kulicha with Apple Jam" at bounding box center [1073, 139] width 939 height 31
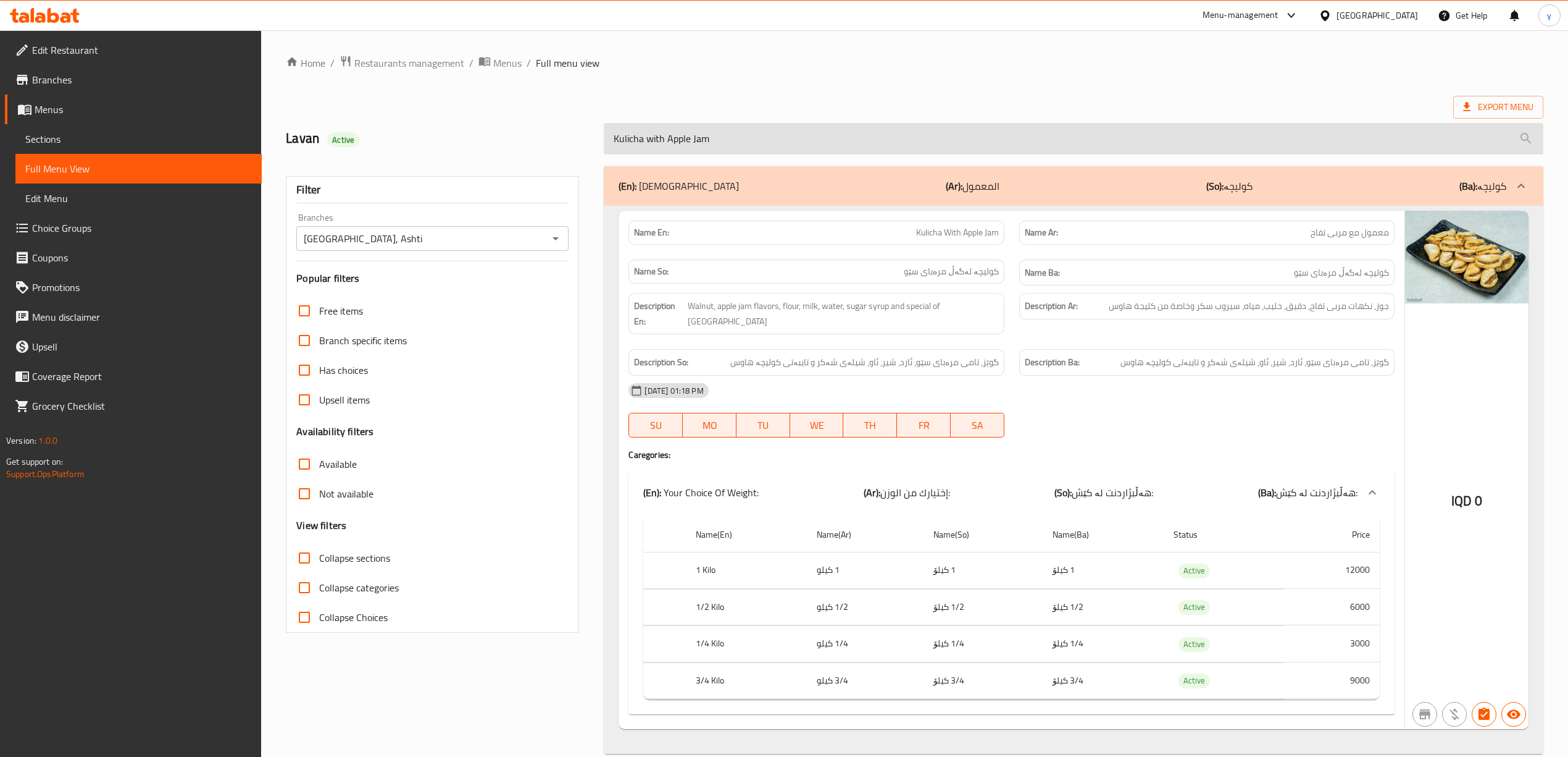
click at [681, 131] on input "Kulicha with Apple Jam" at bounding box center [1073, 139] width 939 height 31
paste input "Carrot"
click at [670, 142] on input "Kulicha with Carrot Jam" at bounding box center [1073, 139] width 939 height 31
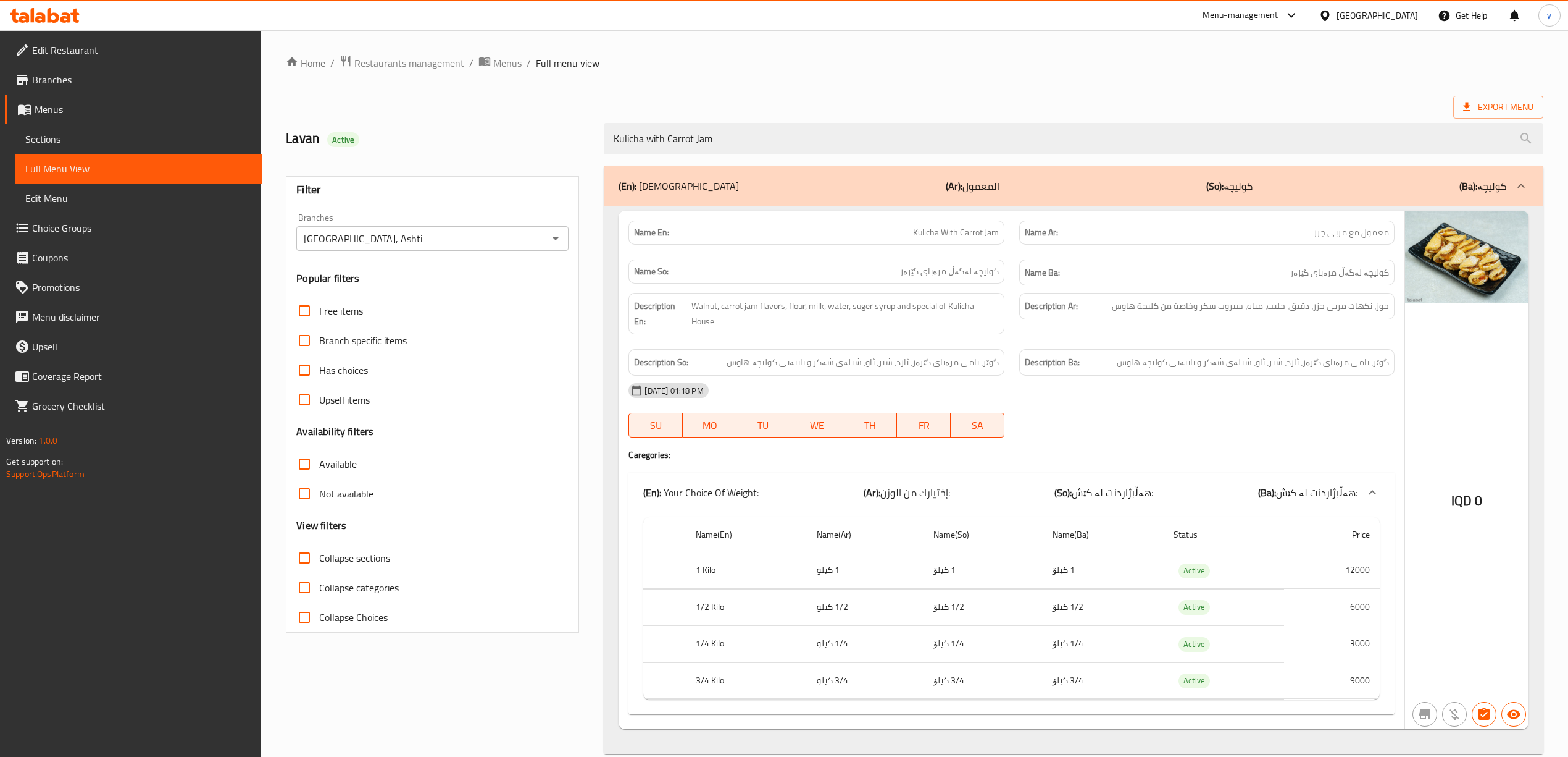
click at [692, 695] on th "3/4 Kilo" at bounding box center [746, 680] width 121 height 37
click at [658, 137] on input "Kulicha with Carrot Jam" at bounding box center [1073, 139] width 939 height 31
paste input "Spiral Dates Kulicha"
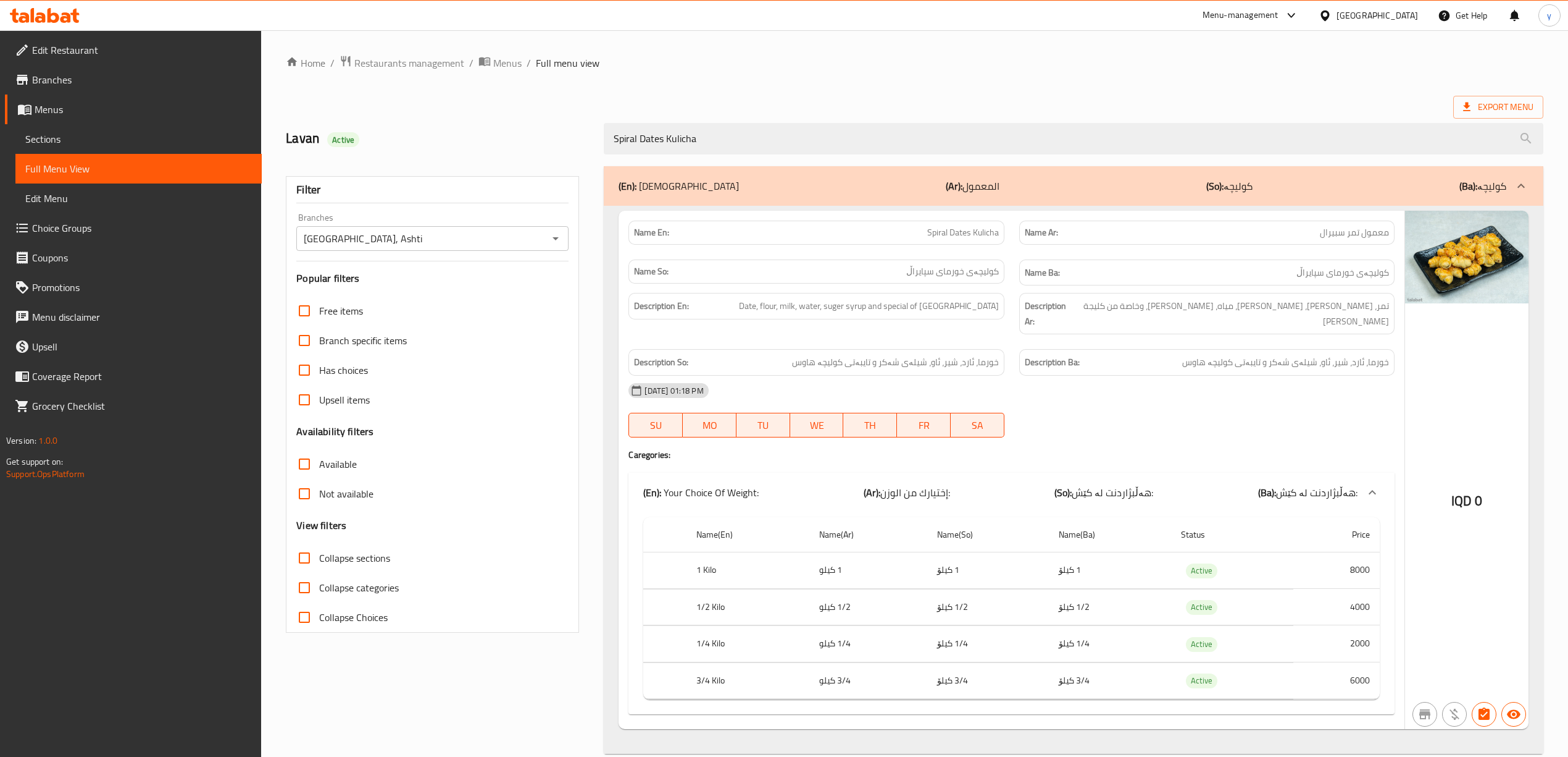
drag, startPoint x: 779, startPoint y: 709, endPoint x: 797, endPoint y: 637, distance: 74.2
click at [779, 709] on div "Name En: Spiral Dates Kulicha Name Ar: معمول تمر سبيرال Name So: کولیچەی خورمای…" at bounding box center [1011, 469] width 786 height 518
click at [623, 127] on input "Spiral Dates Kulicha" at bounding box center [1073, 139] width 939 height 31
click at [648, 141] on input "Spiral Dates Kulicha" at bounding box center [1073, 139] width 939 height 31
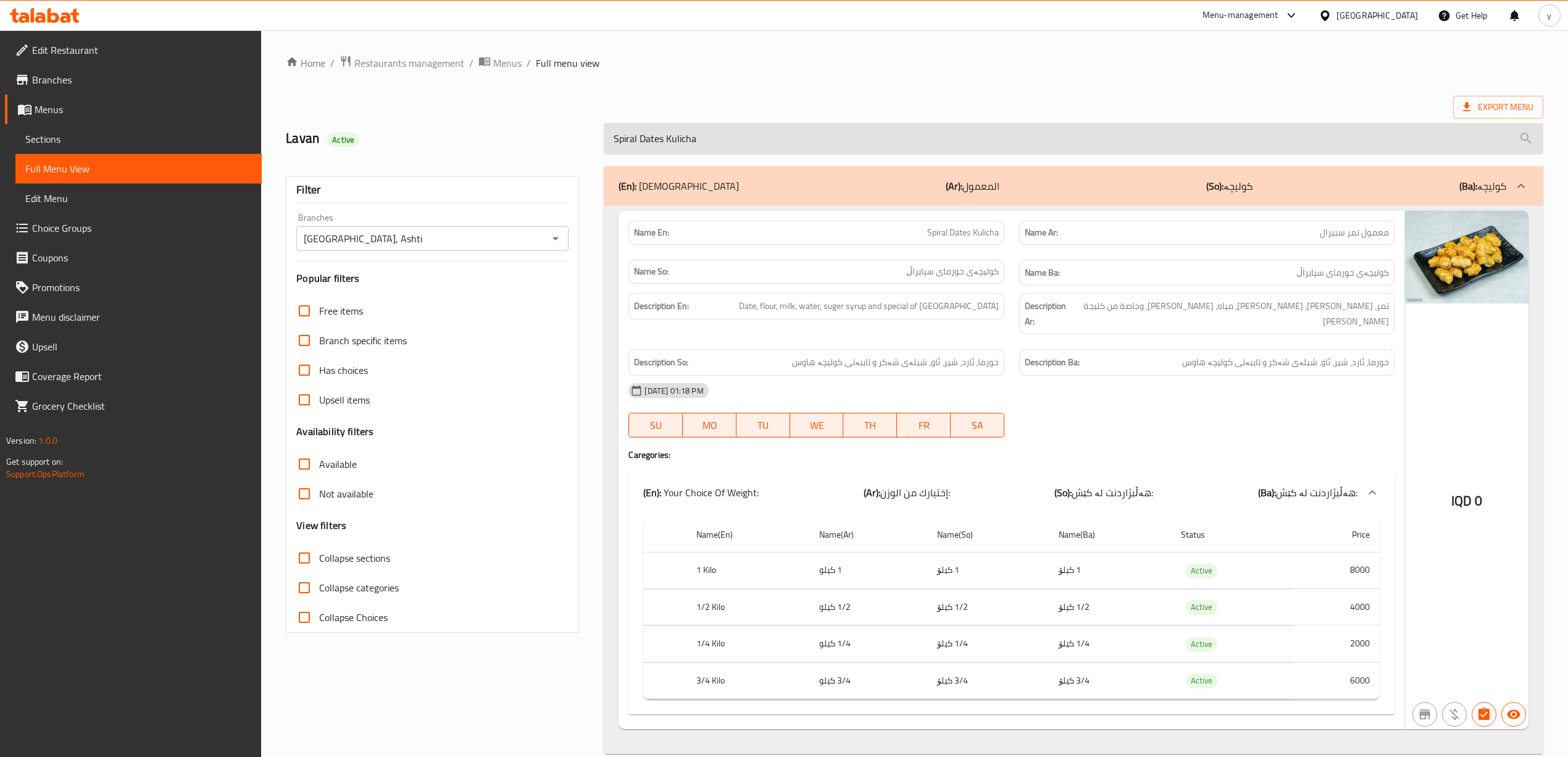
click at [648, 141] on input "Spiral Dates Kulicha" at bounding box center [1073, 139] width 939 height 31
paste input "Triangle Dates Kulicha with Pistachio"
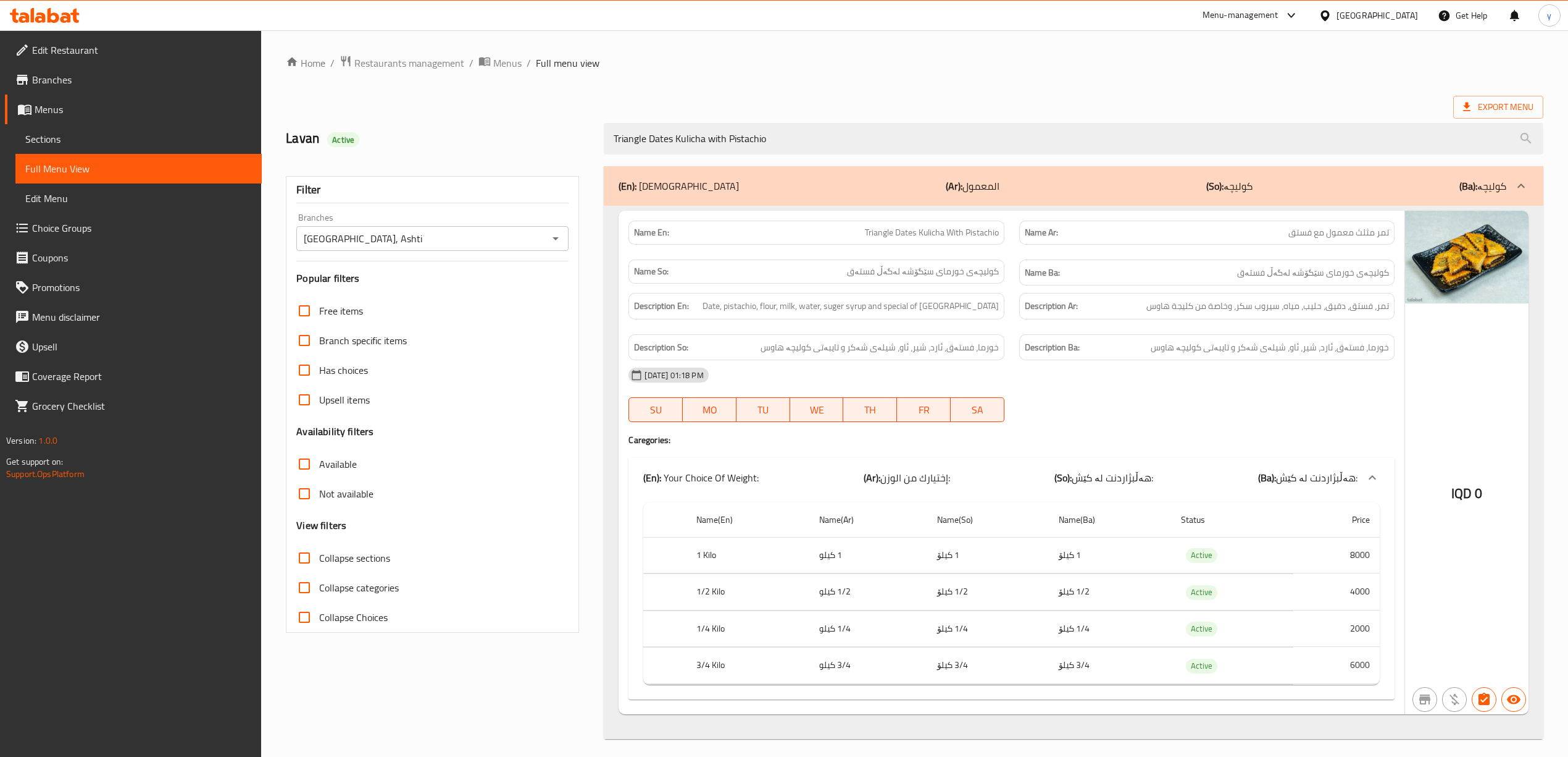
click at [1086, 697] on div "Name(En) Name(Ar) Name(So) Name(Ba) Status Price 1 Kilo 1 كيلو 1 کیلۆ 1 کیلۆ Ac…" at bounding box center [1010, 598] width 765 height 202
click at [786, 141] on input "Triangle Dates Kulicha with Pistachio" at bounding box center [1073, 139] width 939 height 31
paste input "[PERSON_NAME] [PERSON_NAME]"
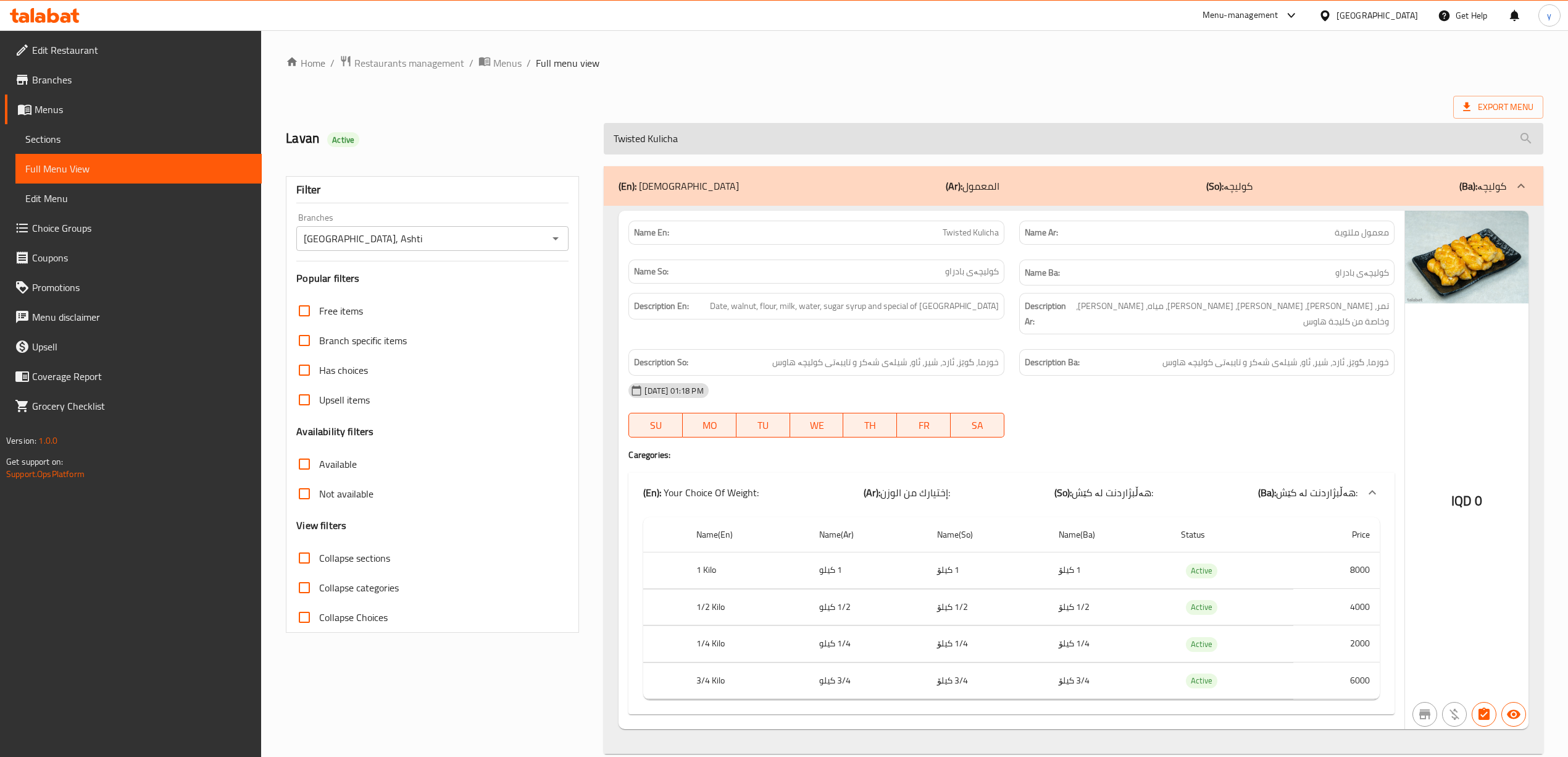
click at [687, 141] on input "Twisted Kulicha" at bounding box center [1073, 139] width 939 height 31
click at [1495, 557] on div "IQD 0" at bounding box center [1467, 469] width 124 height 518
click at [654, 141] on input "Twisted Kulicha" at bounding box center [1073, 139] width 939 height 31
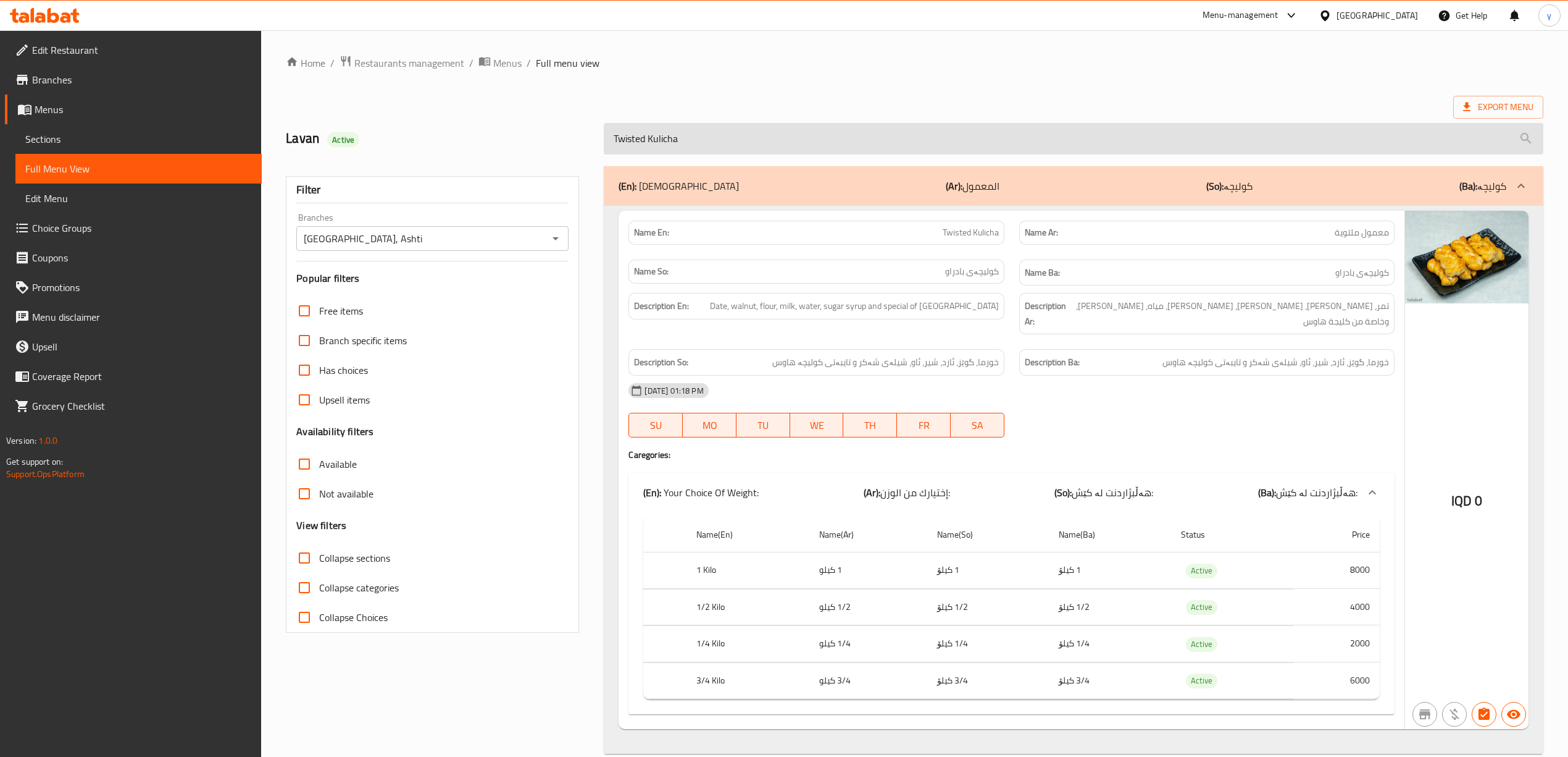
paste input "Chaw Mast"
type input "Chaw Mast"
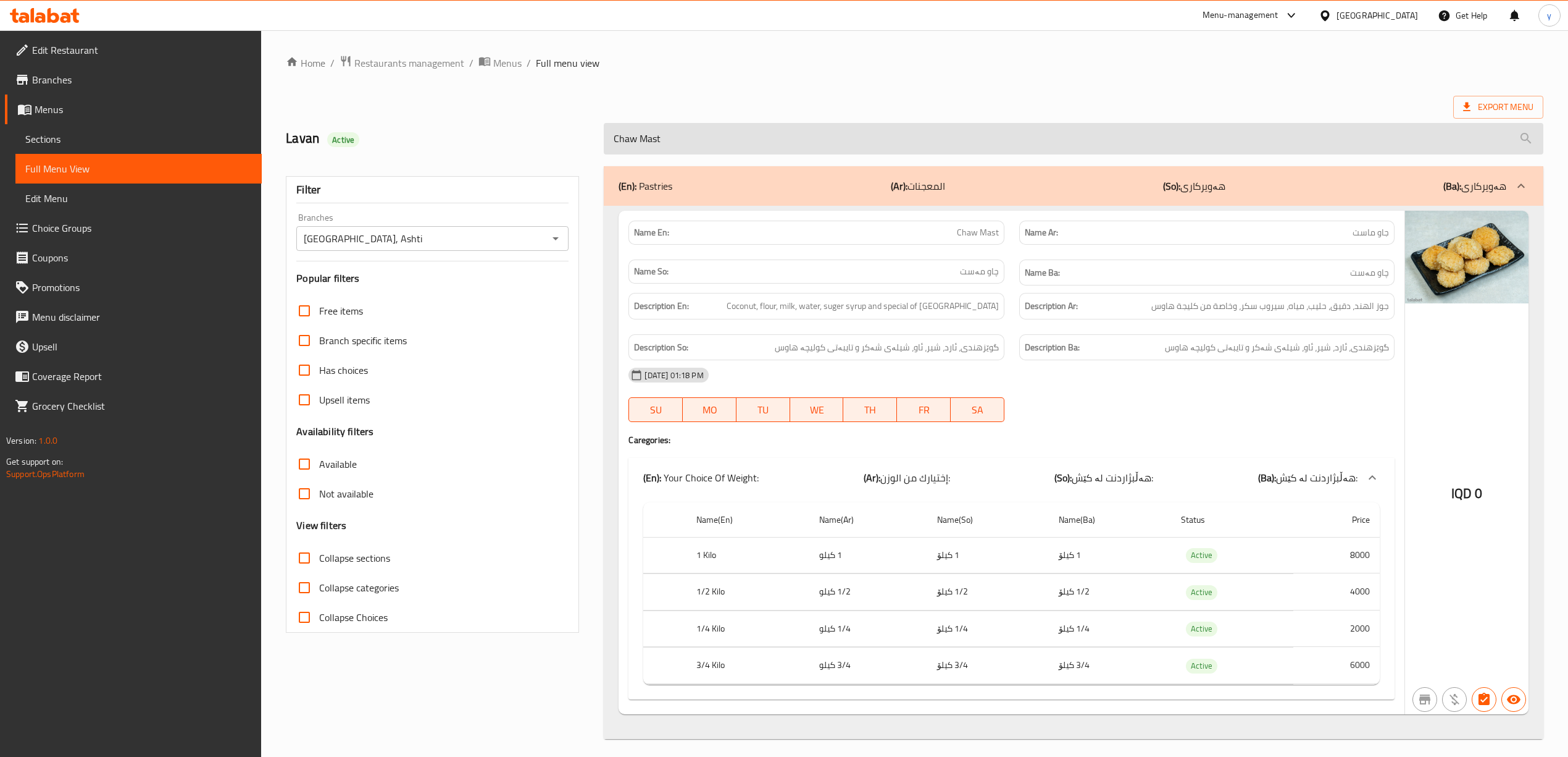
click at [630, 143] on input "Chaw Mast" at bounding box center [1073, 139] width 939 height 31
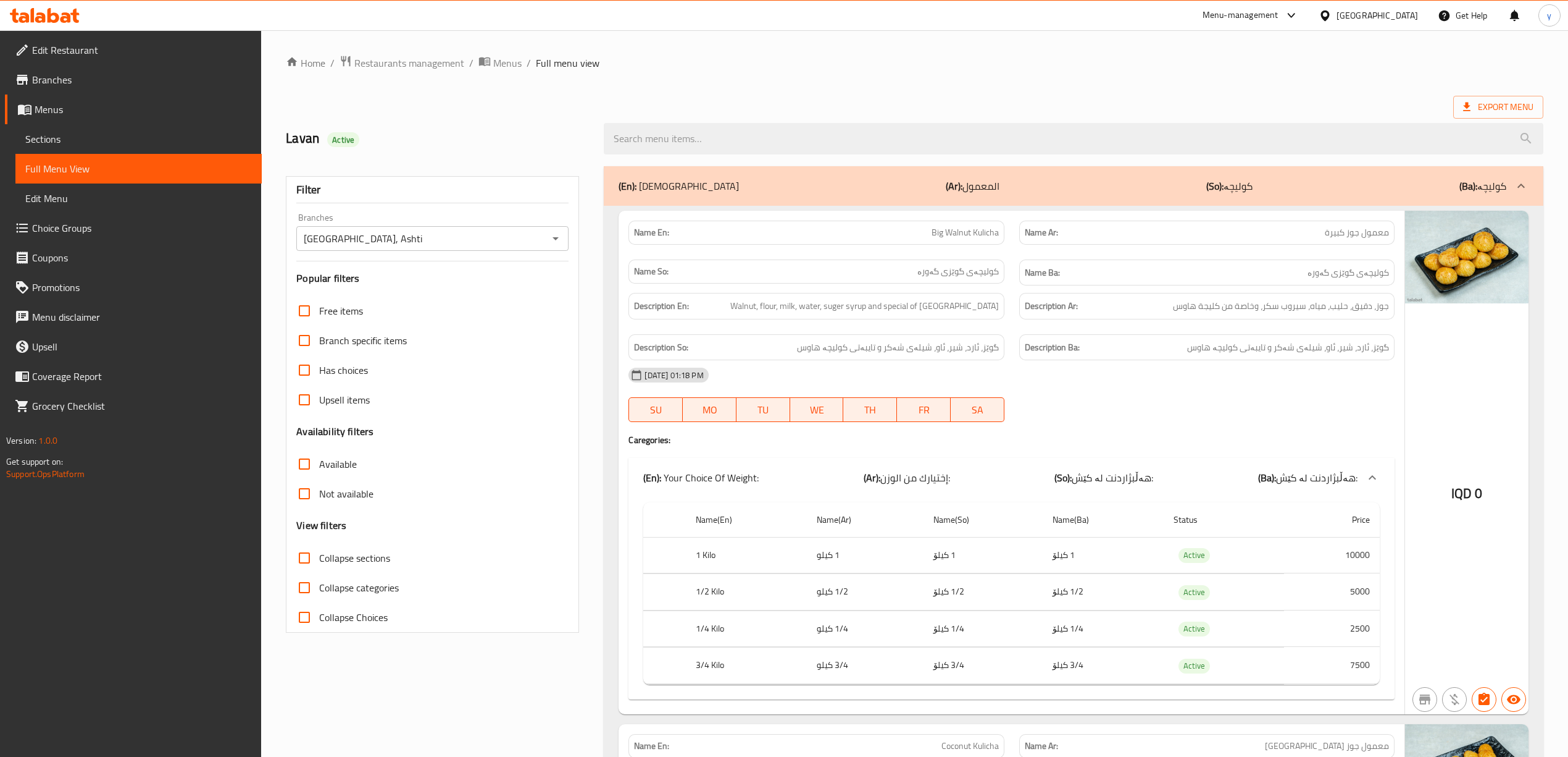
click at [302, 564] on input "Collapse sections" at bounding box center [305, 558] width 30 height 30
checkbox input "true"
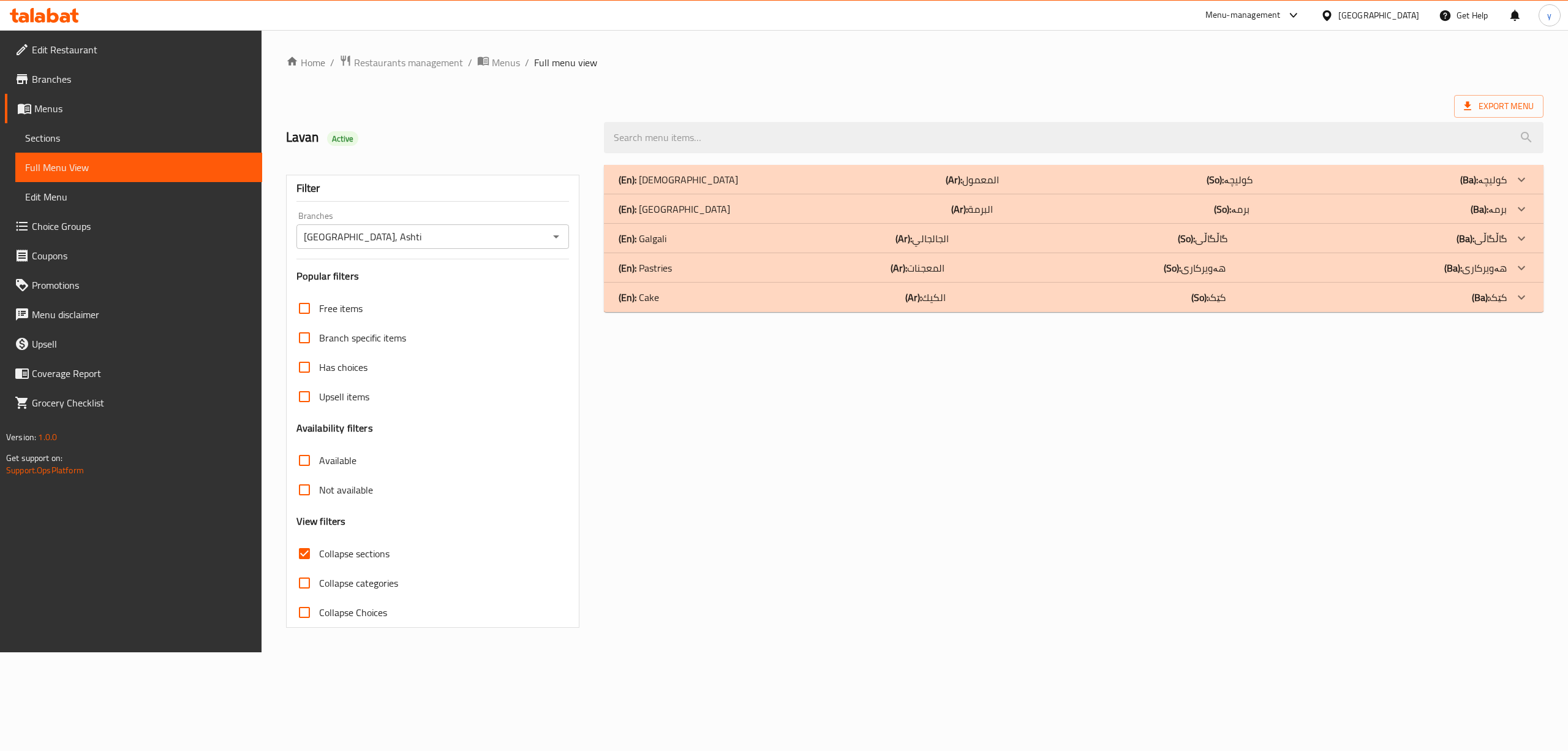
click at [747, 187] on div "(En): Pastries (Ar): المعجنات (So): هەویرکاری (Ba): هەویرکاری" at bounding box center [1062, 179] width 888 height 15
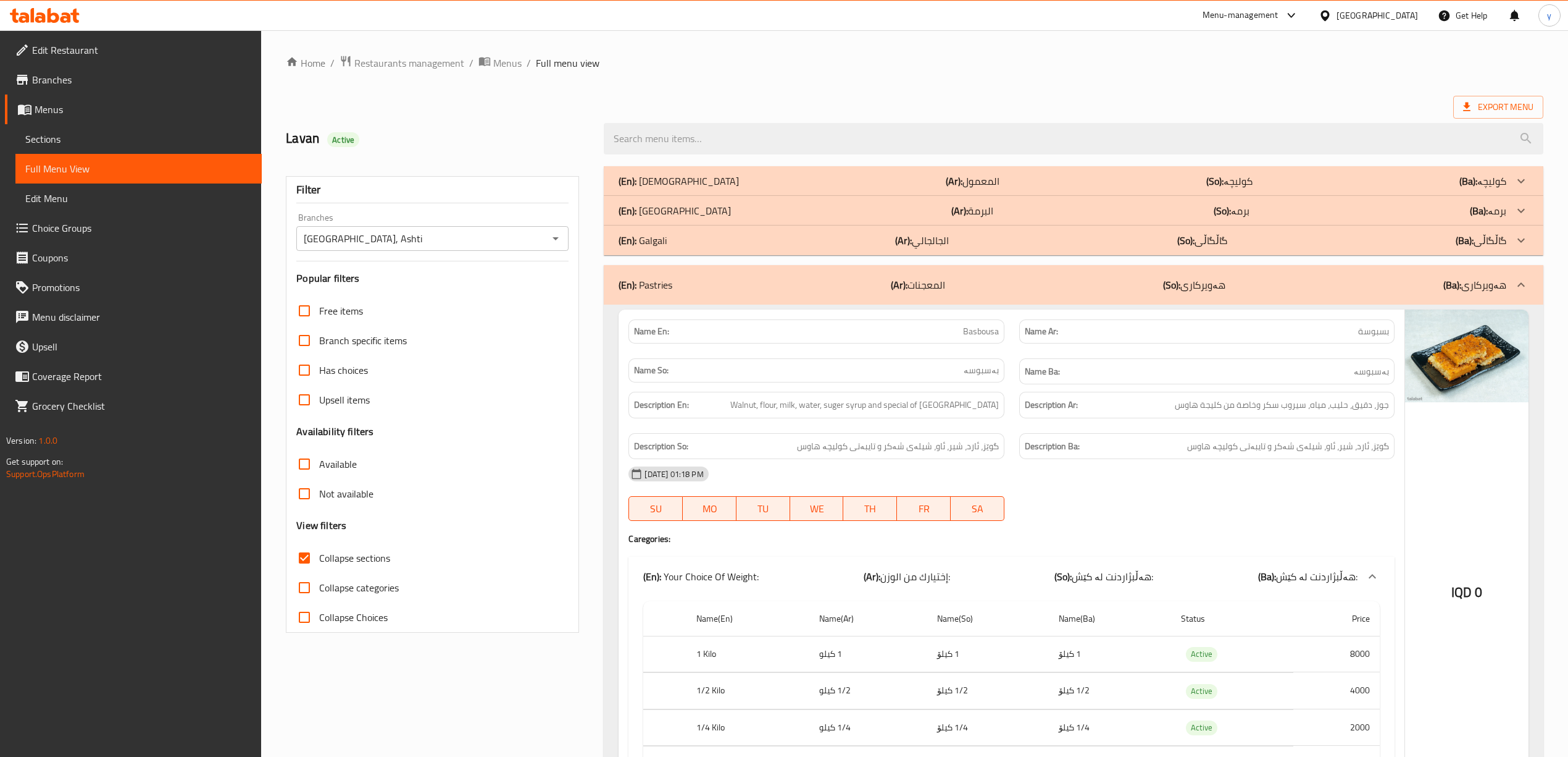
click at [759, 176] on div "(En): Kulicha (Ar): المعمول (So): کولیچە (Ba): کولیچە" at bounding box center [1062, 180] width 887 height 15
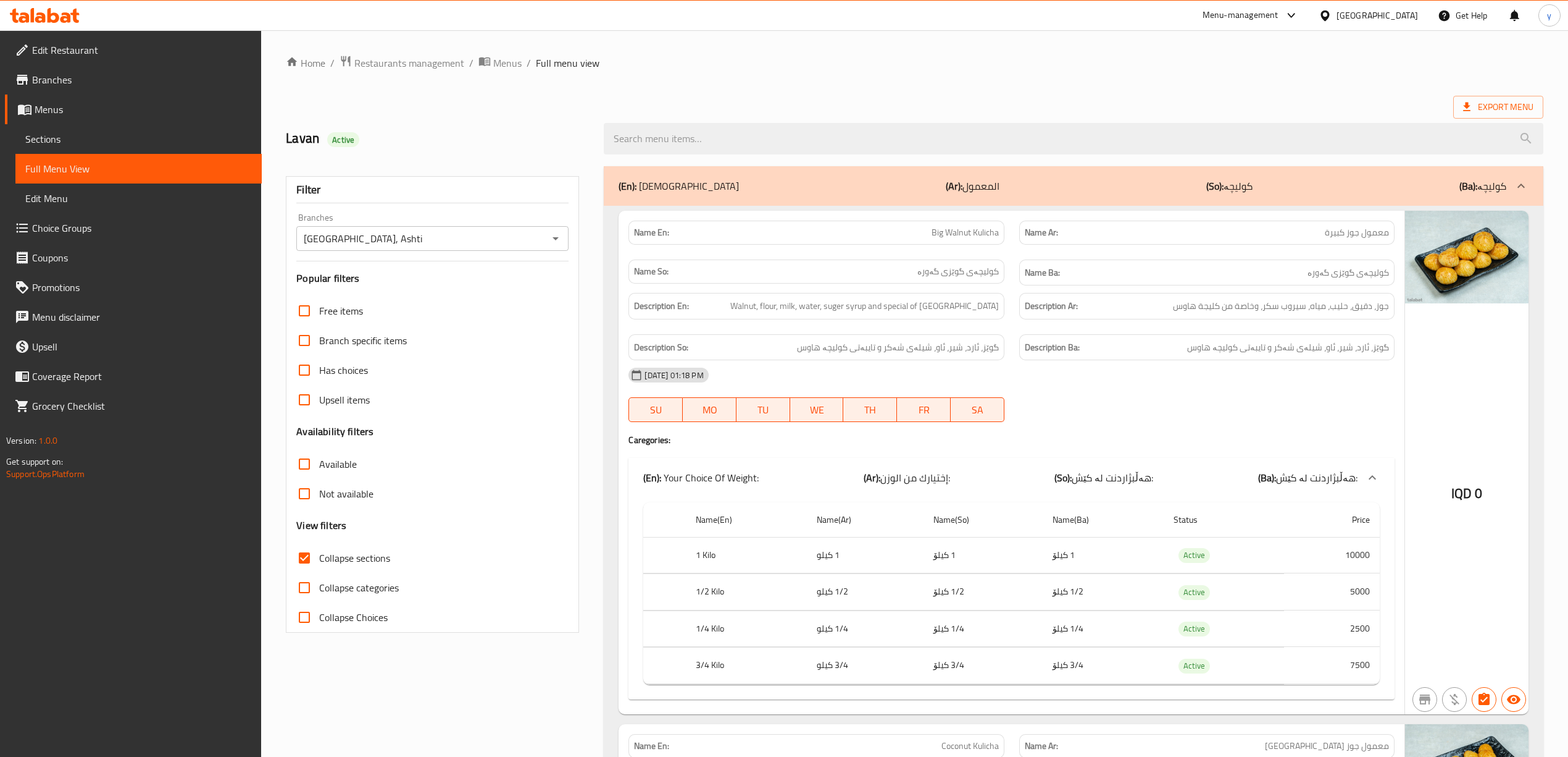
click at [107, 86] on span "Branches" at bounding box center [142, 79] width 220 height 15
